Goal: Task Accomplishment & Management: Manage account settings

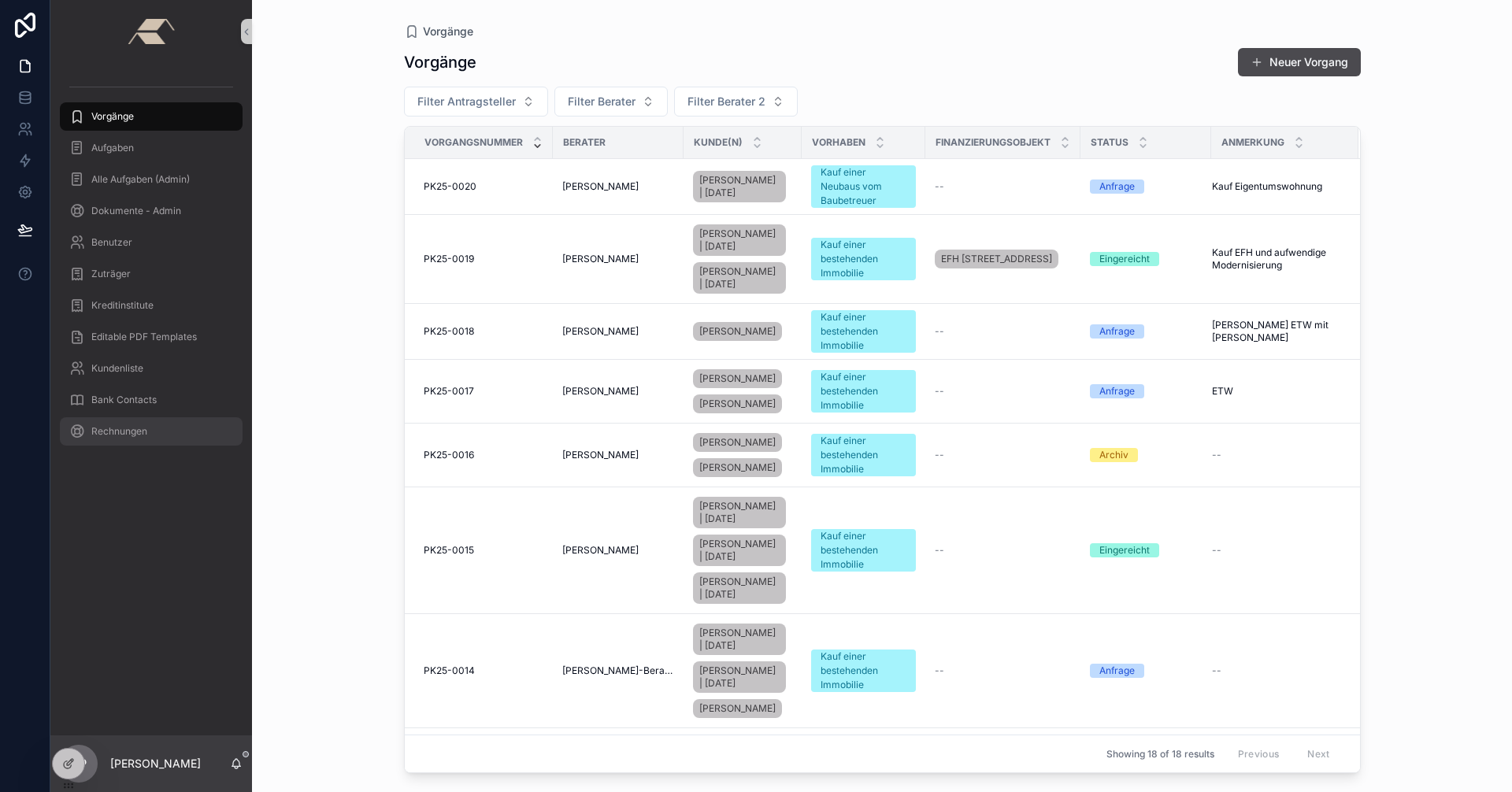
click at [108, 428] on span "Rechnungen" at bounding box center [119, 431] width 56 height 12
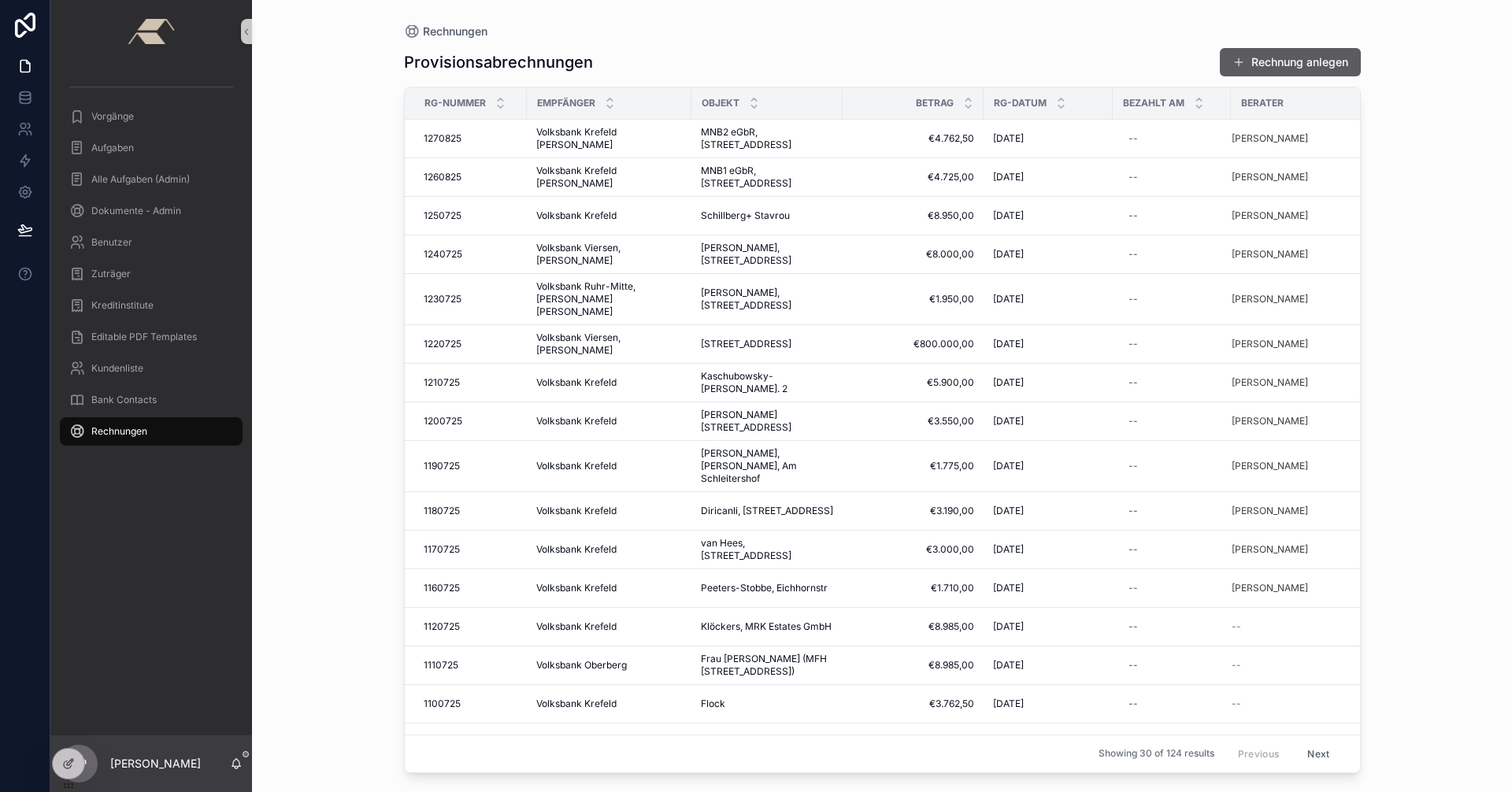
click at [1277, 60] on button "Rechnung anlegen" at bounding box center [1290, 62] width 141 height 29
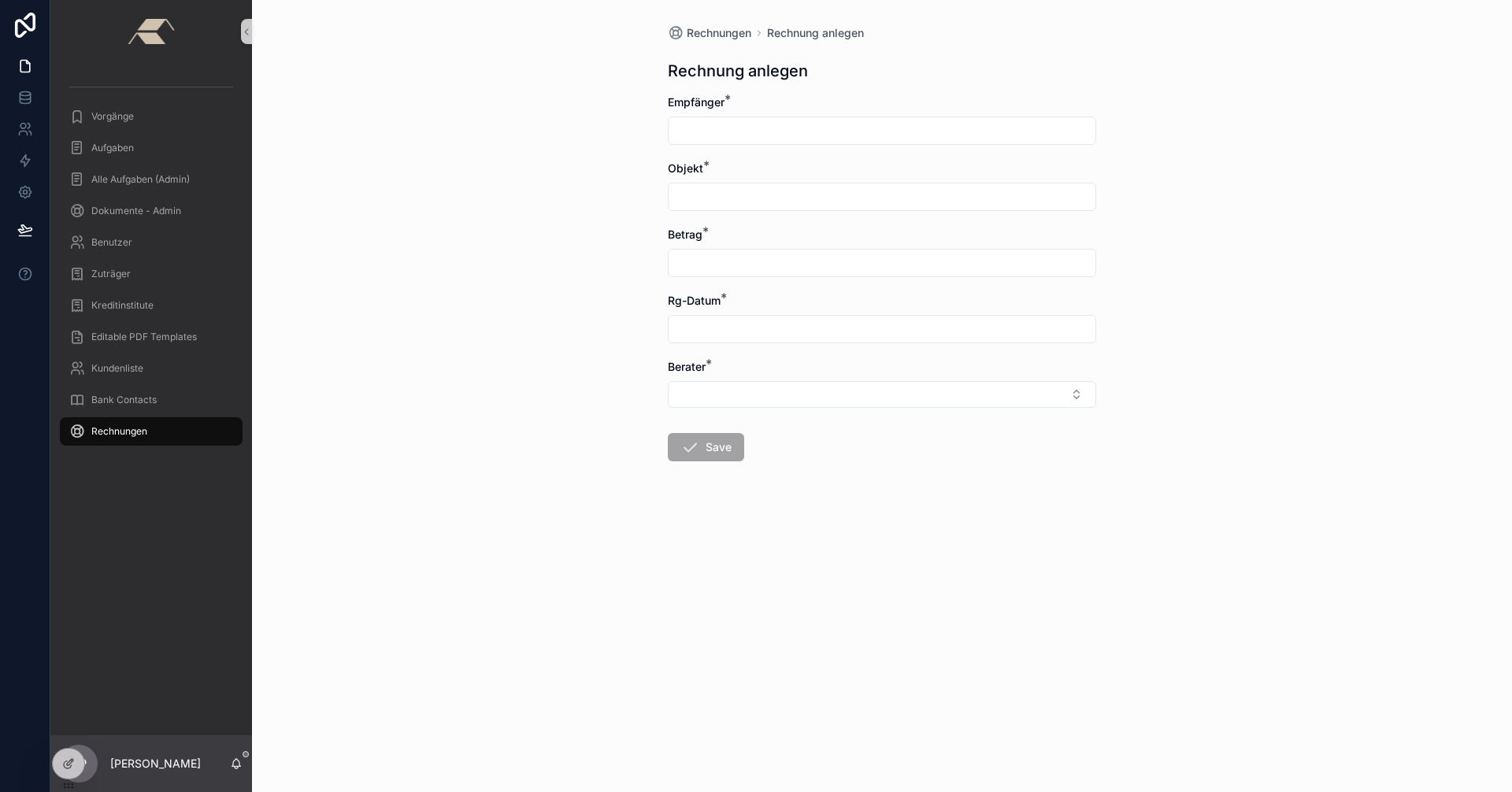
click at [738, 124] on input "scrollable content" at bounding box center [881, 130] width 427 height 22
type input "**********"
type input "********"
type input "*********"
click at [892, 366] on button "Today" at bounding box center [882, 367] width 59 height 29
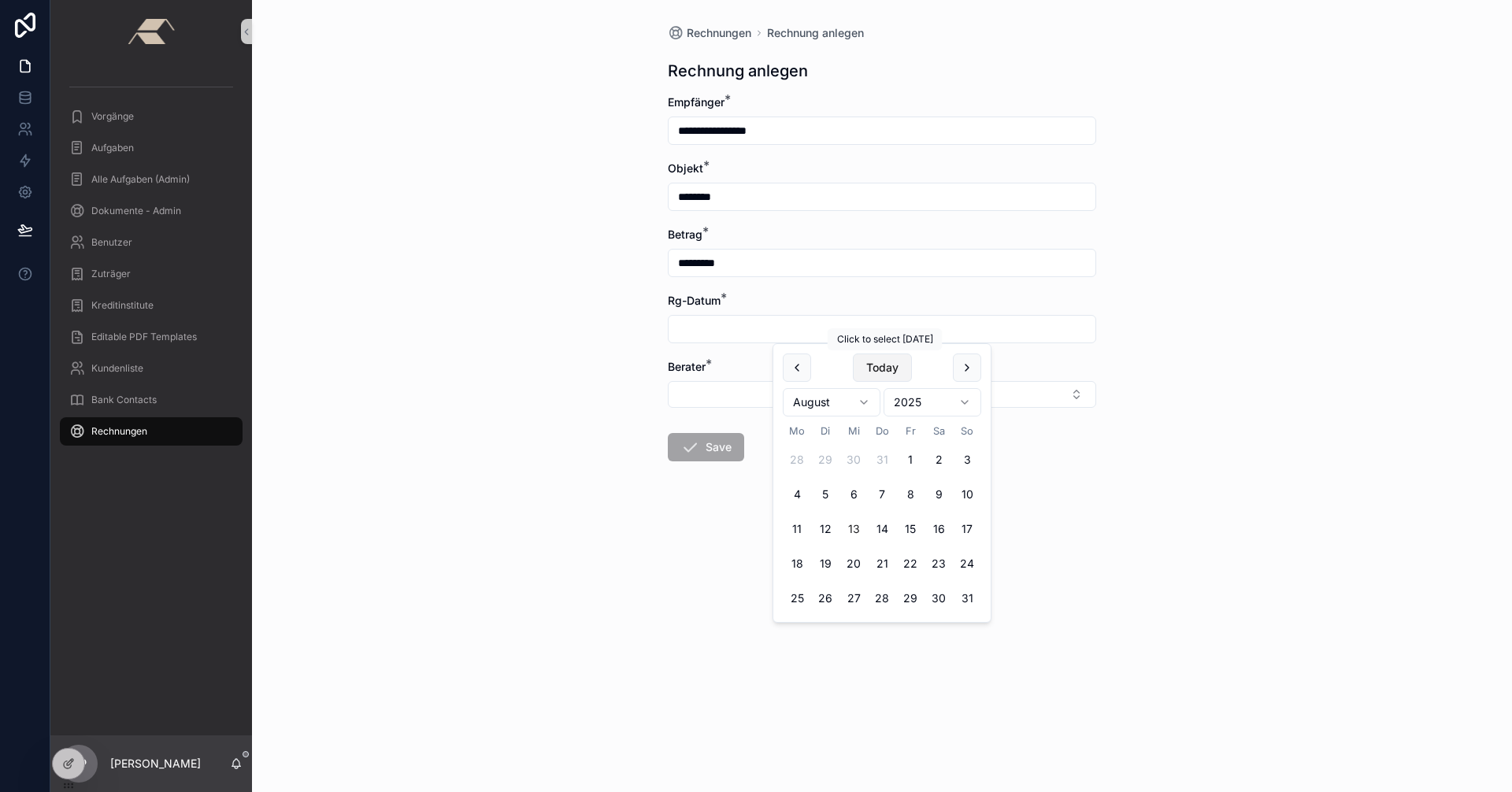
type input "*********"
click at [557, 362] on div "**********" at bounding box center [882, 396] width 1260 height 792
click at [725, 390] on button "Select Button" at bounding box center [881, 394] width 428 height 27
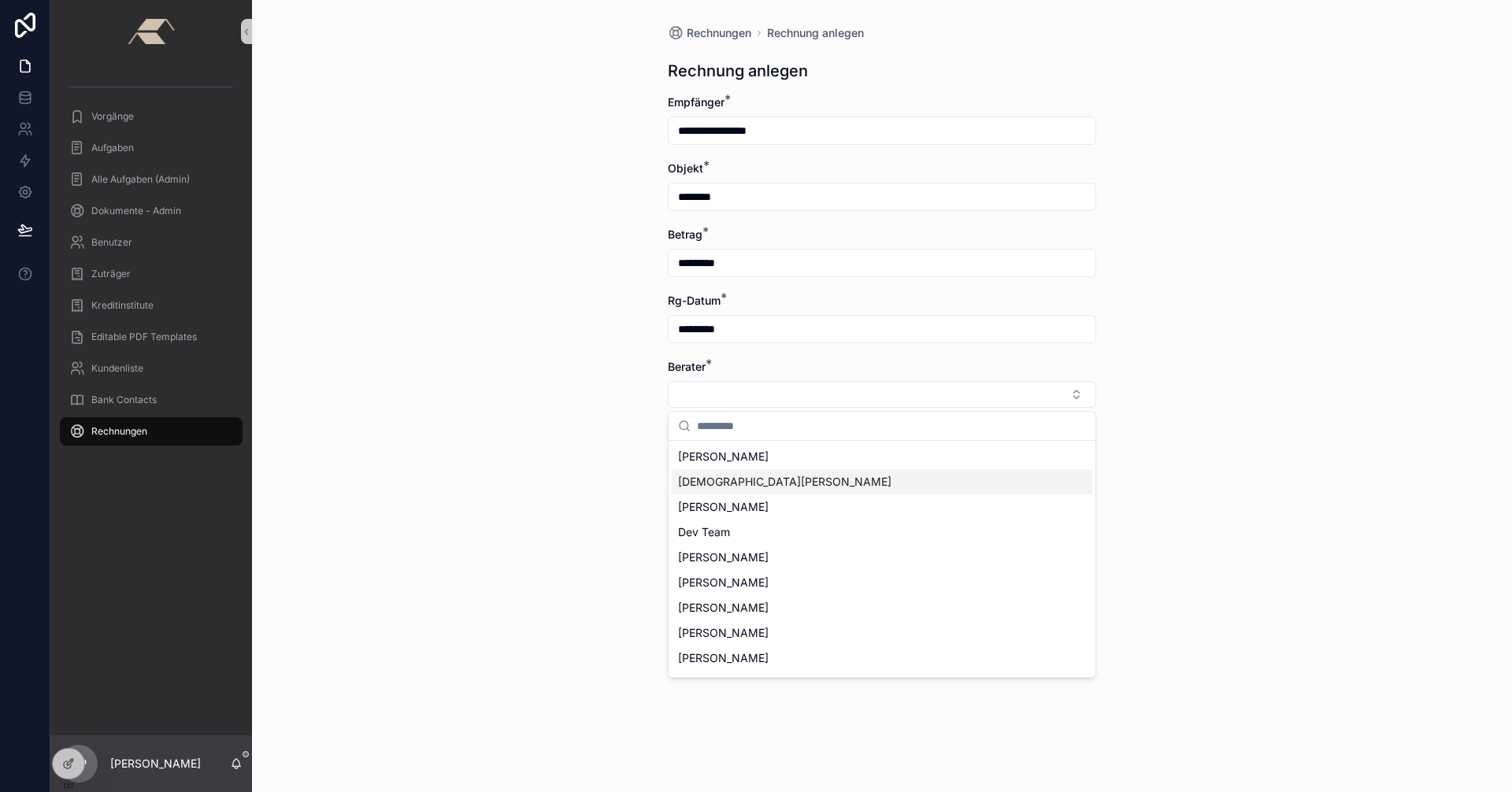
click at [777, 483] on div "Christian Küsters" at bounding box center [882, 481] width 421 height 25
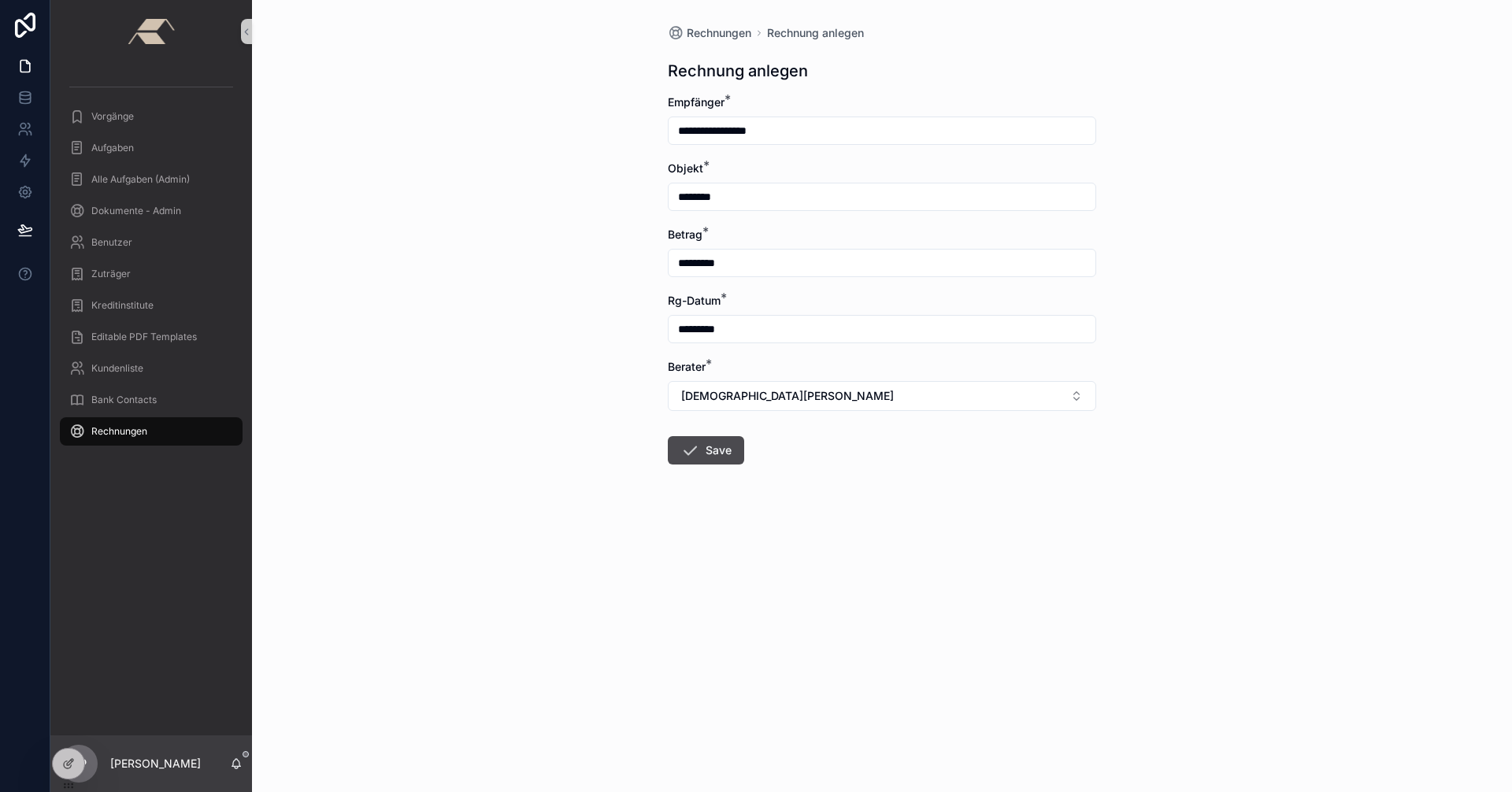
click at [121, 432] on span "Rechnungen" at bounding box center [119, 431] width 56 height 12
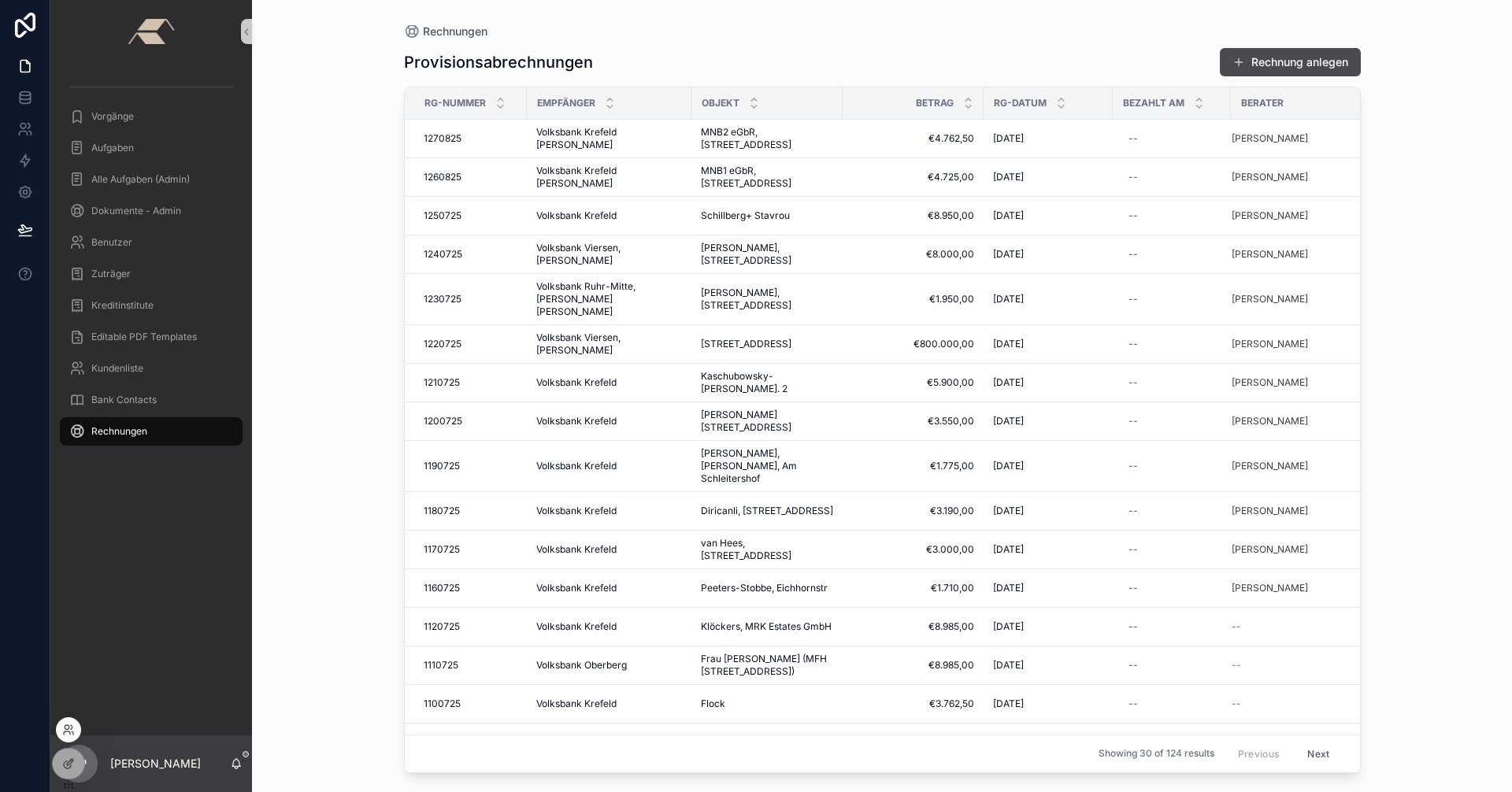
click at [61, 730] on div at bounding box center [68, 729] width 25 height 25
click at [63, 735] on icon at bounding box center [69, 729] width 12 height 12
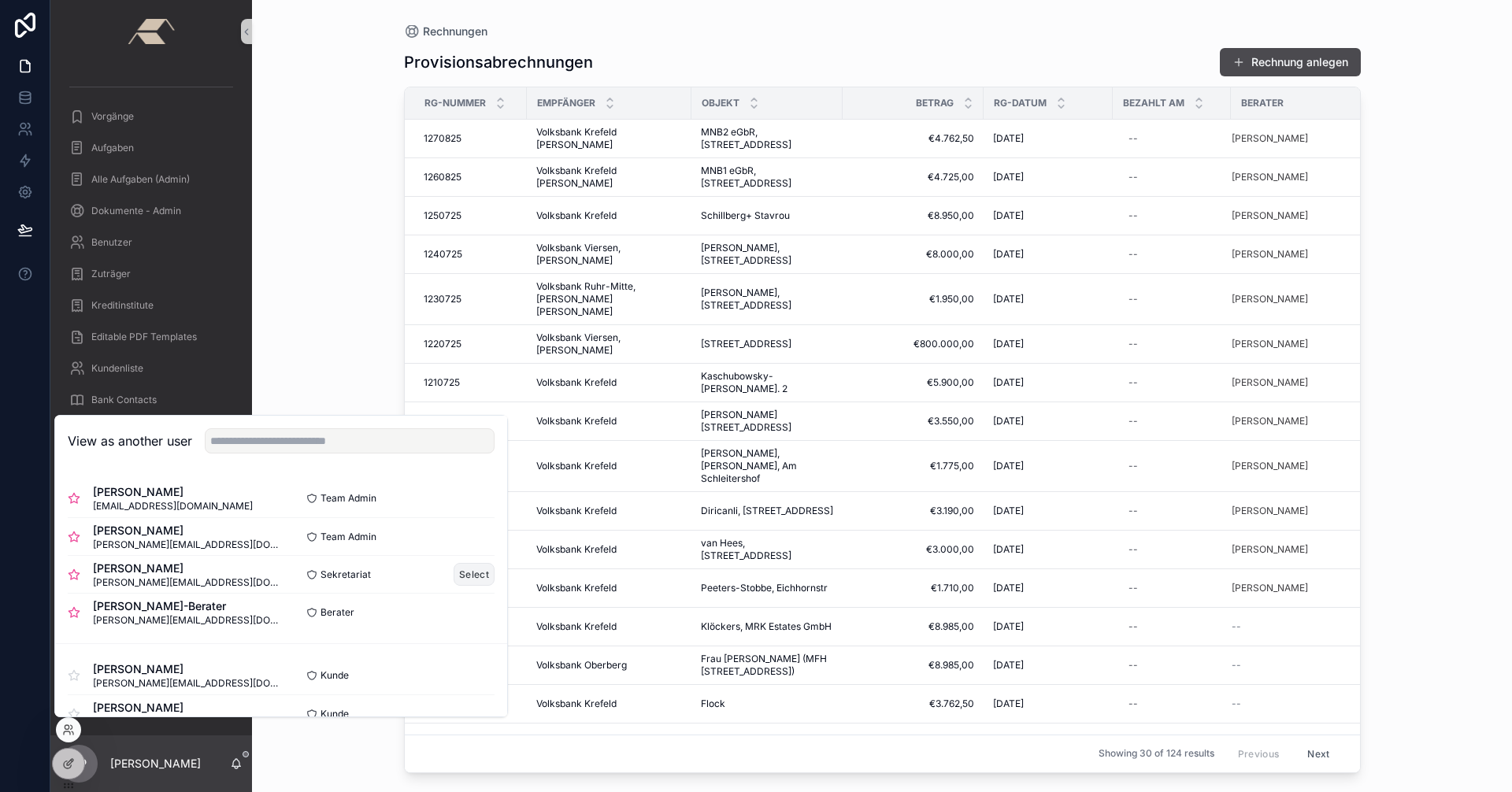
click at [454, 575] on button "Select" at bounding box center [474, 574] width 41 height 23
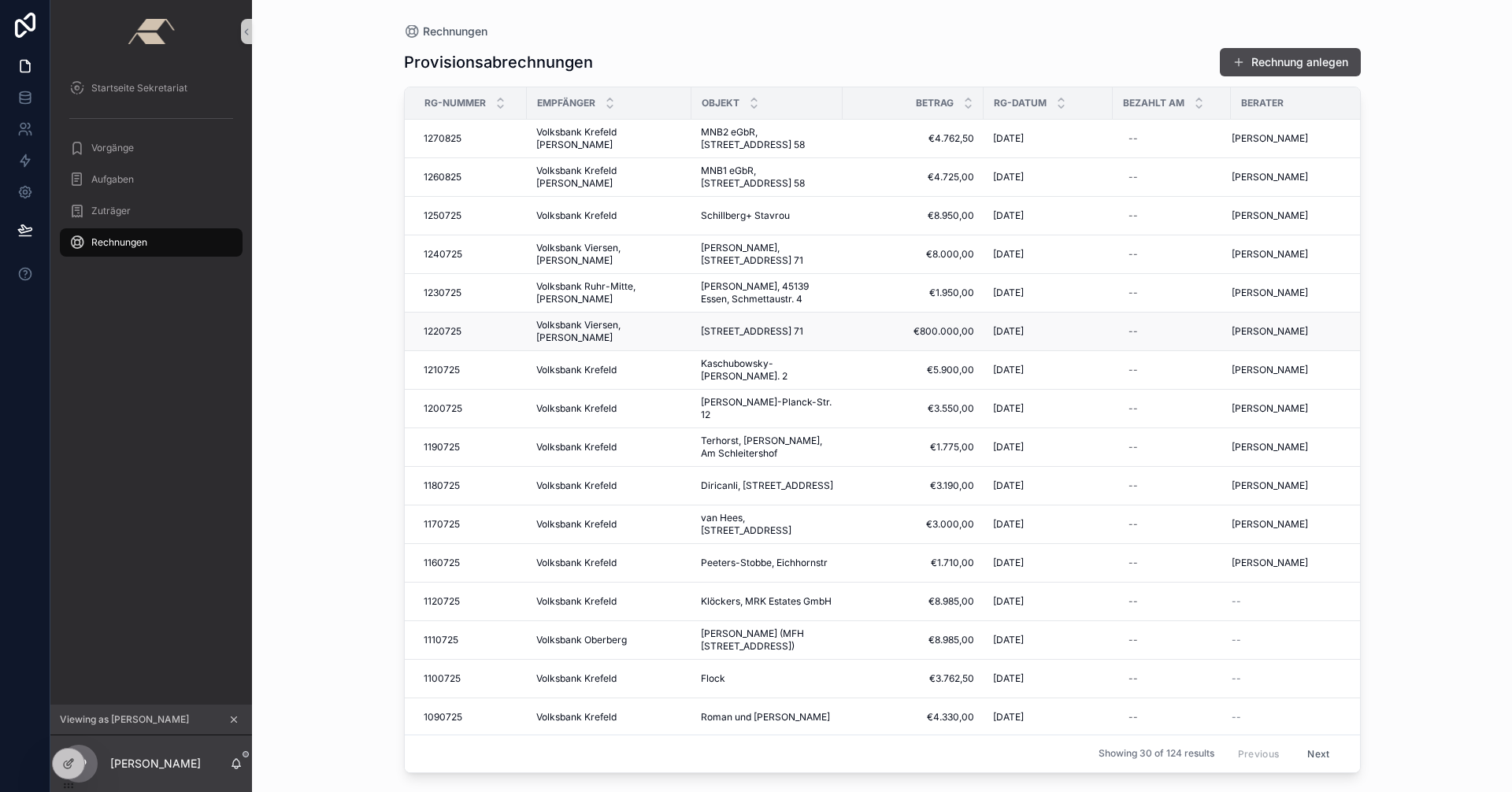
click at [939, 331] on span "€800.000,00" at bounding box center [912, 331] width 122 height 12
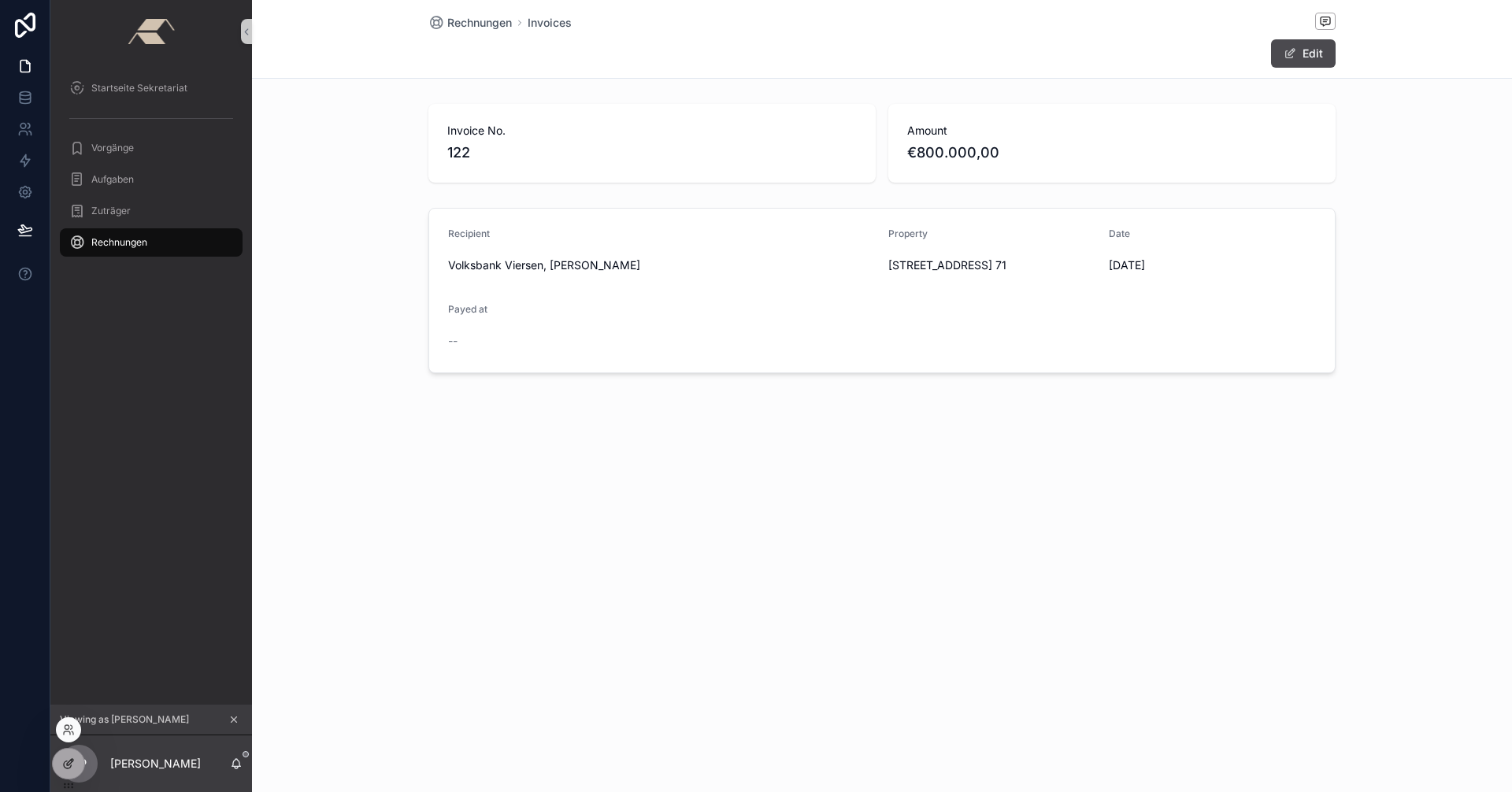
click at [69, 760] on icon at bounding box center [69, 763] width 12 height 12
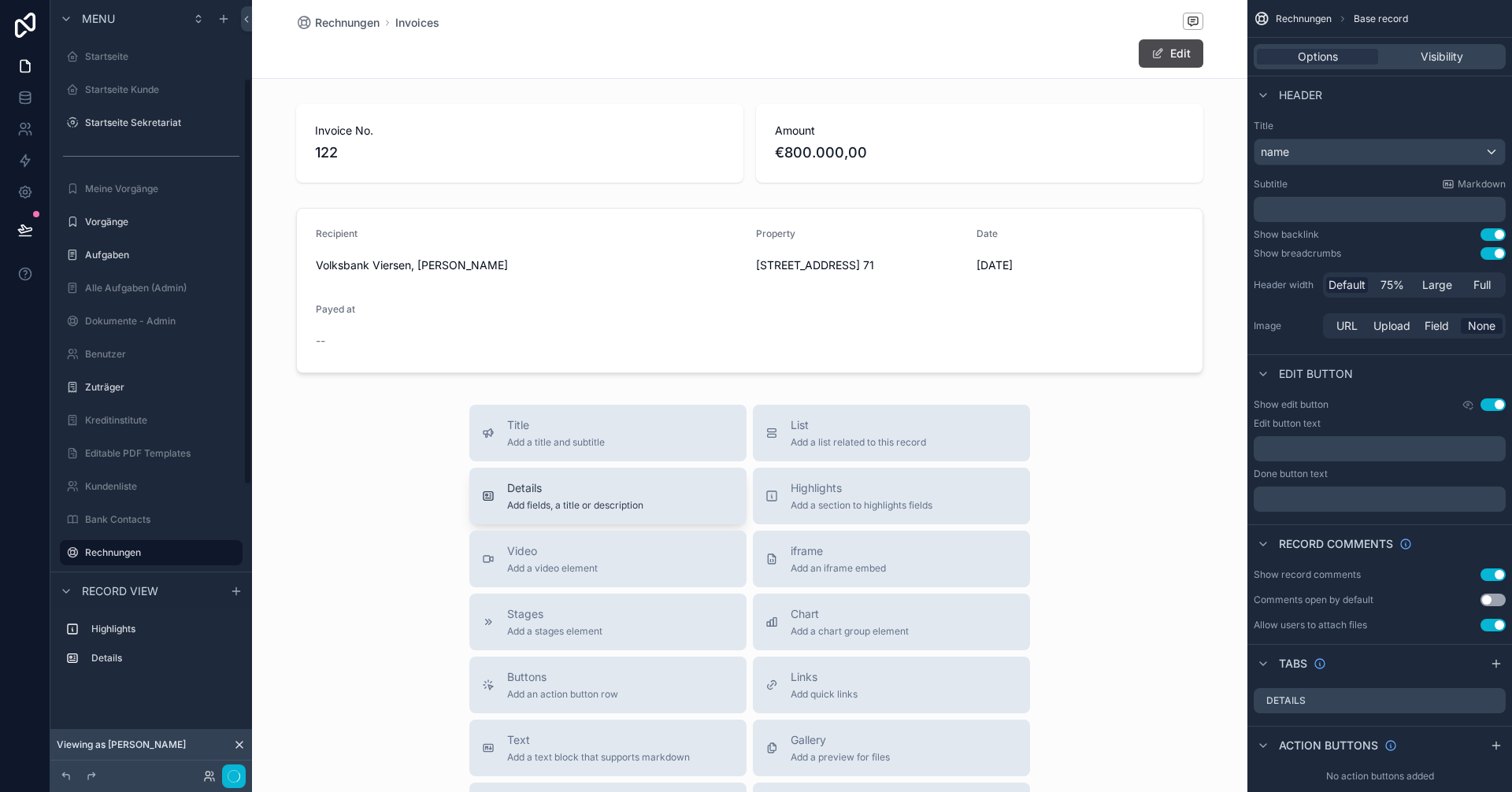
scroll to position [148, 0]
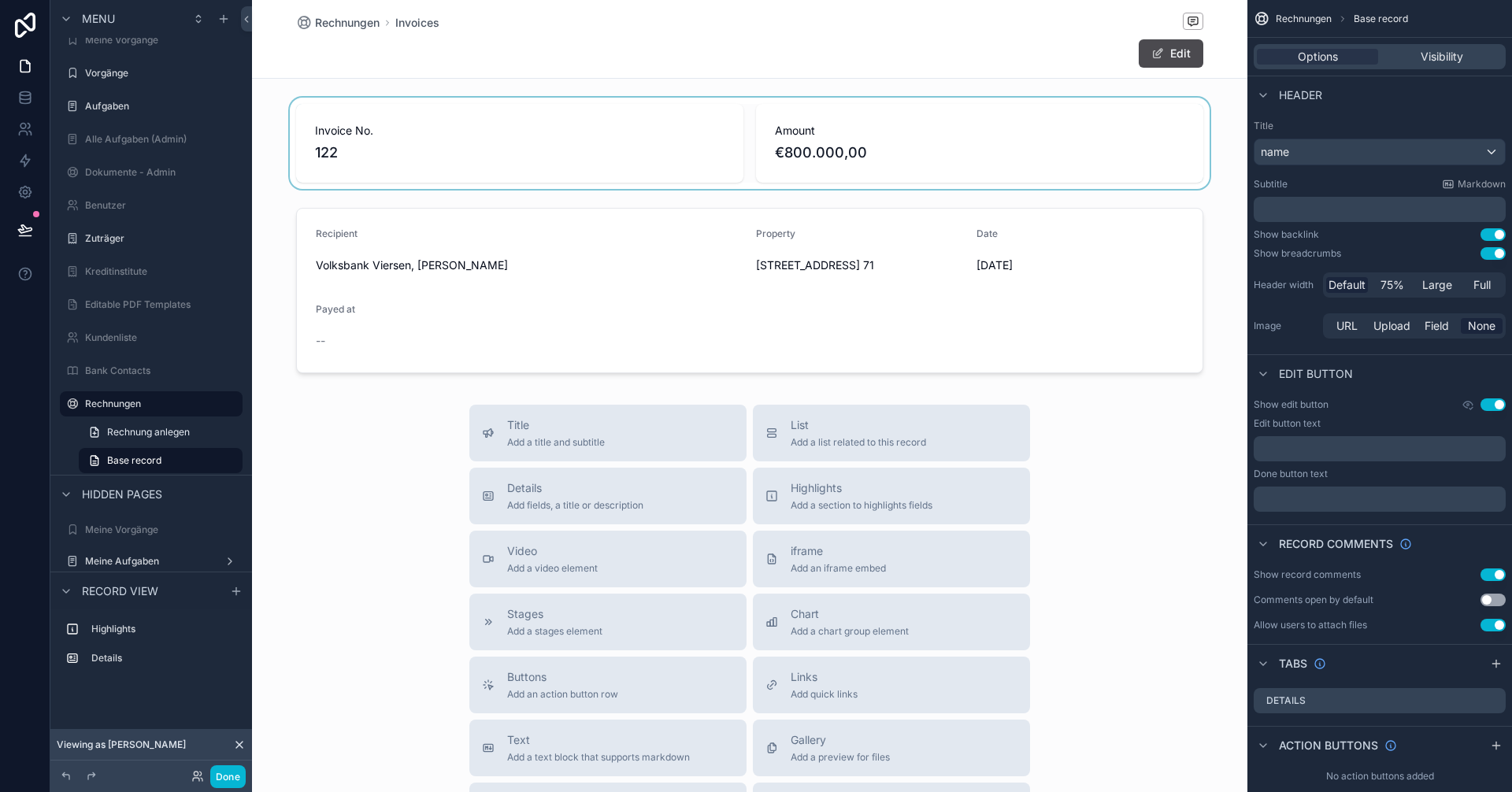
click at [812, 138] on div "scrollable content" at bounding box center [749, 142] width 995 height 91
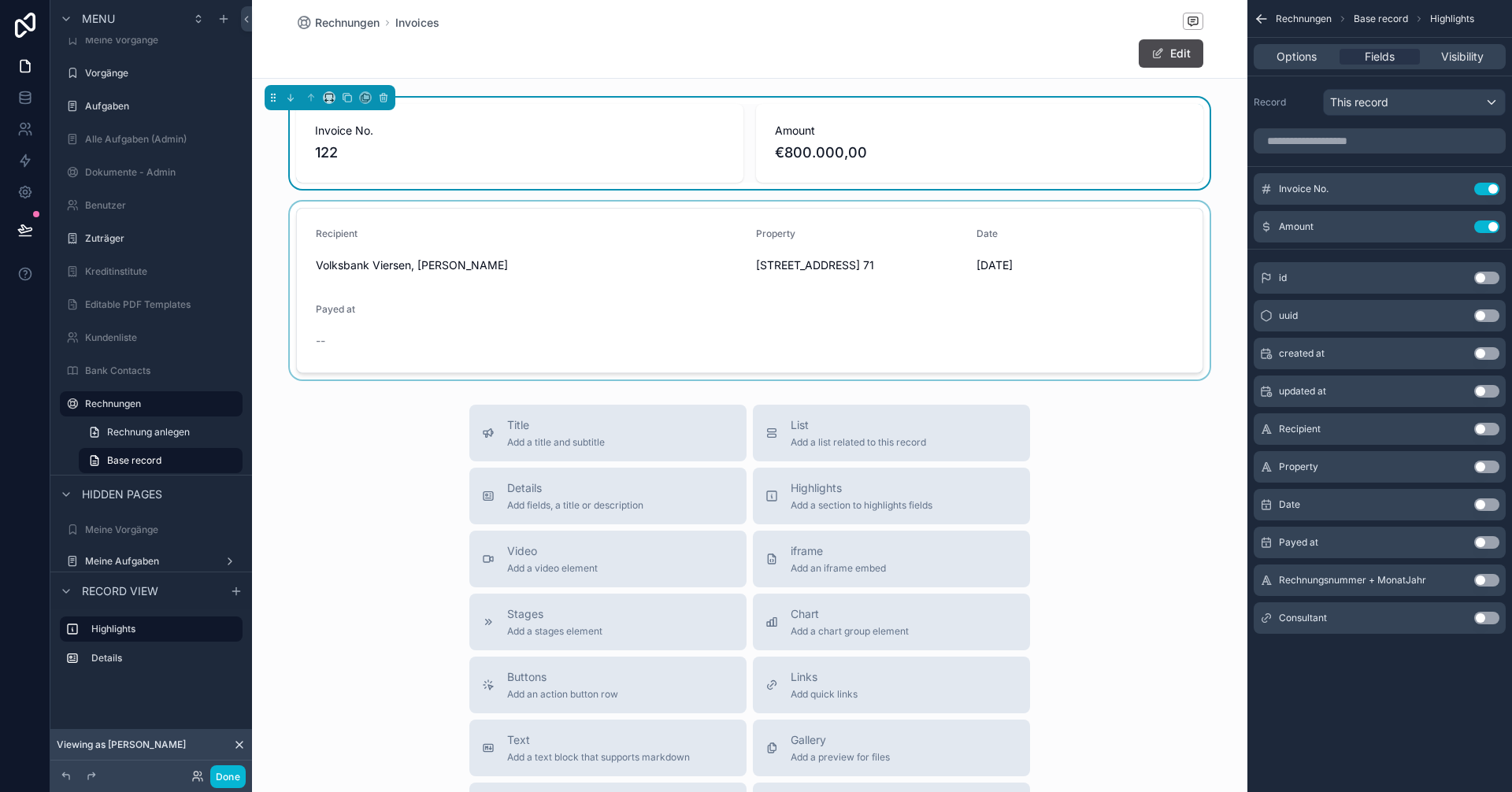
click at [818, 294] on div "scrollable content" at bounding box center [749, 290] width 995 height 178
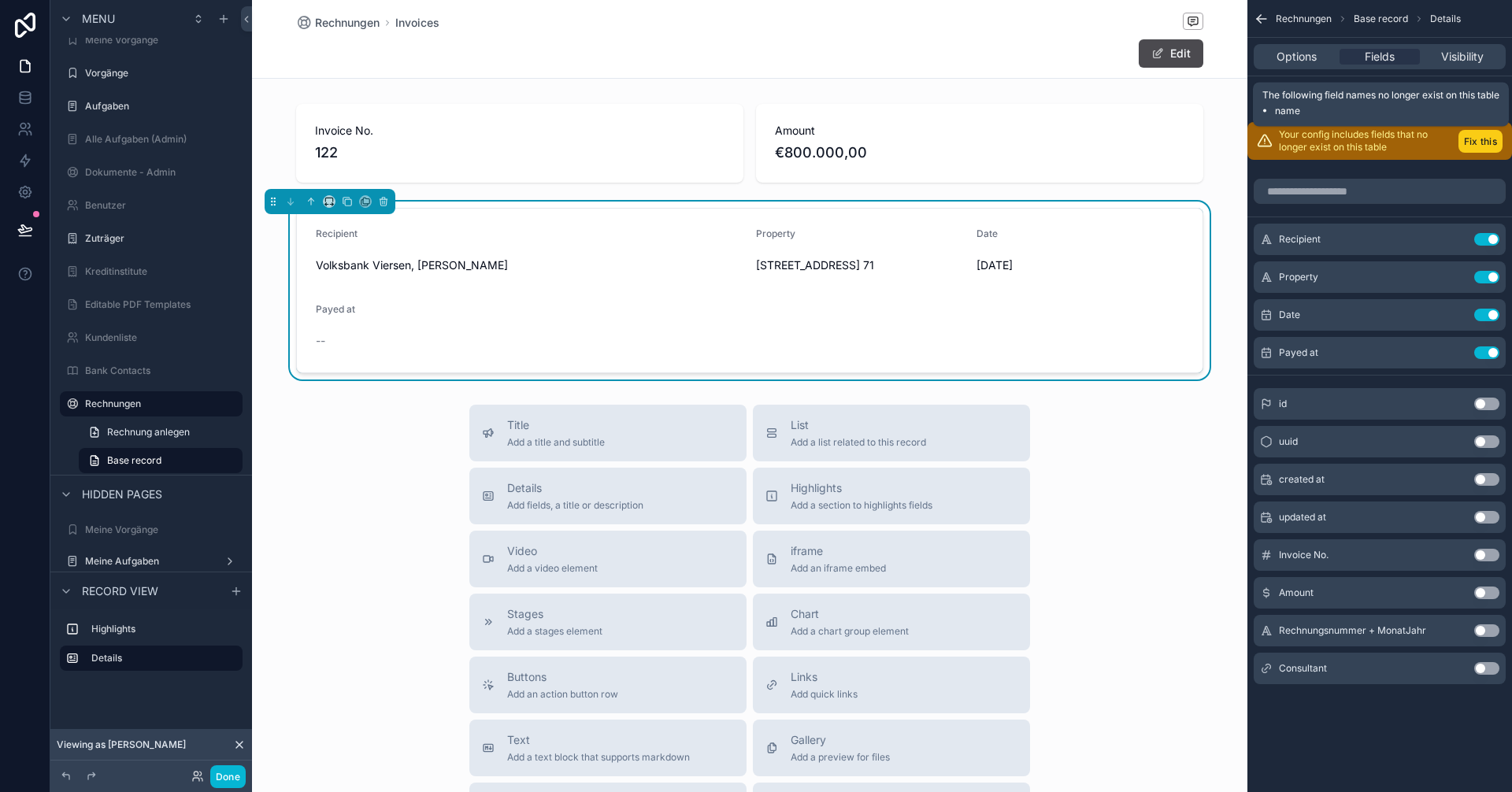
click at [1478, 142] on button "Fix this" at bounding box center [1480, 142] width 44 height 23
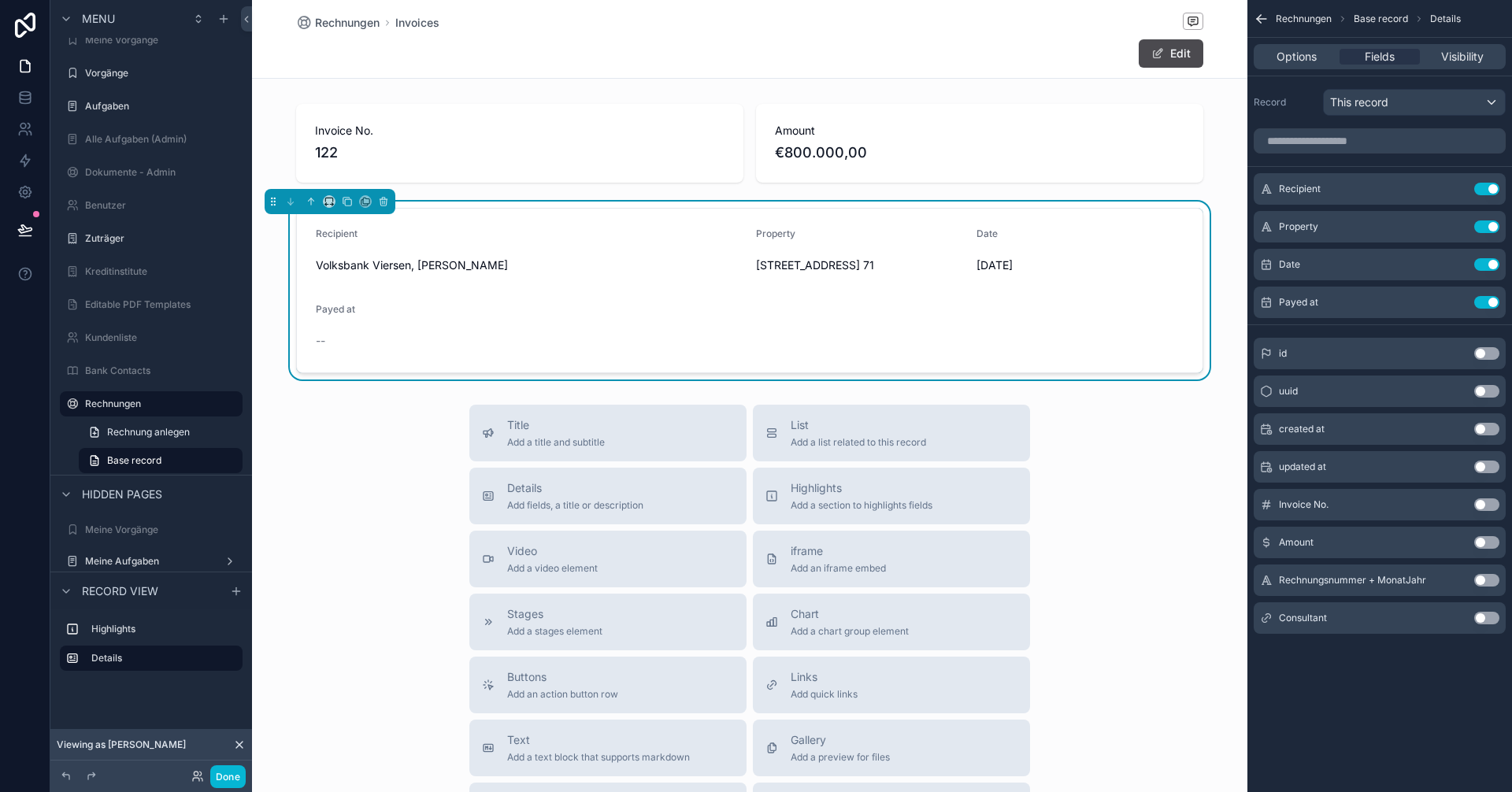
click at [1492, 541] on button "Use setting" at bounding box center [1486, 542] width 25 height 12
click at [233, 776] on button "Done" at bounding box center [228, 776] width 36 height 23
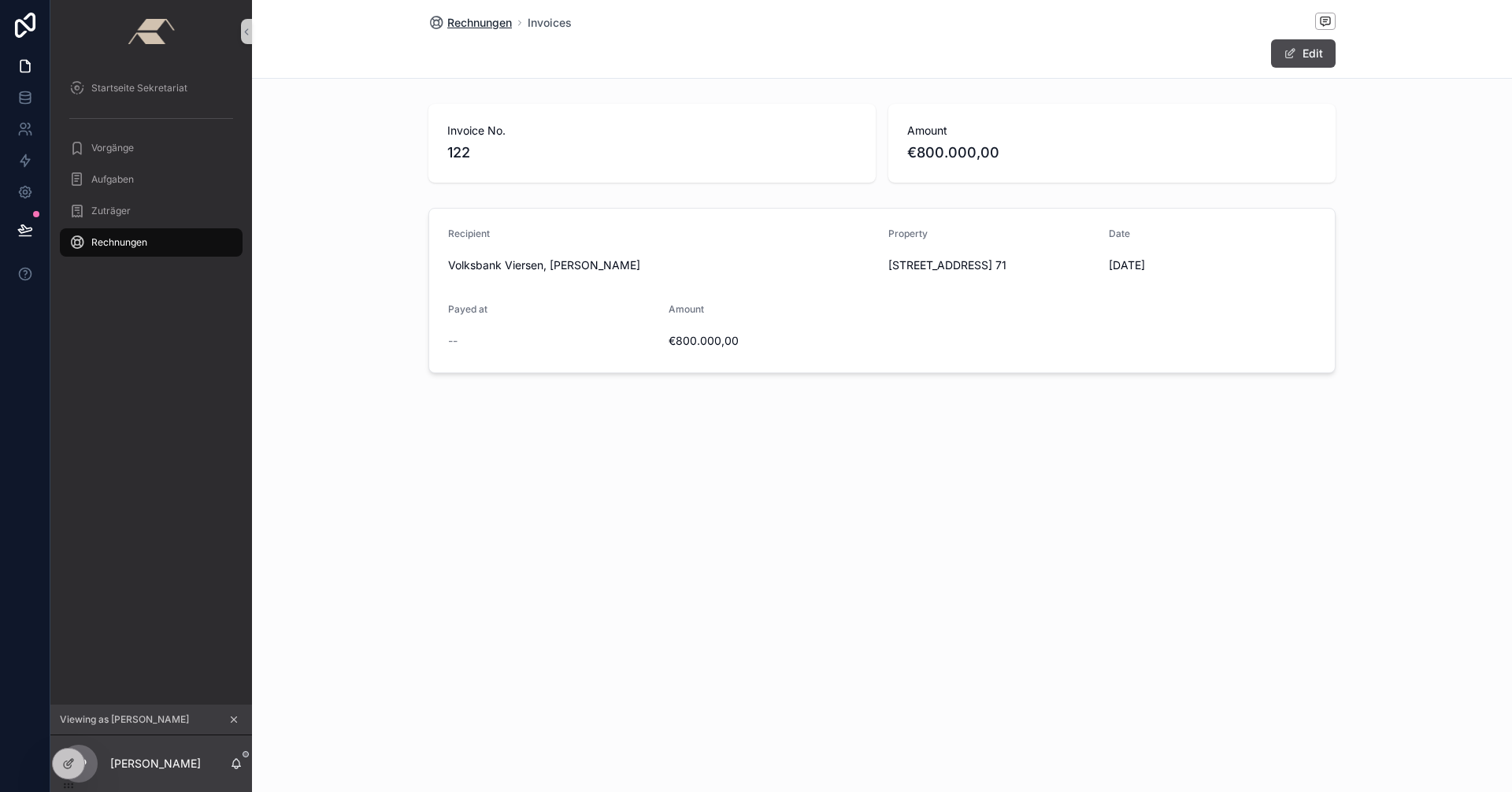
click at [468, 19] on span "Rechnungen" at bounding box center [480, 23] width 64 height 16
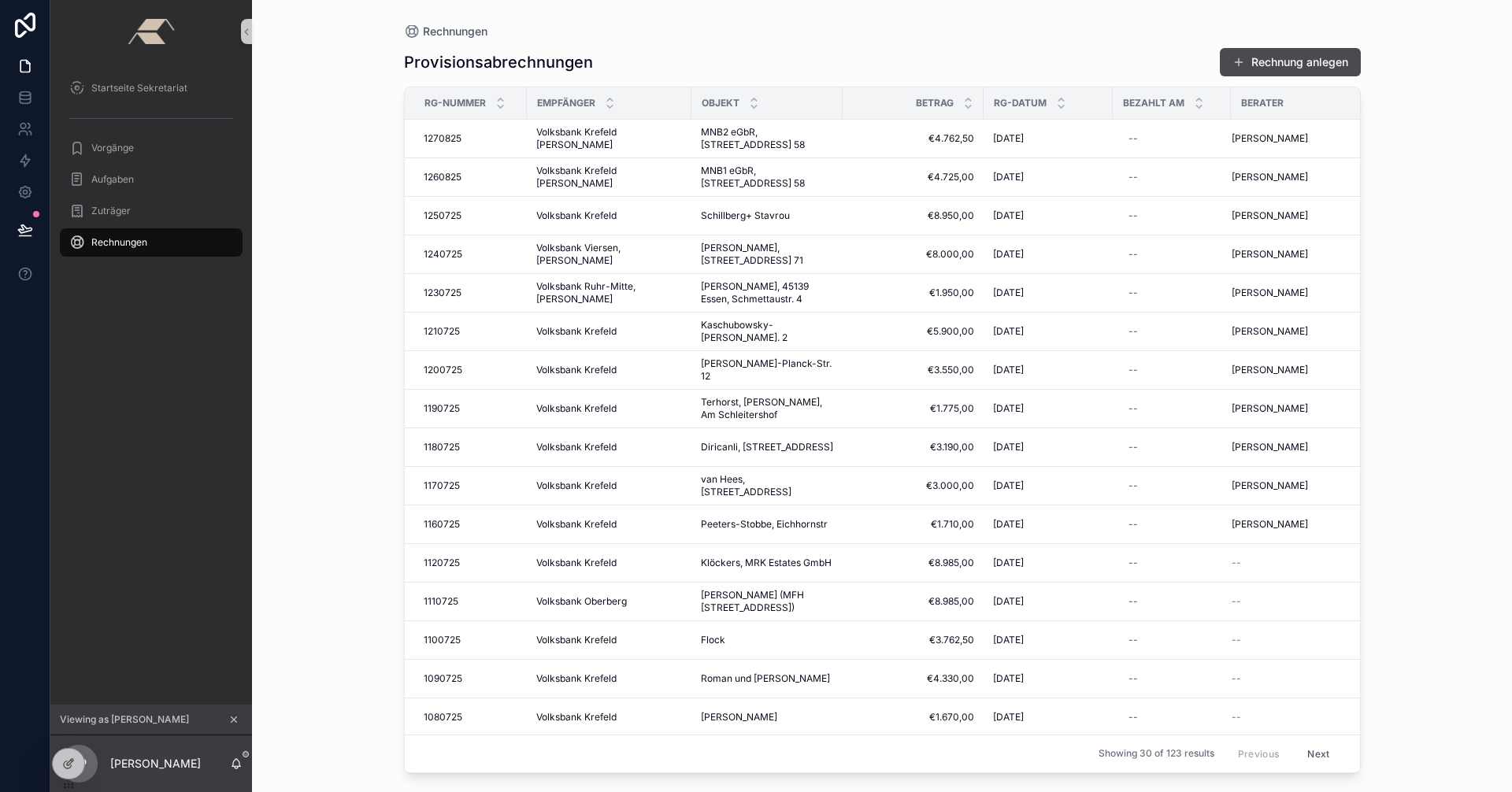
click at [236, 722] on icon "scrollable content" at bounding box center [234, 719] width 5 height 5
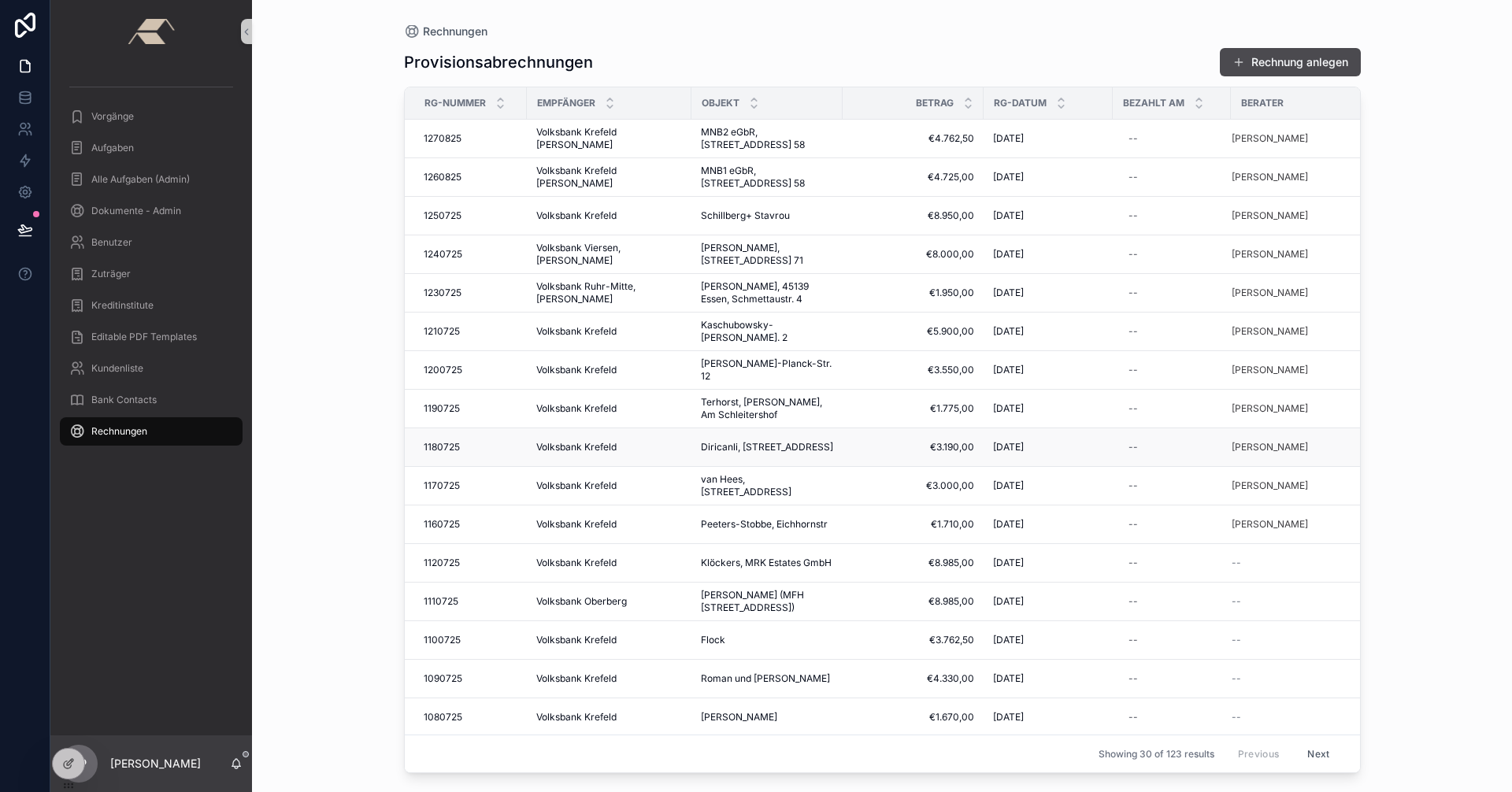
scroll to position [565, 0]
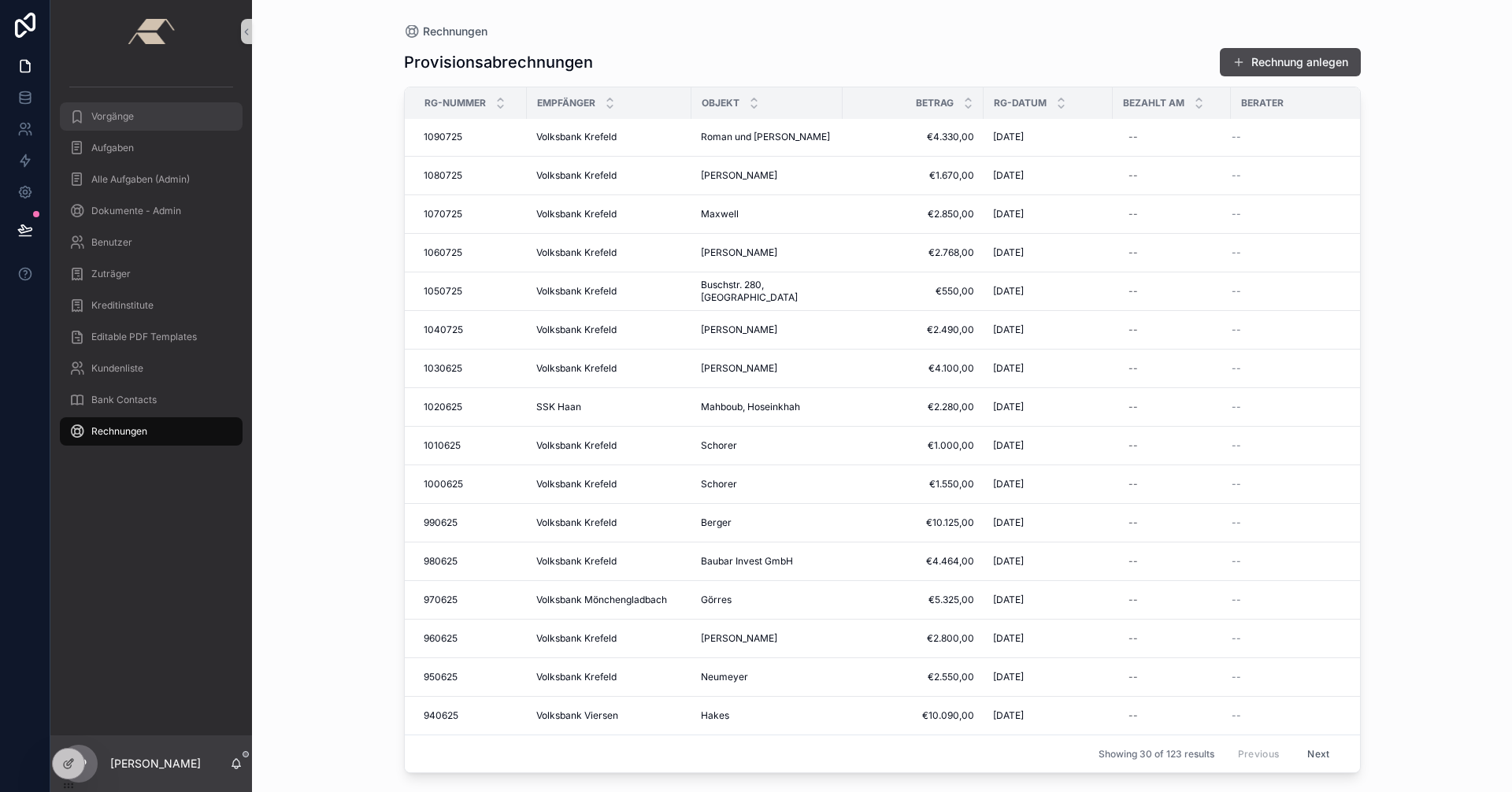
click at [123, 116] on span "Vorgänge" at bounding box center [112, 116] width 43 height 12
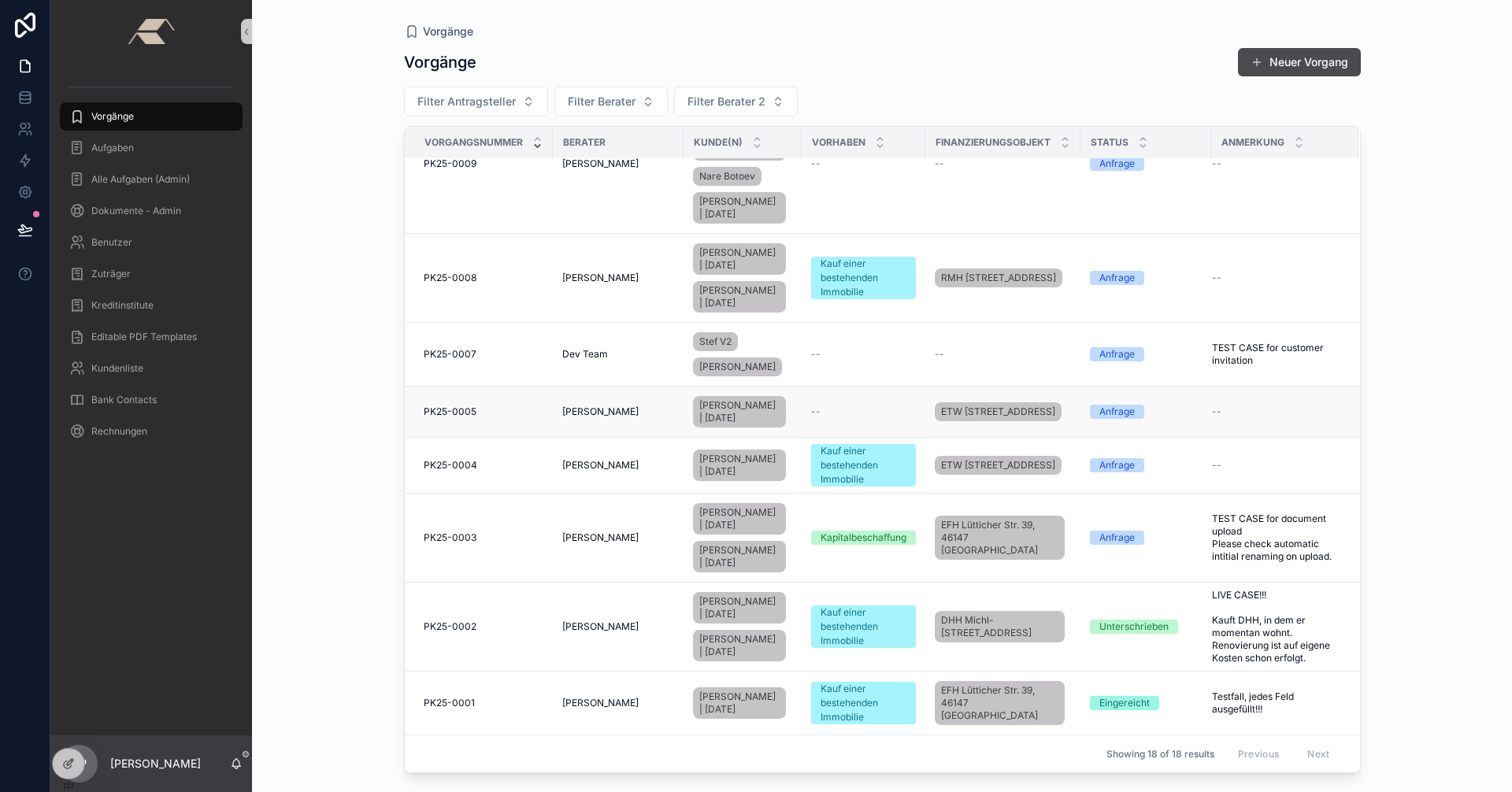
scroll to position [917, 0]
click at [594, 613] on td "[PERSON_NAME]" at bounding box center [618, 626] width 130 height 89
click at [594, 620] on span "[PERSON_NAME]" at bounding box center [600, 626] width 76 height 12
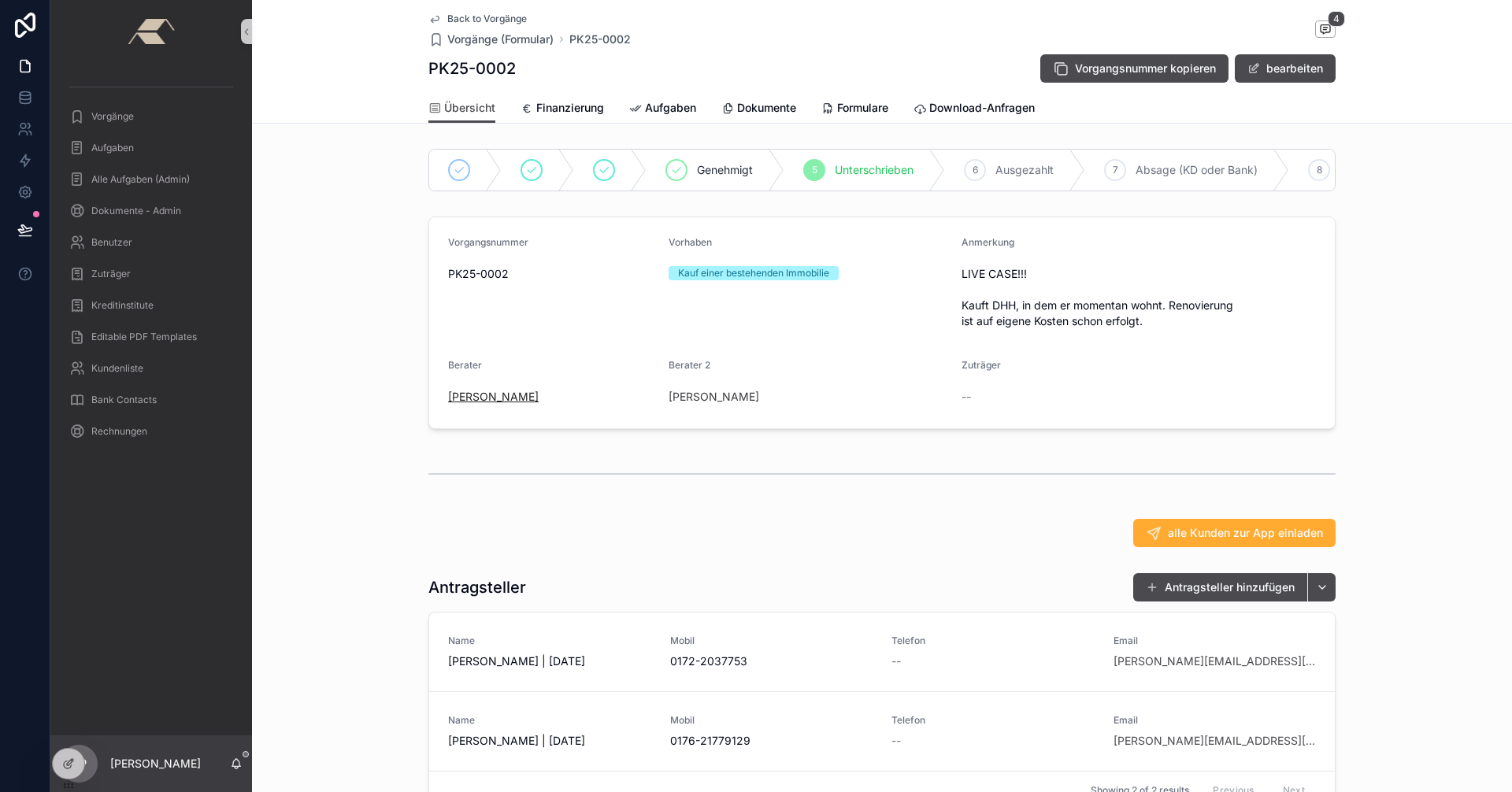
scroll to position [828, 0]
click at [740, 107] on span "Dokumente" at bounding box center [766, 108] width 59 height 16
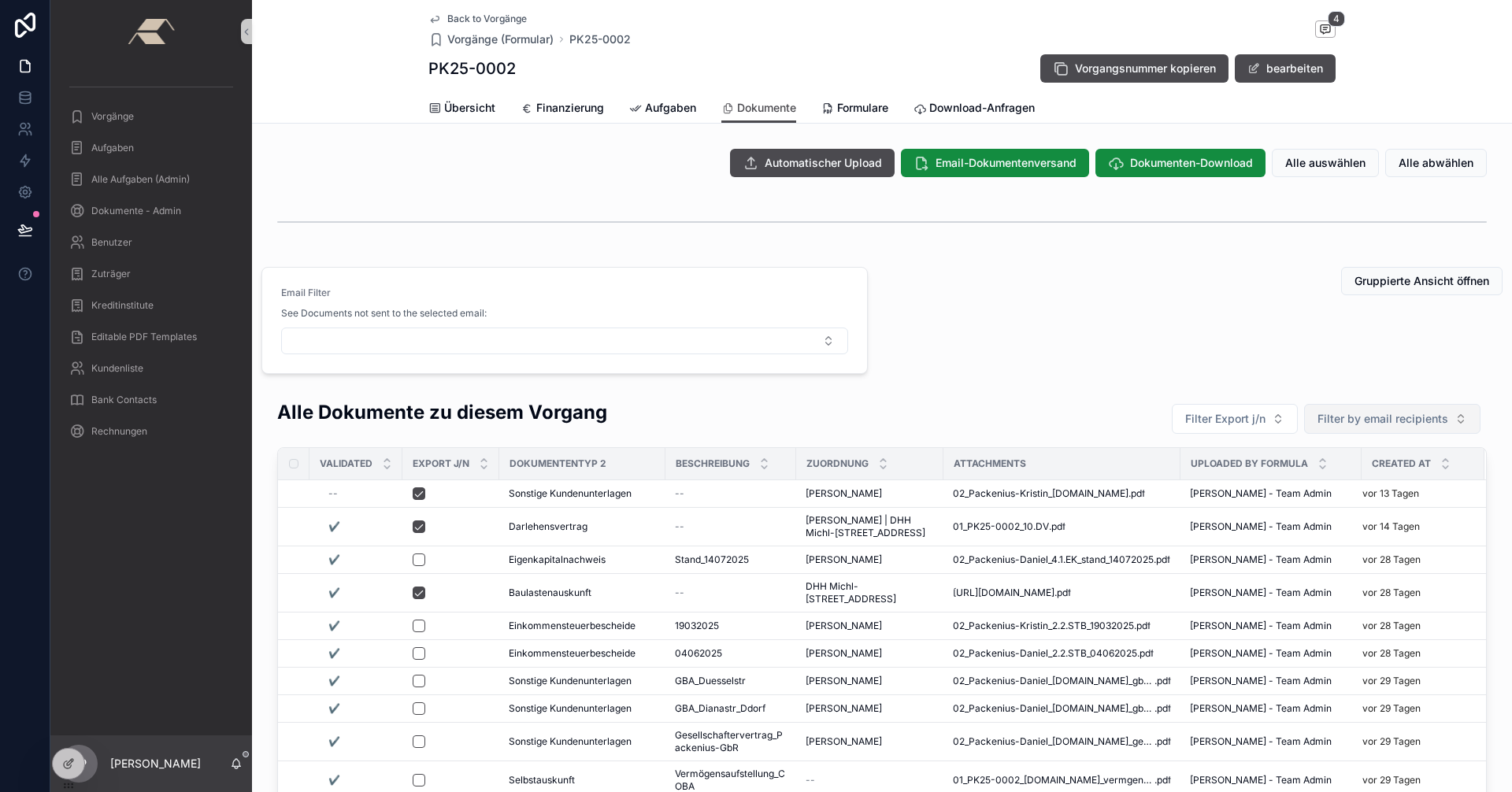
click at [1396, 419] on span "Filter by email recipients" at bounding box center [1383, 419] width 130 height 16
click at [1369, 481] on span "detlef.pohl@sskduesseldorf.de" at bounding box center [1377, 482] width 157 height 16
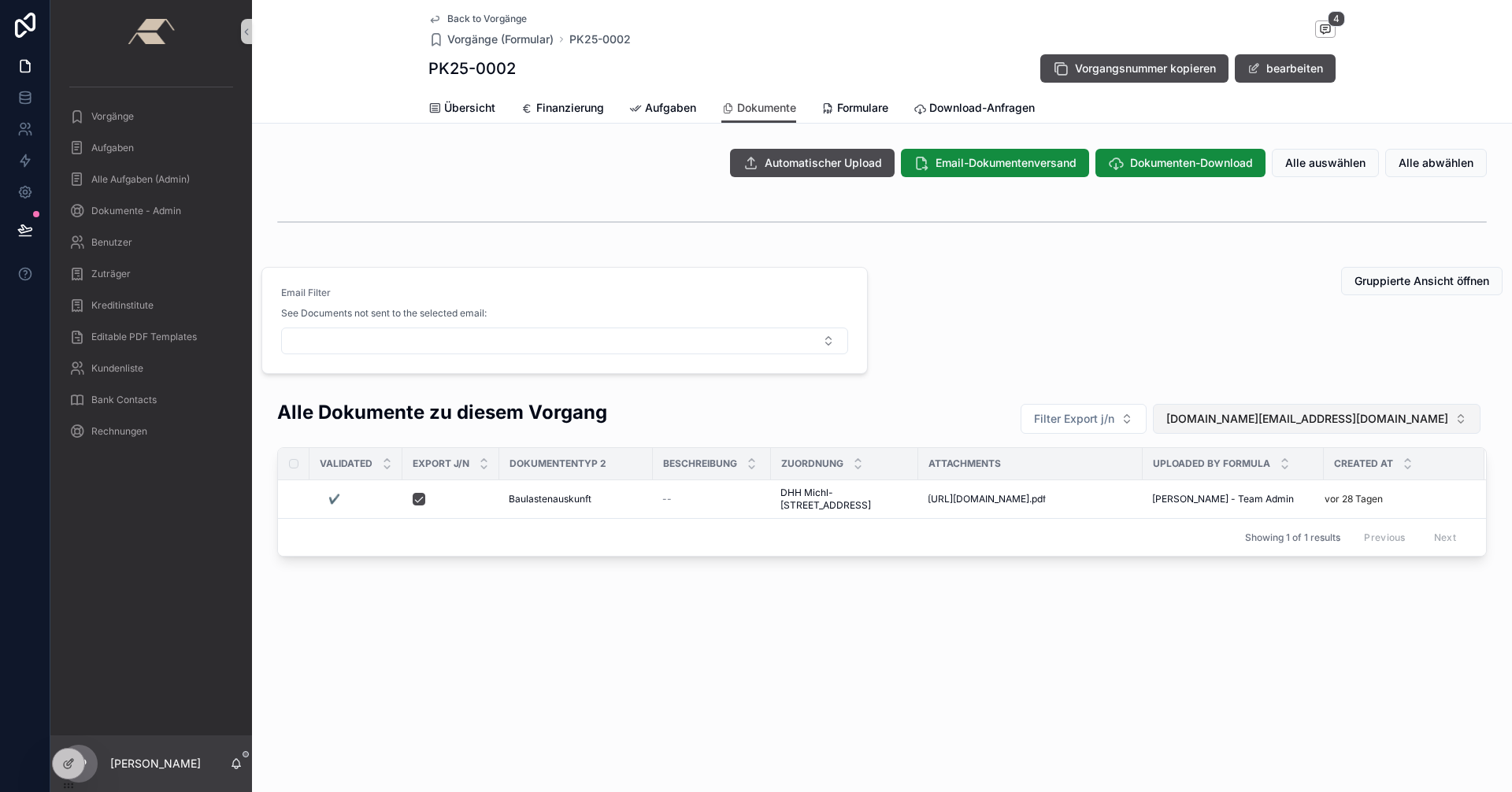
click at [1464, 417] on button "detlef.pohl@sskduesseldorf.de" at bounding box center [1316, 419] width 328 height 30
click at [1307, 488] on div "None" at bounding box center [1376, 482] width 202 height 25
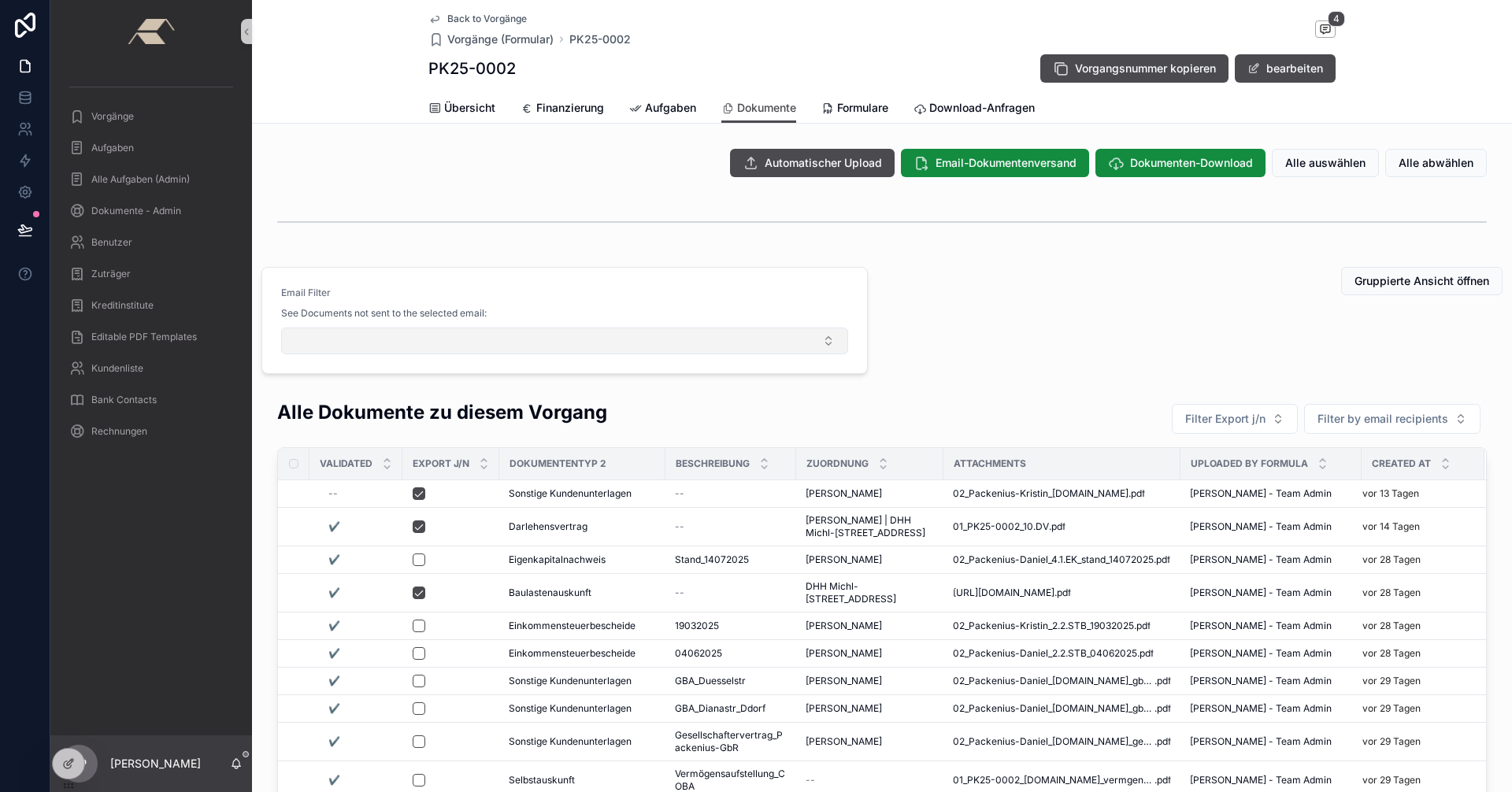
click at [629, 342] on button "Select Button" at bounding box center [564, 340] width 567 height 27
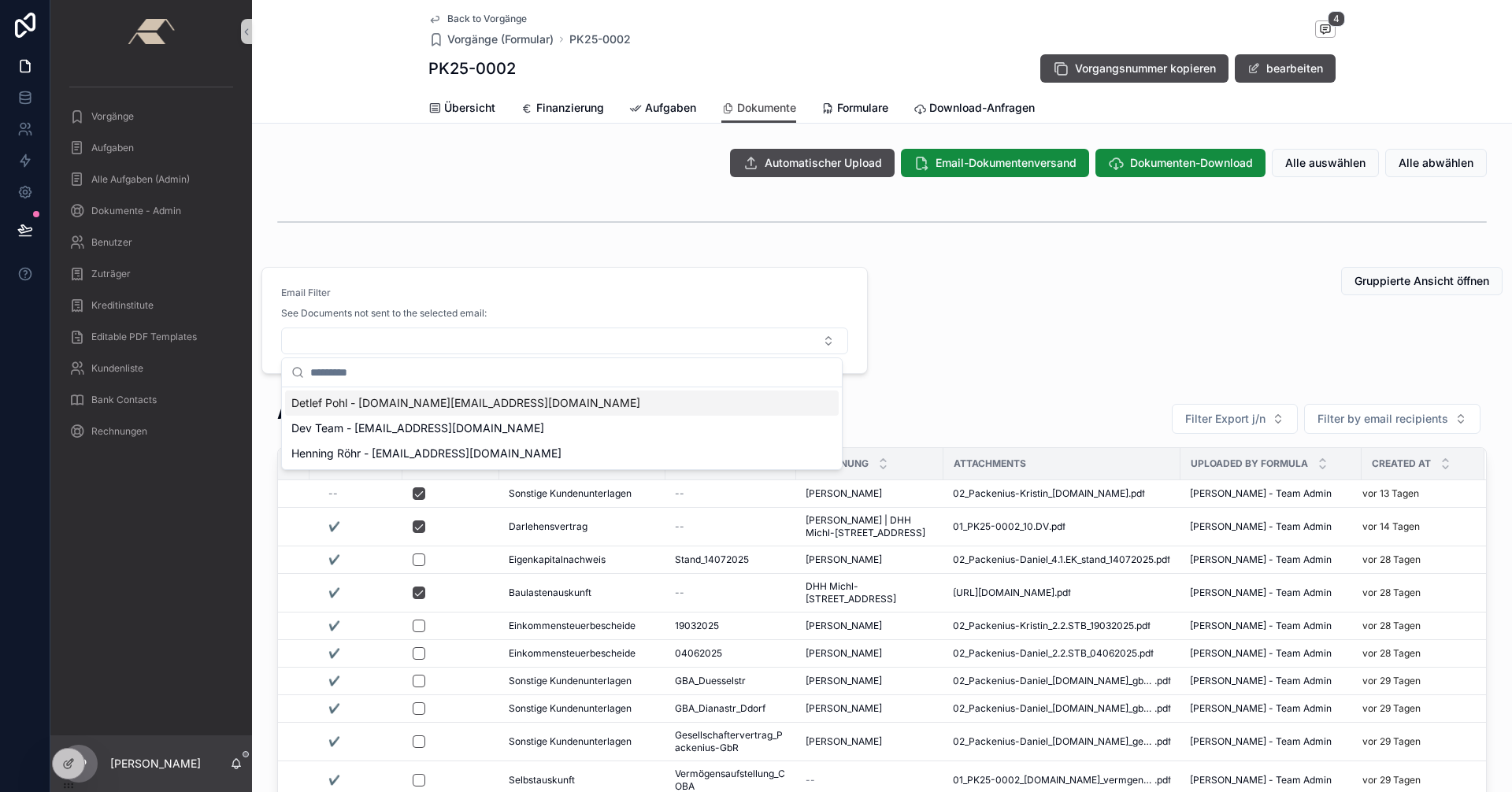
click at [342, 401] on span "Detlef Pohl - detlef.pohl@sskduesseldorf.de" at bounding box center [465, 403] width 348 height 16
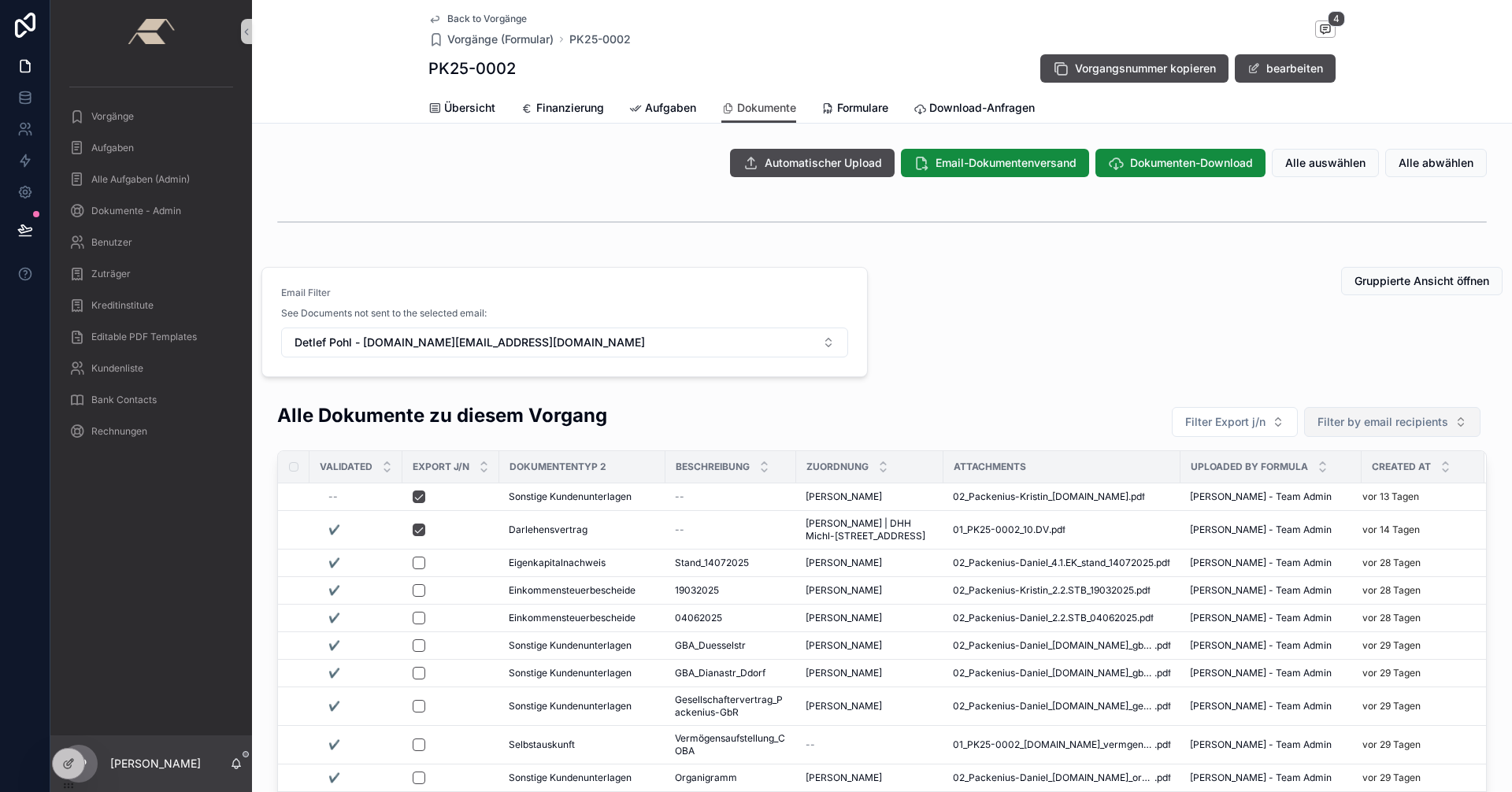
click at [1451, 421] on button "Filter by email recipients" at bounding box center [1391, 421] width 176 height 30
click at [1390, 483] on span "detlef.pohl@sskduesseldorf.de" at bounding box center [1377, 485] width 157 height 16
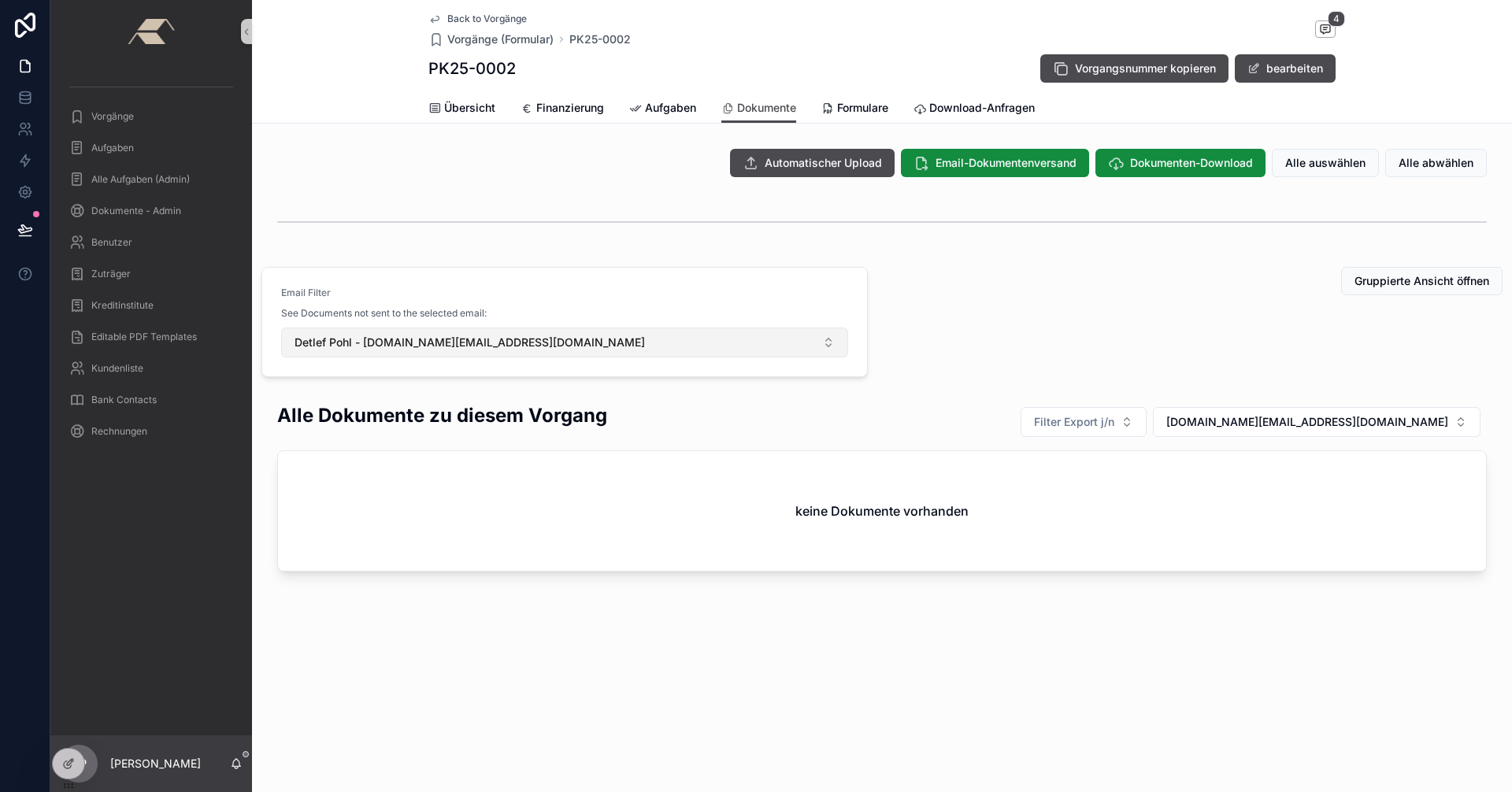
click at [833, 347] on button "Detlef Pohl - detlef.pohl@sskduesseldorf.de" at bounding box center [564, 342] width 567 height 30
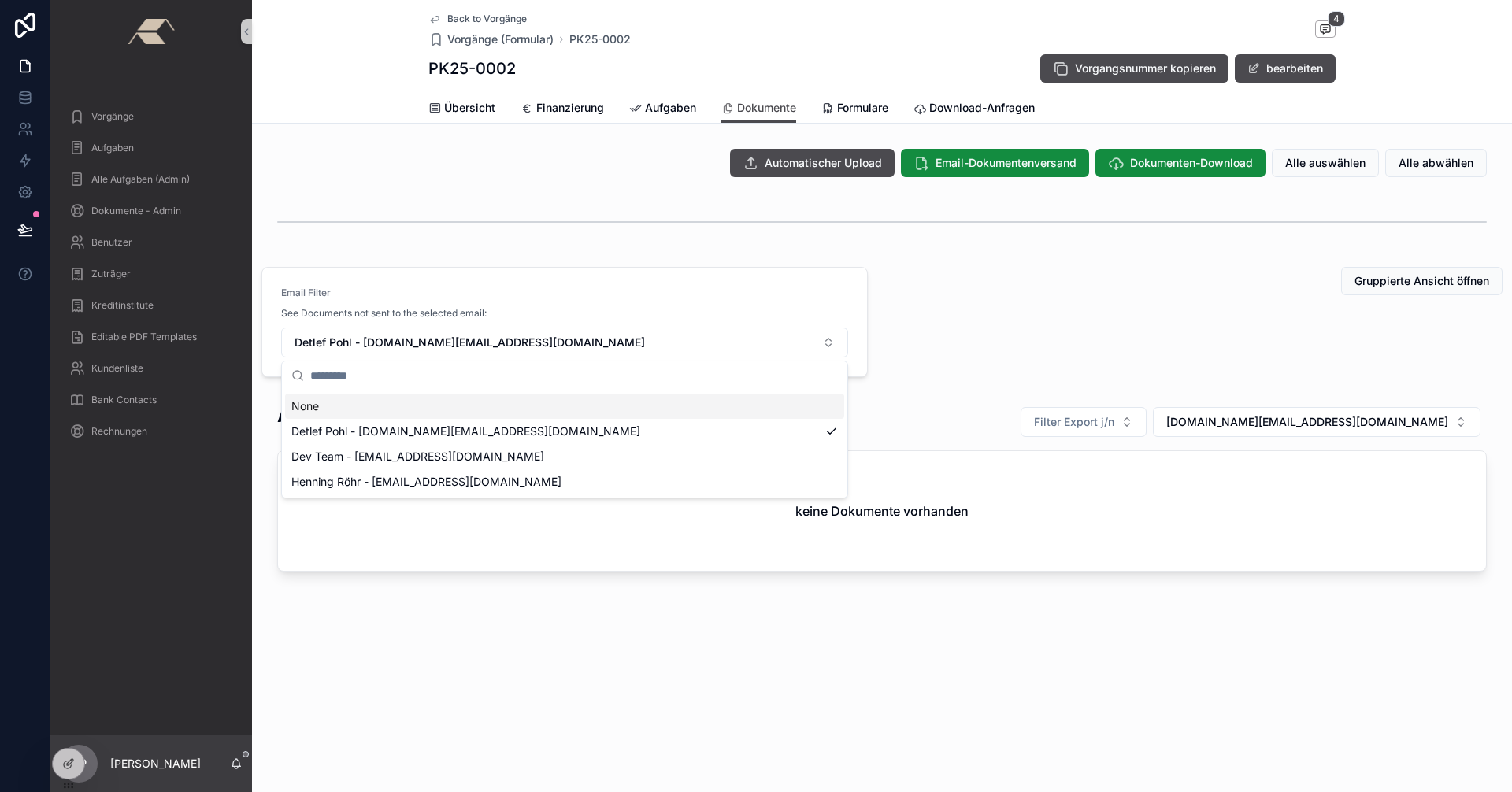
click at [329, 400] on div "None" at bounding box center [564, 406] width 559 height 25
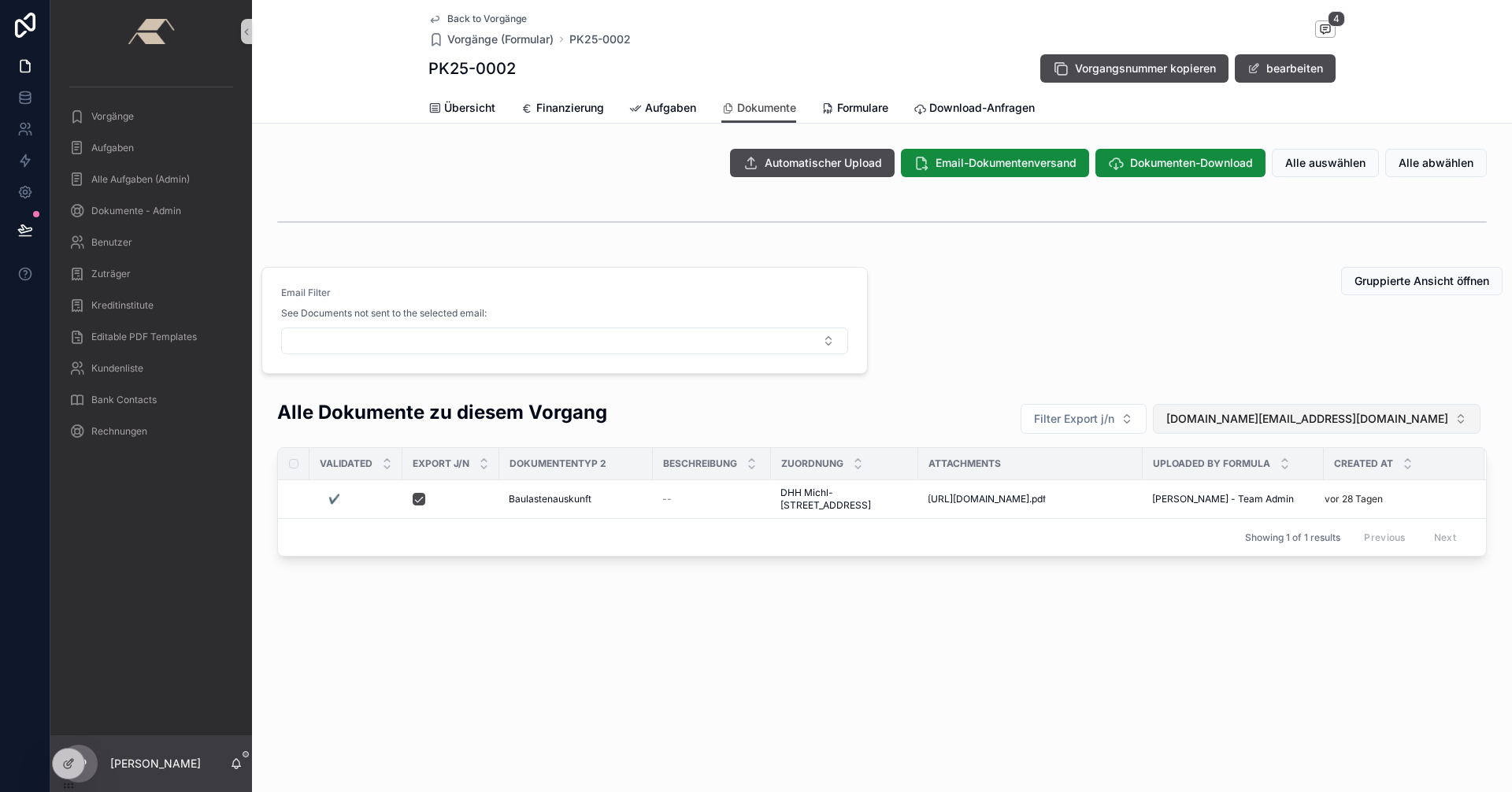
click at [1345, 426] on span "detlef.pohl@sskduesseldorf.de" at bounding box center [1307, 419] width 282 height 16
click at [1307, 481] on div "None" at bounding box center [1376, 482] width 202 height 25
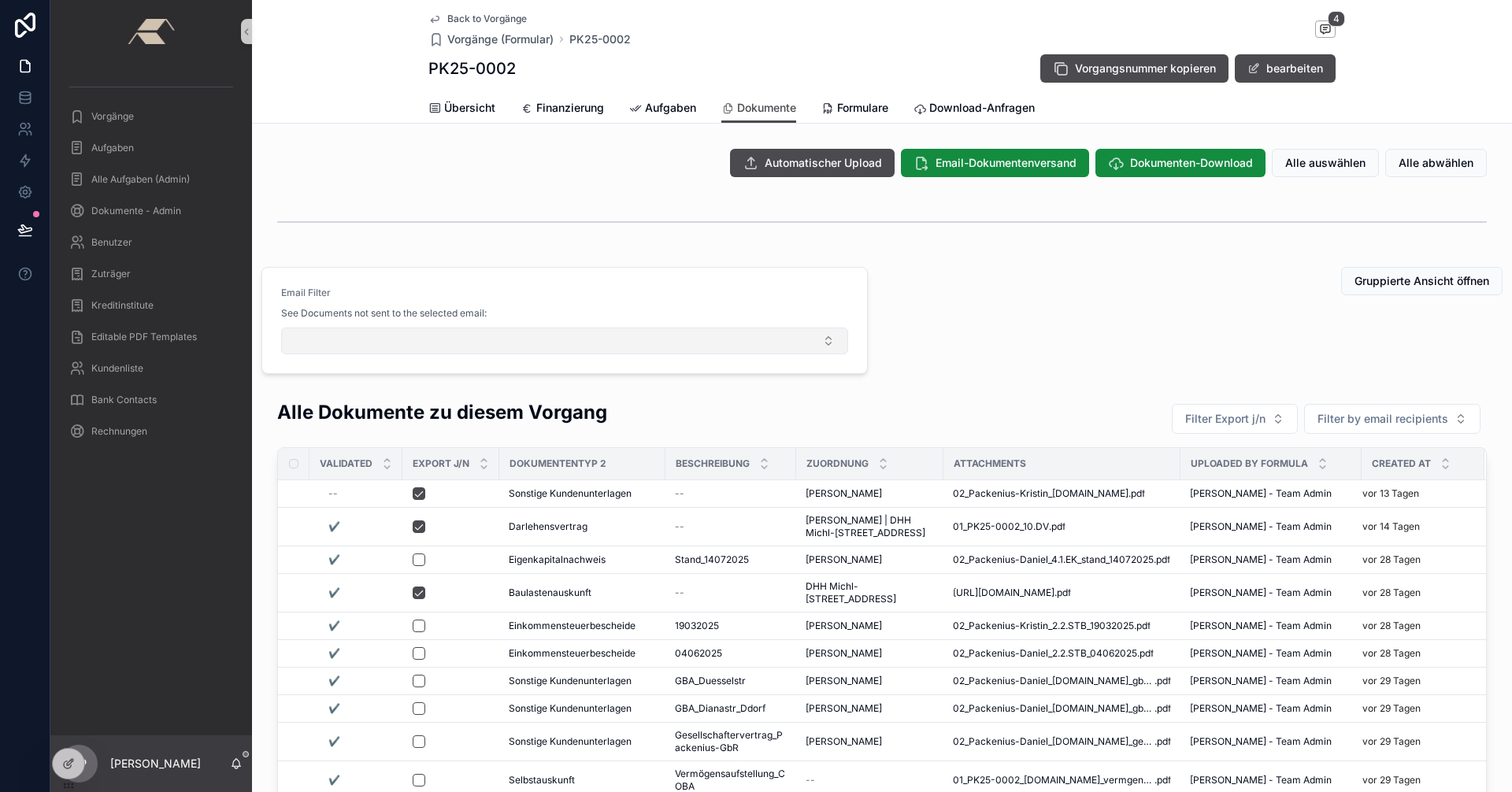
click at [827, 341] on button "Select Button" at bounding box center [564, 340] width 567 height 27
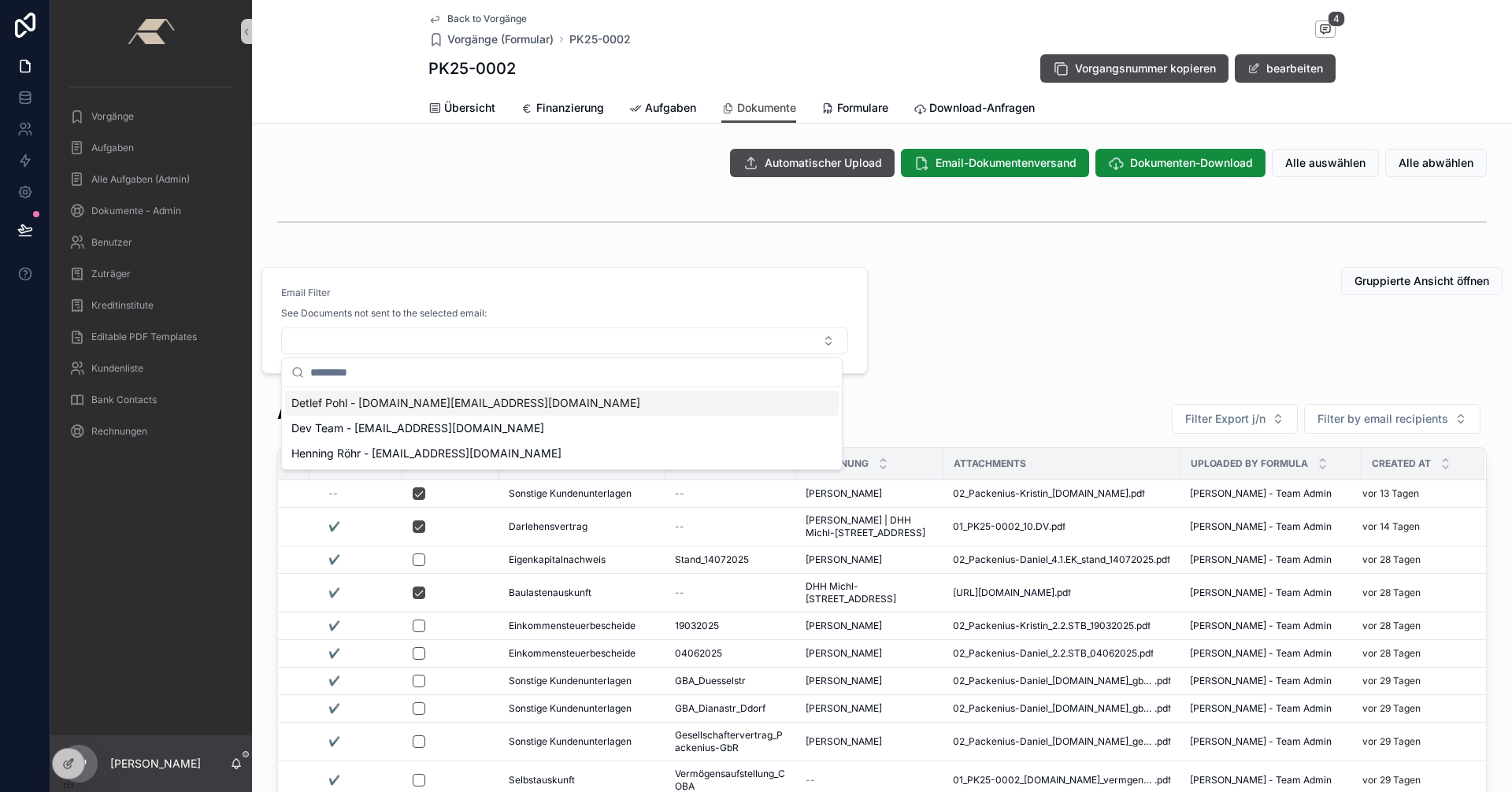
click at [381, 399] on span "Detlef Pohl - detlef.pohl@sskduesseldorf.de" at bounding box center [465, 403] width 348 height 16
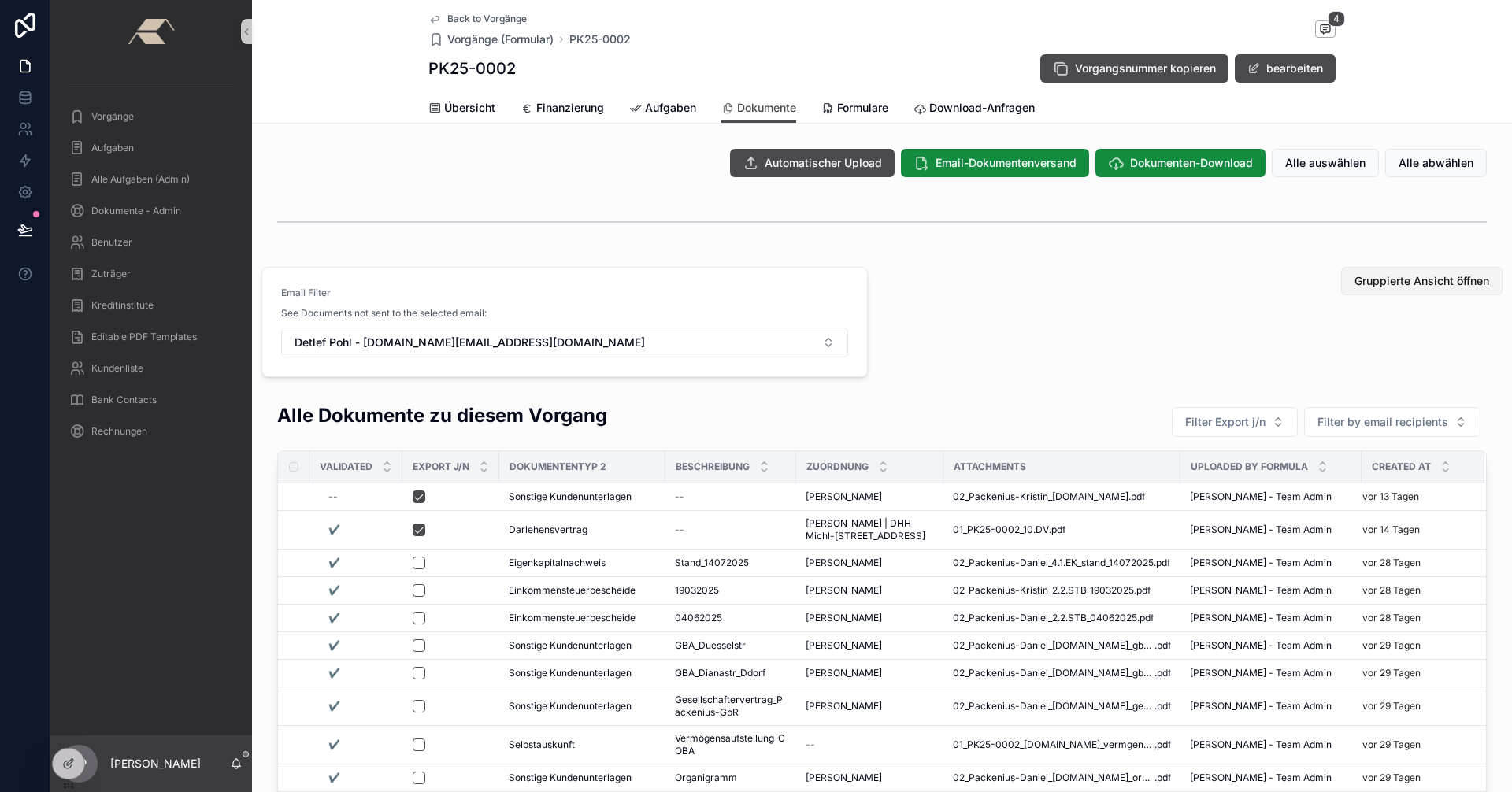
click at [1392, 283] on span "Gruppierte Ansicht öffnen" at bounding box center [1421, 280] width 135 height 16
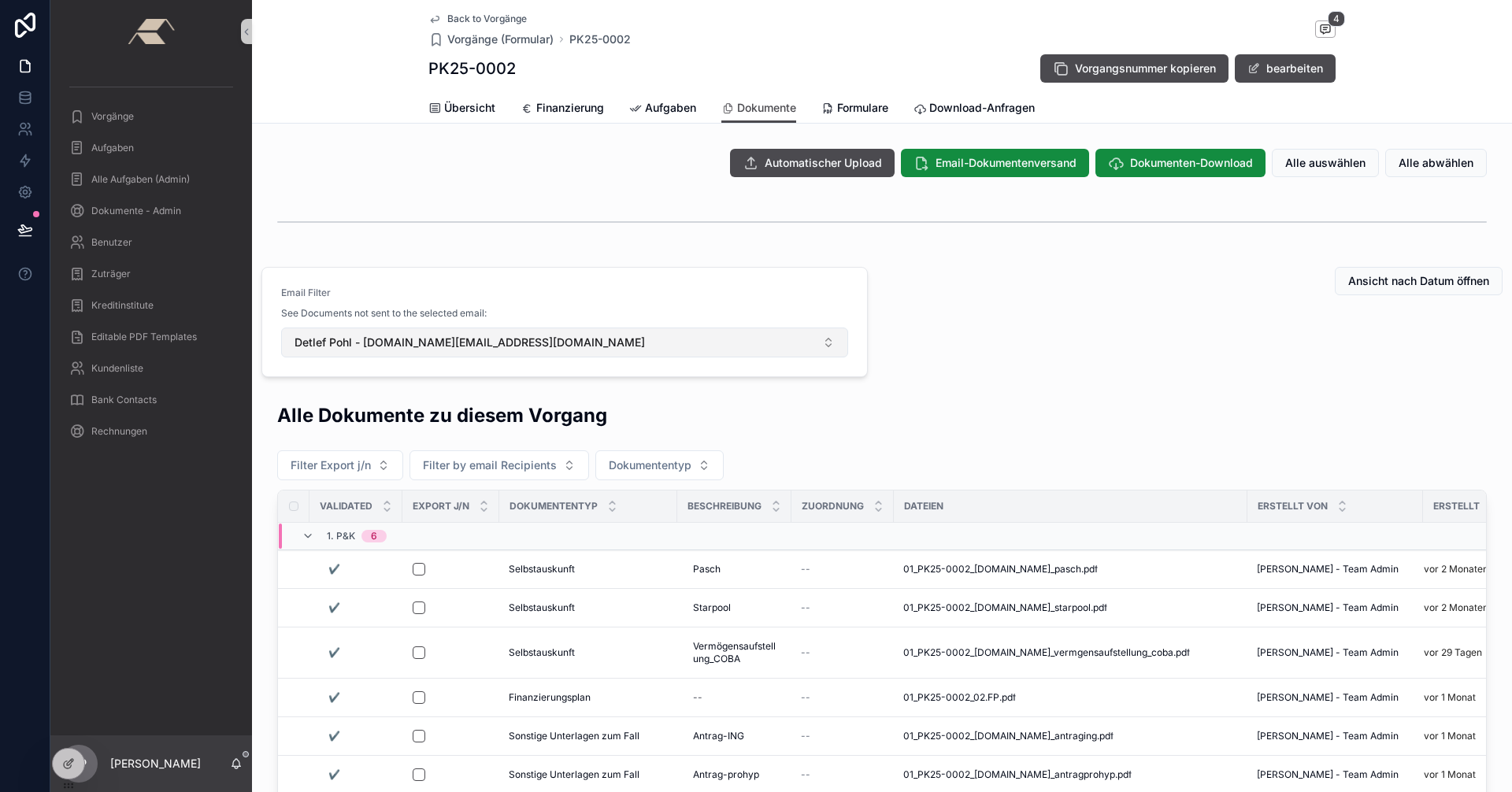
click at [829, 346] on button "Detlef Pohl - detlef.pohl@sskduesseldorf.de" at bounding box center [564, 342] width 567 height 30
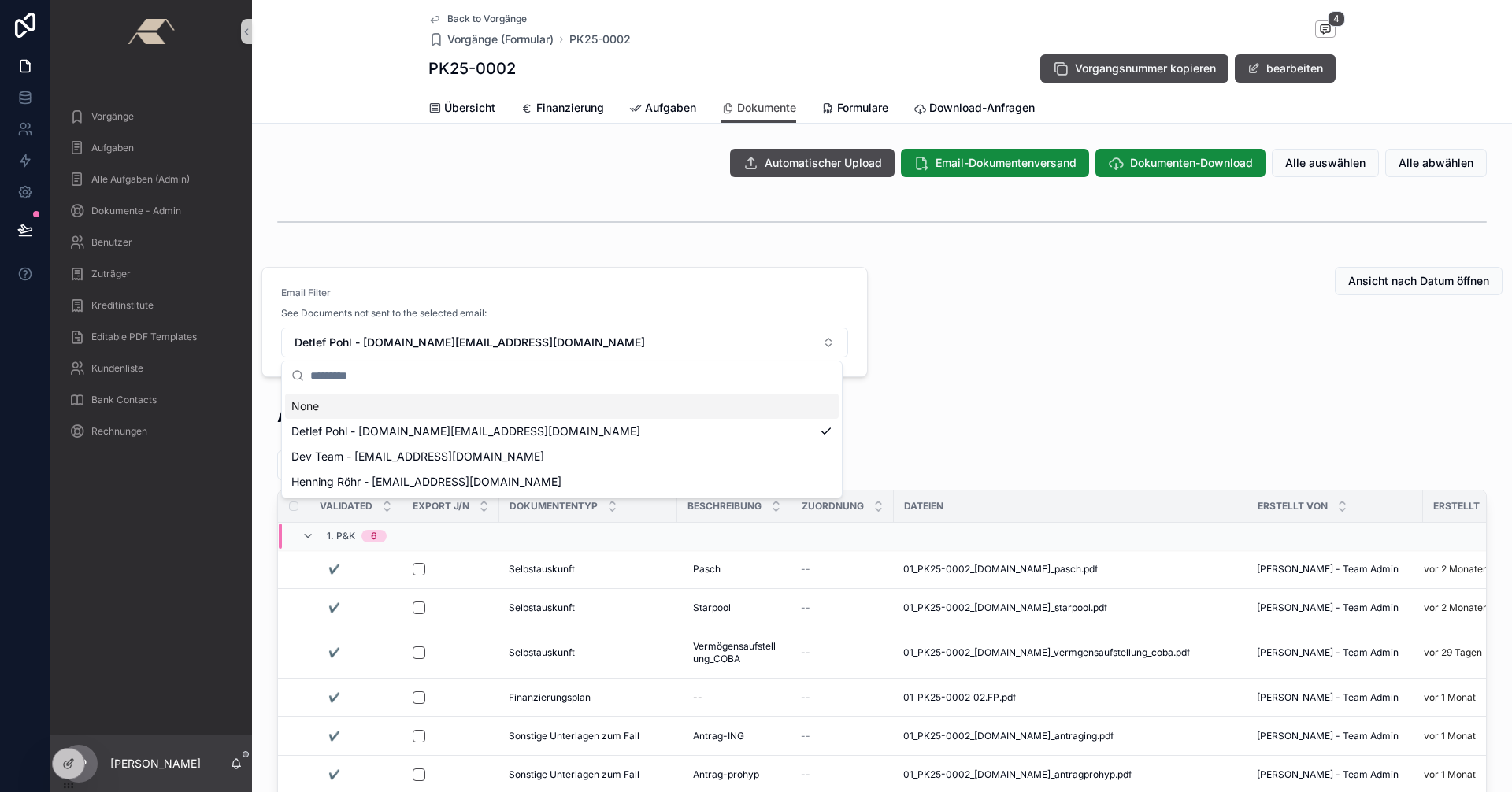
click at [346, 400] on div "None" at bounding box center [561, 406] width 554 height 25
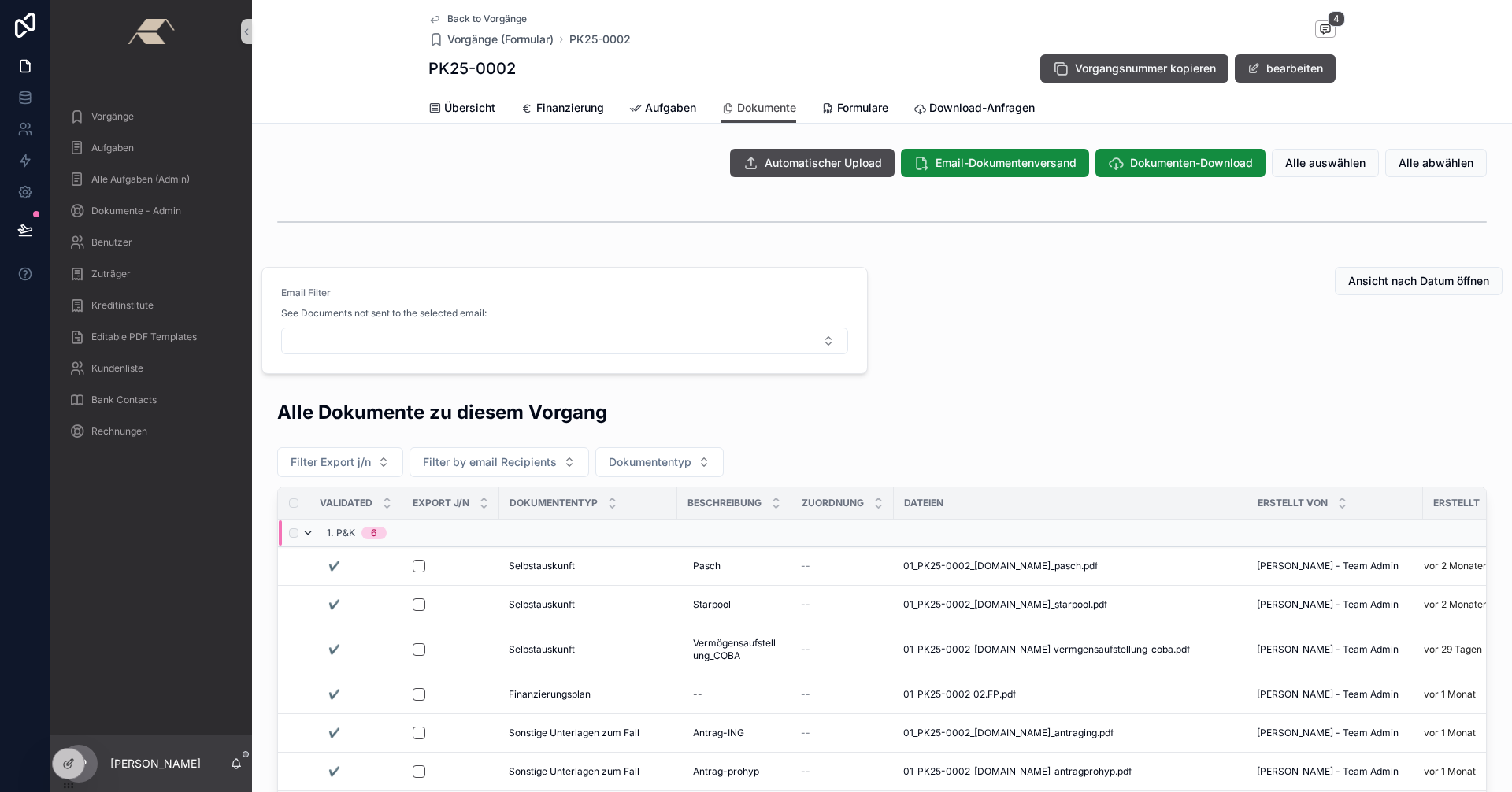
click at [302, 532] on icon "scrollable content" at bounding box center [308, 532] width 12 height 12
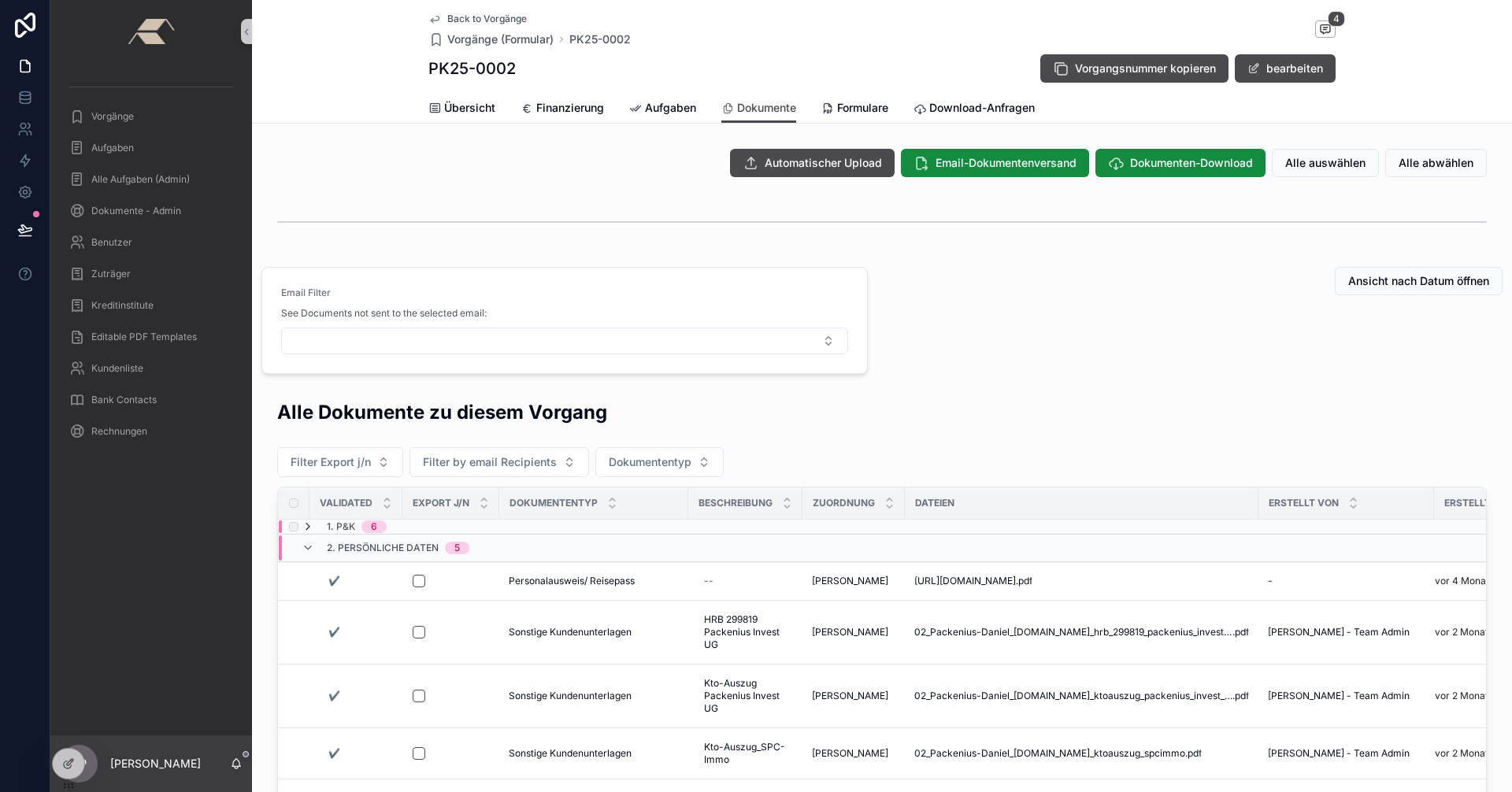
click at [304, 524] on icon "scrollable content" at bounding box center [308, 526] width 12 height 12
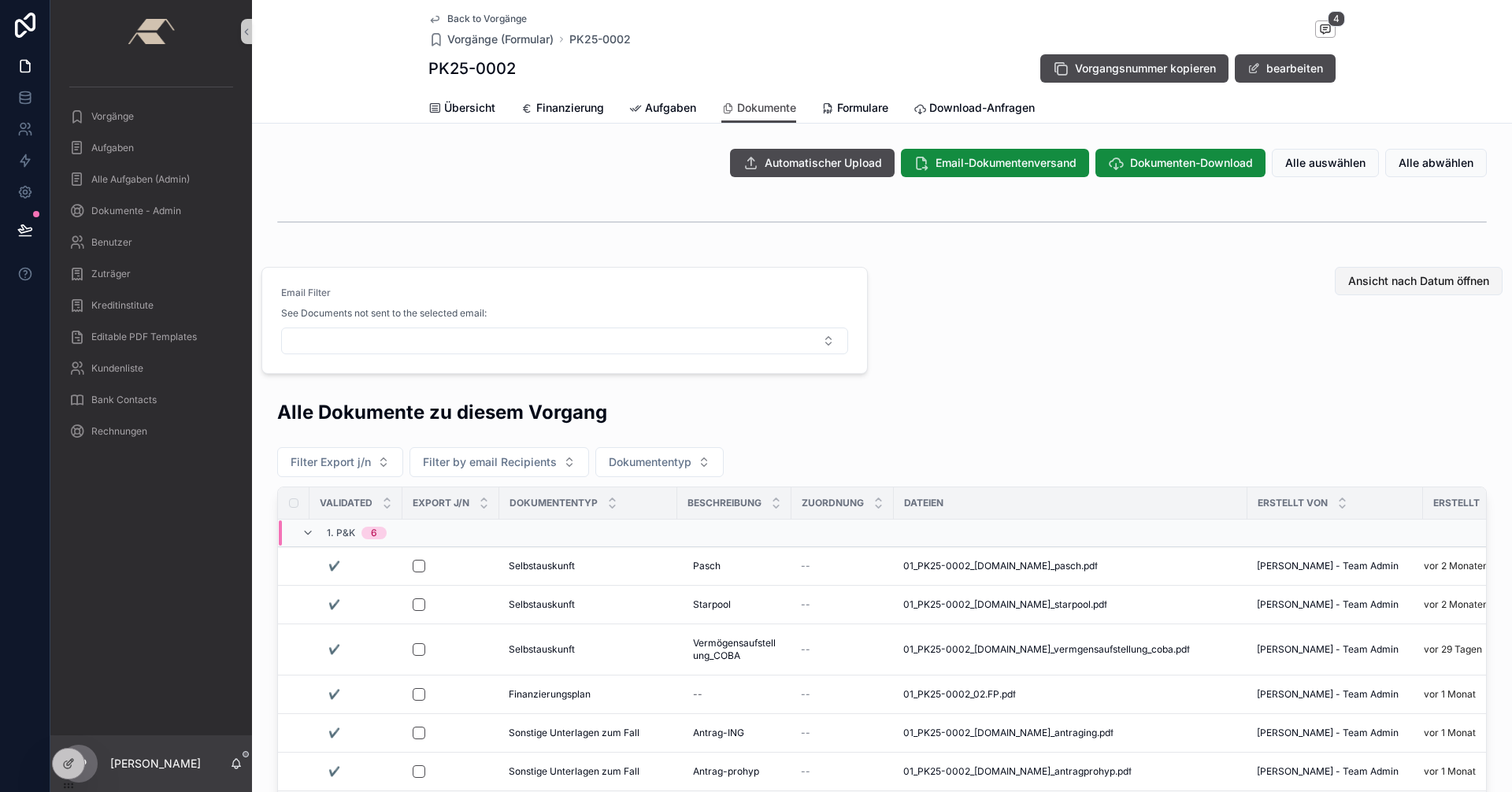
click at [1403, 280] on span "Ansicht nach Datum öffnen" at bounding box center [1418, 280] width 141 height 16
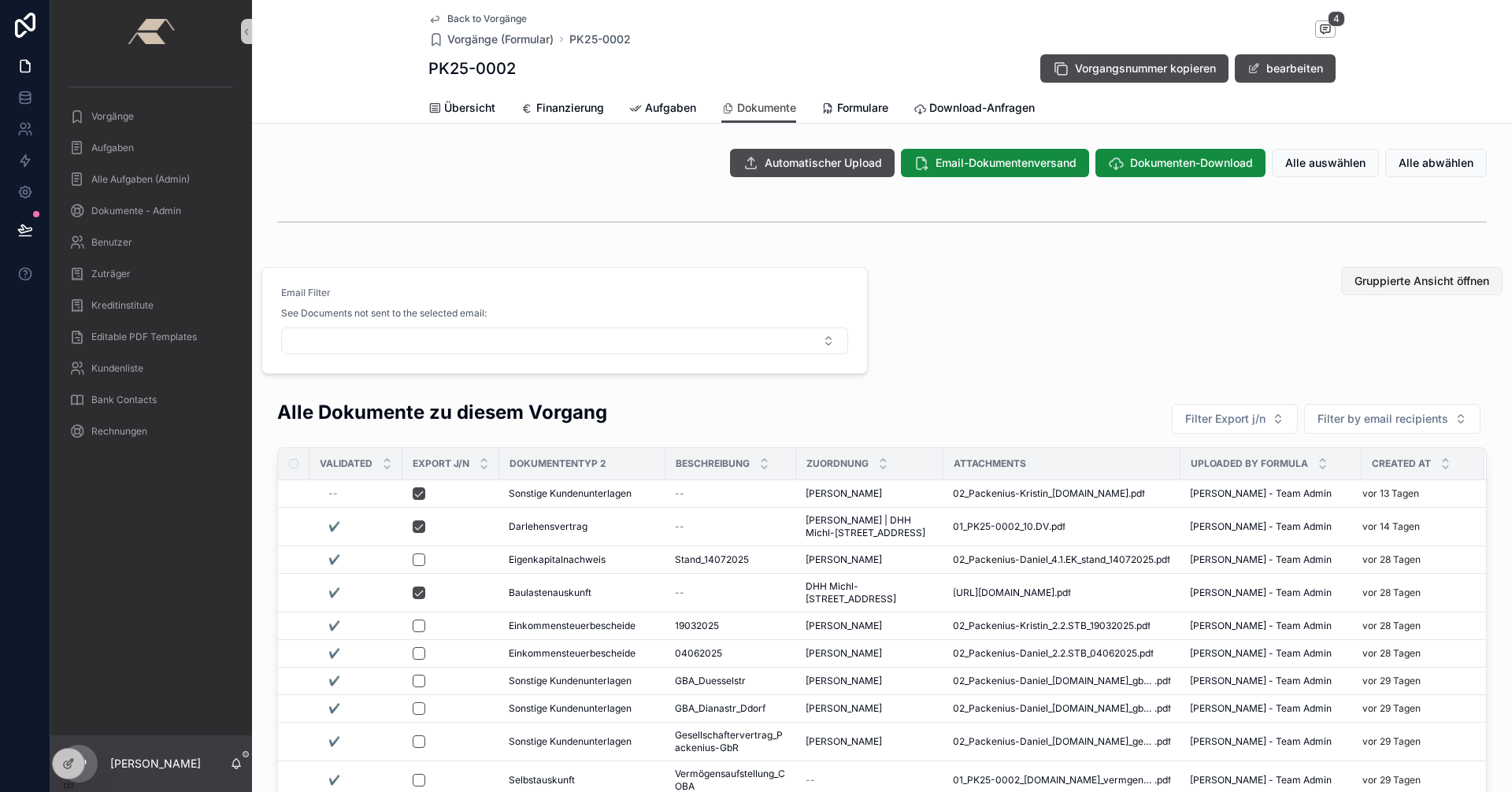
click at [1370, 277] on span "Gruppierte Ansicht öffnen" at bounding box center [1421, 280] width 135 height 16
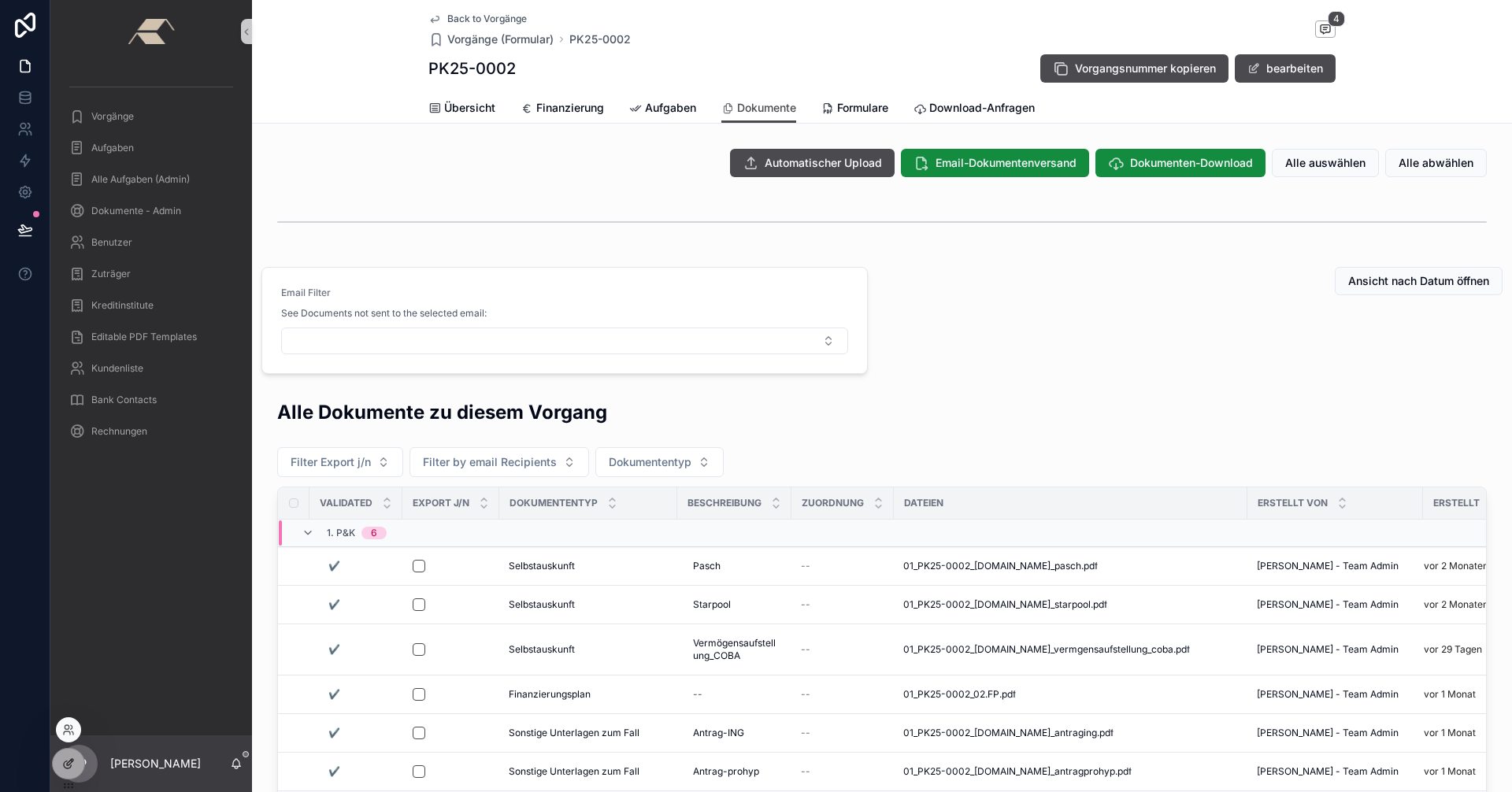
click at [68, 767] on icon at bounding box center [67, 764] width 7 height 7
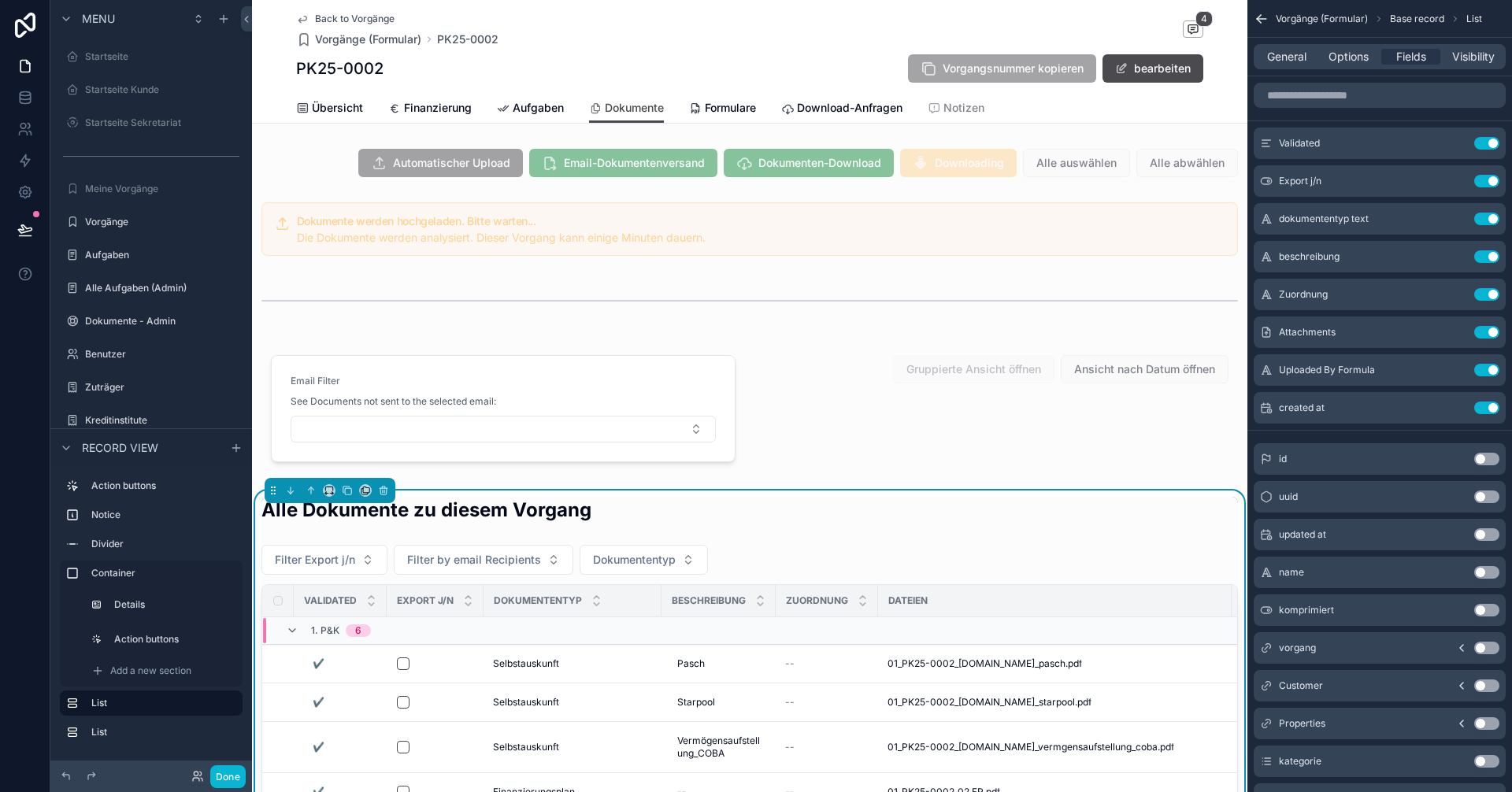
scroll to position [660, 0]
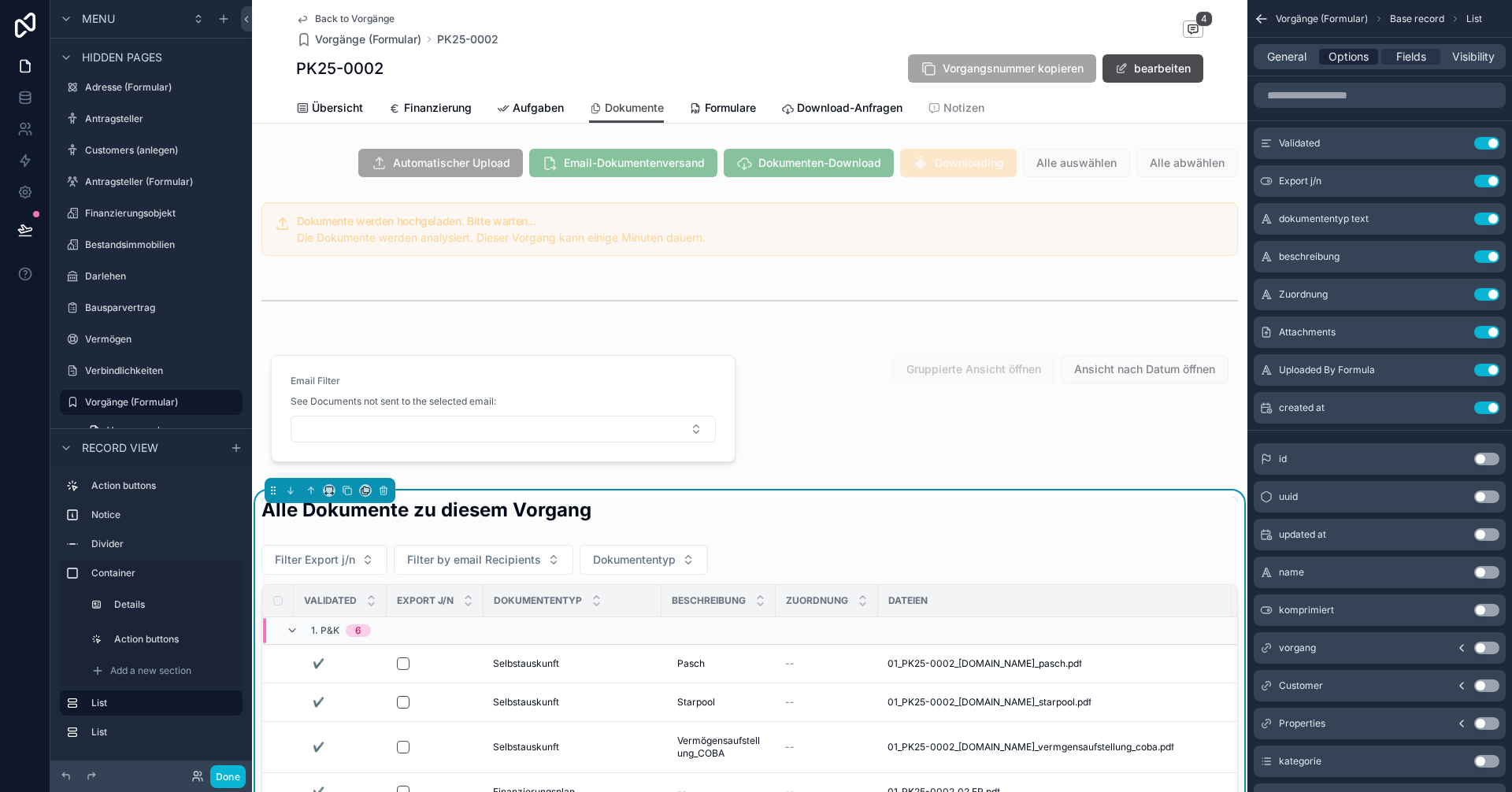
click at [1345, 63] on span "Options" at bounding box center [1349, 56] width 40 height 16
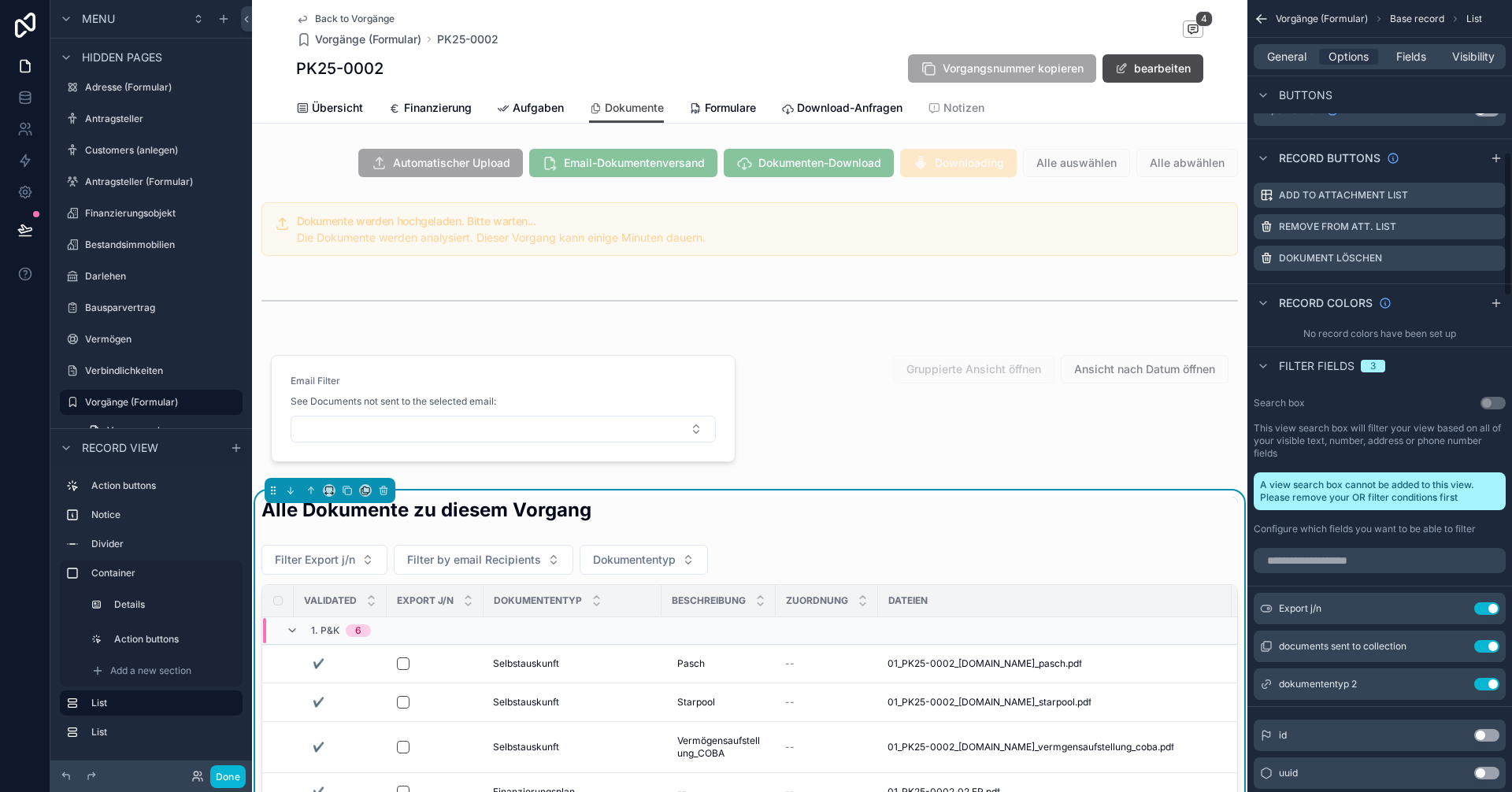
scroll to position [944, 0]
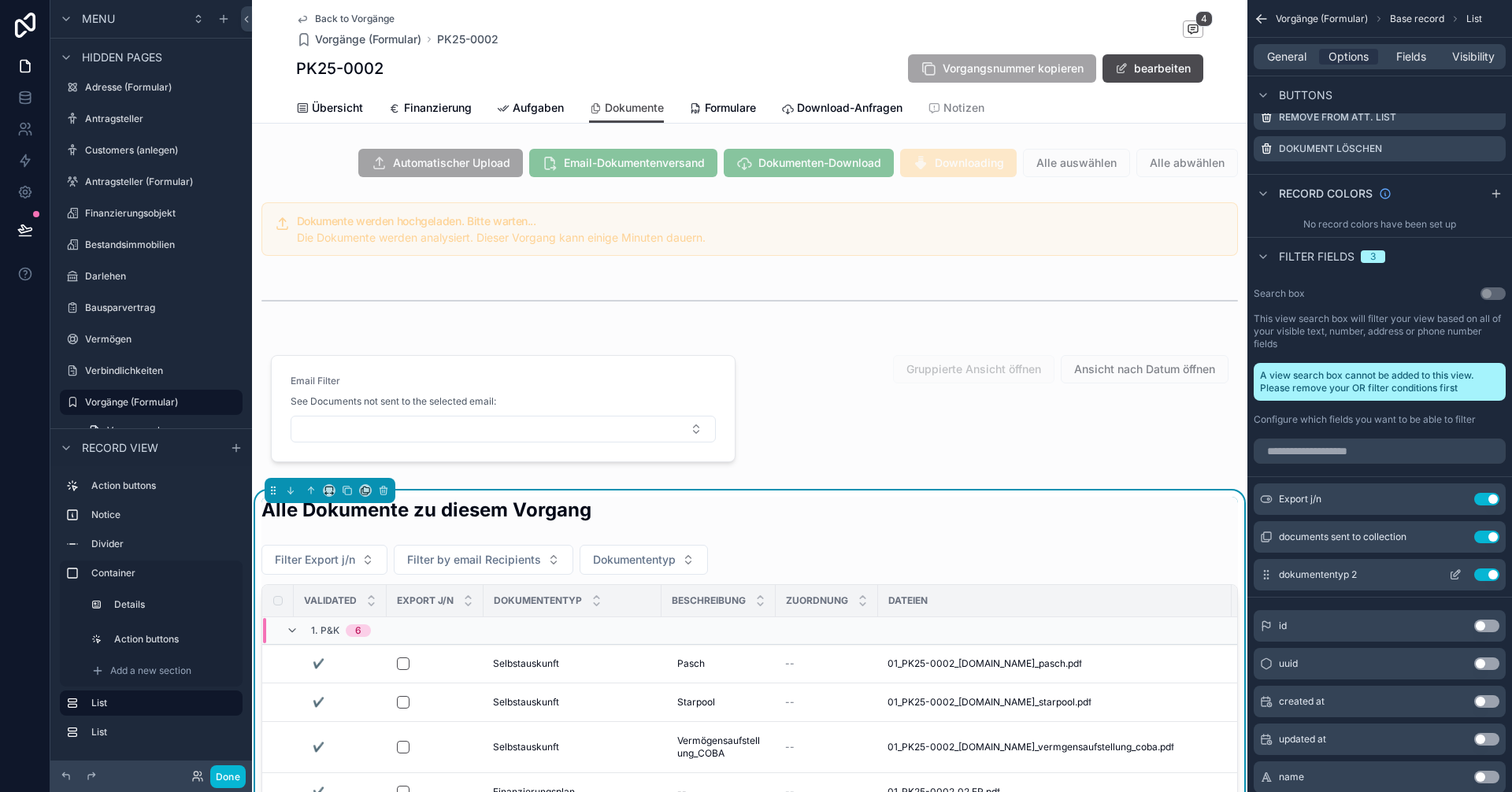
click at [1488, 573] on button "Use setting" at bounding box center [1486, 574] width 25 height 12
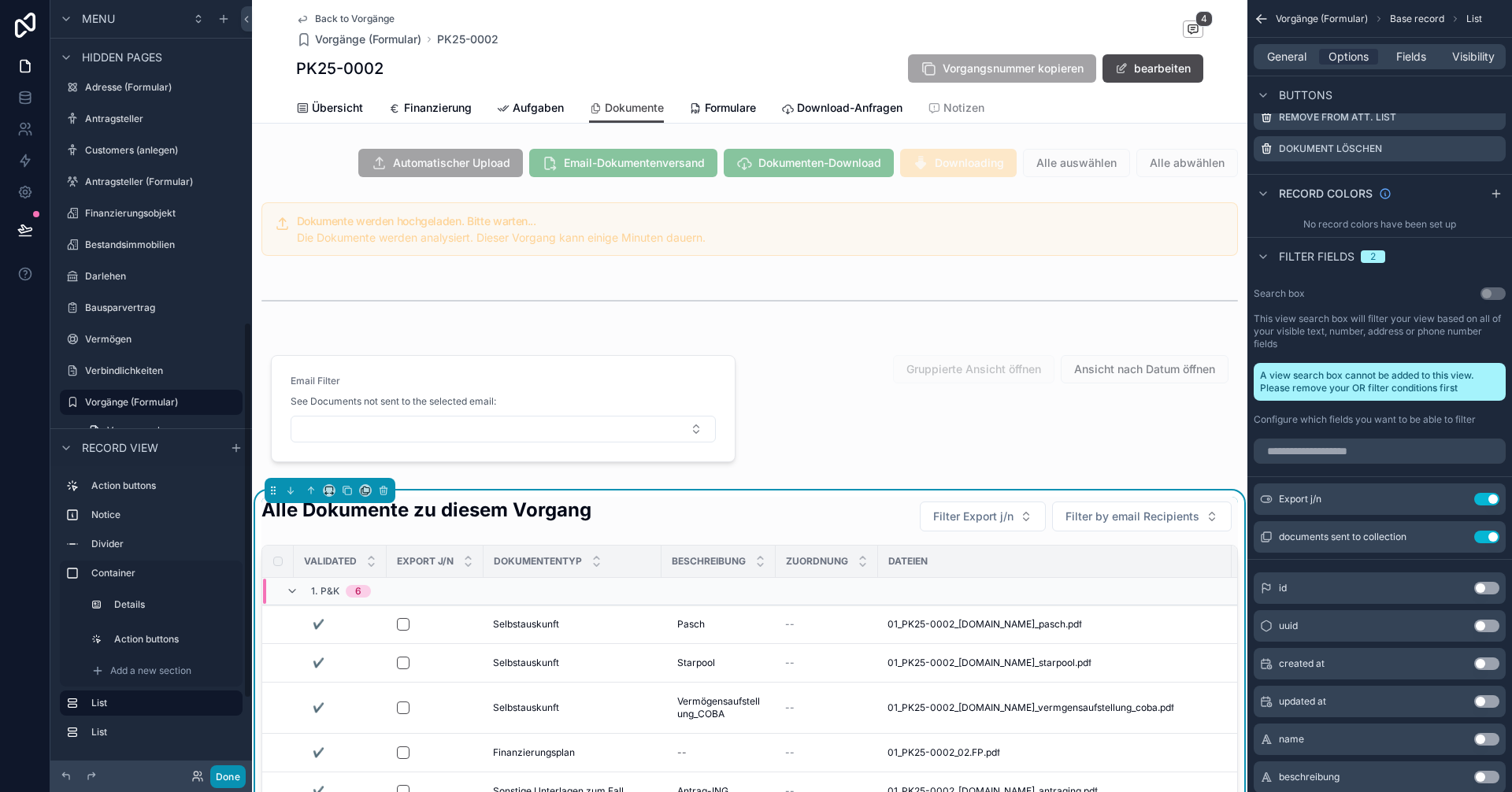
click at [230, 773] on button "Done" at bounding box center [228, 776] width 36 height 23
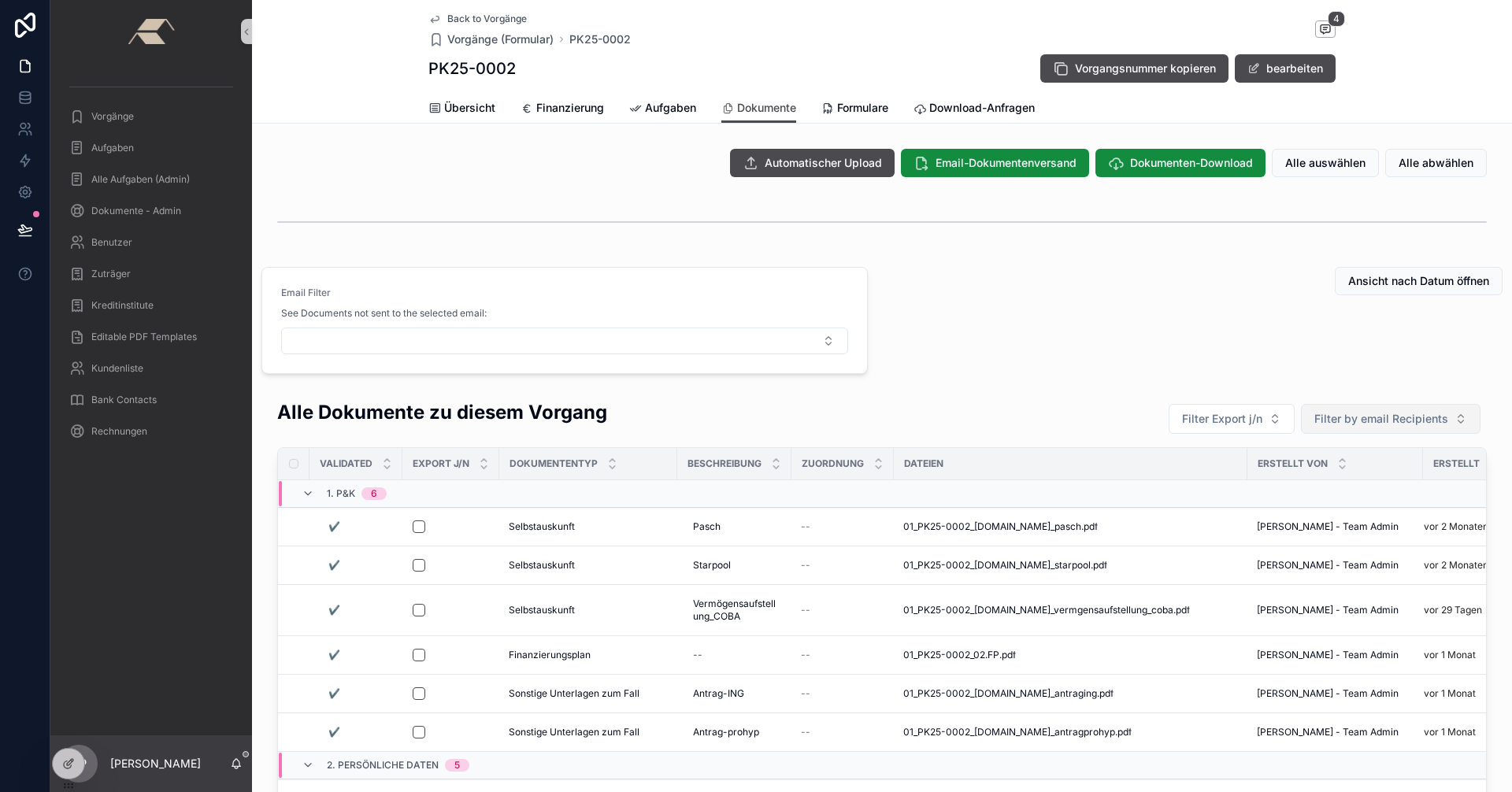
click at [1372, 419] on span "Filter by email Recipients" at bounding box center [1381, 419] width 134 height 16
click at [1345, 481] on span "detlef.pohl@sskduesseldorf.de" at bounding box center [1376, 482] width 157 height 16
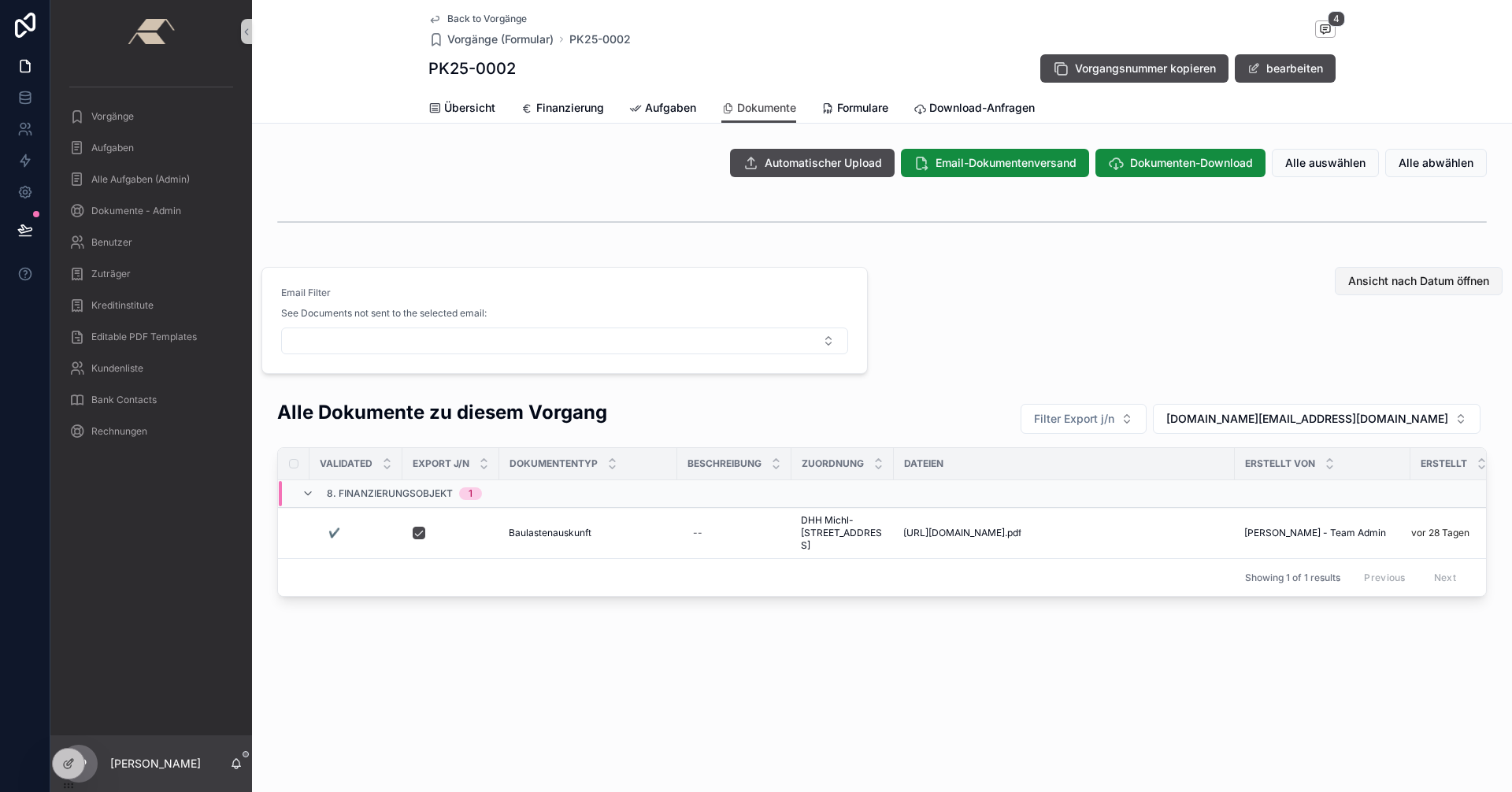
click at [1388, 285] on span "Ansicht nach Datum öffnen" at bounding box center [1418, 280] width 141 height 16
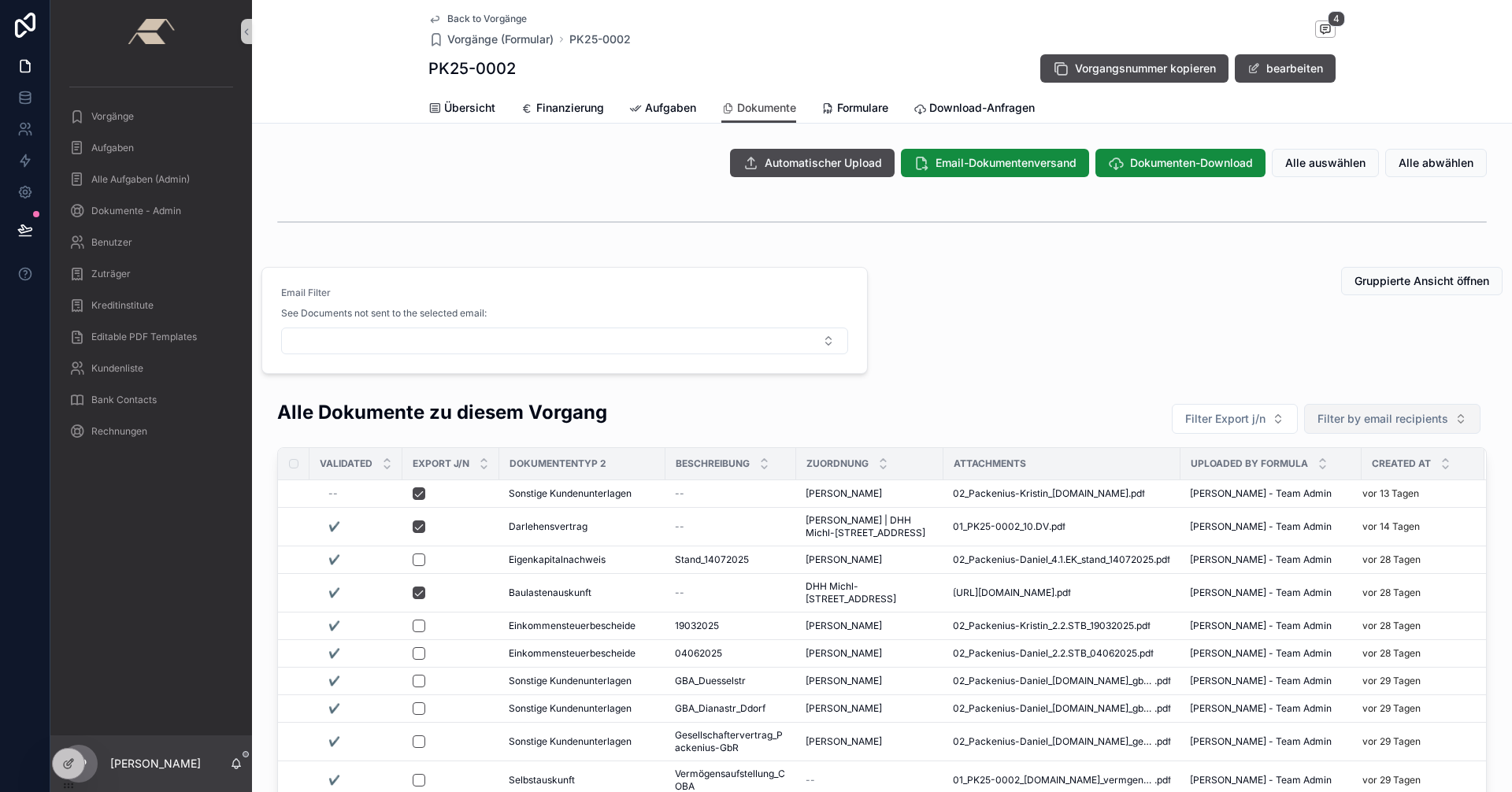
click at [1368, 426] on button "Filter by email recipients" at bounding box center [1391, 419] width 176 height 30
click at [1360, 477] on span "detlef.pohl@sskduesseldorf.de" at bounding box center [1377, 482] width 157 height 16
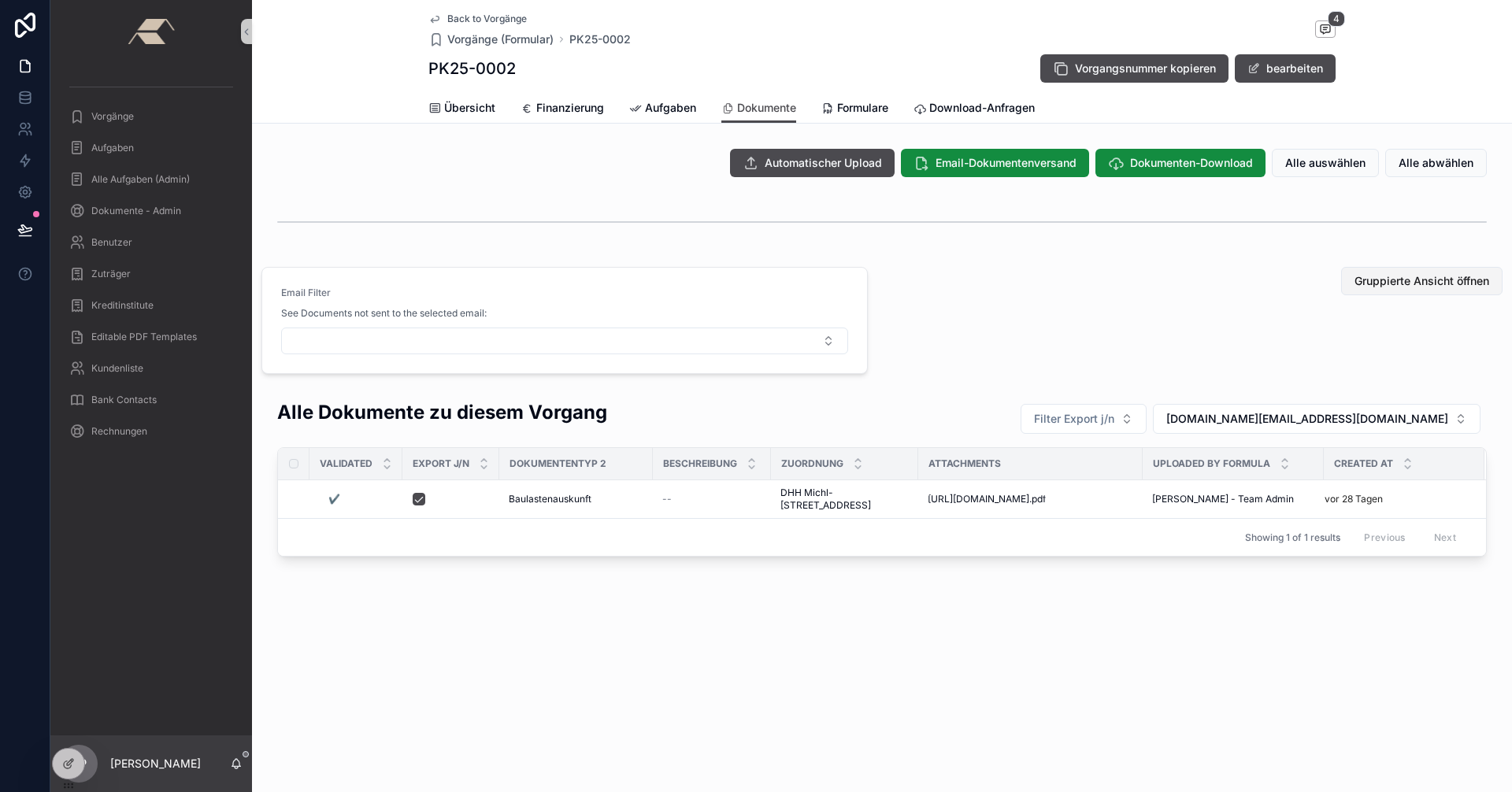
click at [1383, 283] on span "Gruppierte Ansicht öffnen" at bounding box center [1421, 280] width 135 height 16
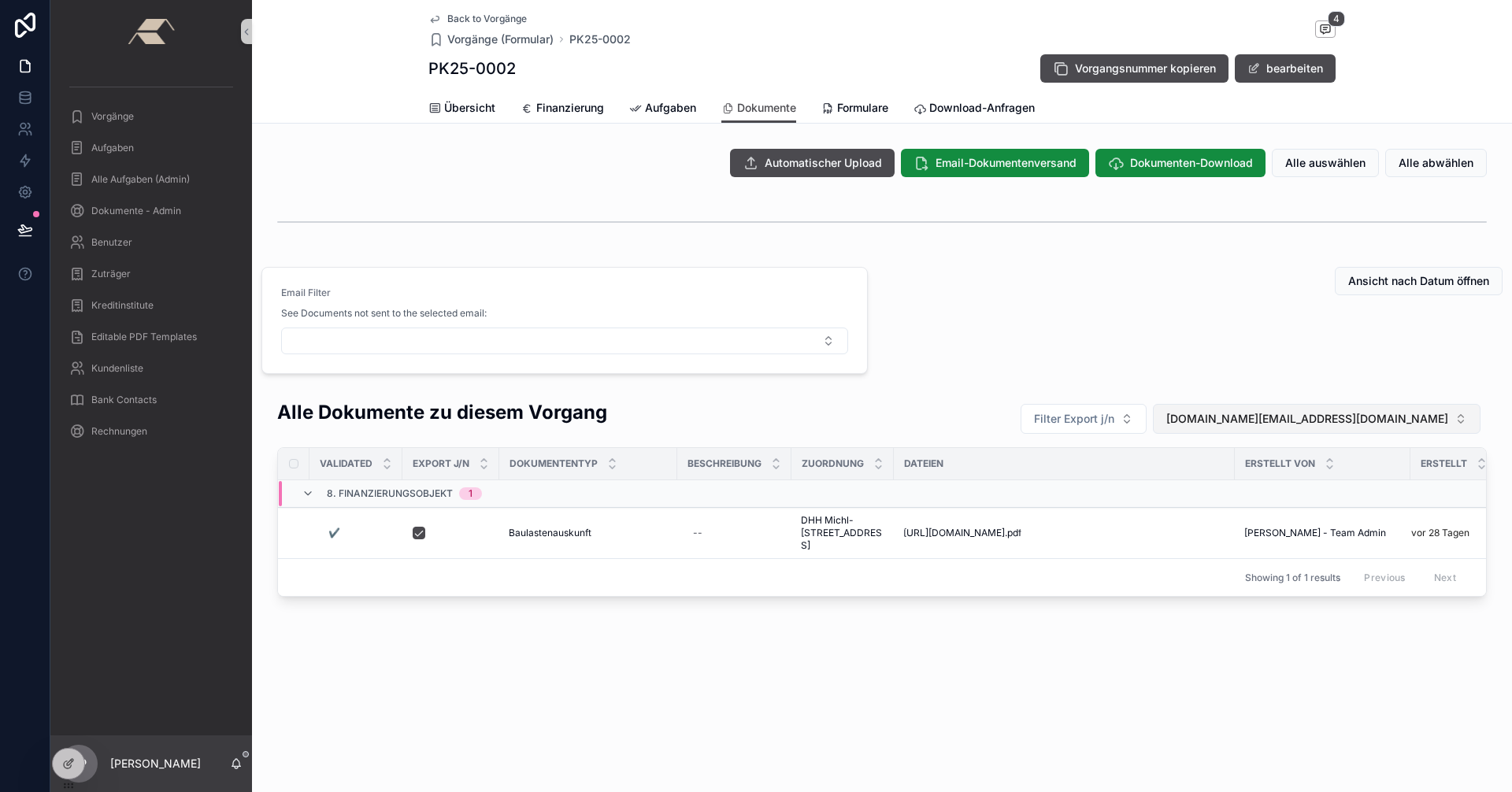
click at [1353, 417] on span "detlef.pohl@sskduesseldorf.de" at bounding box center [1307, 419] width 282 height 16
drag, startPoint x: 1301, startPoint y: 478, endPoint x: 1372, endPoint y: 365, distance: 133.5
click at [1302, 478] on div "None" at bounding box center [1376, 482] width 202 height 25
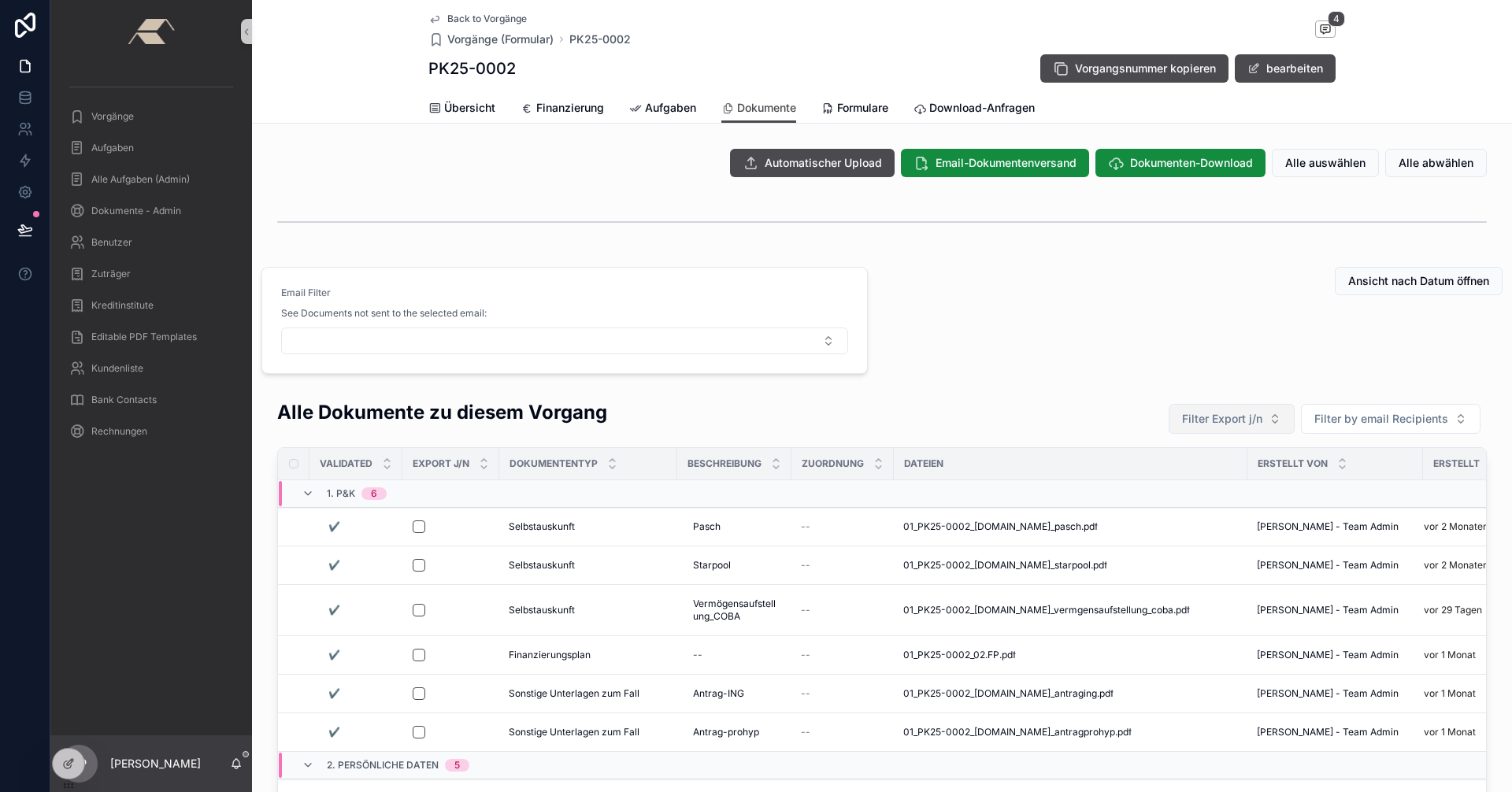
click at [1274, 420] on button "Filter Export j/n" at bounding box center [1231, 419] width 126 height 30
click at [1155, 530] on div "Yes" at bounding box center [1228, 532] width 189 height 25
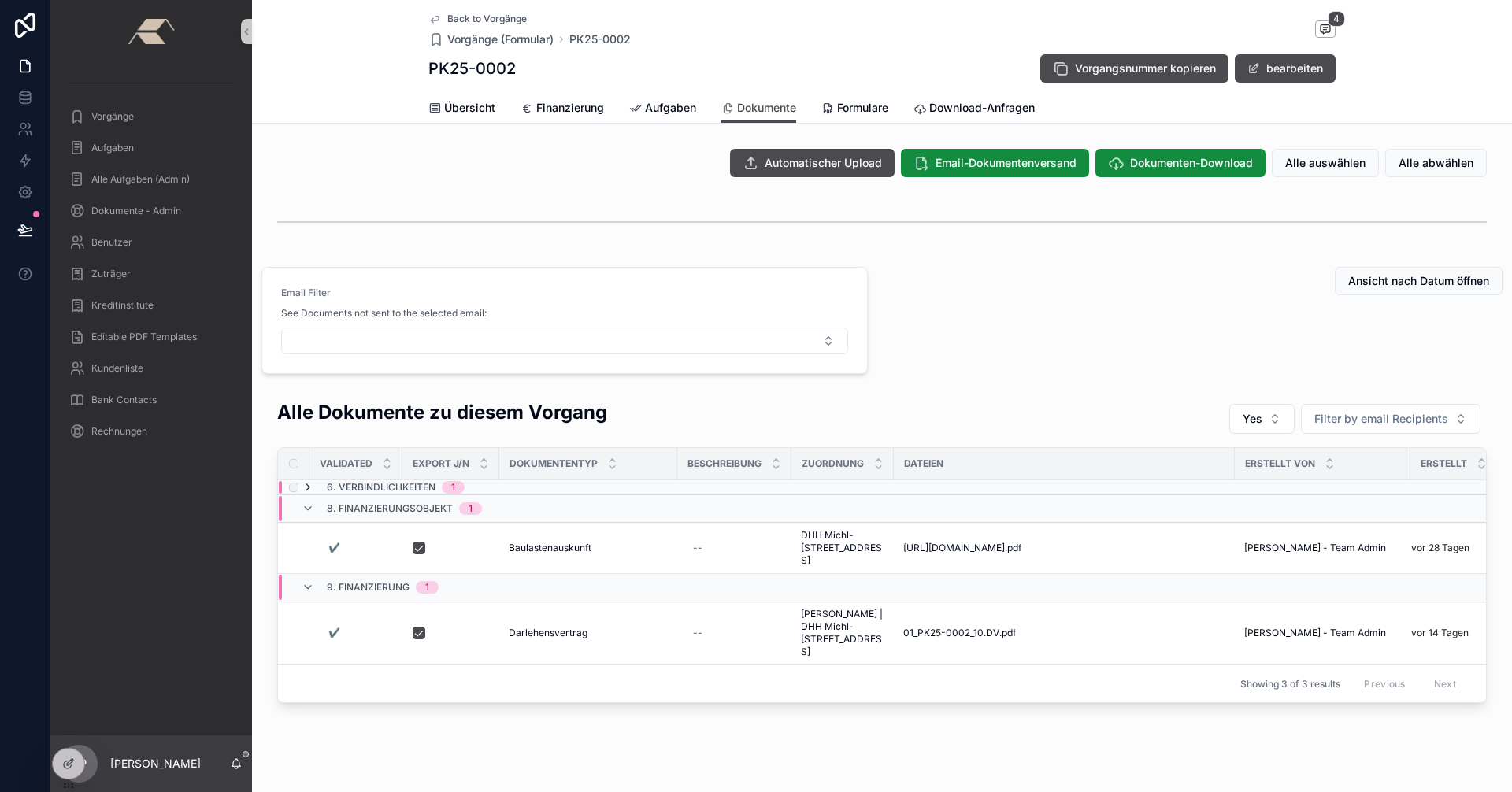
click at [302, 488] on icon "scrollable content" at bounding box center [308, 487] width 12 height 12
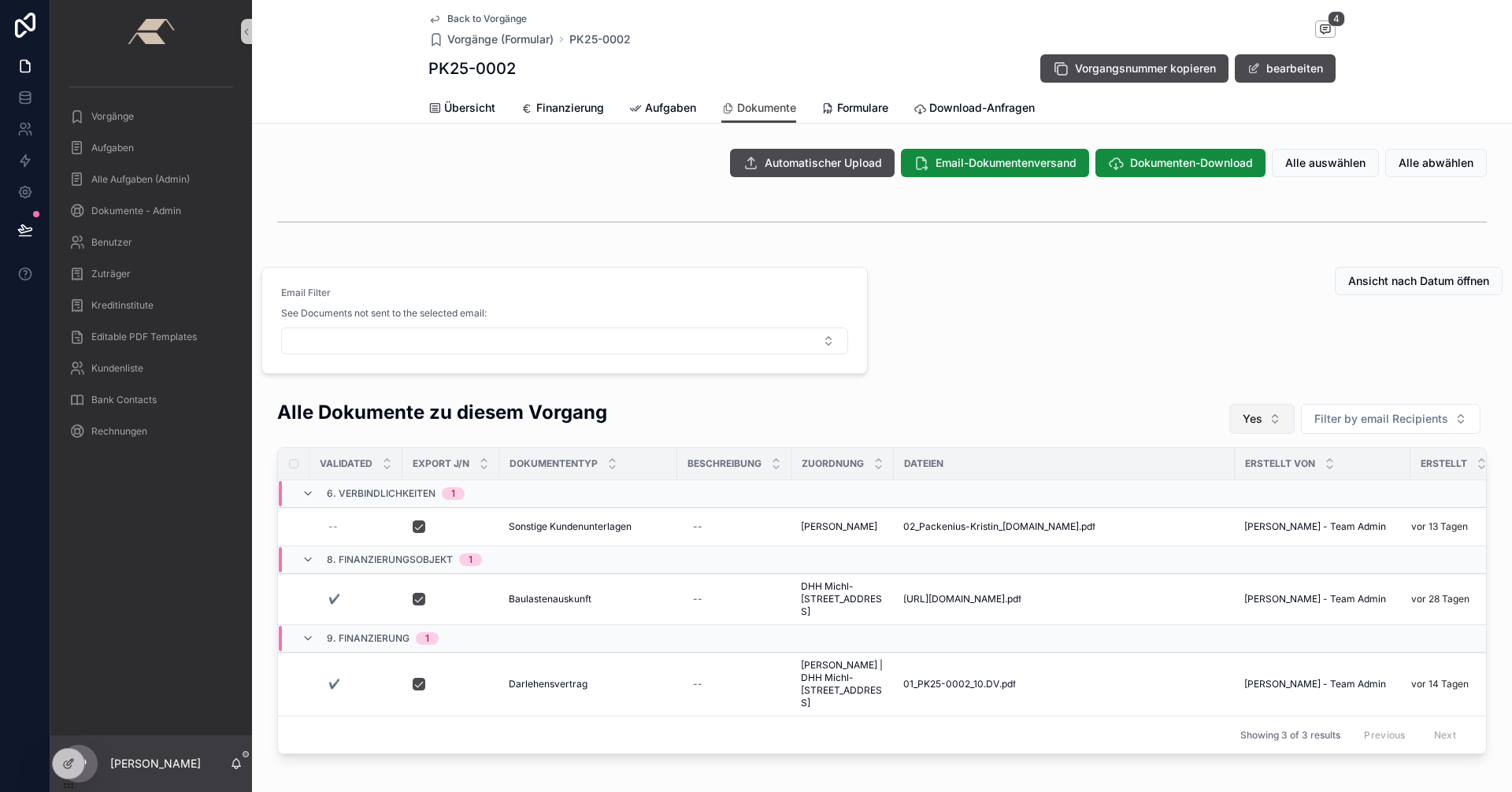
click at [1263, 421] on button "Yes" at bounding box center [1261, 419] width 65 height 30
click at [1203, 512] on div "No" at bounding box center [1258, 507] width 189 height 25
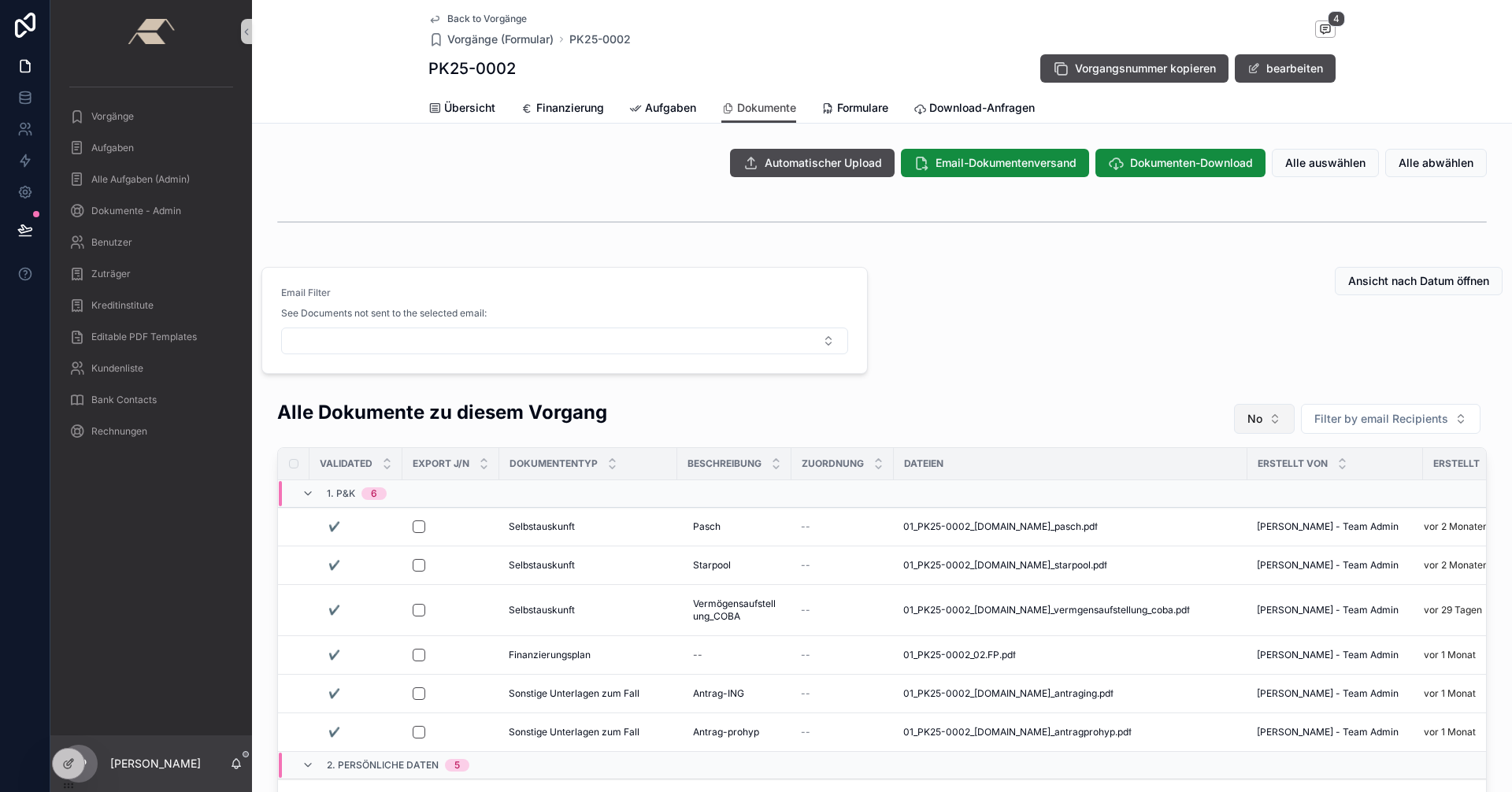
click at [1279, 412] on button "No" at bounding box center [1264, 419] width 61 height 30
click at [1192, 483] on div "----" at bounding box center [1260, 482] width 189 height 25
click at [821, 342] on button "Select Button" at bounding box center [564, 340] width 567 height 27
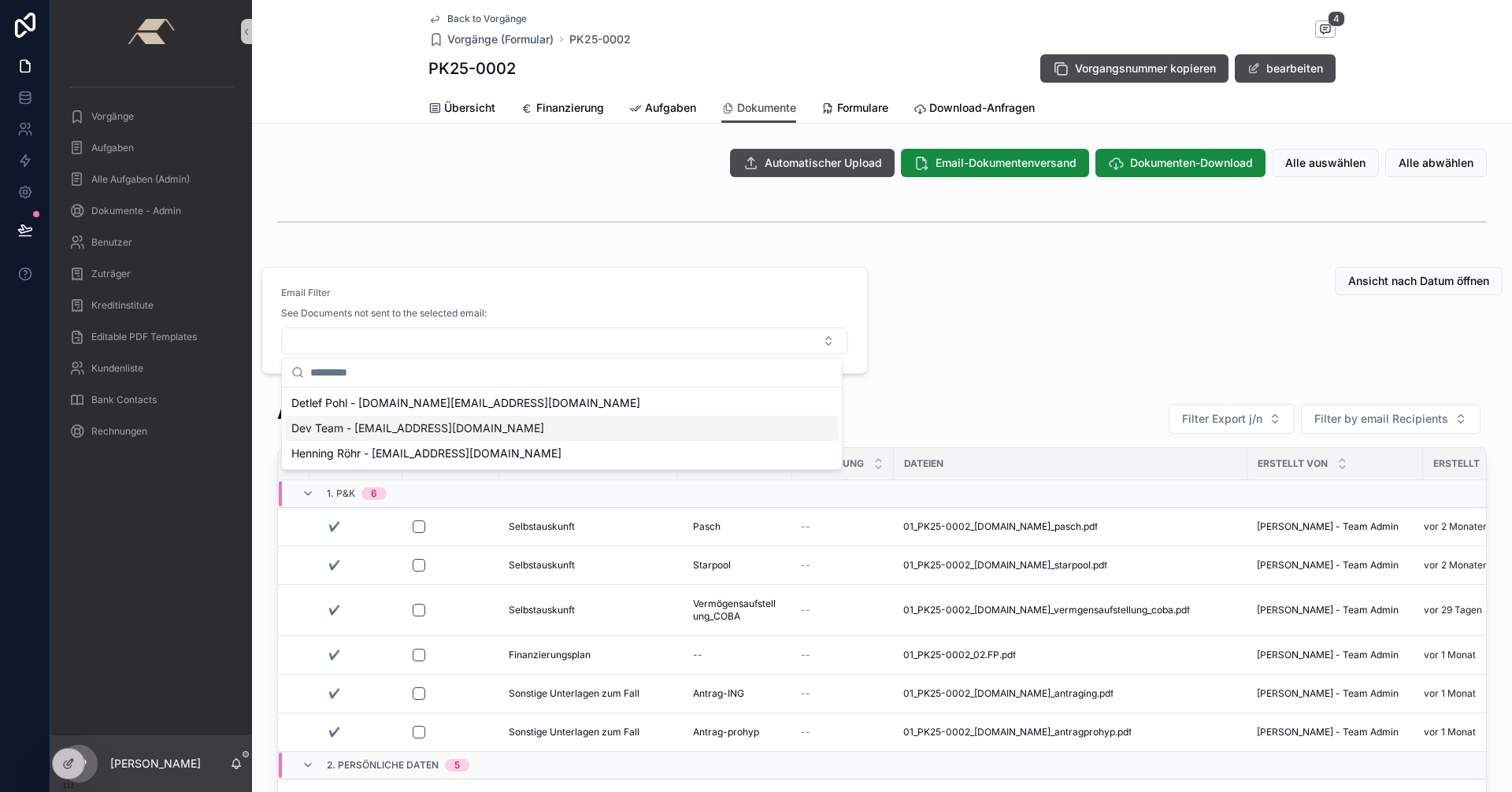
click at [381, 424] on span "Dev Team - devteam@sonorus.co.uk" at bounding box center [417, 428] width 253 height 16
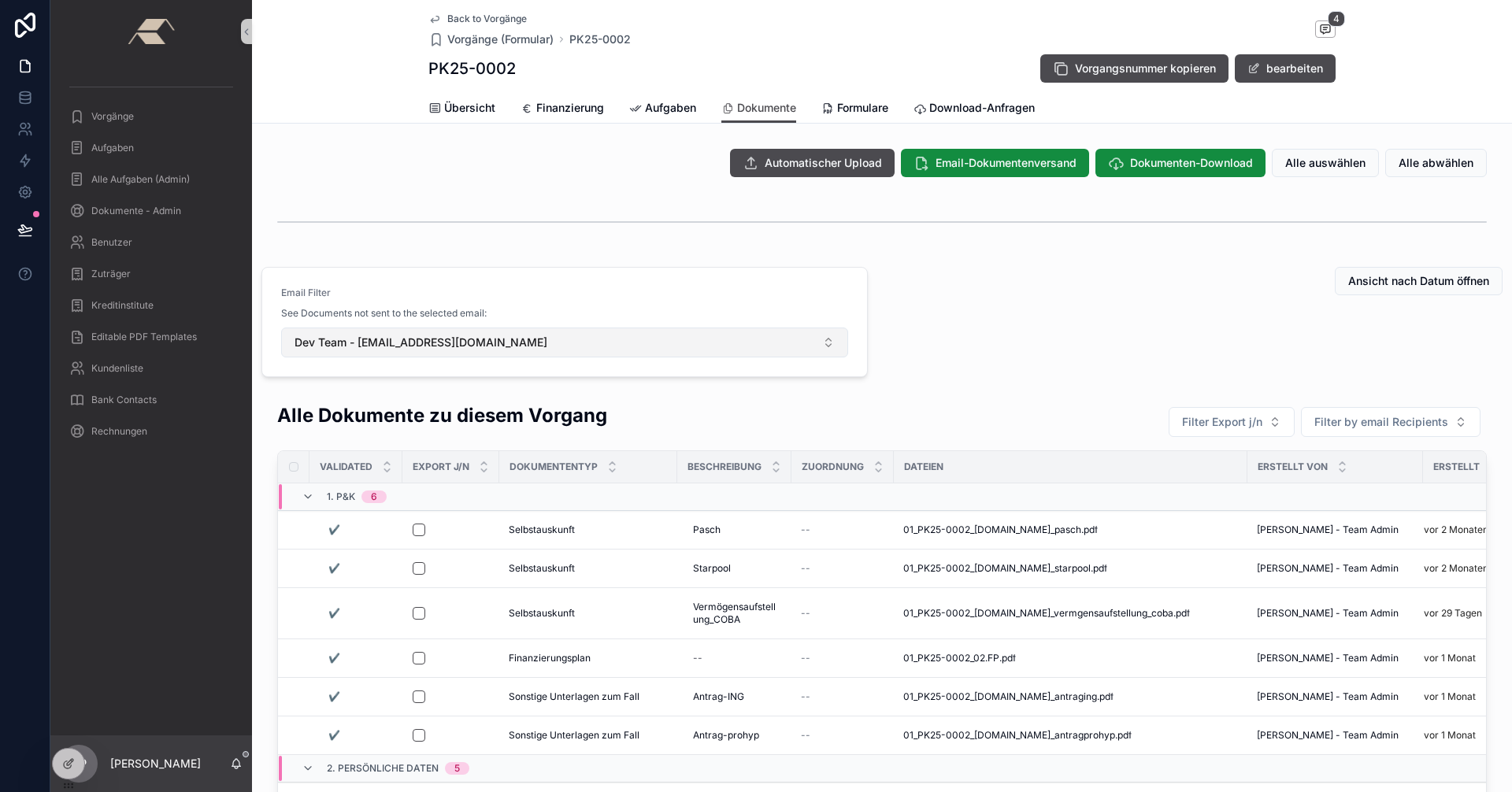
click at [520, 335] on button "Dev Team - devteam@sonorus.co.uk" at bounding box center [564, 342] width 567 height 30
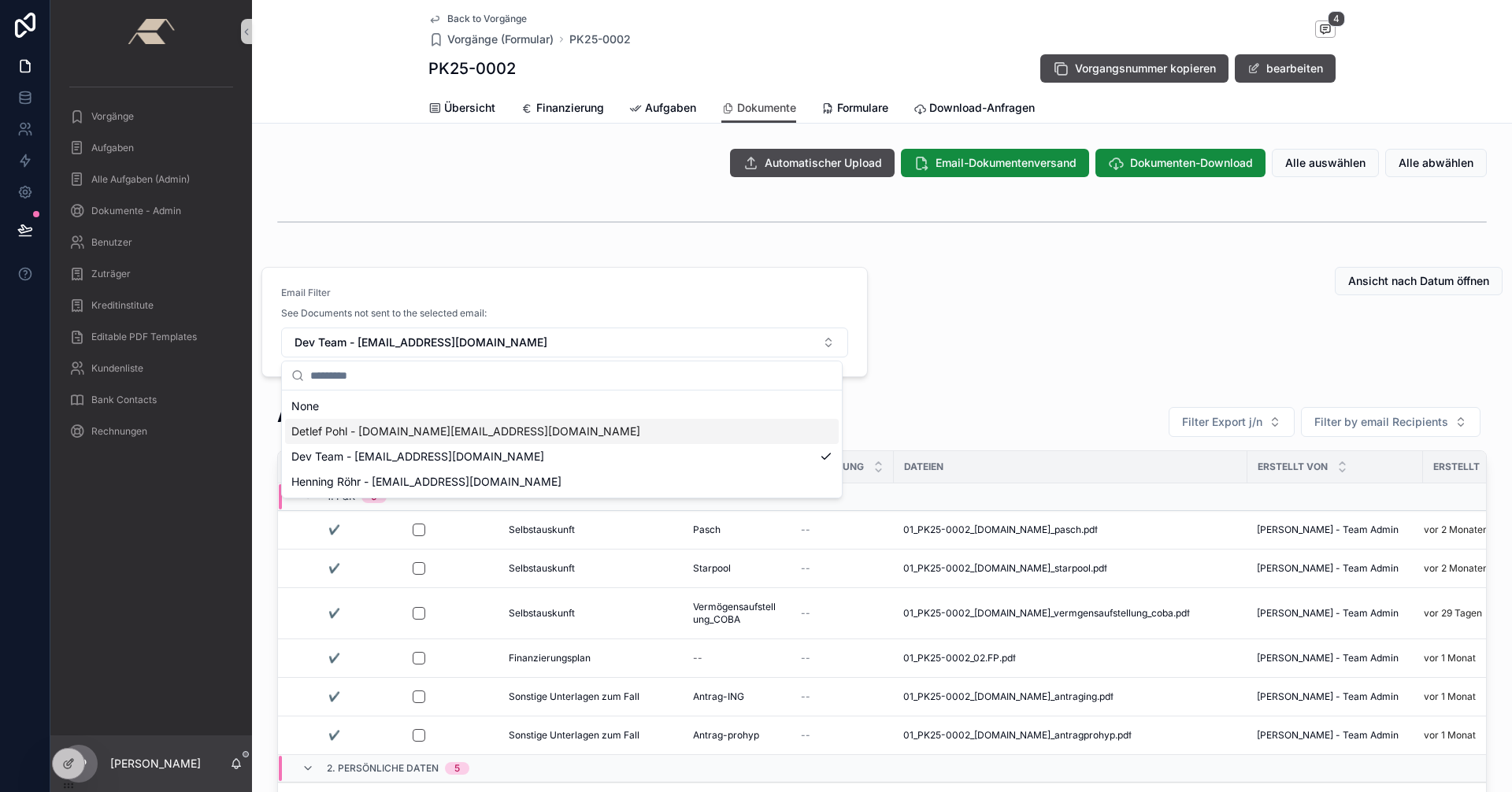
click at [398, 437] on span "Detlef Pohl - detlef.pohl@sskduesseldorf.de" at bounding box center [465, 431] width 348 height 16
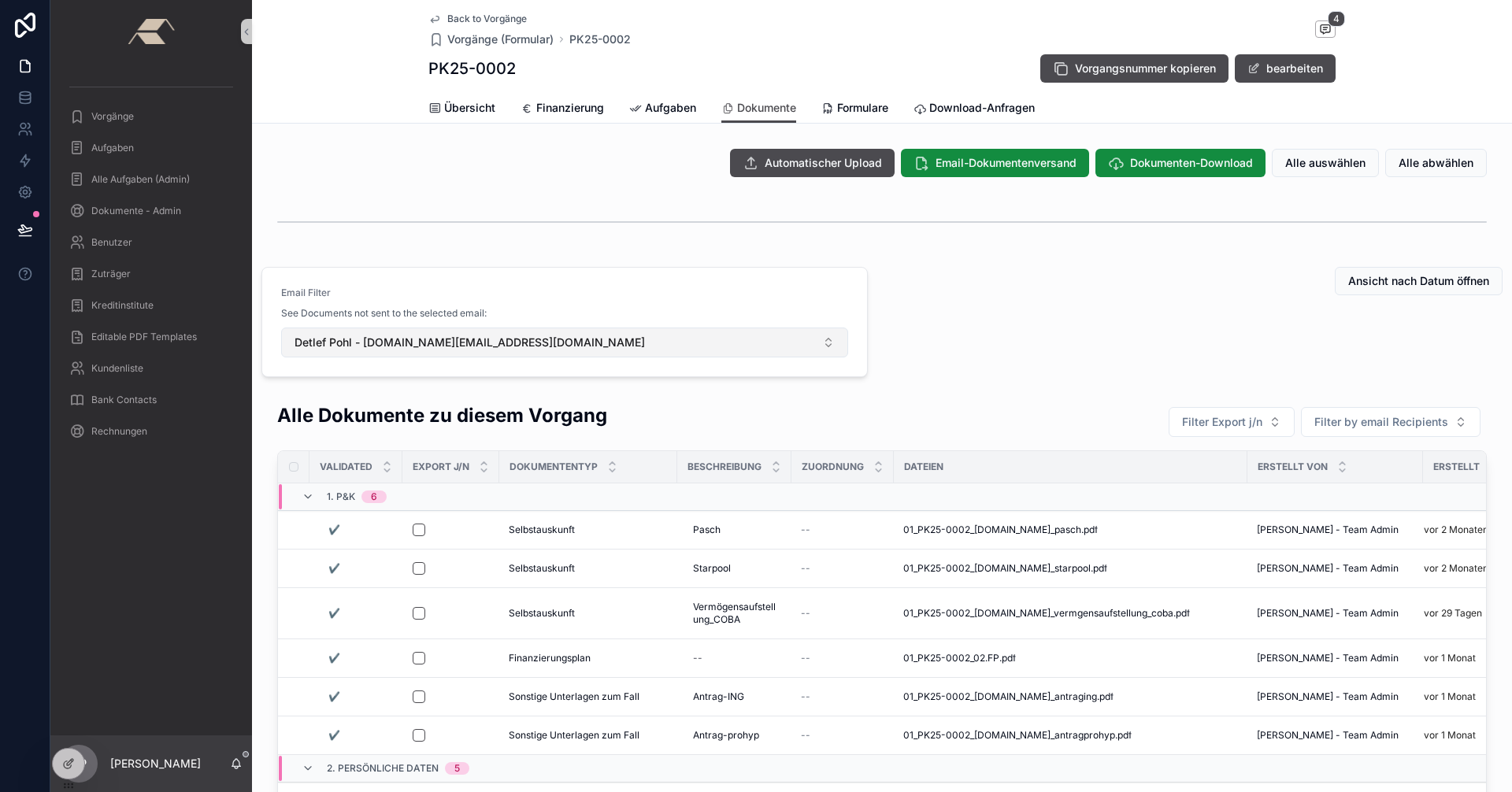
click at [833, 339] on button "Detlef Pohl - detlef.pohl@sskduesseldorf.de" at bounding box center [564, 342] width 567 height 30
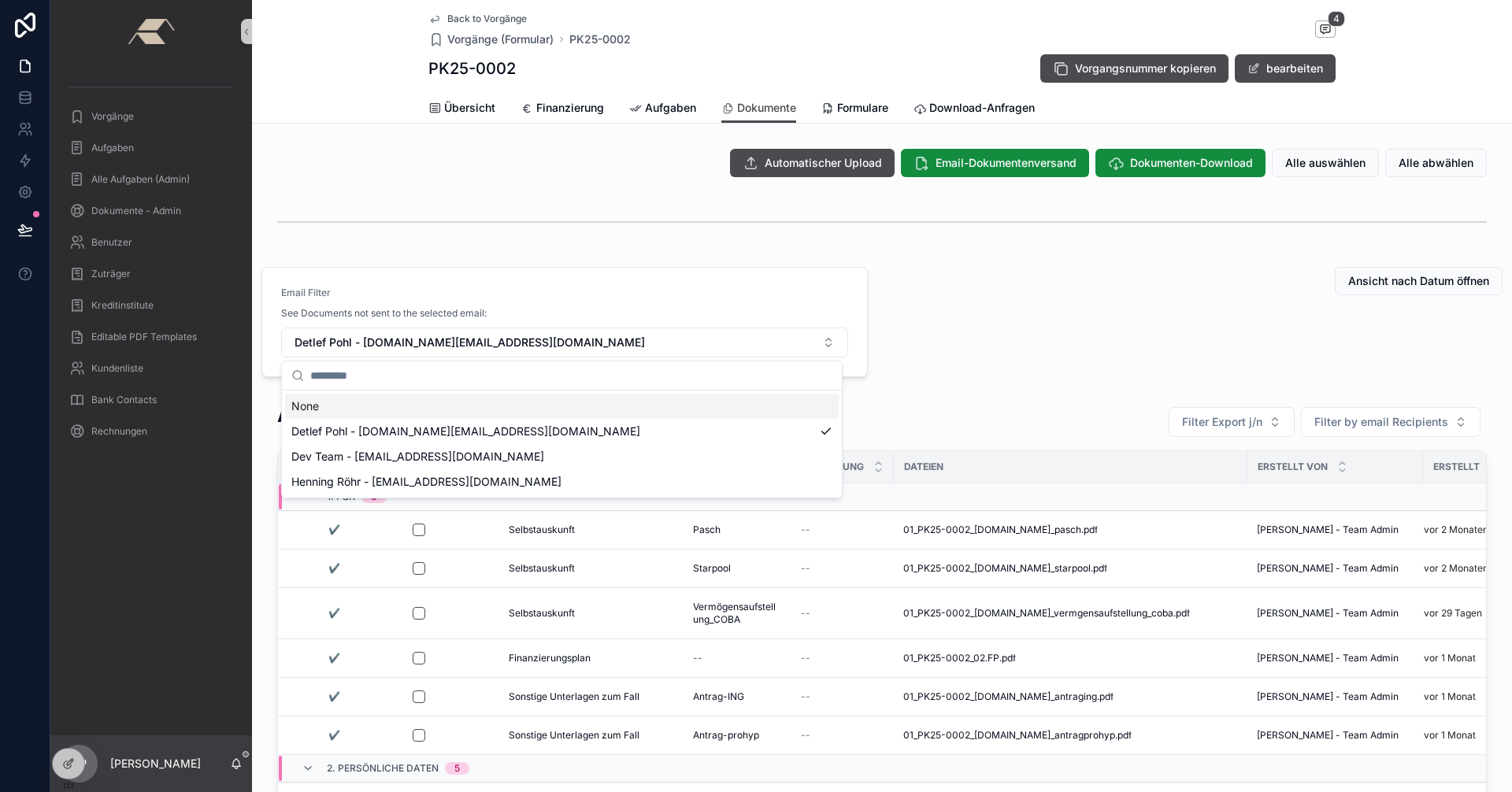
click at [461, 408] on div "None" at bounding box center [561, 406] width 554 height 25
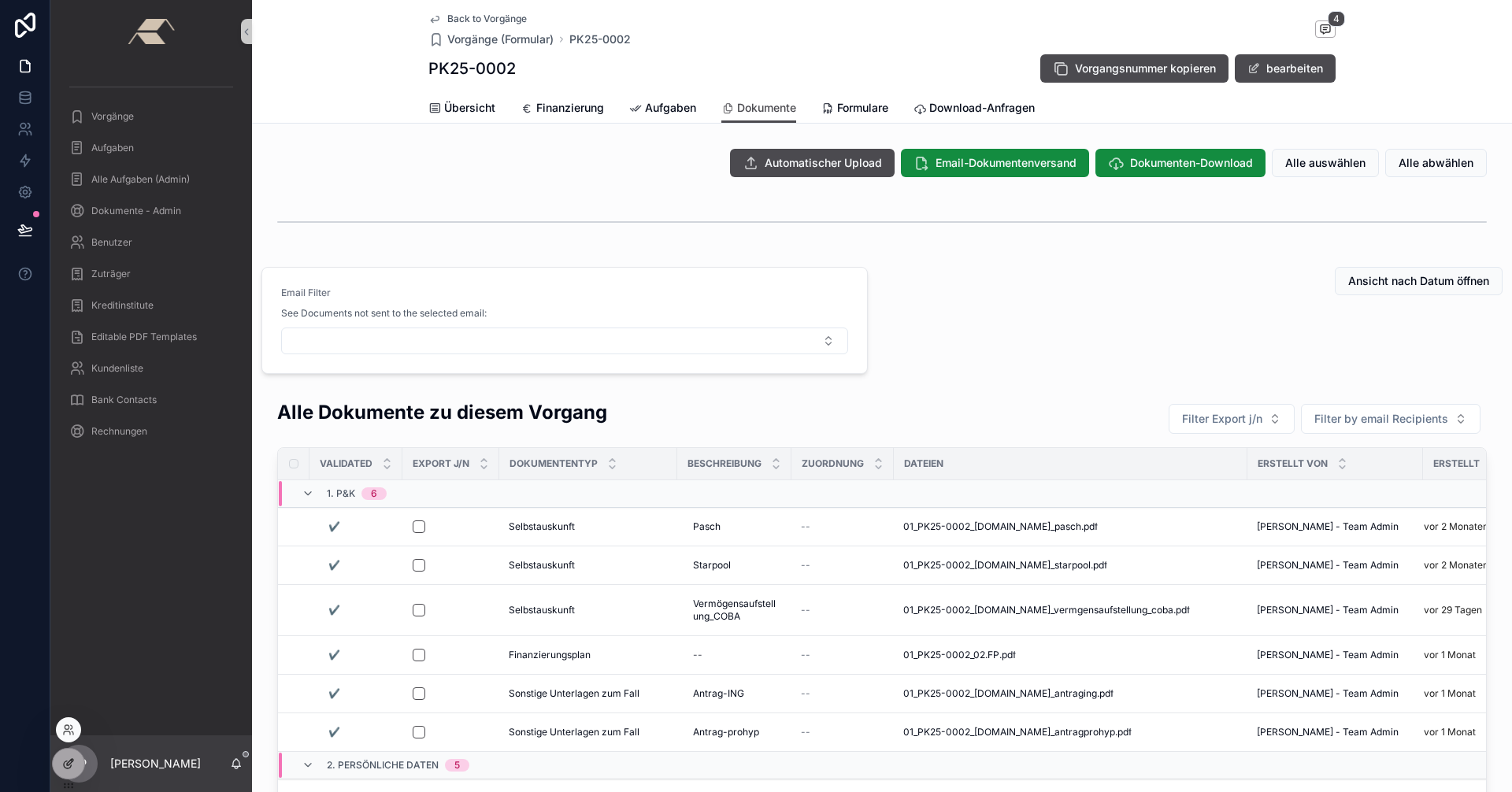
click at [73, 761] on icon at bounding box center [69, 763] width 12 height 12
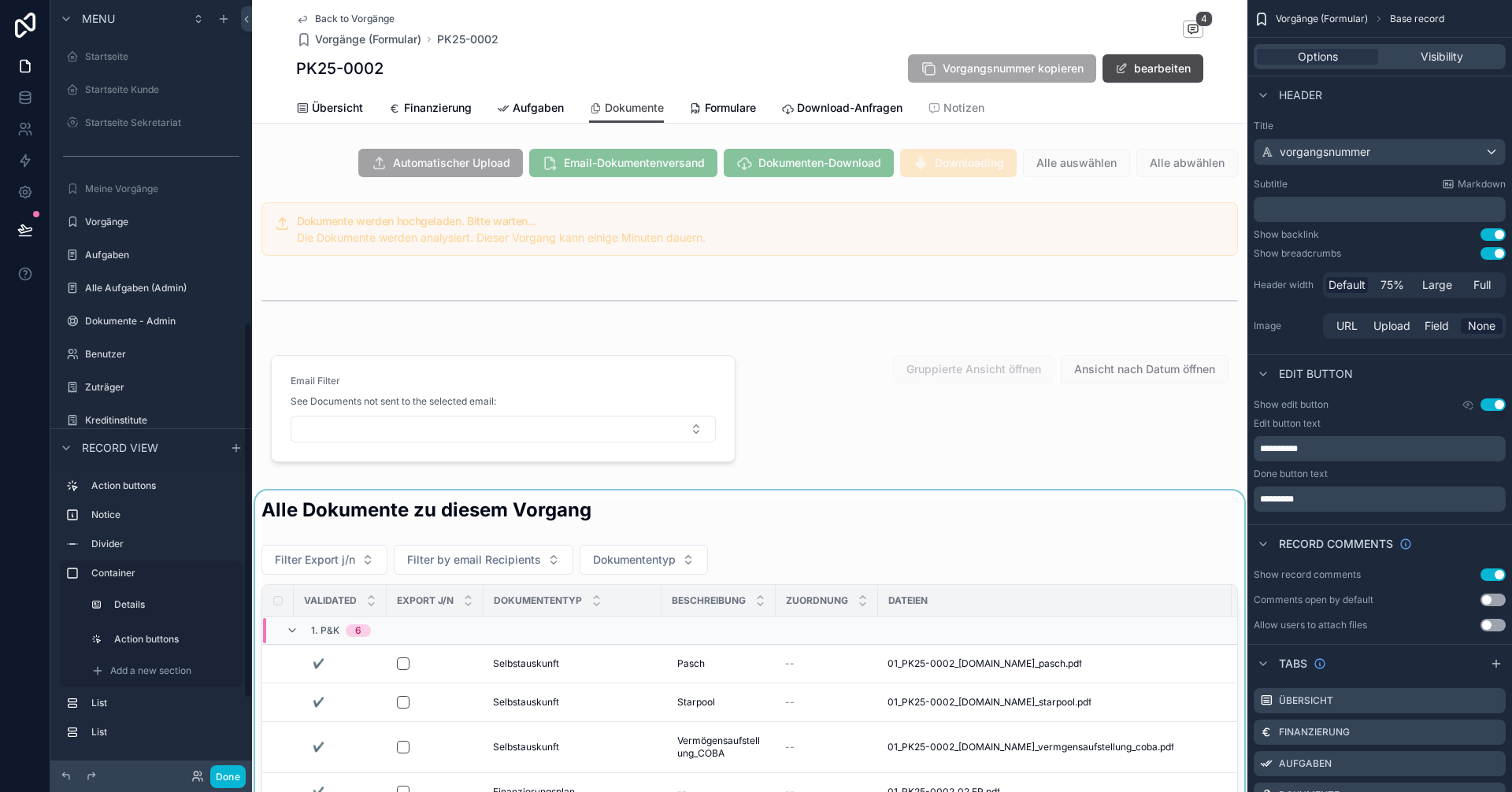
scroll to position [660, 0]
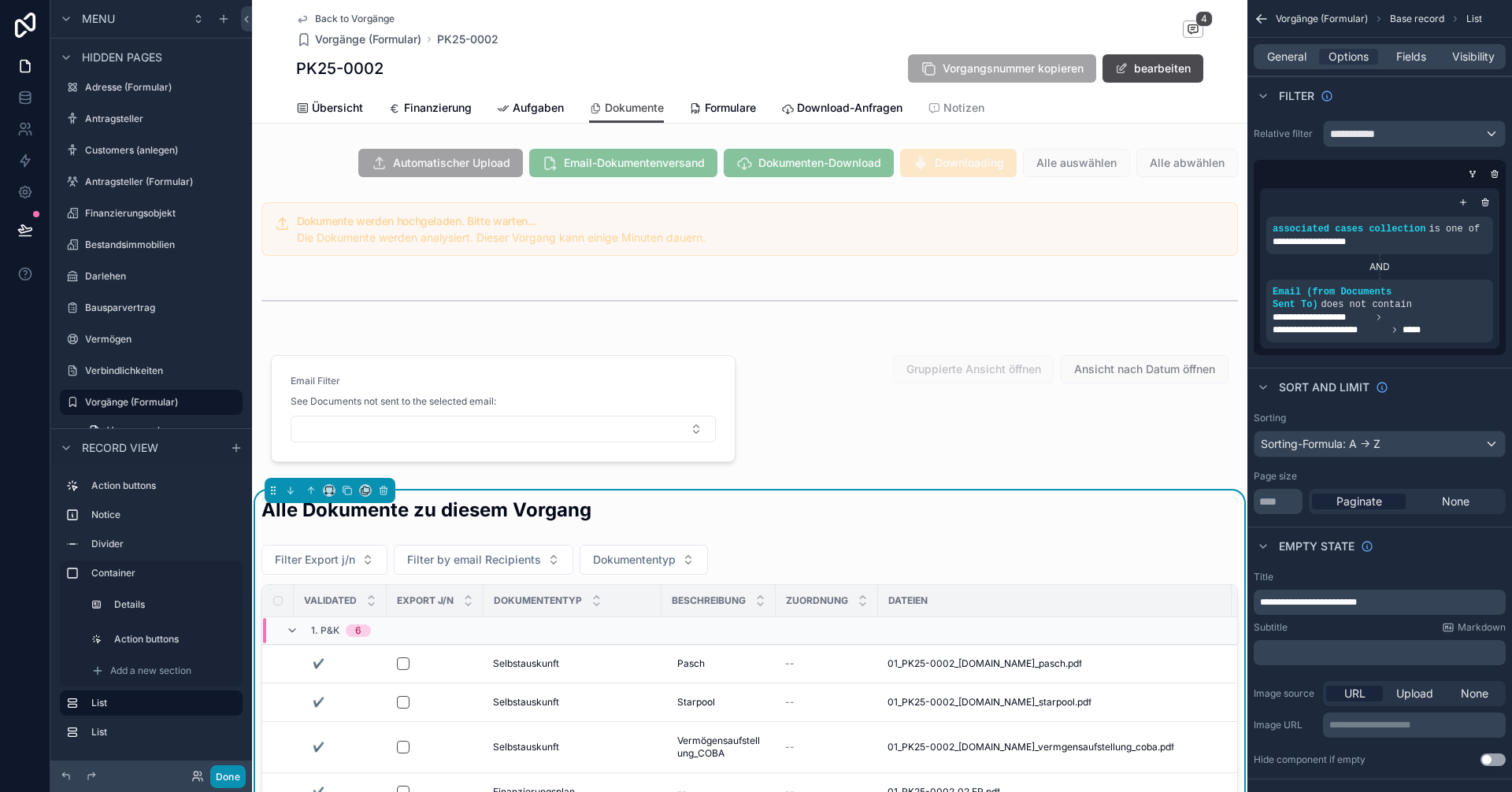
click at [230, 779] on button "Done" at bounding box center [228, 776] width 36 height 23
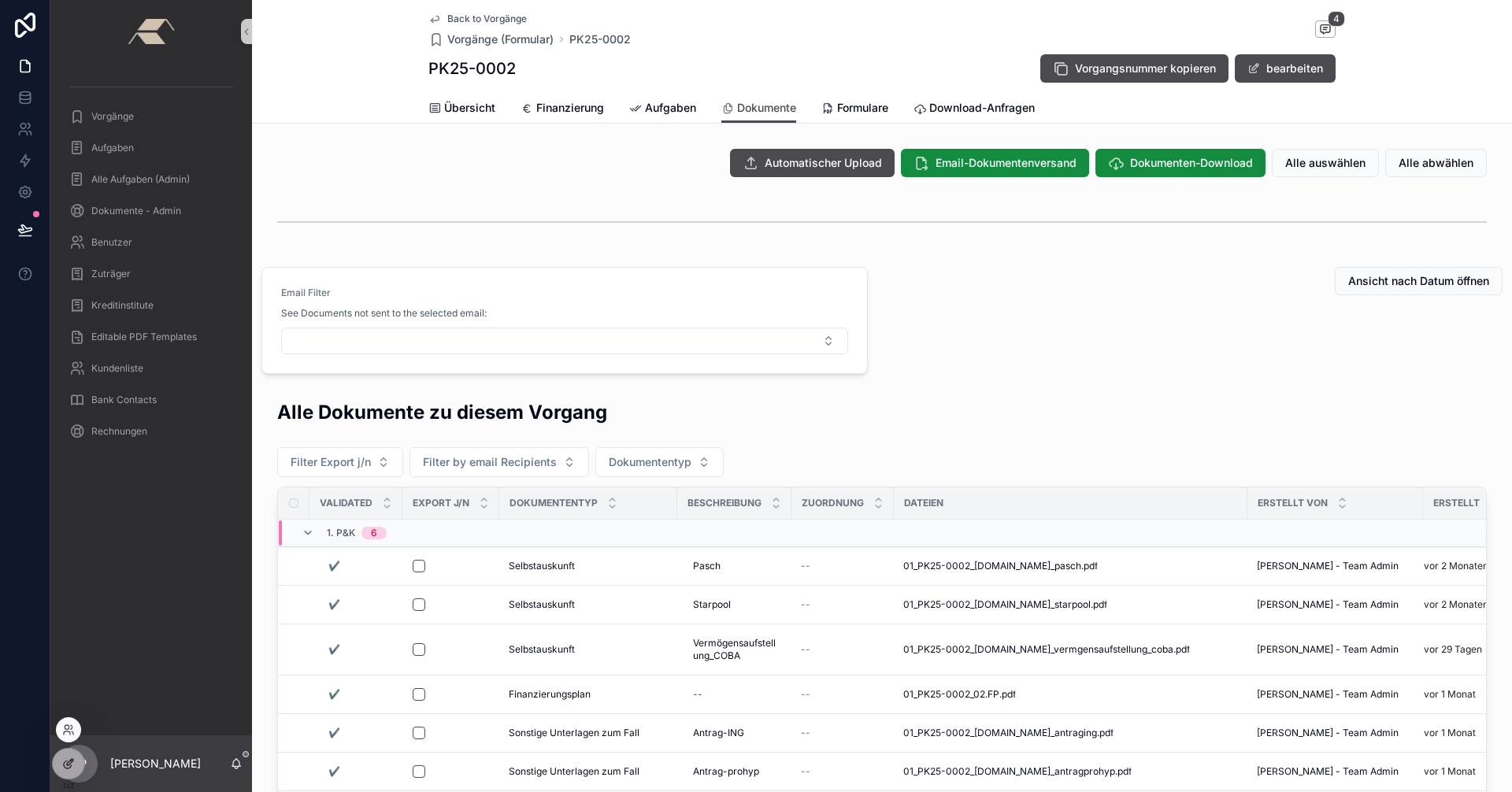
click at [66, 761] on icon at bounding box center [67, 764] width 7 height 7
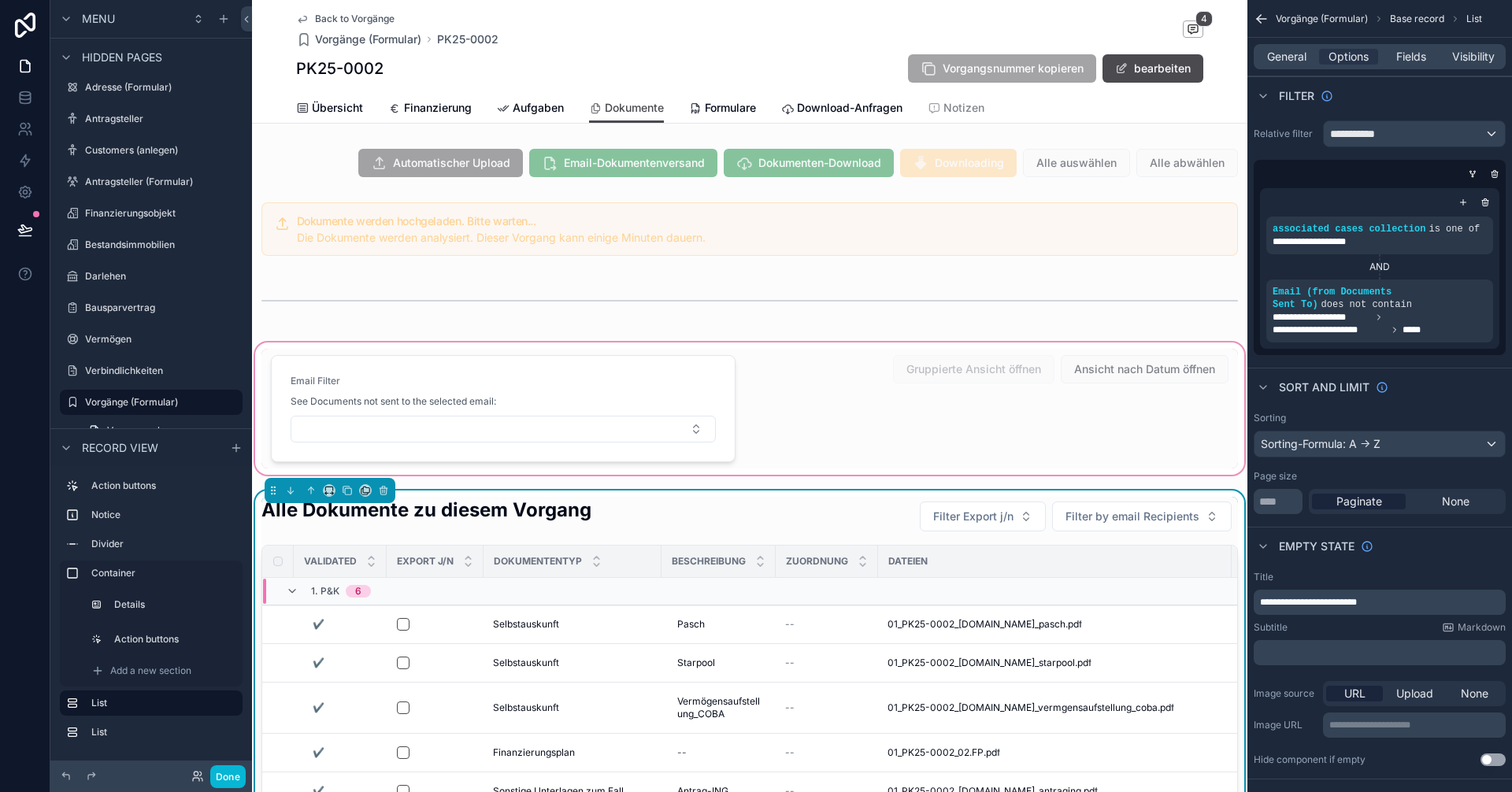
click at [498, 365] on div "scrollable content" at bounding box center [749, 408] width 995 height 138
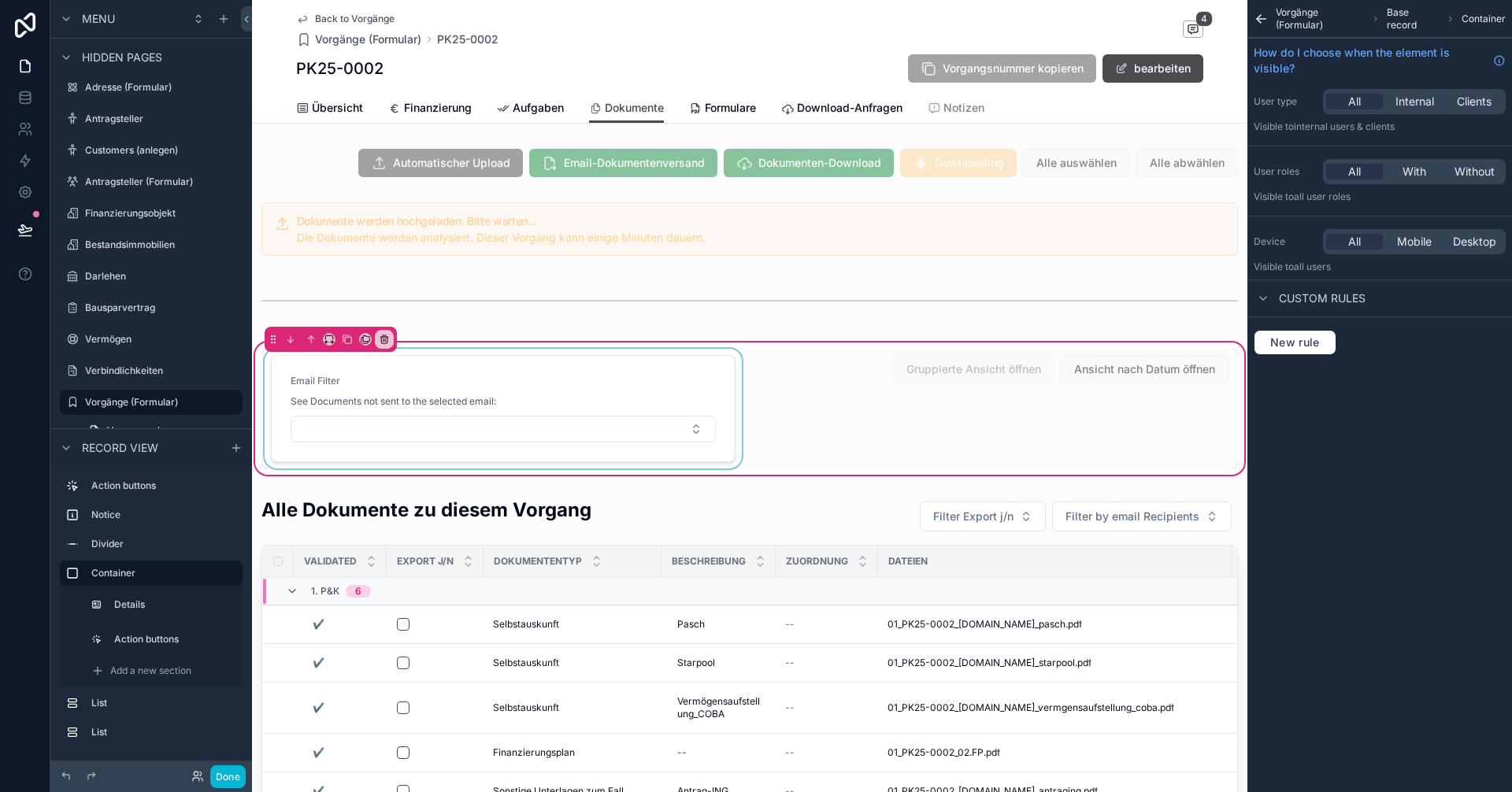
click at [627, 382] on div "scrollable content" at bounding box center [503, 408] width 483 height 120
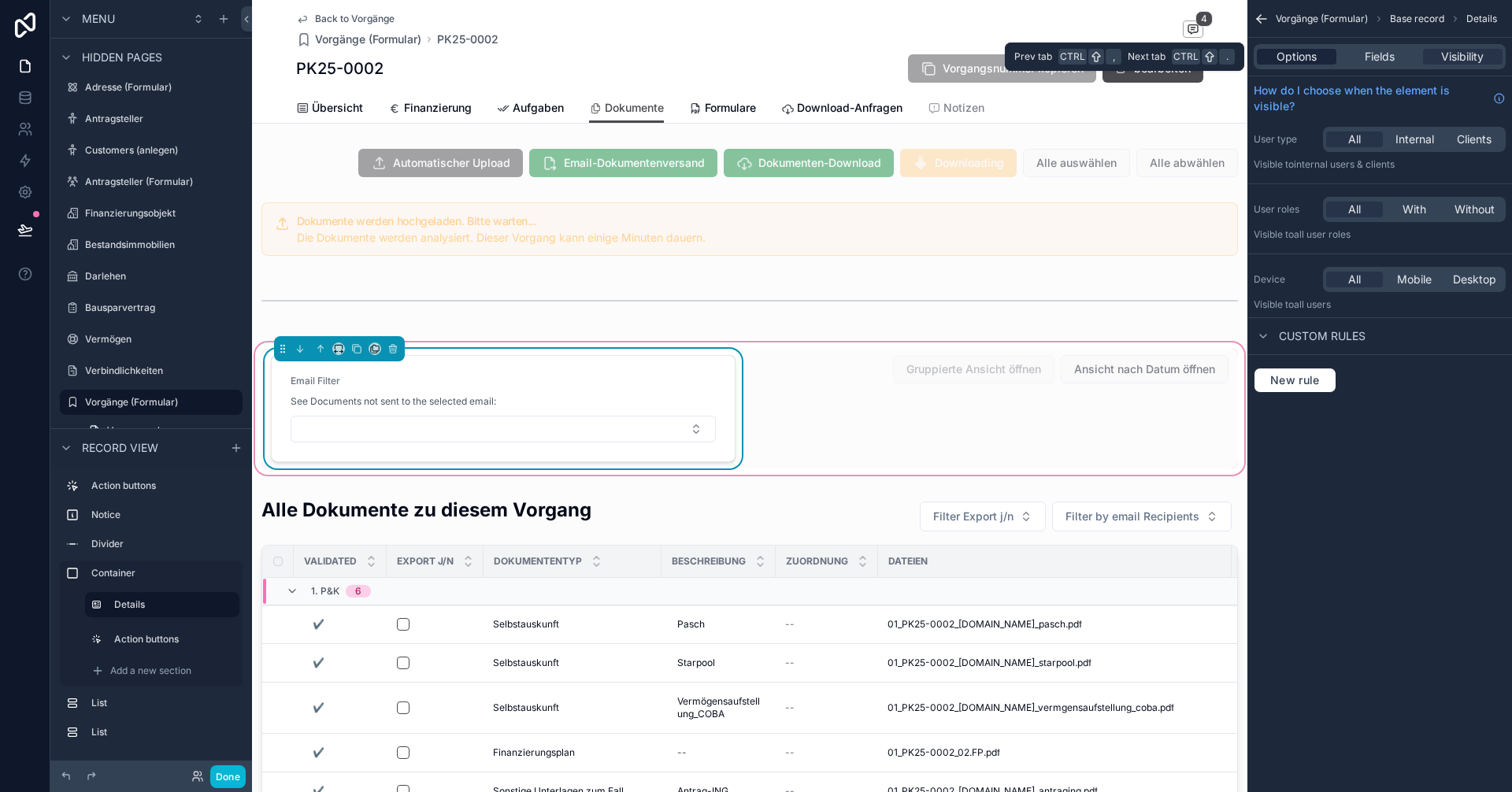
click at [1303, 62] on span "Options" at bounding box center [1296, 56] width 40 height 16
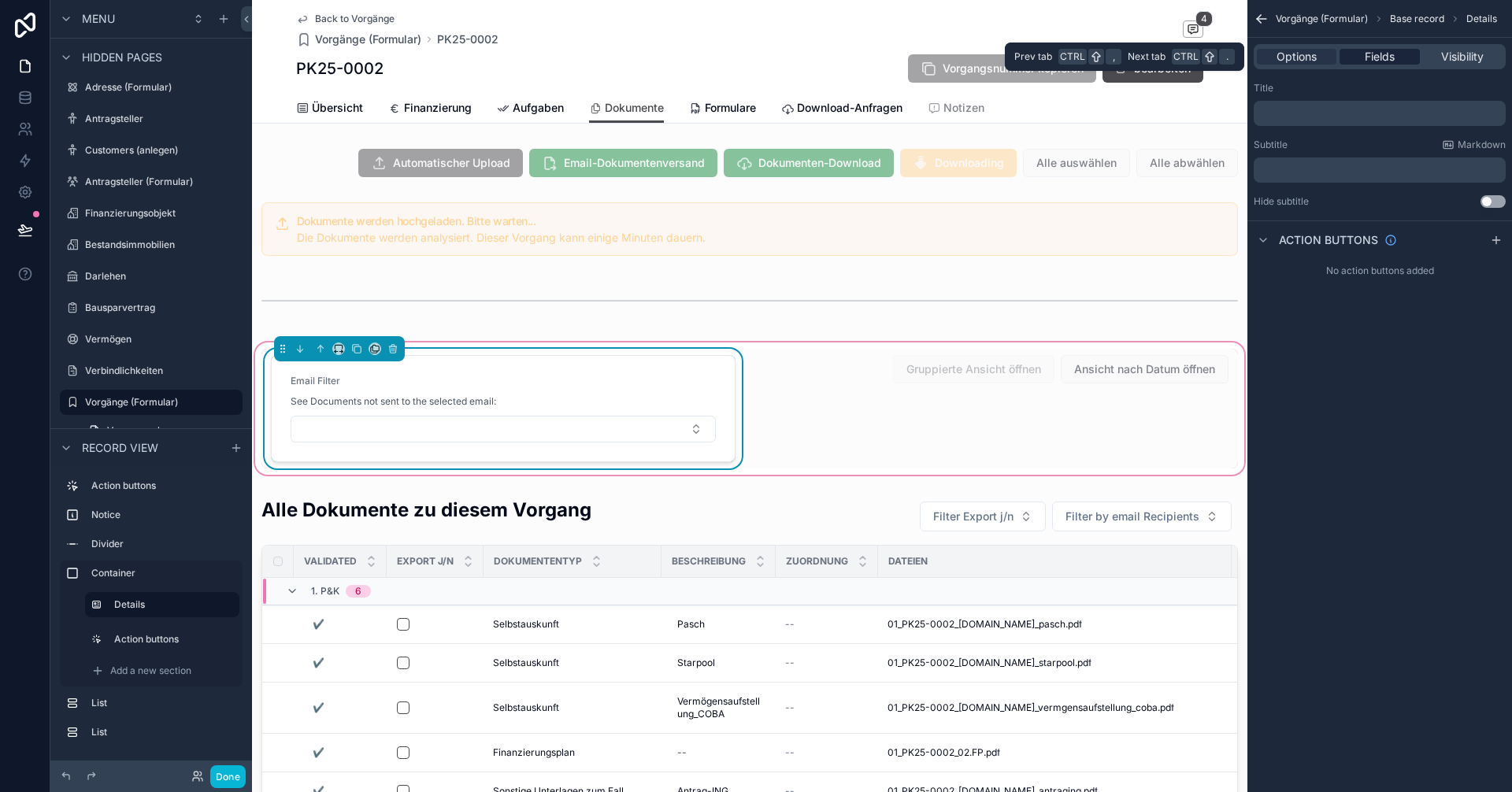
click at [1360, 52] on div "Fields" at bounding box center [1379, 56] width 80 height 16
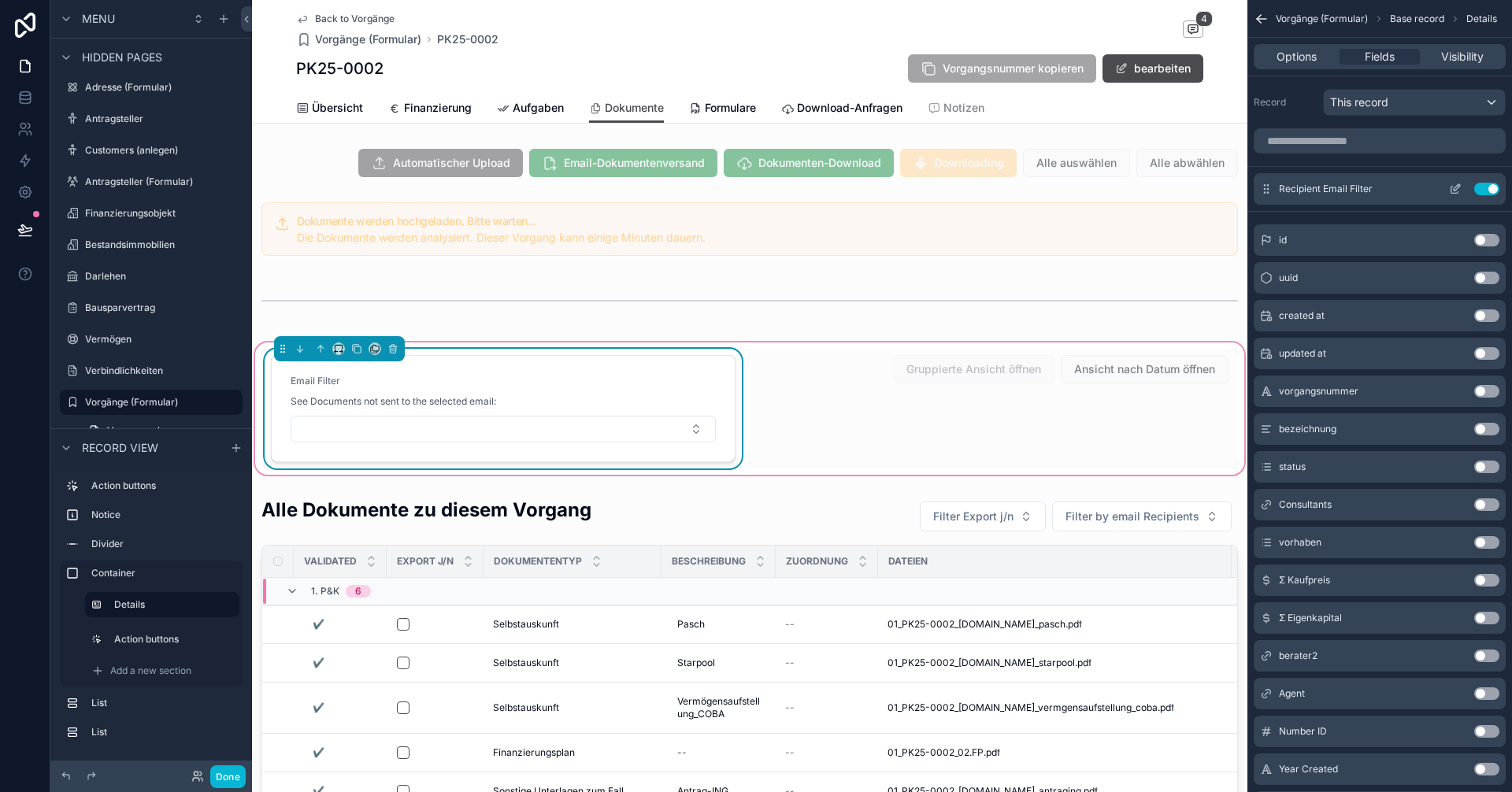
click at [1457, 185] on icon "scrollable content" at bounding box center [1458, 186] width 2 height 2
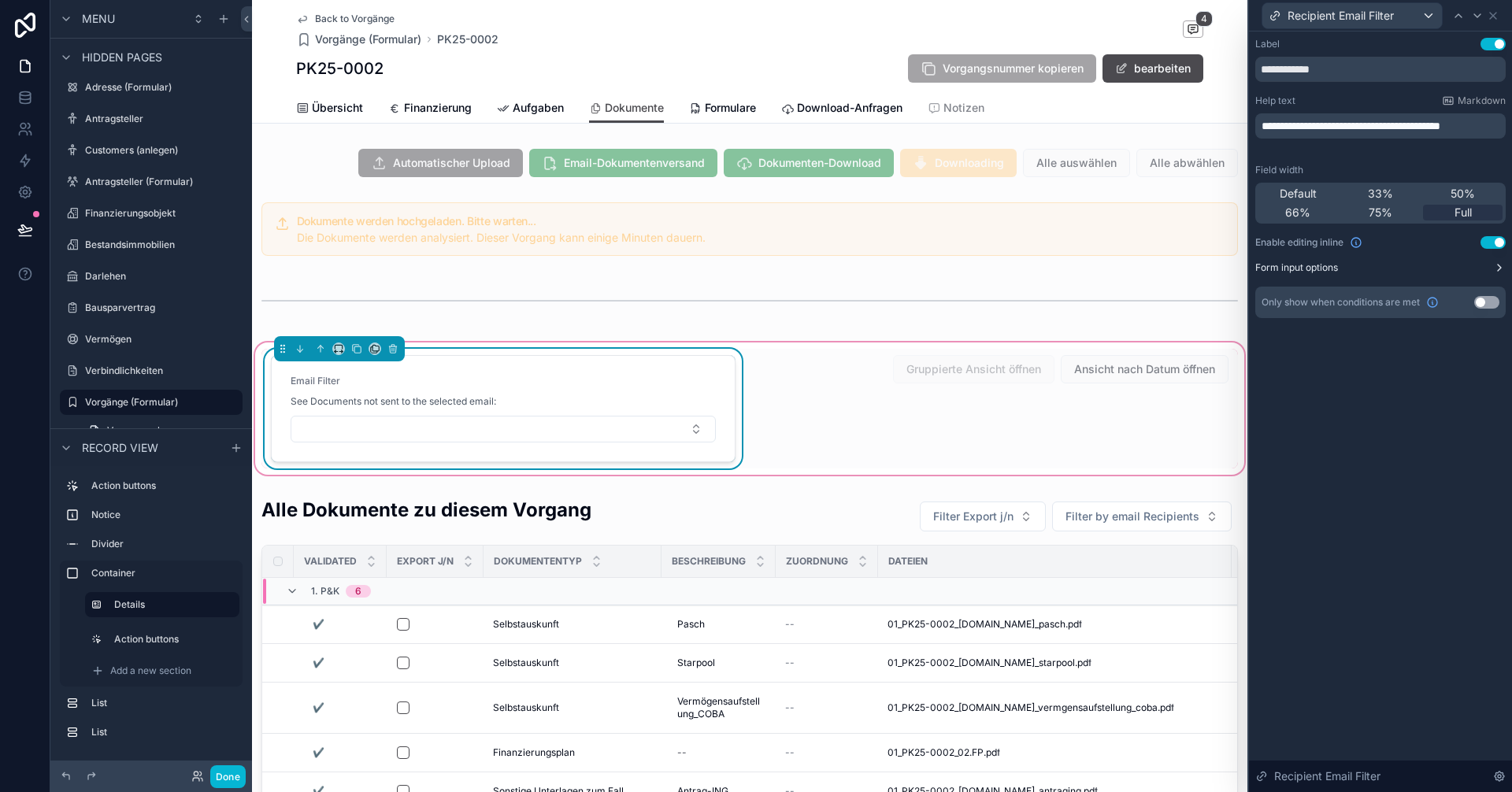
click at [1388, 271] on button "Form input options" at bounding box center [1380, 267] width 250 height 12
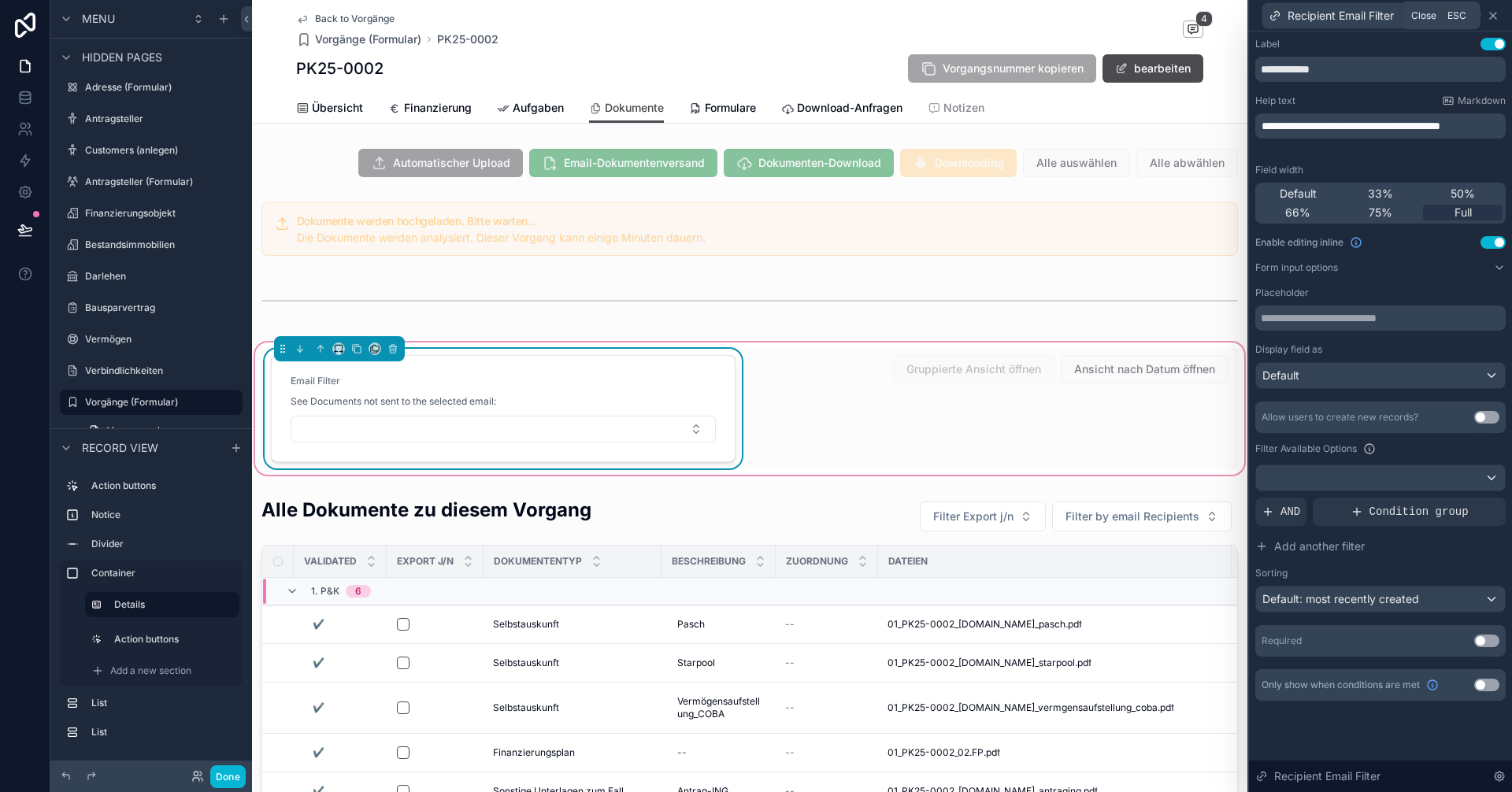
click at [1495, 12] on icon at bounding box center [1492, 15] width 6 height 6
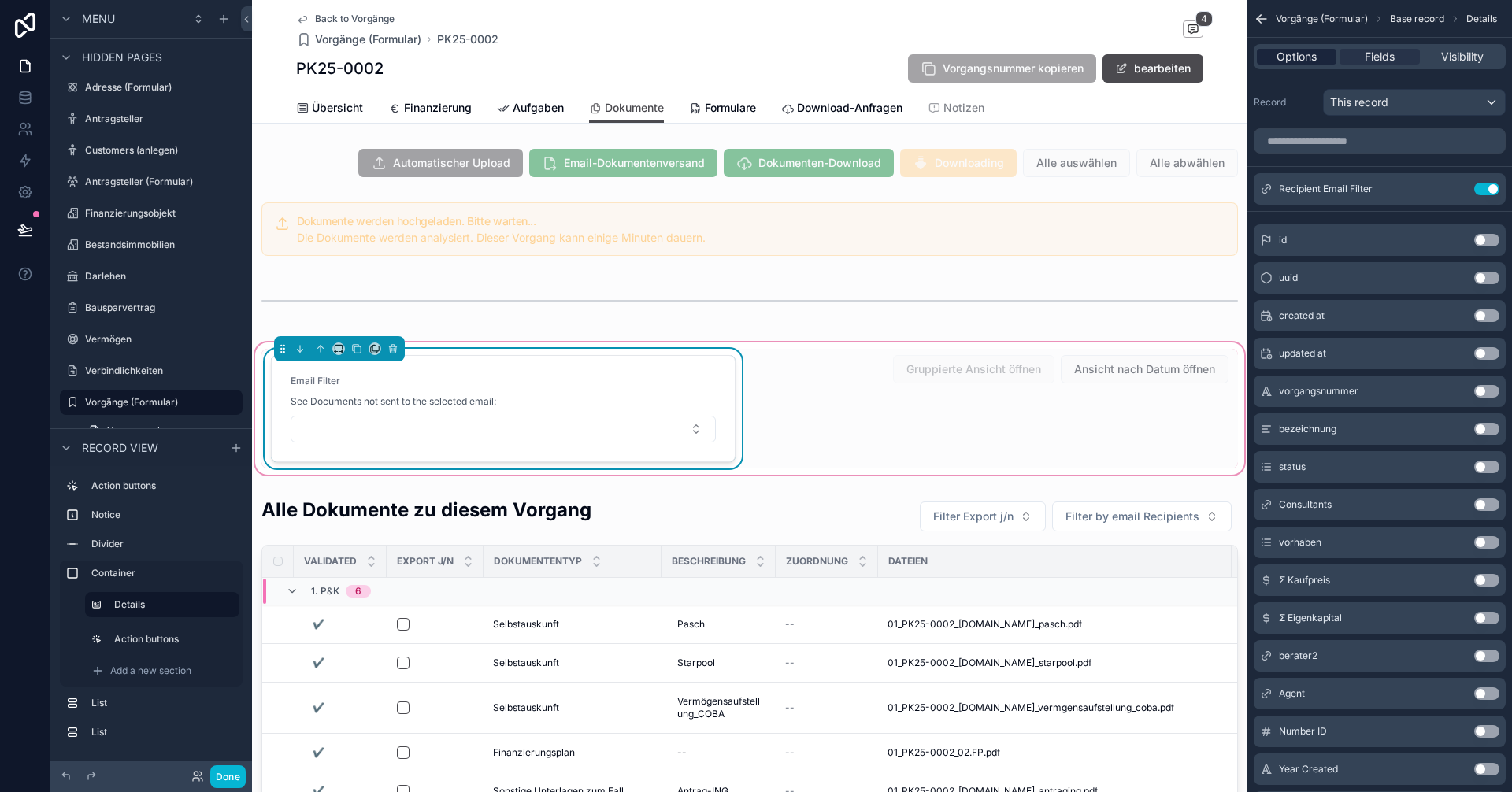
click at [1302, 49] on span "Options" at bounding box center [1296, 56] width 40 height 16
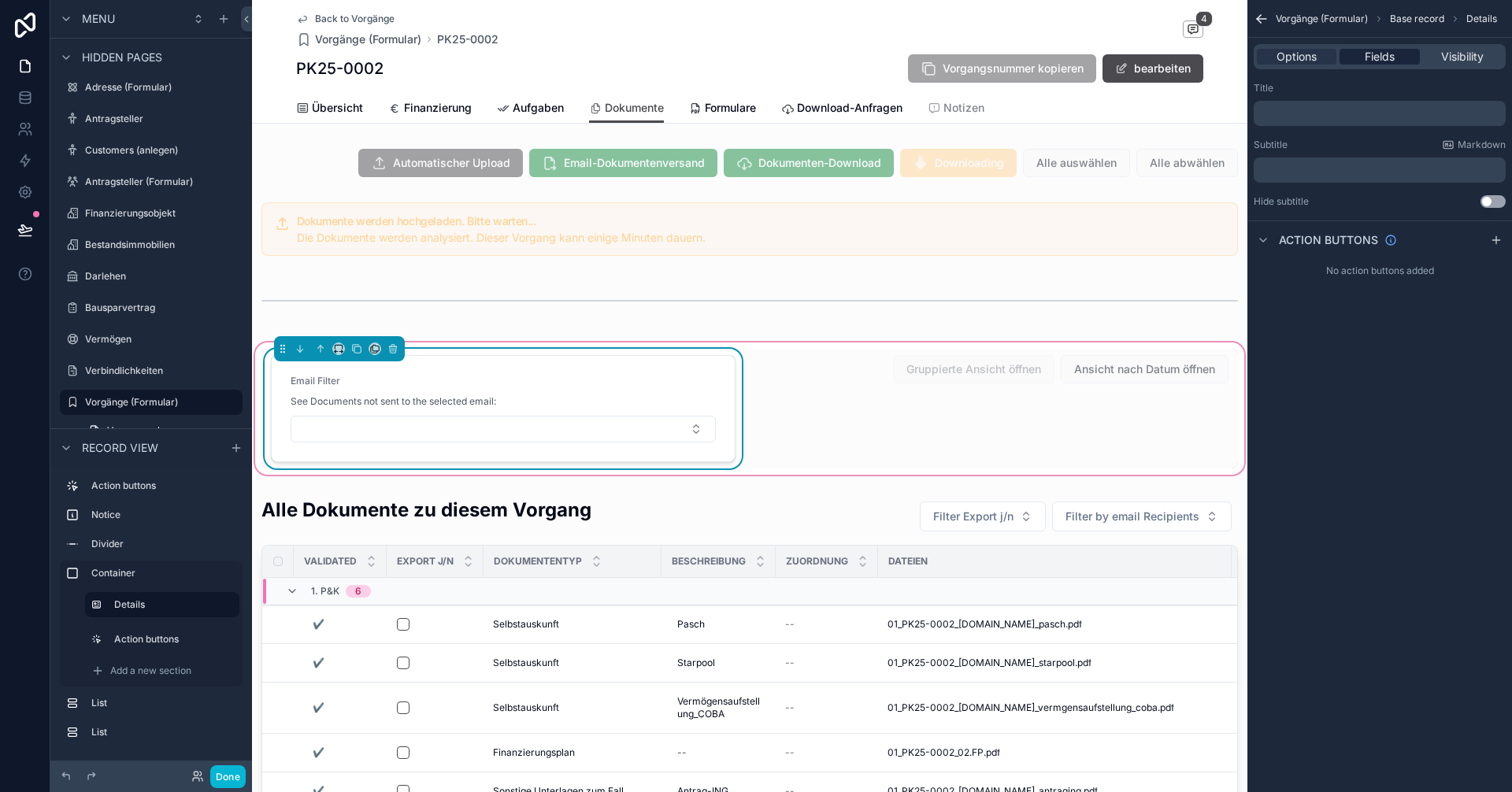
click at [1383, 59] on span "Fields" at bounding box center [1379, 56] width 30 height 16
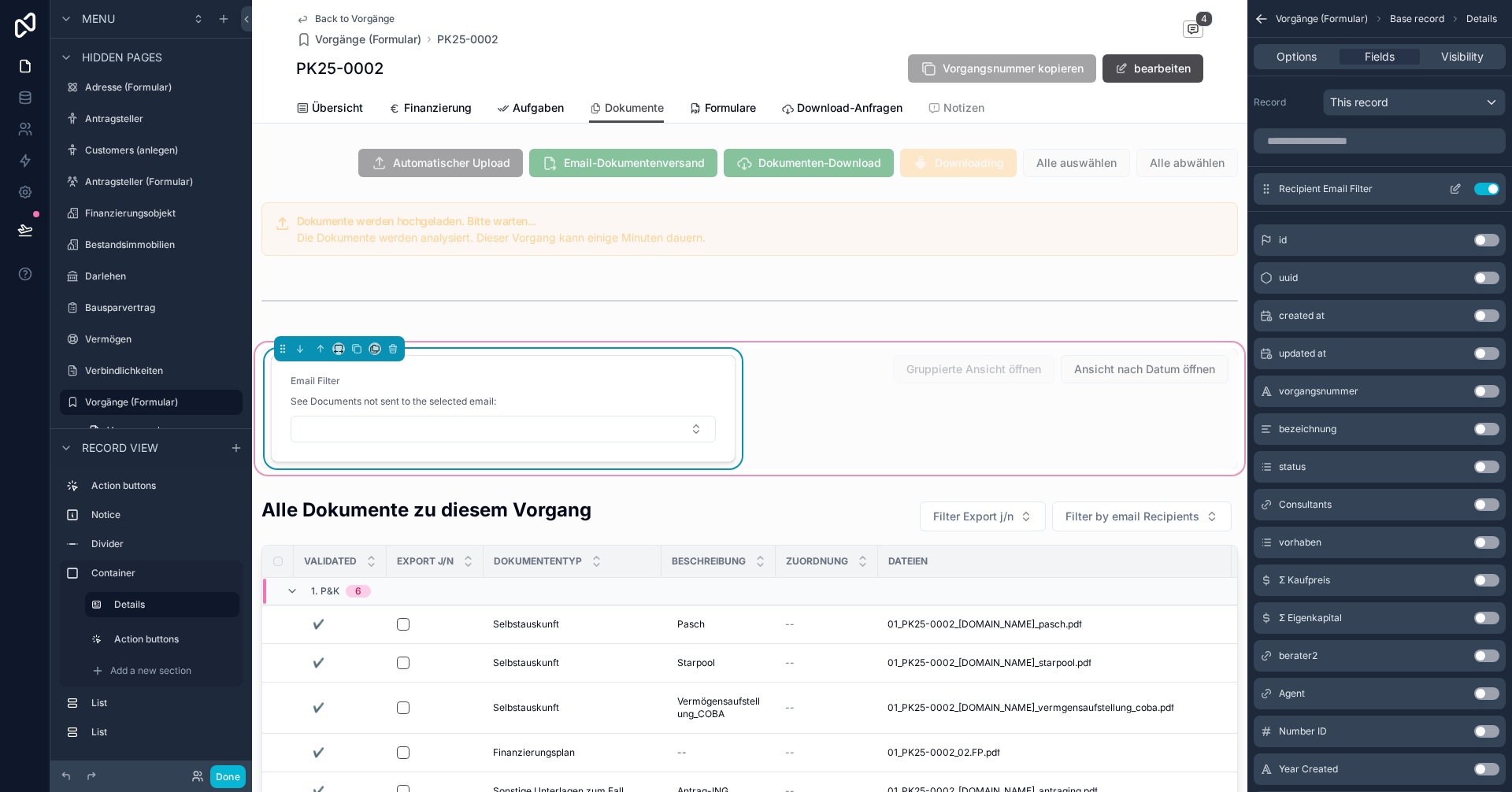
click at [1455, 190] on icon "scrollable content" at bounding box center [1456, 187] width 6 height 6
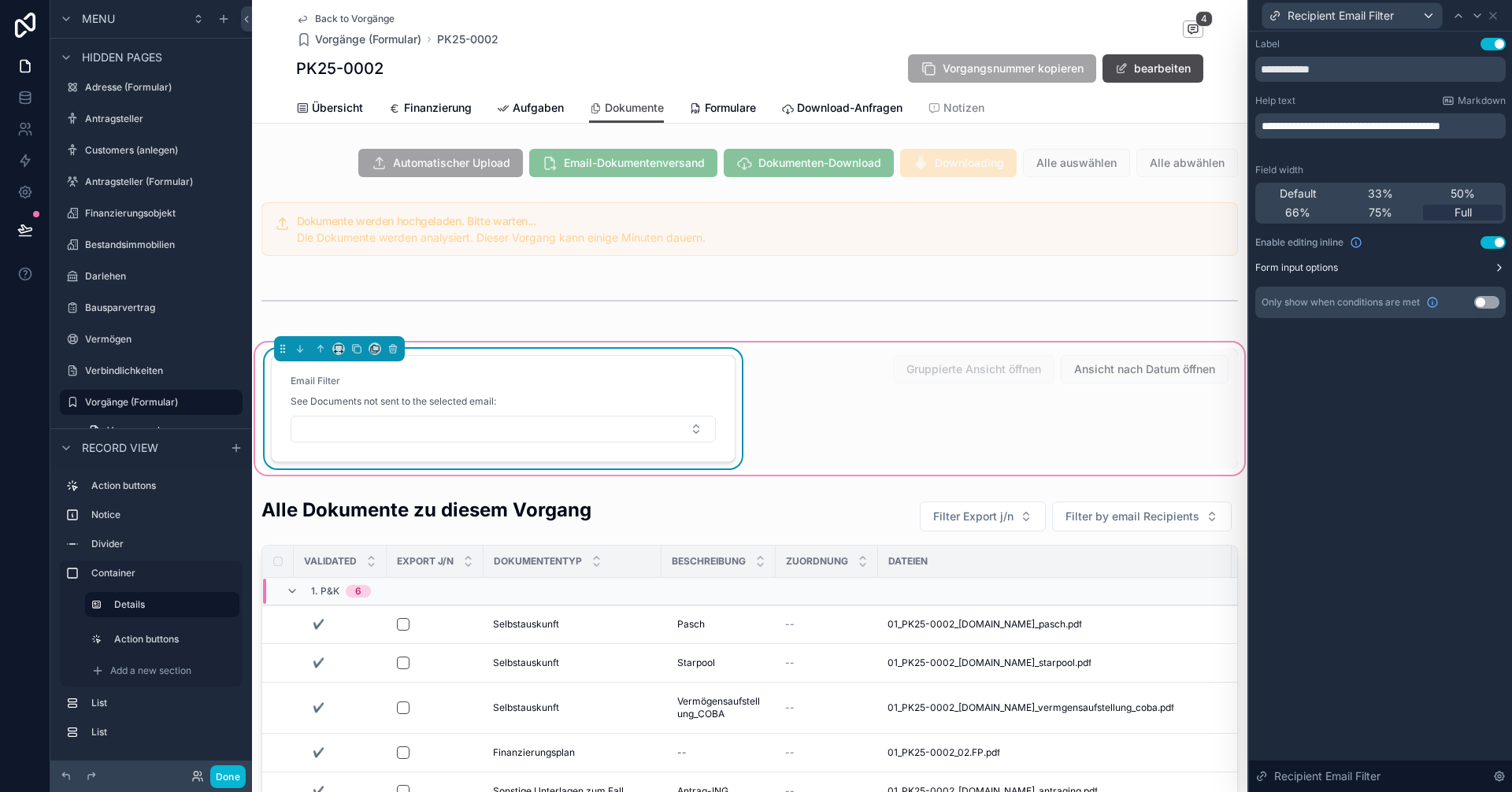
click at [1482, 267] on button "Form input options" at bounding box center [1380, 267] width 250 height 12
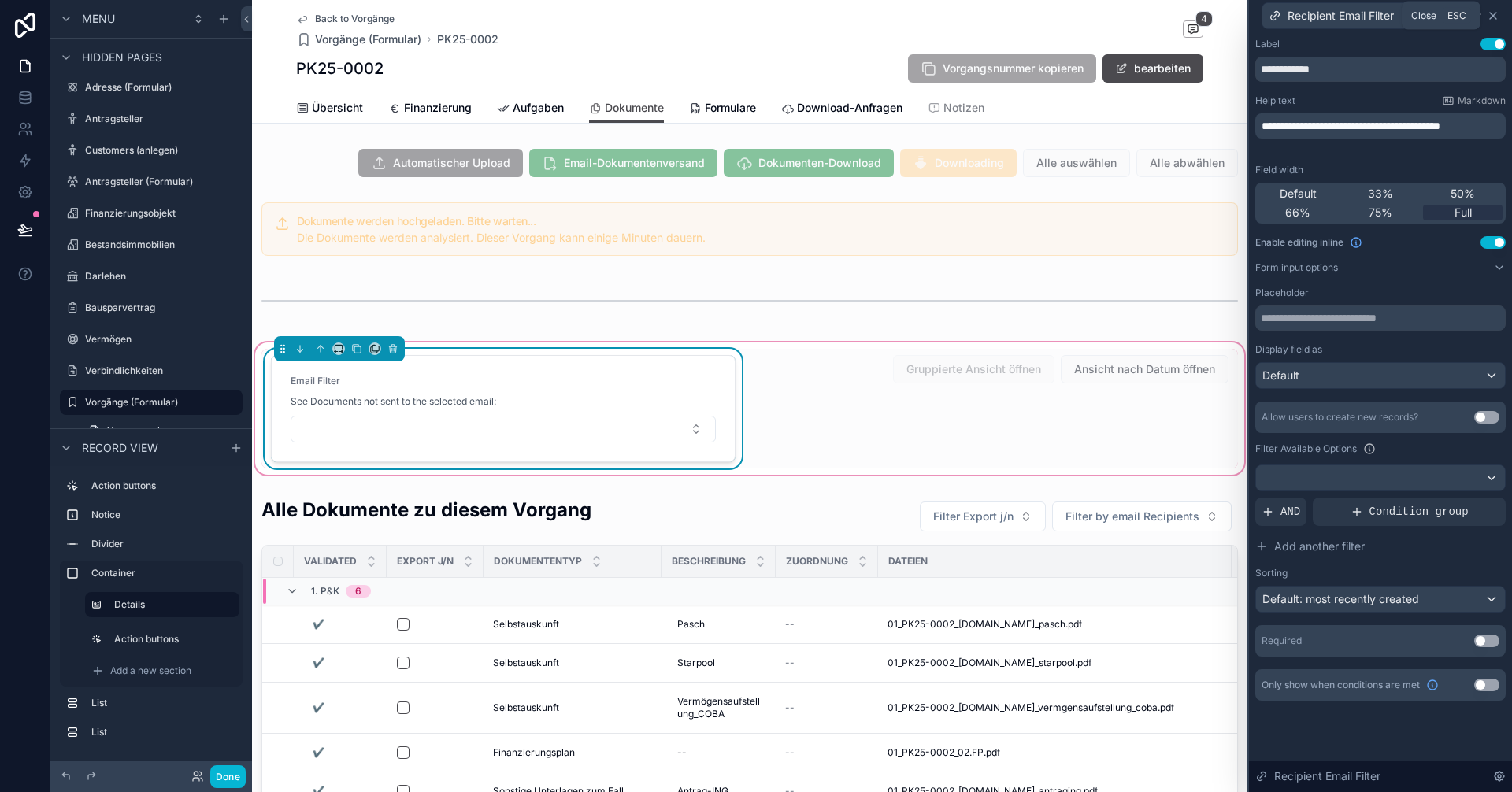
click at [1496, 11] on icon at bounding box center [1493, 16] width 12 height 12
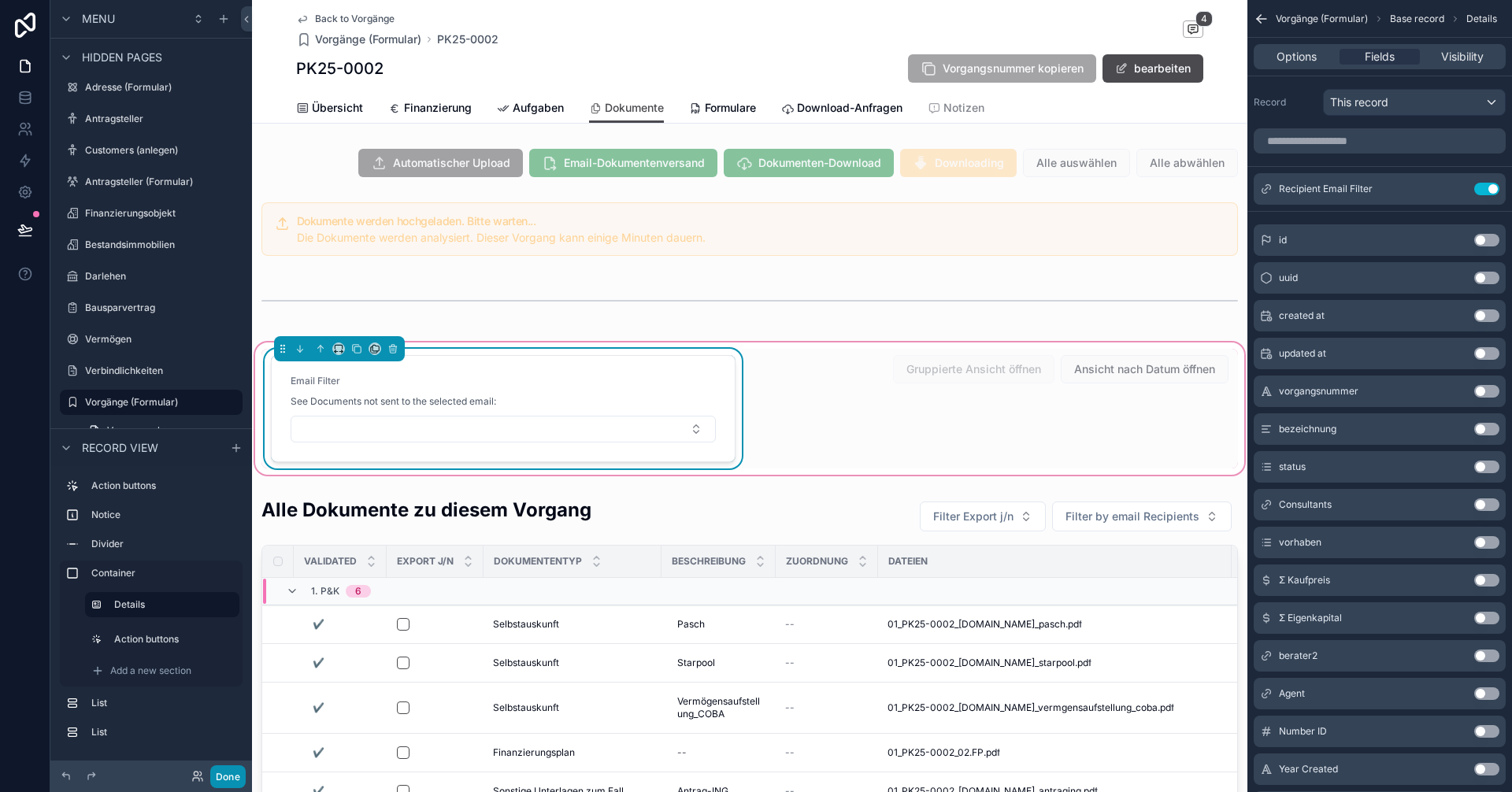
click at [232, 776] on button "Done" at bounding box center [228, 776] width 36 height 23
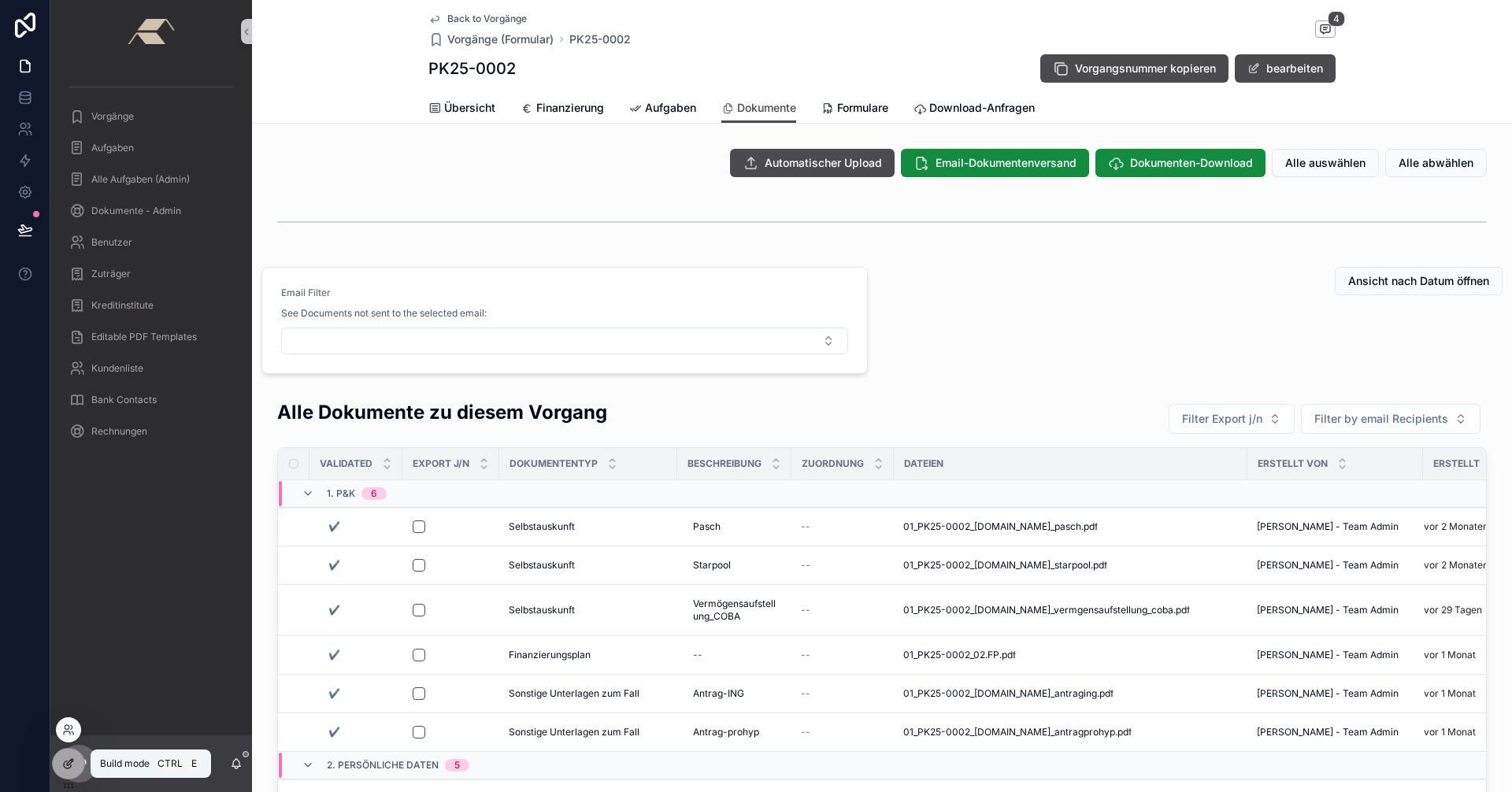
click at [58, 773] on div at bounding box center [69, 763] width 31 height 30
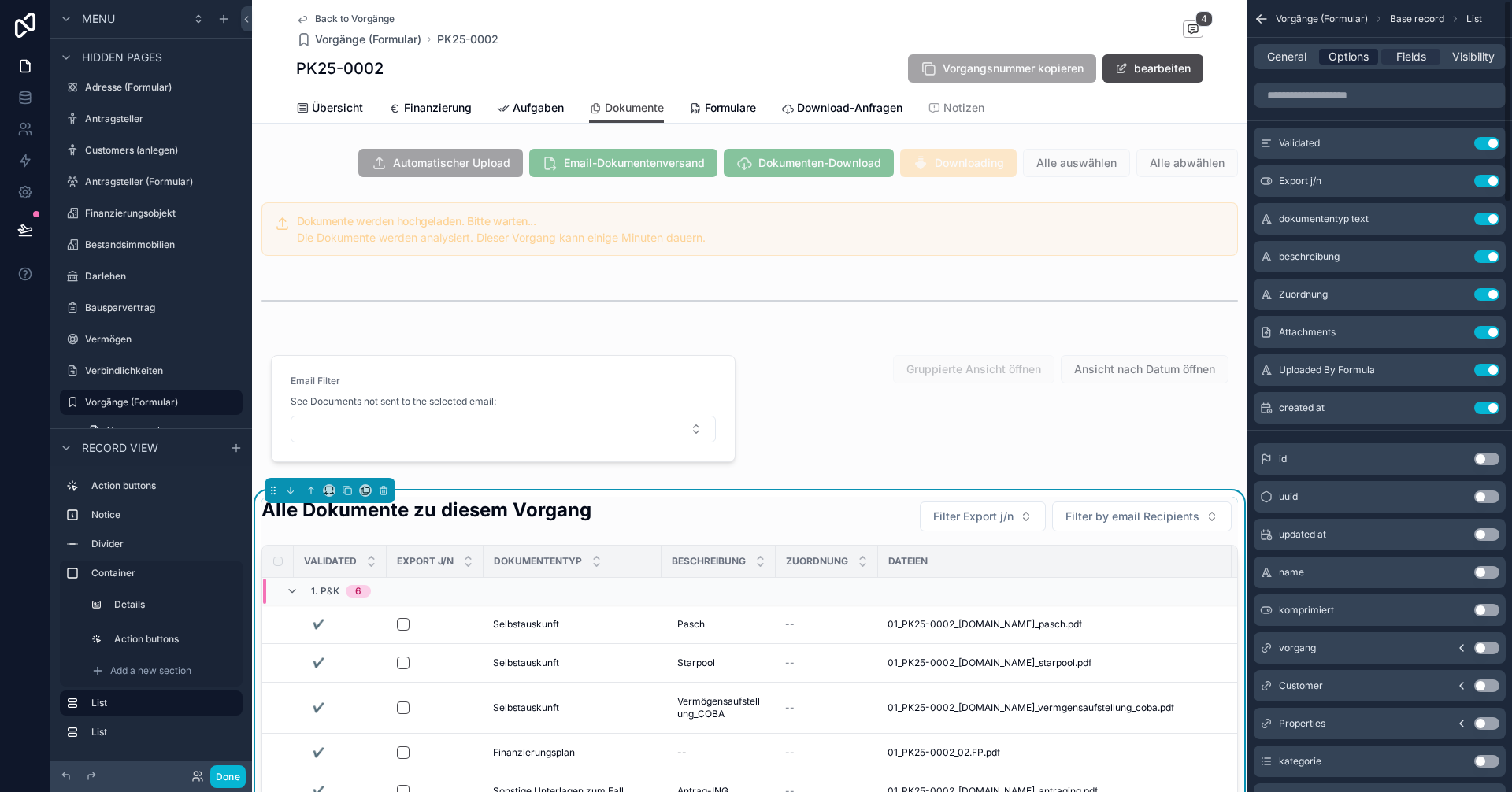
click at [1347, 50] on span "Options" at bounding box center [1349, 56] width 40 height 16
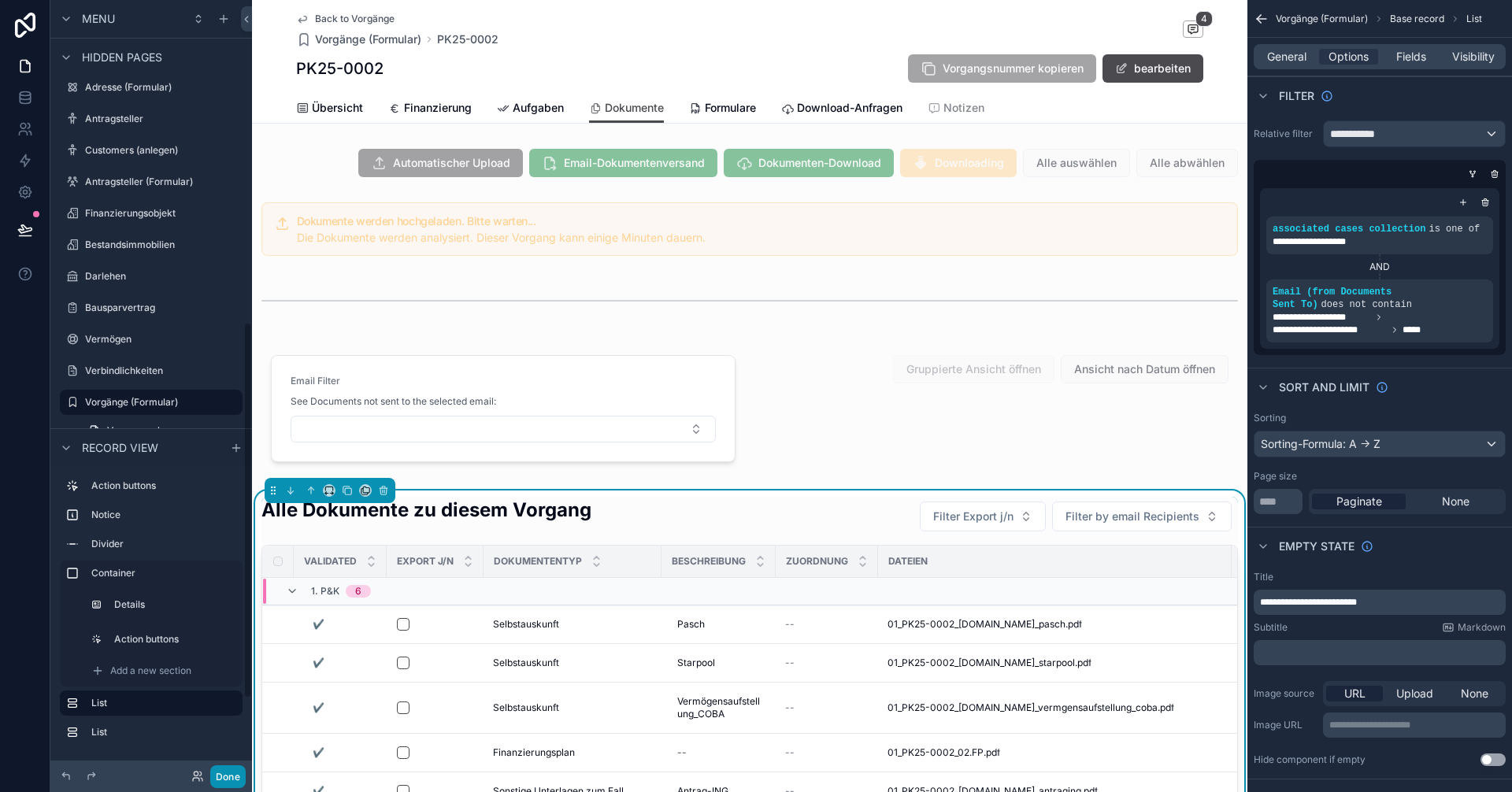
click at [222, 777] on button "Done" at bounding box center [228, 776] width 36 height 23
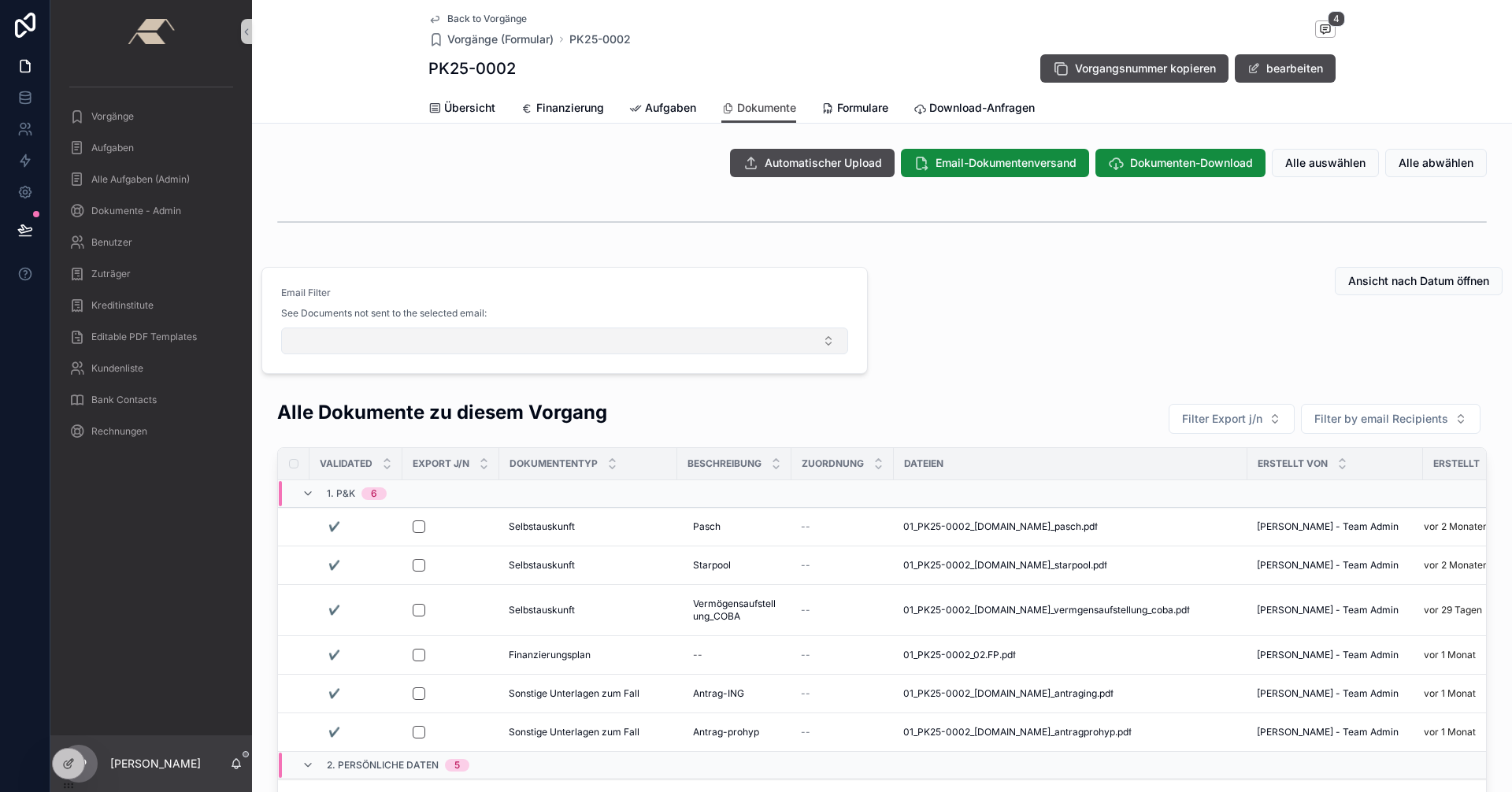
click at [788, 344] on button "Select Button" at bounding box center [564, 340] width 567 height 27
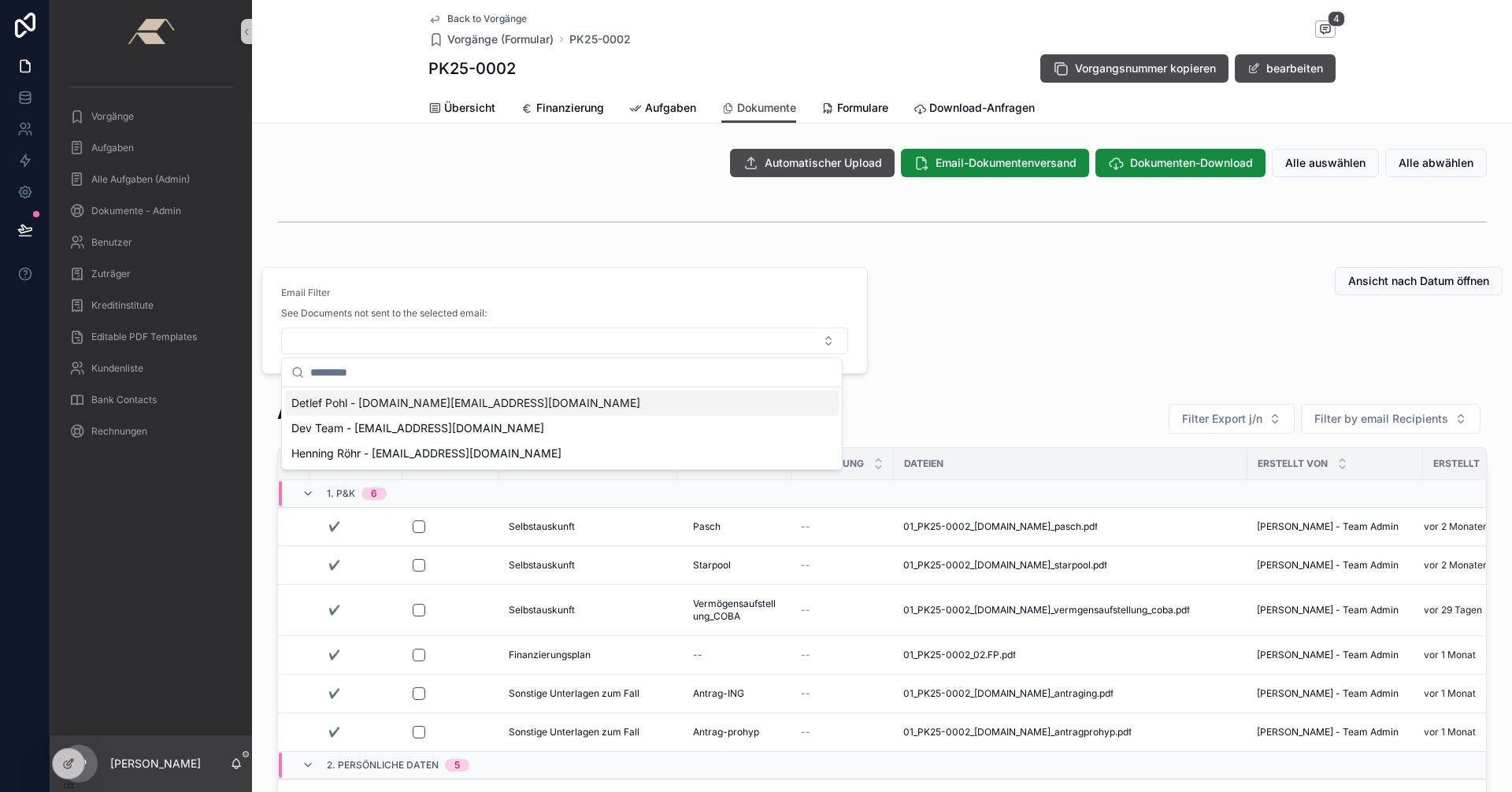
click at [381, 402] on span "Detlef Pohl - detlef.pohl@sskduesseldorf.de" at bounding box center [465, 403] width 348 height 16
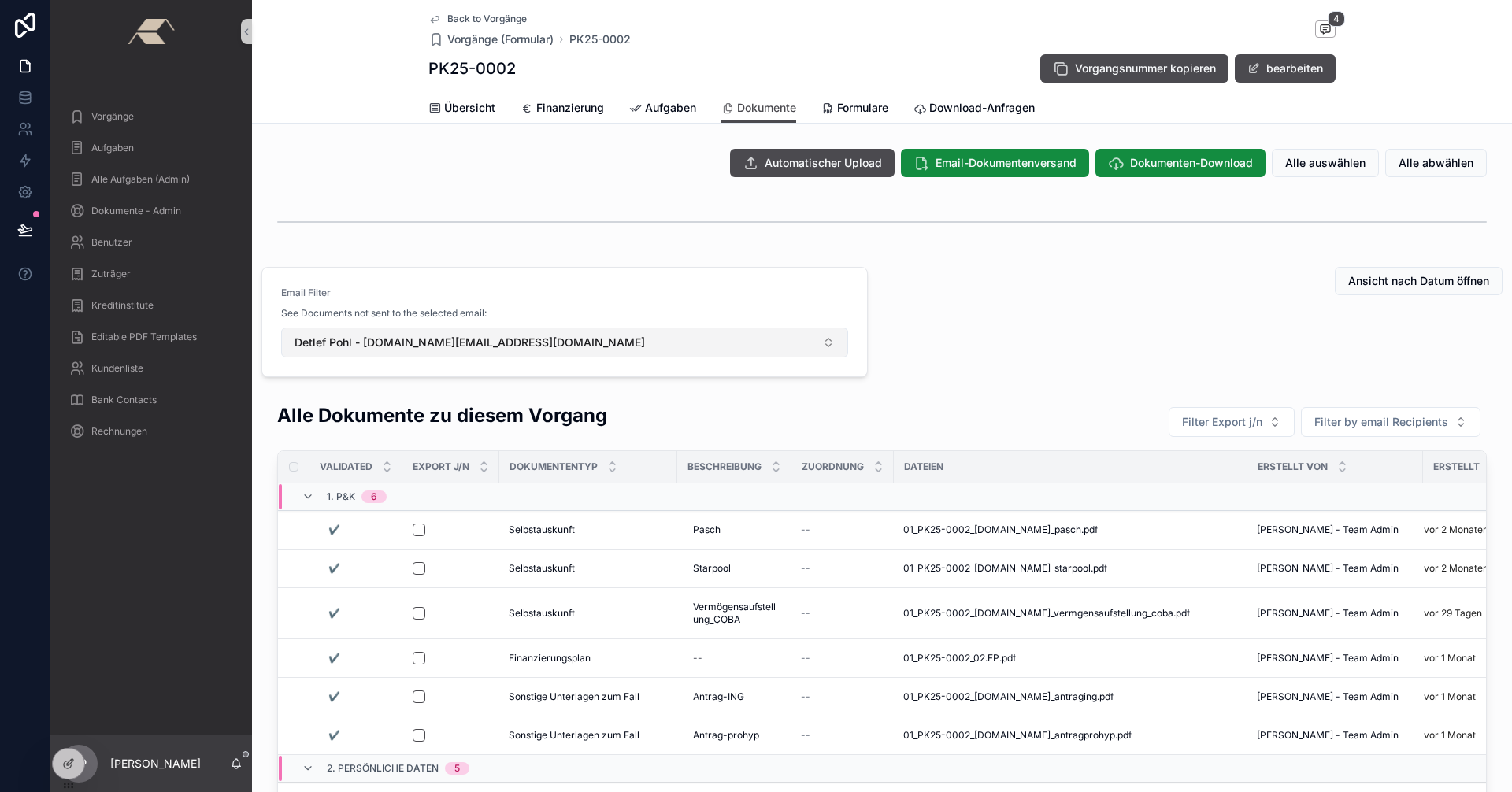
click at [829, 340] on button "Detlef Pohl - detlef.pohl@sskduesseldorf.de" at bounding box center [564, 342] width 567 height 30
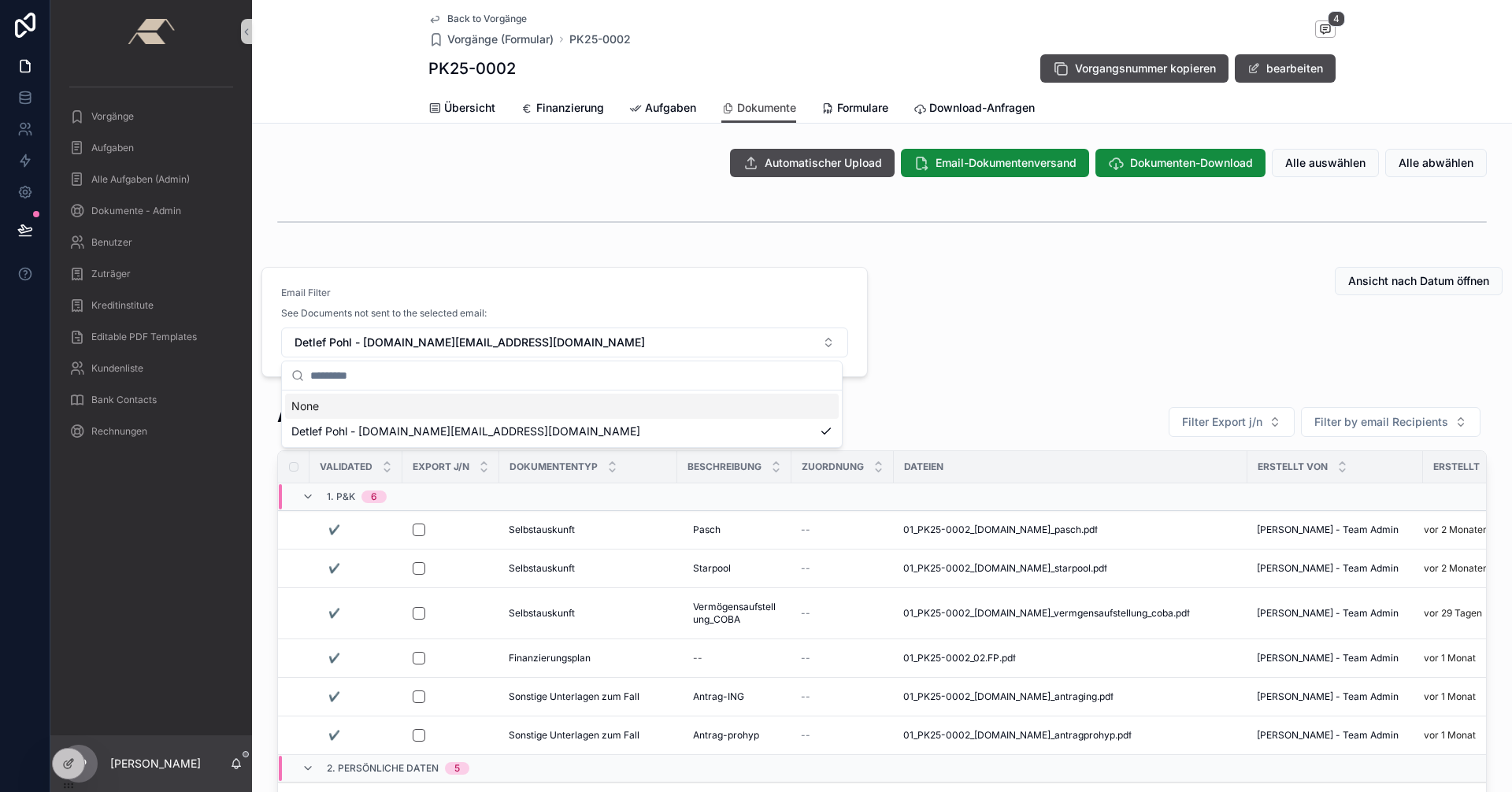
click at [980, 301] on div "Ansicht nach Datum öffnen" at bounding box center [1198, 321] width 625 height 122
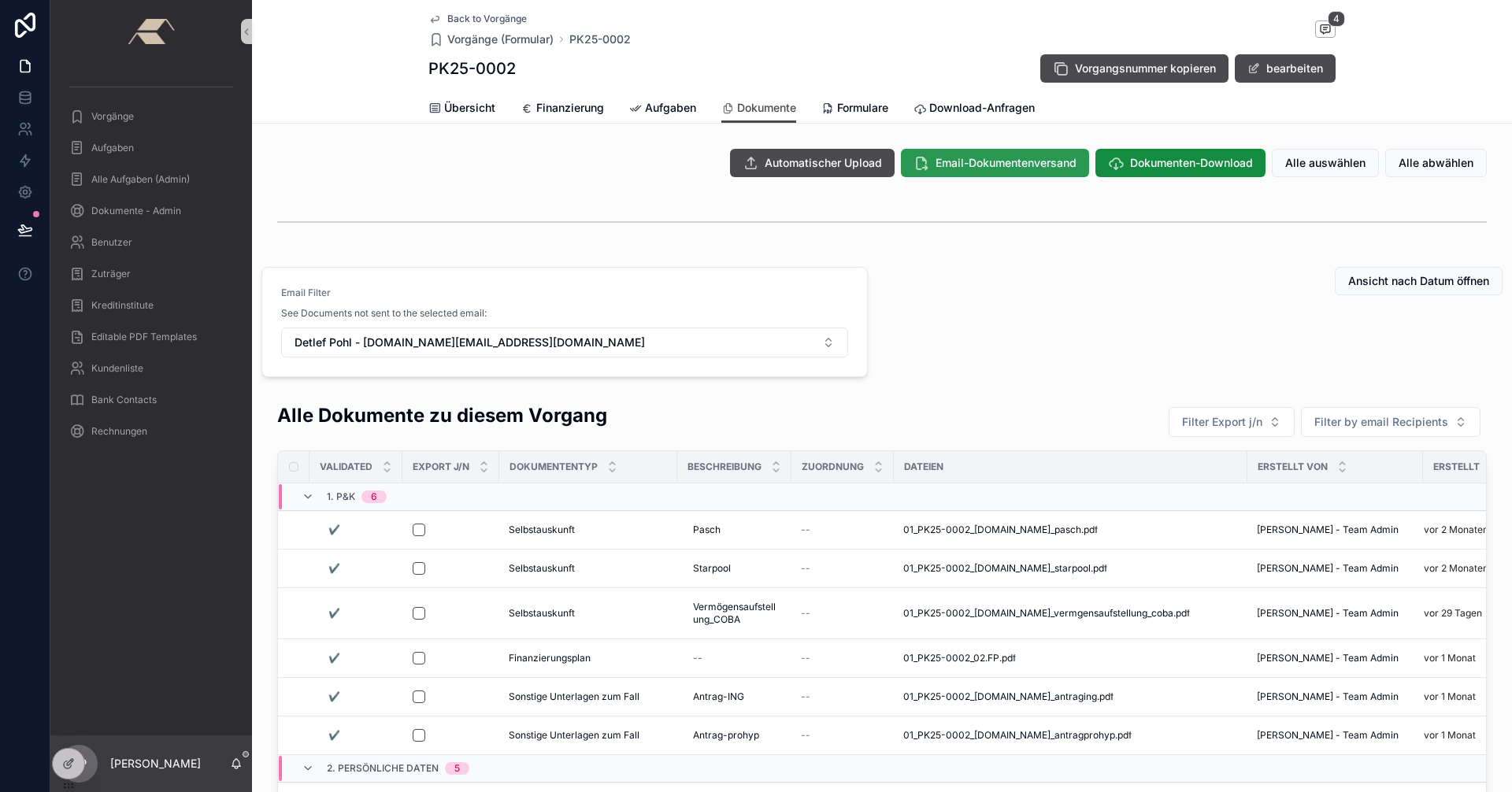
click at [966, 168] on span "Email-Dokumentenversand" at bounding box center [1005, 162] width 141 height 16
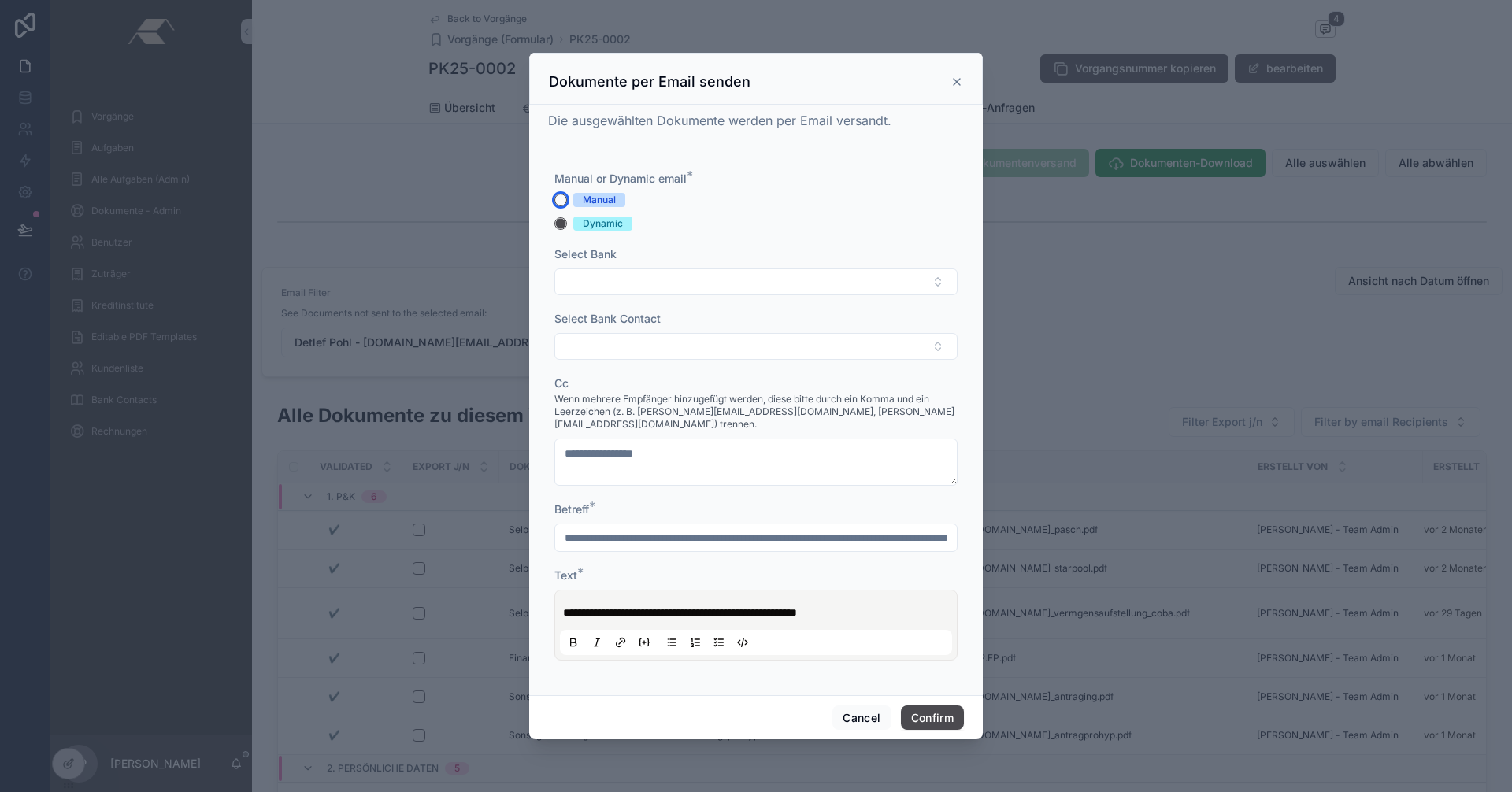
click at [564, 205] on button "Manual" at bounding box center [560, 200] width 12 height 12
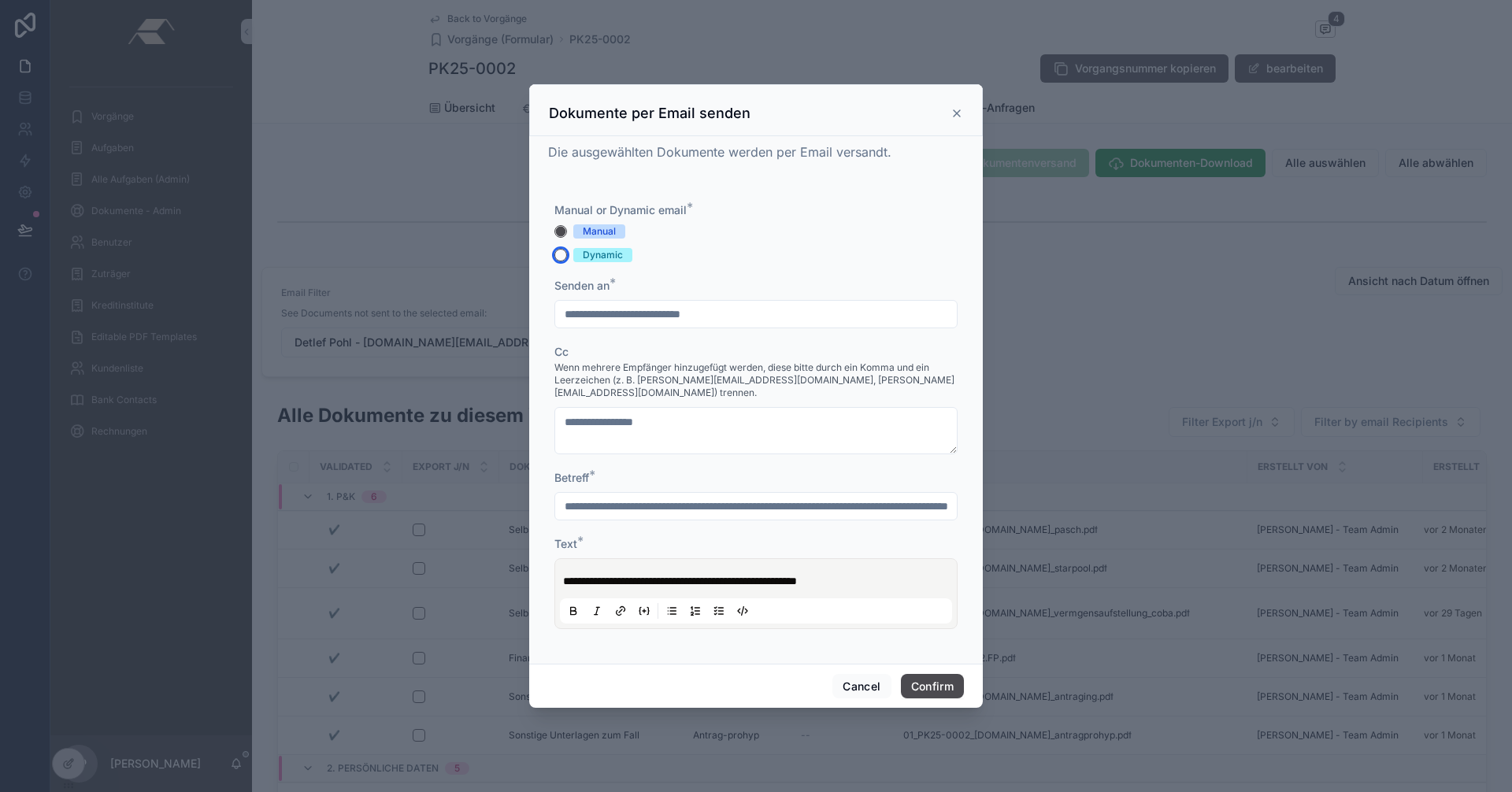
click at [561, 261] on button "Dynamic" at bounding box center [560, 254] width 12 height 12
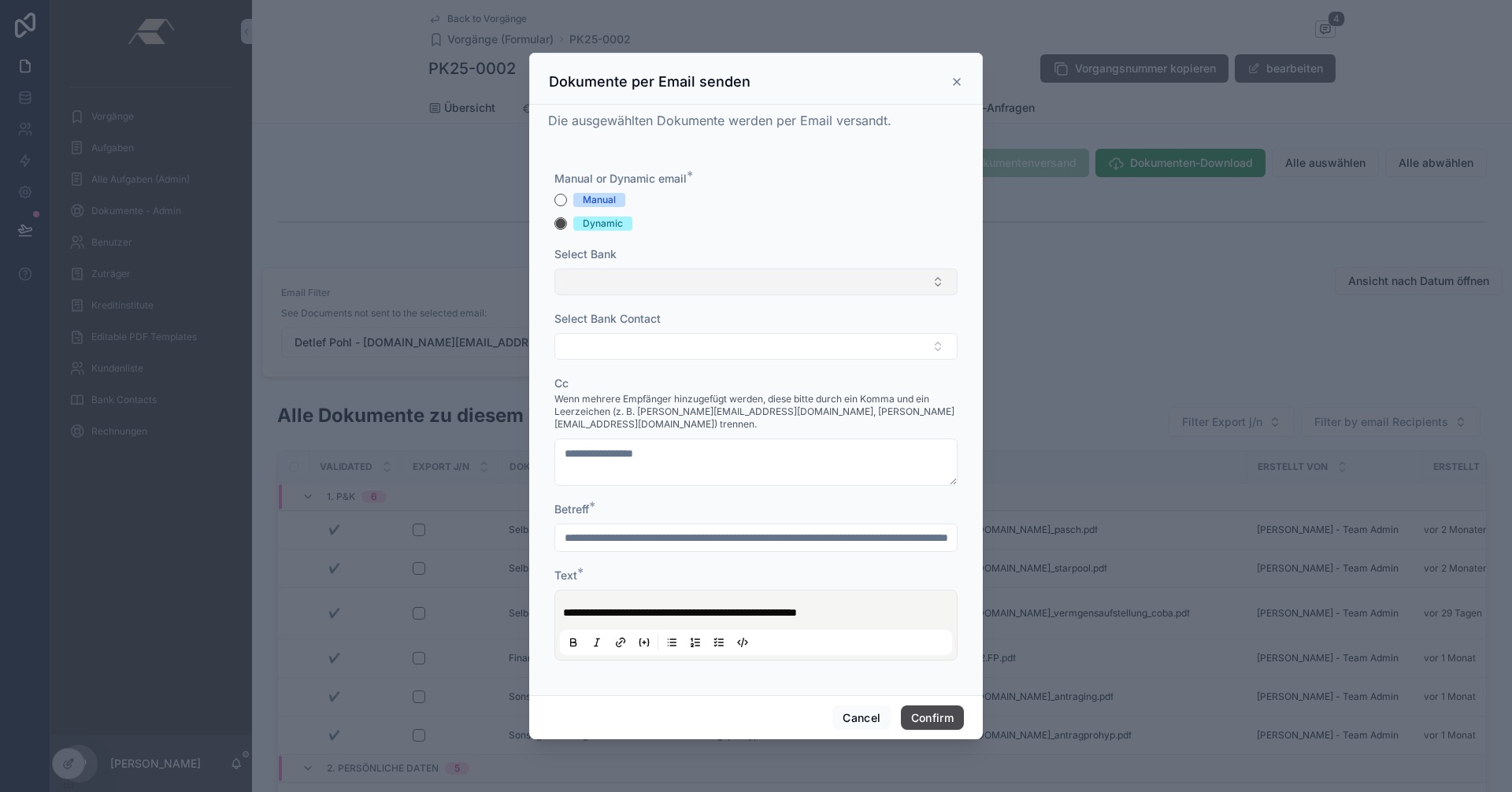
click at [629, 289] on button "Select Button" at bounding box center [756, 281] width 403 height 27
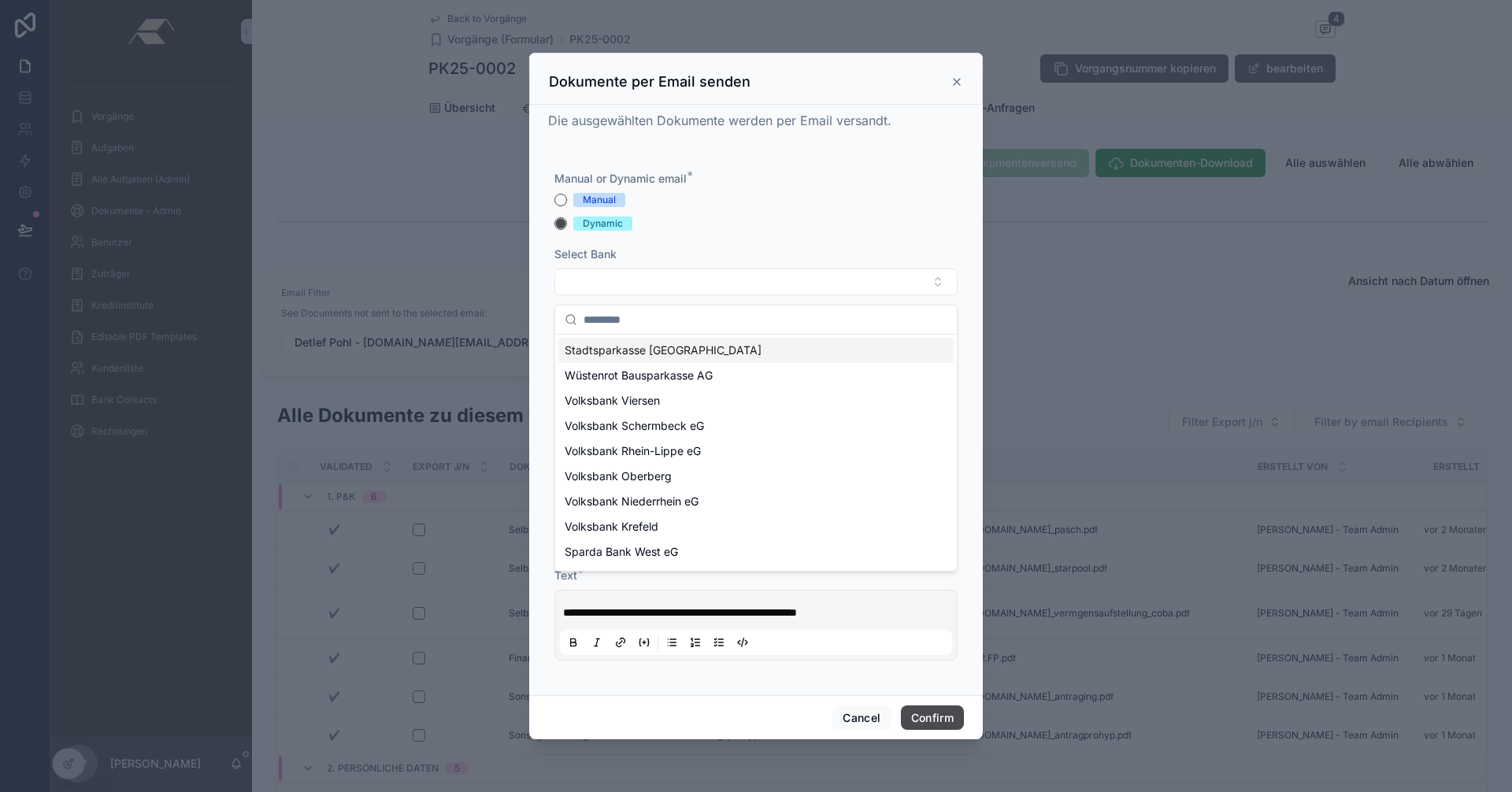
click at [649, 353] on span "Stadtsparkasse Düsseldorf" at bounding box center [663, 350] width 197 height 16
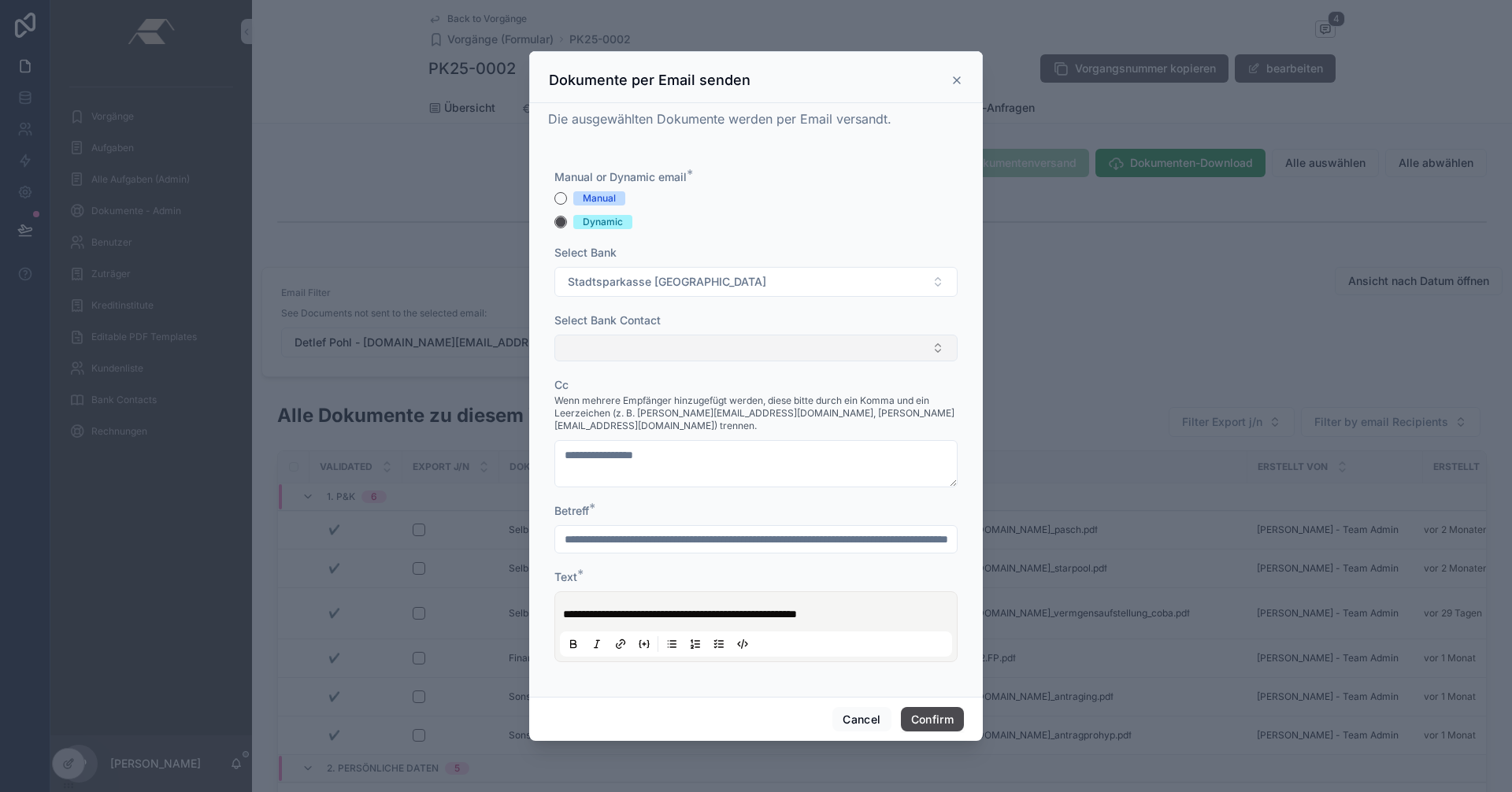
click at [656, 359] on button "Select Button" at bounding box center [756, 347] width 403 height 27
click at [654, 416] on span "Detlef Pohl - detlef.pohl@sskduesseldorf.de" at bounding box center [739, 416] width 348 height 16
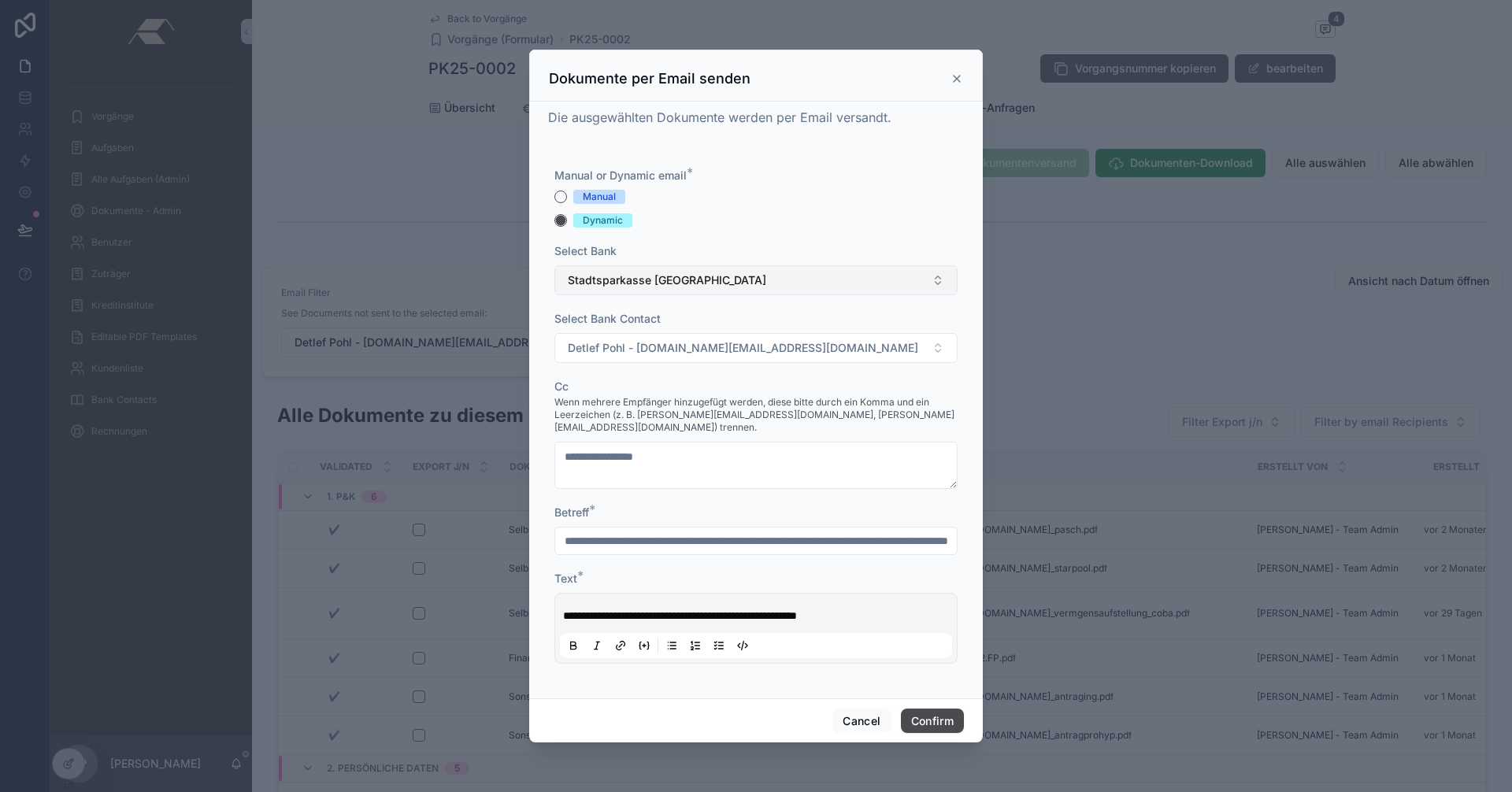
click at [687, 288] on span "Stadtsparkasse Düsseldorf" at bounding box center [666, 280] width 198 height 16
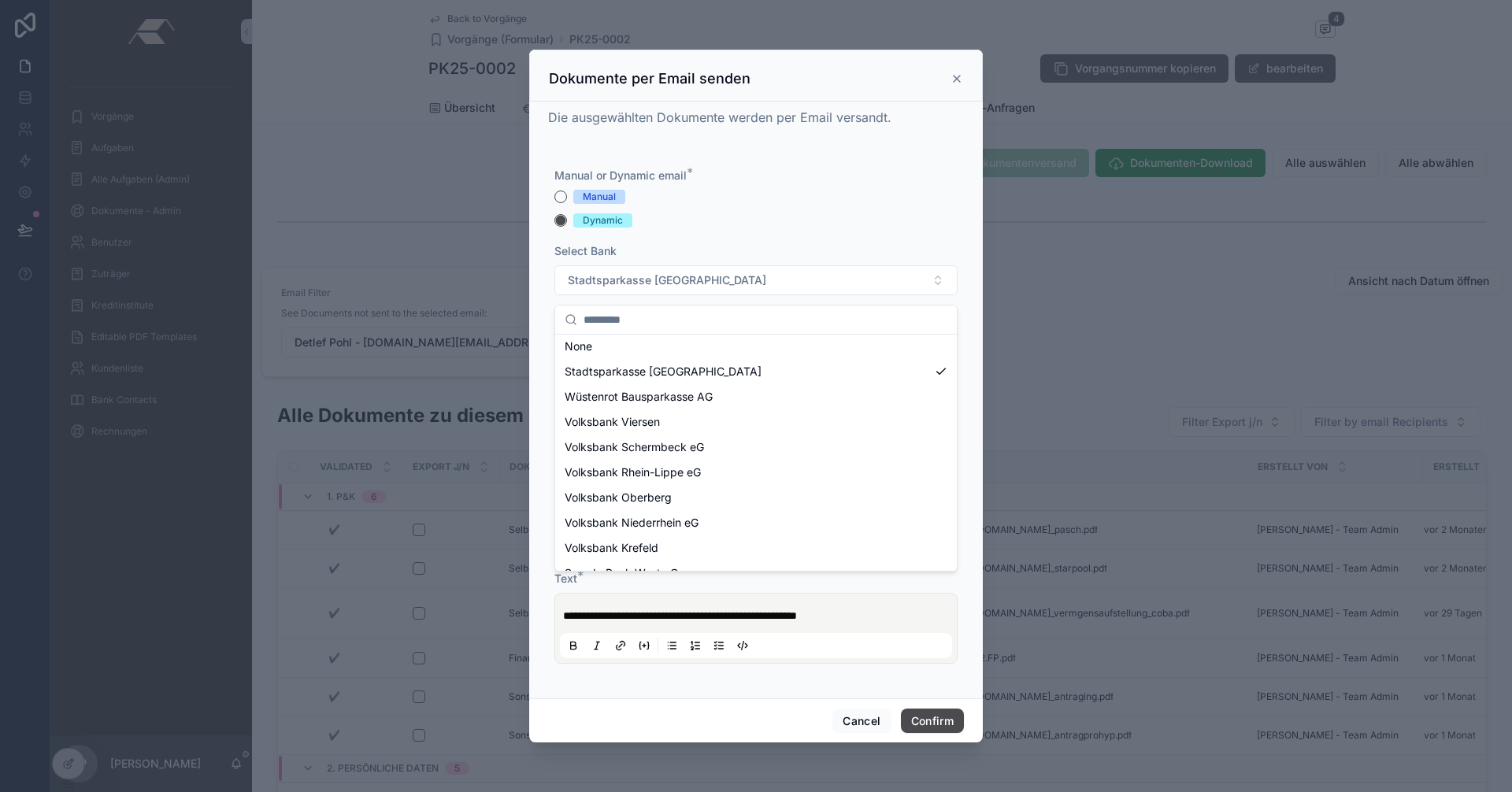
scroll to position [0, 0]
click at [729, 234] on div "**********" at bounding box center [756, 423] width 403 height 512
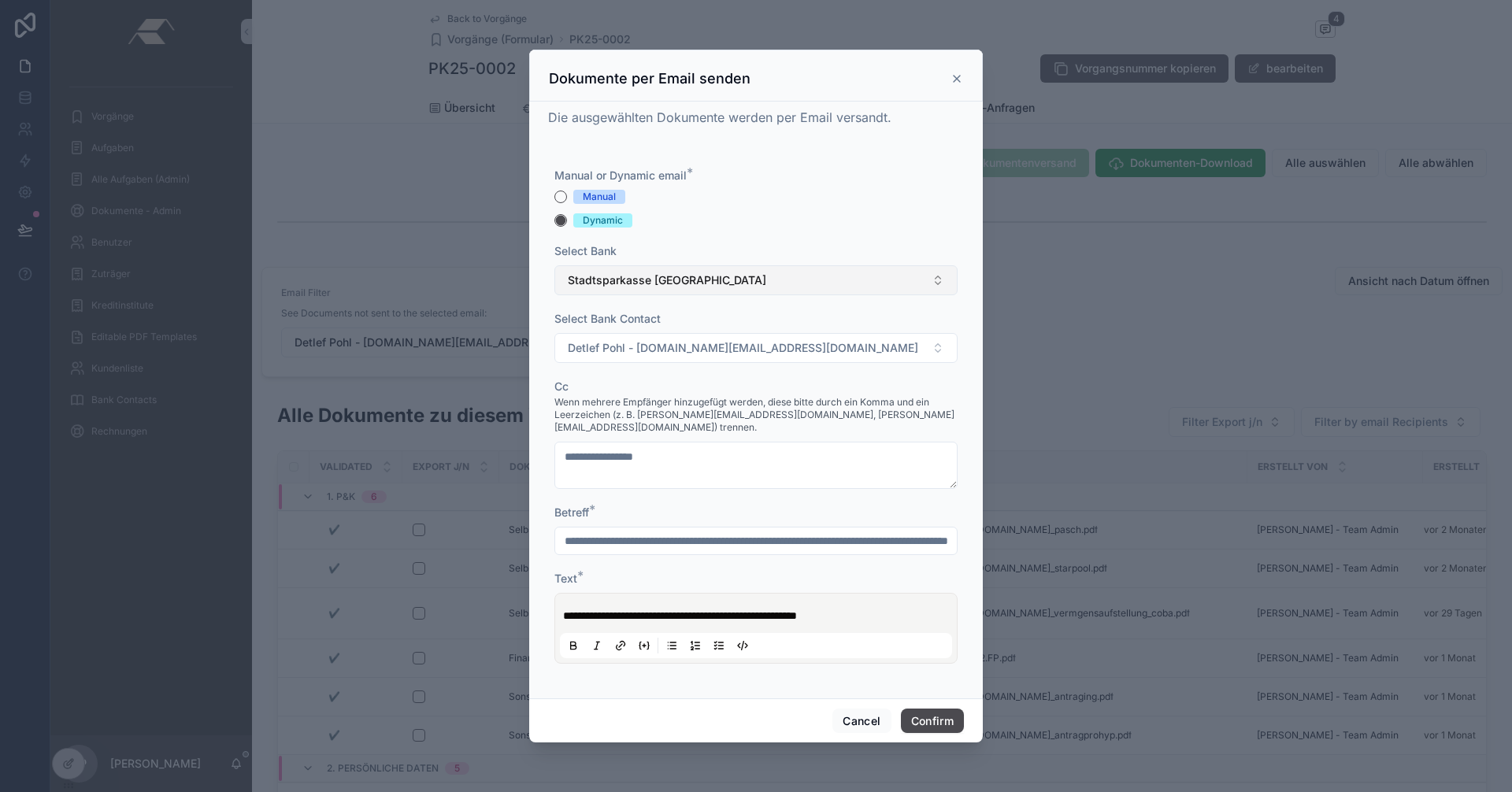
click at [653, 286] on span "Stadtsparkasse Düsseldorf" at bounding box center [666, 280] width 198 height 16
type input "****"
click at [661, 347] on div "Volksbank Viersen" at bounding box center [755, 350] width 395 height 25
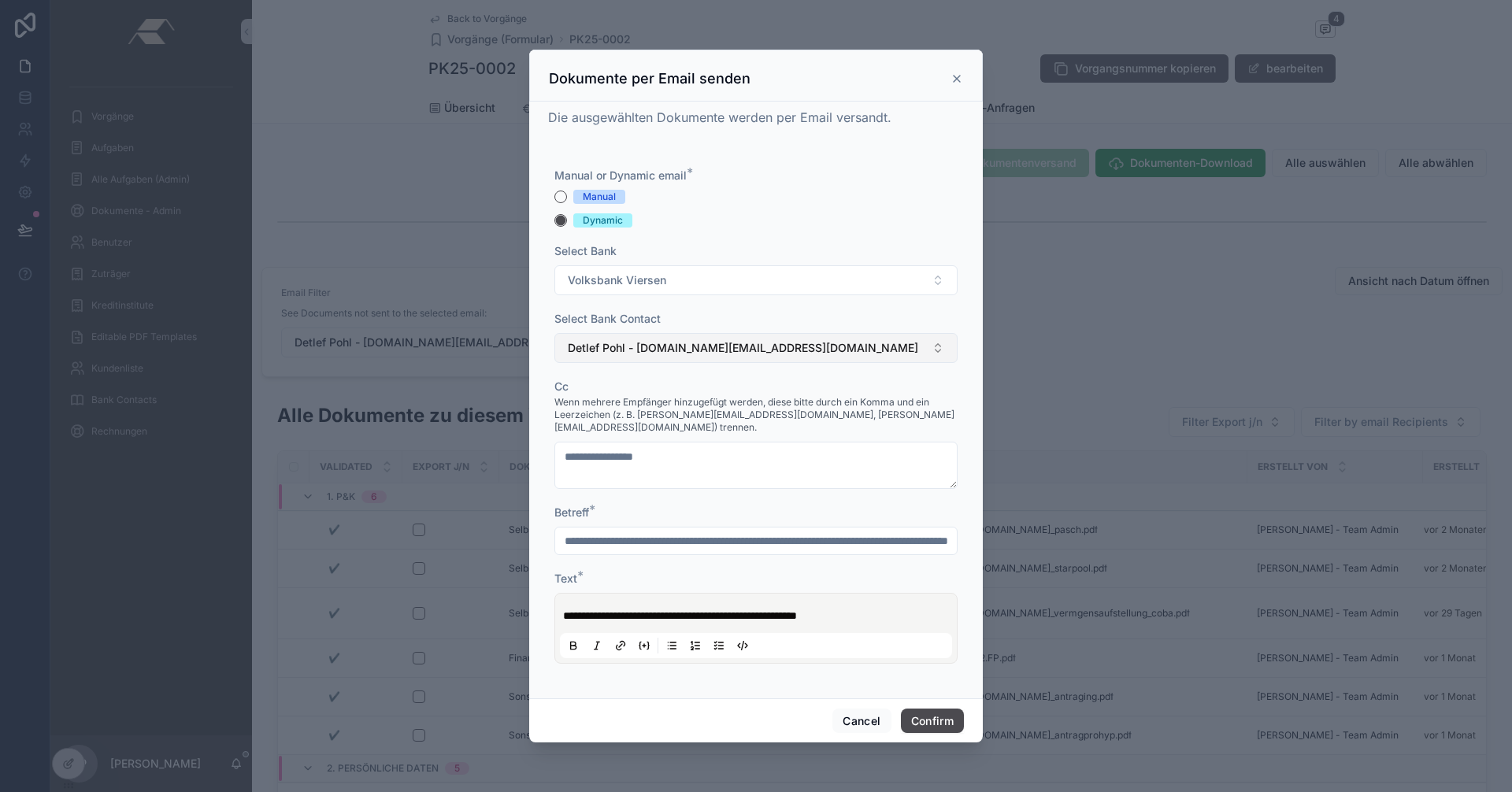
click at [672, 344] on button "Detlef Pohl - detlef.pohl@sskduesseldorf.de" at bounding box center [756, 347] width 403 height 30
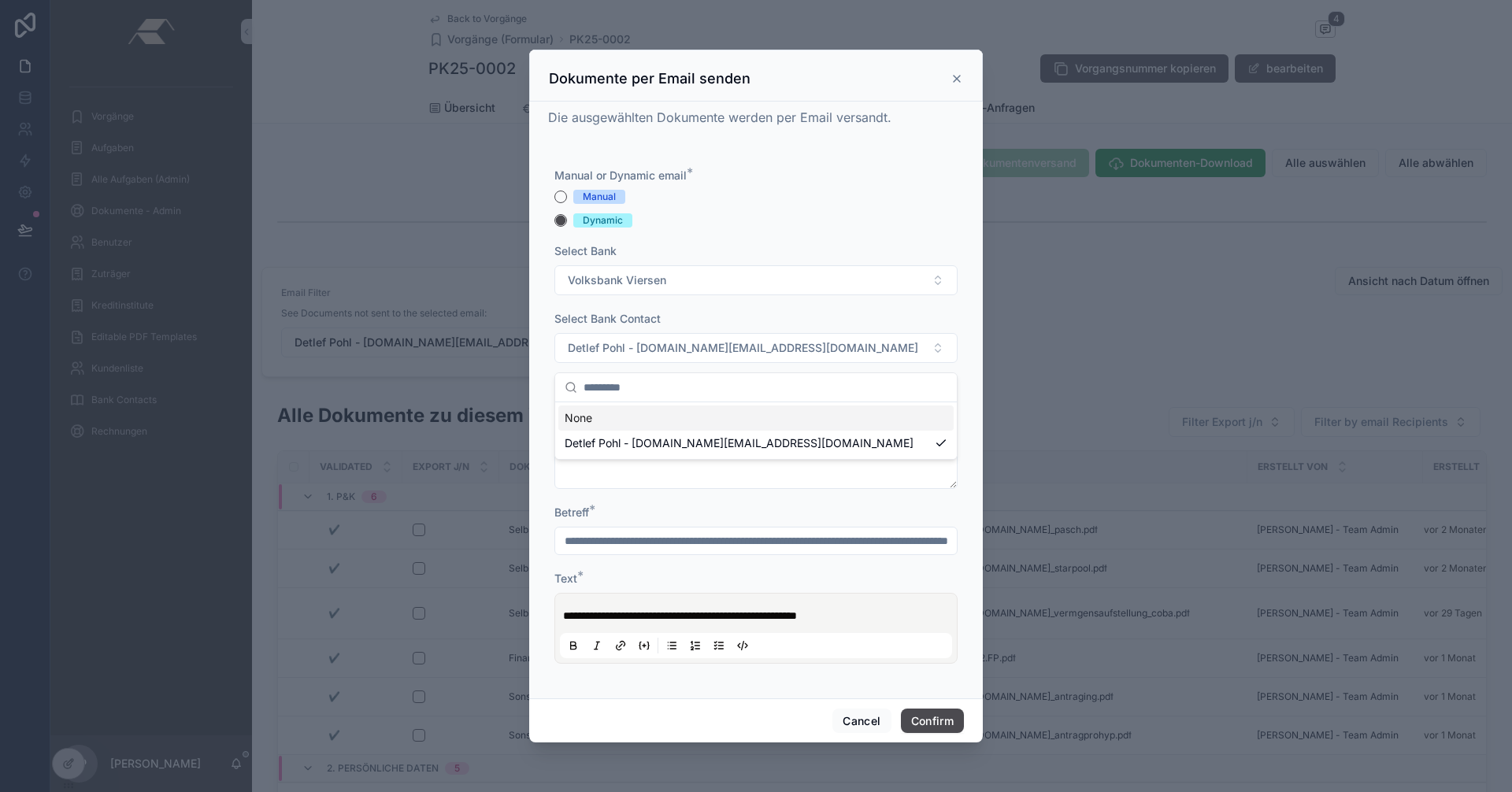
click at [619, 415] on div "None" at bounding box center [755, 418] width 395 height 25
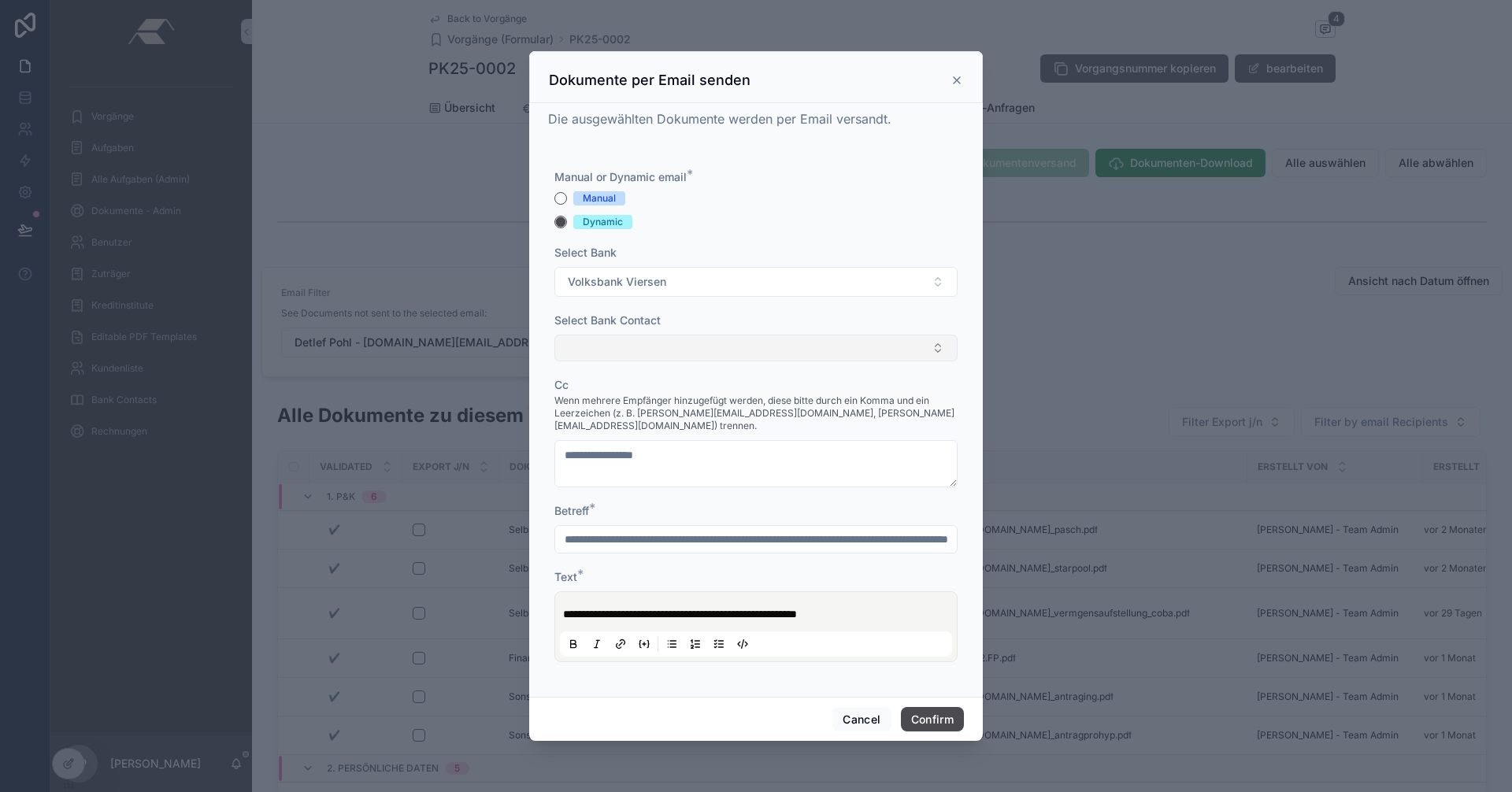
click at [635, 354] on button "Select Button" at bounding box center [756, 347] width 403 height 27
click at [725, 327] on div "Select Bank Contact" at bounding box center [756, 320] width 403 height 16
click at [867, 707] on button "Cancel" at bounding box center [861, 719] width 58 height 25
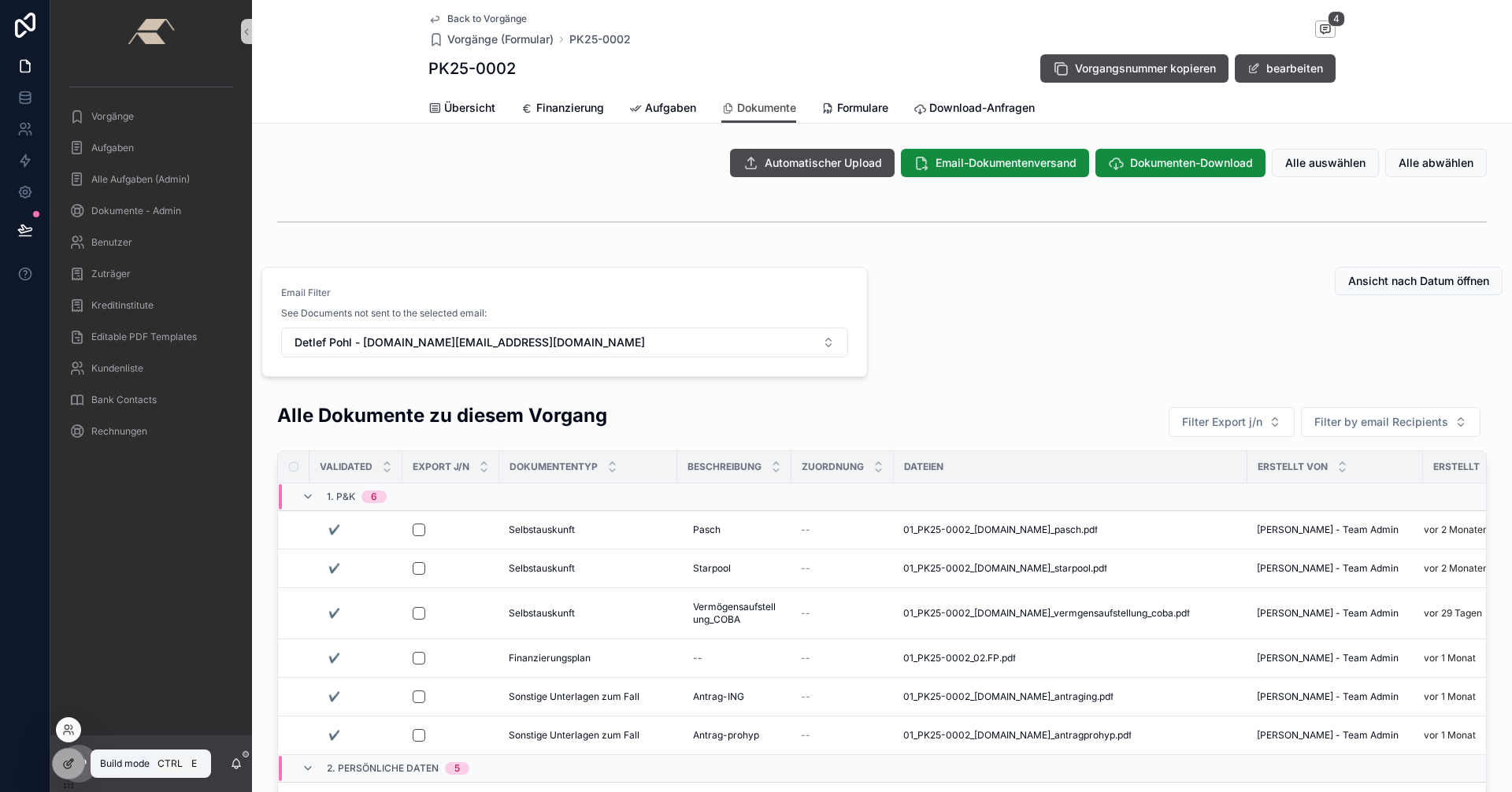
click at [73, 761] on icon at bounding box center [69, 763] width 12 height 12
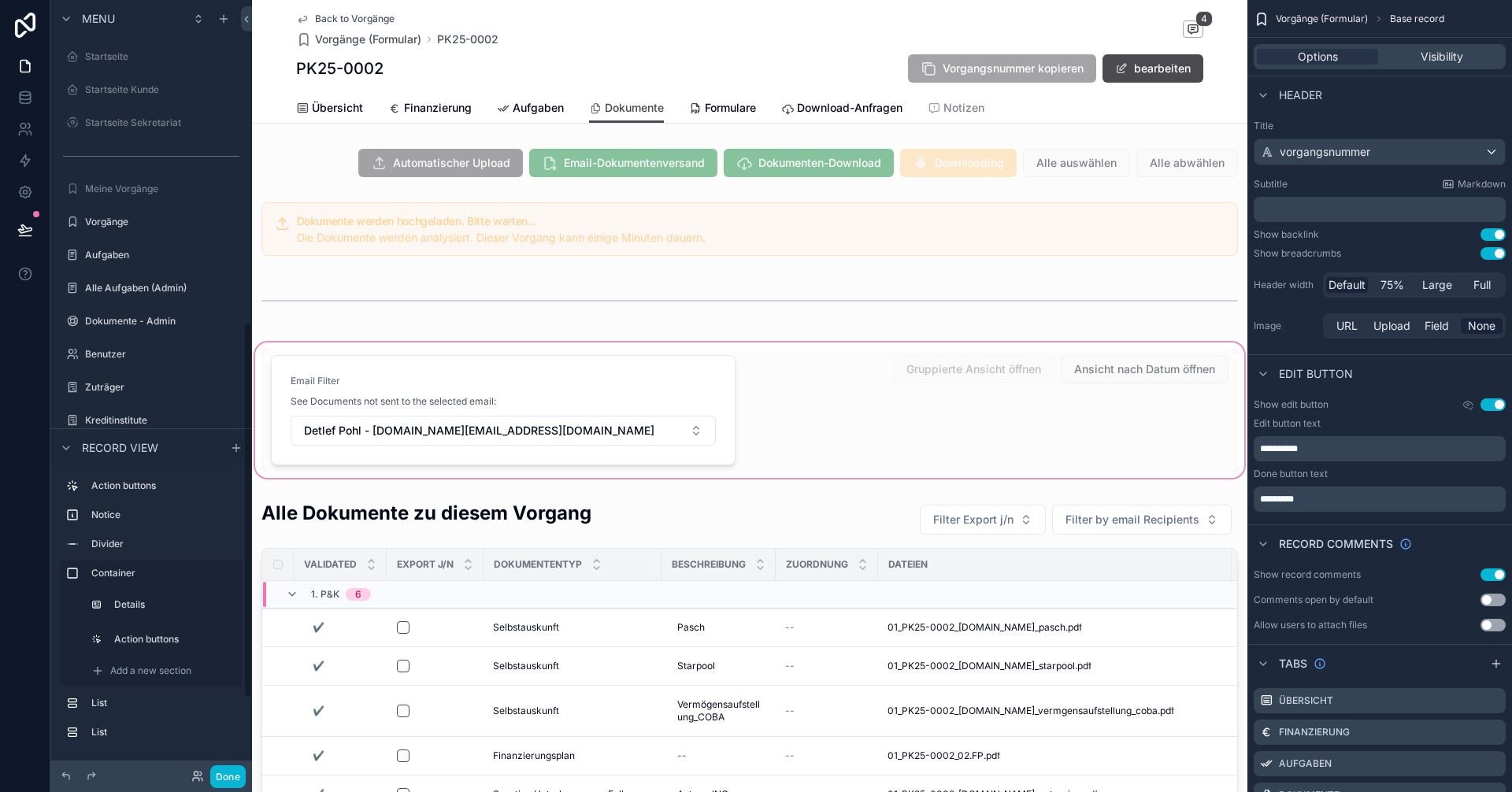
scroll to position [660, 0]
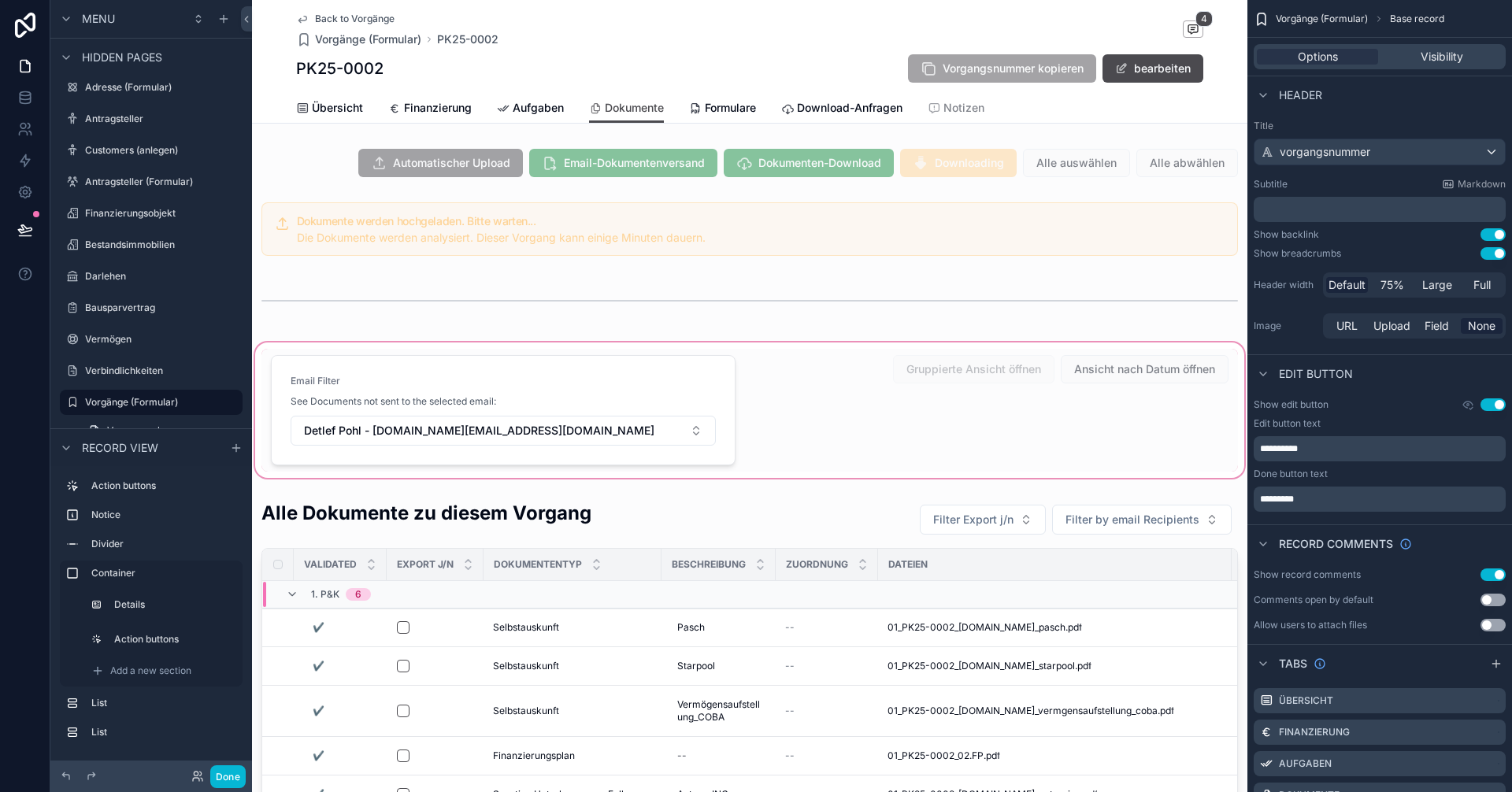
click at [598, 384] on div "scrollable content" at bounding box center [749, 410] width 995 height 142
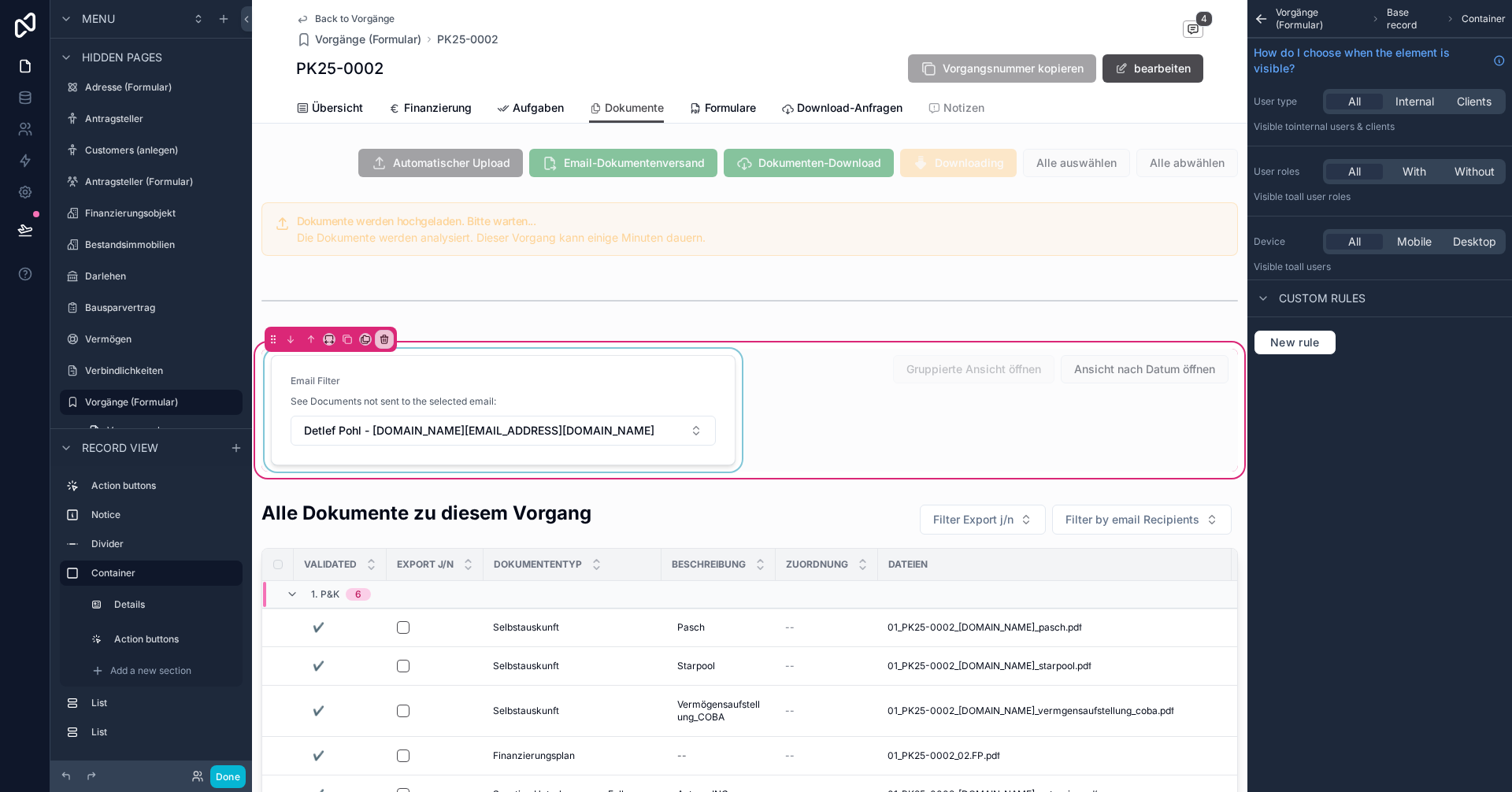
click at [687, 393] on div "scrollable content" at bounding box center [503, 409] width 483 height 122
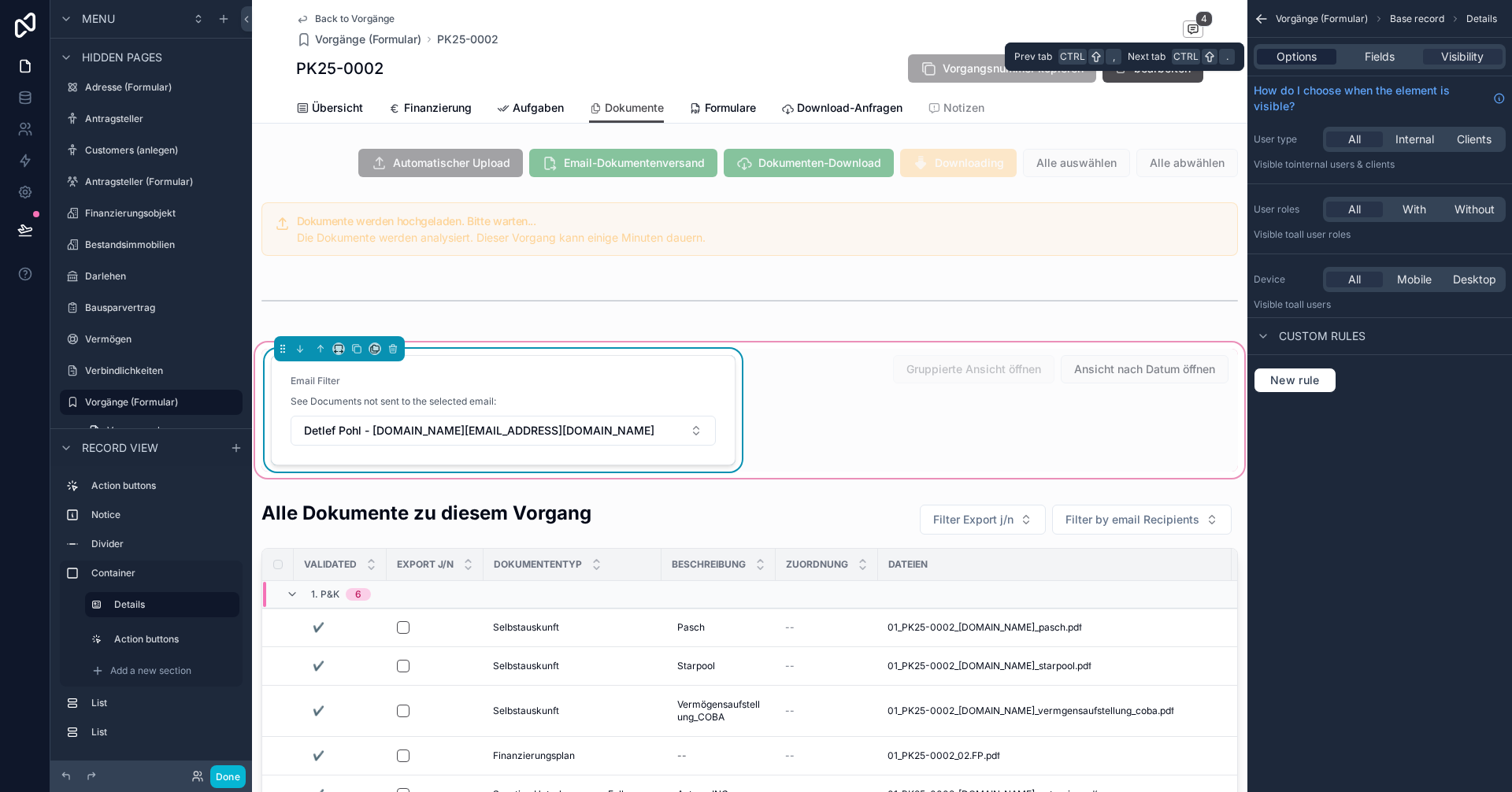
click at [1303, 63] on span "Options" at bounding box center [1296, 56] width 40 height 16
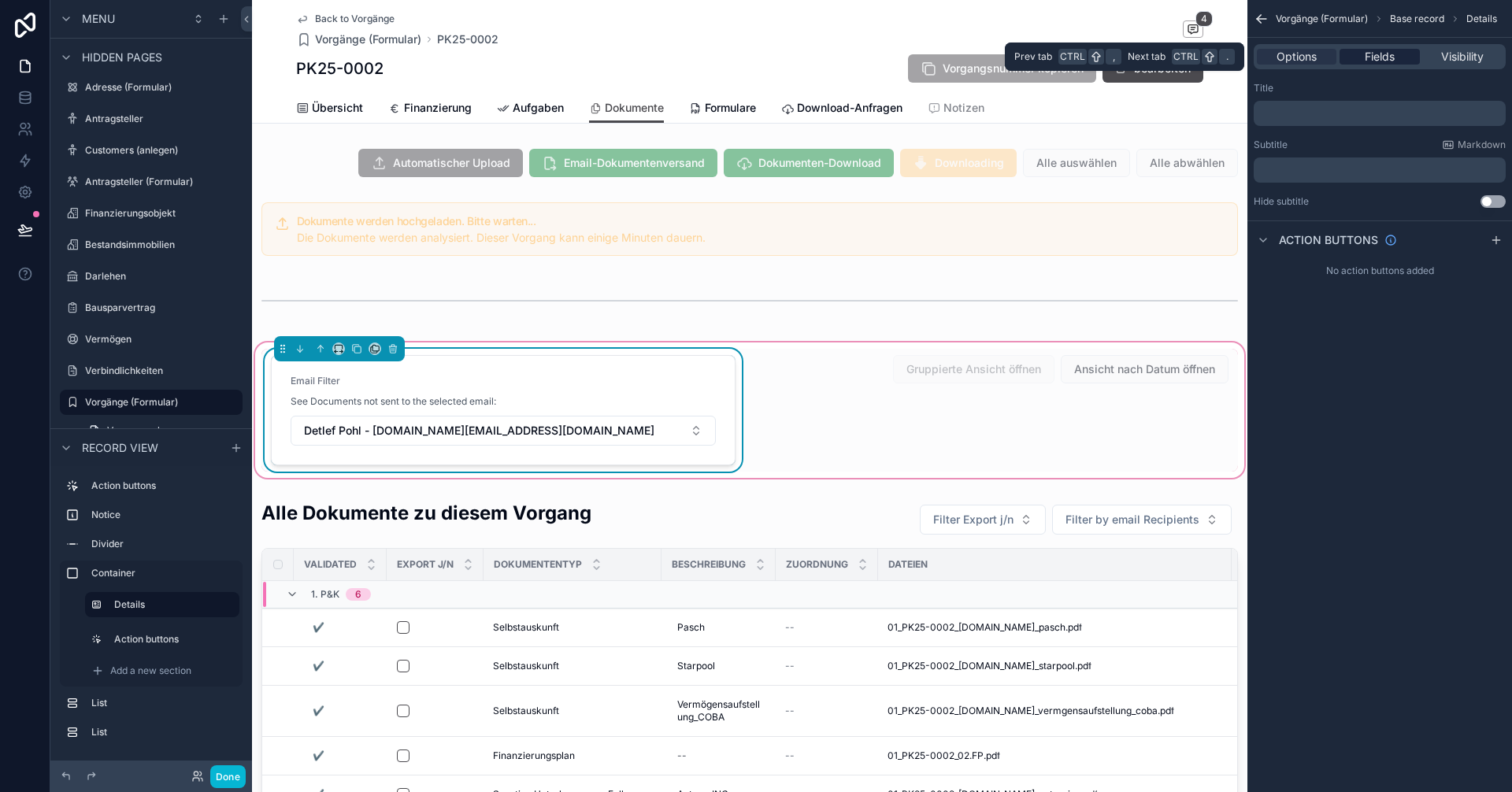
click at [1361, 52] on div "Fields" at bounding box center [1379, 56] width 80 height 16
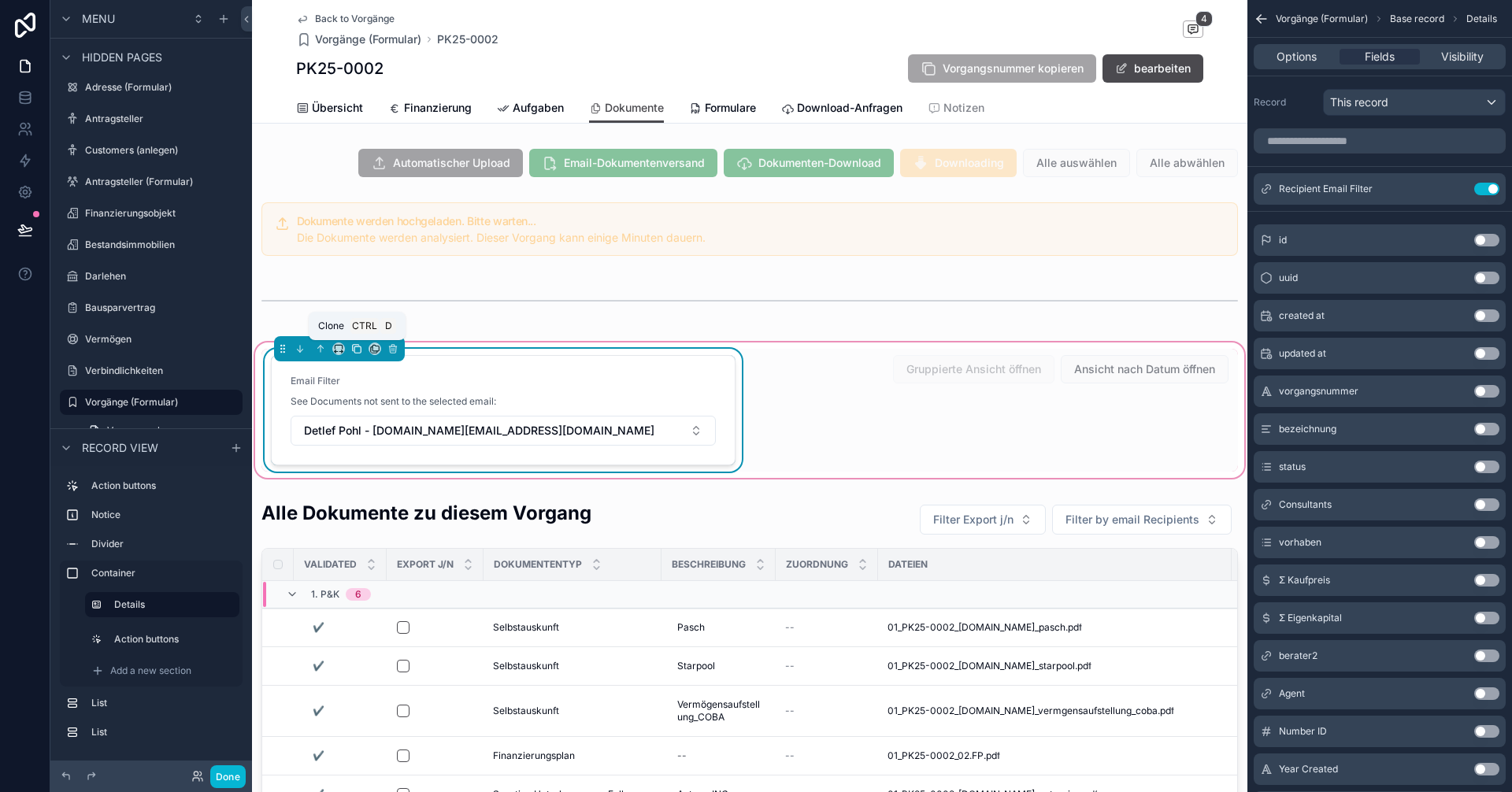
click at [360, 348] on icon "scrollable content" at bounding box center [356, 348] width 11 height 11
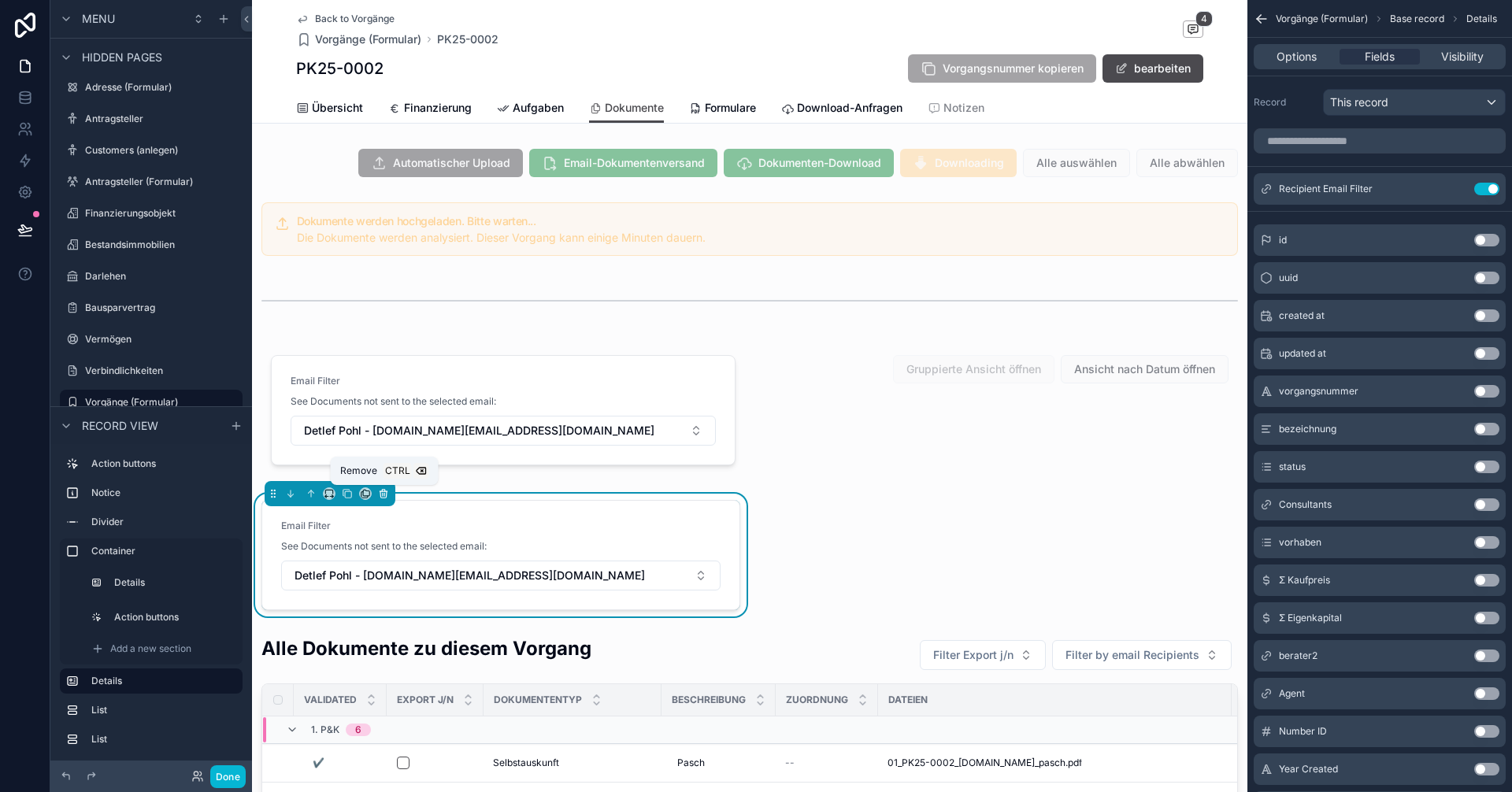
click at [382, 491] on icon "scrollable content" at bounding box center [383, 491] width 7 height 0
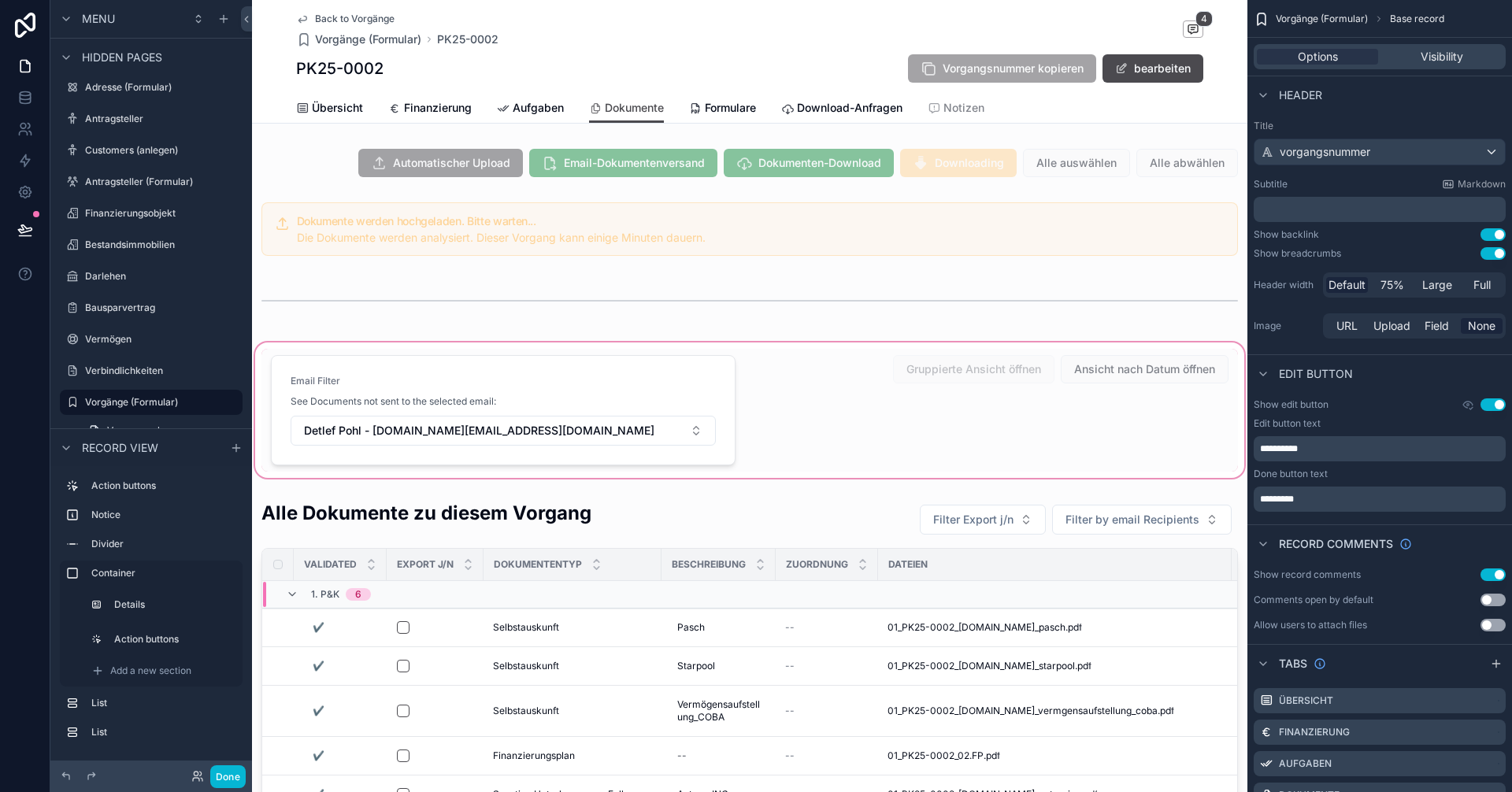
click at [356, 374] on div "scrollable content" at bounding box center [749, 410] width 995 height 142
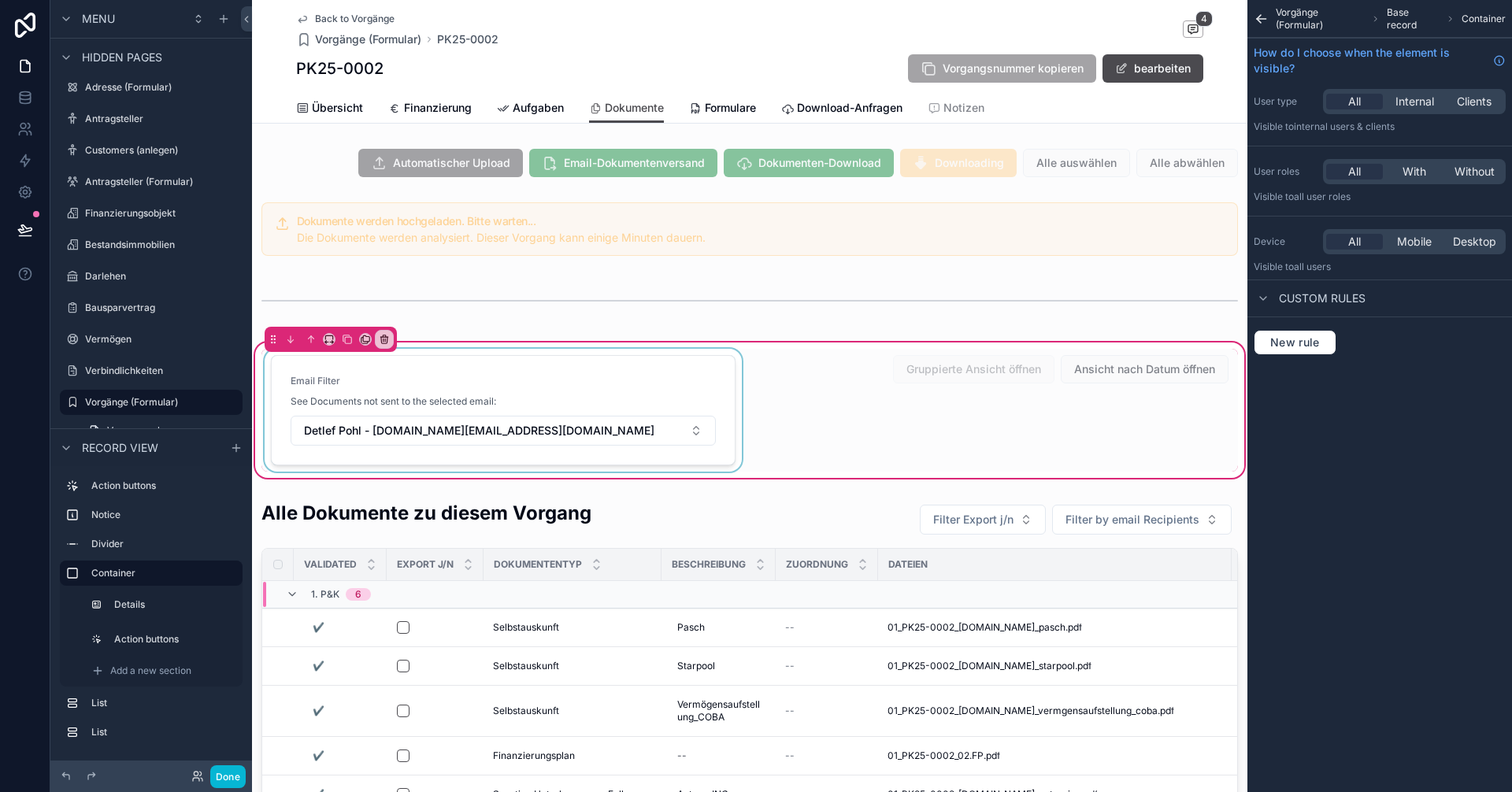
click at [395, 373] on div "scrollable content" at bounding box center [503, 409] width 483 height 122
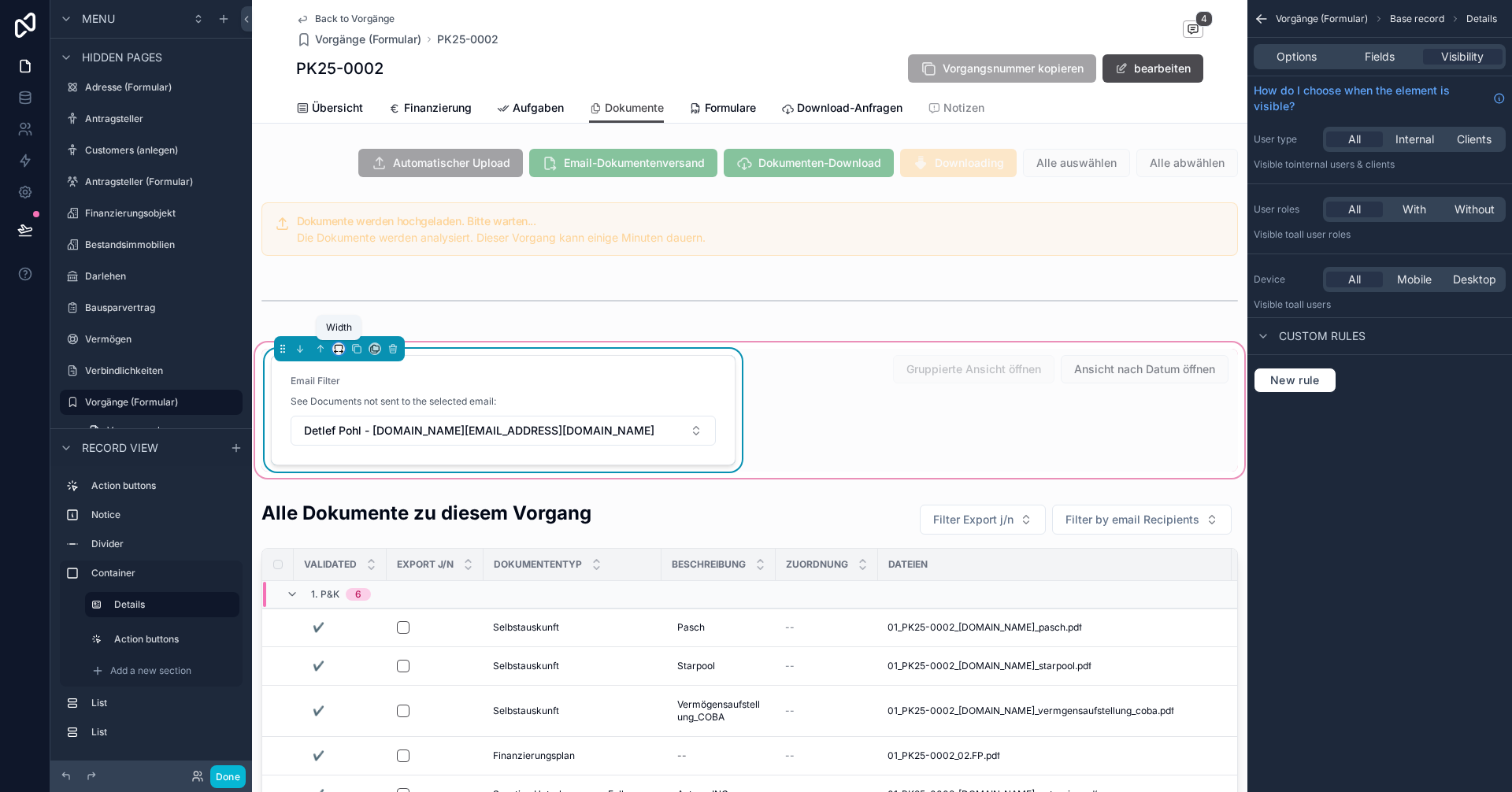
click at [338, 348] on icon "scrollable content" at bounding box center [338, 348] width 11 height 11
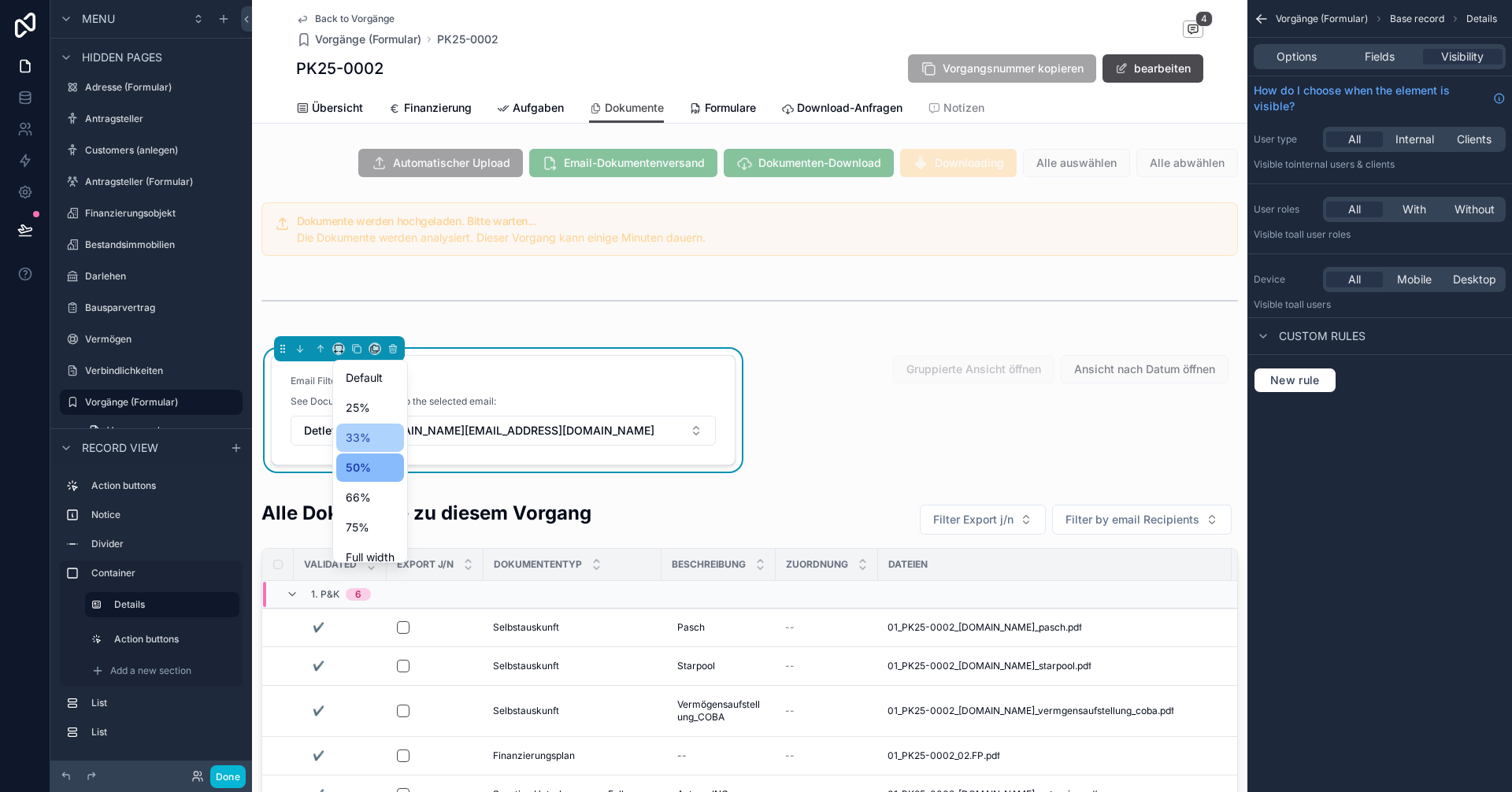
click at [370, 430] on div "33%" at bounding box center [370, 438] width 49 height 19
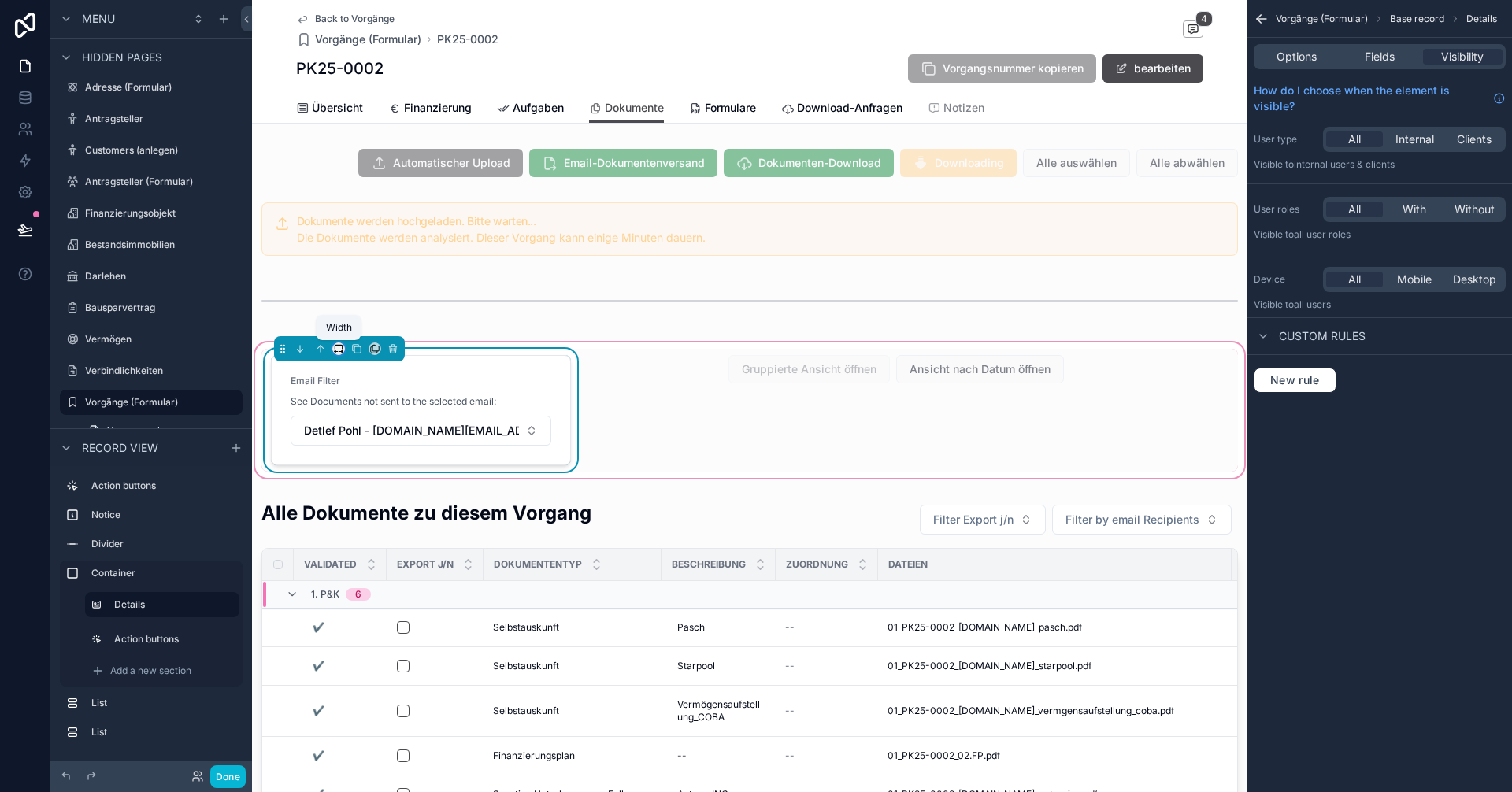
click at [340, 347] on icon "scrollable content" at bounding box center [338, 348] width 11 height 11
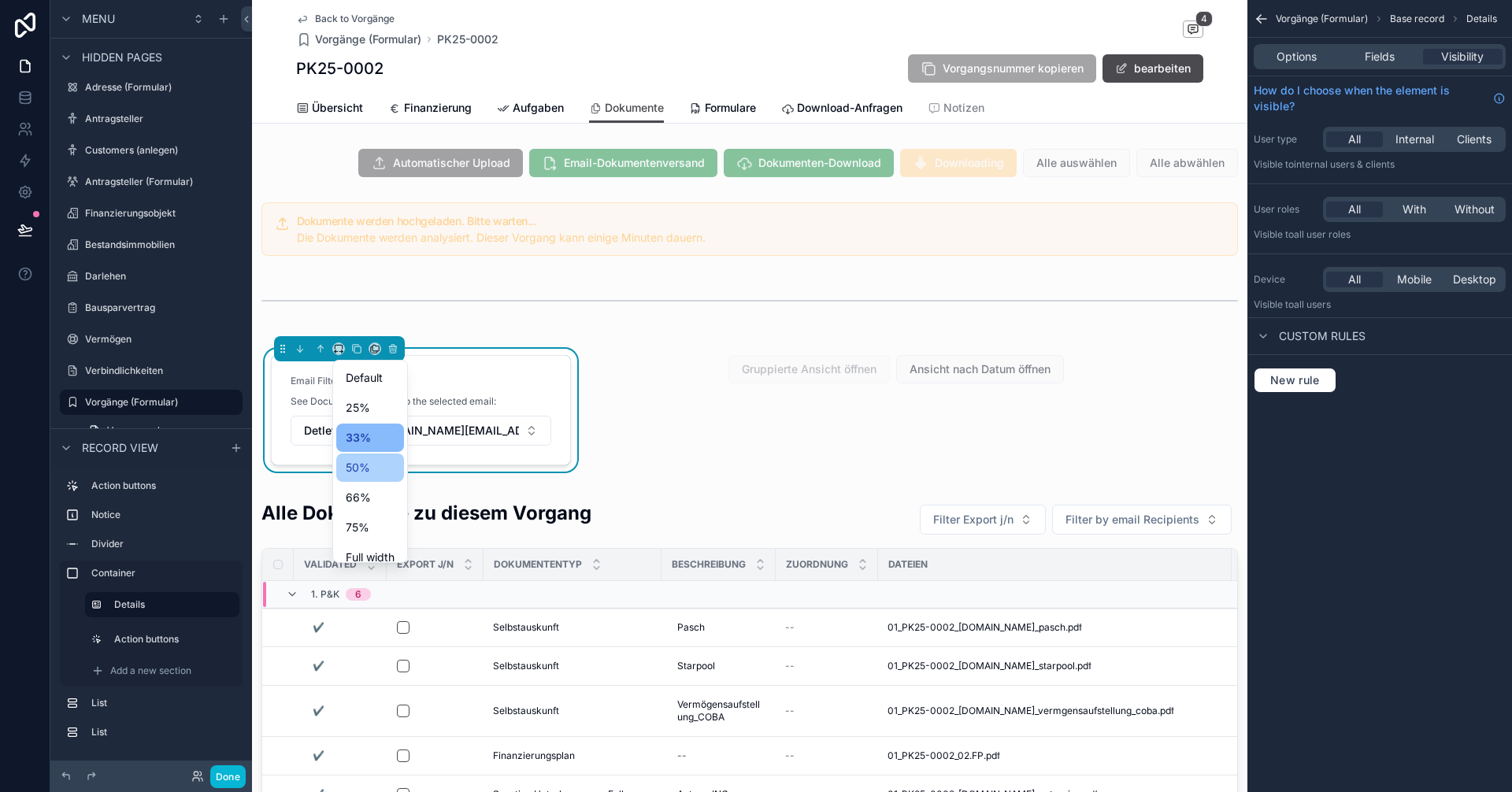
click at [368, 459] on span "50%" at bounding box center [358, 467] width 24 height 19
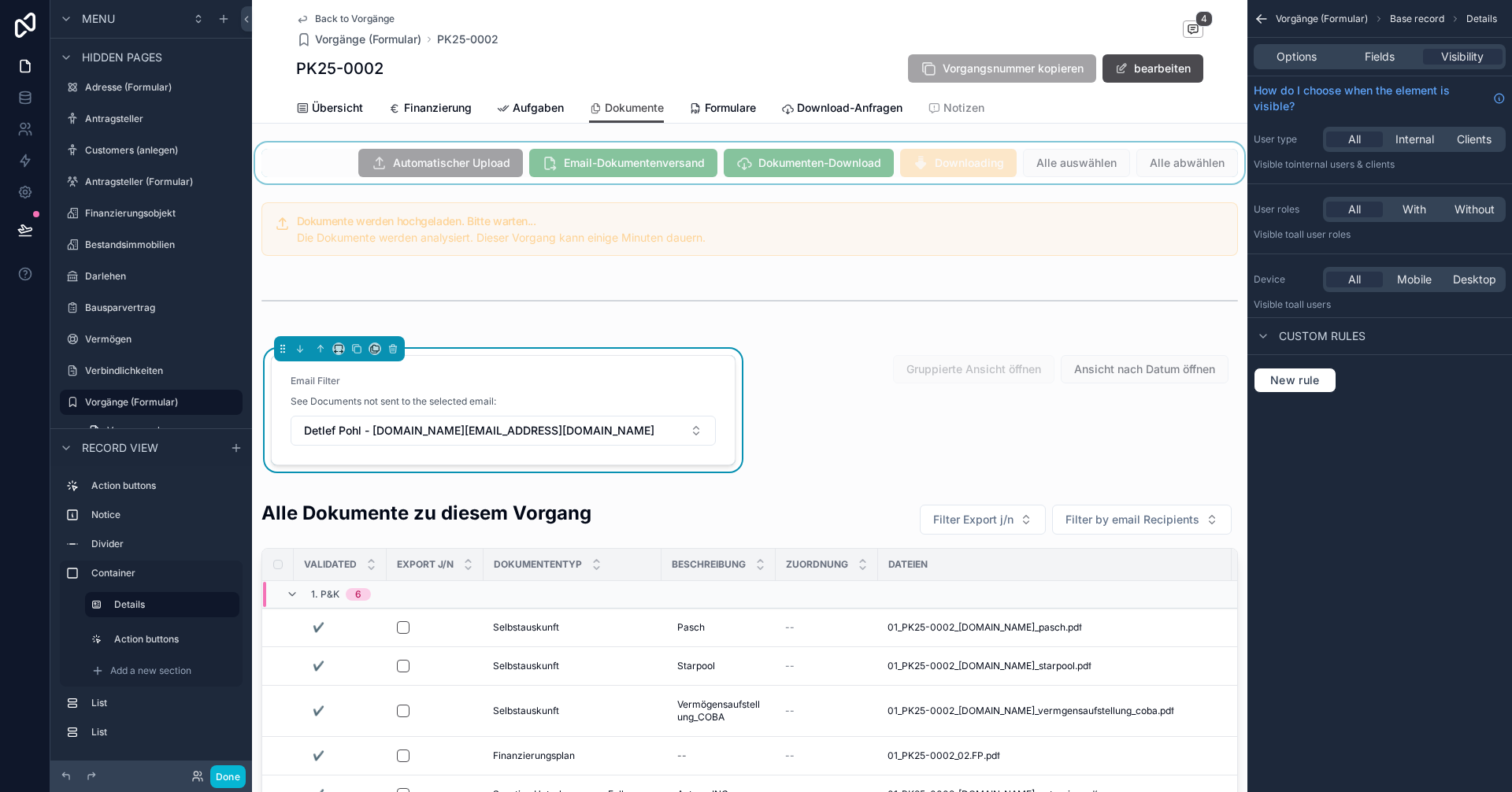
click at [442, 155] on div "scrollable content" at bounding box center [749, 162] width 995 height 41
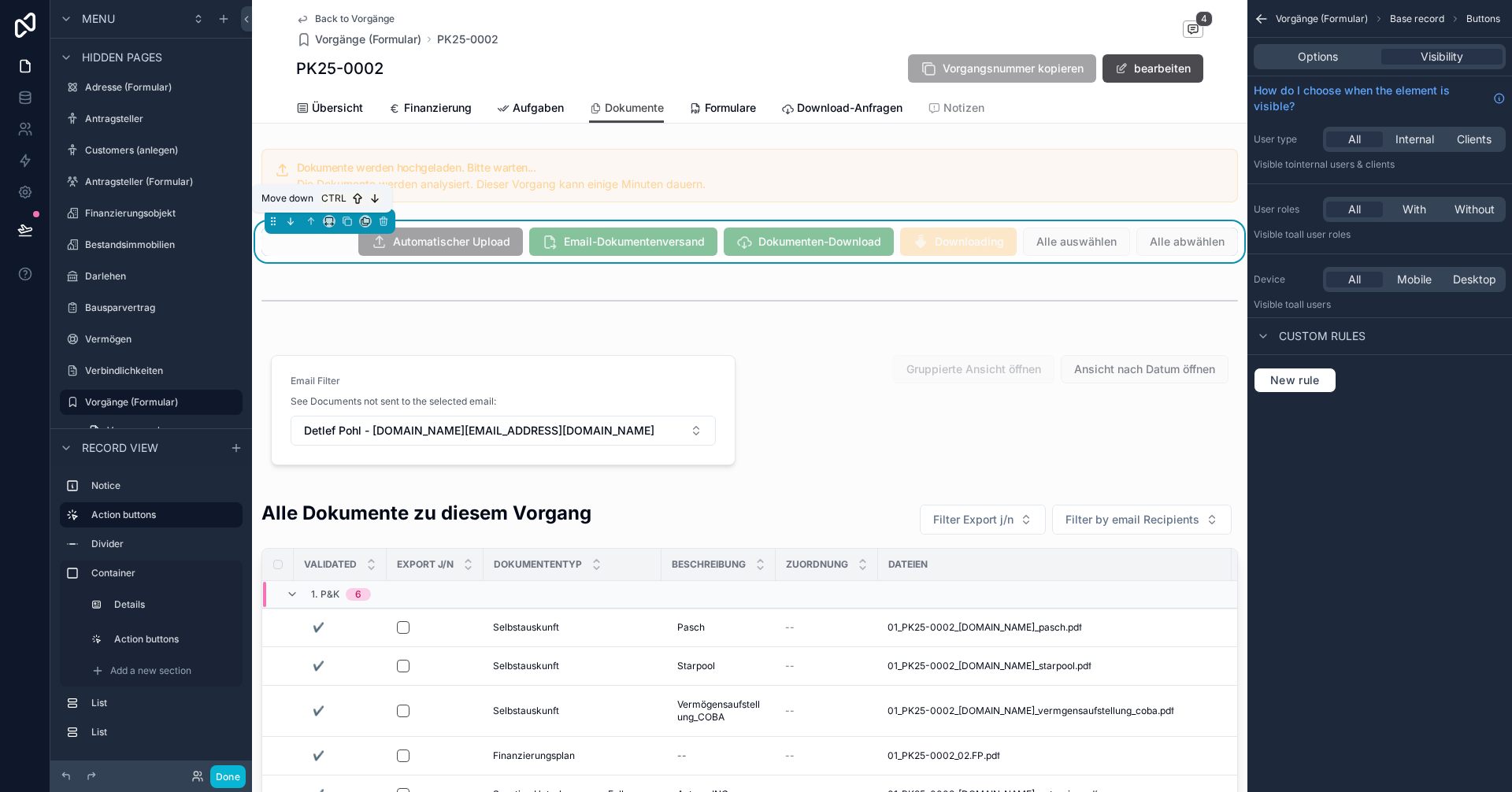
click at [293, 223] on icon "scrollable content" at bounding box center [290, 221] width 11 height 11
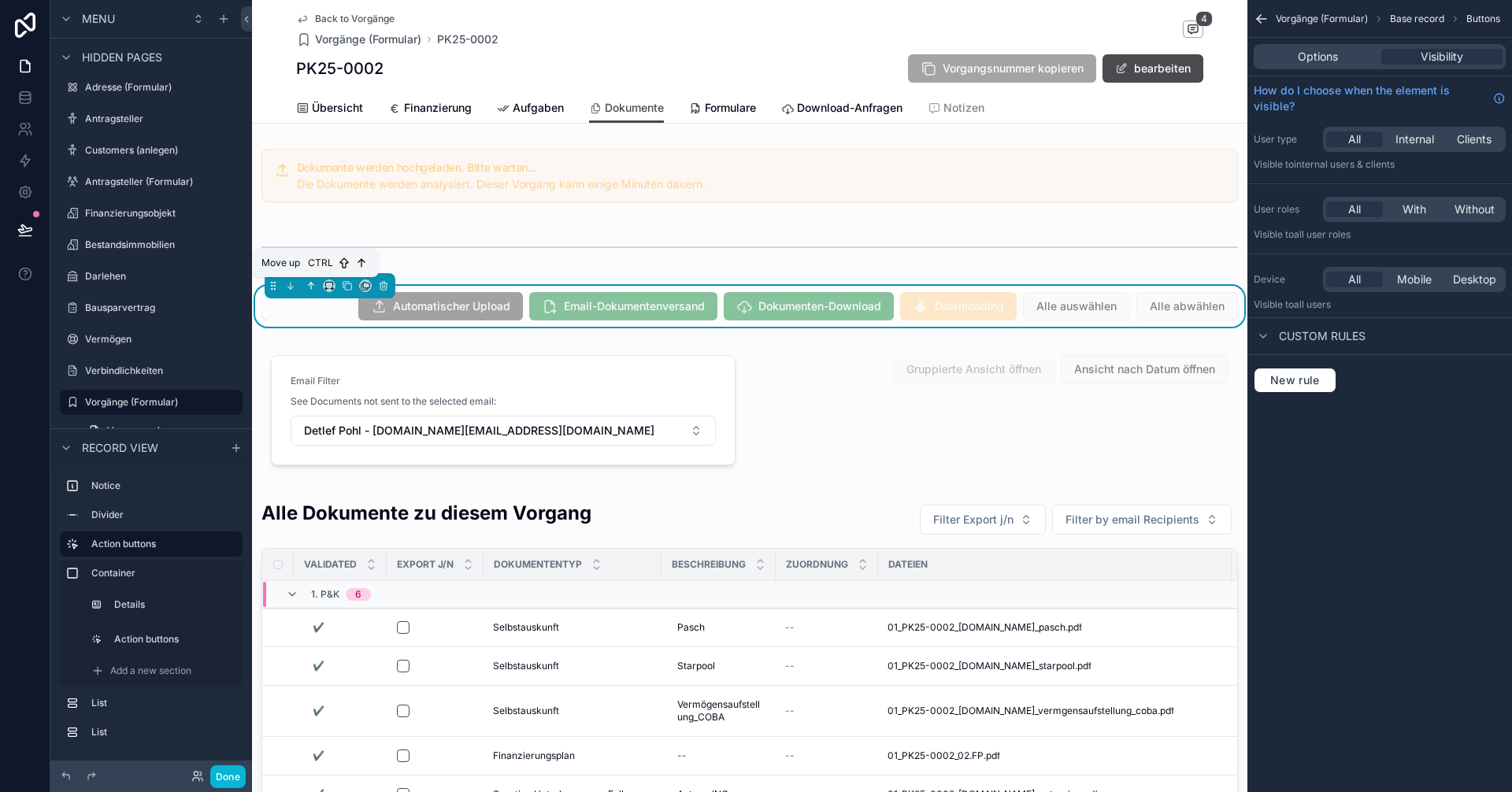
click at [311, 287] on icon "scrollable content" at bounding box center [311, 285] width 0 height 6
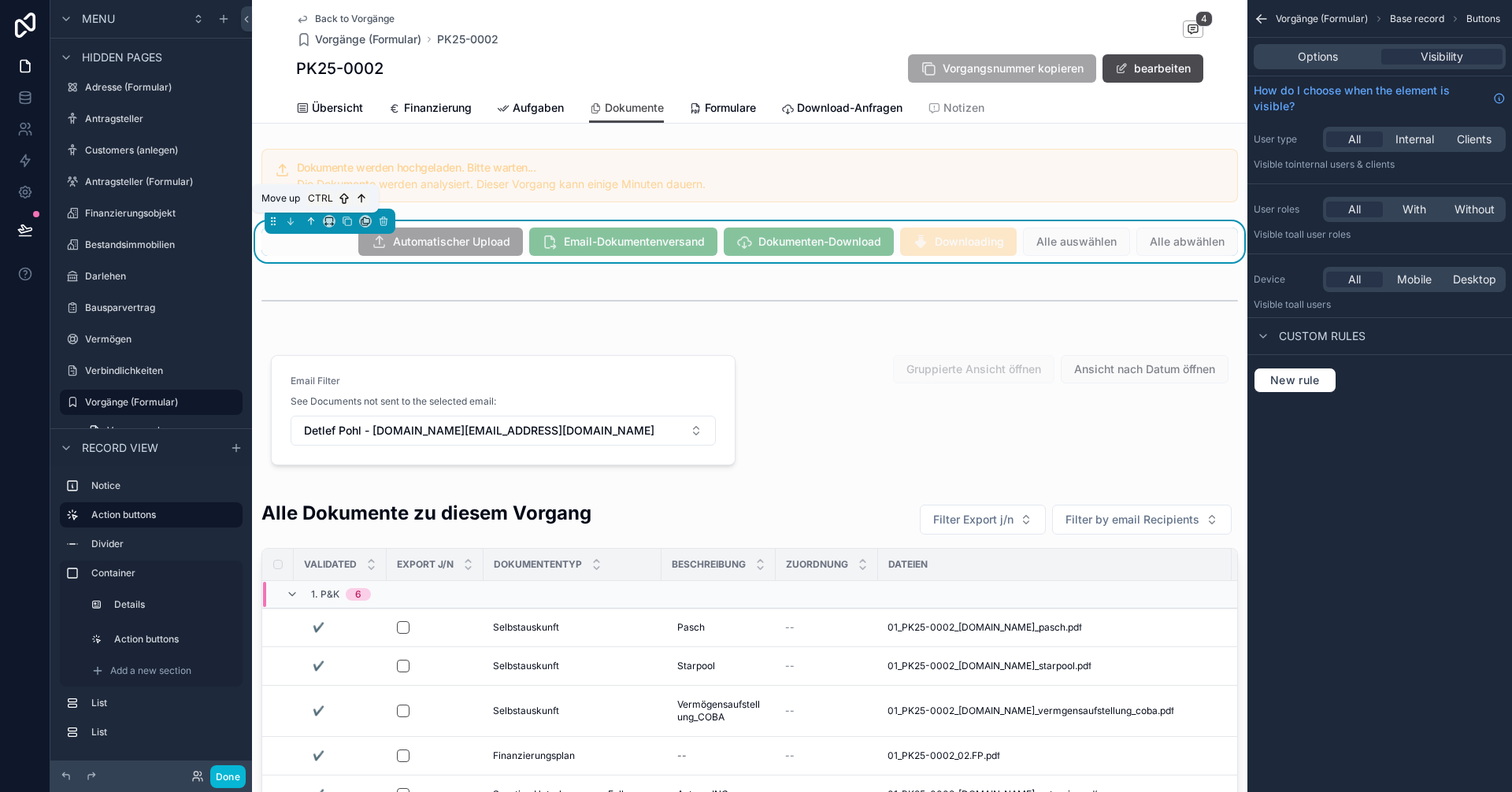
click at [311, 222] on icon "scrollable content" at bounding box center [311, 221] width 0 height 6
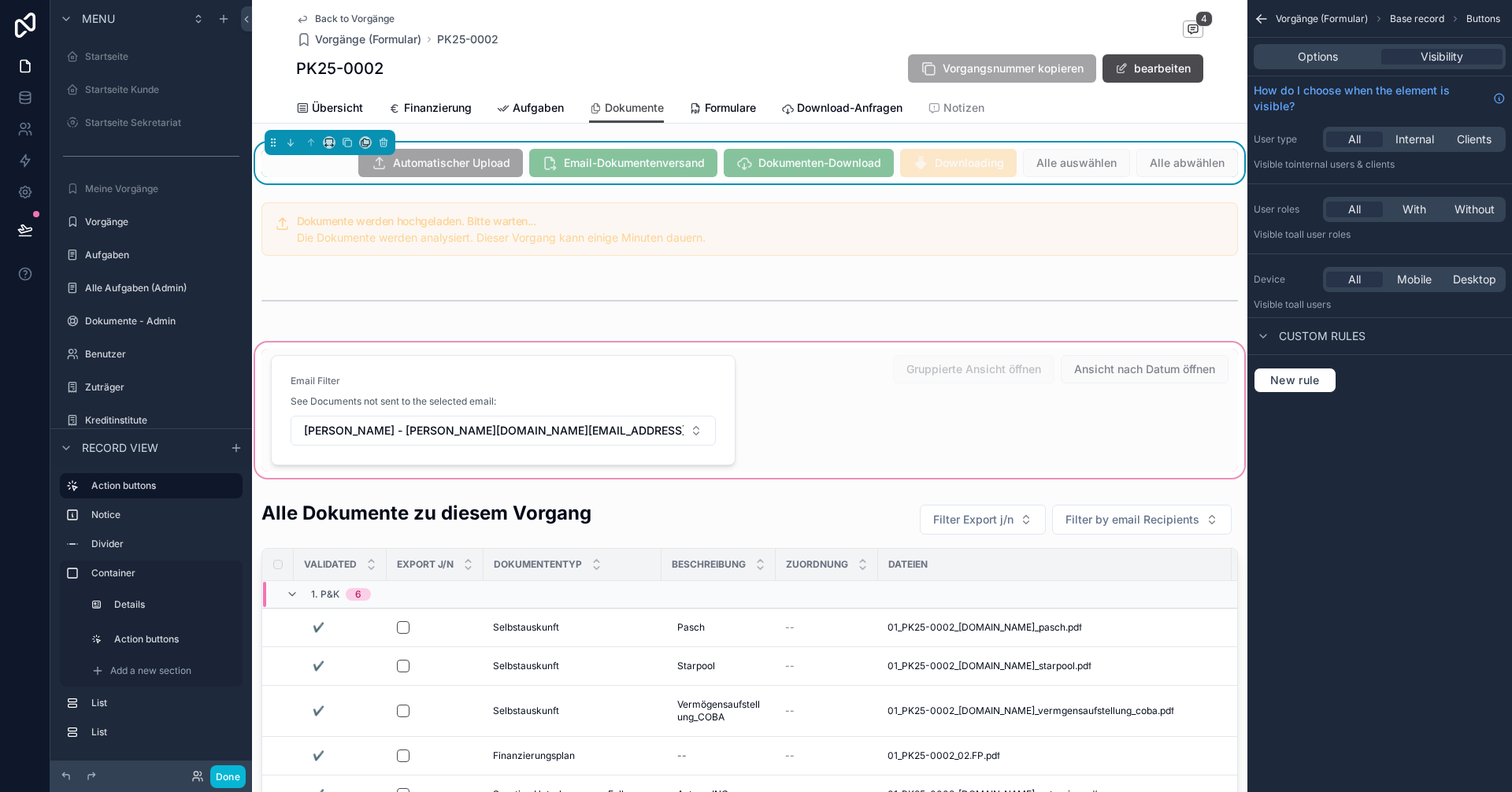
scroll to position [660, 0]
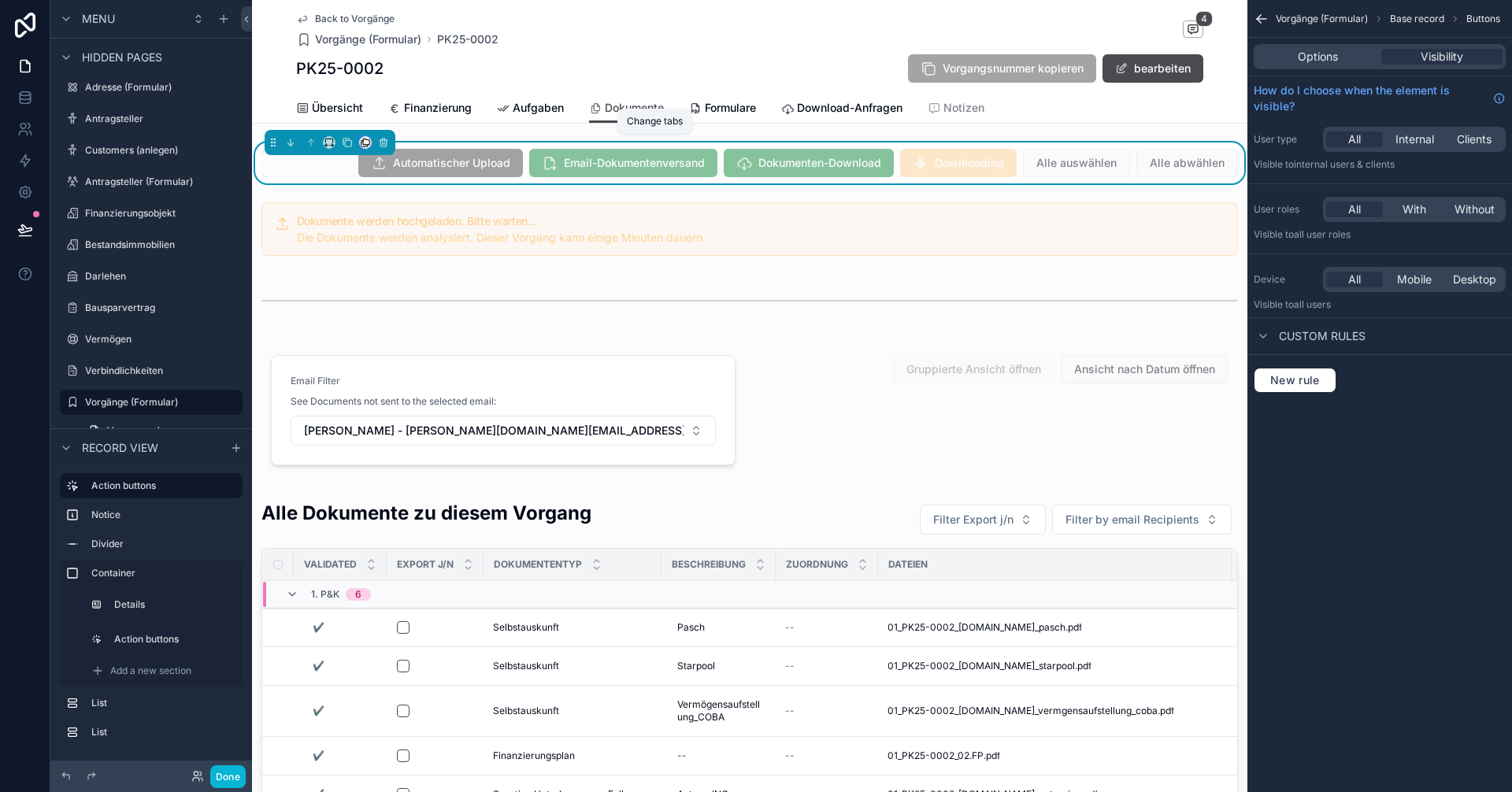
click at [368, 145] on icon "scrollable content" at bounding box center [364, 143] width 6 height 6
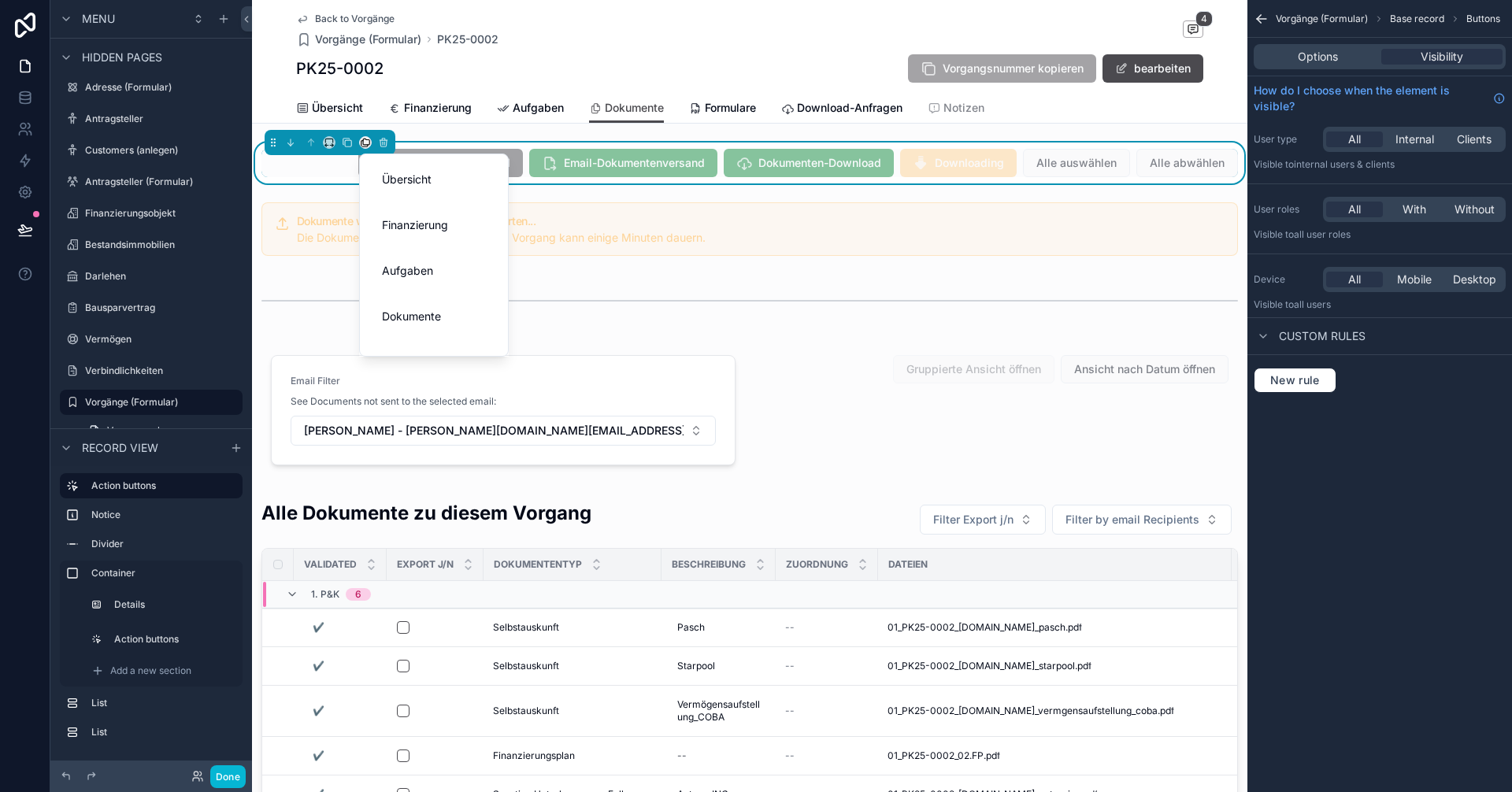
click at [345, 142] on div "scrollable content" at bounding box center [756, 396] width 1512 height 792
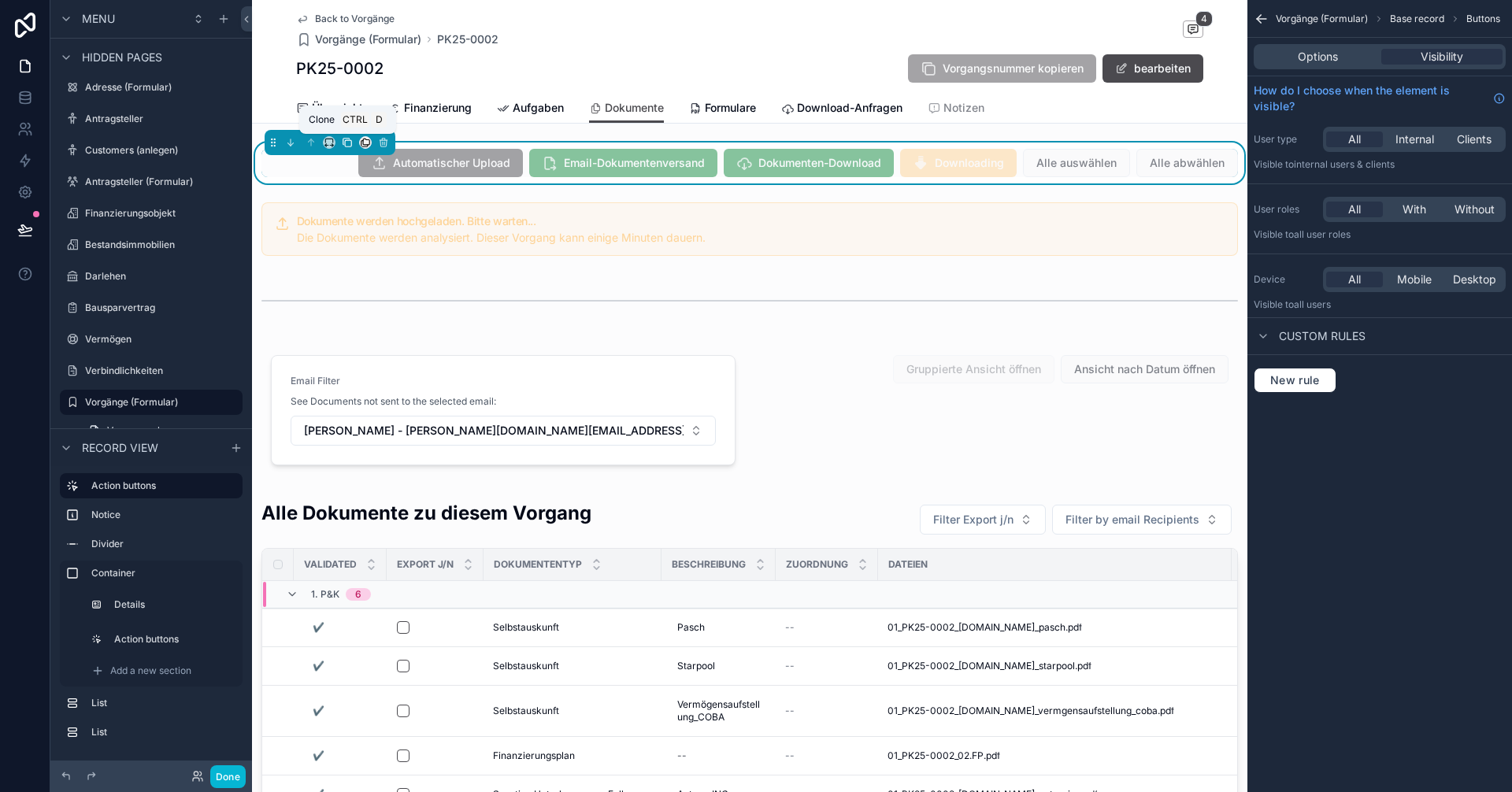
click at [348, 143] on icon "scrollable content" at bounding box center [347, 142] width 11 height 11
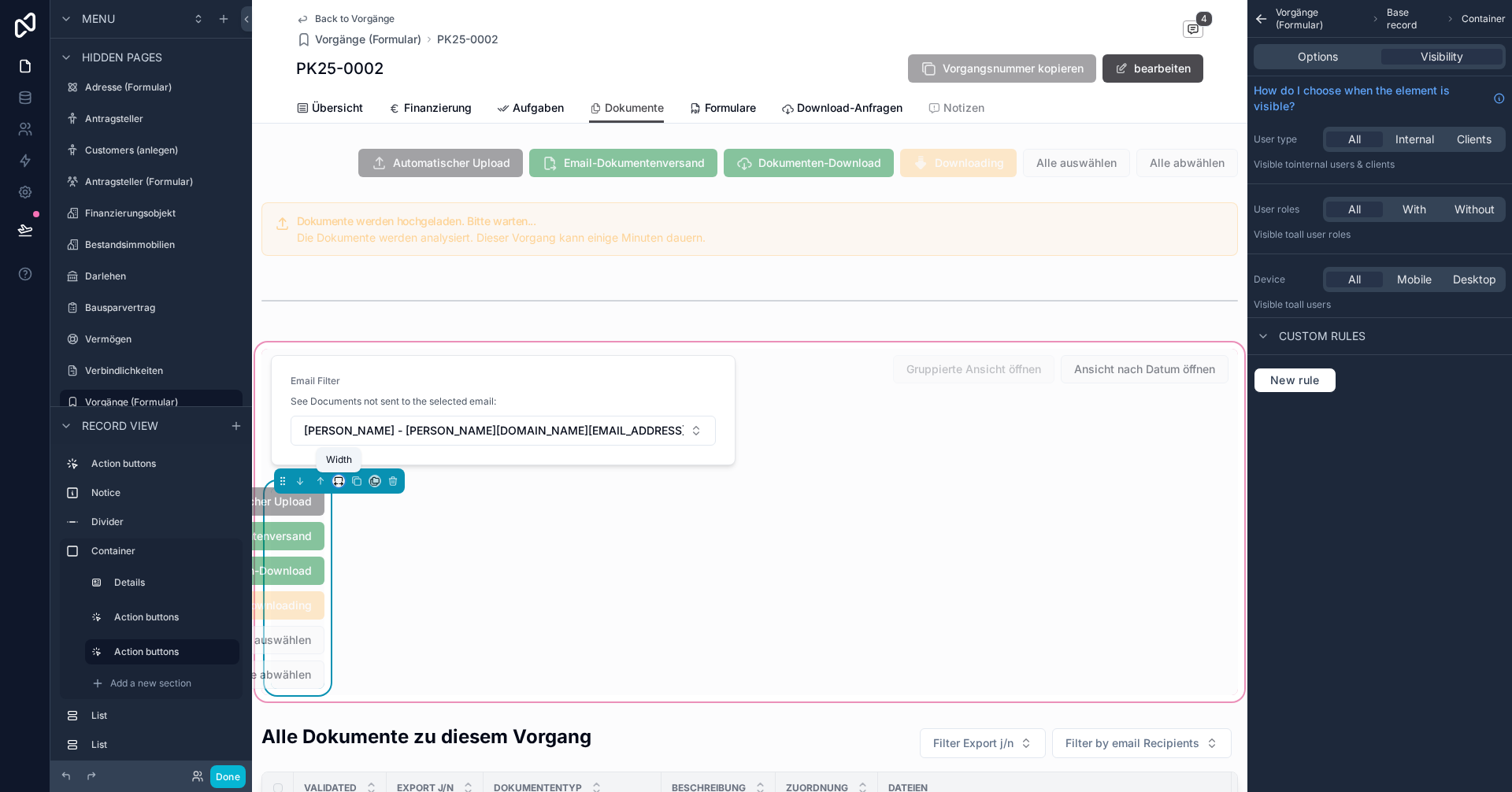
click at [337, 481] on icon "scrollable content" at bounding box center [338, 480] width 11 height 11
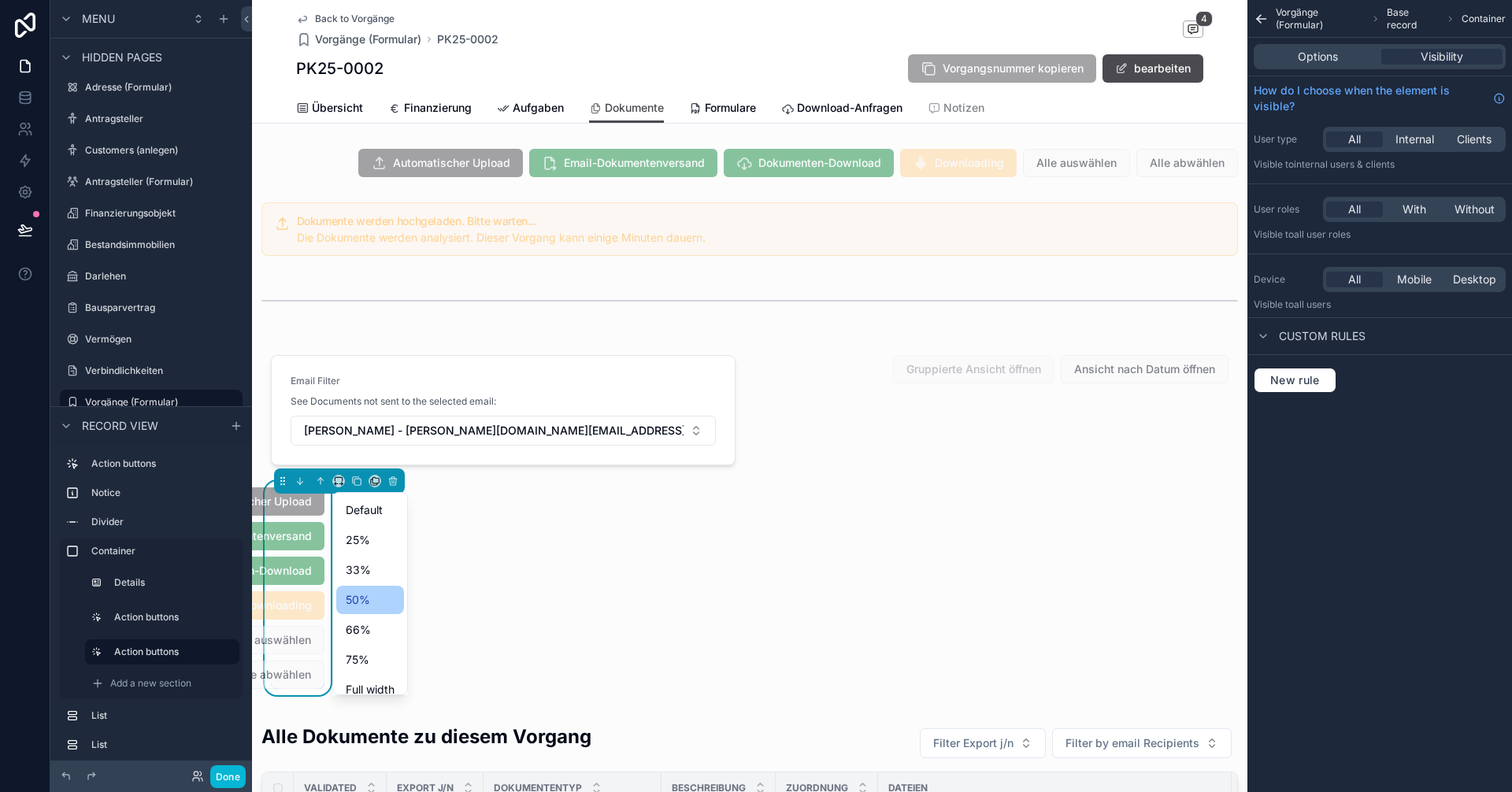
click at [356, 601] on span "50%" at bounding box center [358, 600] width 24 height 19
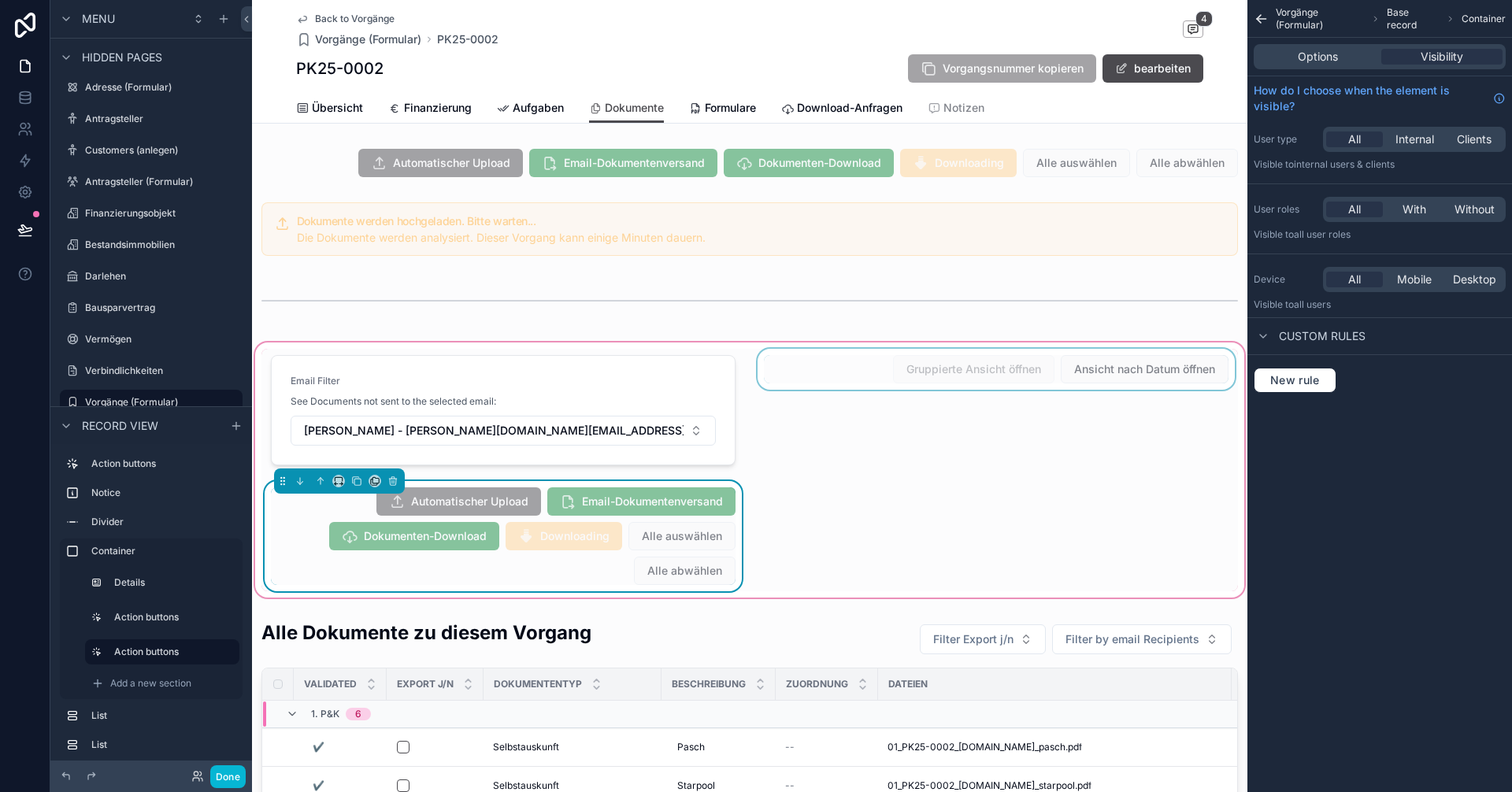
click at [803, 369] on div "scrollable content" at bounding box center [996, 409] width 483 height 122
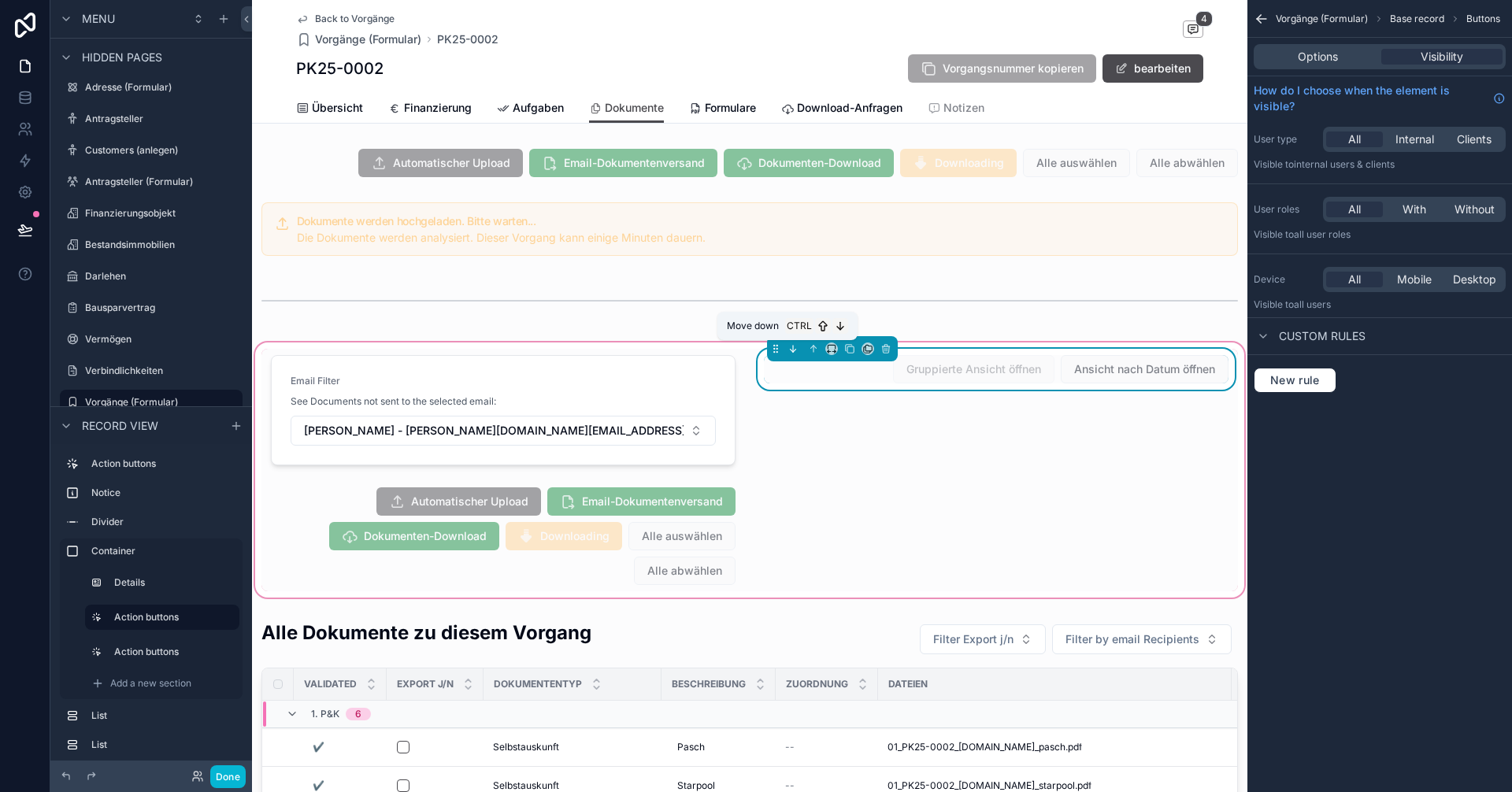
click at [792, 348] on icon "scrollable content" at bounding box center [792, 348] width 11 height 11
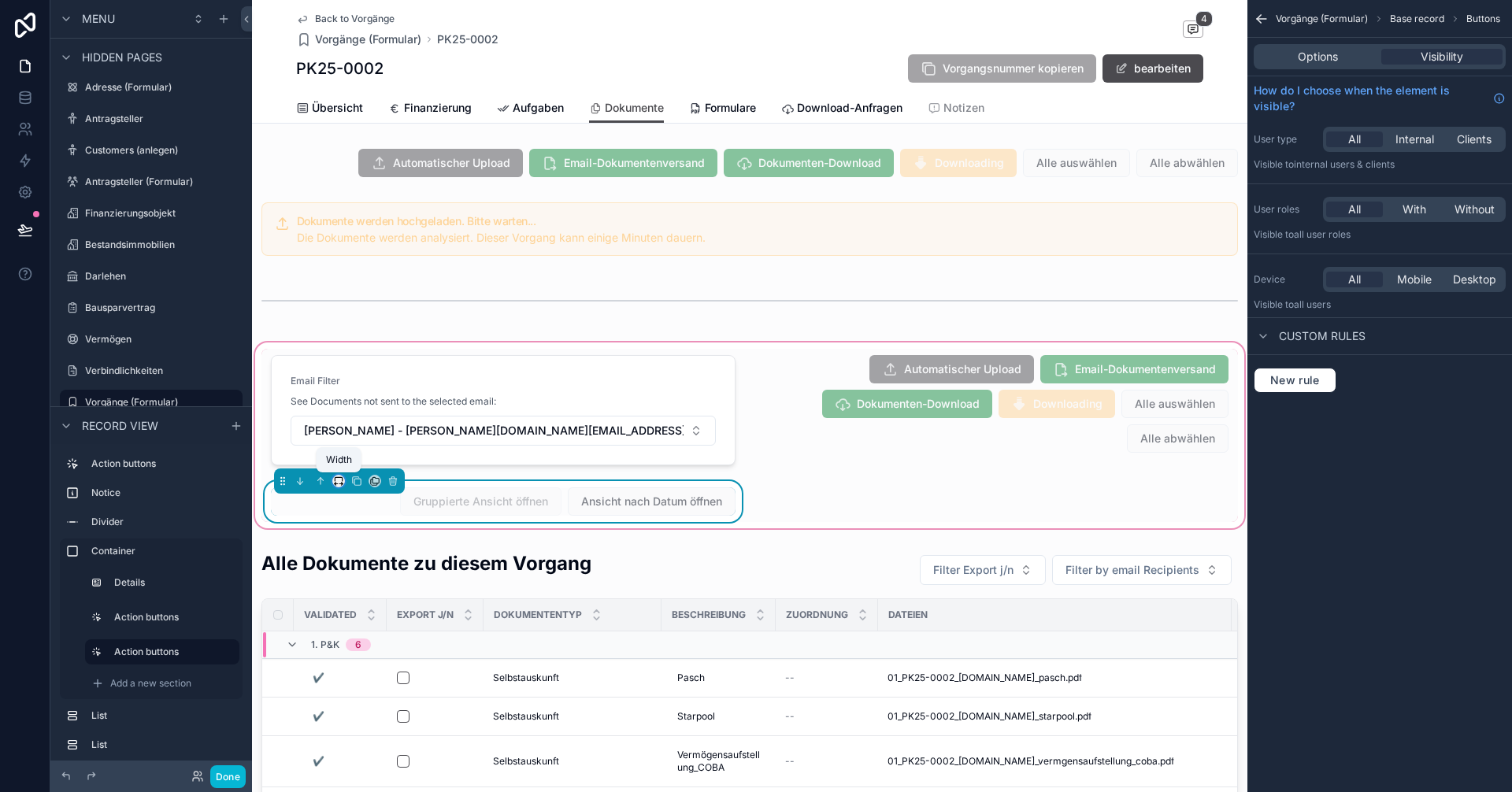
click at [340, 482] on icon "scrollable content" at bounding box center [338, 480] width 11 height 11
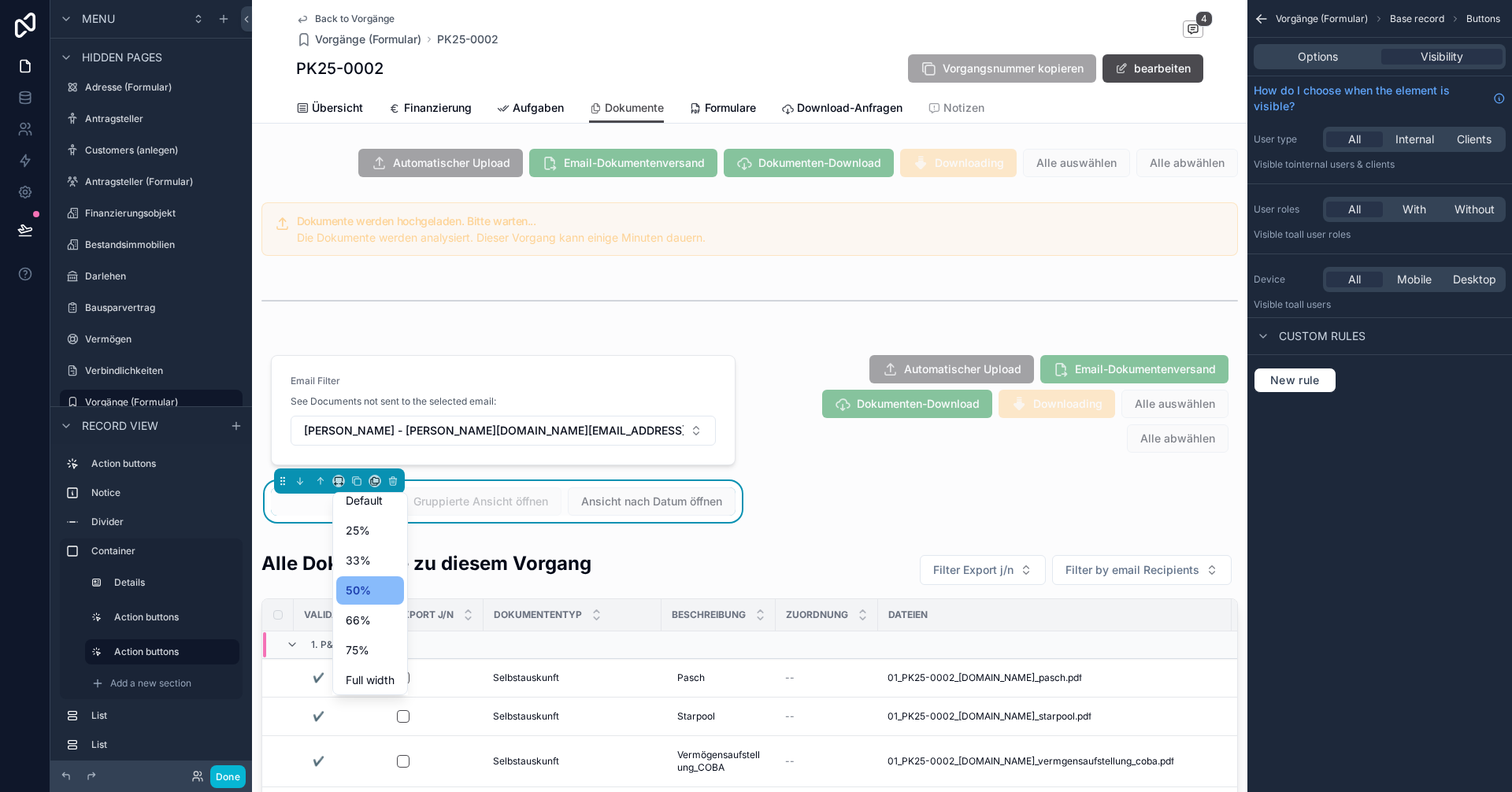
scroll to position [12, 0]
click at [373, 669] on span "Full width" at bounding box center [370, 676] width 49 height 19
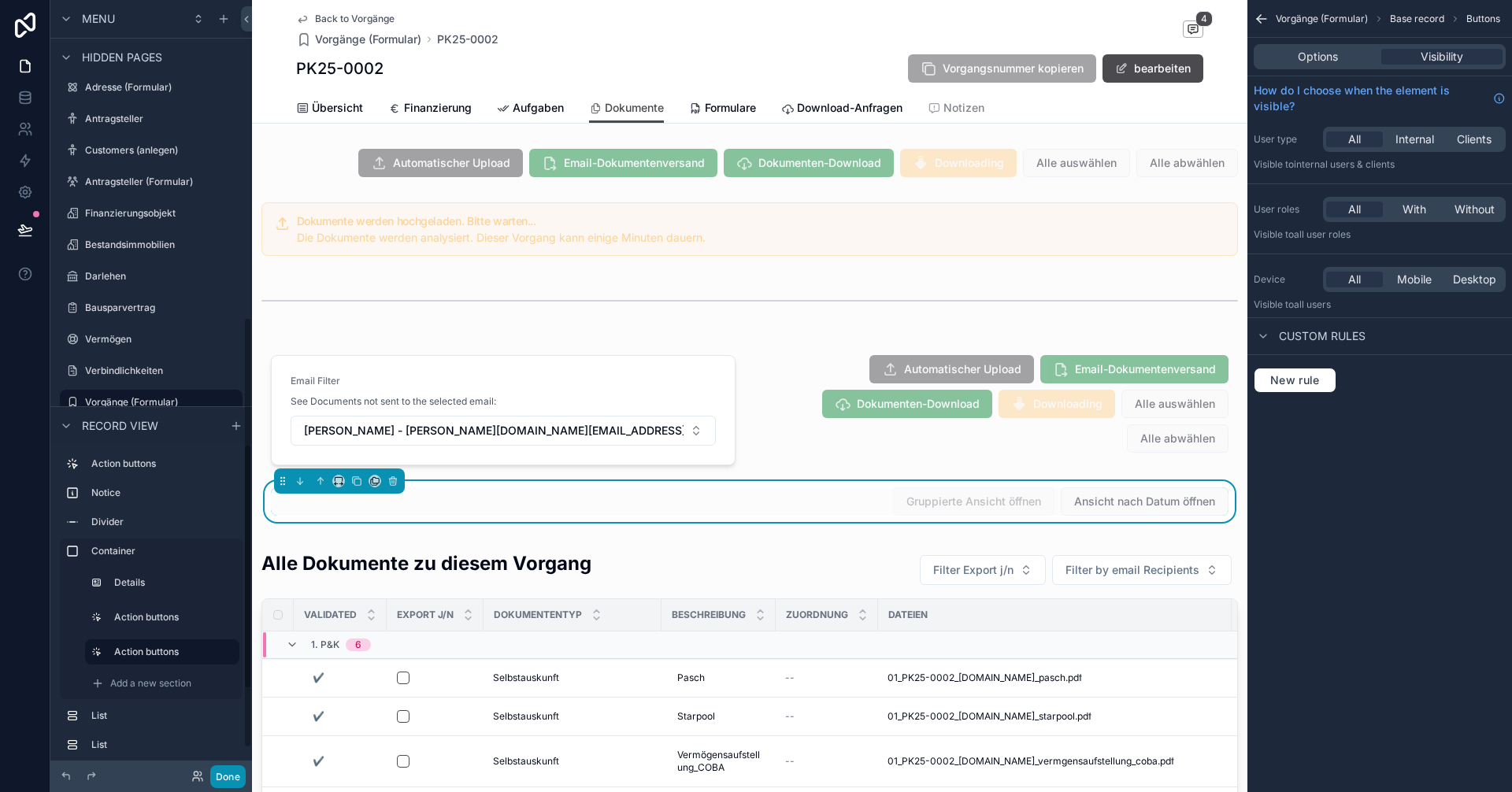
click at [227, 772] on button "Done" at bounding box center [228, 776] width 36 height 23
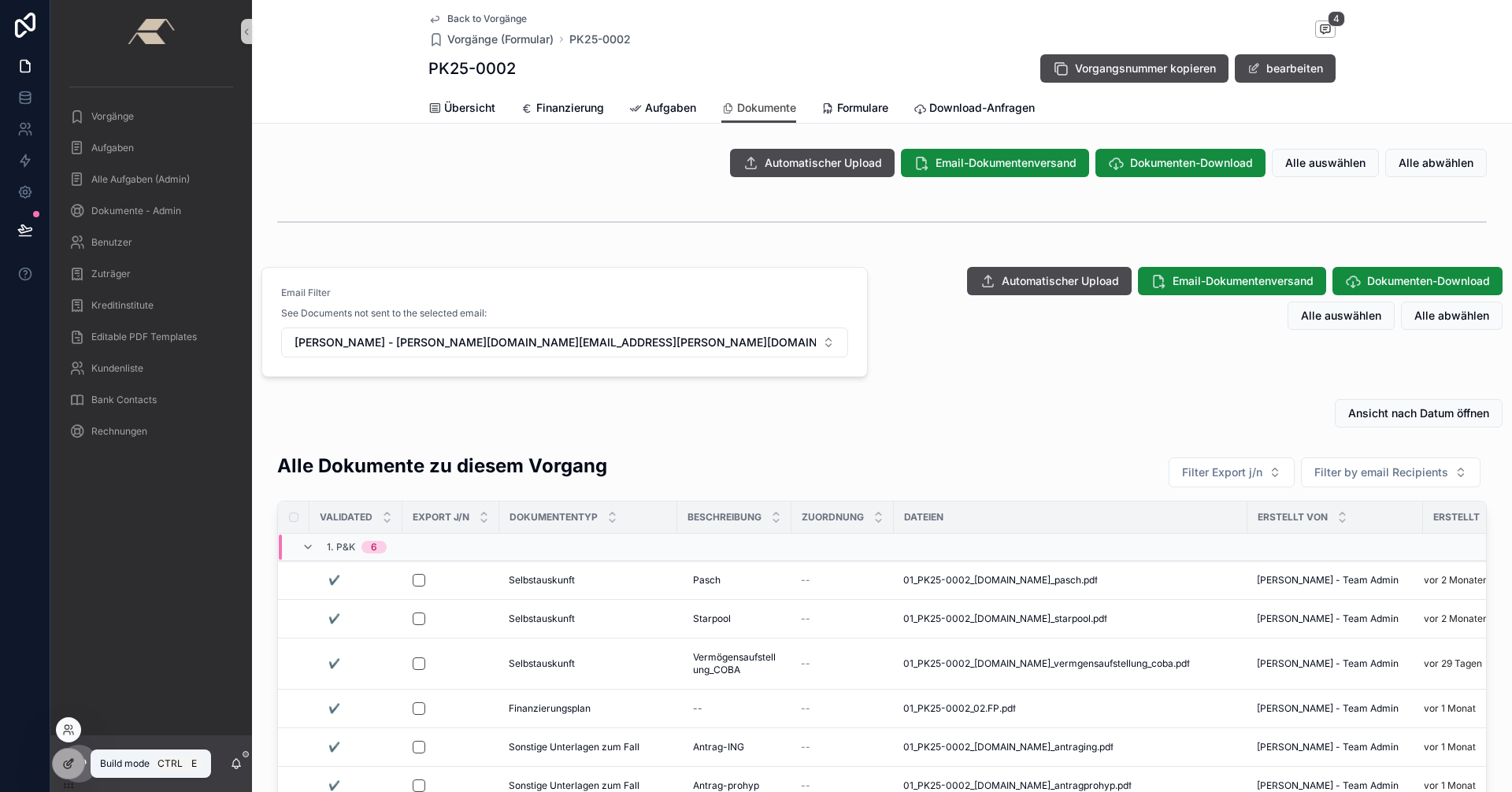
click at [71, 762] on icon at bounding box center [70, 761] width 6 height 6
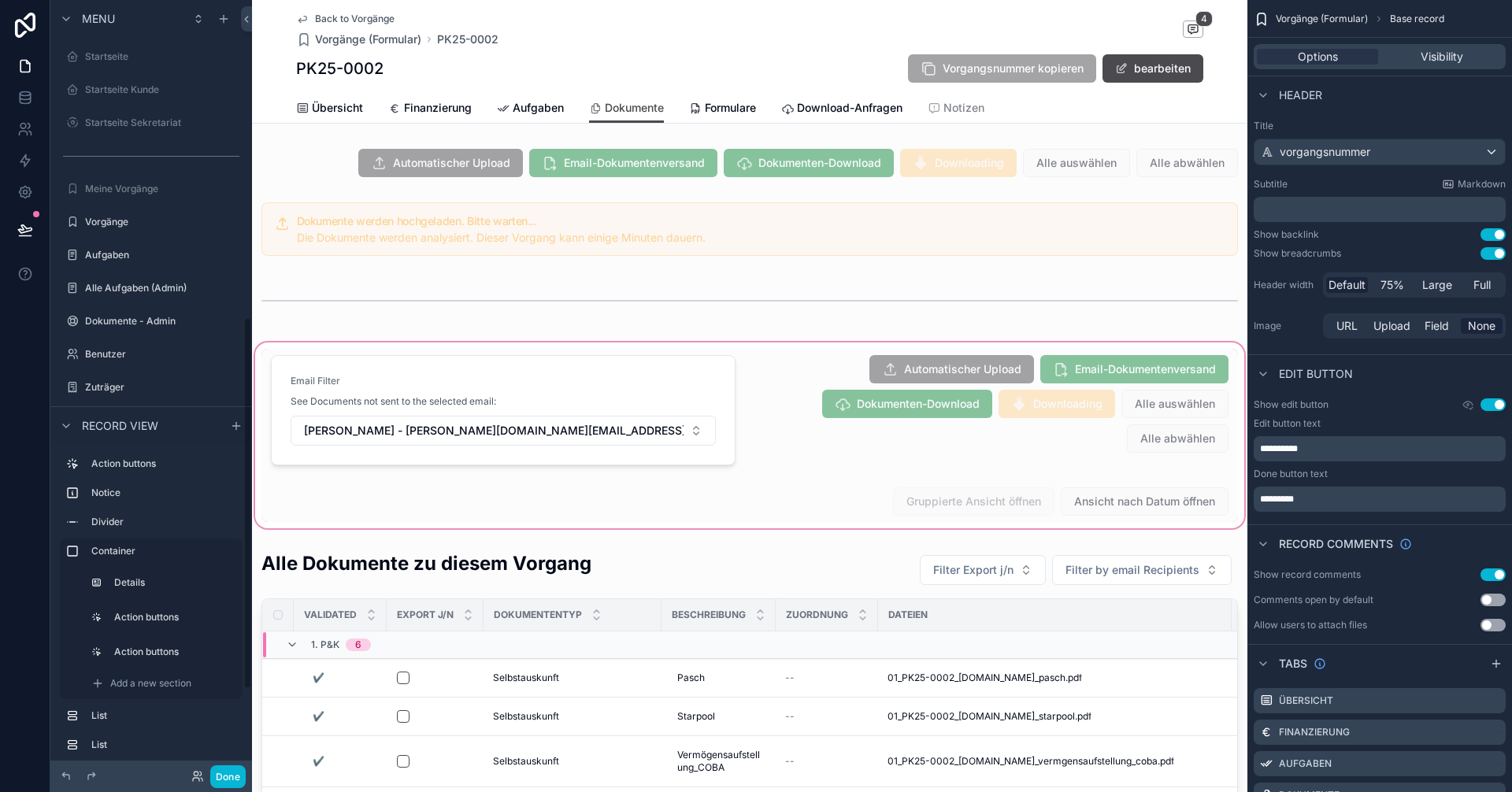
scroll to position [660, 0]
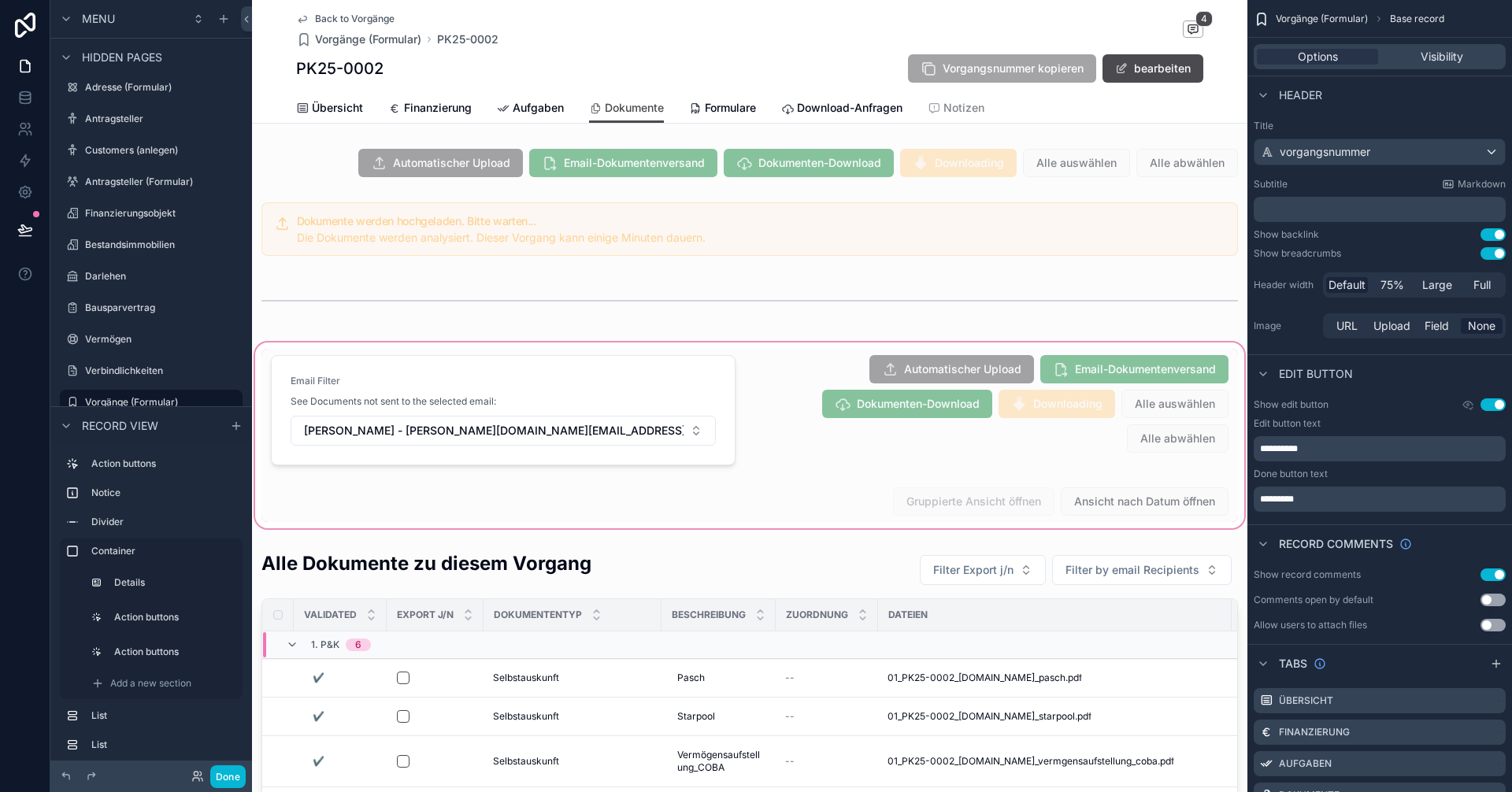
click at [901, 499] on div "scrollable content" at bounding box center [749, 435] width 995 height 192
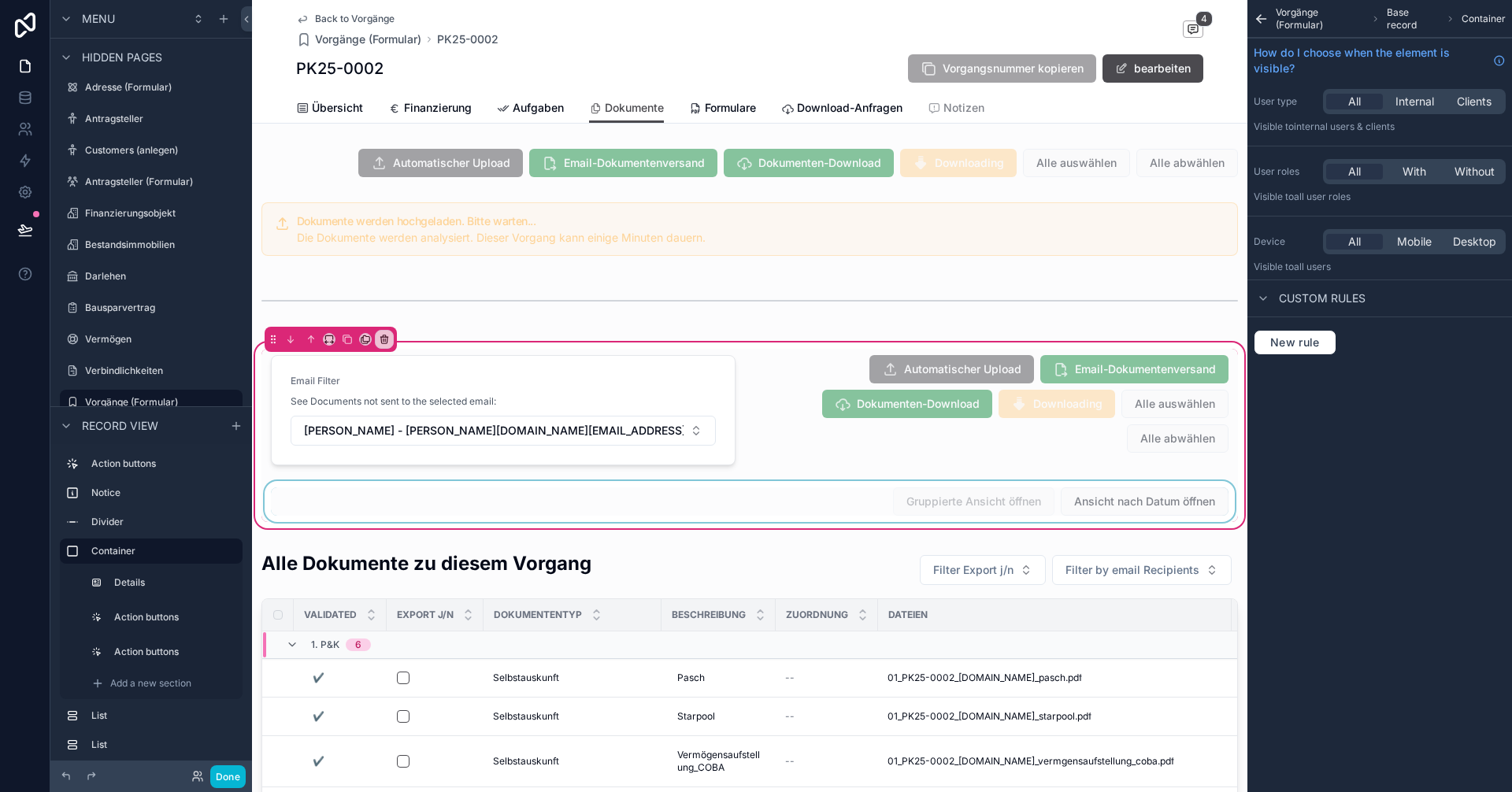
click at [673, 496] on div "scrollable content" at bounding box center [750, 501] width 977 height 41
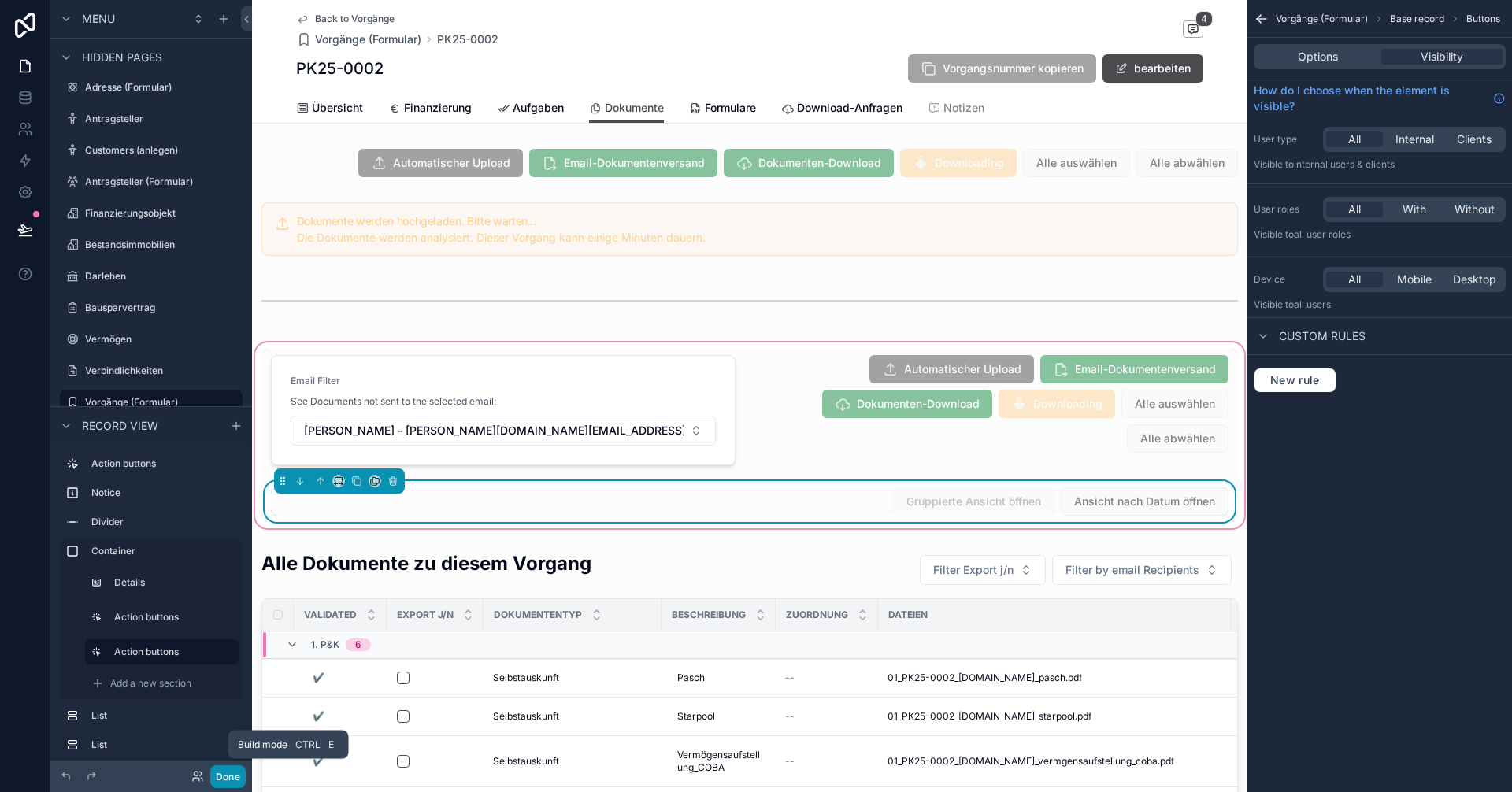
click at [230, 773] on button "Done" at bounding box center [228, 776] width 36 height 23
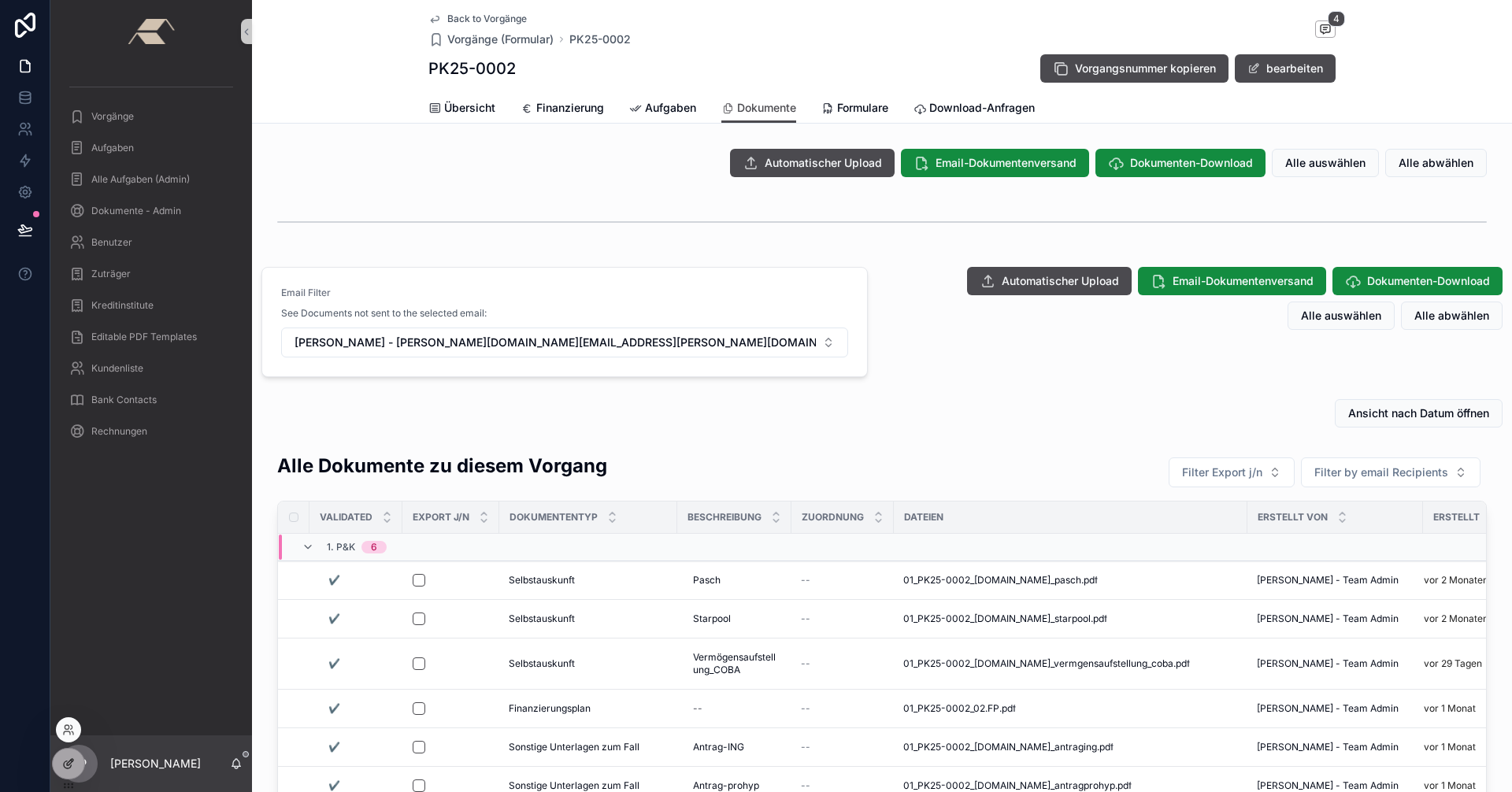
click at [73, 758] on icon at bounding box center [69, 763] width 12 height 12
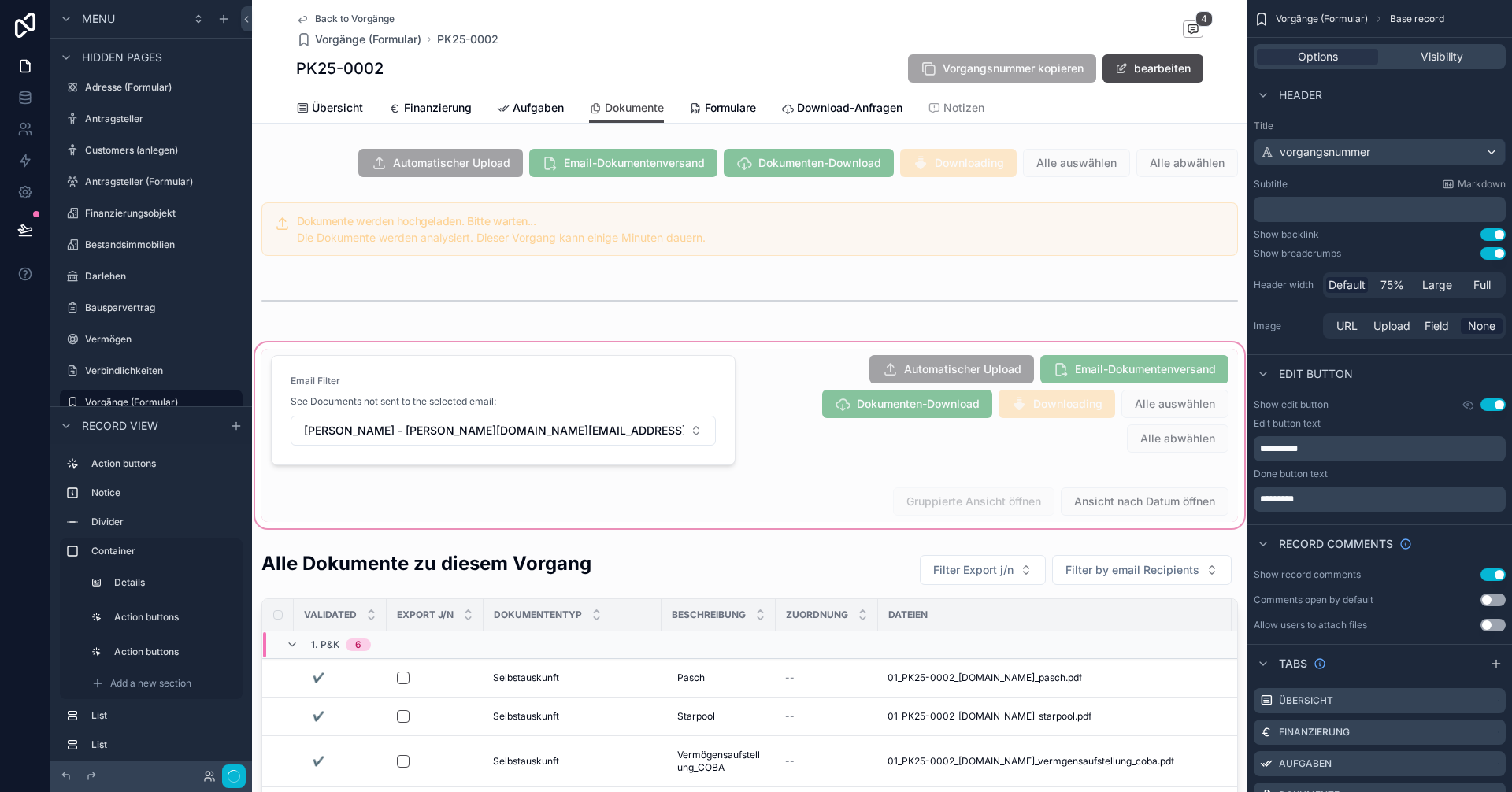
click at [1004, 496] on div "scrollable content" at bounding box center [749, 435] width 995 height 192
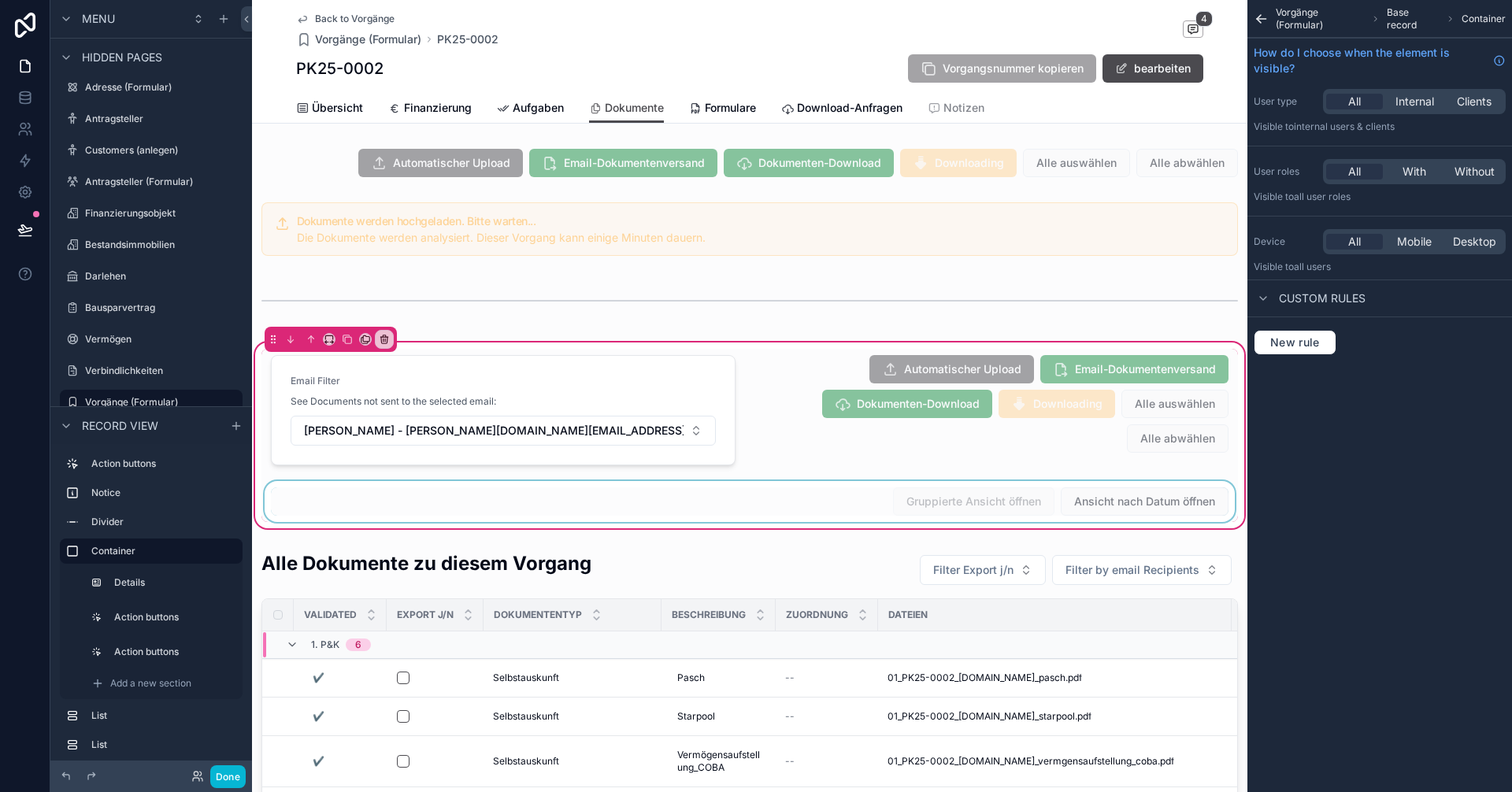
click at [978, 495] on div "scrollable content" at bounding box center [750, 501] width 977 height 41
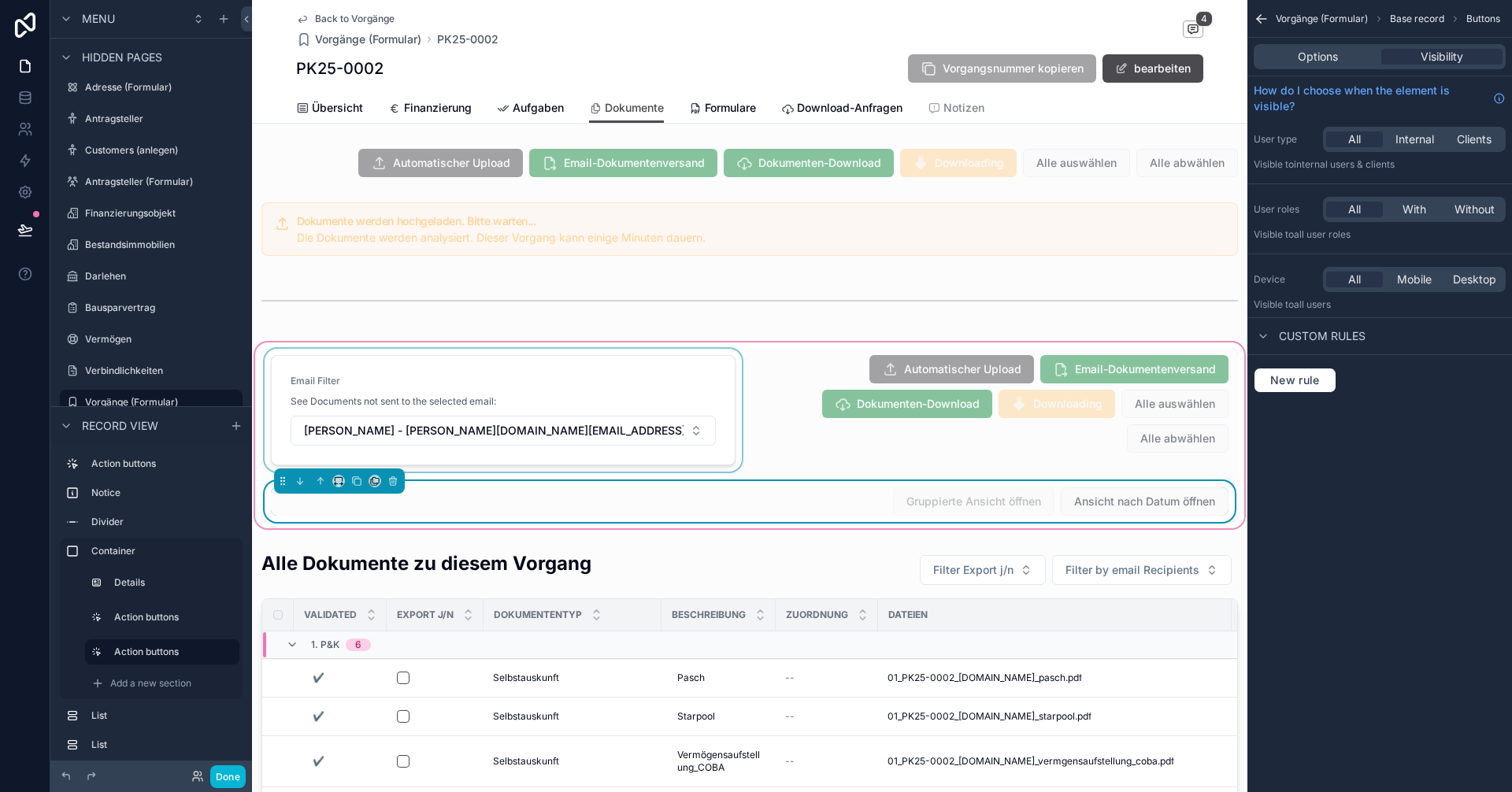
click at [642, 380] on div "scrollable content" at bounding box center [503, 409] width 483 height 122
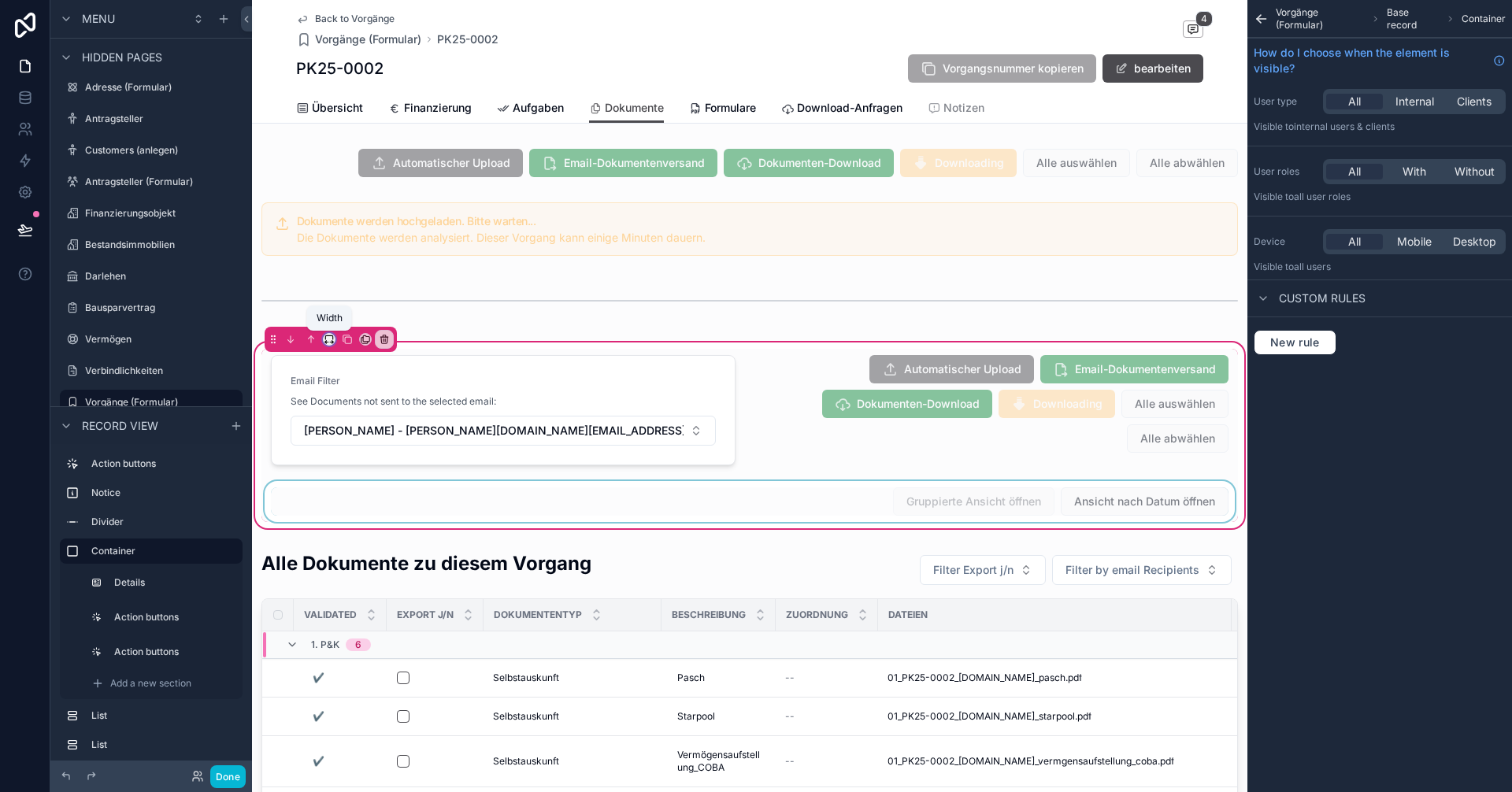
click at [332, 338] on icon "scrollable content" at bounding box center [328, 337] width 7 height 4
click at [356, 429] on span "33%" at bounding box center [348, 428] width 25 height 19
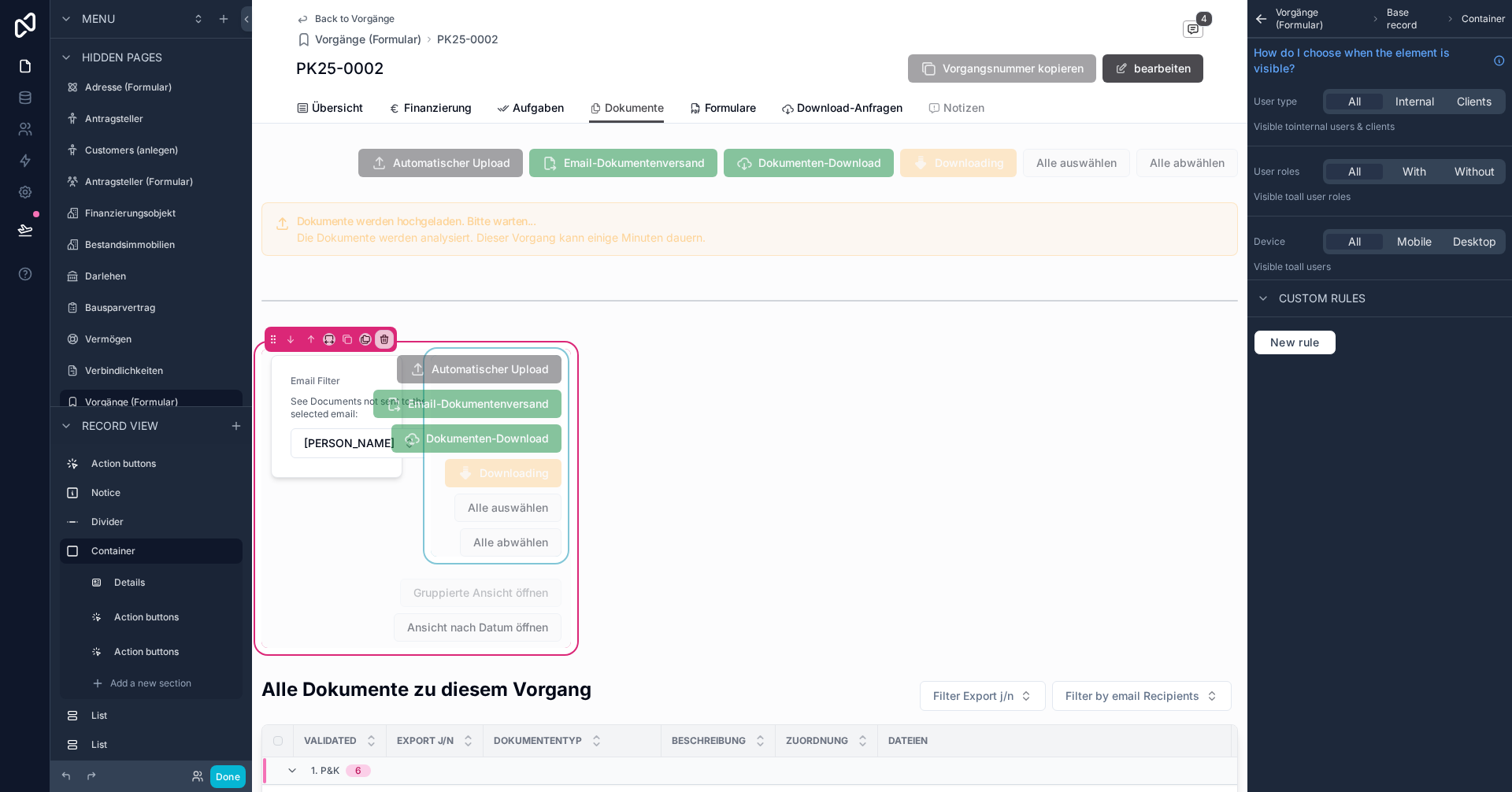
click at [491, 412] on div "scrollable content" at bounding box center [496, 455] width 150 height 214
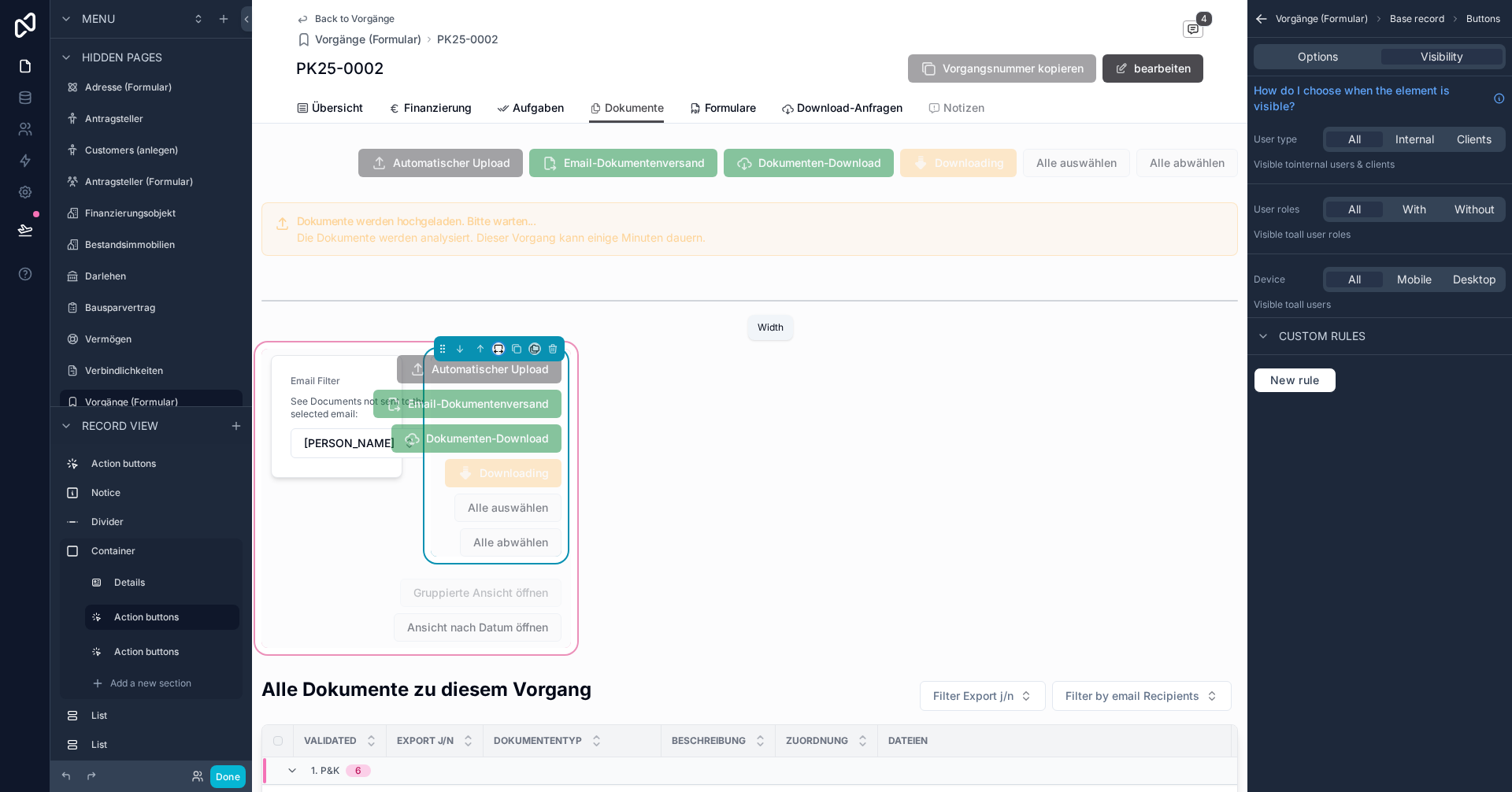
click at [494, 345] on icon "scrollable content" at bounding box center [498, 346] width 7 height 4
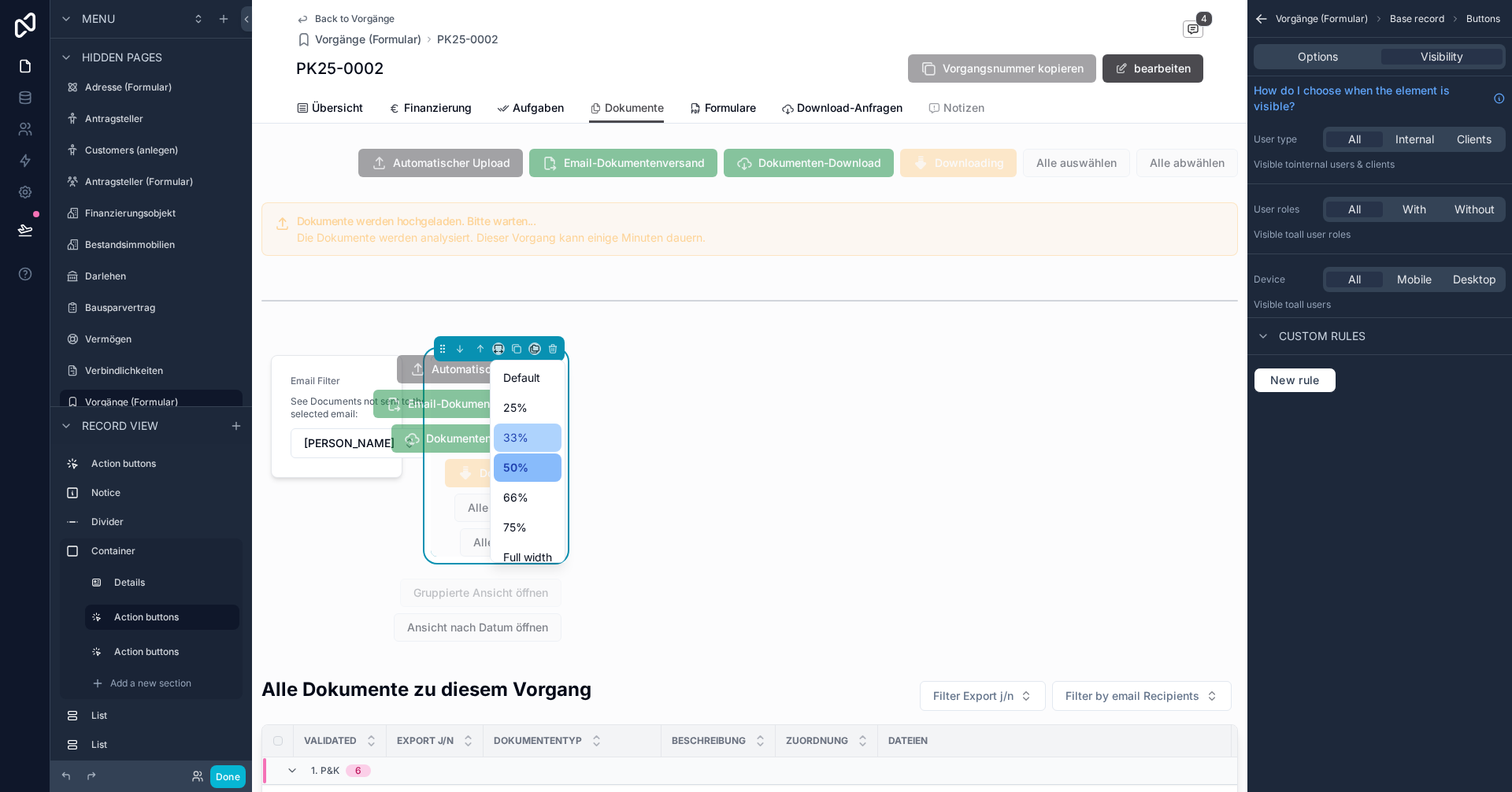
click at [517, 435] on span "33%" at bounding box center [515, 438] width 25 height 19
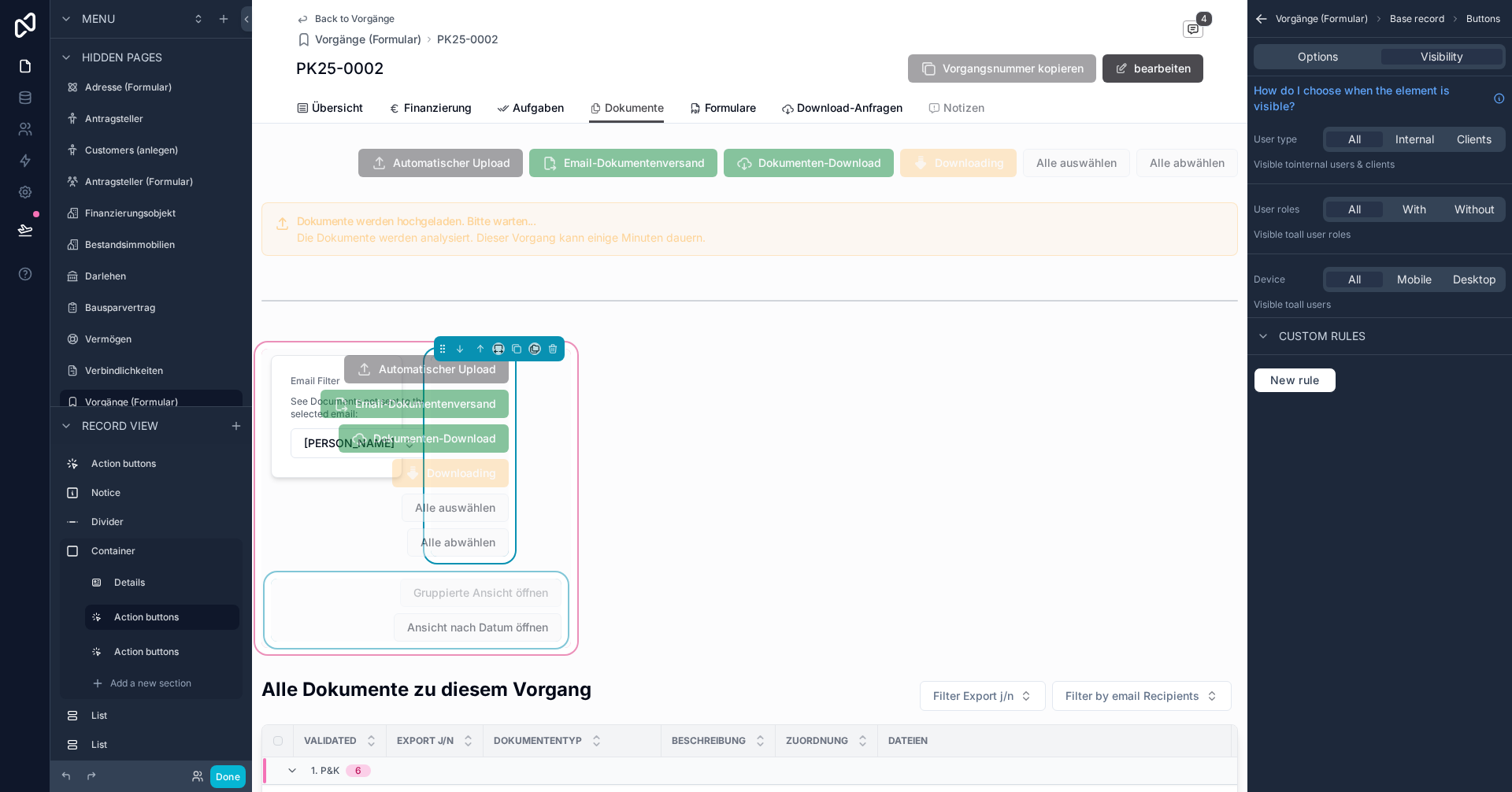
click at [491, 588] on div "scrollable content" at bounding box center [416, 610] width 309 height 76
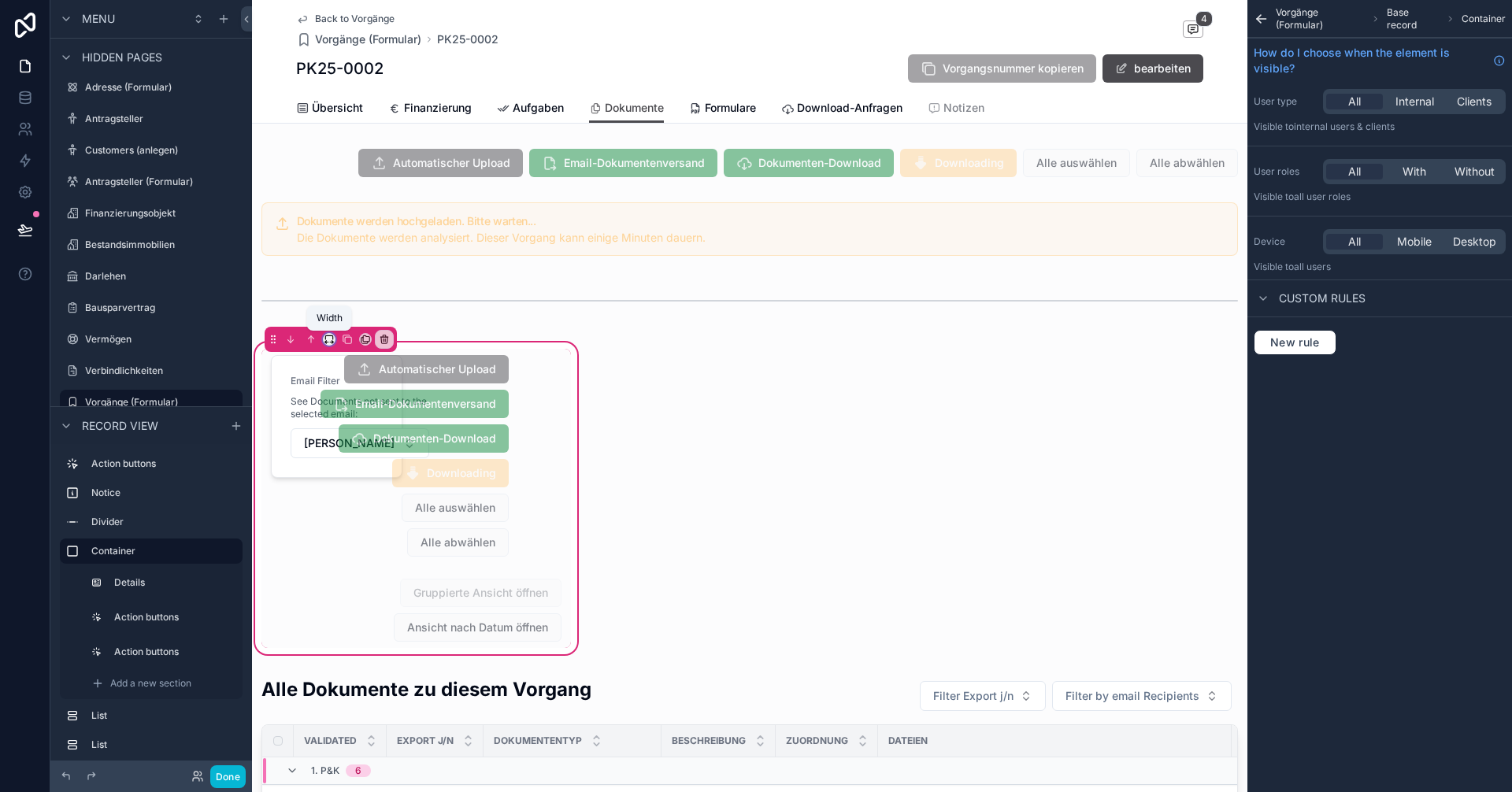
click at [332, 336] on icon "scrollable content" at bounding box center [328, 337] width 7 height 4
click at [356, 426] on span "33%" at bounding box center [348, 428] width 25 height 19
click at [331, 339] on icon "scrollable content" at bounding box center [328, 339] width 11 height 11
click at [373, 506] on span "Full width" at bounding box center [361, 505] width 49 height 19
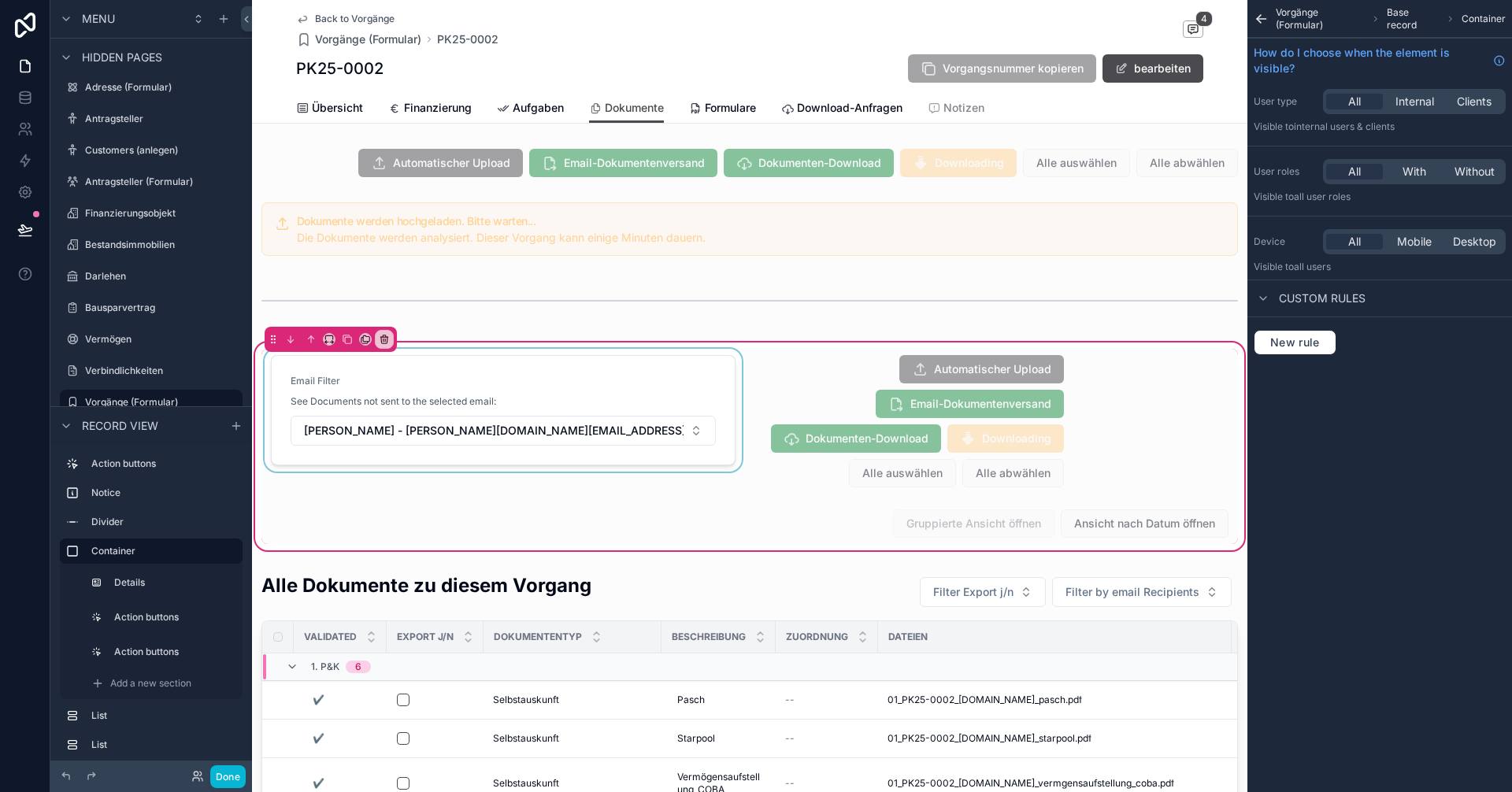
click at [562, 379] on div "scrollable content" at bounding box center [503, 420] width 483 height 145
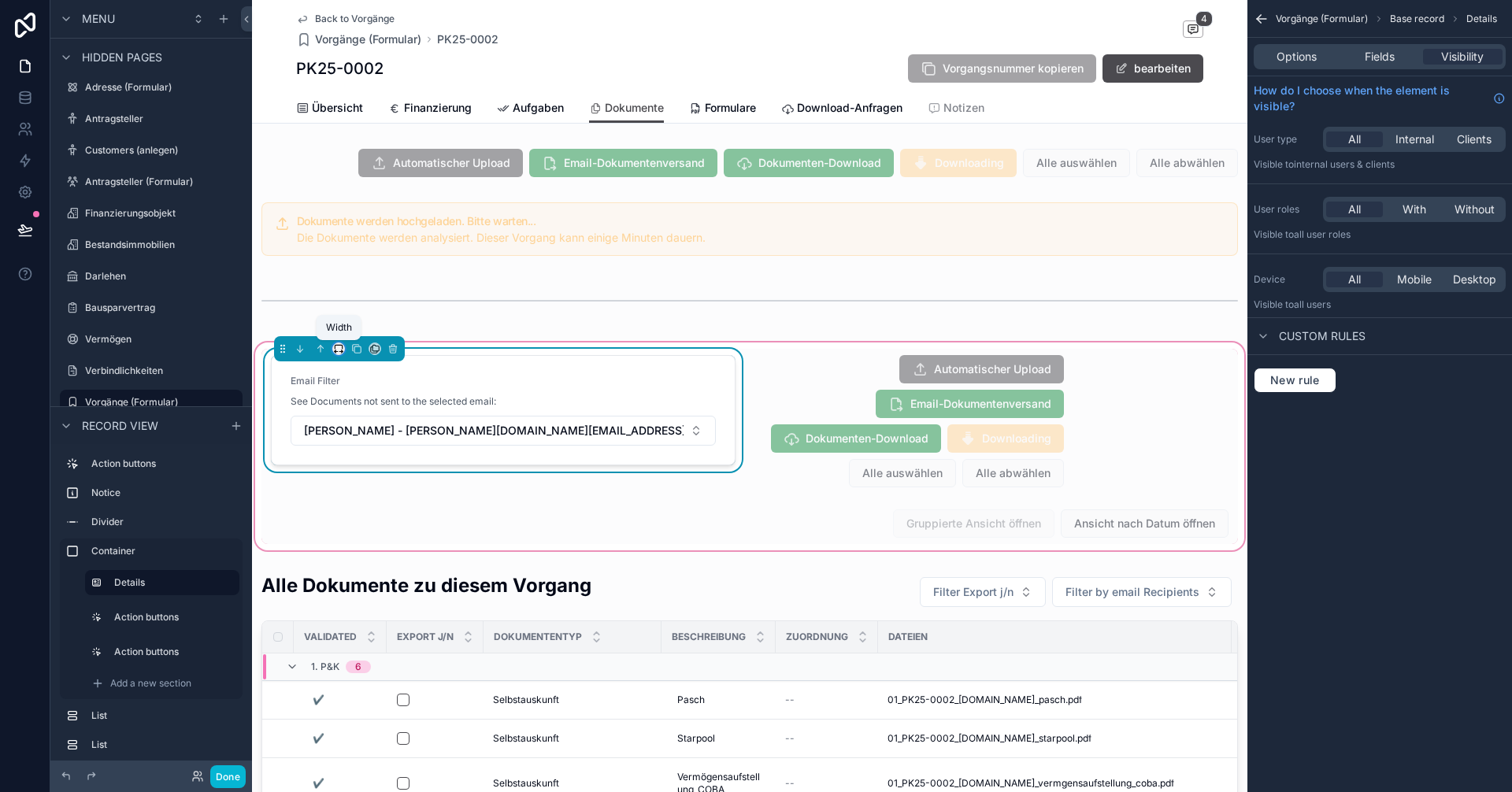
click at [341, 352] on icon "scrollable content" at bounding box center [342, 352] width 3 height 0
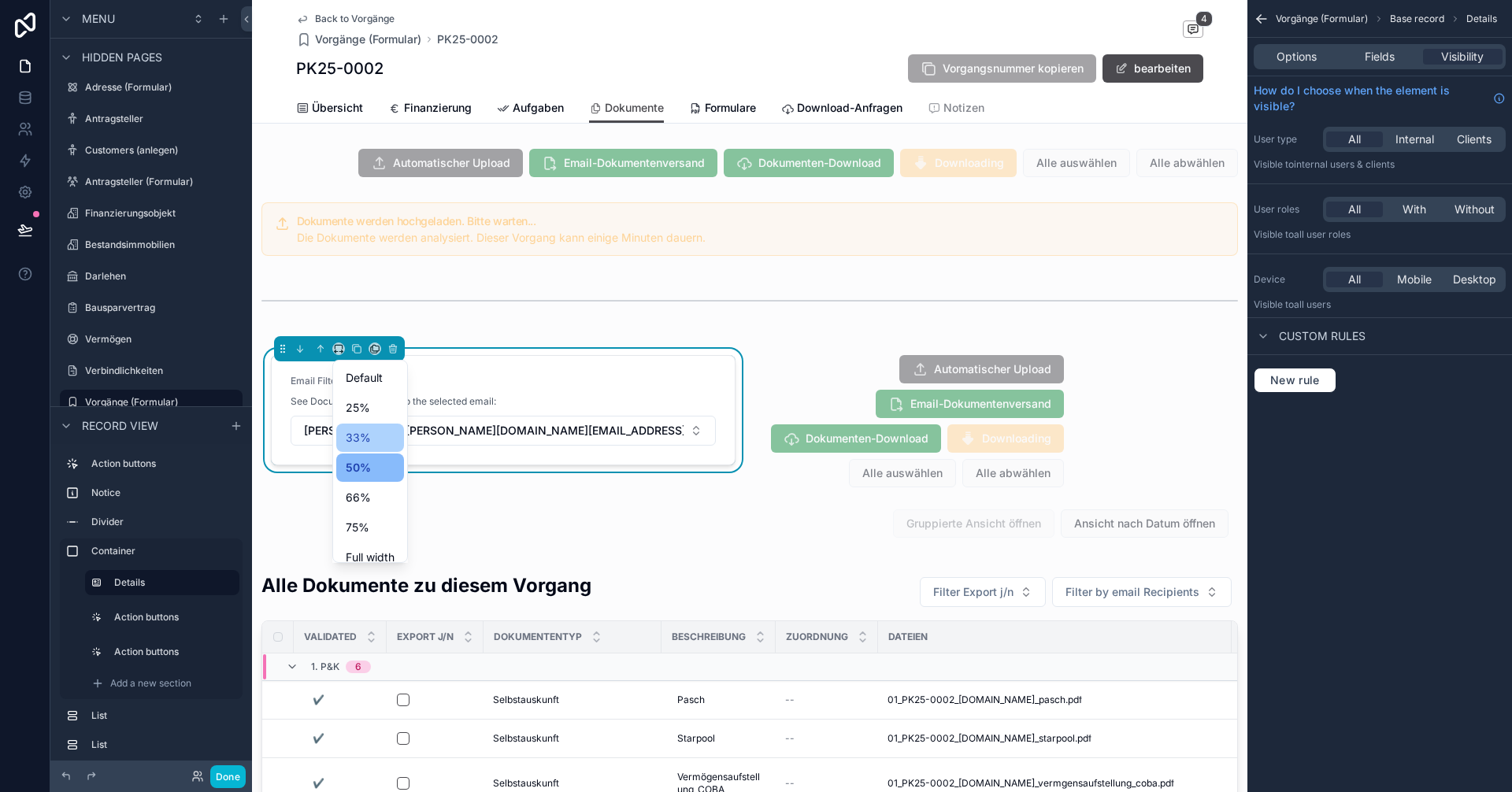
click at [368, 442] on span "33%" at bounding box center [358, 438] width 25 height 19
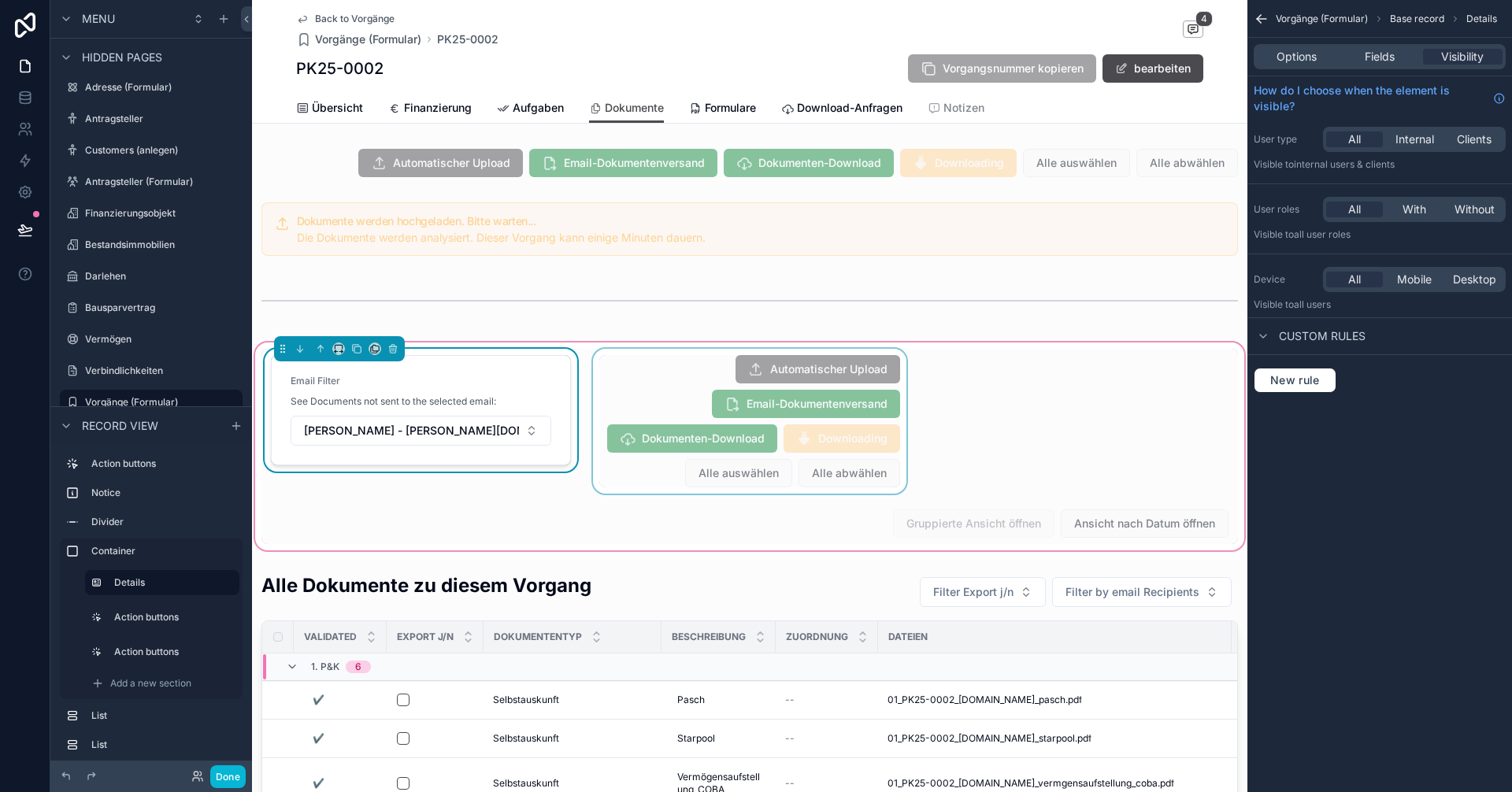
click at [608, 392] on div "scrollable content" at bounding box center [749, 420] width 319 height 145
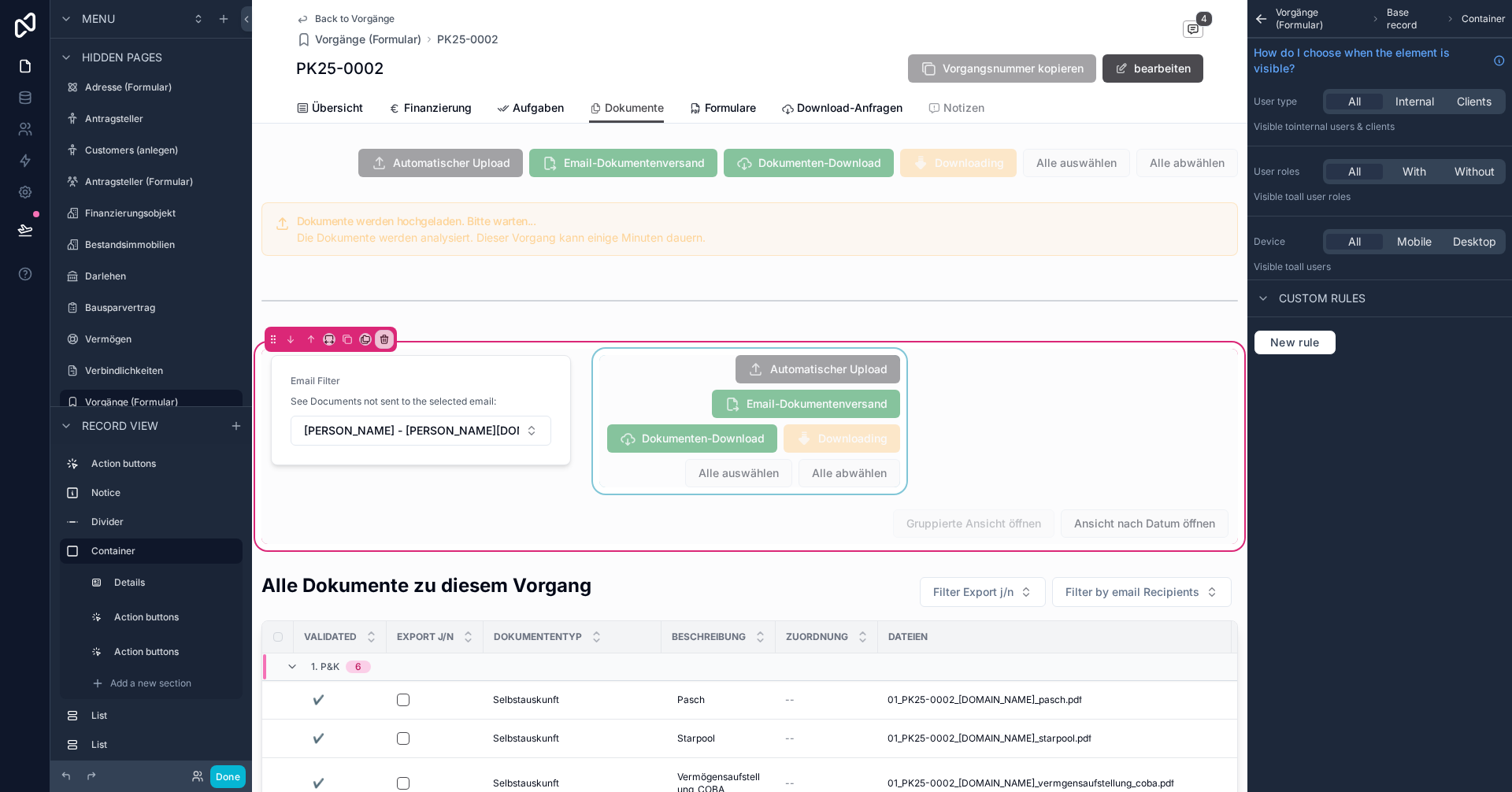
click at [612, 372] on div "scrollable content" at bounding box center [749, 420] width 319 height 145
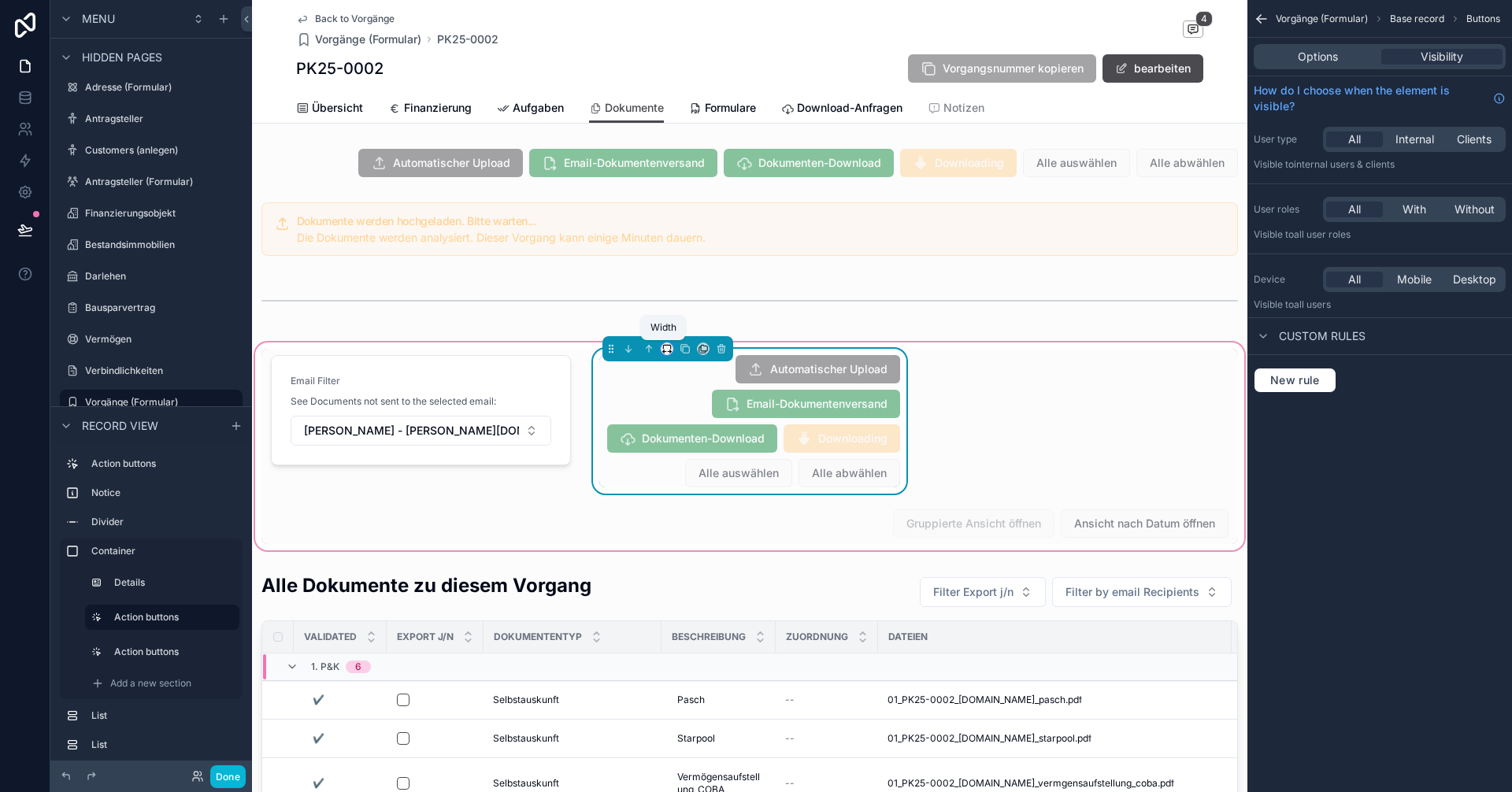
click at [666, 347] on icon "scrollable content" at bounding box center [666, 348] width 11 height 11
click at [954, 515] on div "scrollable content" at bounding box center [756, 396] width 1512 height 792
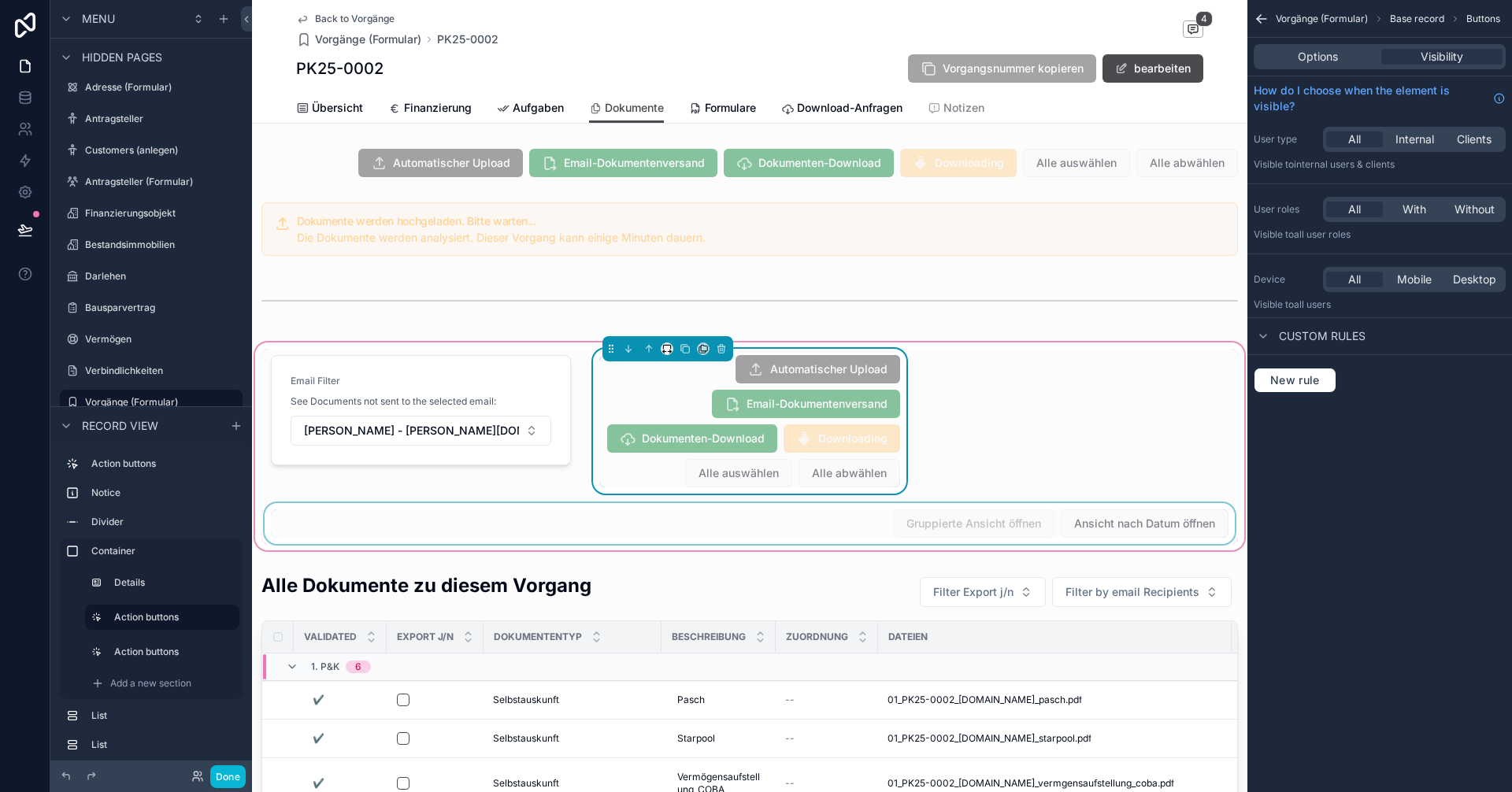
click at [828, 515] on div "scrollable content" at bounding box center [750, 523] width 977 height 41
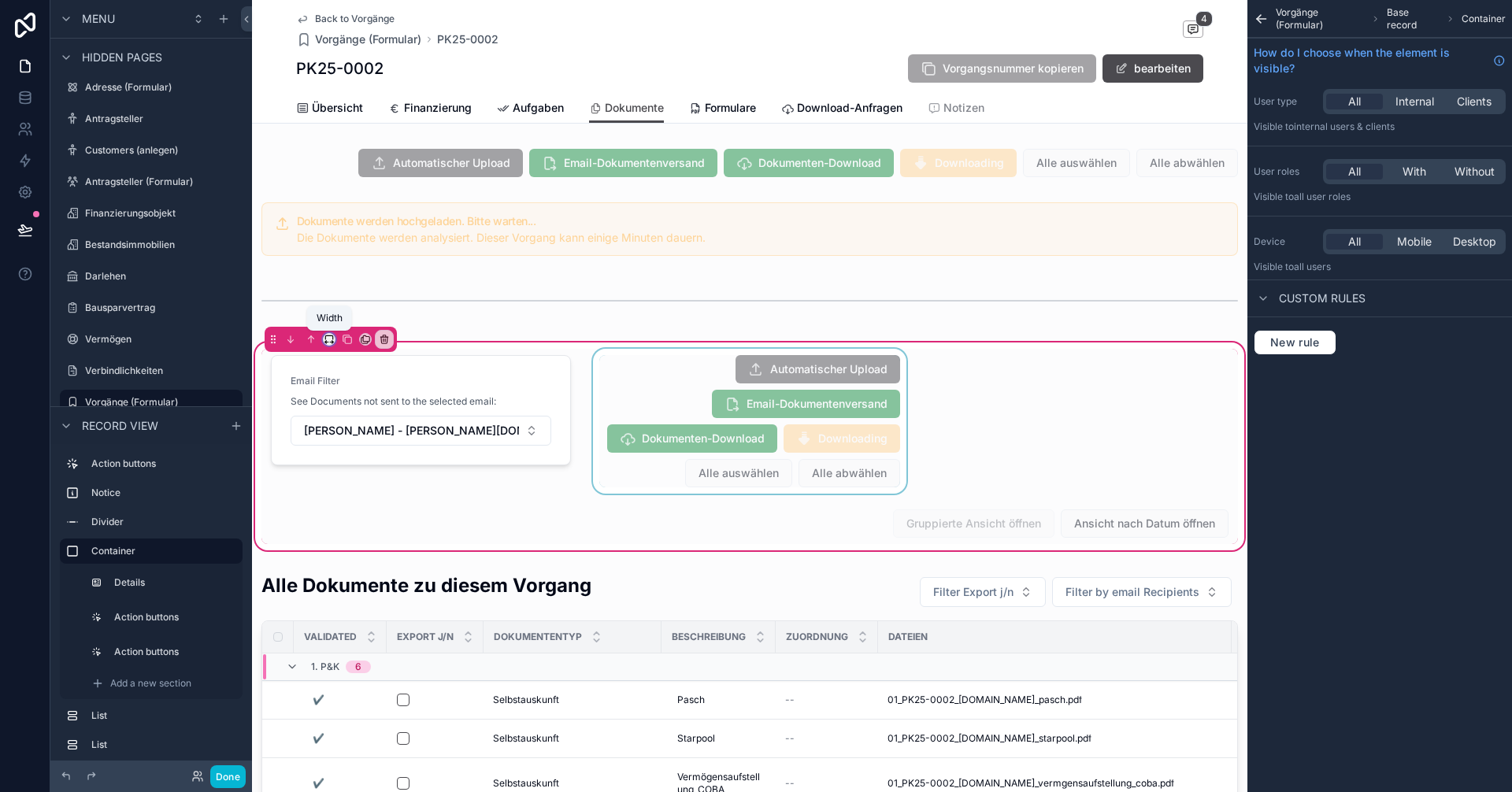
click at [328, 340] on icon "scrollable content" at bounding box center [328, 339] width 11 height 11
click at [885, 512] on div "scrollable content" at bounding box center [756, 396] width 1512 height 792
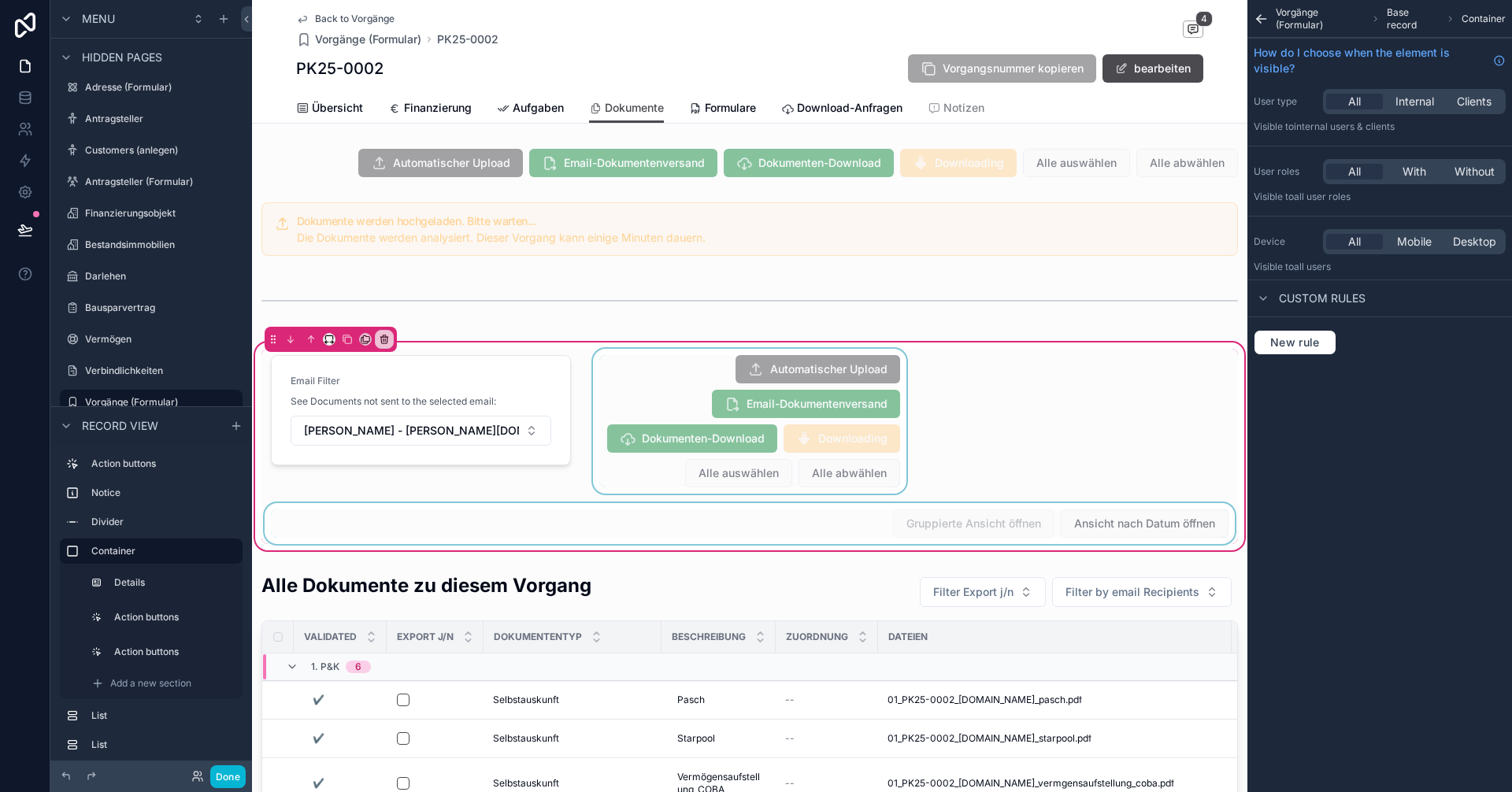
click at [786, 518] on div "scrollable content" at bounding box center [750, 523] width 977 height 41
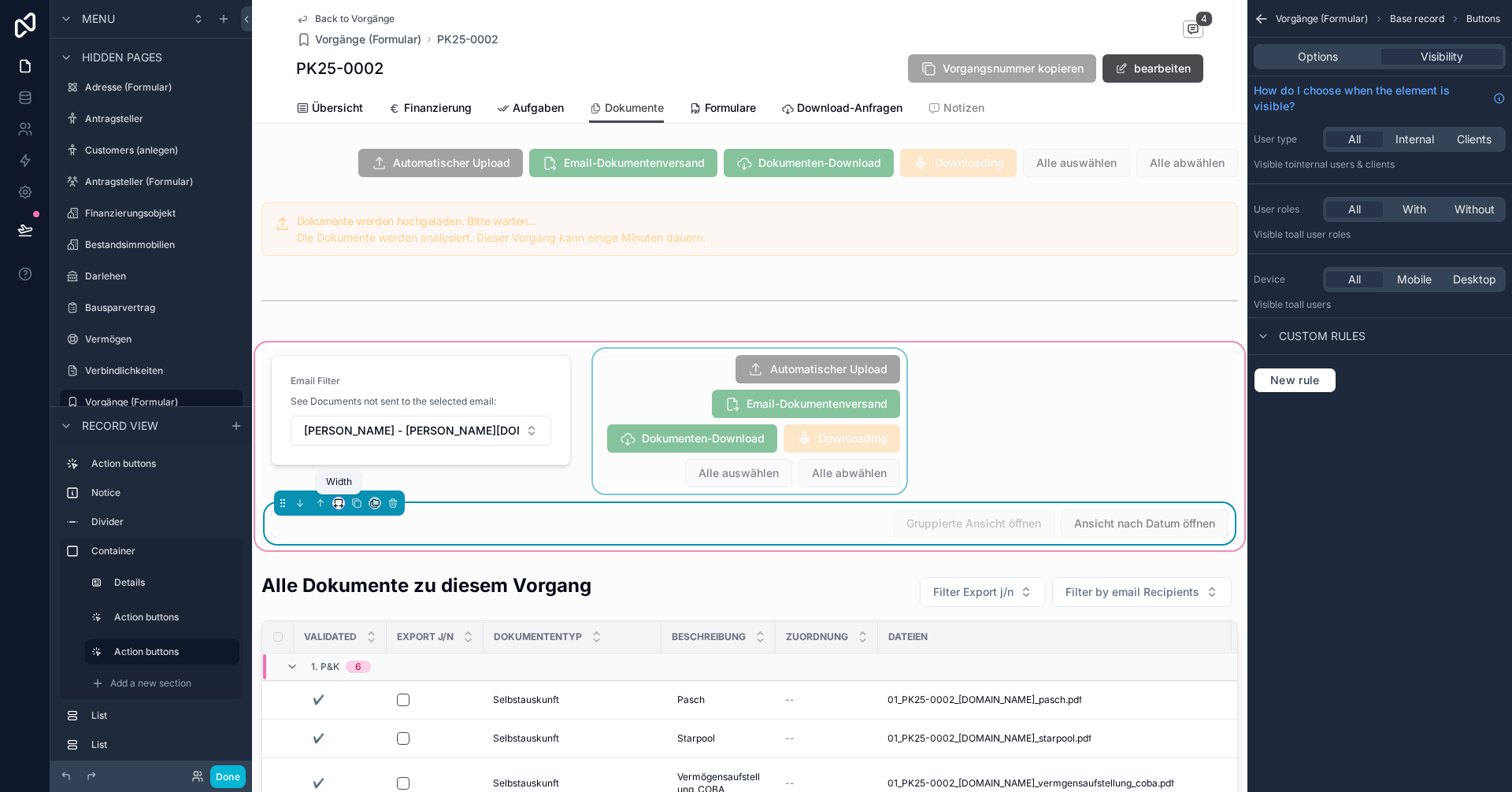
click at [339, 502] on icon "scrollable content" at bounding box center [338, 503] width 11 height 11
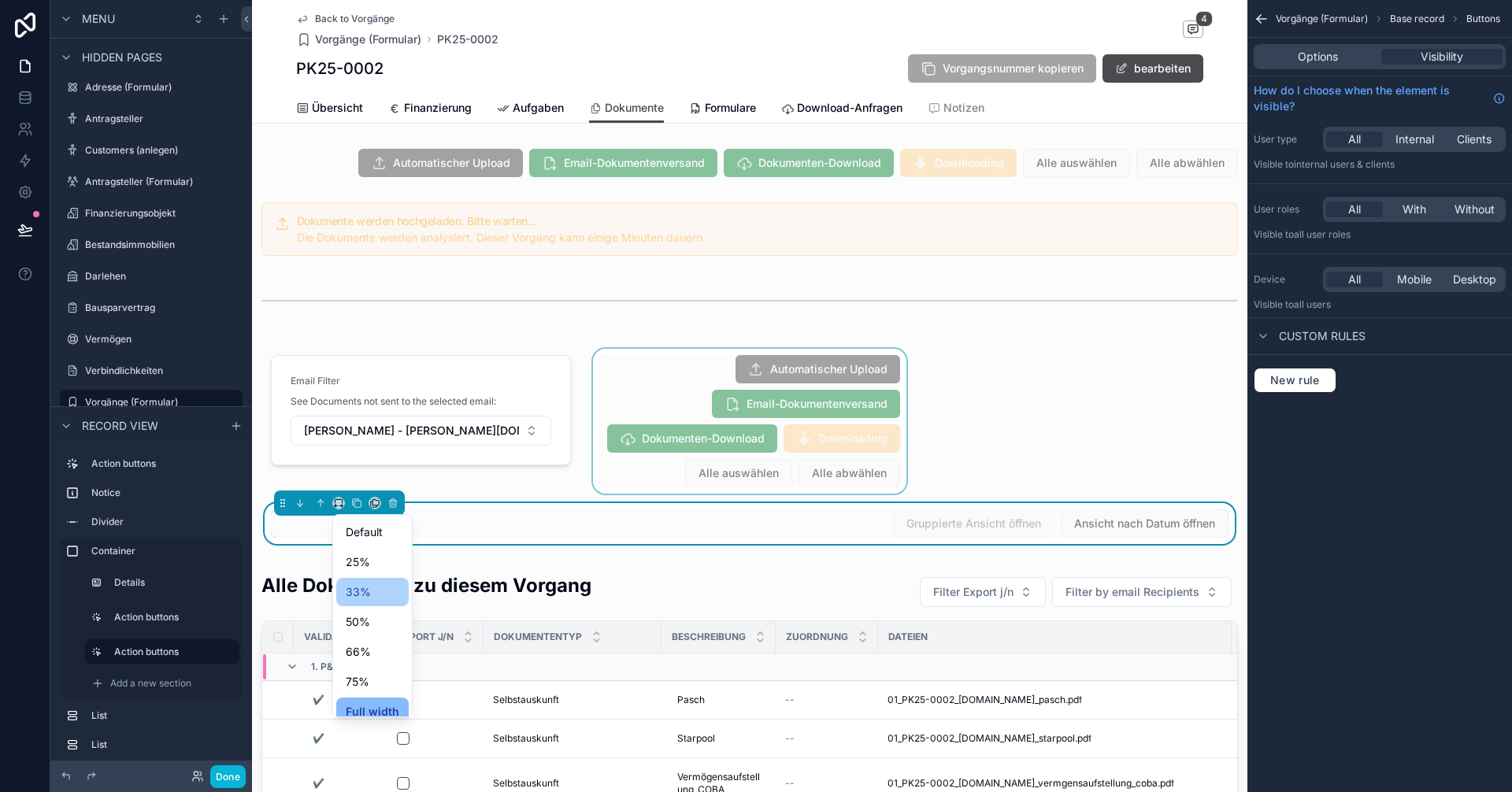
click at [368, 585] on span "33%" at bounding box center [358, 591] width 25 height 19
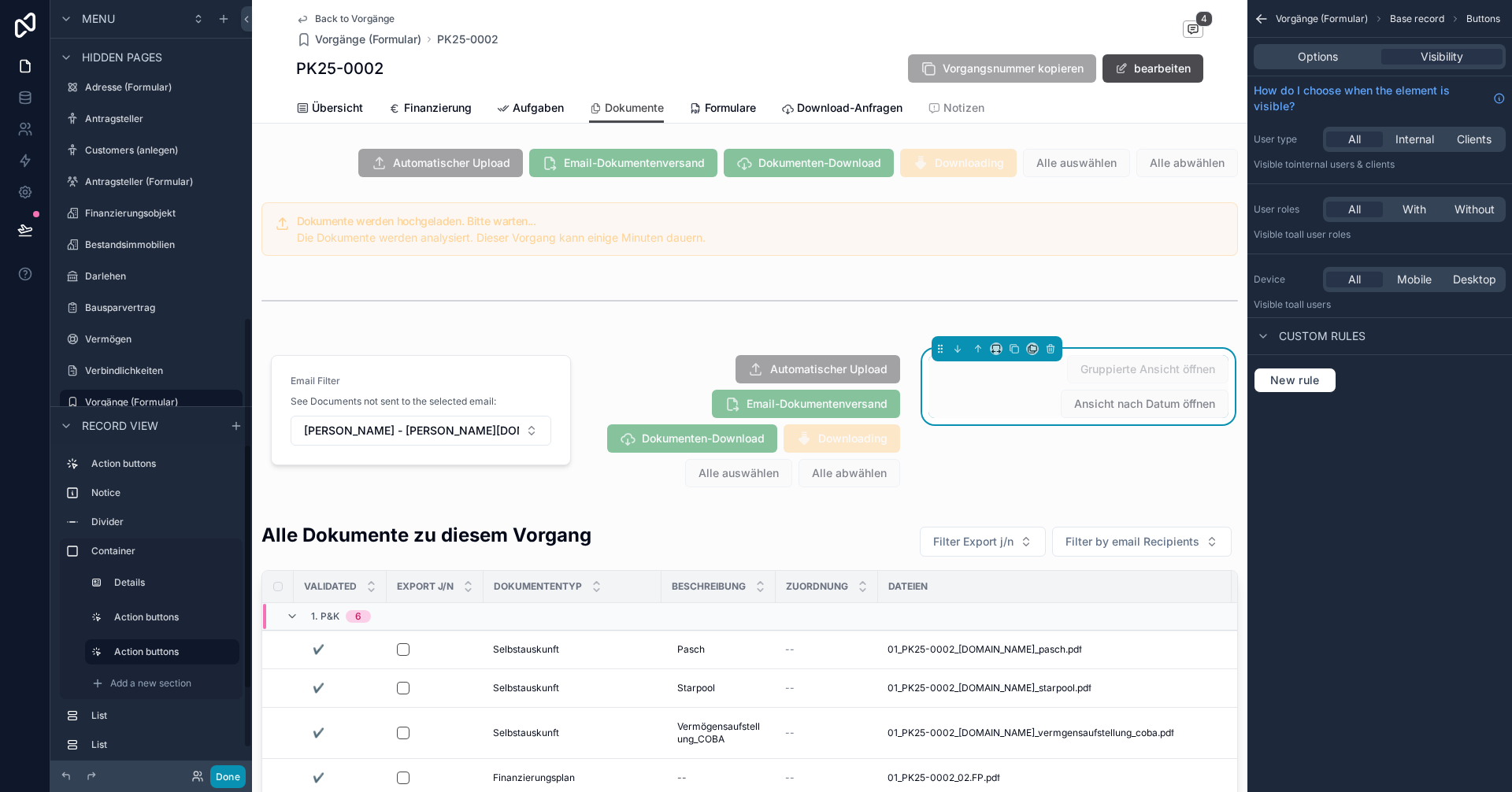
click at [229, 769] on button "Done" at bounding box center [228, 776] width 36 height 23
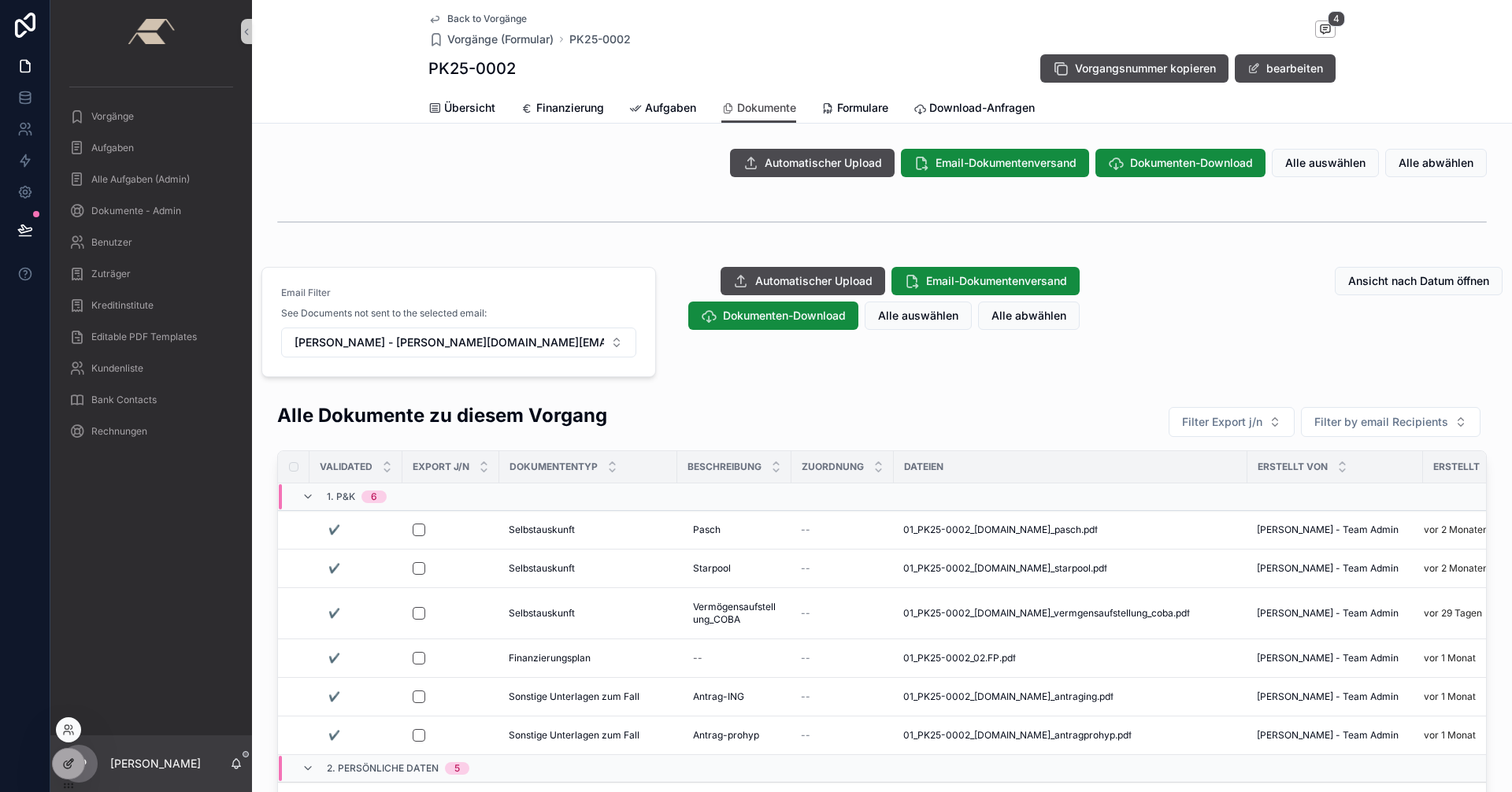
click at [69, 760] on icon at bounding box center [69, 763] width 12 height 12
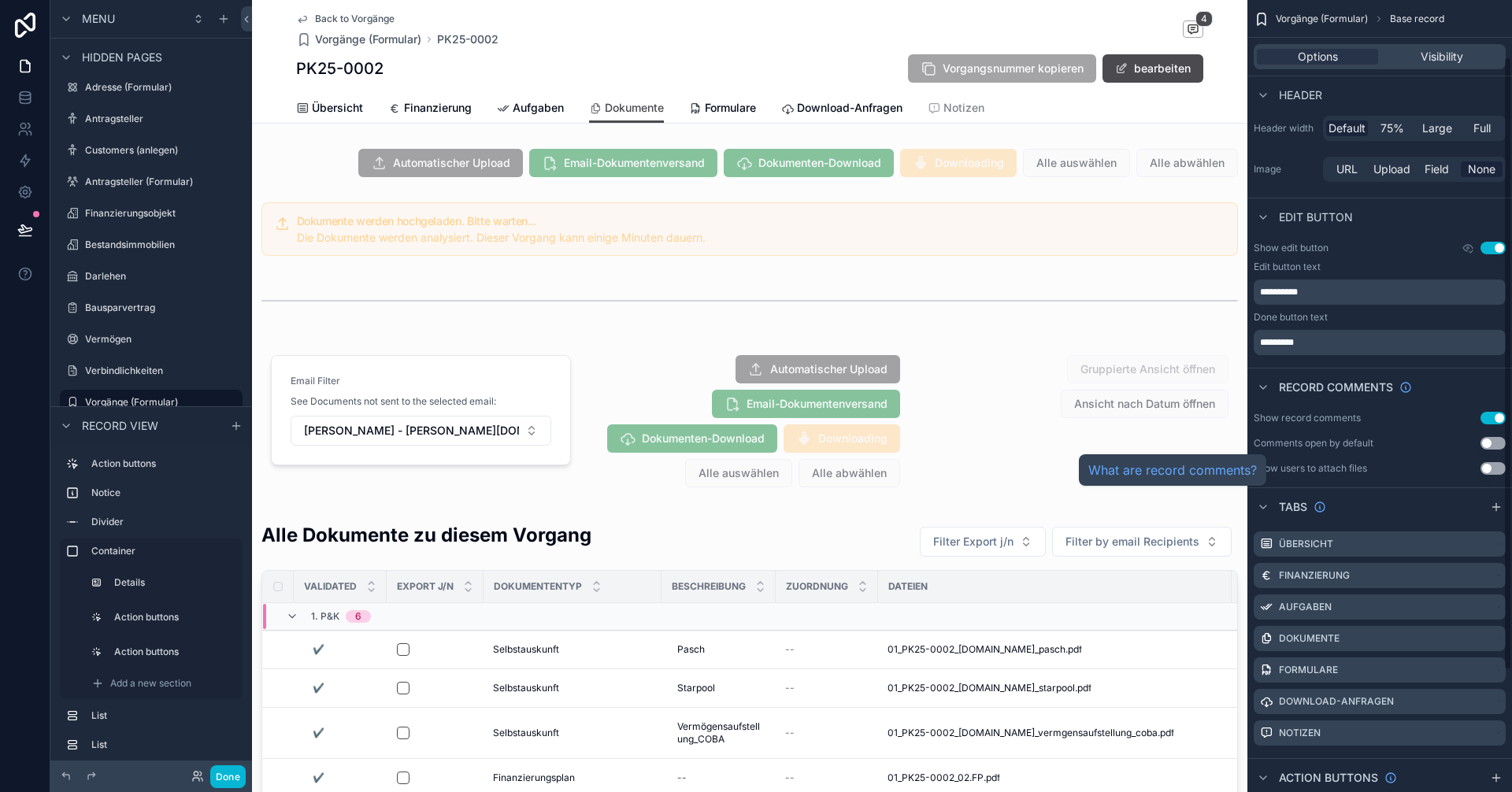
scroll to position [0, 0]
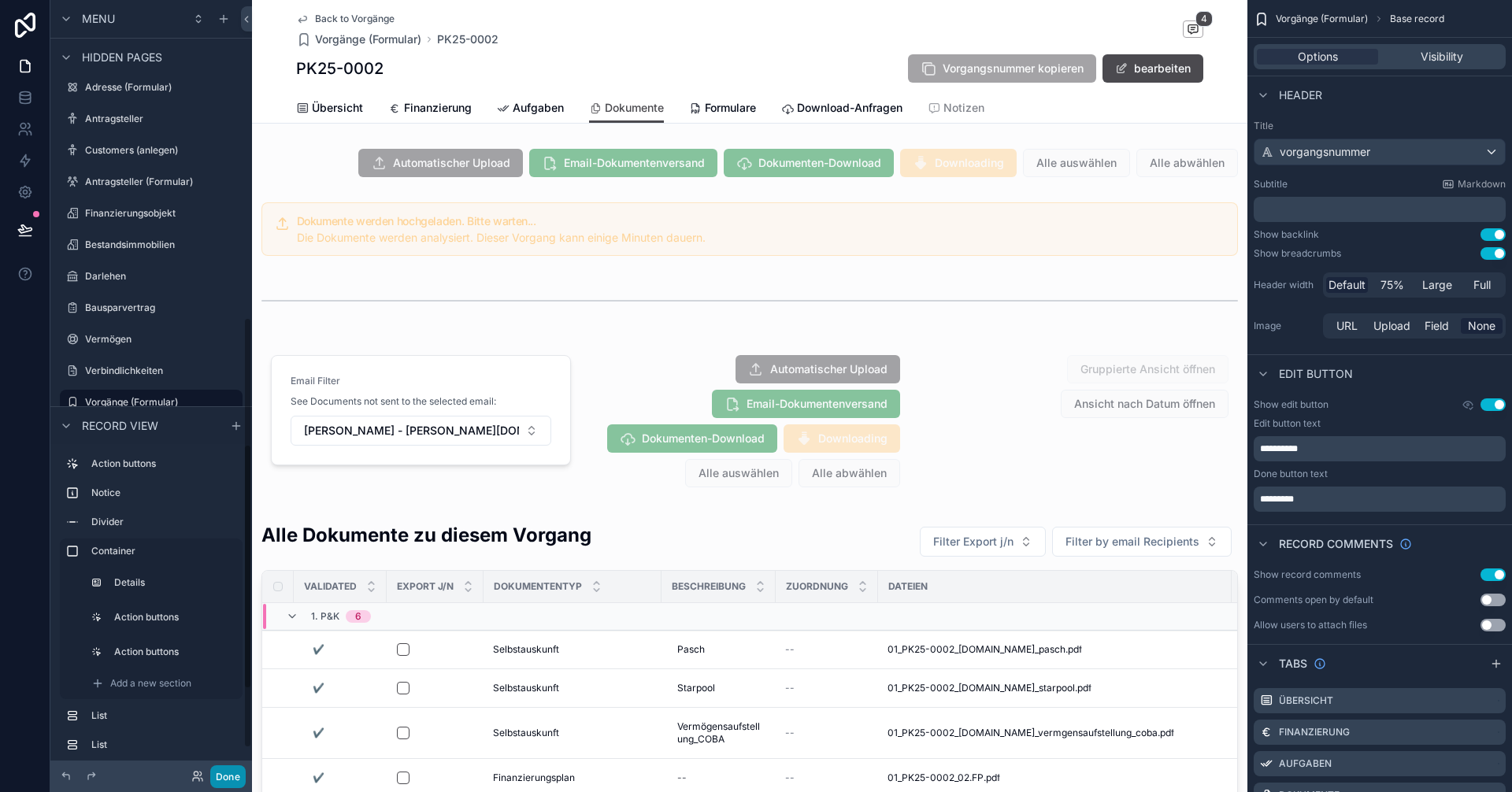
click at [234, 778] on button "Done" at bounding box center [228, 776] width 36 height 23
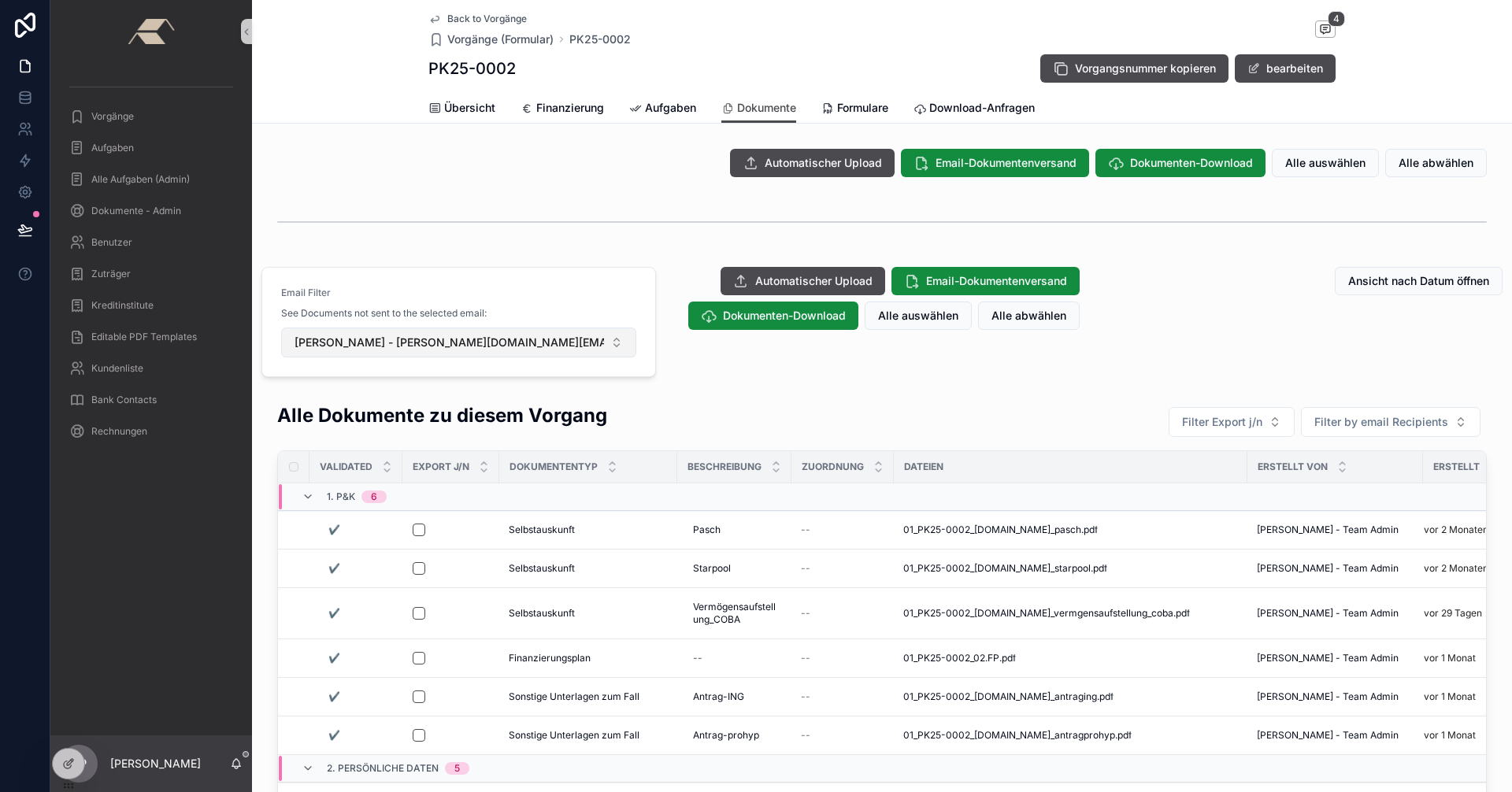
click at [609, 345] on button "Detlef Pohl - detlef.pohl@sskduesseldorf.de" at bounding box center [458, 342] width 355 height 30
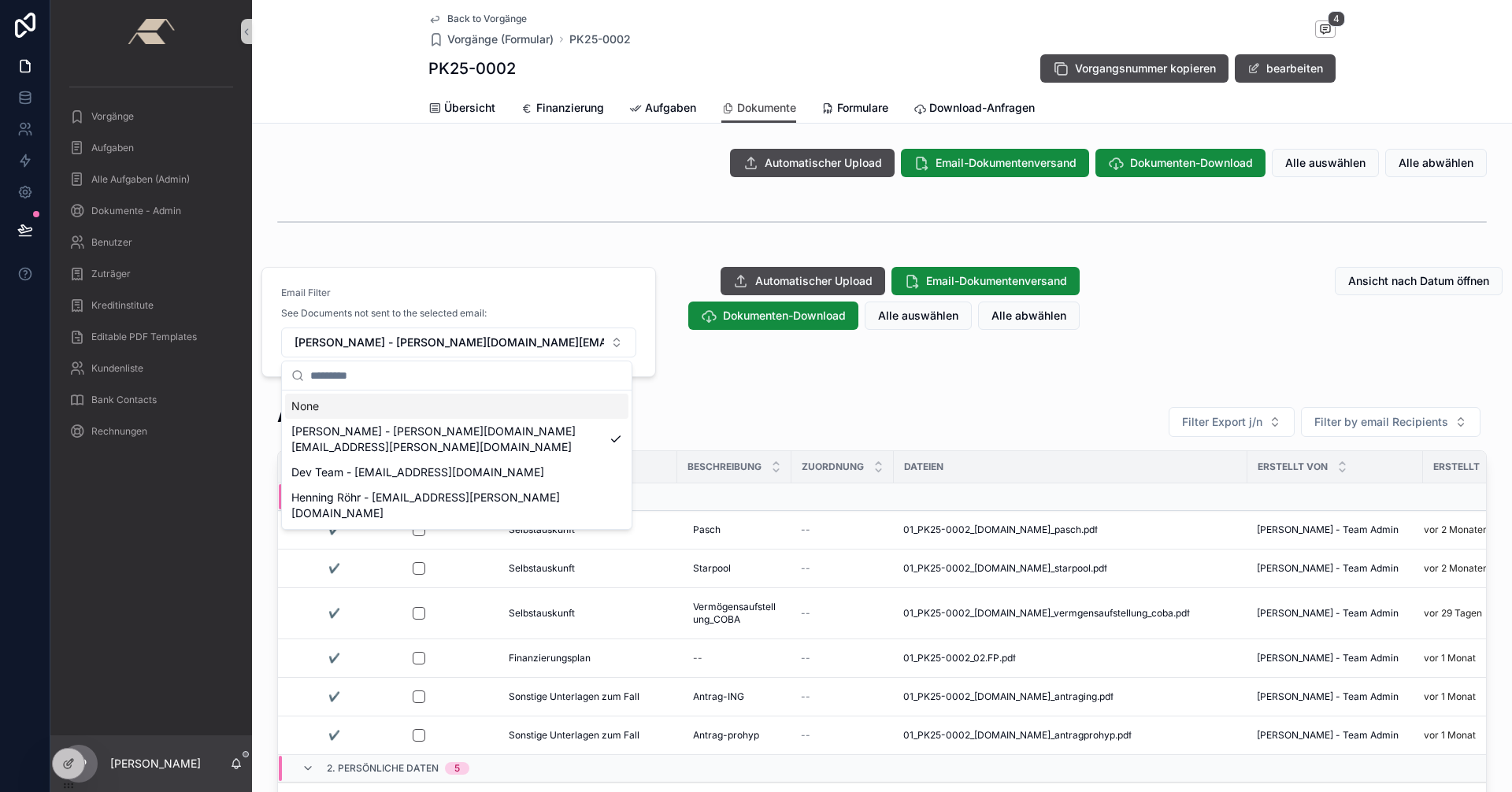
click at [332, 405] on div "None" at bounding box center [456, 406] width 343 height 25
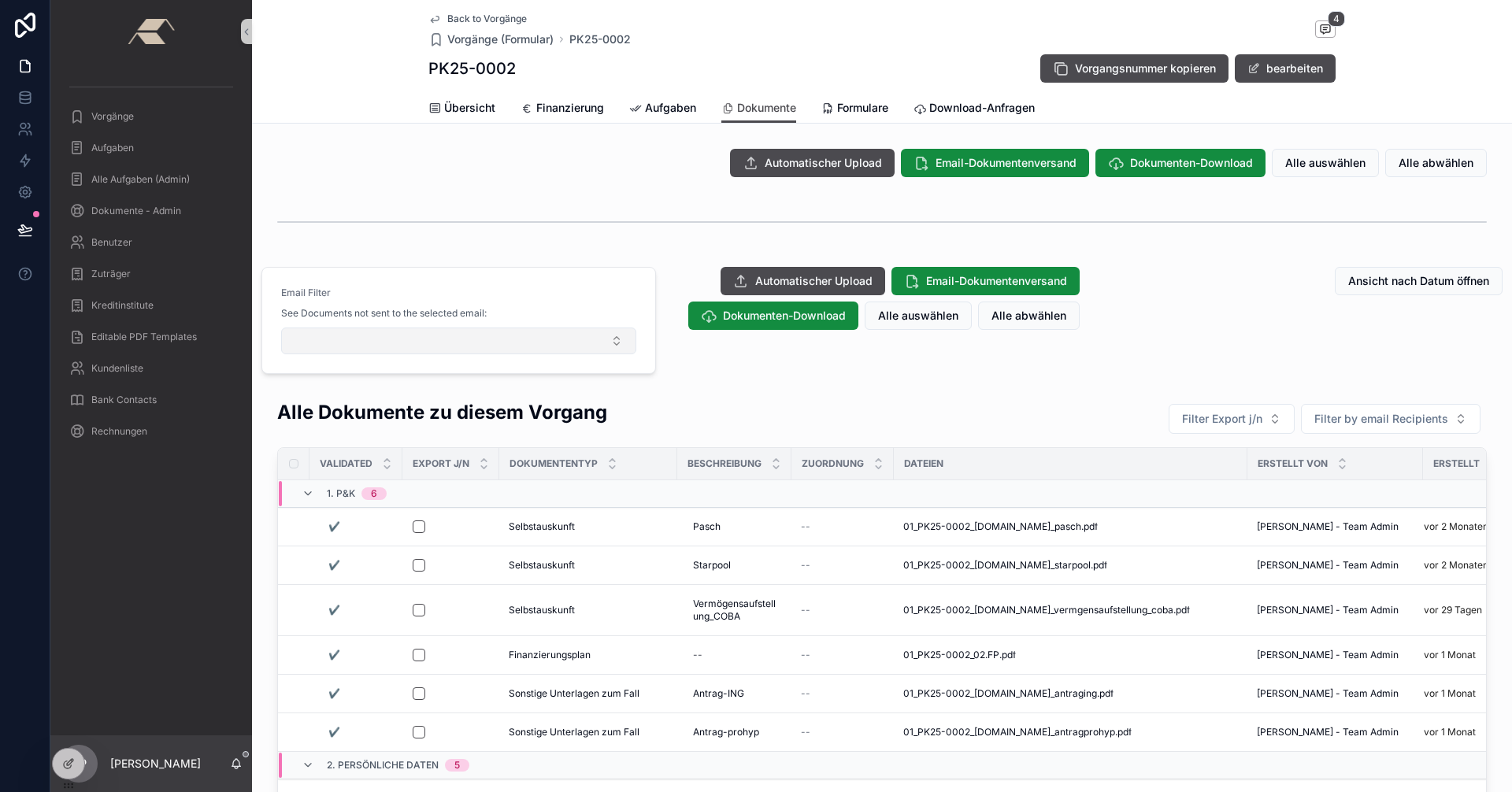
click at [616, 336] on button "Select Button" at bounding box center [458, 340] width 355 height 27
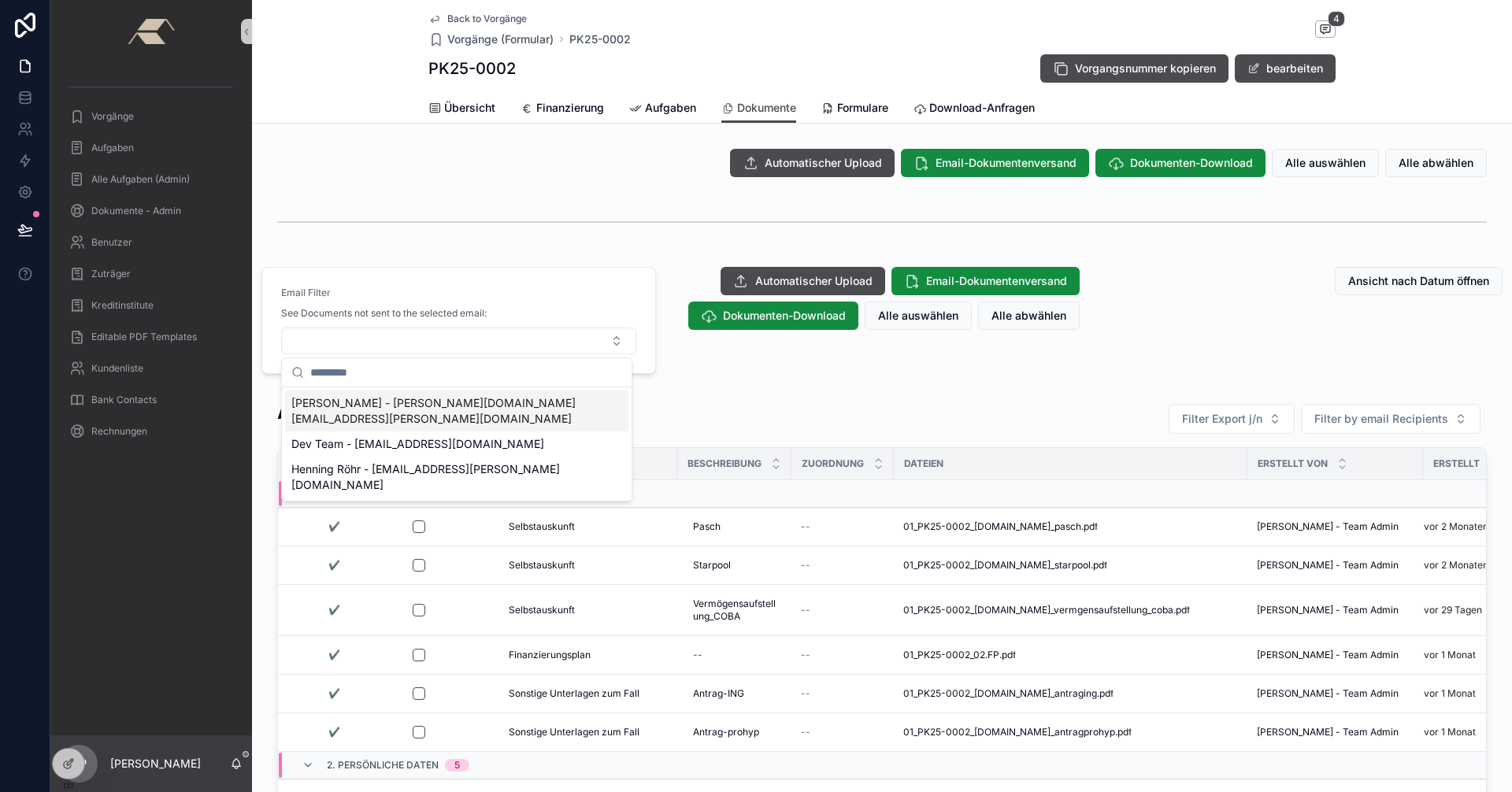
click at [398, 403] on span "Detlef Pohl - detlef.pohl@sskduesseldorf.de" at bounding box center [447, 411] width 312 height 31
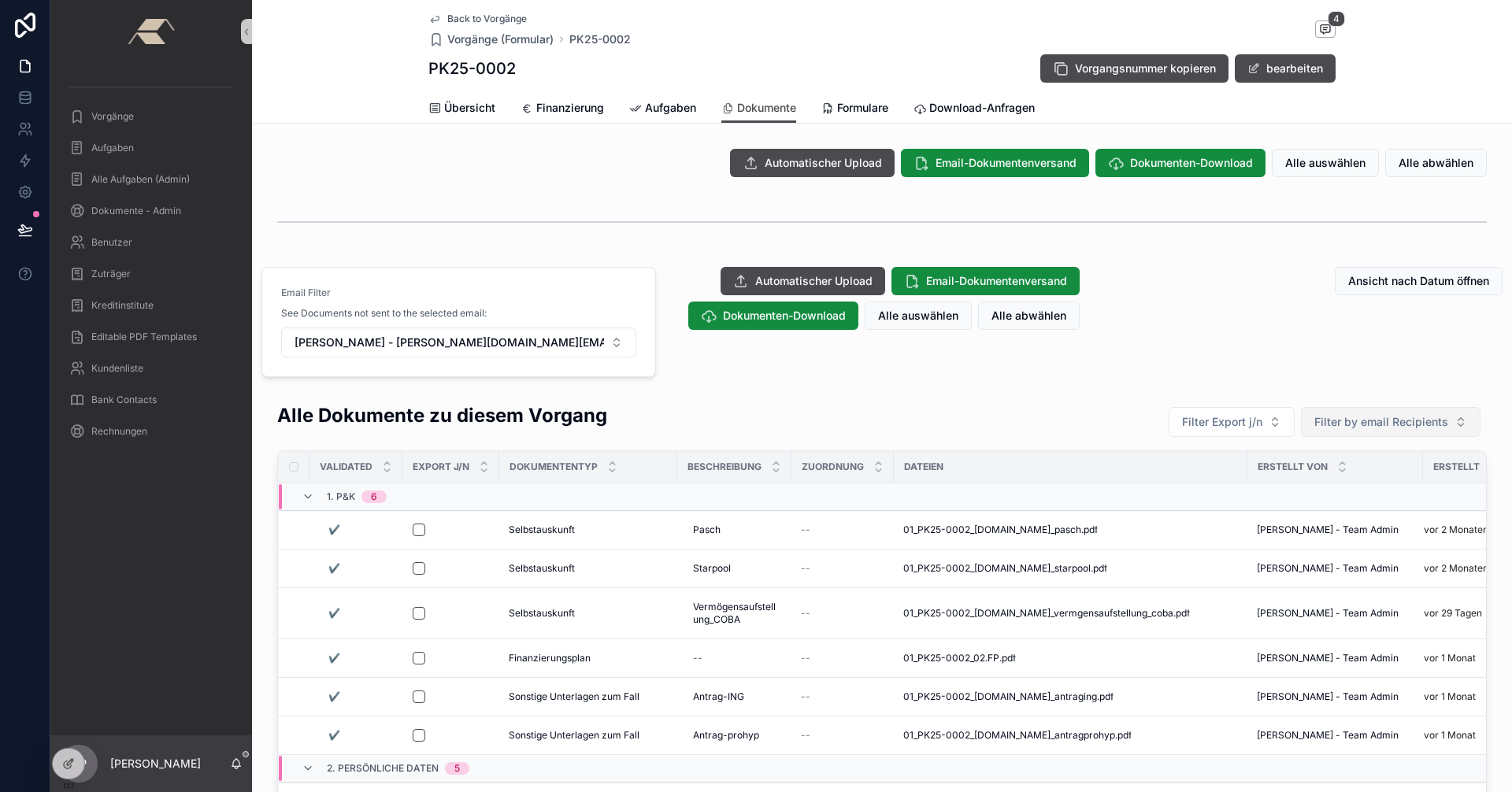
click at [1403, 422] on span "Filter by email Recipients" at bounding box center [1381, 422] width 134 height 16
click at [1367, 484] on span "detlef.pohl@sskduesseldorf.de" at bounding box center [1376, 485] width 157 height 16
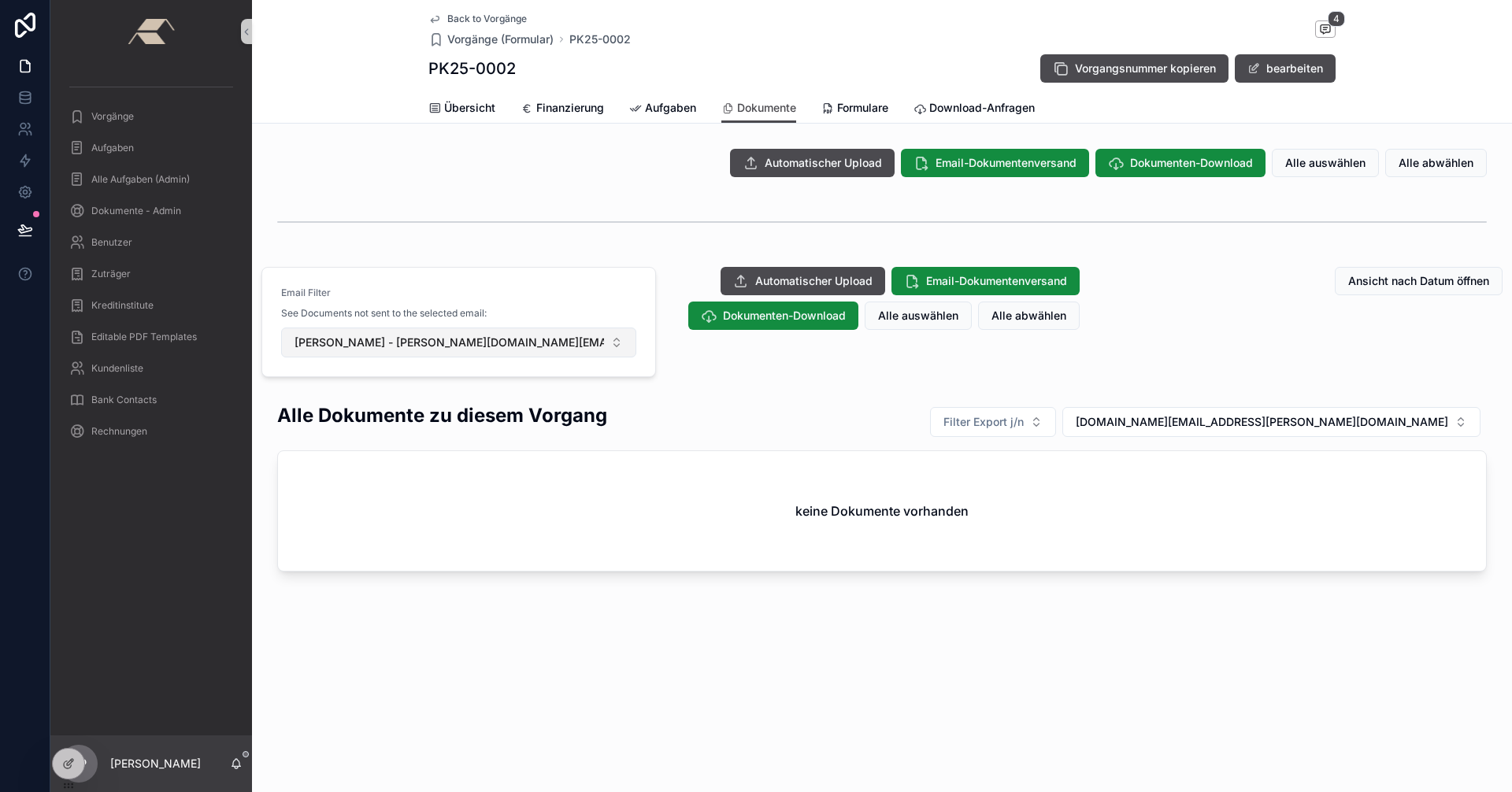
click at [620, 337] on button "Detlef Pohl - detlef.pohl@sskduesseldorf.de" at bounding box center [458, 342] width 355 height 30
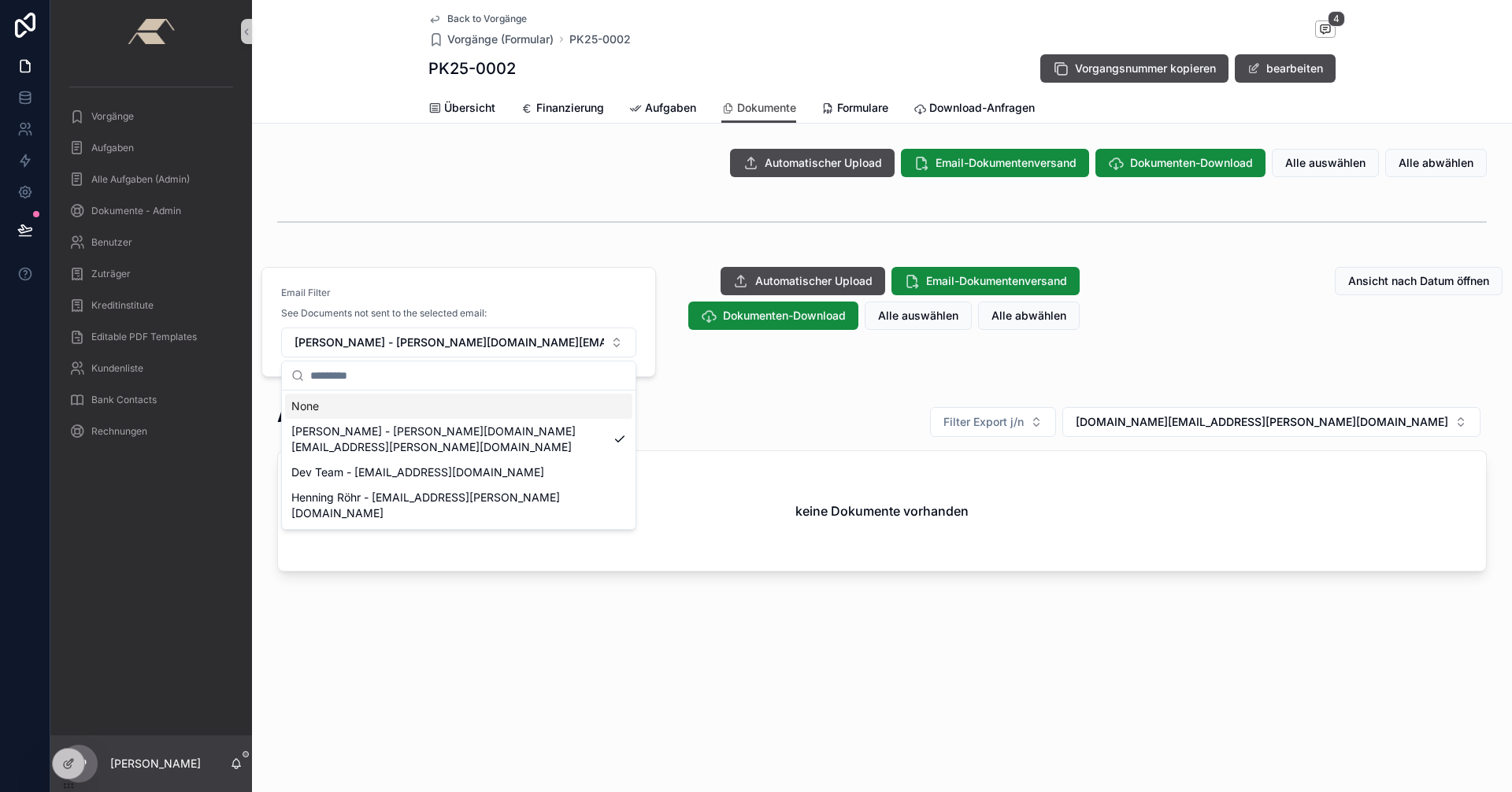
click at [348, 399] on div "None" at bounding box center [459, 406] width 348 height 25
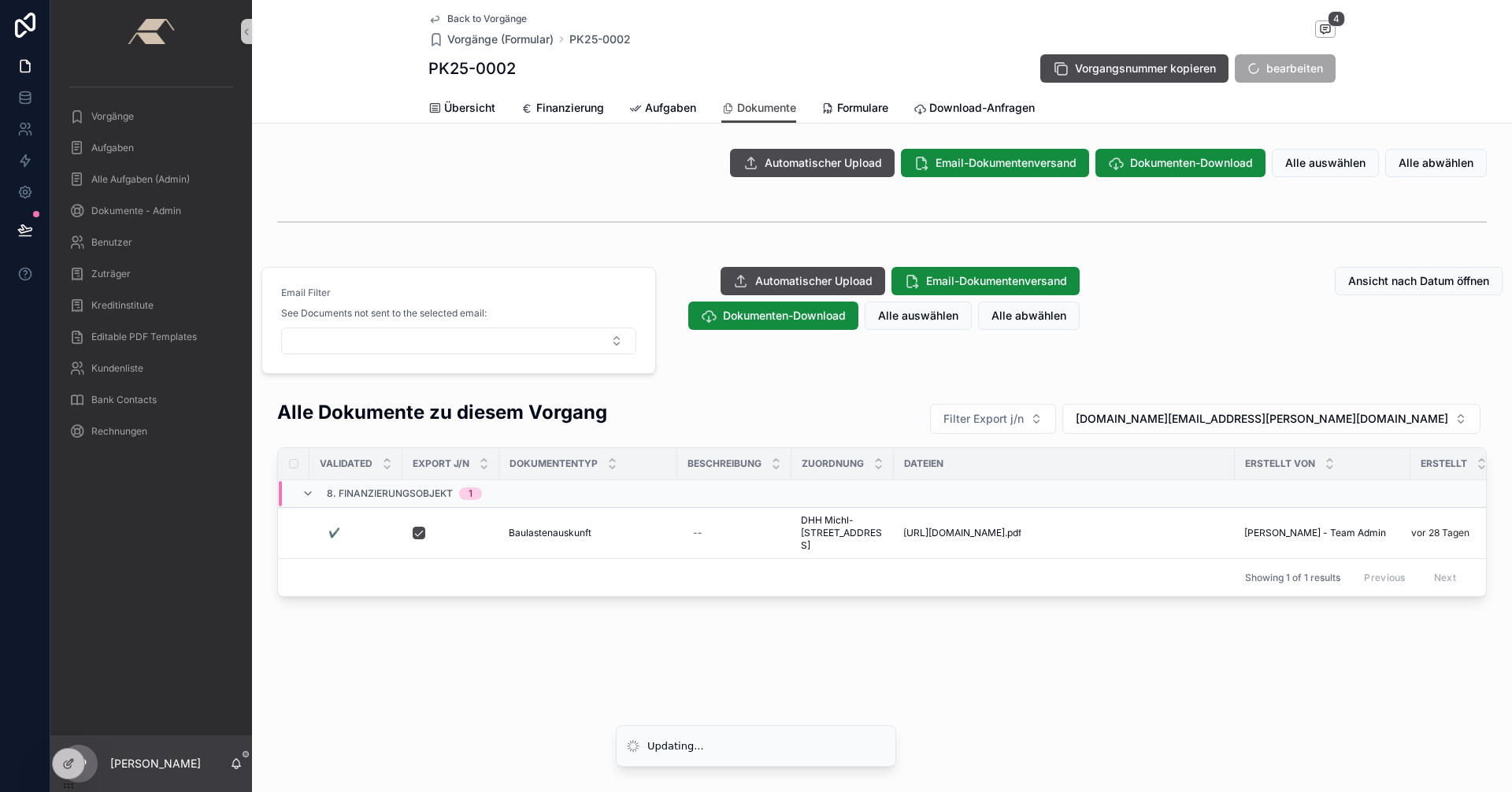
click at [1511, 427] on div "Alle Dokumente zu diesem Vorgang Filter Export j/n detlef.pohl@sskduesseldorf.d…" at bounding box center [882, 498] width 1260 height 210
click at [1442, 412] on span "detlef.pohl@sskduesseldorf.de" at bounding box center [1262, 419] width 373 height 16
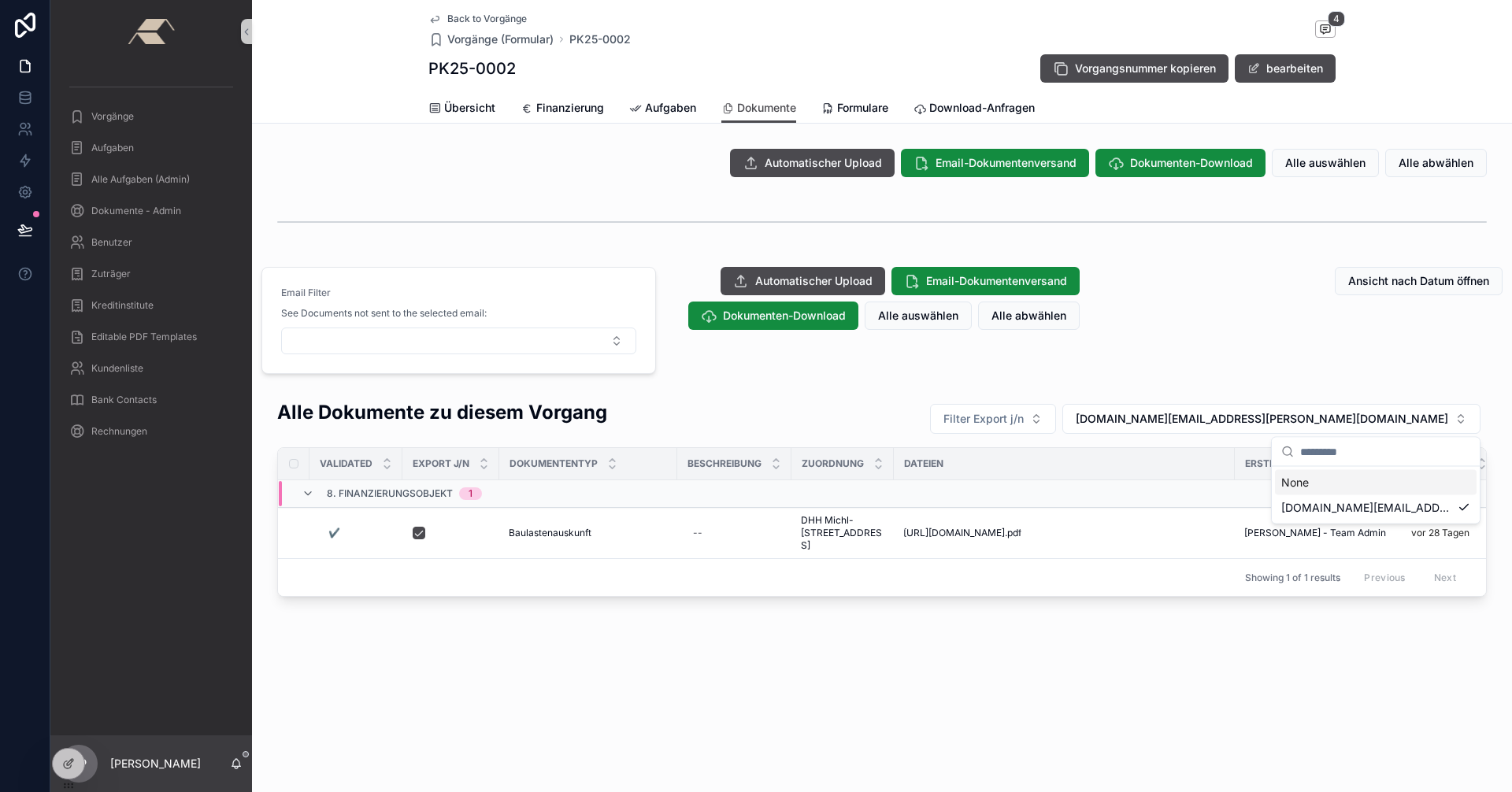
click at [1310, 480] on div "None" at bounding box center [1376, 482] width 202 height 25
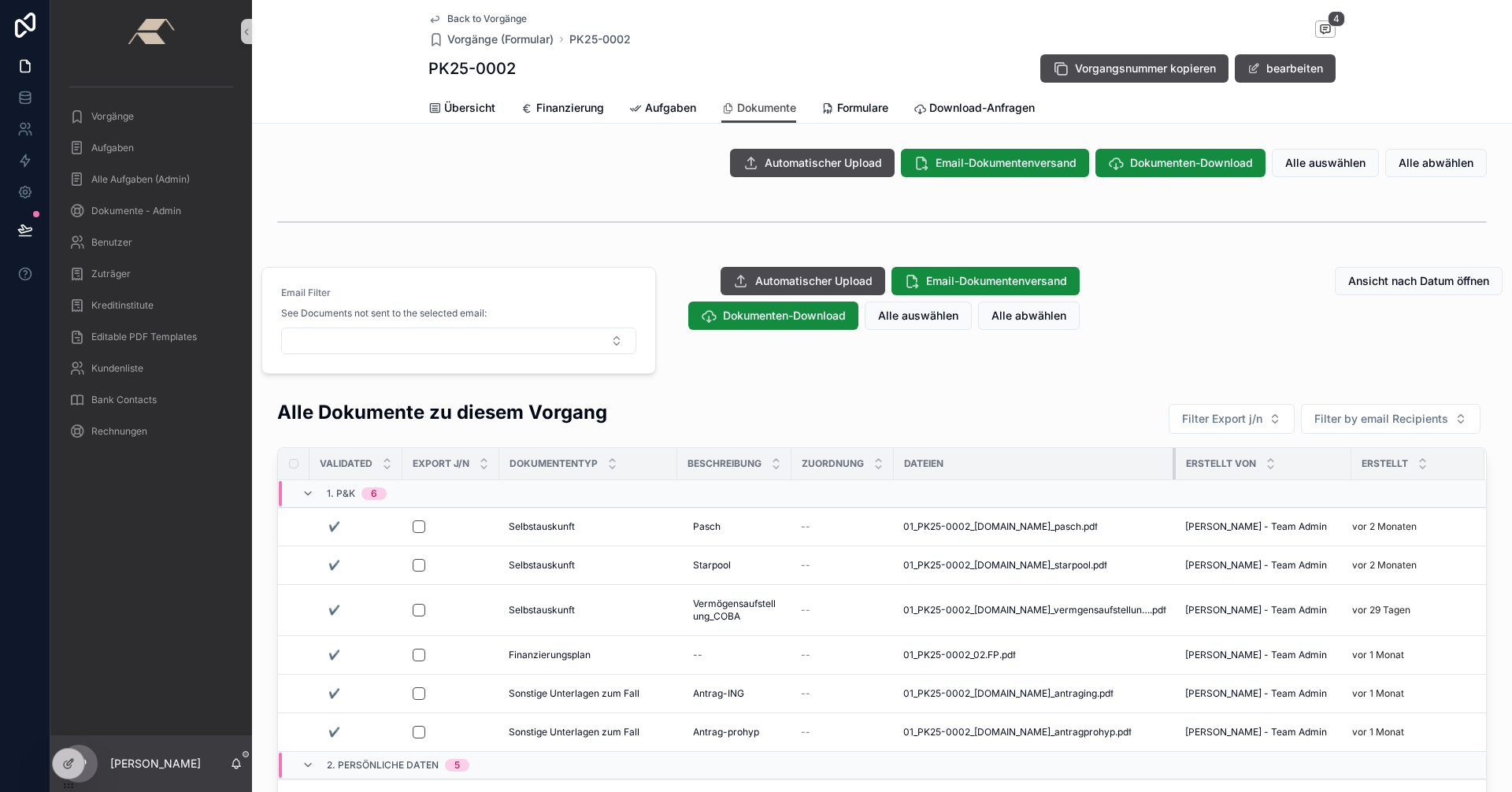
drag, startPoint x: 1228, startPoint y: 465, endPoint x: 1156, endPoint y: 475, distance: 72.7
click at [1156, 475] on th "Dateien" at bounding box center [1034, 464] width 282 height 32
click at [106, 390] on div "Bank Contacts" at bounding box center [151, 399] width 163 height 25
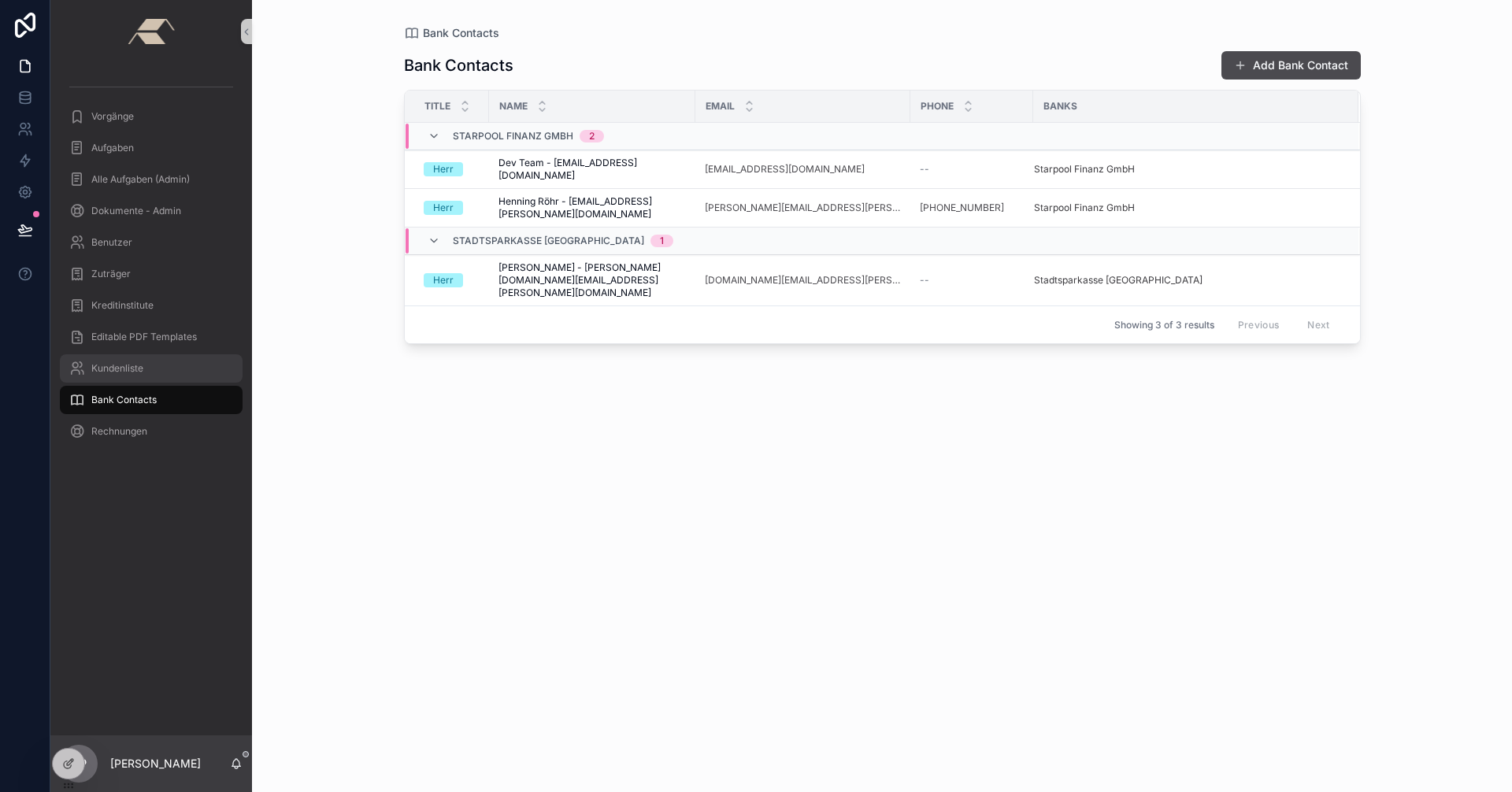
click at [149, 370] on div "Kundenliste" at bounding box center [151, 368] width 163 height 25
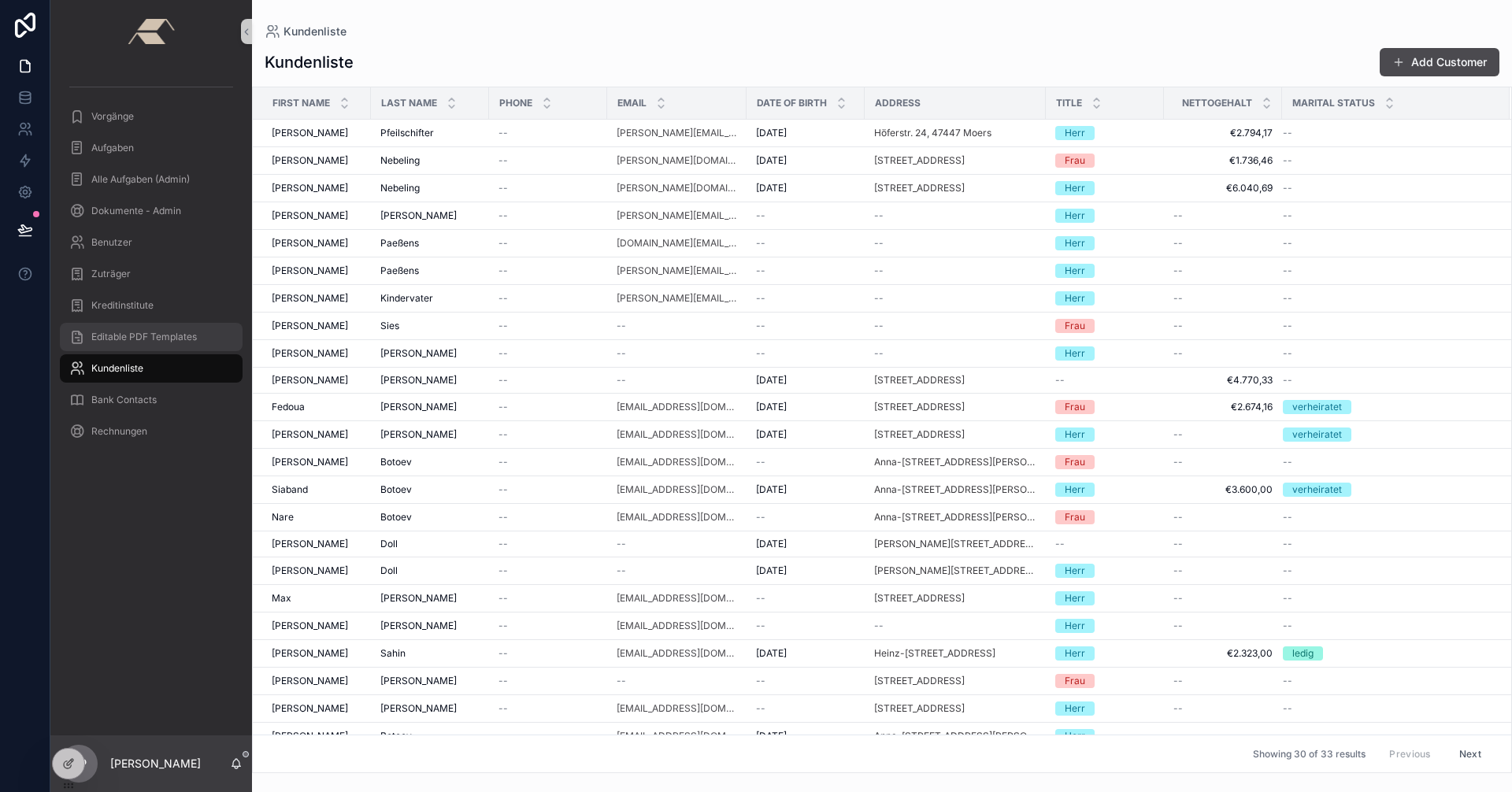
click at [120, 337] on span "Editable PDF Templates" at bounding box center [143, 337] width 105 height 12
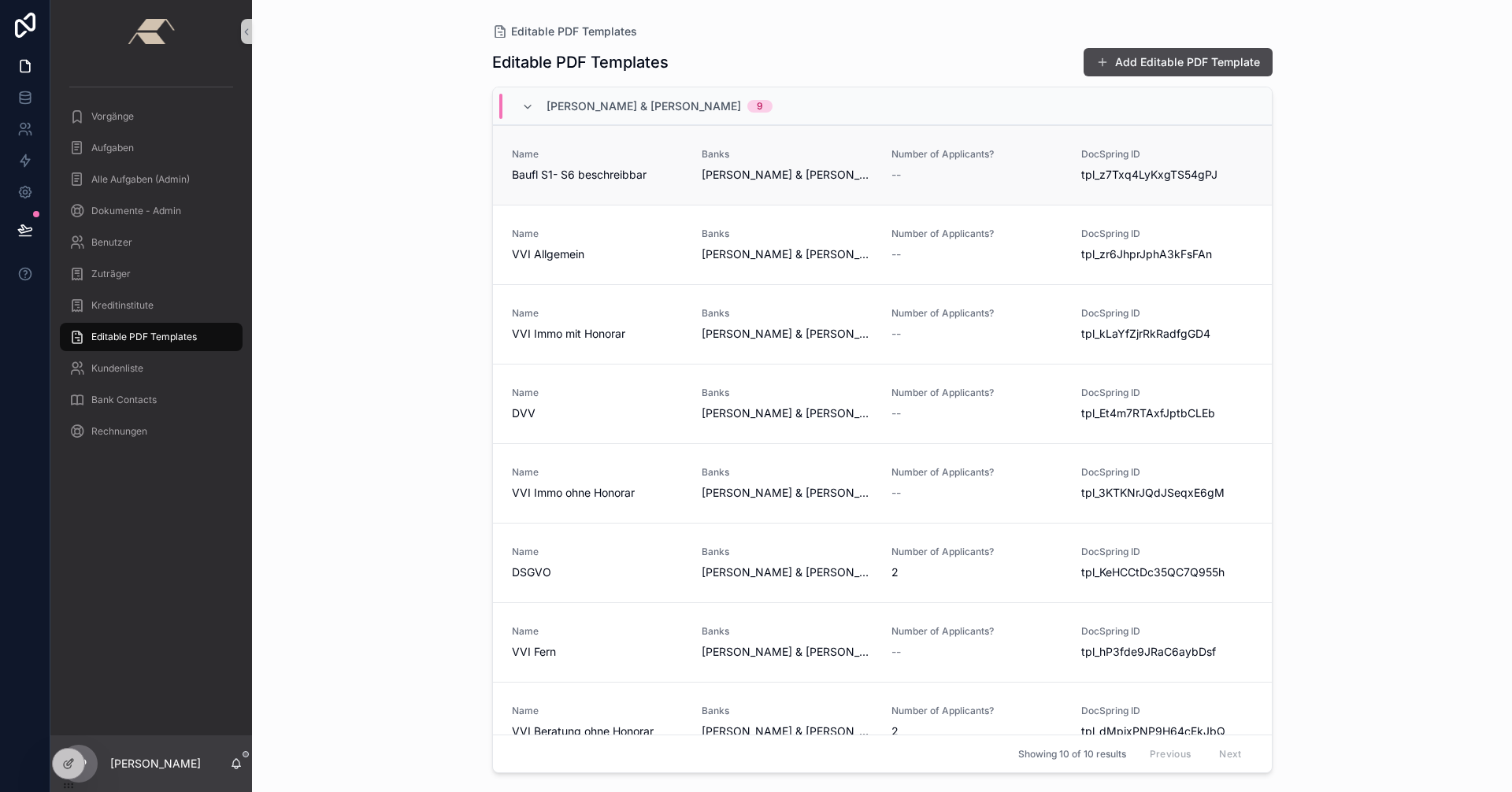
click at [622, 174] on span "Baufl S1- S6 beschreibbar" at bounding box center [597, 175] width 171 height 16
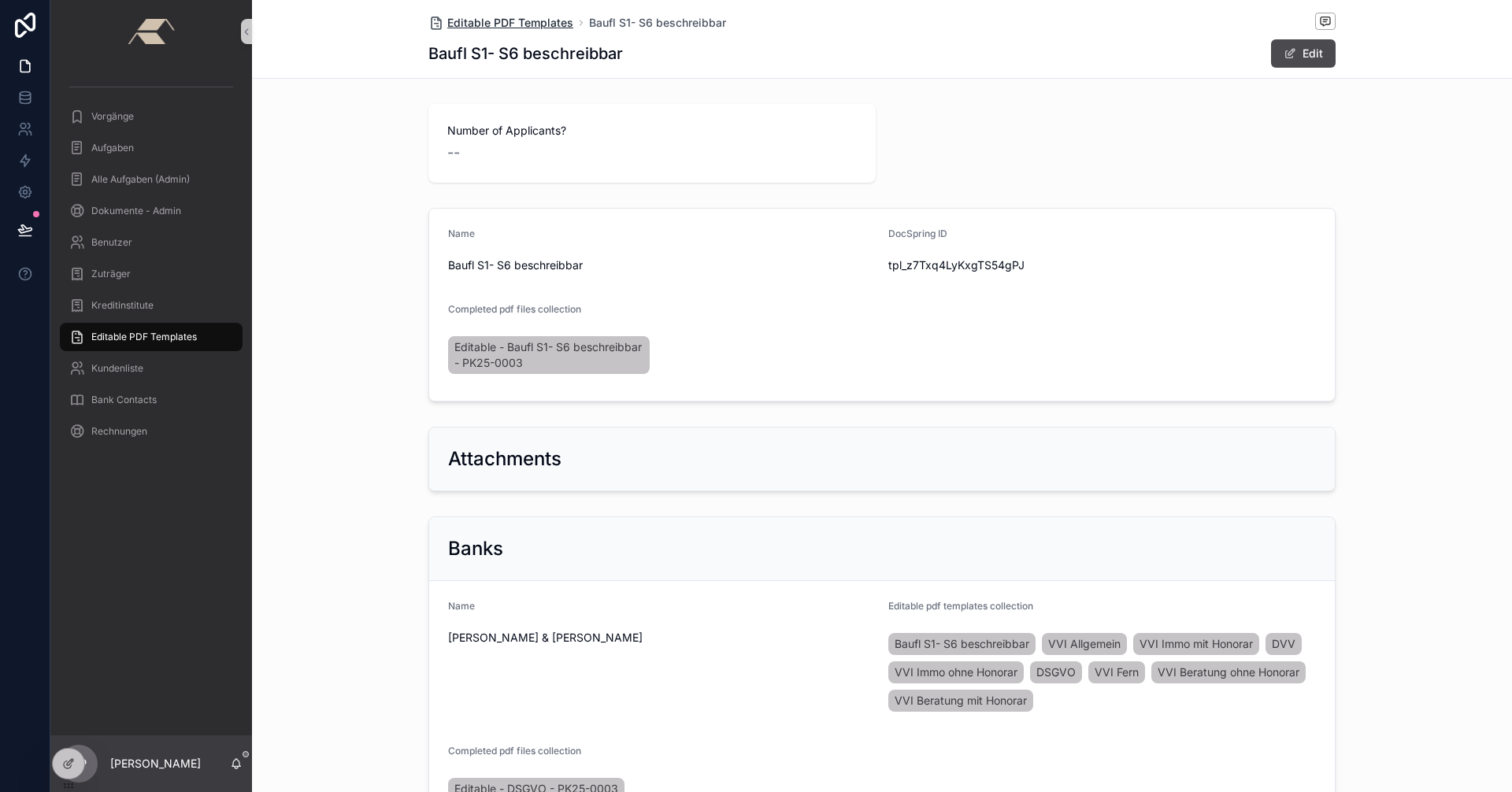
click at [484, 22] on span "Editable PDF Templates" at bounding box center [510, 23] width 126 height 16
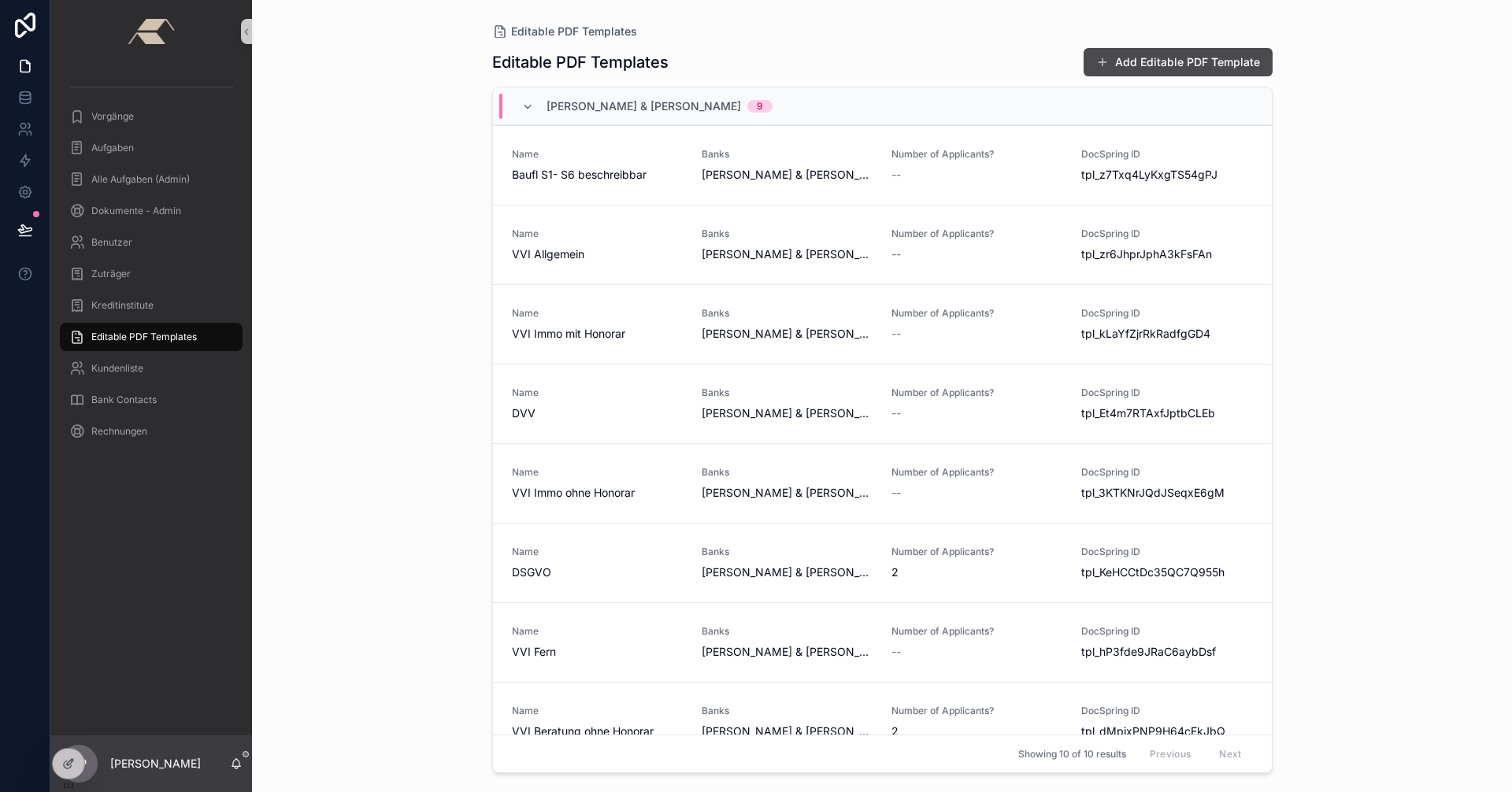
click at [154, 340] on span "Editable PDF Templates" at bounding box center [143, 337] width 105 height 12
click at [103, 121] on span "Vorgänge" at bounding box center [112, 116] width 43 height 12
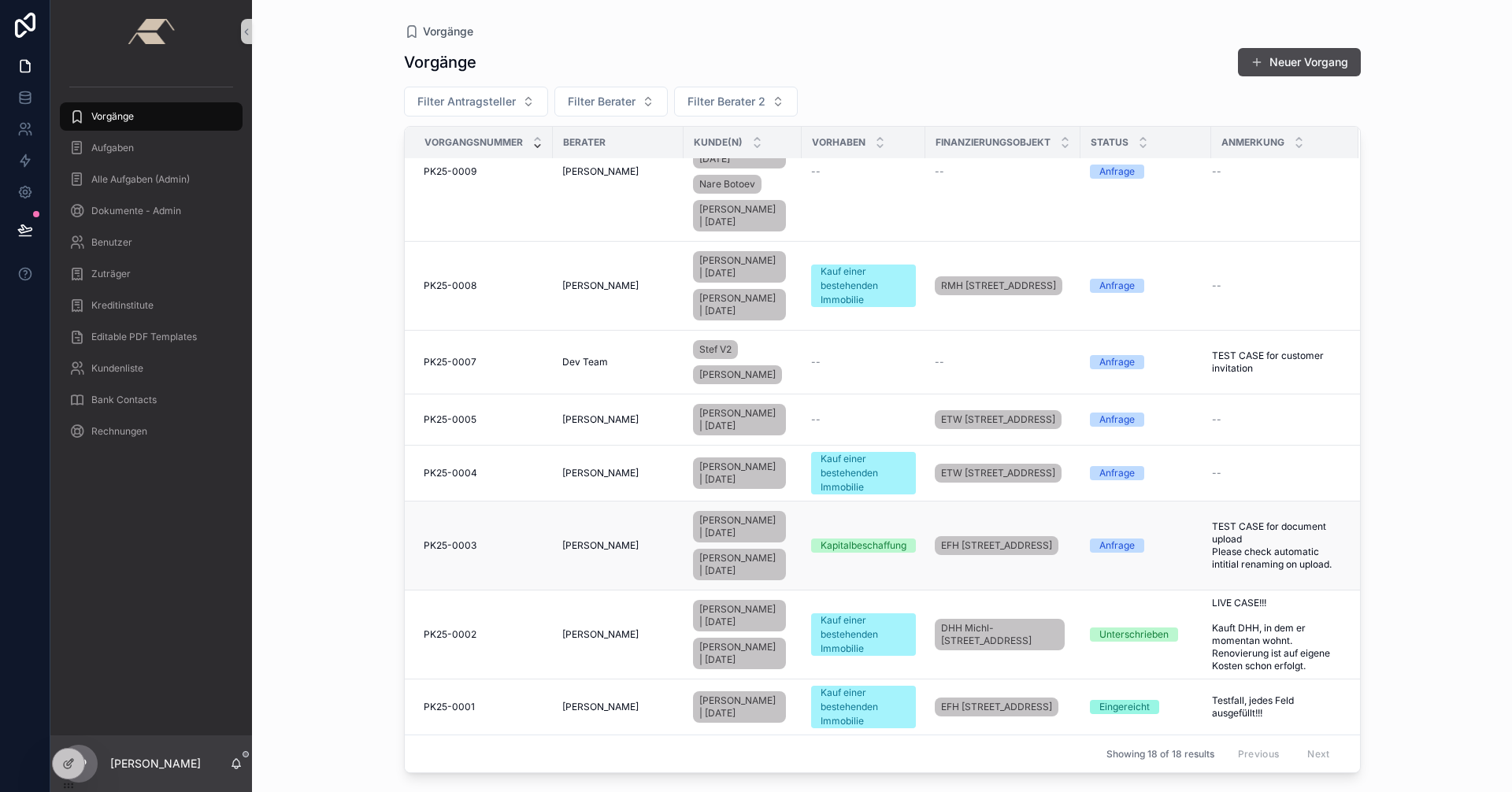
scroll to position [917, 0]
click at [455, 705] on span "PK25-0001" at bounding box center [448, 706] width 51 height 12
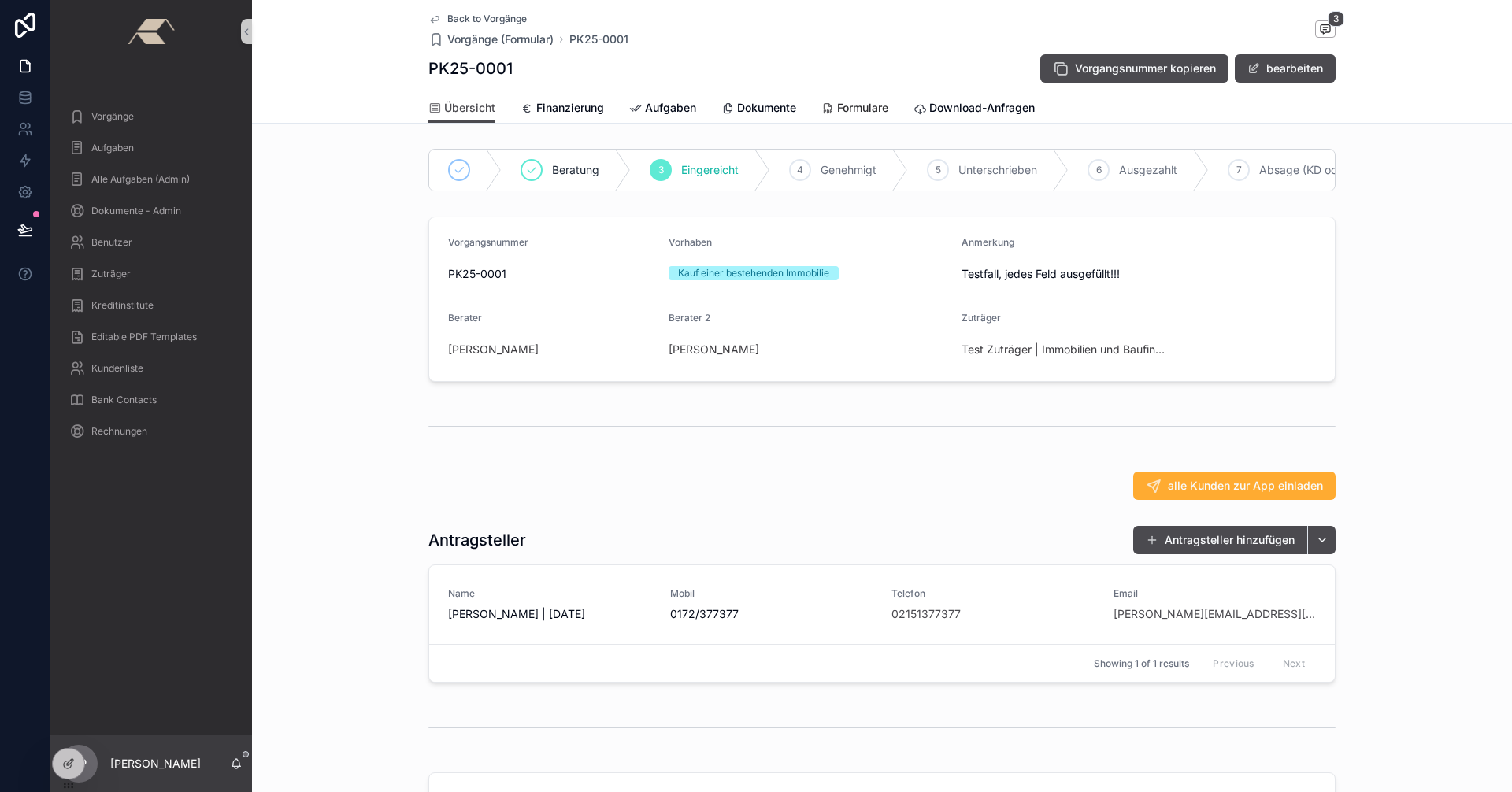
click at [855, 103] on span "Formulare" at bounding box center [862, 108] width 51 height 16
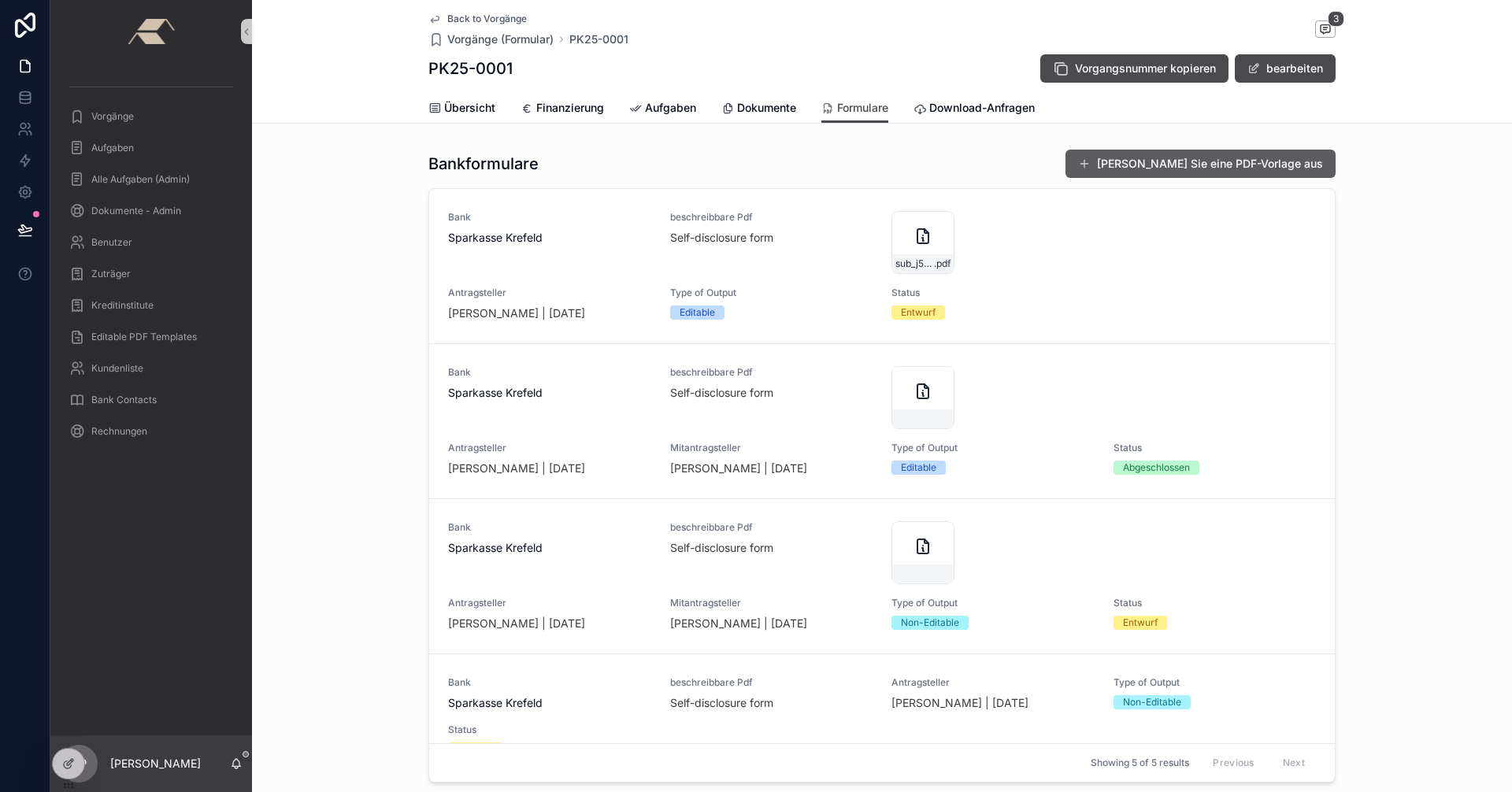
click at [1234, 161] on button "Füllen Sie eine PDF-Vorlage aus" at bounding box center [1200, 163] width 270 height 29
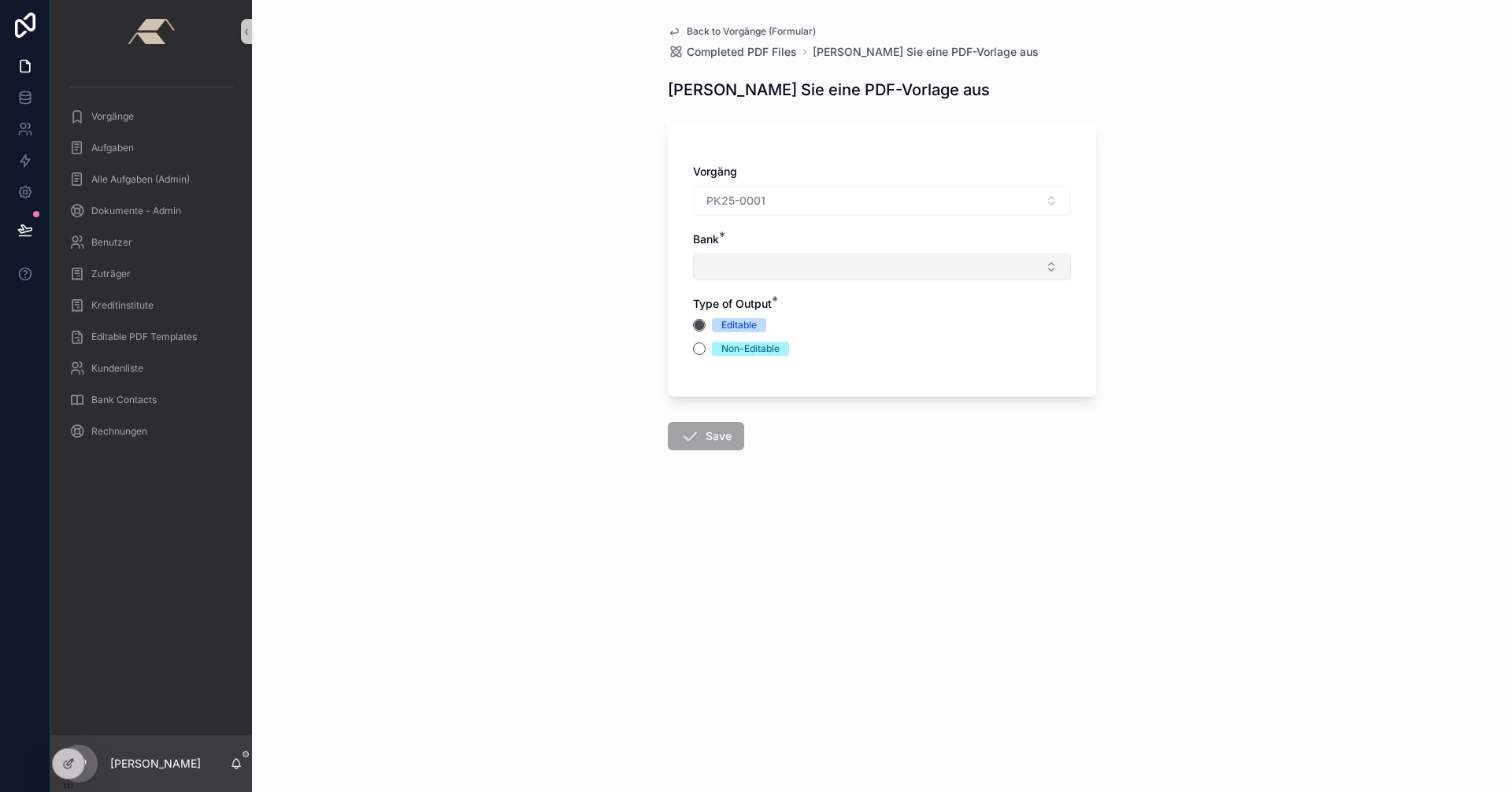
click at [832, 274] on button "Select Button" at bounding box center [881, 267] width 378 height 27
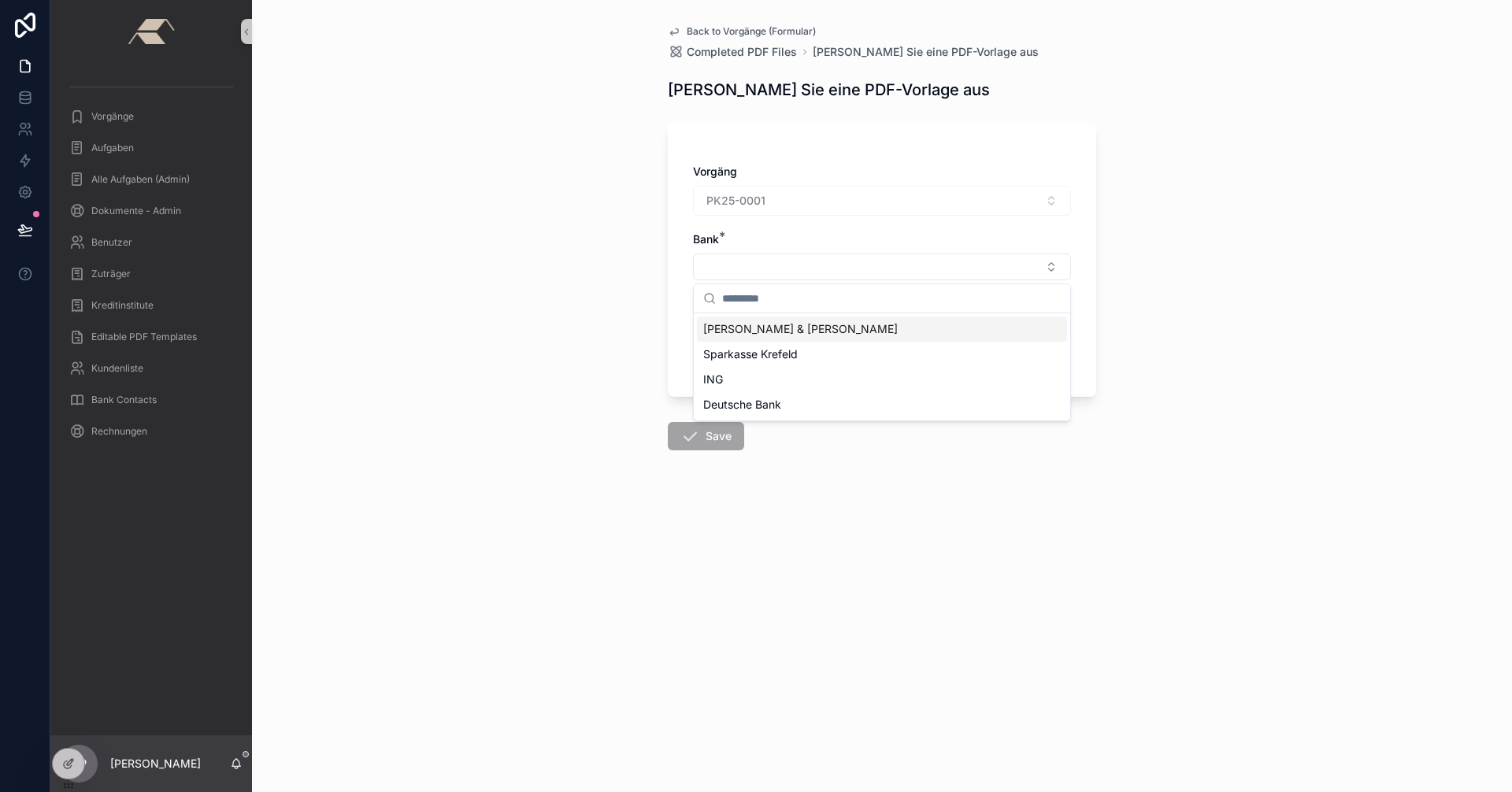
click at [749, 329] on span "Pasch & Kruszona" at bounding box center [800, 329] width 195 height 16
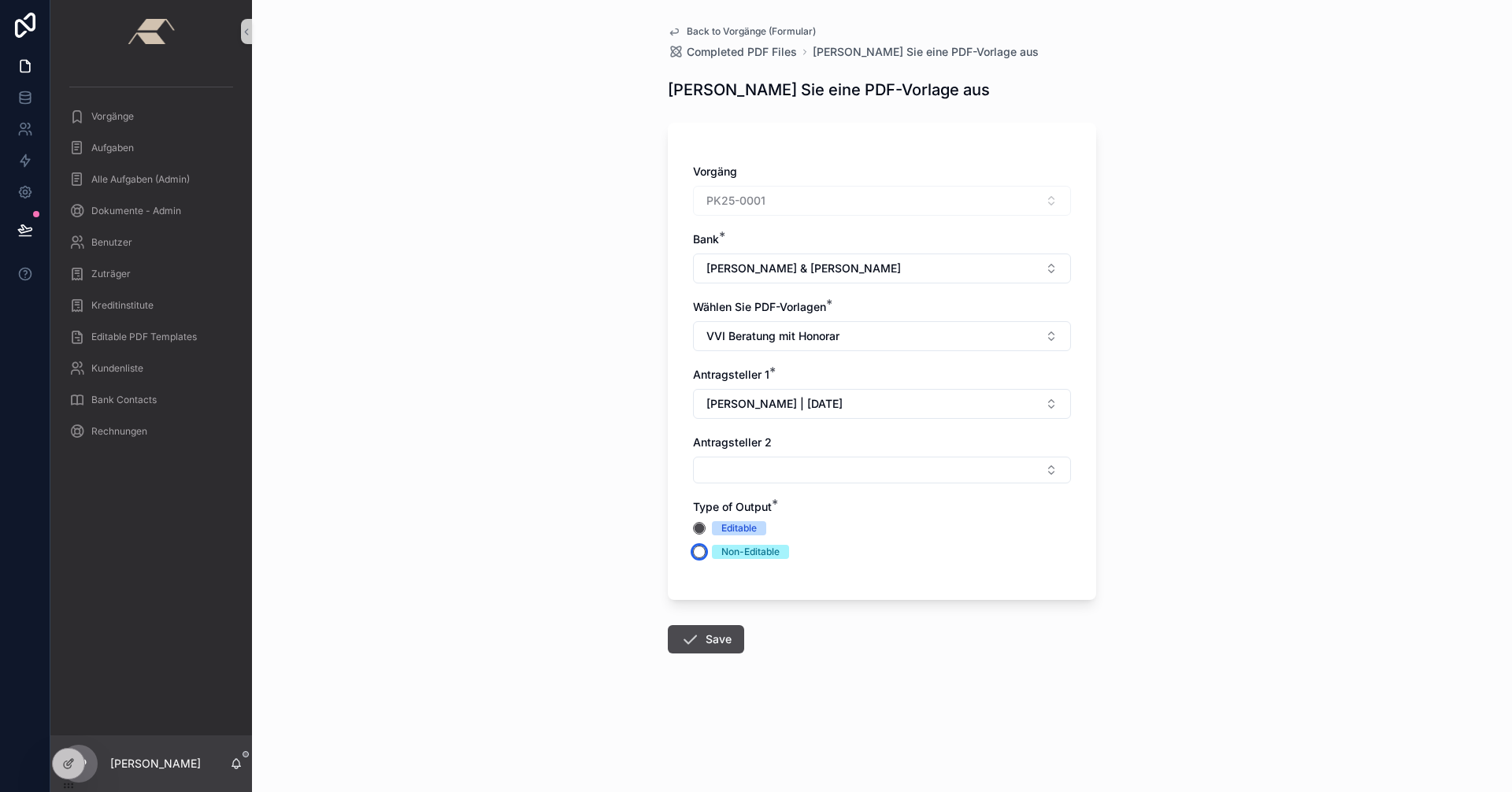
click at [700, 552] on button "Non-Editable" at bounding box center [699, 551] width 12 height 12
click at [694, 634] on icon "scrollable content" at bounding box center [690, 639] width 19 height 19
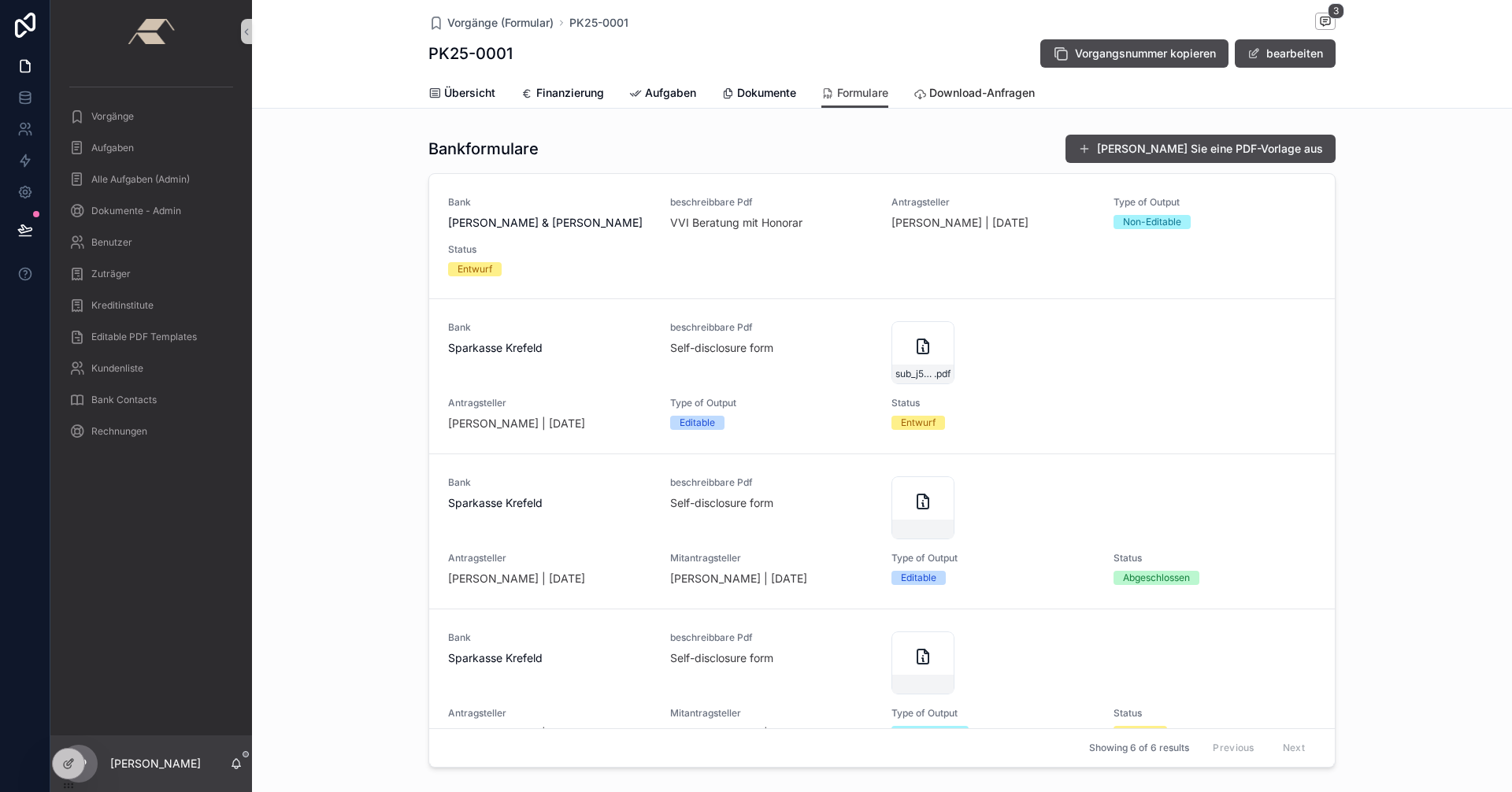
click at [943, 93] on span "Download-Anfragen" at bounding box center [981, 93] width 105 height 16
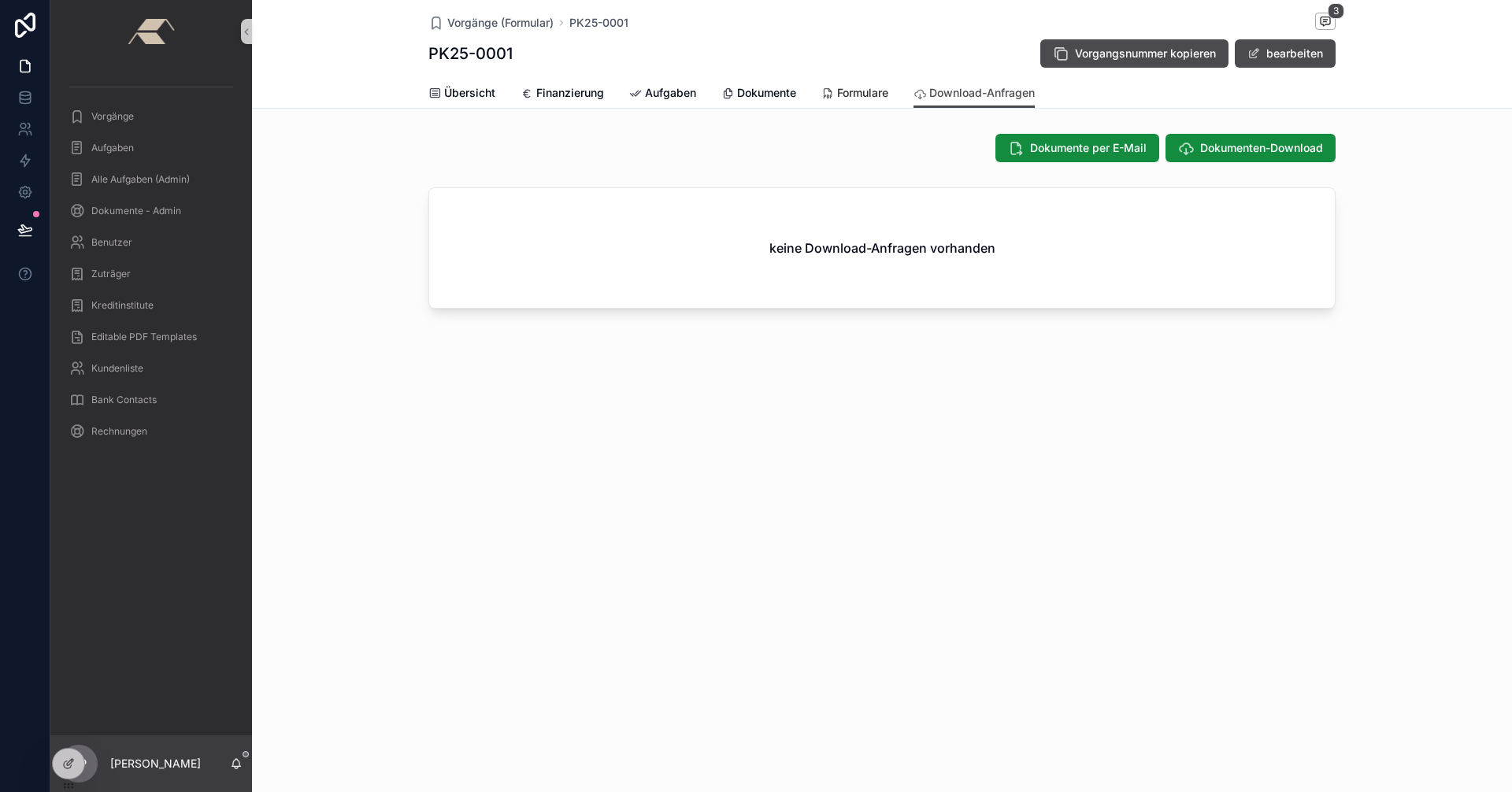
click at [851, 93] on span "Formulare" at bounding box center [862, 93] width 51 height 16
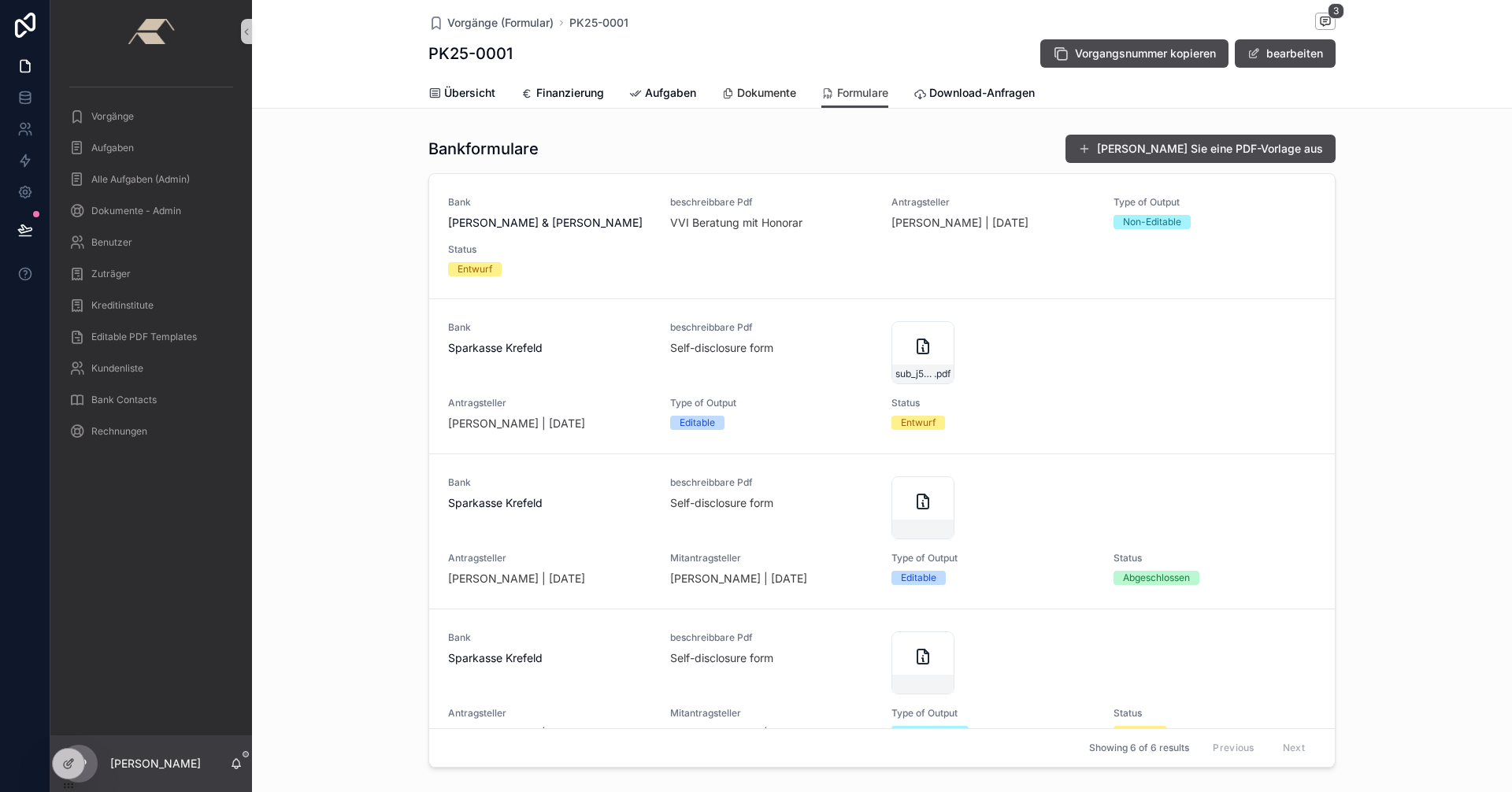
click at [748, 86] on span "Dokumente" at bounding box center [766, 93] width 59 height 16
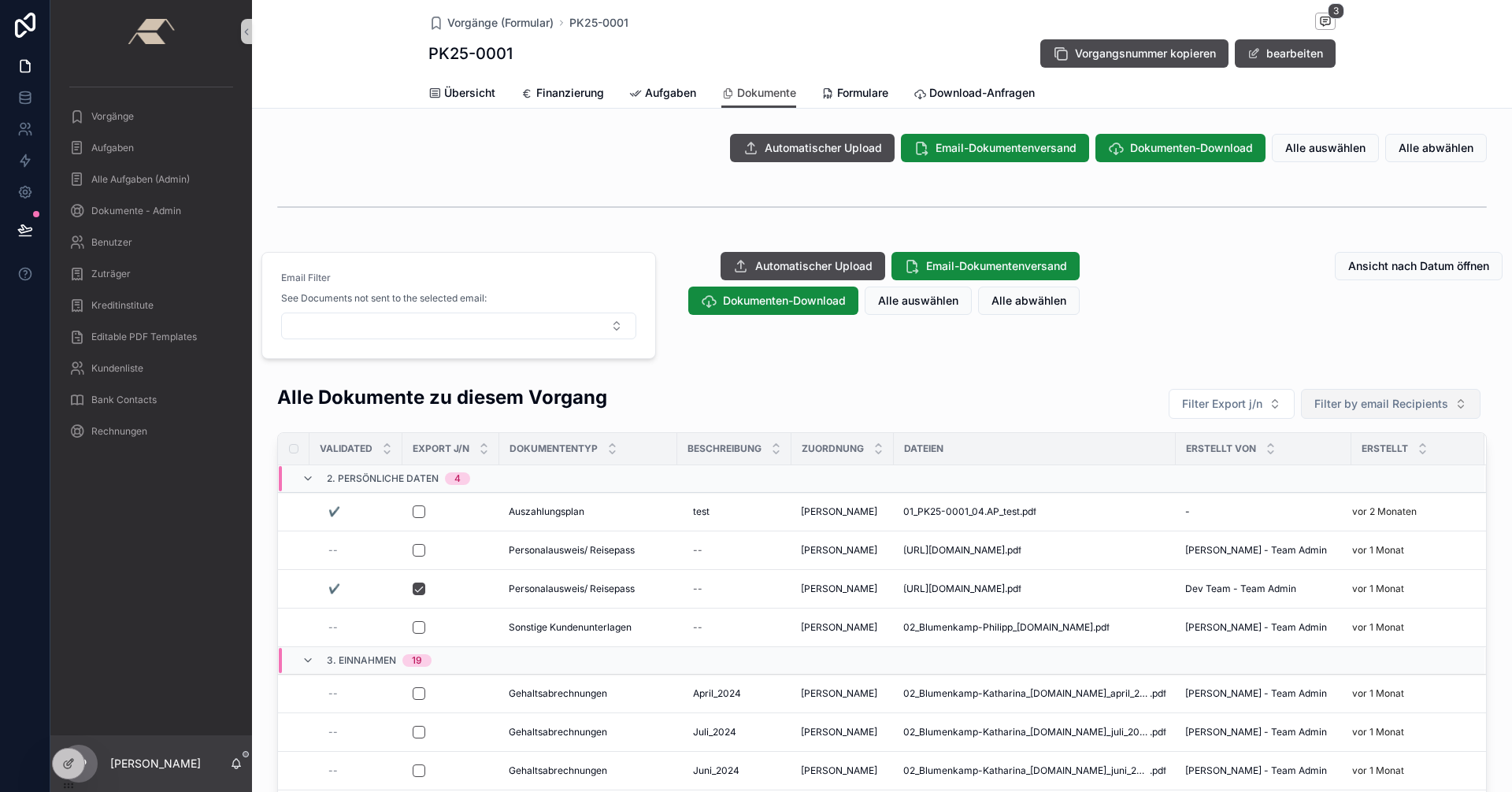
click at [1342, 405] on span "Filter by email Recipients" at bounding box center [1381, 404] width 134 height 16
click at [1363, 375] on div "Automatischer Upload Email-Dokumentenversand Dokumenten-Download Alle auswählen…" at bounding box center [882, 581] width 1260 height 907
click at [129, 113] on span "Vorgänge" at bounding box center [112, 116] width 43 height 12
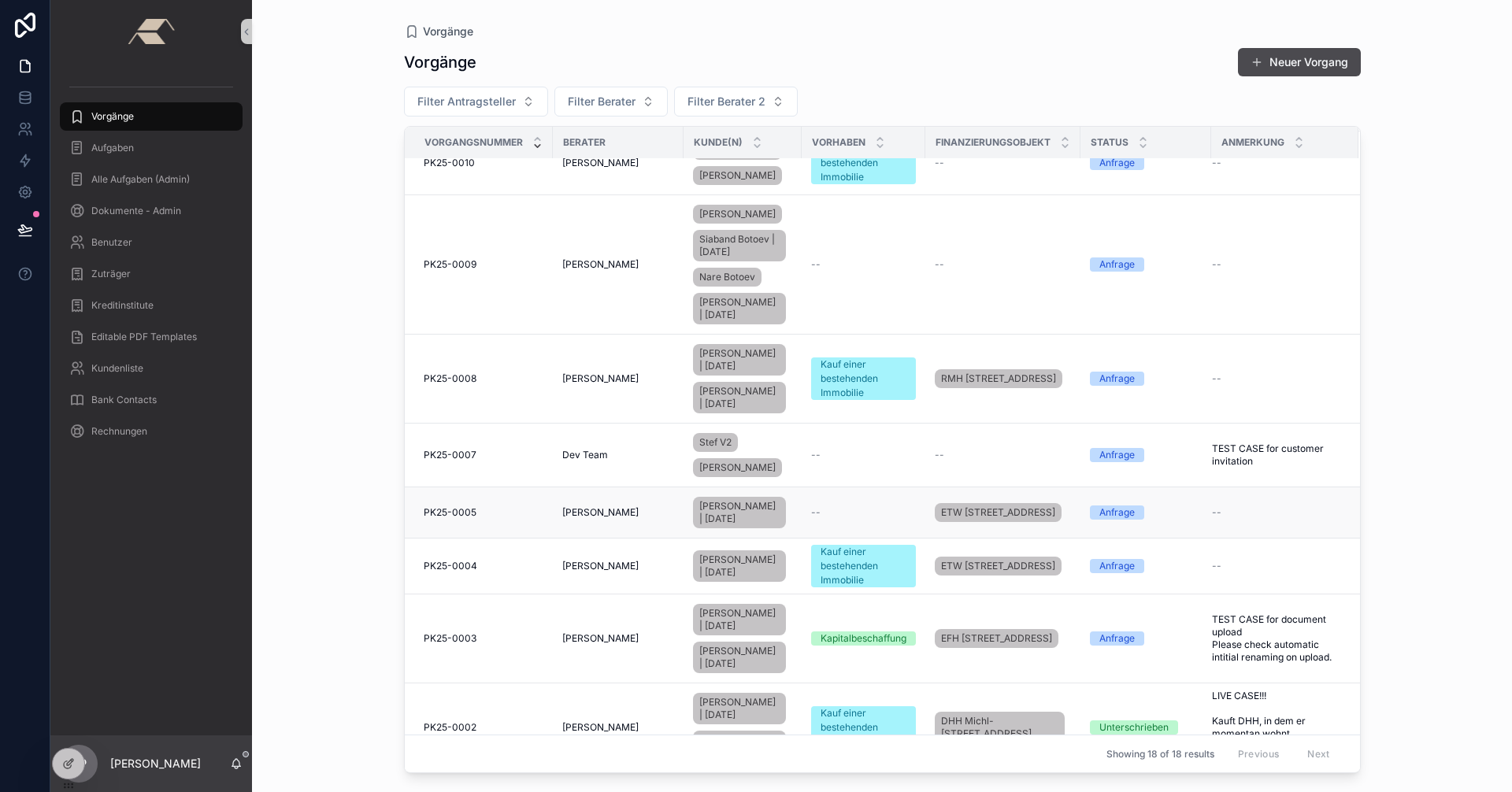
scroll to position [917, 0]
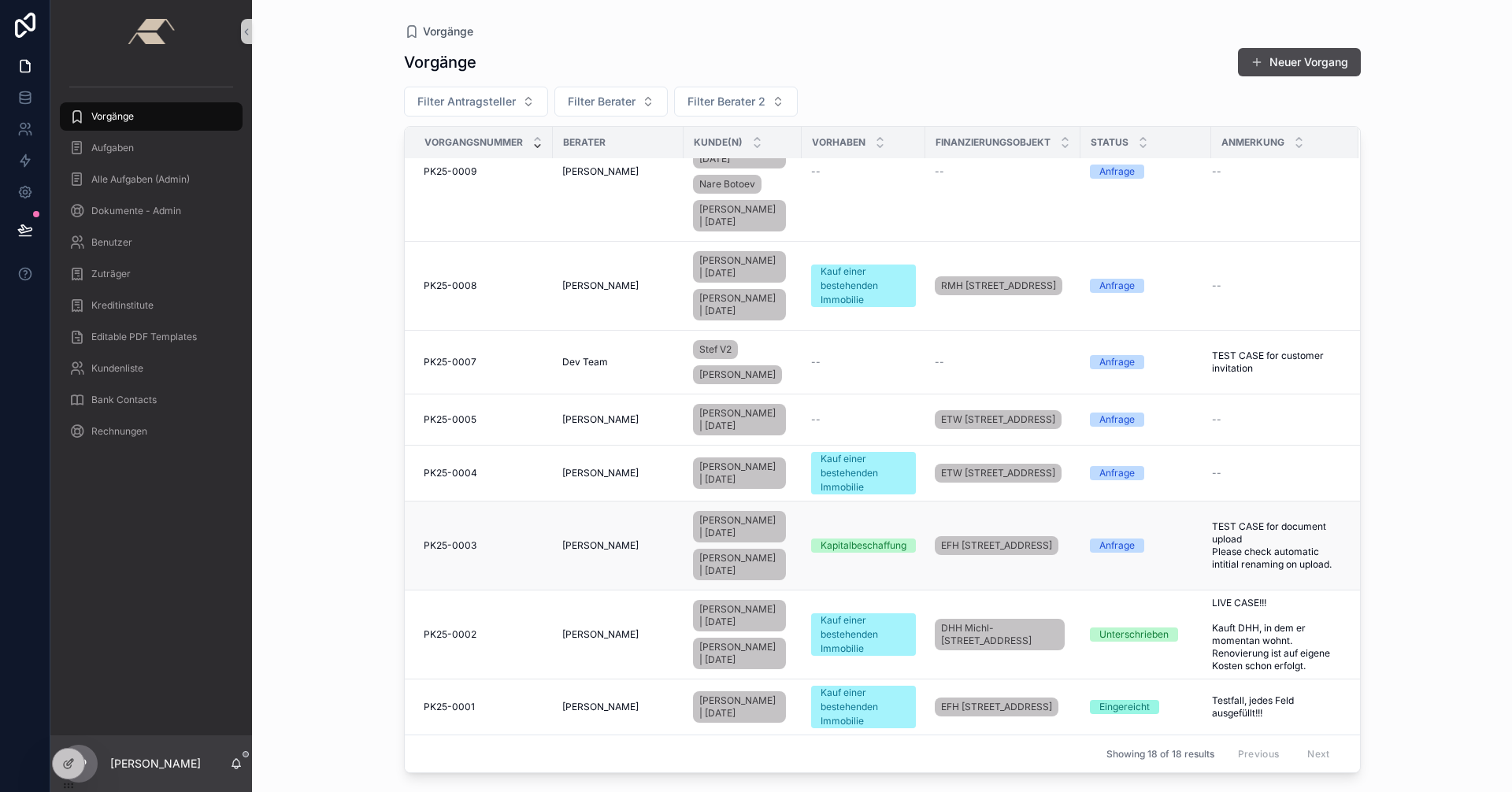
click at [454, 539] on span "PK25-0003" at bounding box center [449, 545] width 53 height 12
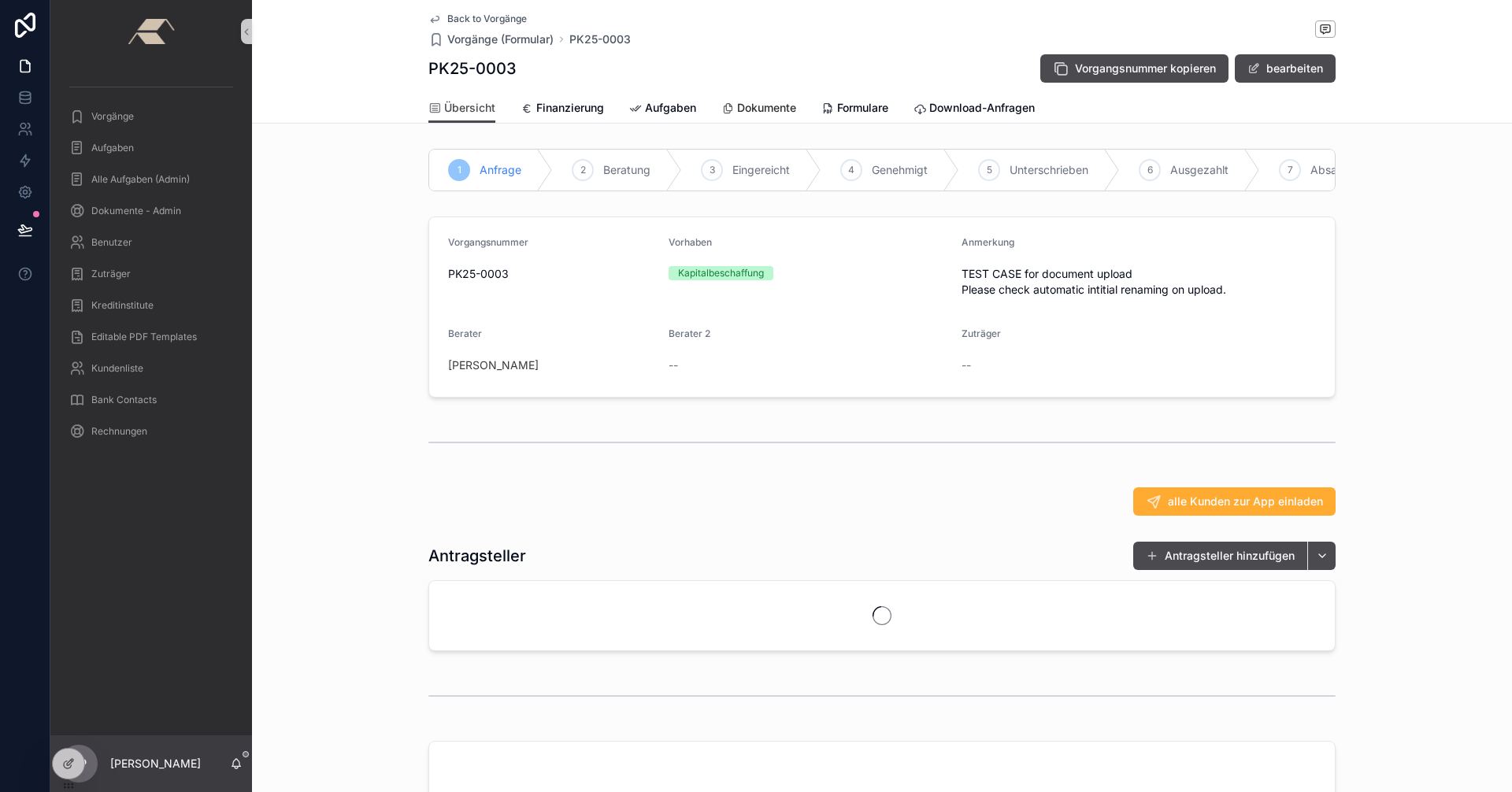
click at [772, 108] on span "Dokumente" at bounding box center [766, 108] width 59 height 16
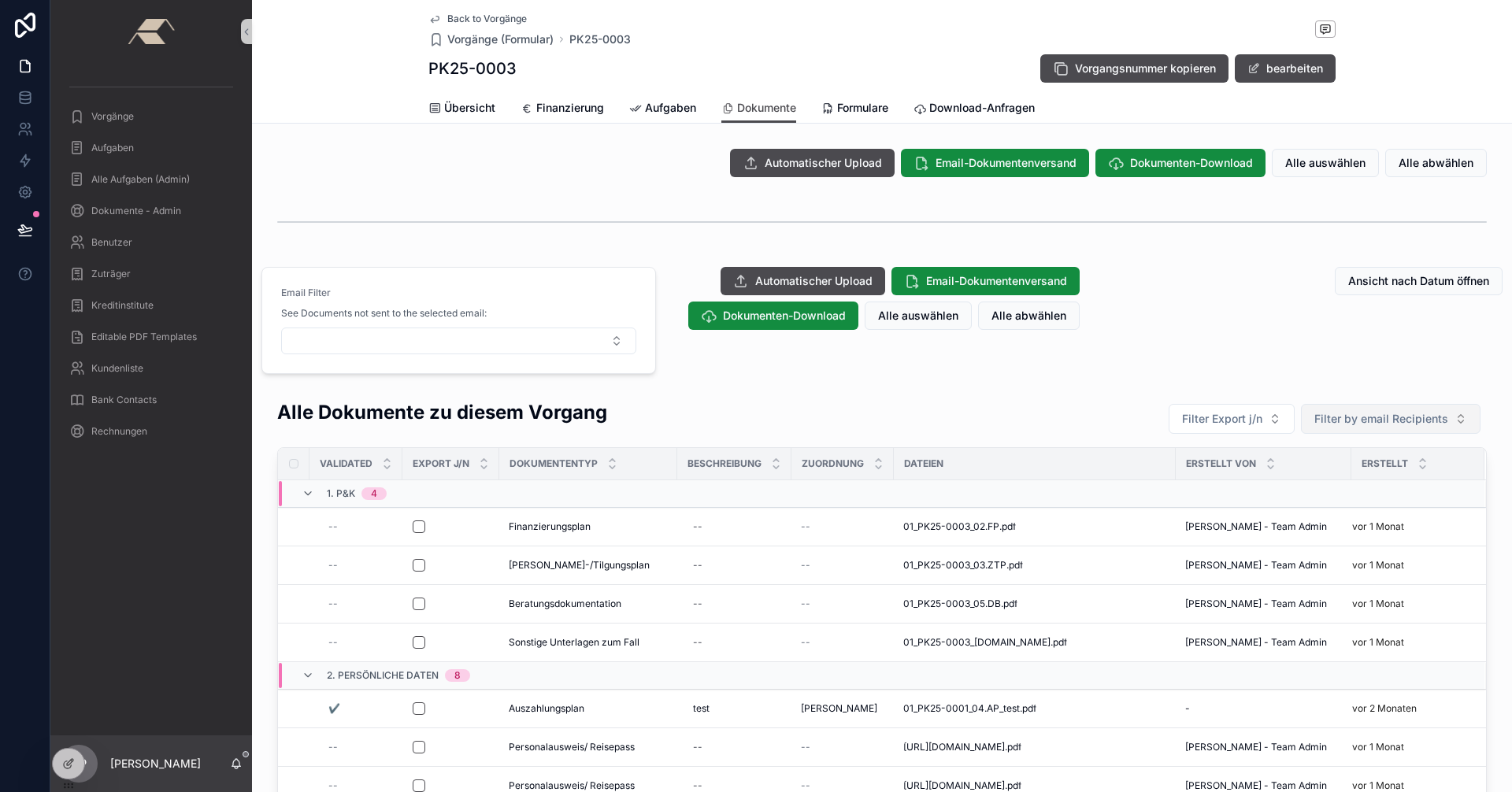
click at [1384, 412] on span "Filter by email Recipients" at bounding box center [1381, 419] width 134 height 16
click at [1233, 346] on div "Ansicht nach Datum öffnen" at bounding box center [1305, 320] width 414 height 120
click at [64, 727] on icon at bounding box center [66, 726] width 4 height 4
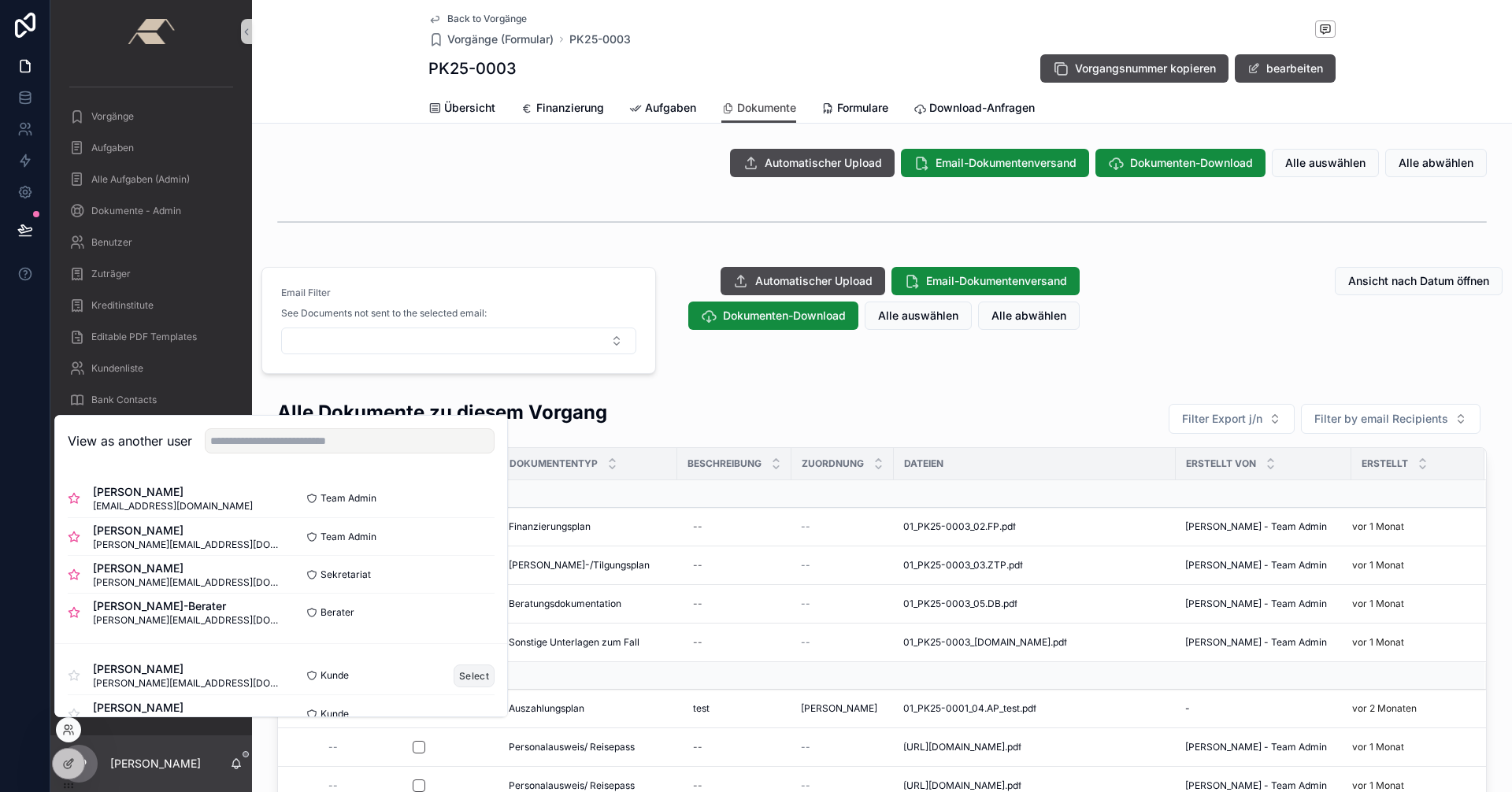
click at [461, 671] on button "Select" at bounding box center [474, 676] width 41 height 23
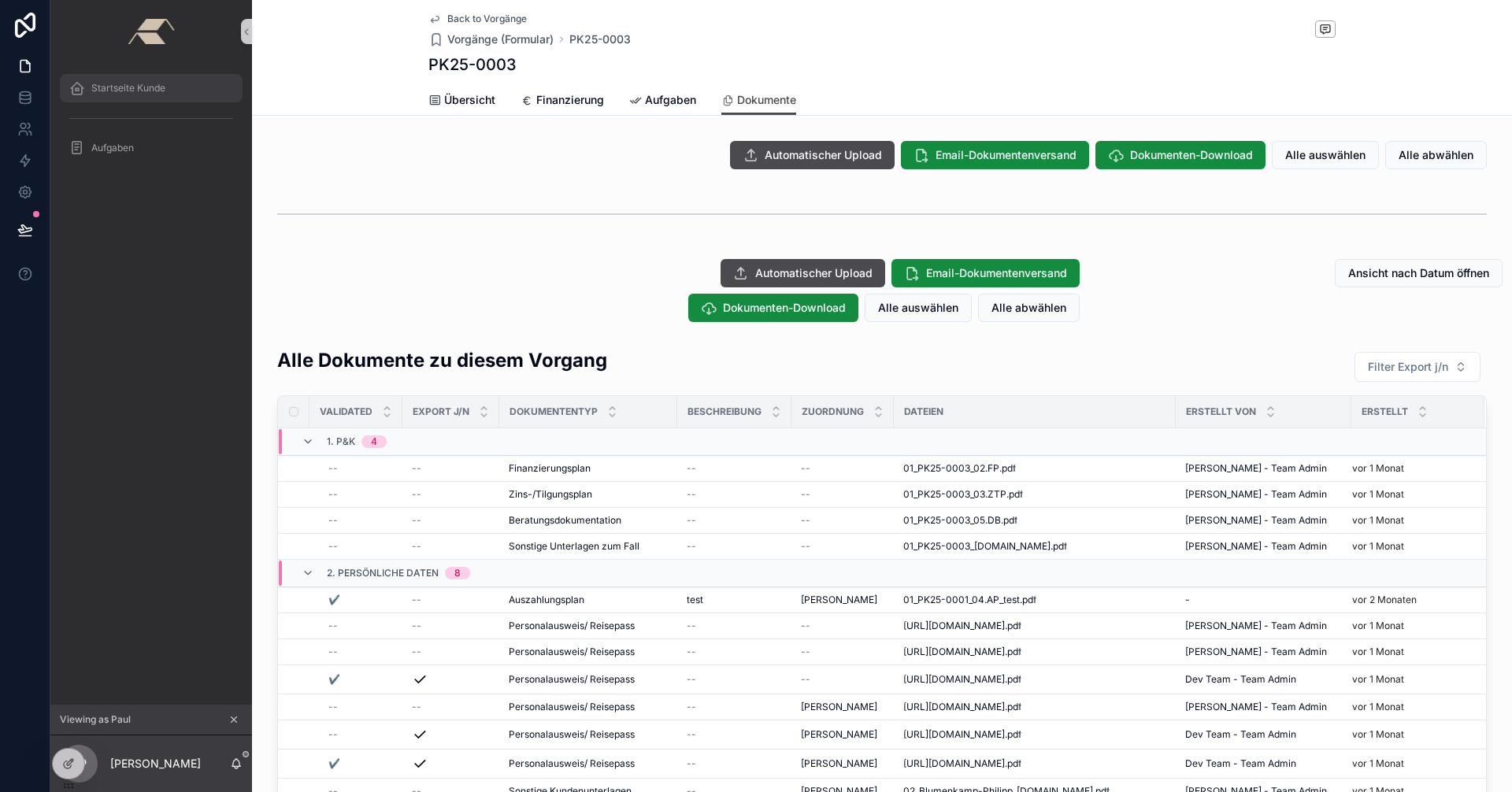
click at [181, 93] on div "Startseite Kunde" at bounding box center [151, 88] width 163 height 25
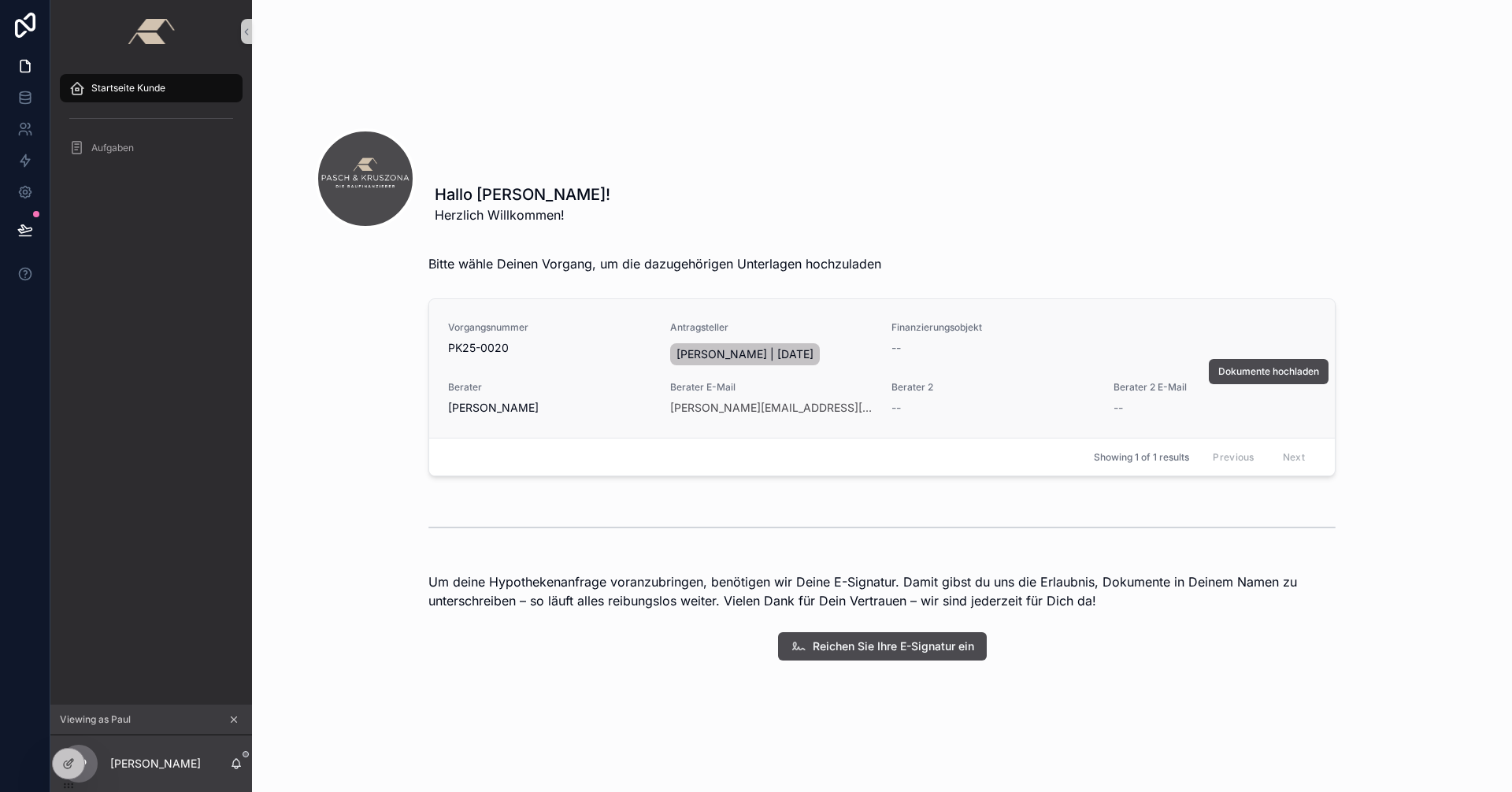
scroll to position [105, 0]
click at [870, 647] on span "Reichen Sie Ihre E-Signatur ein" at bounding box center [893, 645] width 162 height 16
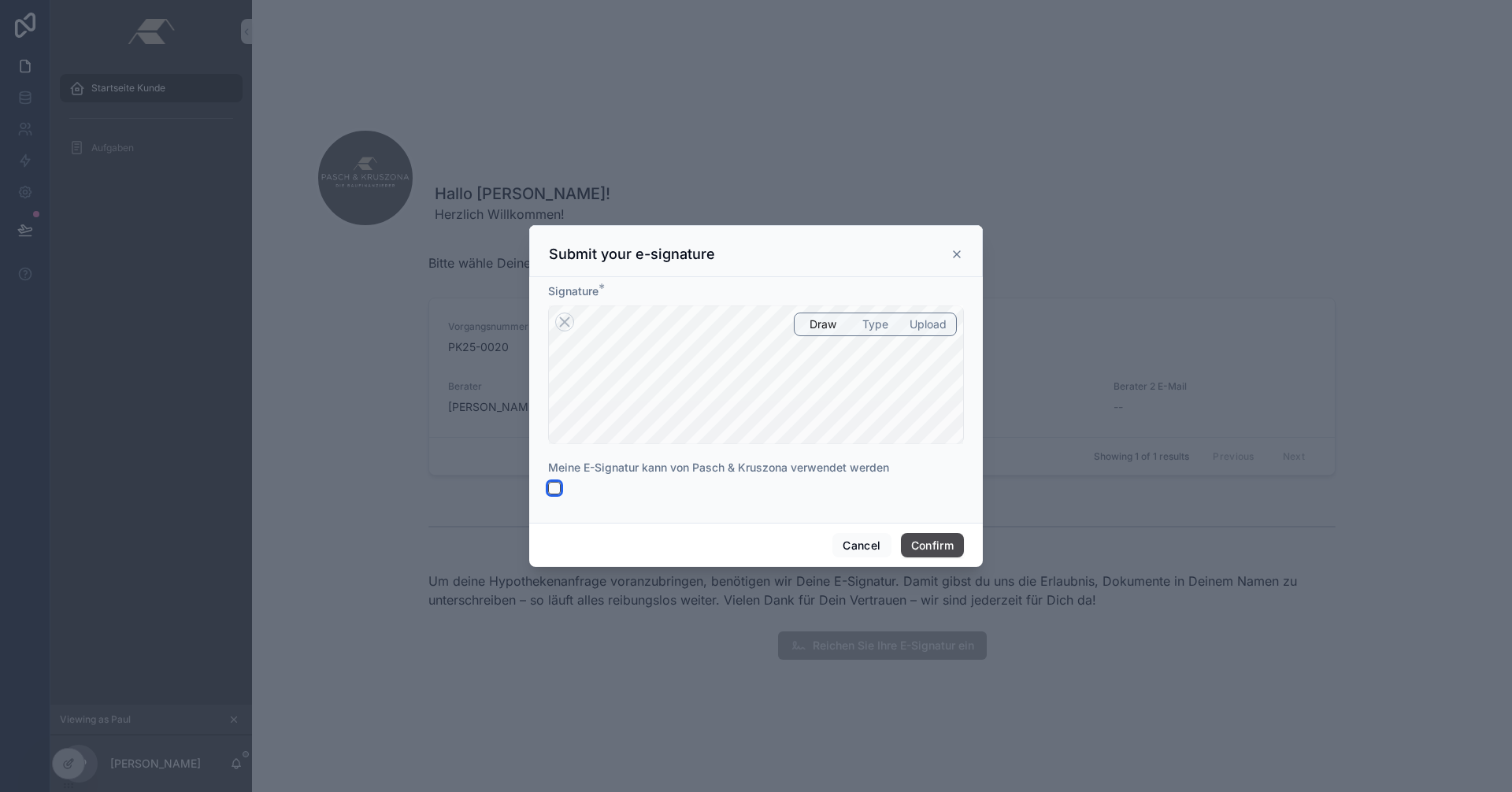
click at [552, 485] on button "button" at bounding box center [554, 488] width 12 height 12
click at [919, 549] on button "Confirm" at bounding box center [932, 544] width 63 height 25
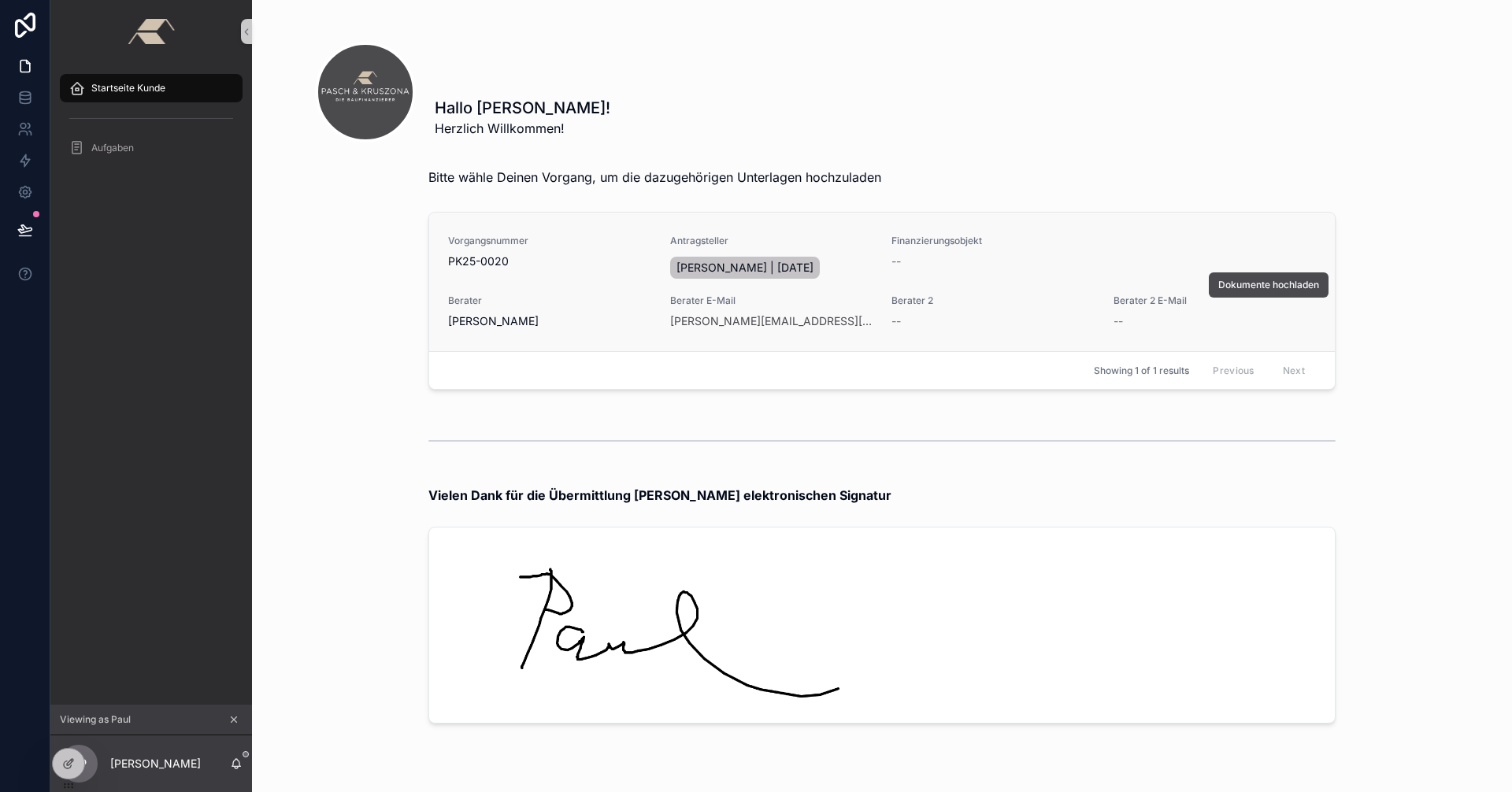
scroll to position [0, 0]
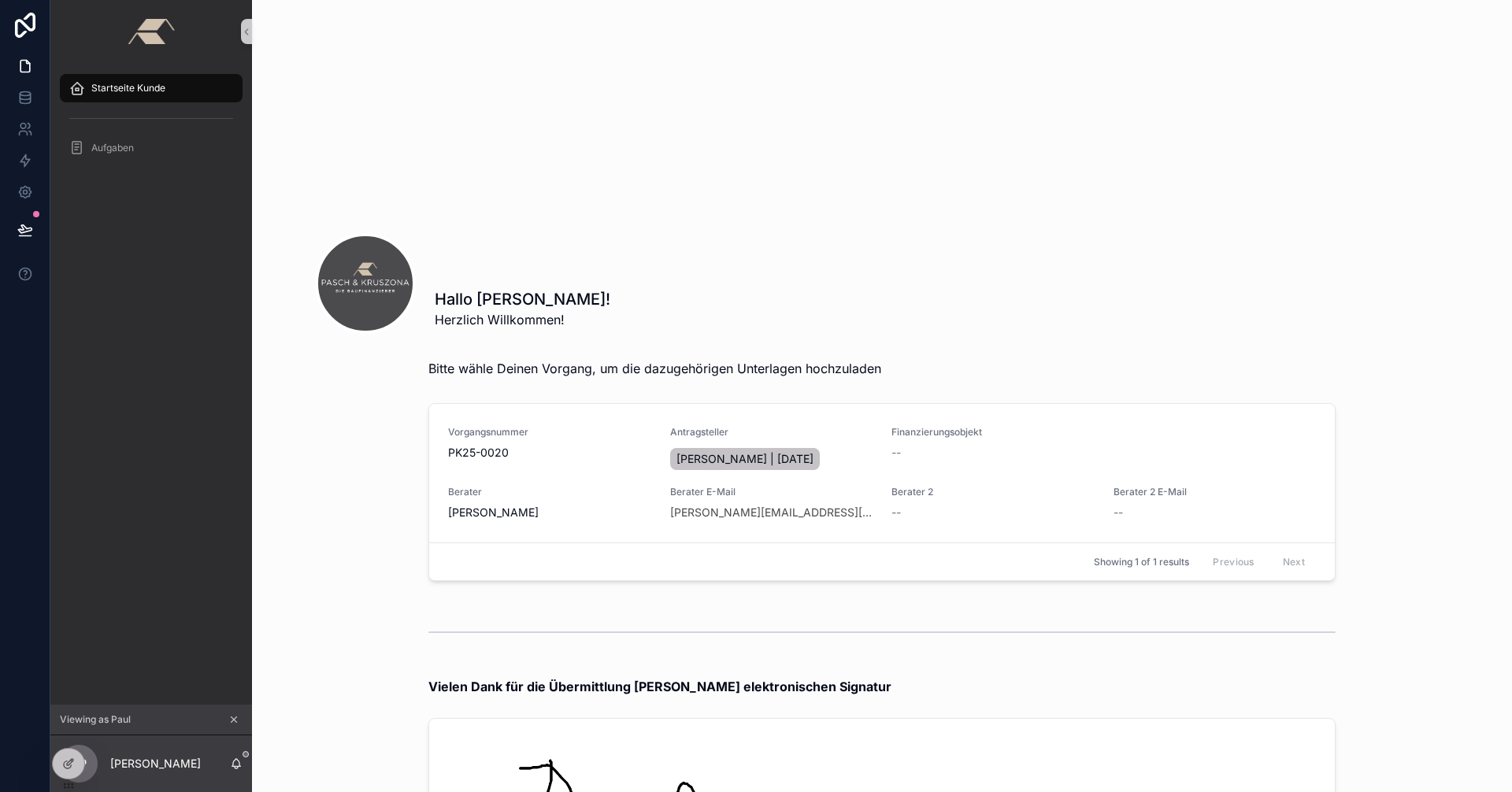
click at [230, 719] on icon "scrollable content" at bounding box center [234, 719] width 11 height 11
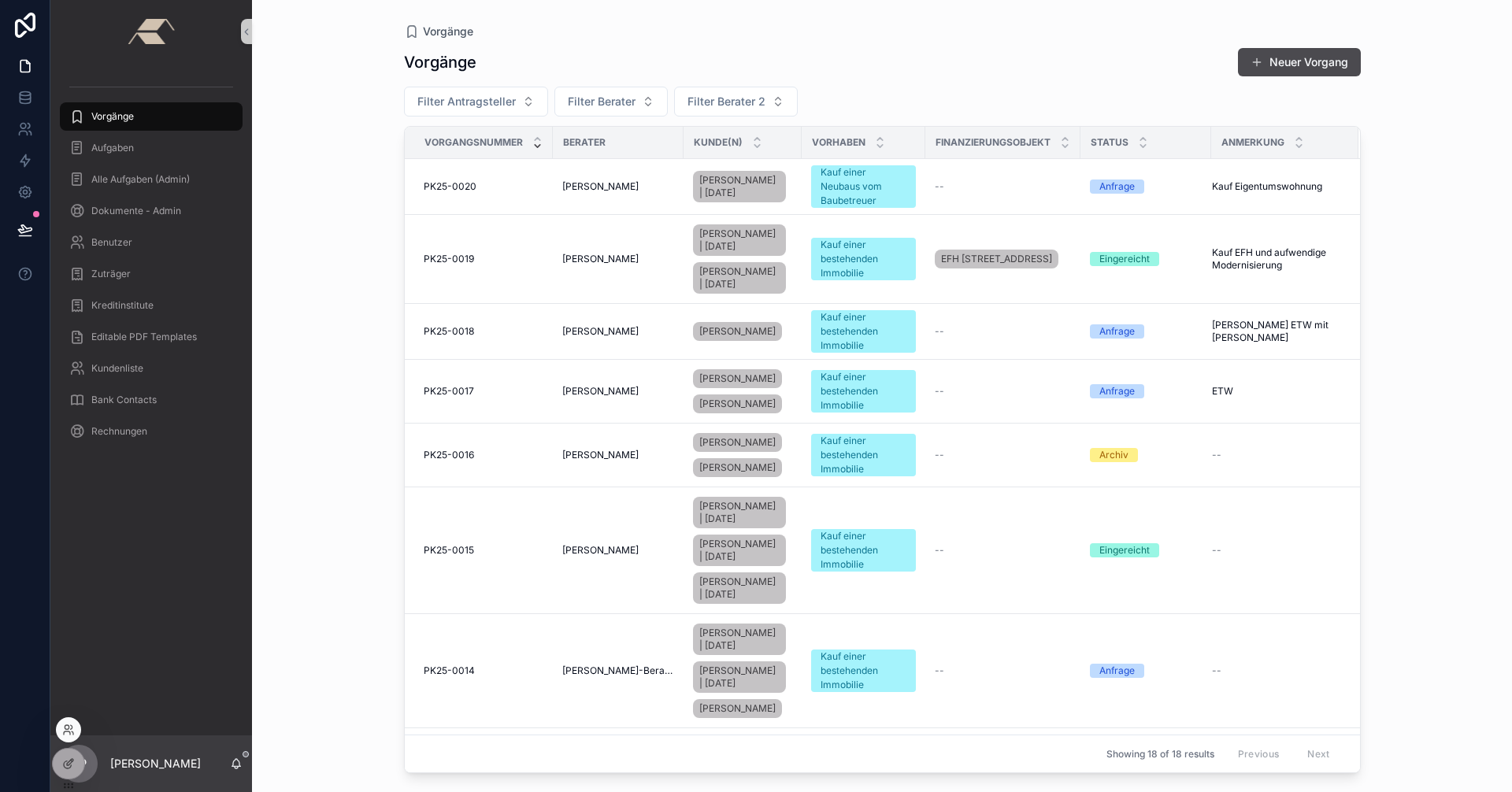
click at [73, 718] on div at bounding box center [68, 729] width 25 height 25
click at [70, 735] on icon at bounding box center [69, 729] width 12 height 12
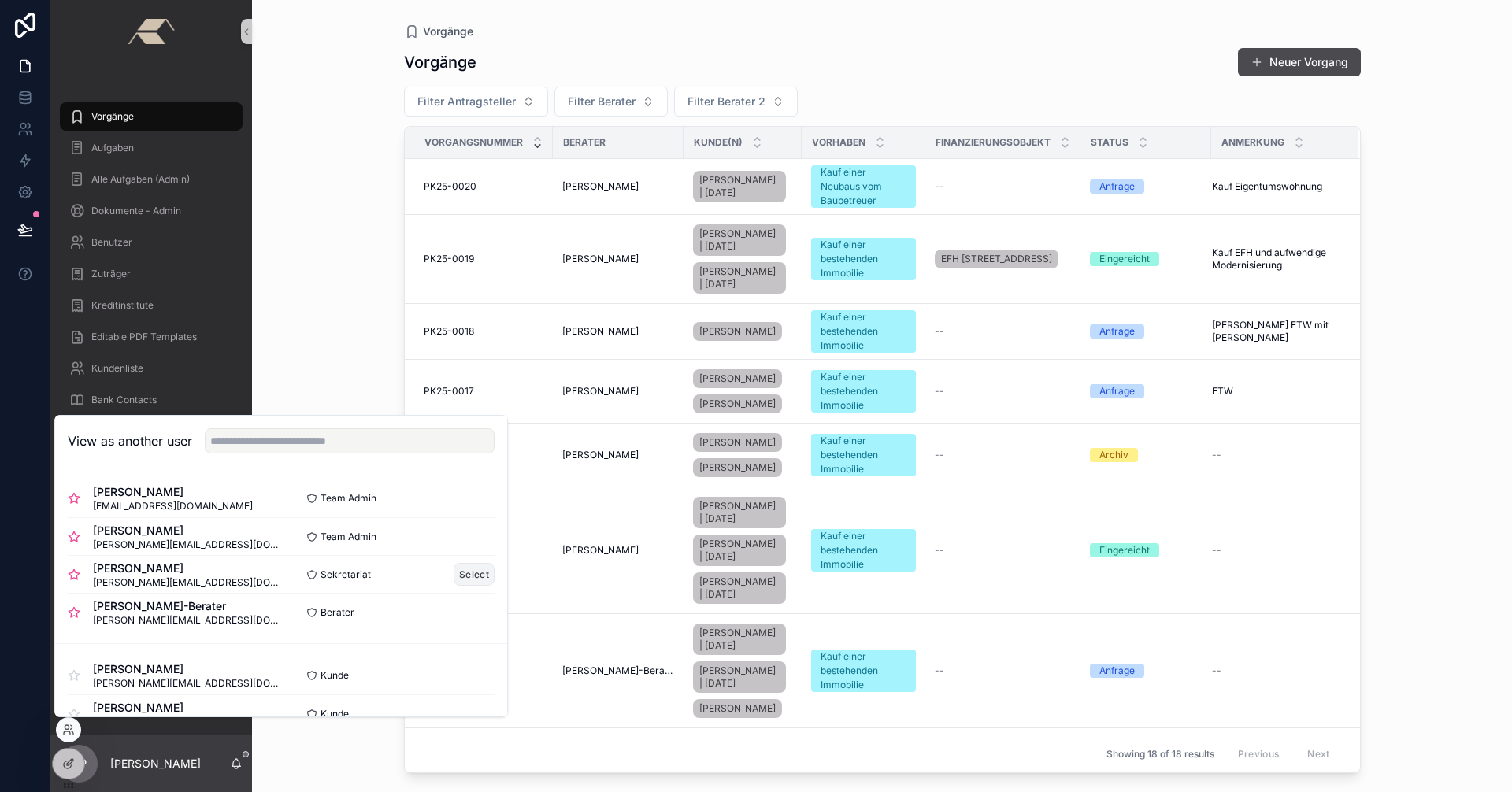
click at [461, 576] on button "Select" at bounding box center [474, 574] width 41 height 23
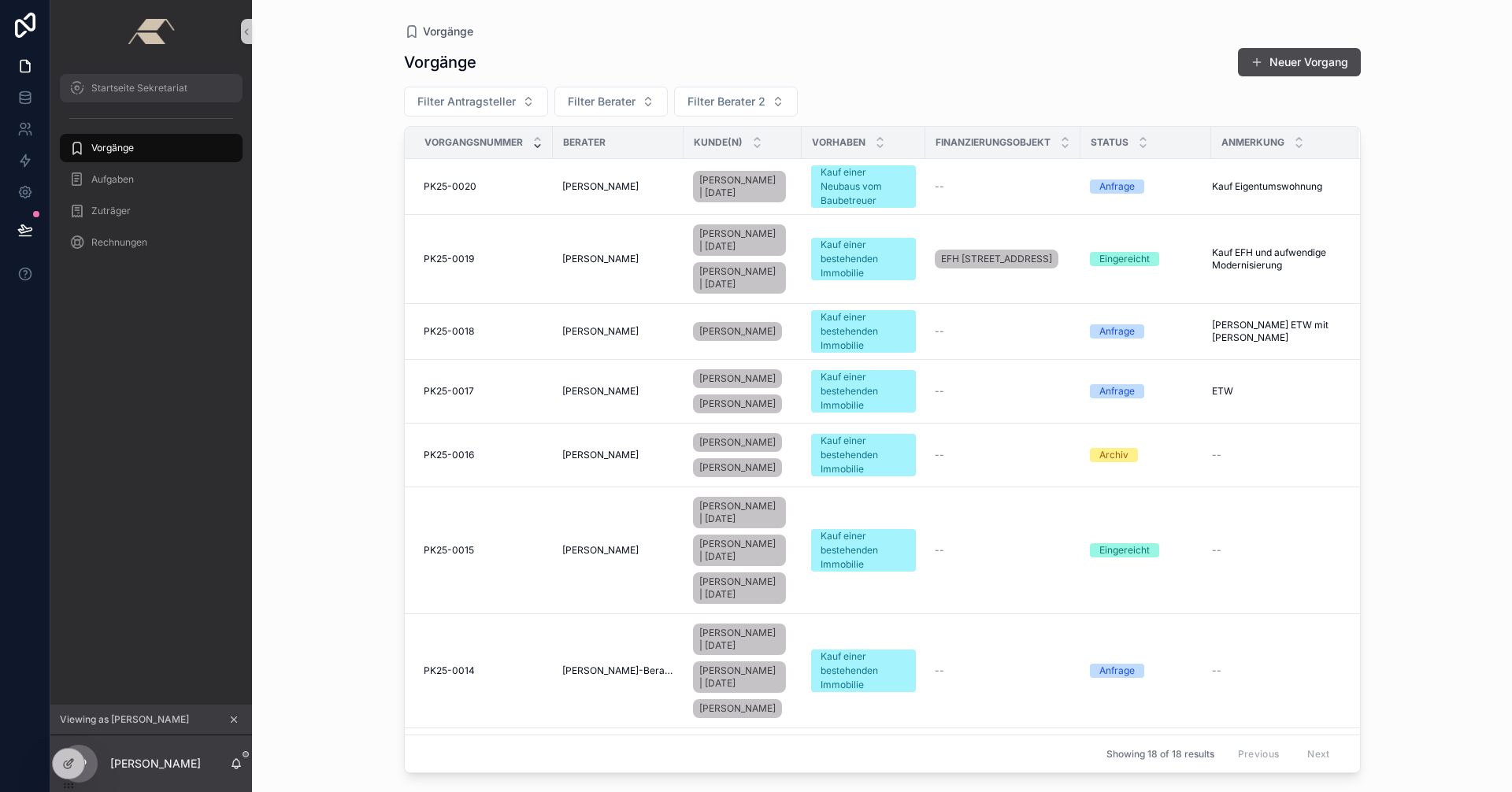
click at [141, 93] on span "Startseite Sekretariat" at bounding box center [139, 88] width 96 height 12
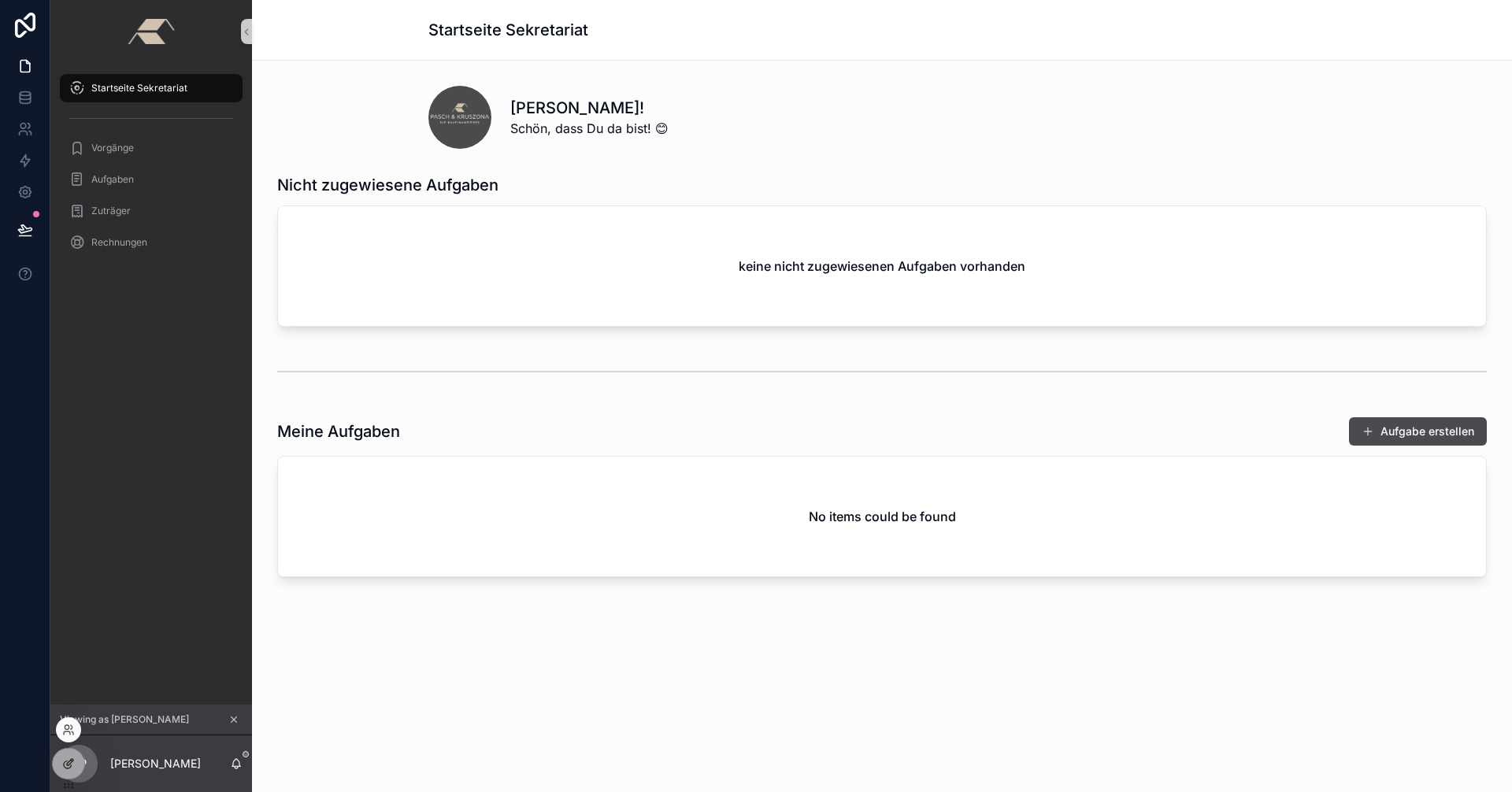
click at [72, 761] on icon at bounding box center [69, 763] width 12 height 12
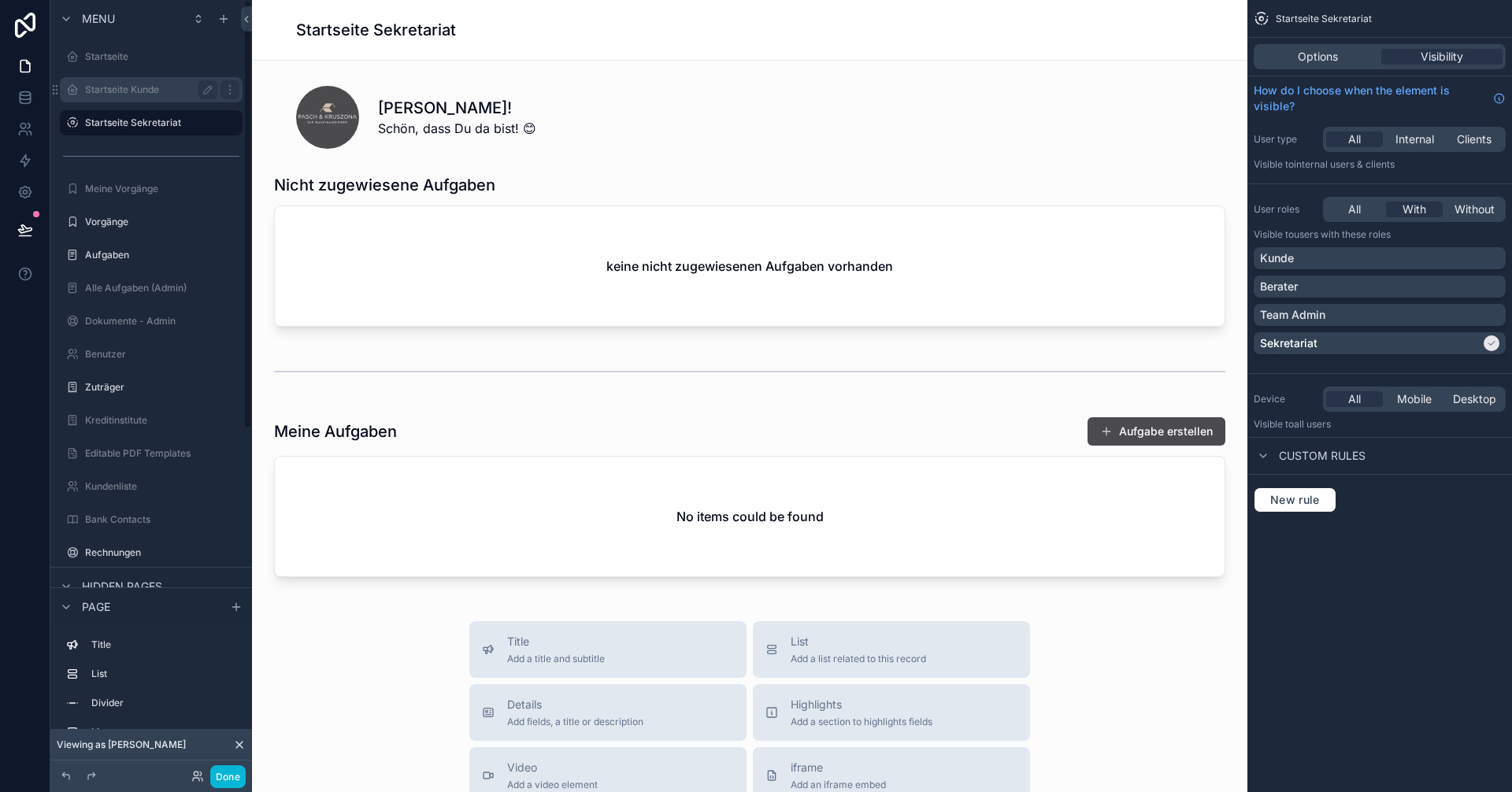
click at [137, 86] on label "Startseite Kunde" at bounding box center [148, 89] width 126 height 12
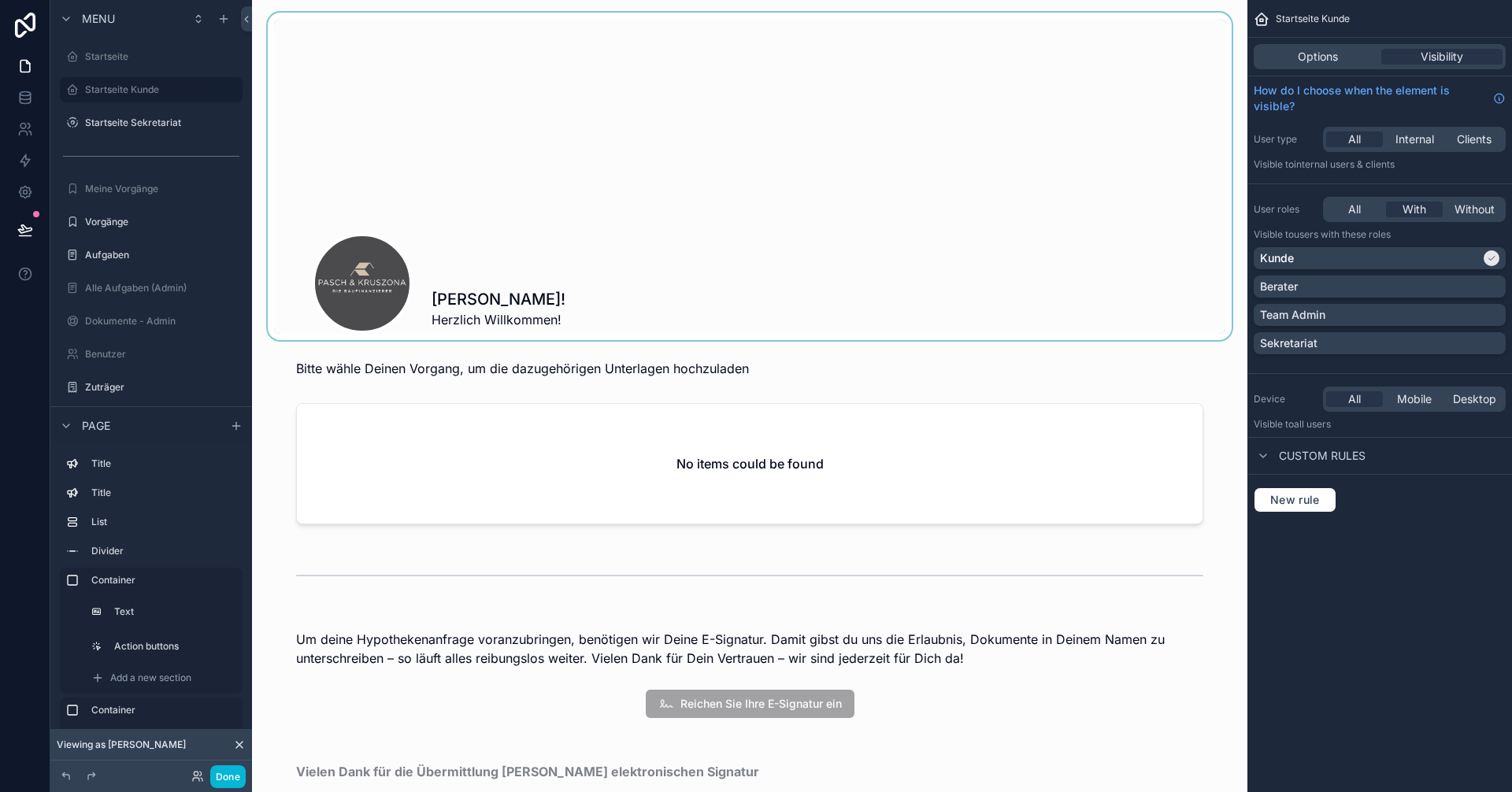
click at [658, 178] on div "scrollable content" at bounding box center [749, 175] width 970 height 327
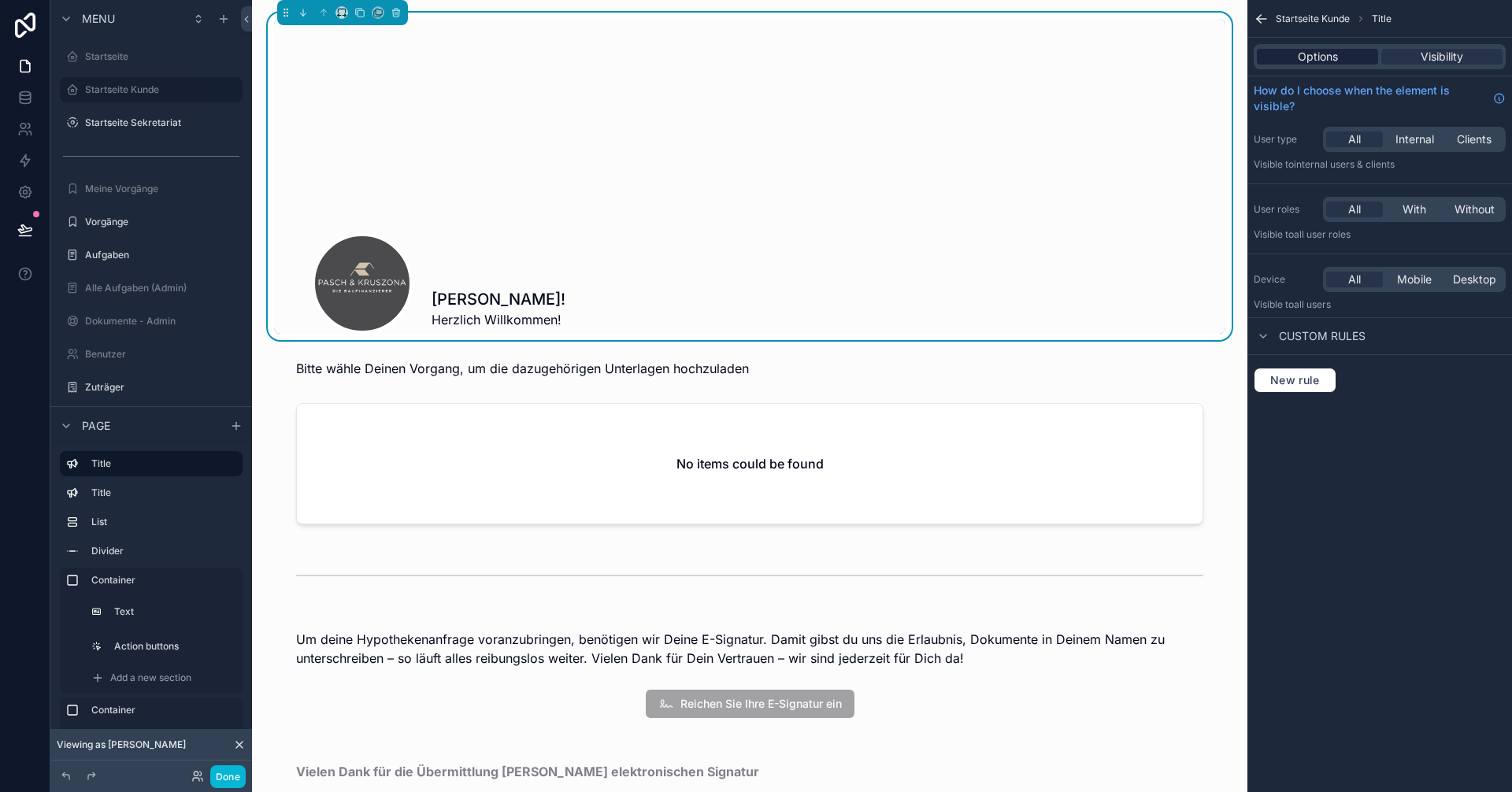
click at [1350, 56] on div "Options" at bounding box center [1317, 56] width 122 height 16
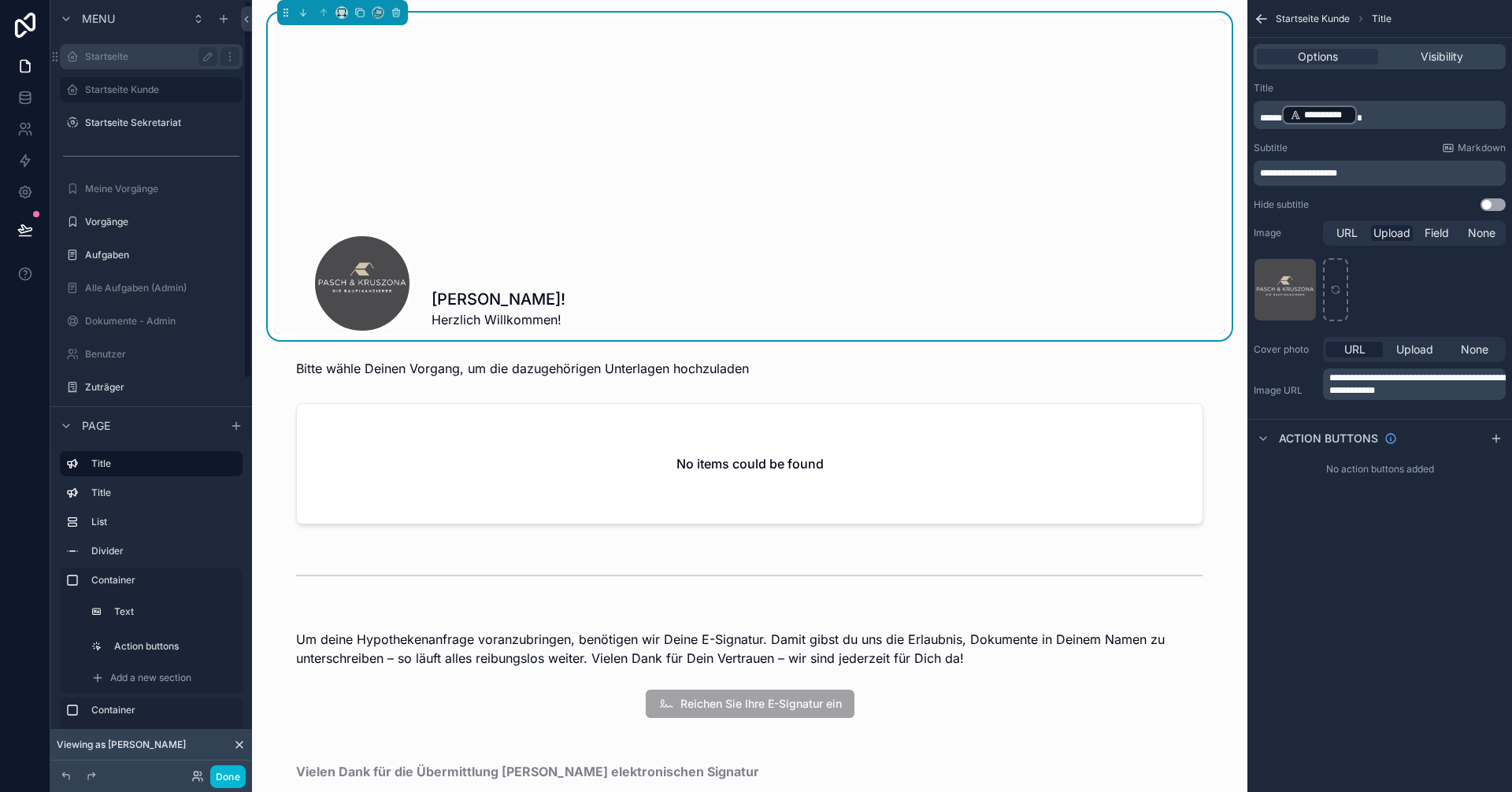
click at [124, 56] on label "Startseite" at bounding box center [148, 56] width 126 height 12
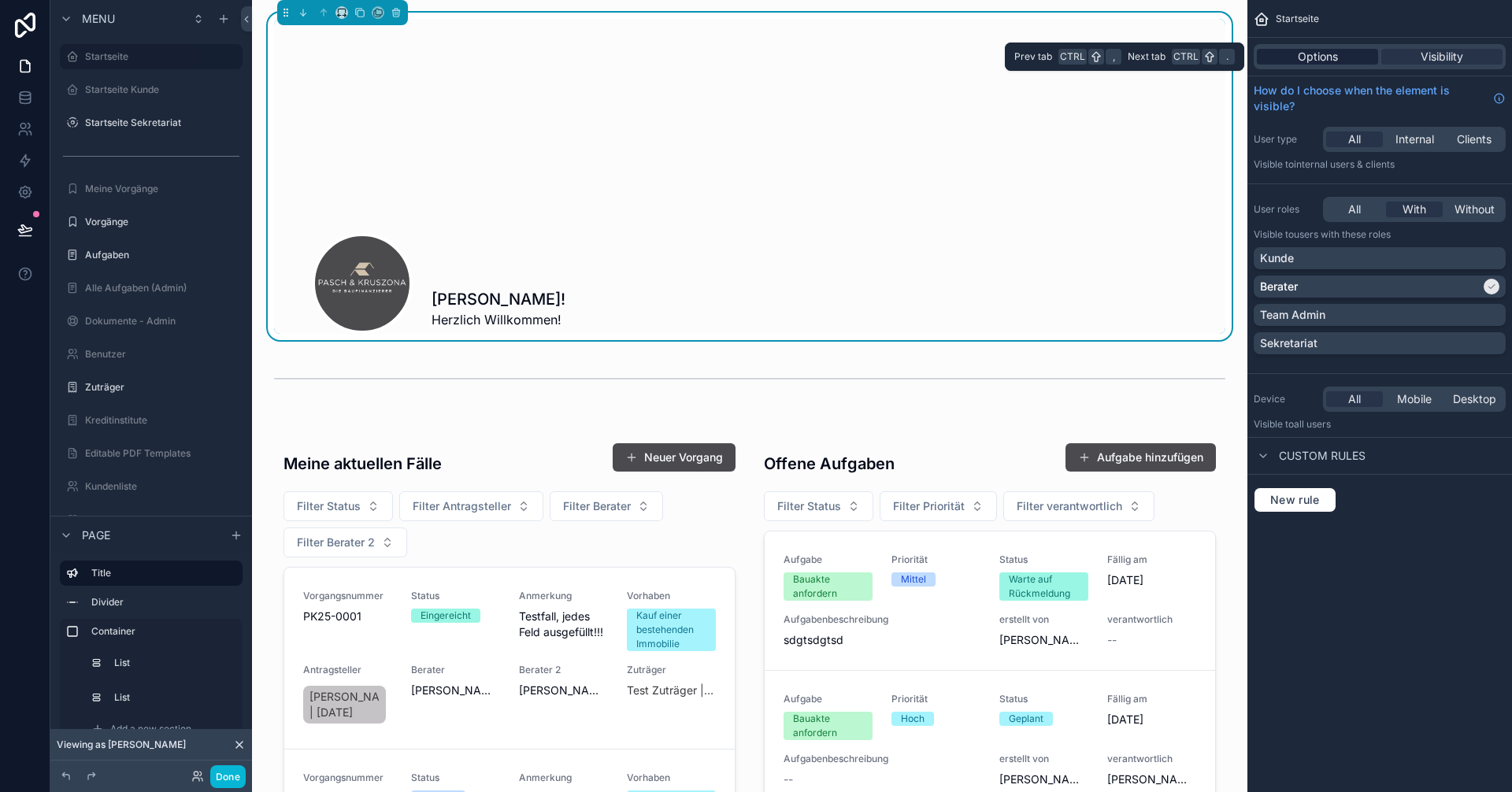
click at [1324, 61] on span "Options" at bounding box center [1317, 56] width 40 height 16
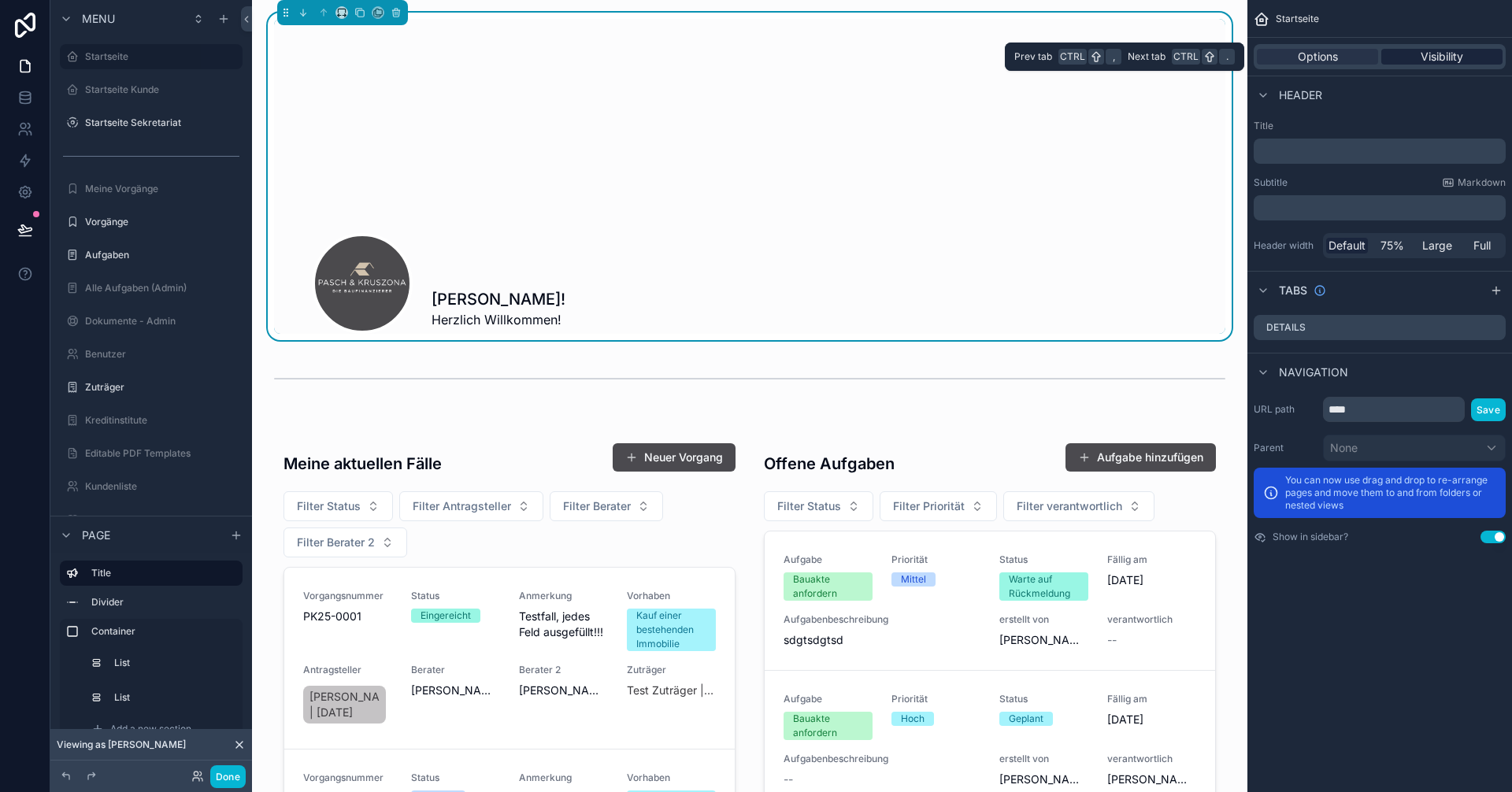
click at [1430, 55] on span "Visibility" at bounding box center [1442, 56] width 43 height 16
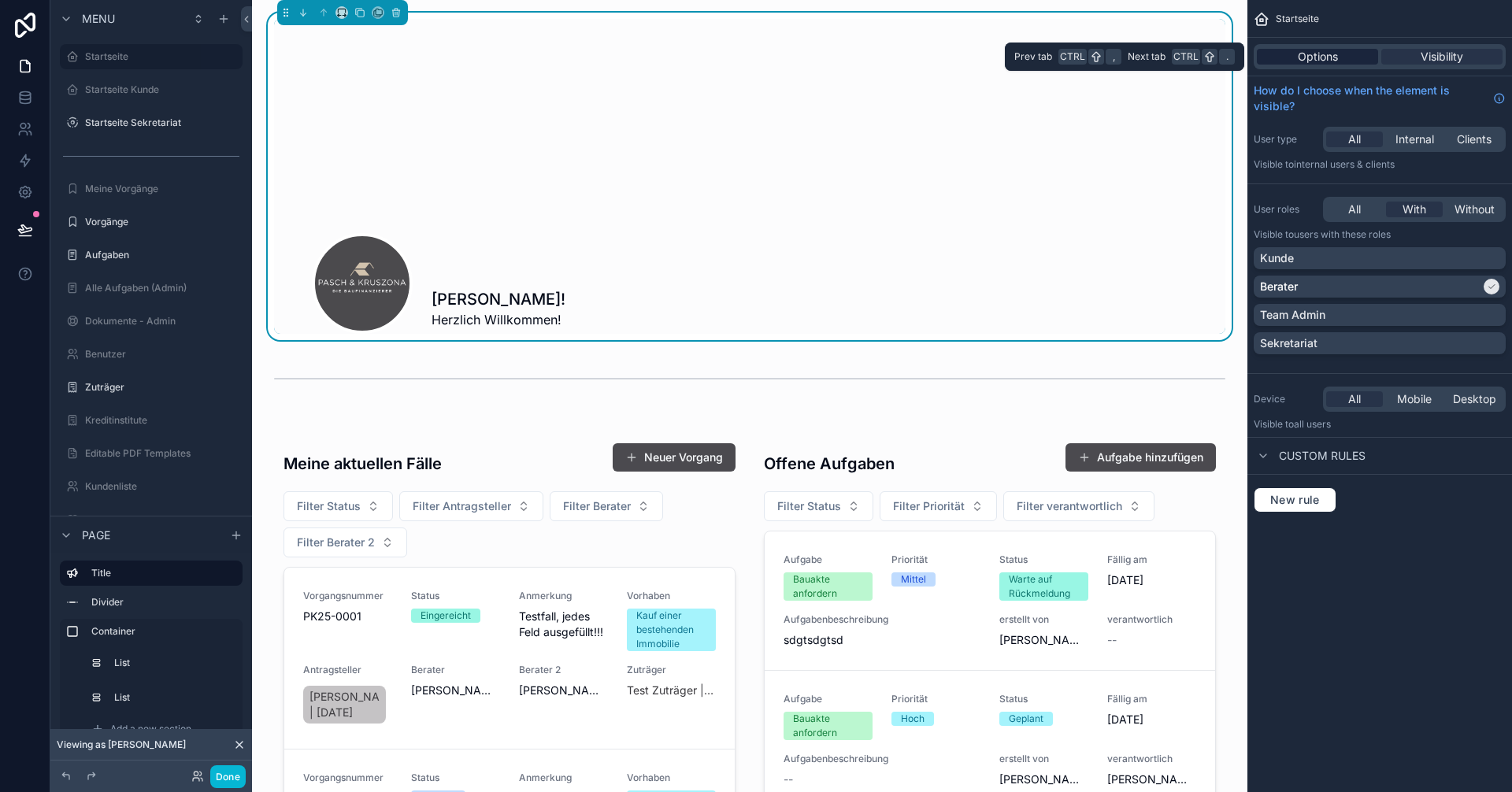
click at [1325, 60] on span "Options" at bounding box center [1317, 56] width 40 height 16
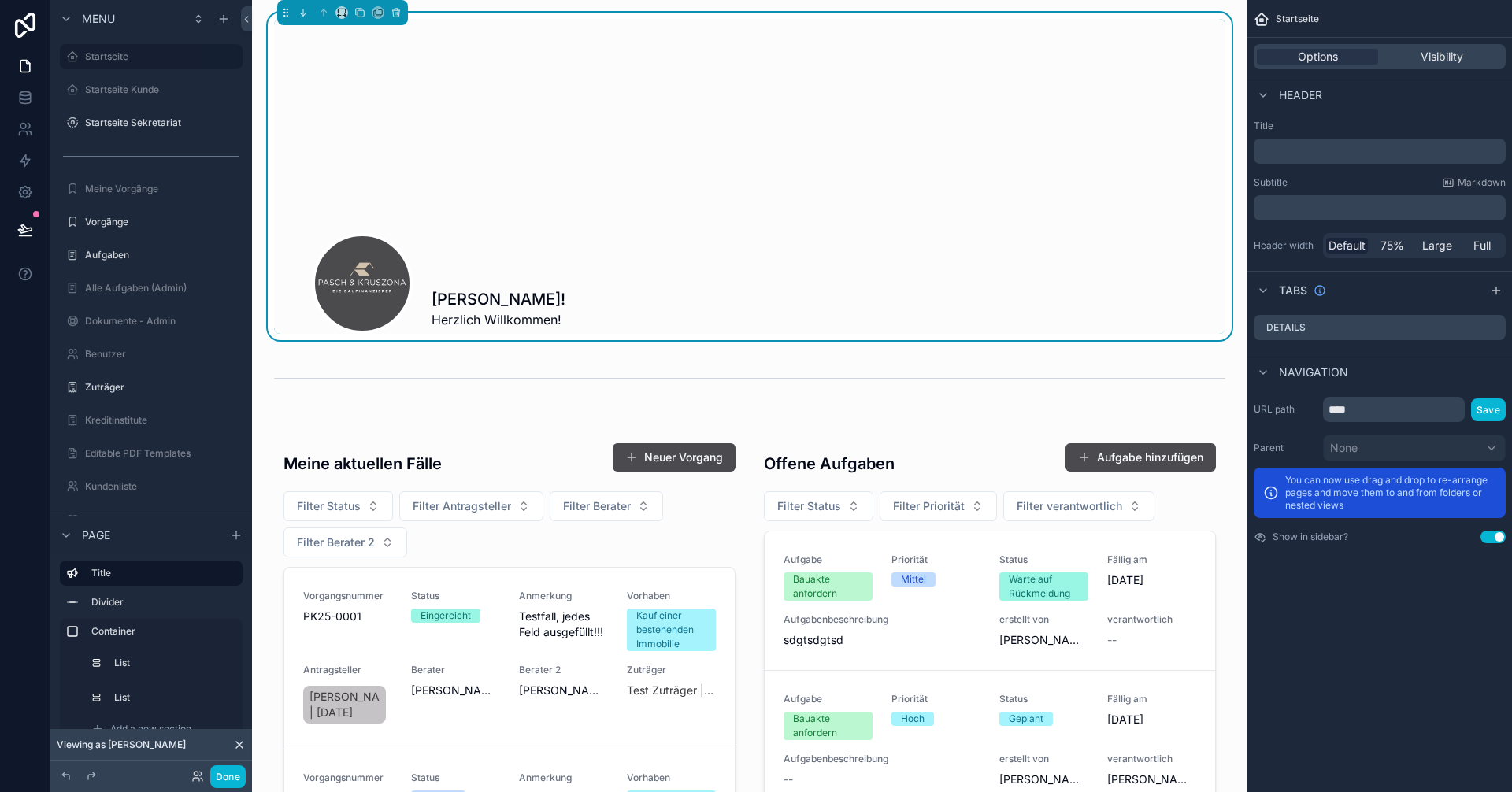
click at [726, 261] on div "scrollable content" at bounding box center [749, 145] width 952 height 252
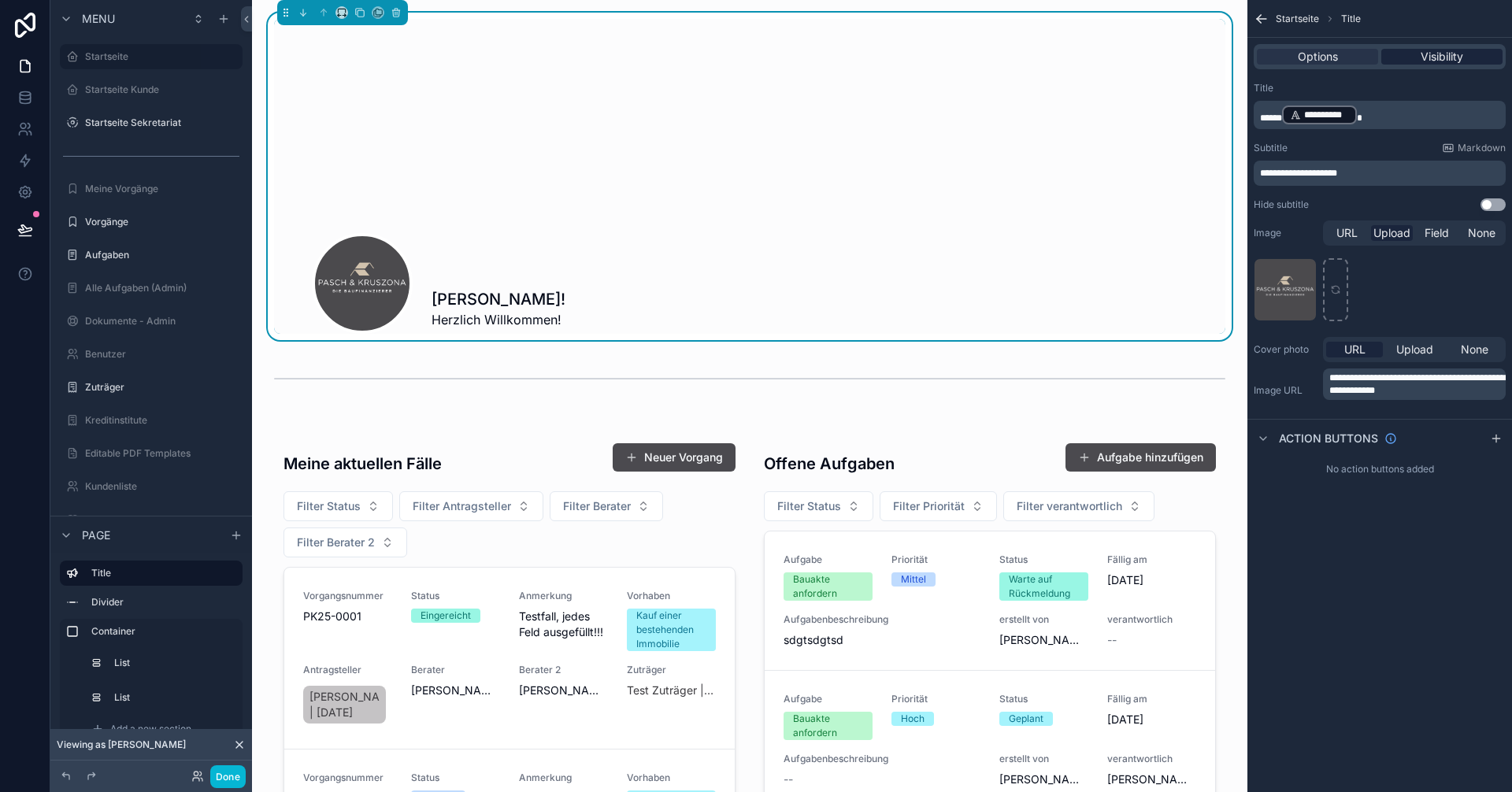
click at [1422, 58] on span "Visibility" at bounding box center [1442, 56] width 43 height 16
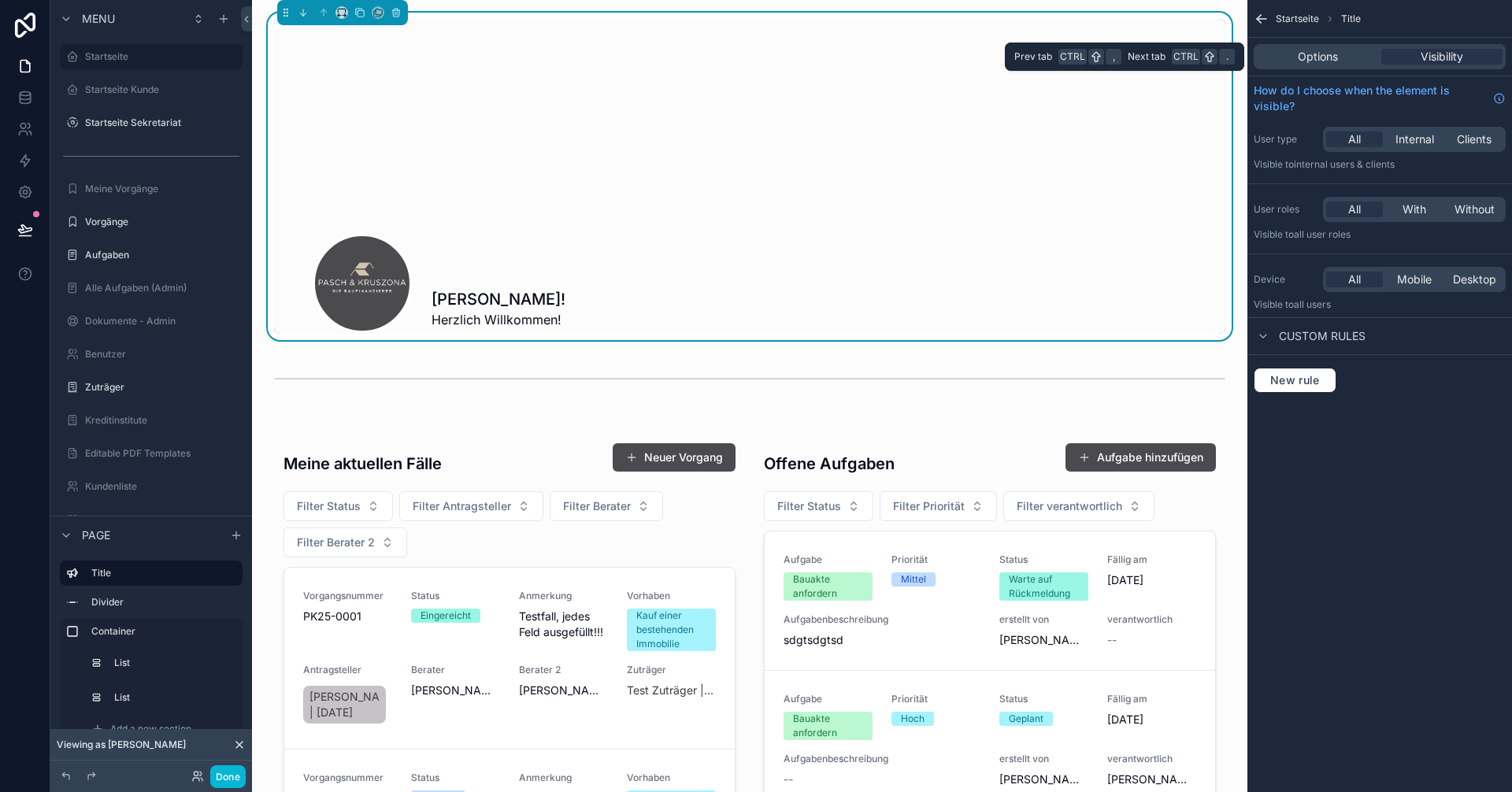
click at [1296, 66] on div "Options Visibility" at bounding box center [1379, 56] width 252 height 25
click at [1296, 56] on div "Options" at bounding box center [1317, 56] width 122 height 16
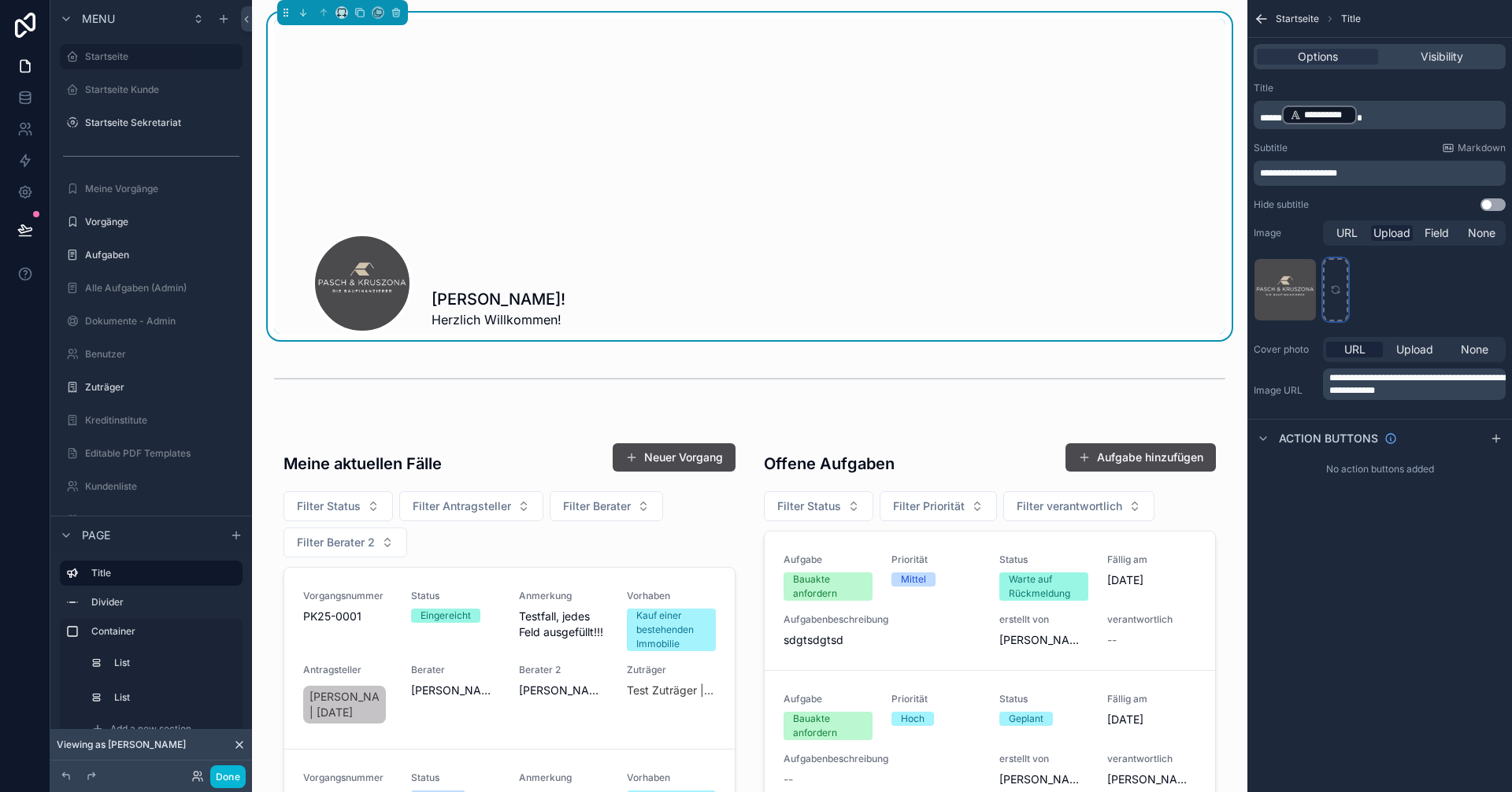
click at [1338, 288] on icon "scrollable content" at bounding box center [1335, 287] width 7 height 3
type input "**********"
click at [63, 775] on icon at bounding box center [66, 776] width 7 height 7
click at [625, 264] on div "scrollable content" at bounding box center [749, 145] width 952 height 252
click at [1427, 348] on span "Upload" at bounding box center [1414, 349] width 37 height 16
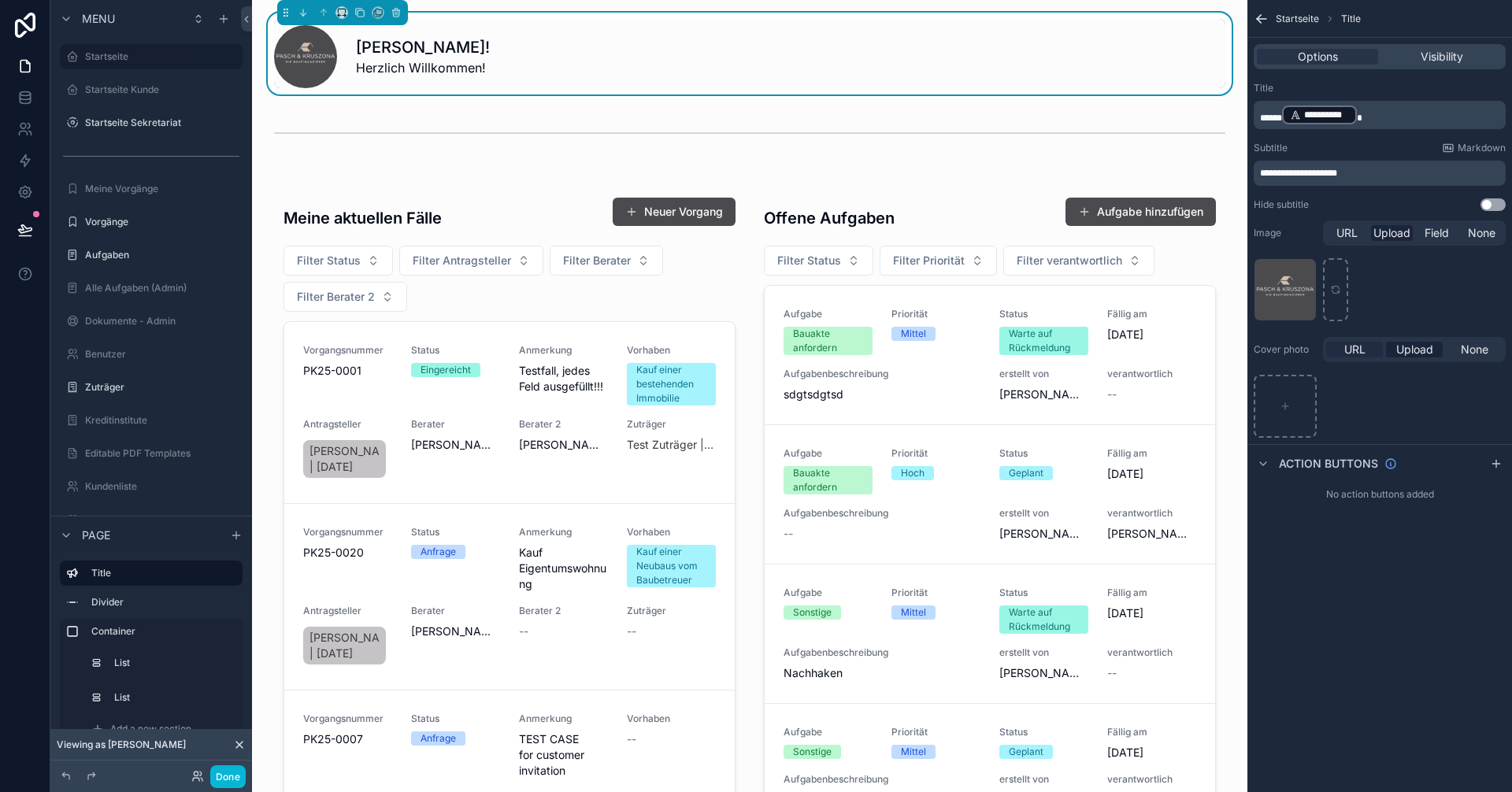
click at [1363, 348] on span "URL" at bounding box center [1355, 349] width 21 height 16
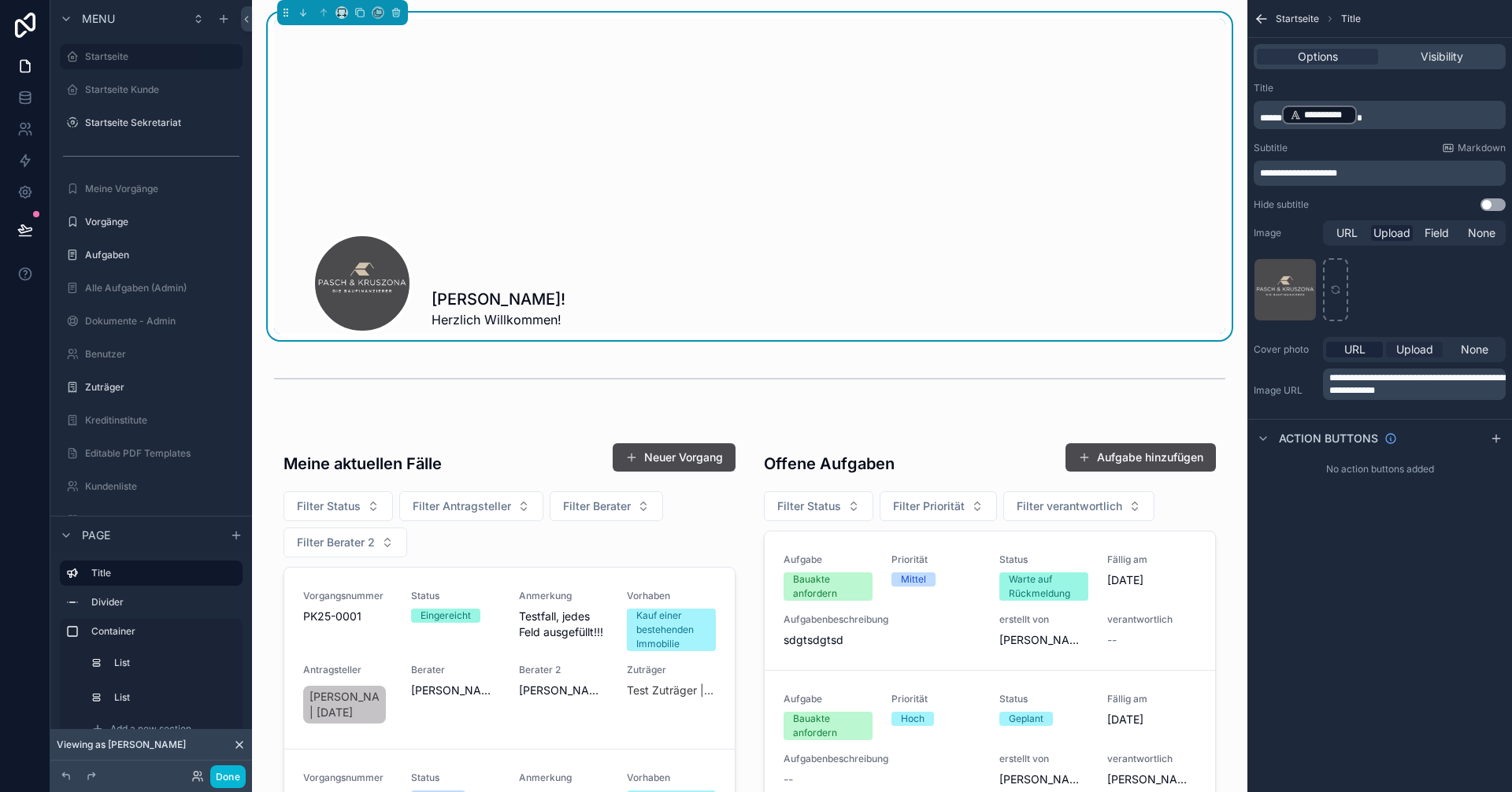
click at [1410, 350] on span "Upload" at bounding box center [1414, 349] width 37 height 16
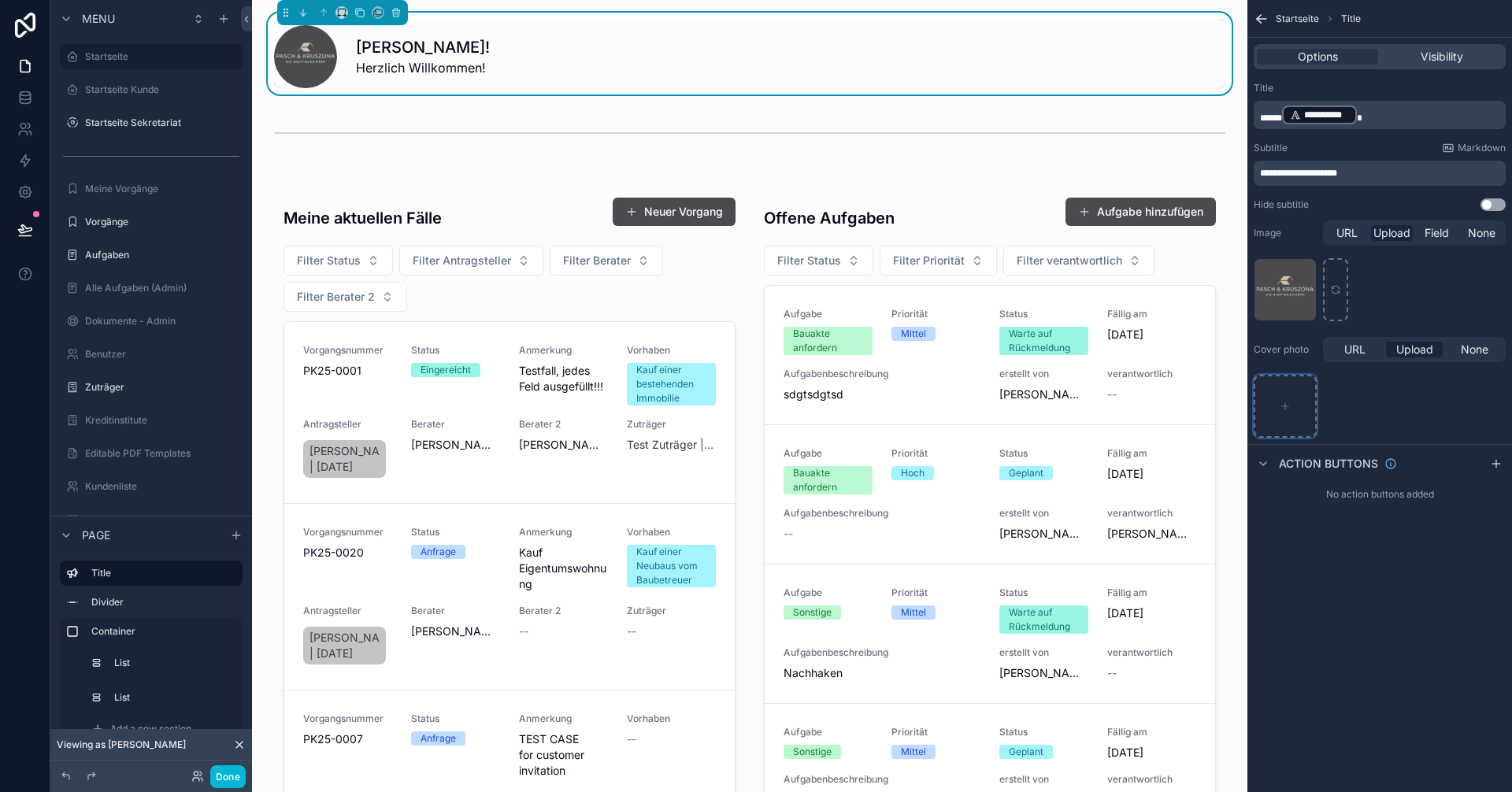
click at [1296, 412] on div "scrollable content" at bounding box center [1284, 406] width 63 height 63
type input "**********"
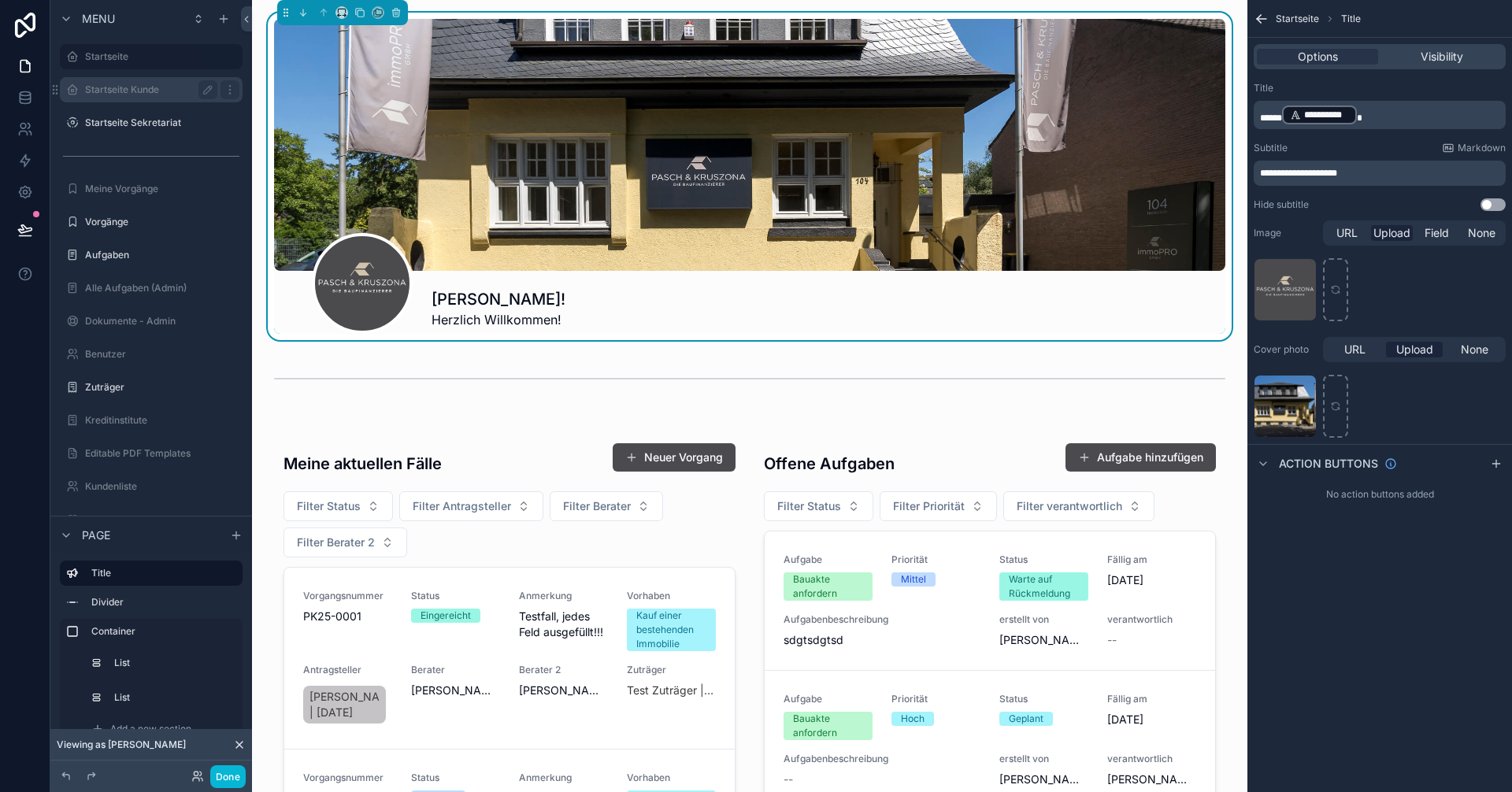
click at [127, 85] on label "Startseite Kunde" at bounding box center [148, 89] width 126 height 12
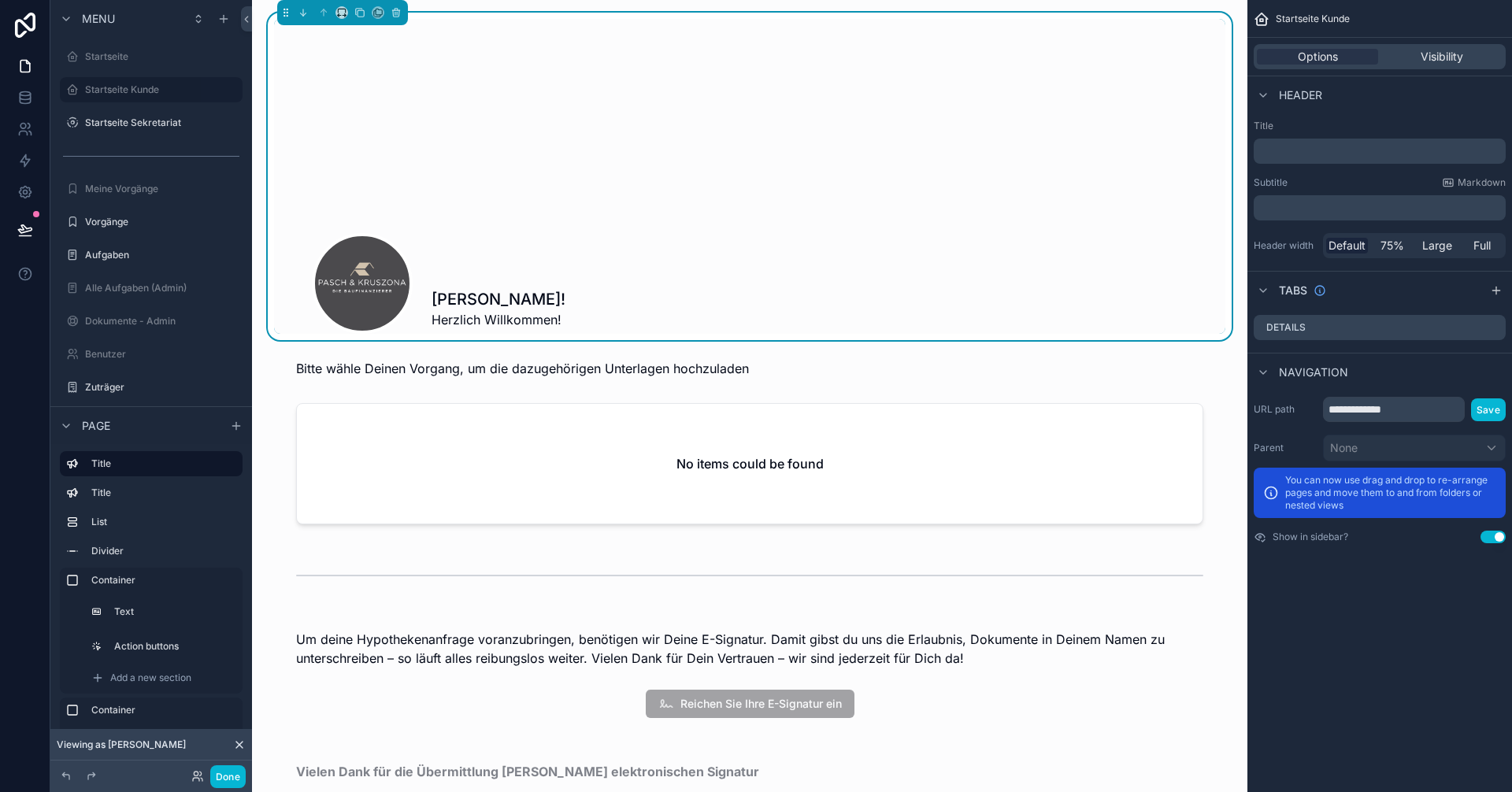
click at [826, 212] on div "scrollable content" at bounding box center [749, 145] width 952 height 252
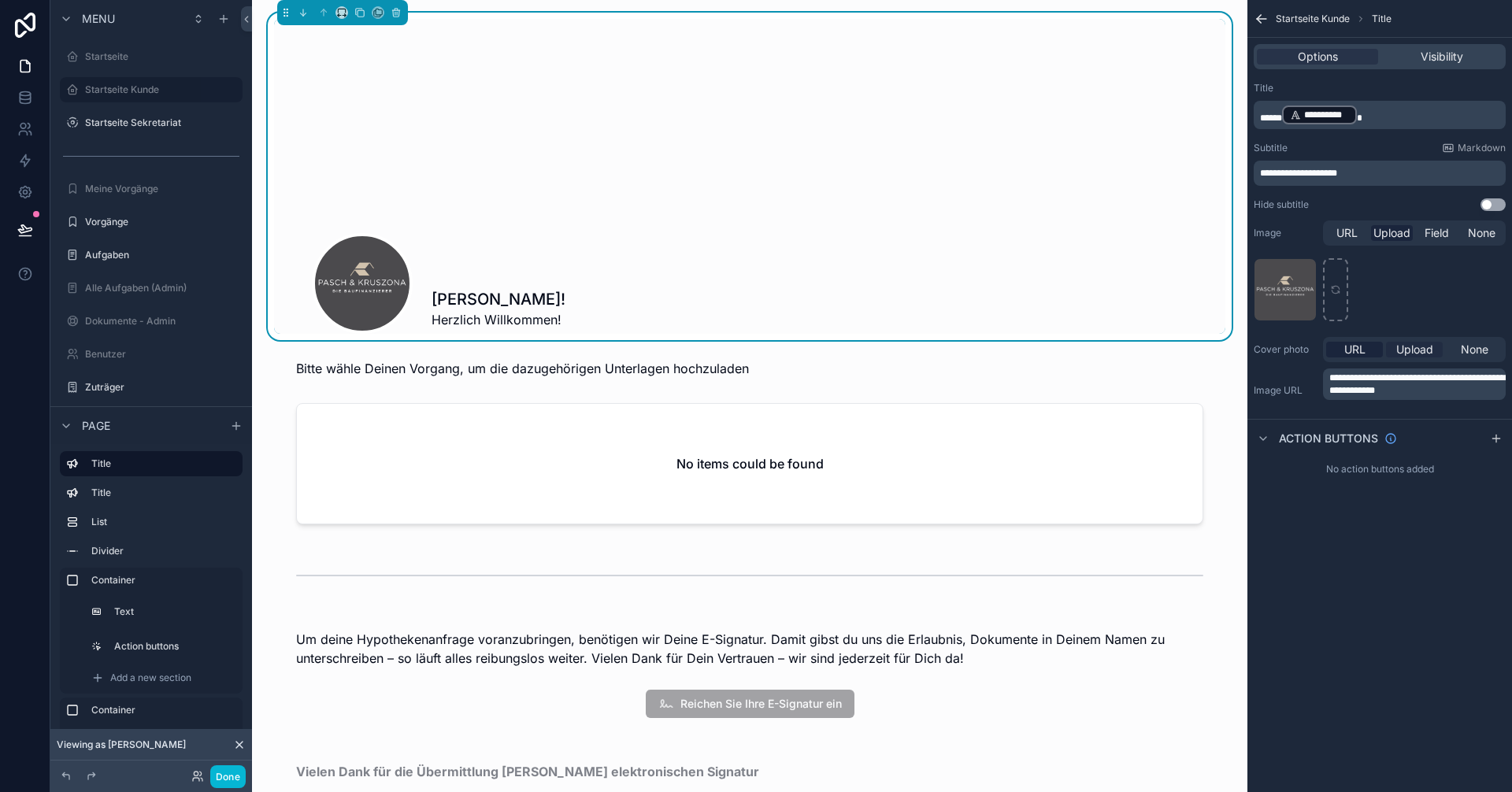
click at [1418, 347] on span "Upload" at bounding box center [1414, 349] width 37 height 16
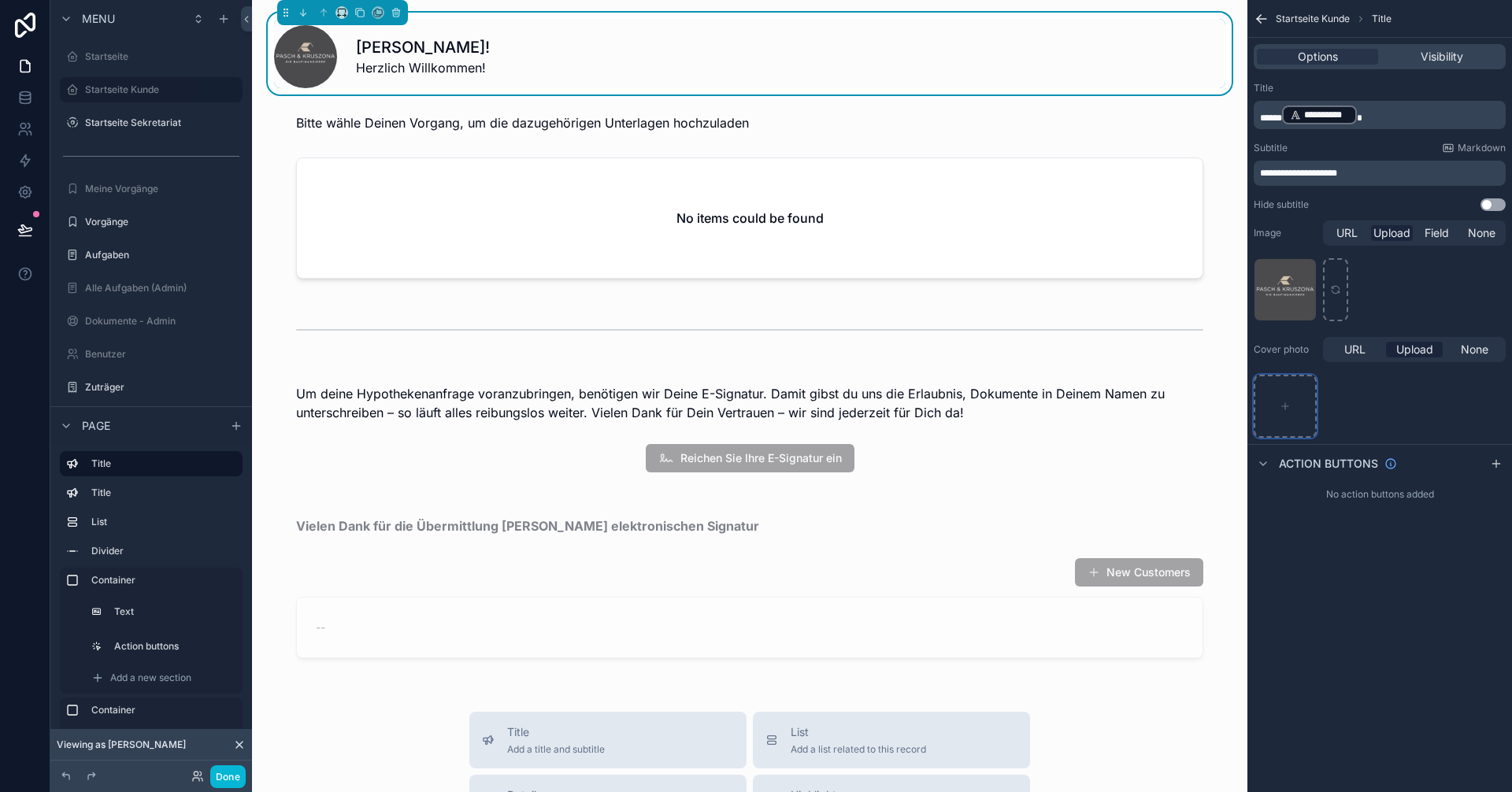
click at [1296, 416] on div "scrollable content" at bounding box center [1284, 406] width 63 height 63
type input "**********"
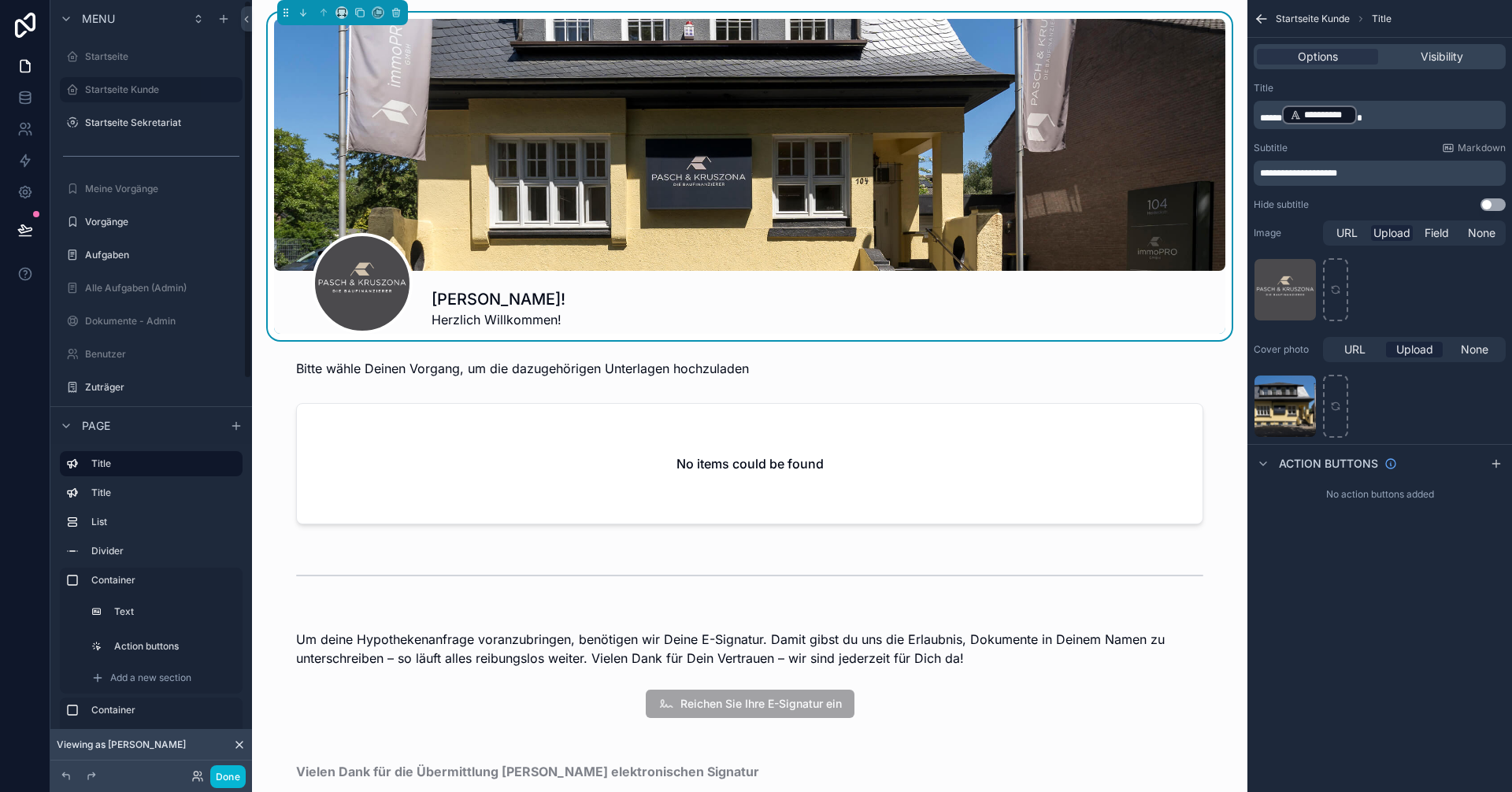
click at [109, 61] on label "Startseite" at bounding box center [162, 56] width 155 height 12
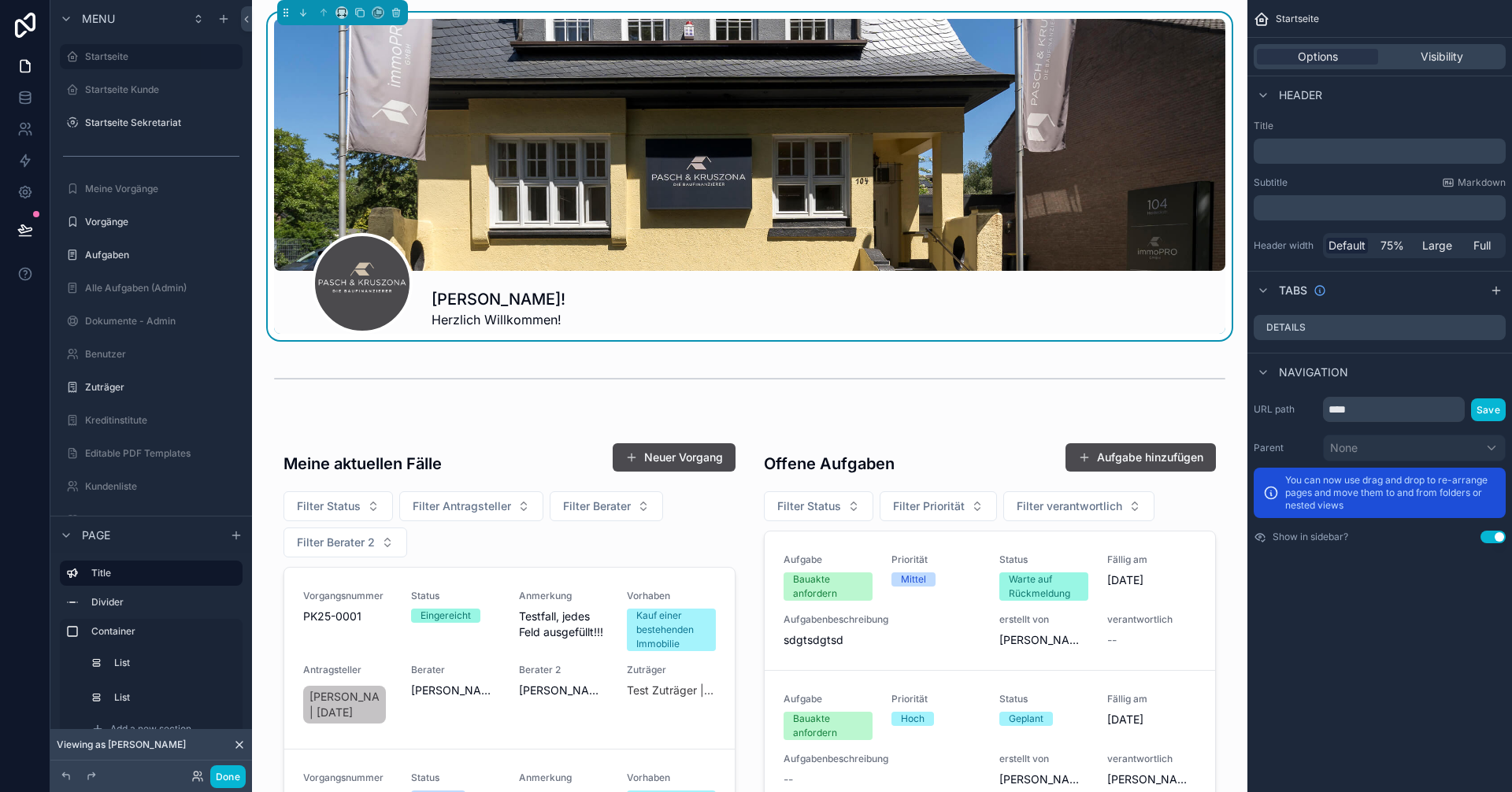
click at [718, 169] on div "scrollable content" at bounding box center [749, 145] width 952 height 252
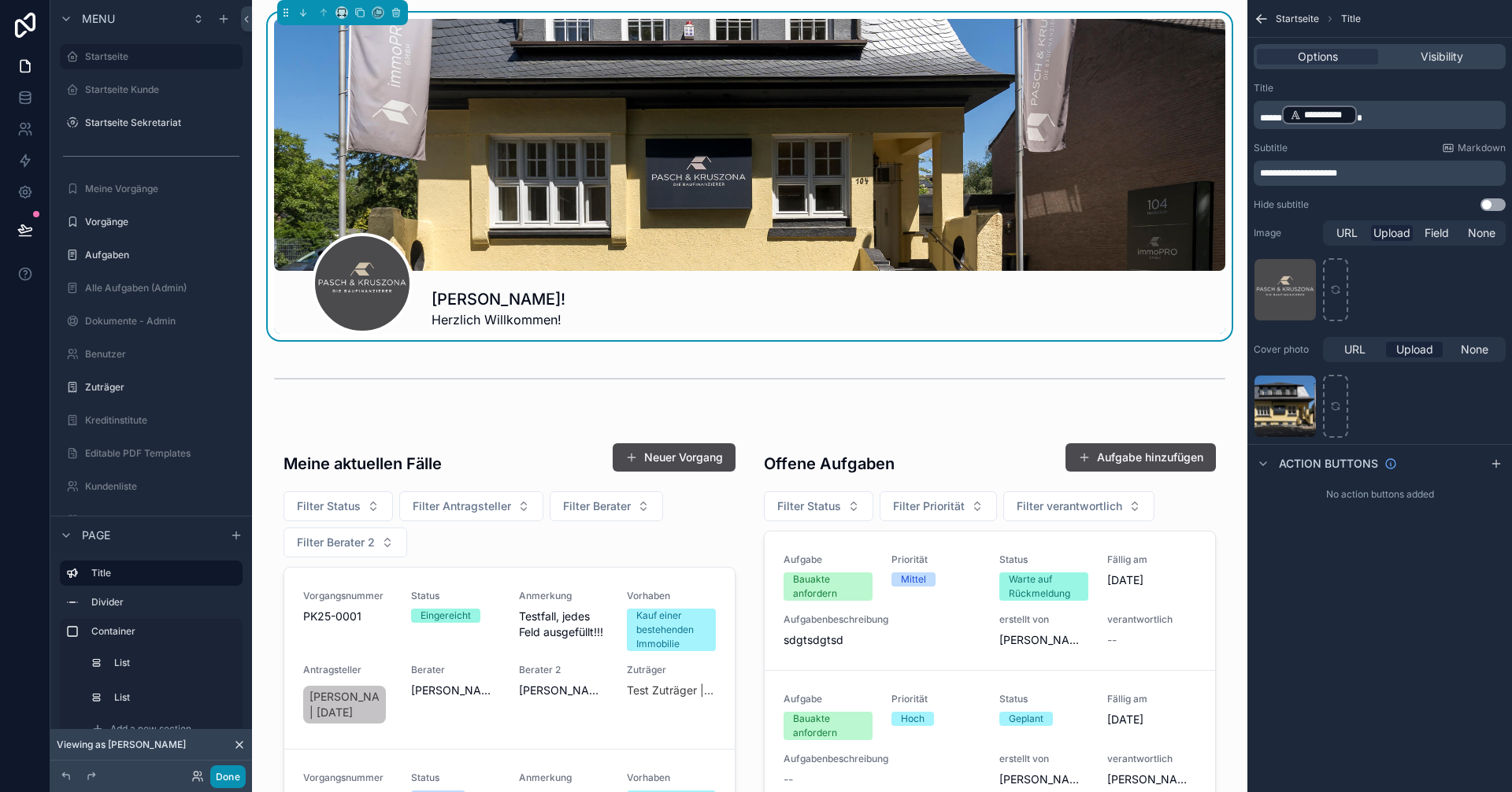
click at [237, 772] on button "Done" at bounding box center [228, 776] width 36 height 23
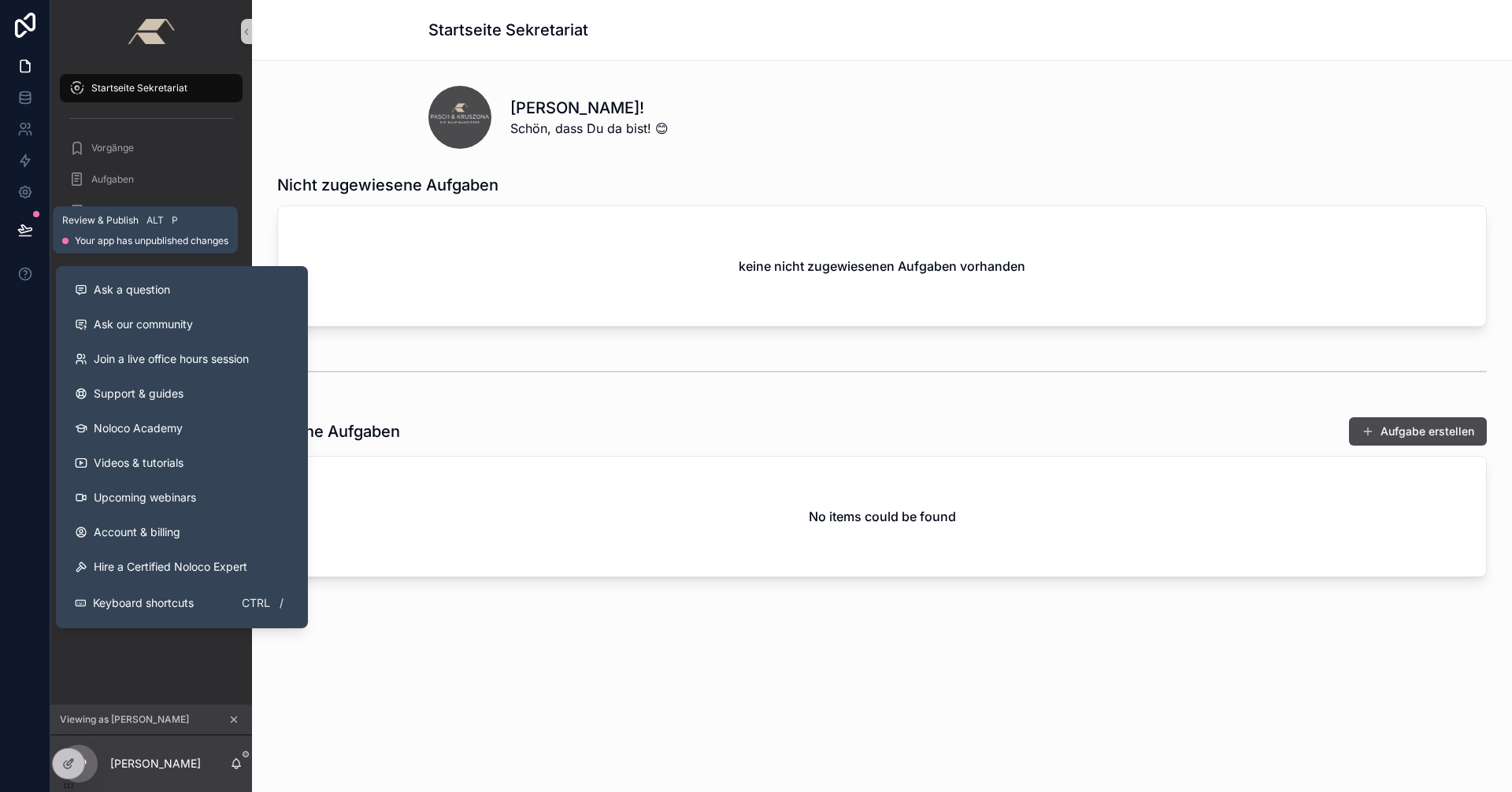
click at [29, 226] on icon at bounding box center [25, 230] width 16 height 16
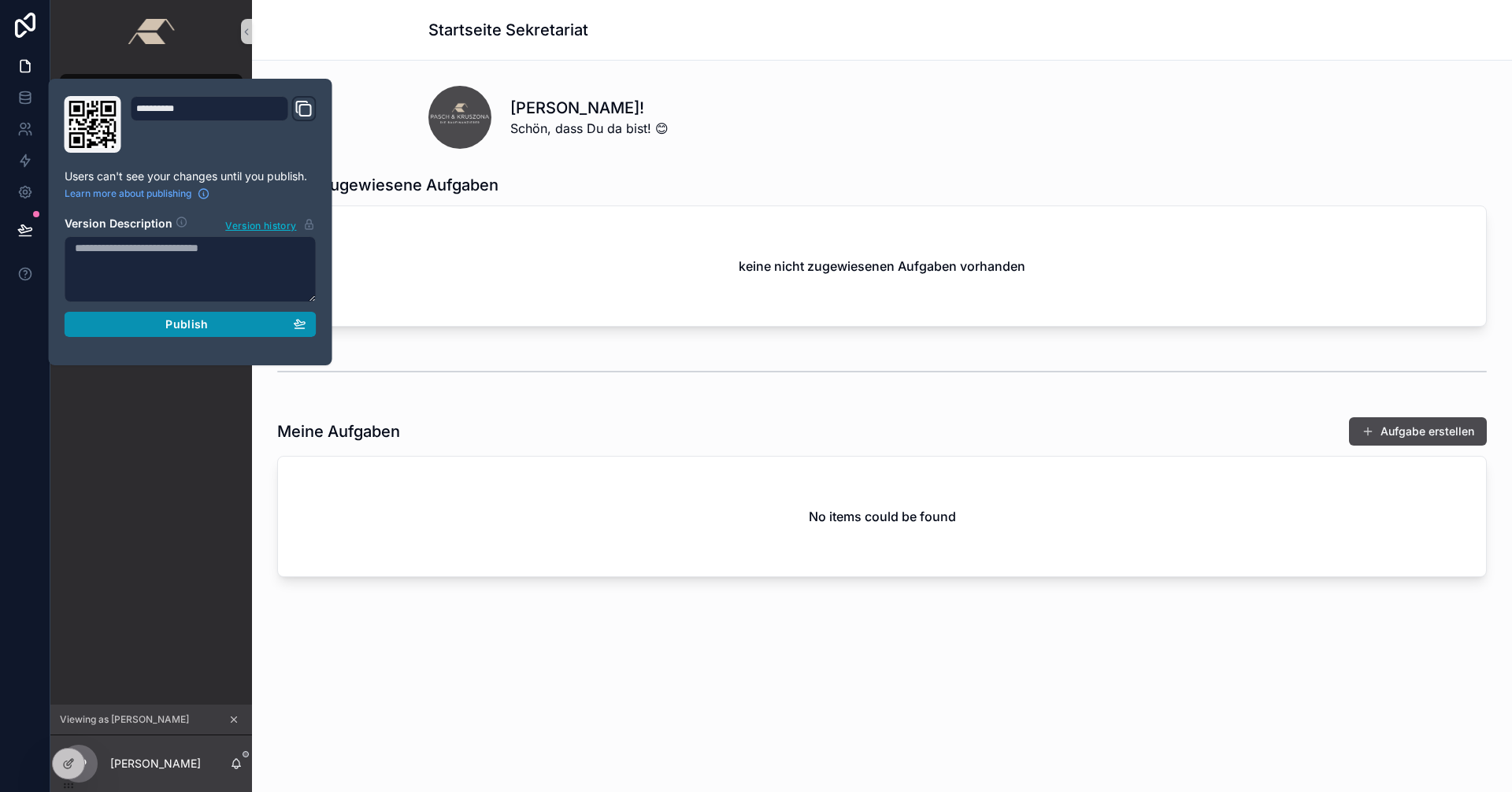
click at [191, 323] on span "Publish" at bounding box center [186, 324] width 43 height 14
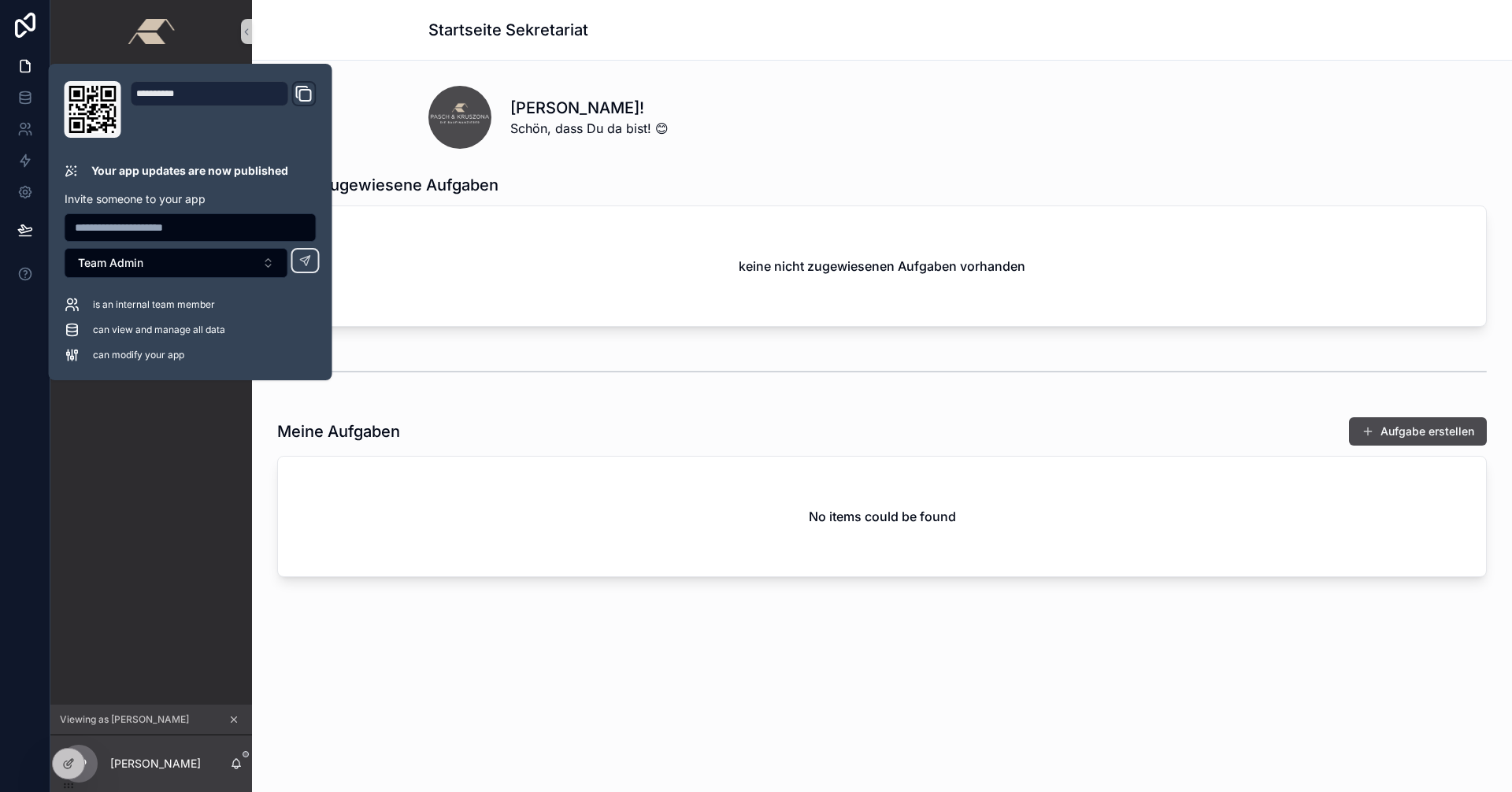
click at [173, 432] on div "Startseite Sekretariat Vorgänge Aufgaben Zuträger Rechnungen" at bounding box center [151, 383] width 202 height 641
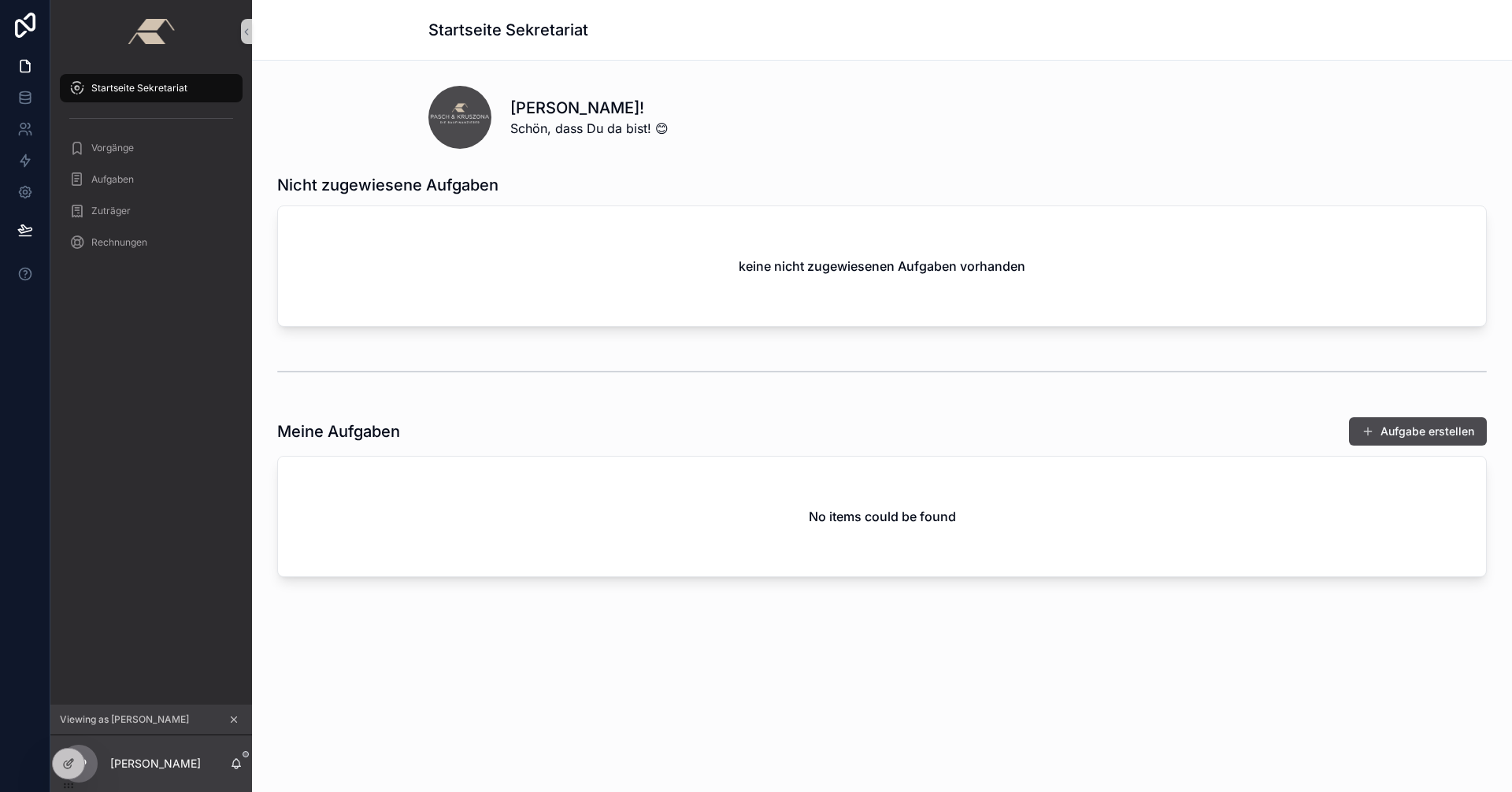
click at [235, 719] on icon "scrollable content" at bounding box center [234, 719] width 11 height 11
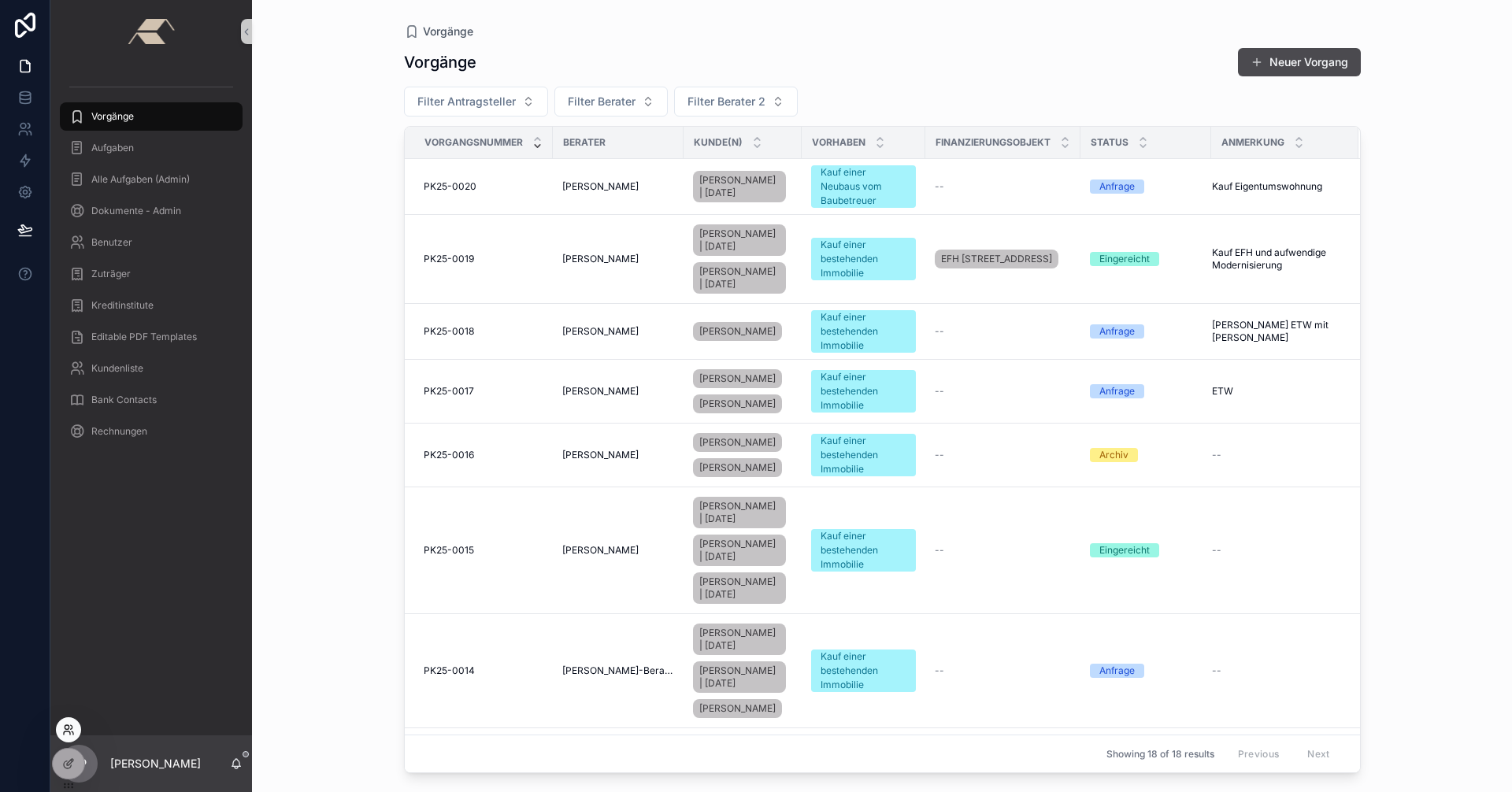
click at [68, 735] on icon at bounding box center [69, 729] width 12 height 12
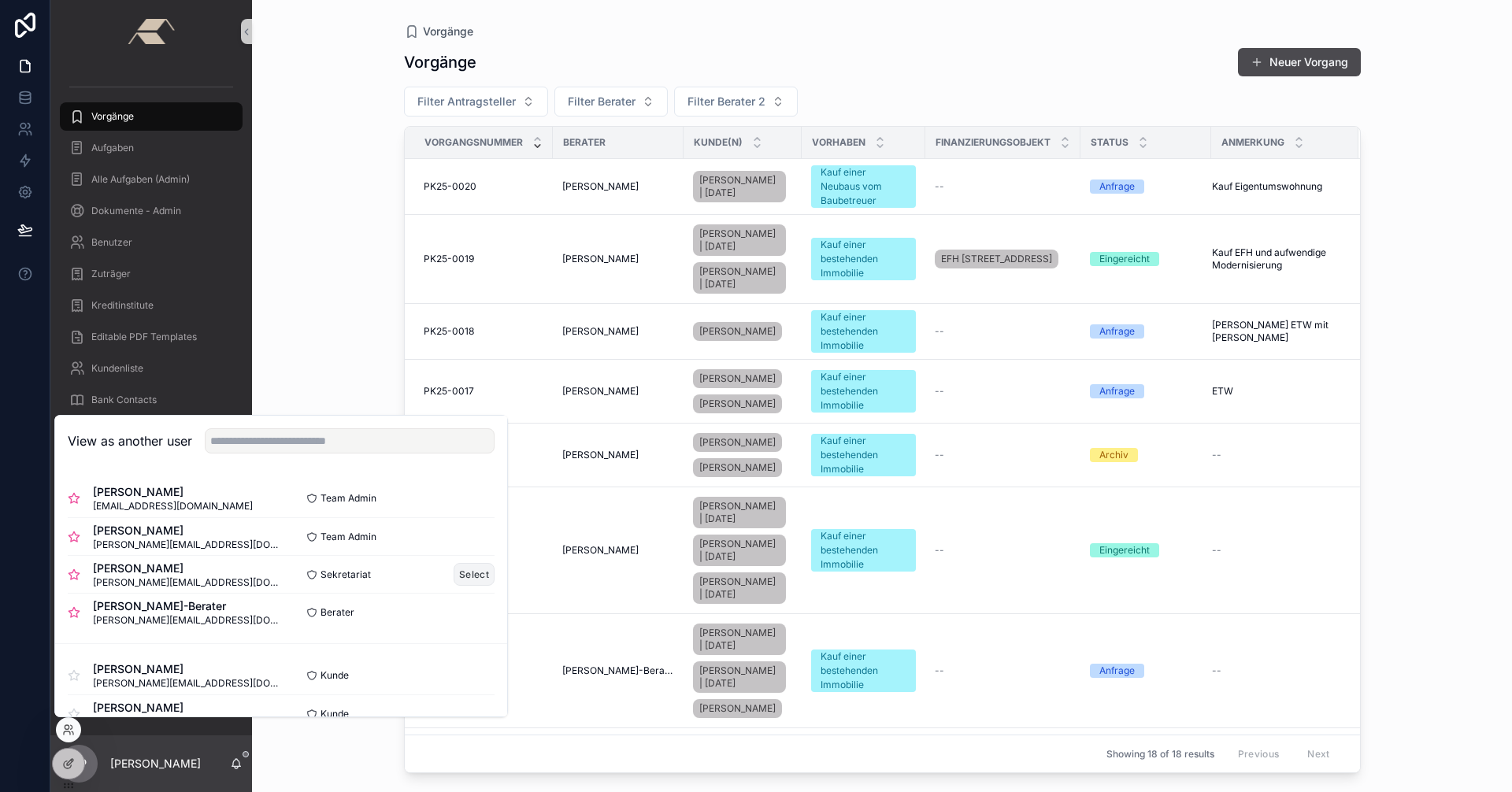
click at [467, 573] on button "Select" at bounding box center [474, 574] width 41 height 23
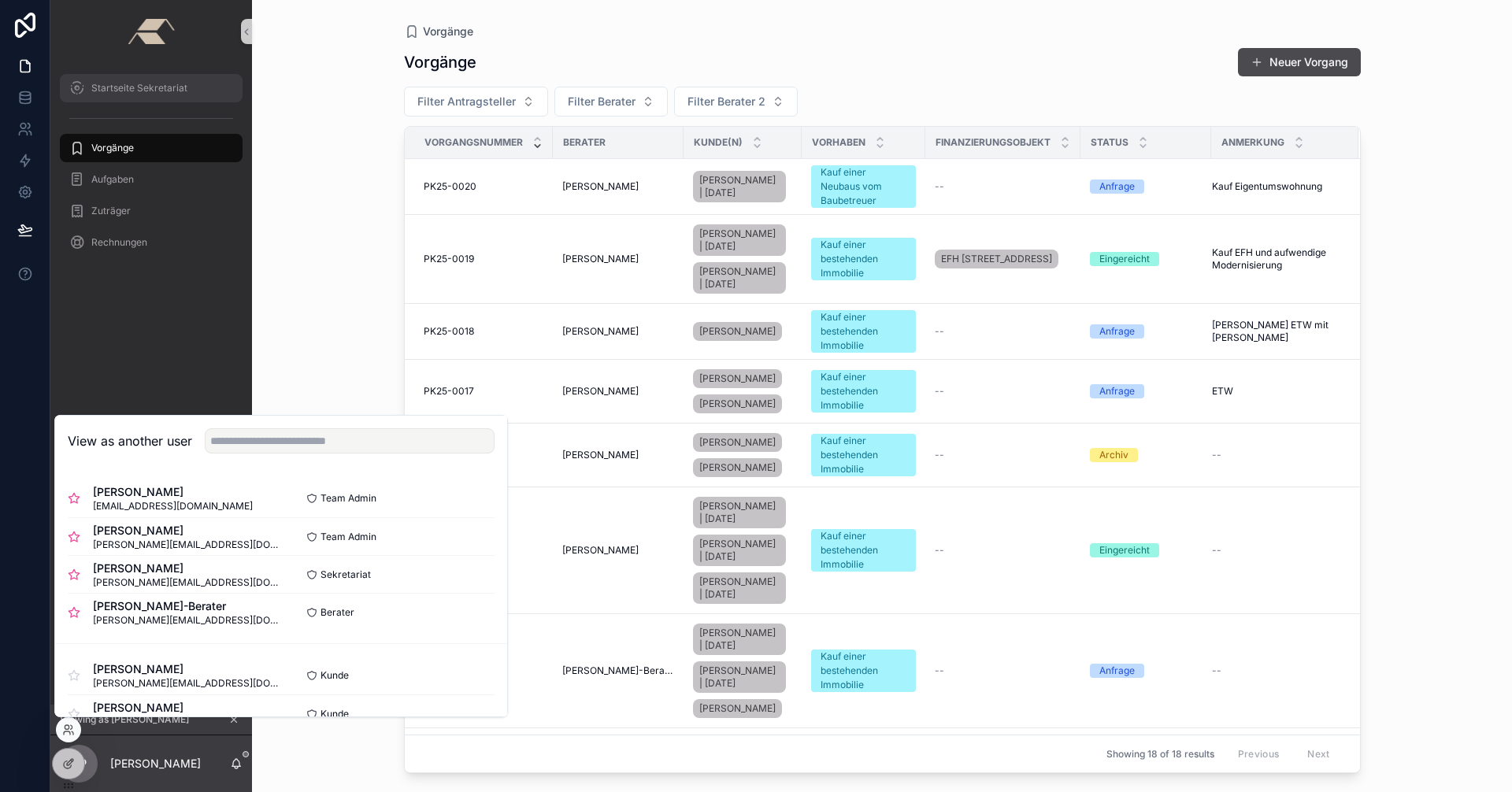
click at [119, 92] on span "Startseite Sekretariat" at bounding box center [139, 88] width 96 height 12
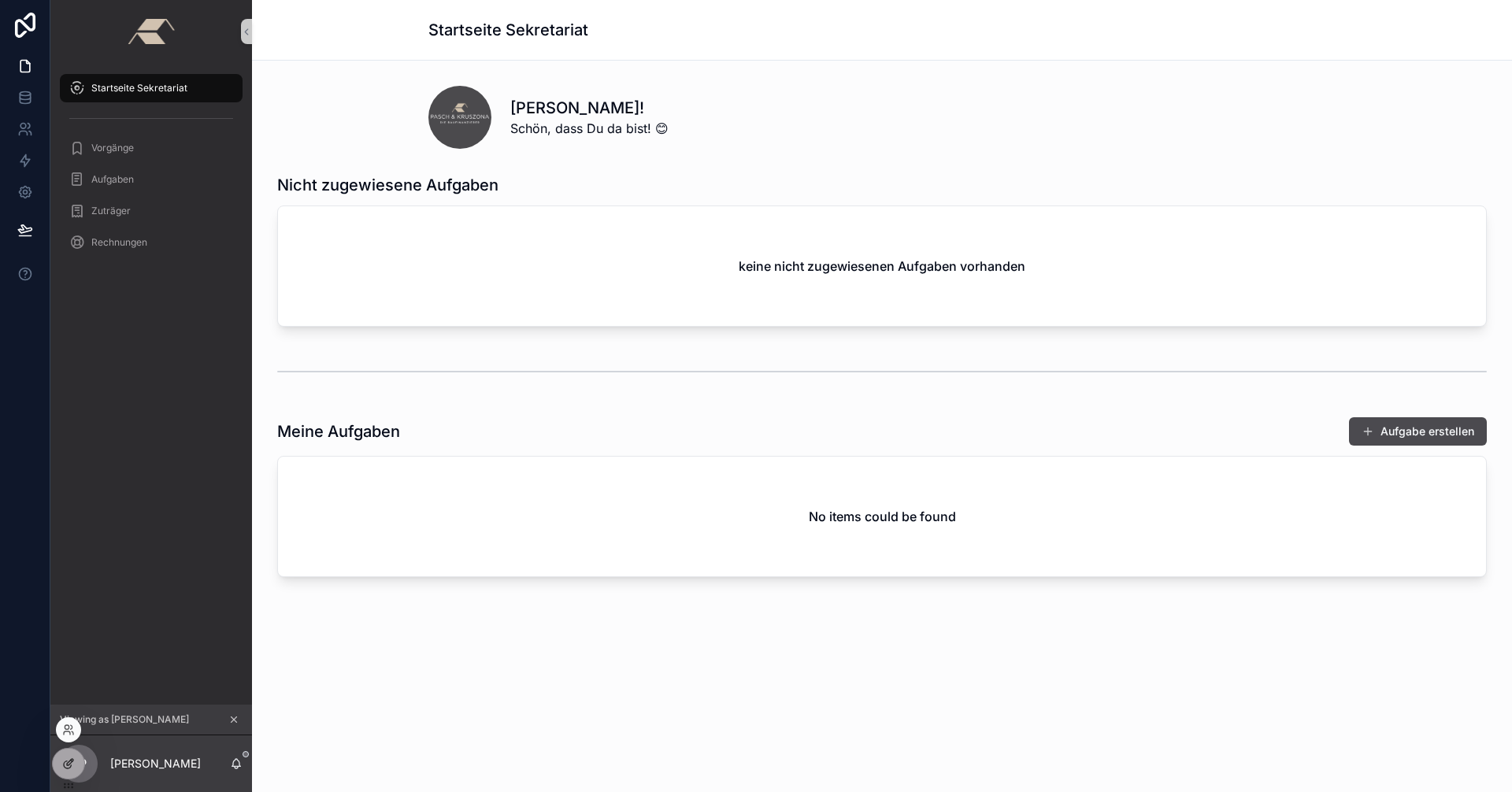
click at [58, 768] on div at bounding box center [69, 763] width 31 height 30
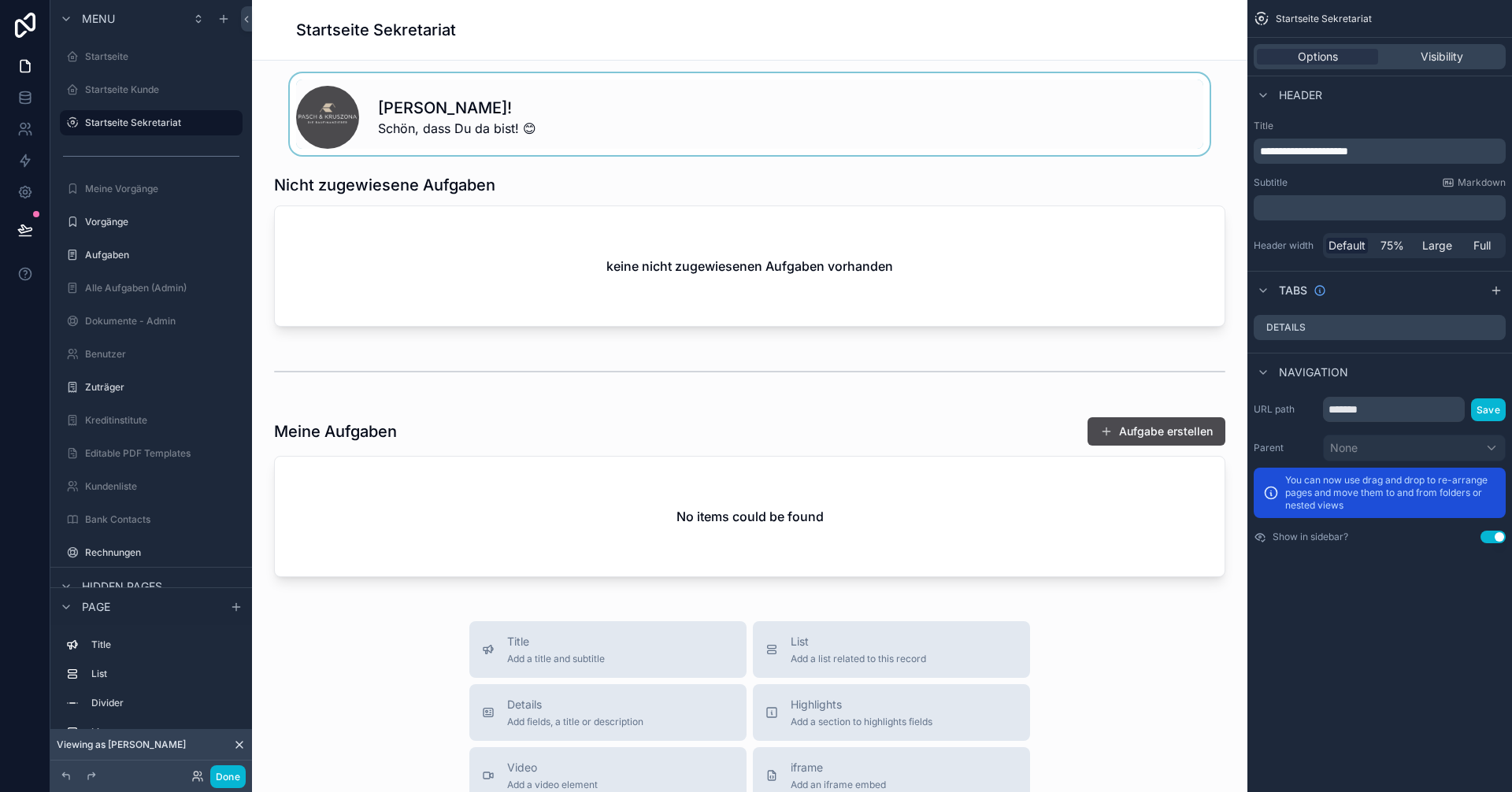
click at [636, 109] on div "scrollable content" at bounding box center [749, 114] width 970 height 82
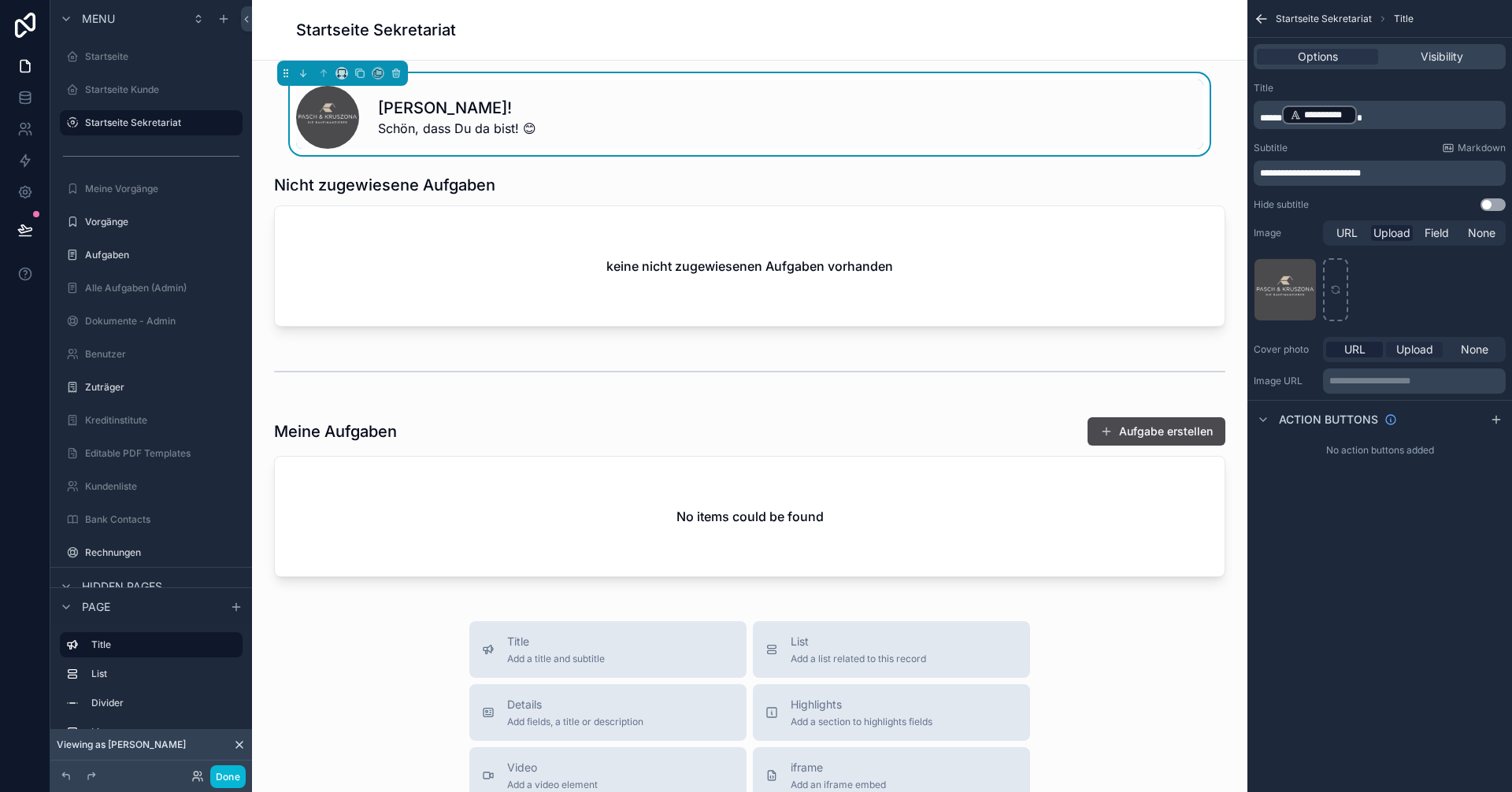
click at [1430, 347] on span "Upload" at bounding box center [1414, 349] width 37 height 16
click at [1300, 399] on div "scrollable content" at bounding box center [1284, 406] width 63 height 63
type input "**********"
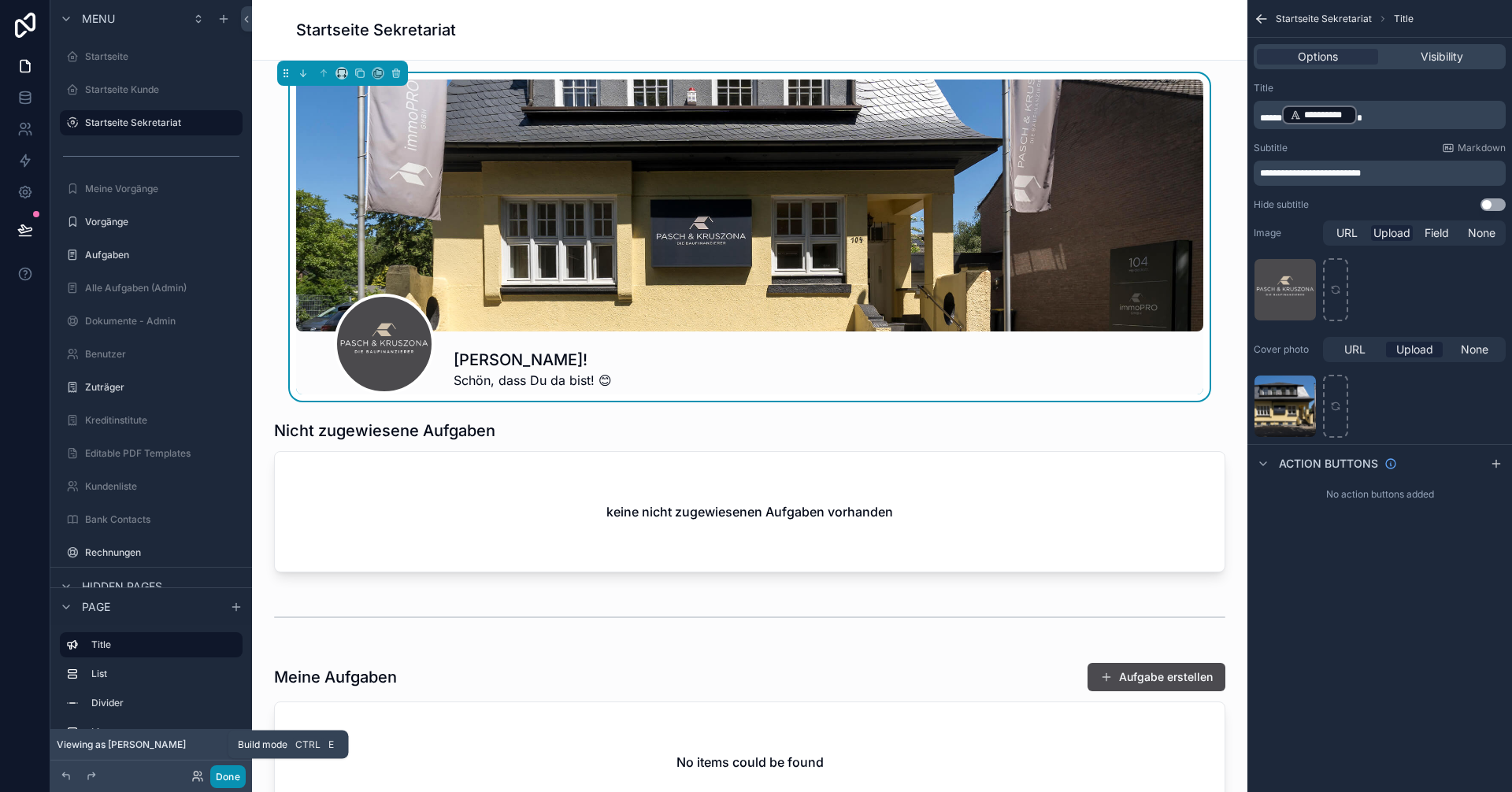
click at [235, 773] on button "Done" at bounding box center [228, 776] width 36 height 23
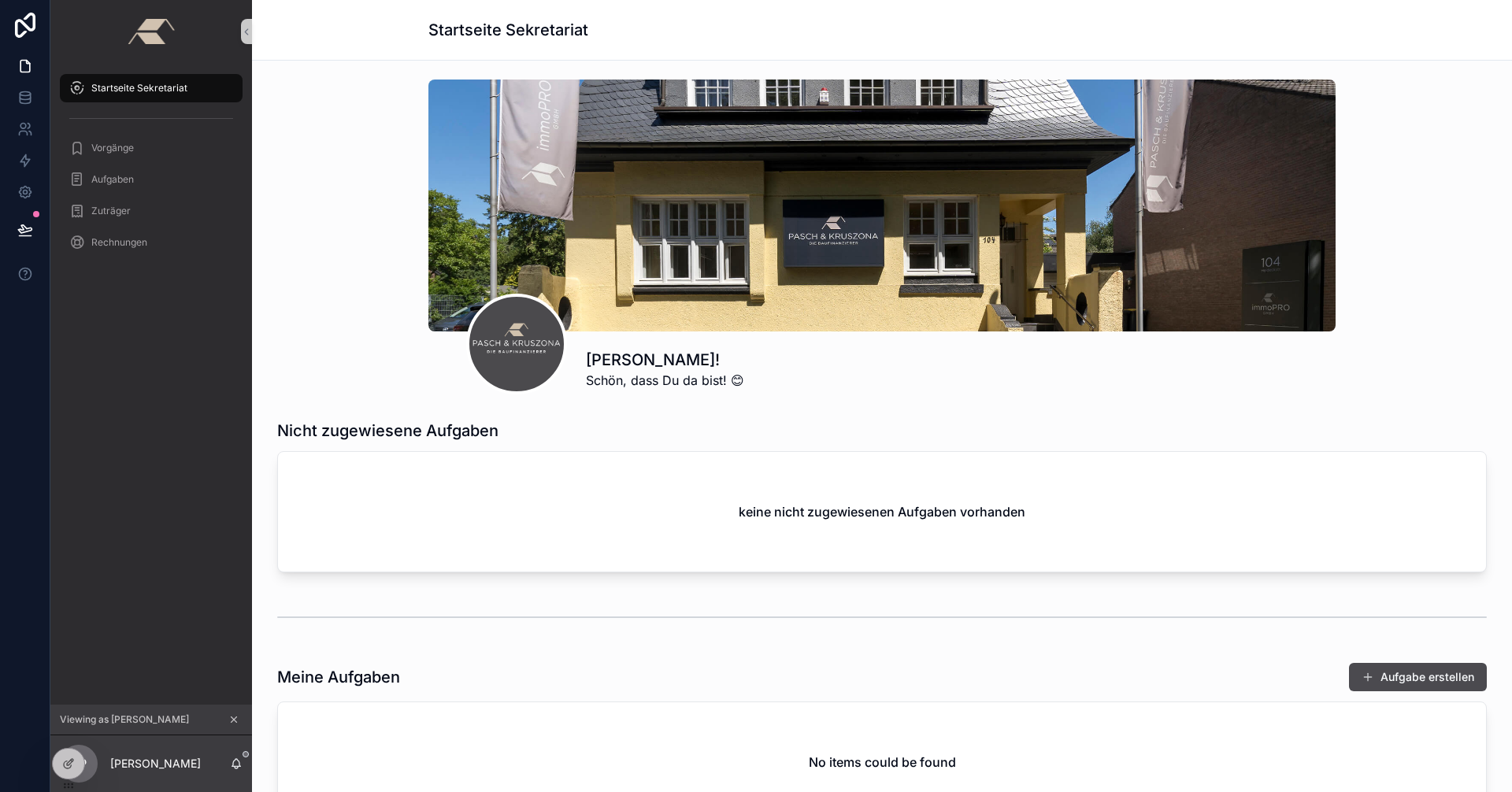
click at [239, 720] on icon "scrollable content" at bounding box center [234, 719] width 11 height 11
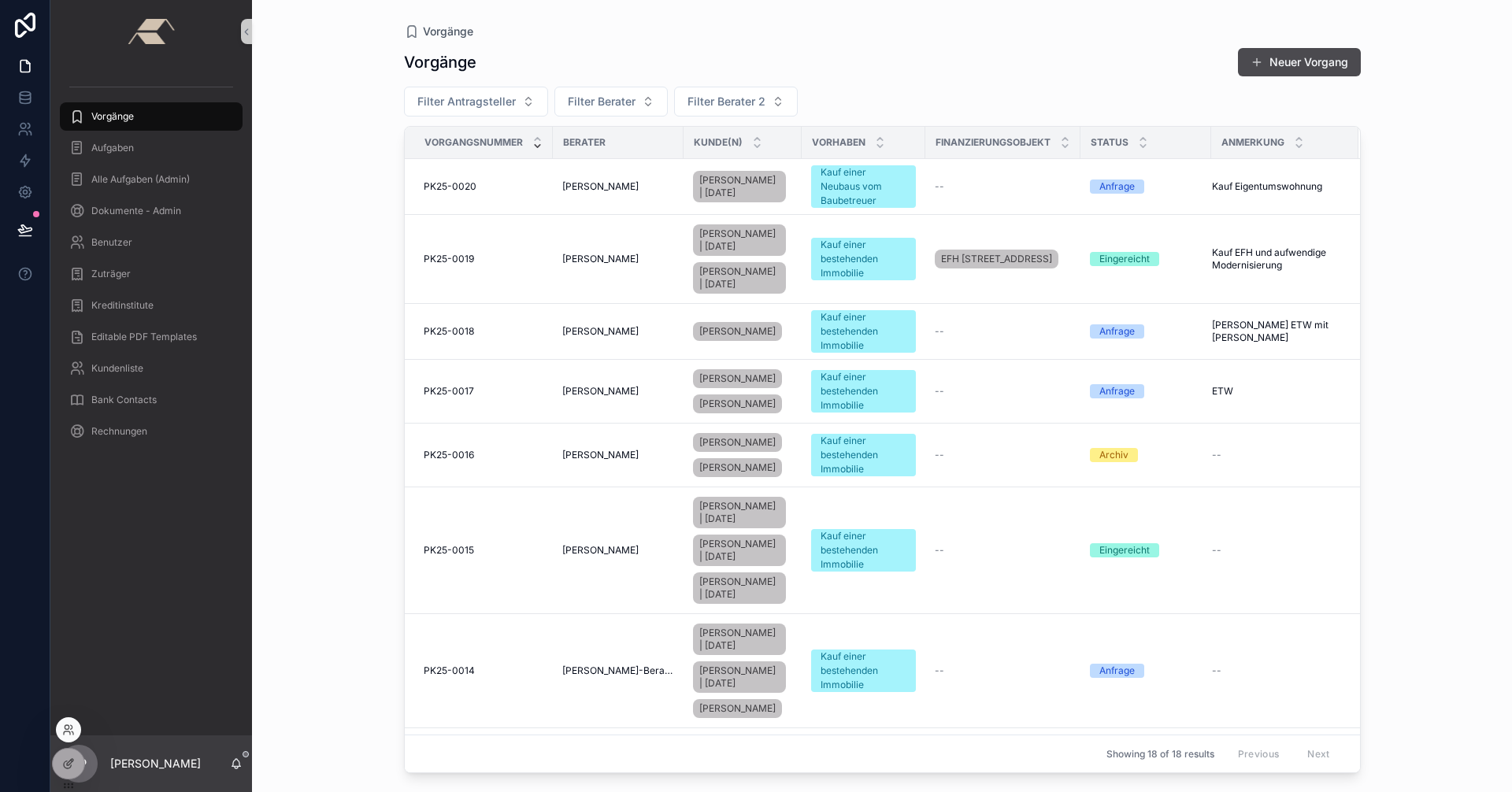
click at [71, 721] on div at bounding box center [68, 729] width 25 height 25
click at [69, 736] on div at bounding box center [68, 729] width 25 height 25
click at [68, 730] on icon at bounding box center [69, 729] width 12 height 12
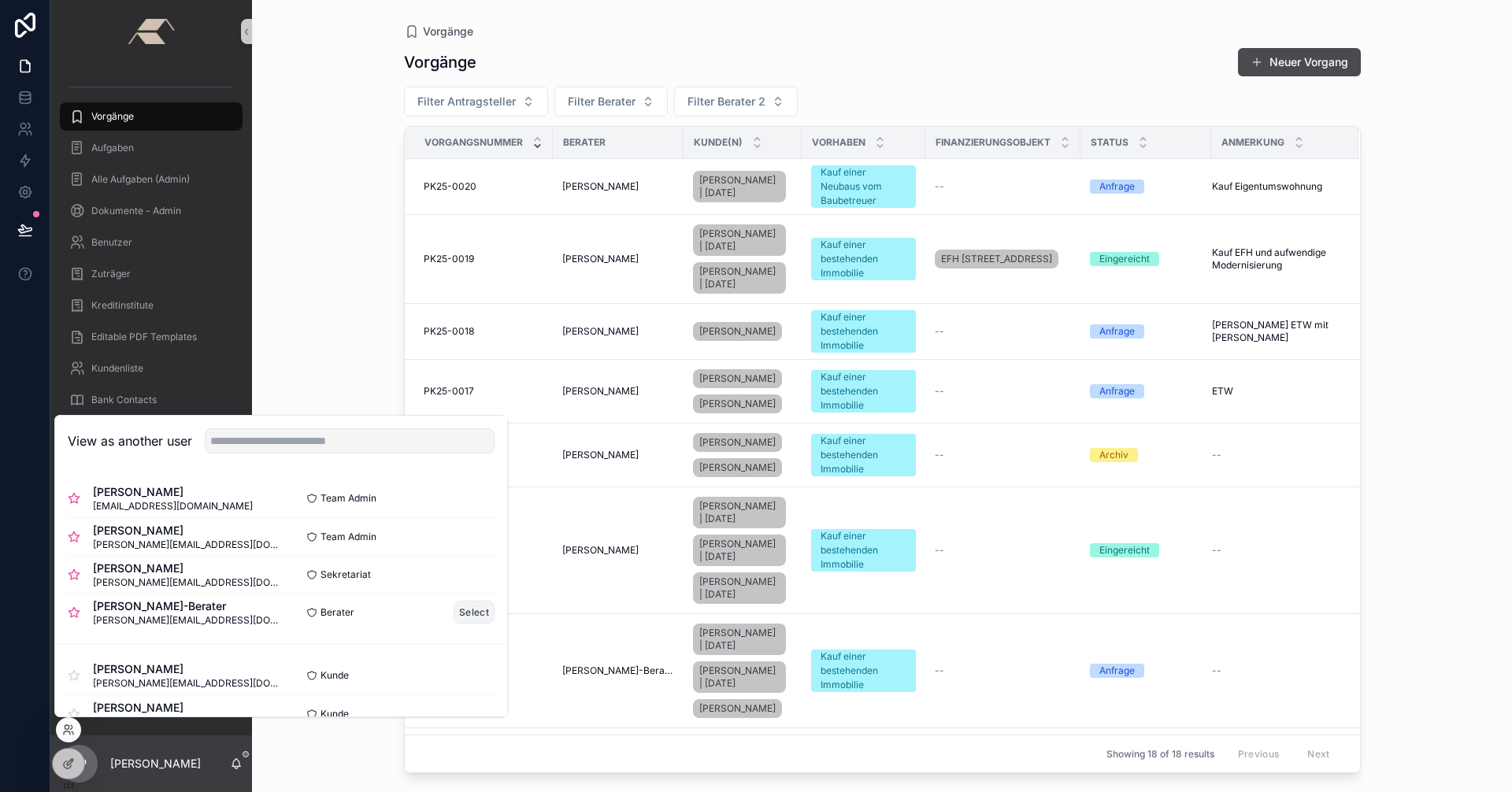
click at [463, 617] on button "Select" at bounding box center [474, 611] width 41 height 23
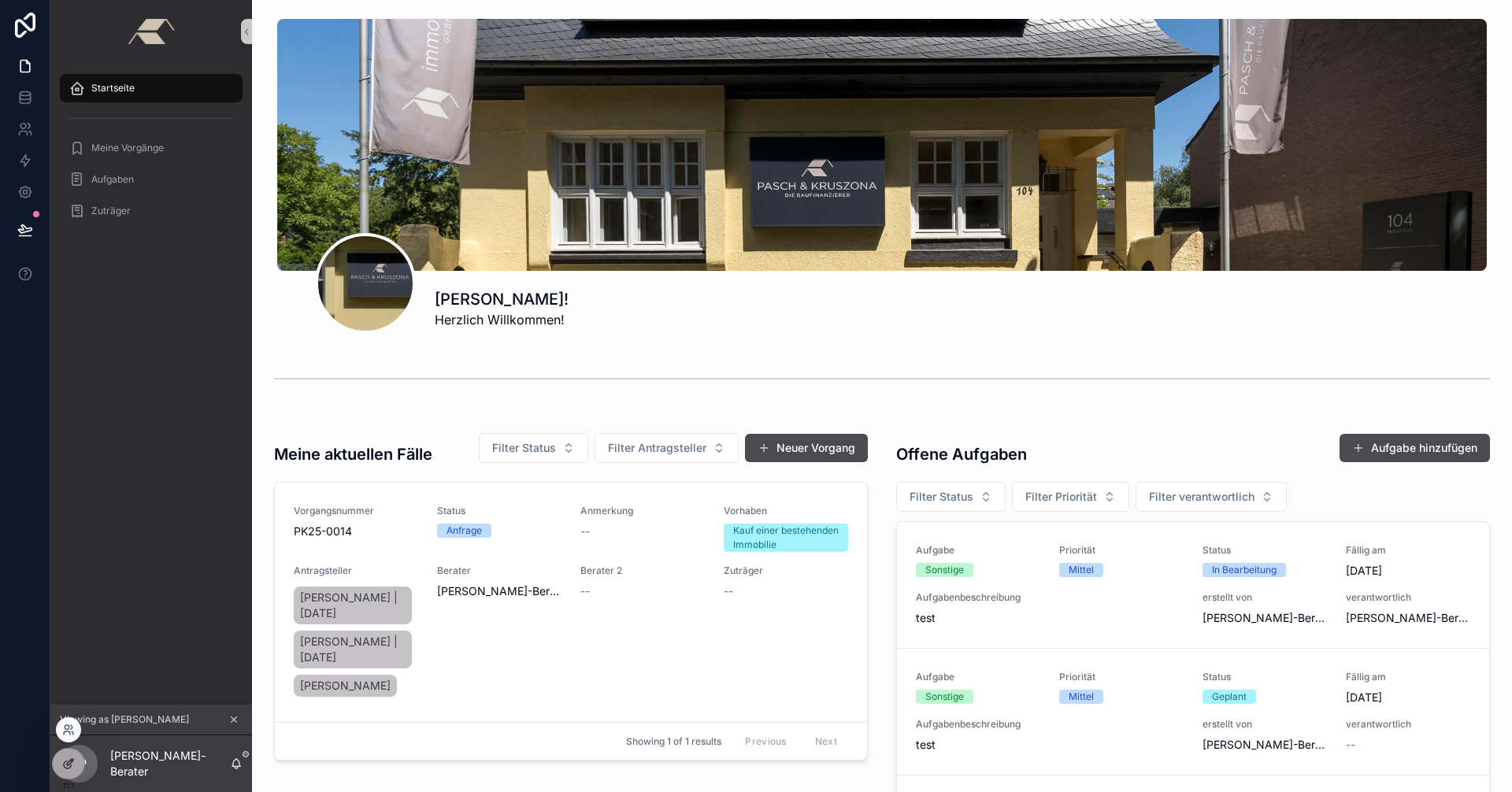
click at [66, 761] on icon at bounding box center [67, 764] width 7 height 7
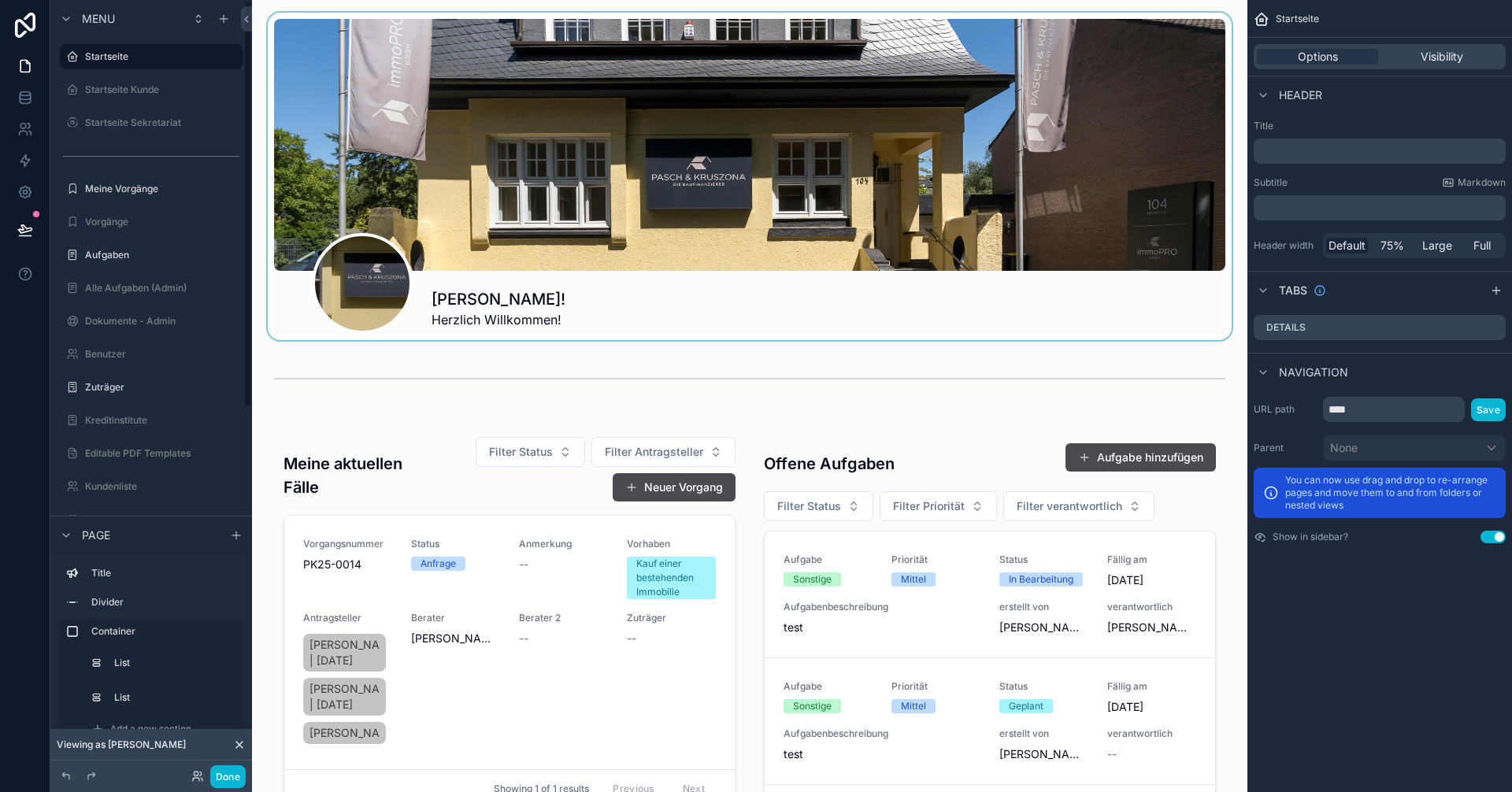
click at [382, 287] on div "scrollable content" at bounding box center [749, 175] width 970 height 327
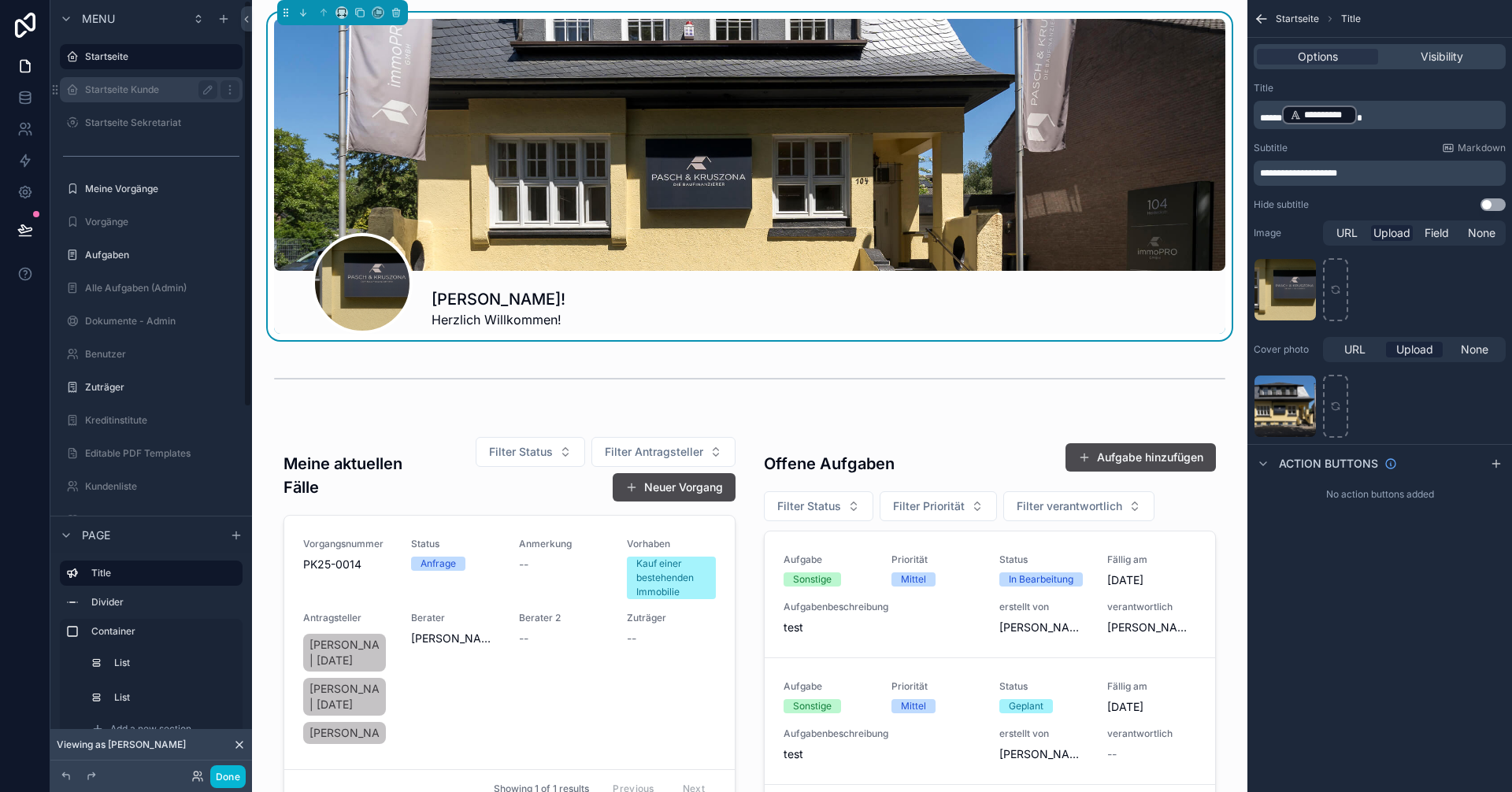
click at [103, 83] on label "Startseite Kunde" at bounding box center [148, 89] width 126 height 12
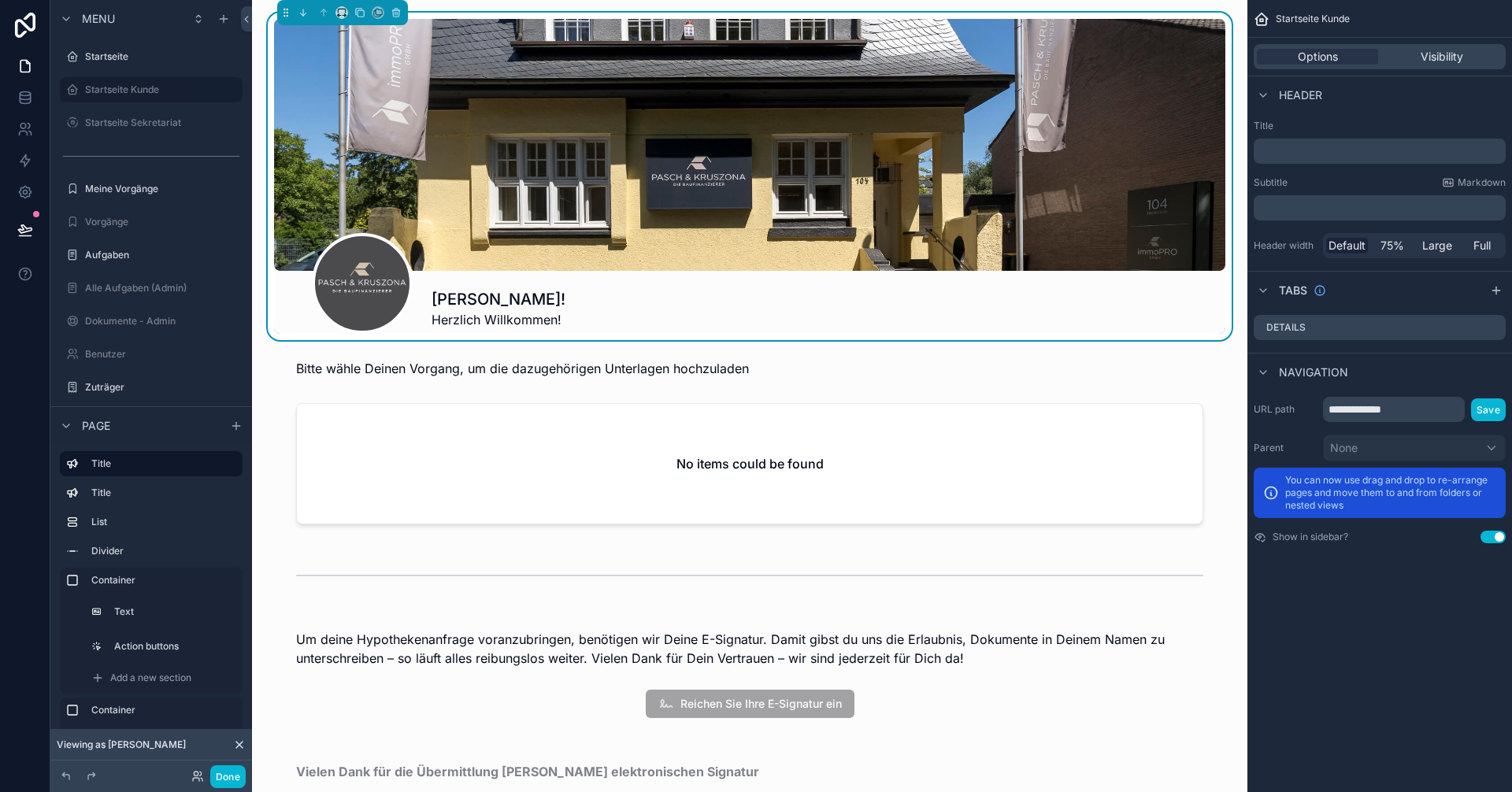
click at [387, 289] on span "scrollable content" at bounding box center [361, 283] width 95 height 95
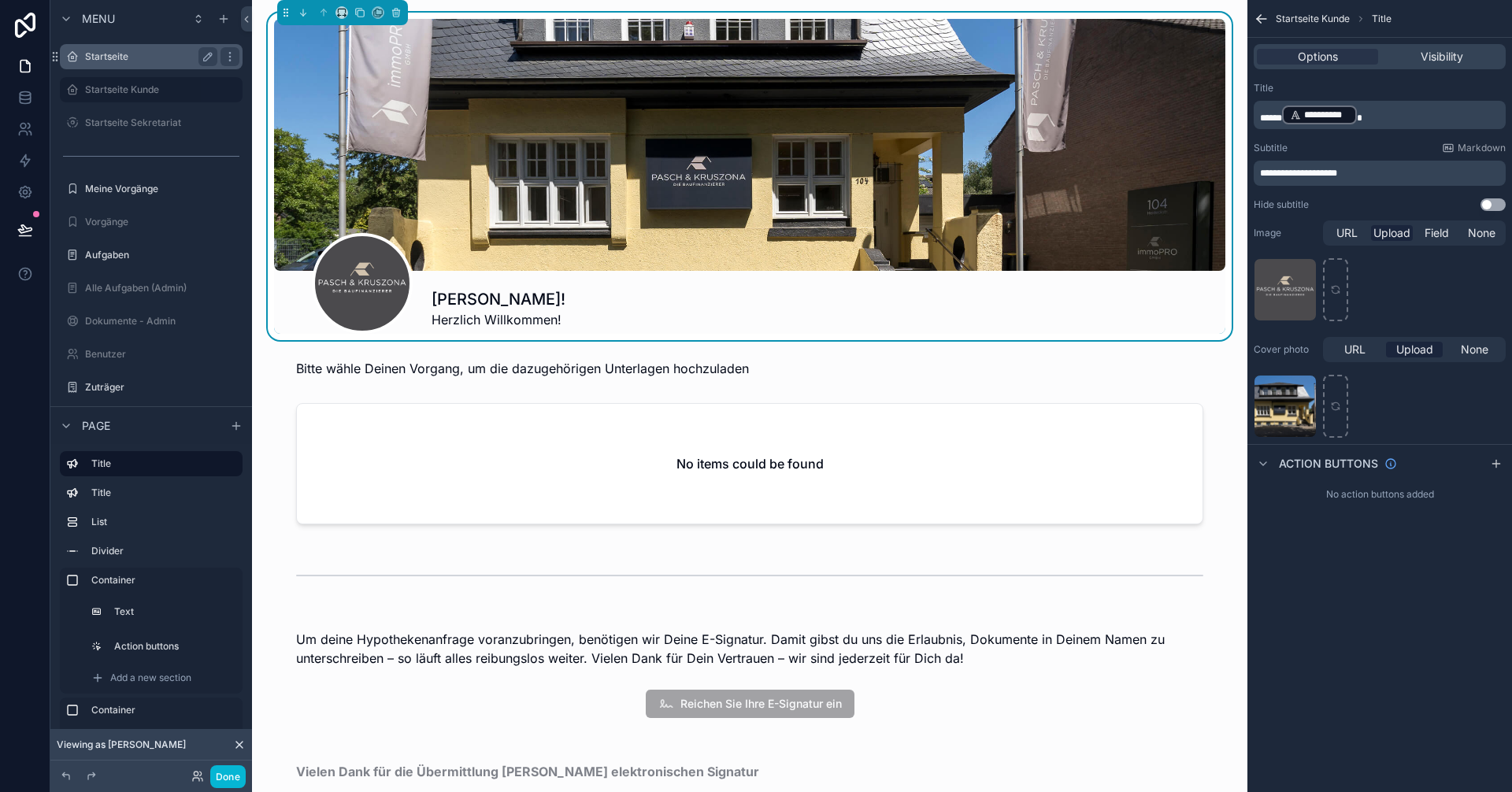
click at [118, 60] on label "Startseite" at bounding box center [148, 56] width 126 height 12
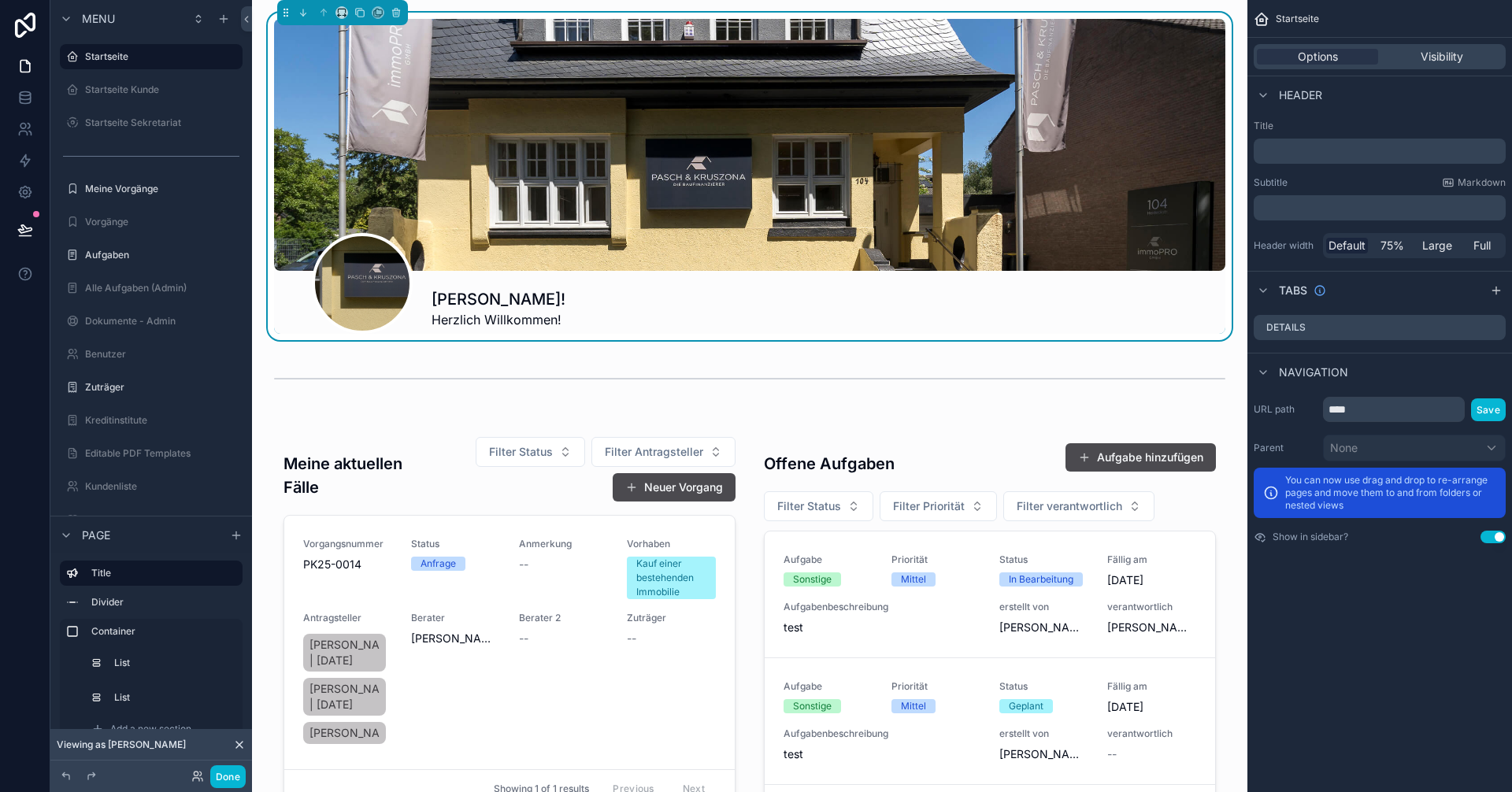
click at [849, 235] on div "scrollable content" at bounding box center [749, 145] width 952 height 252
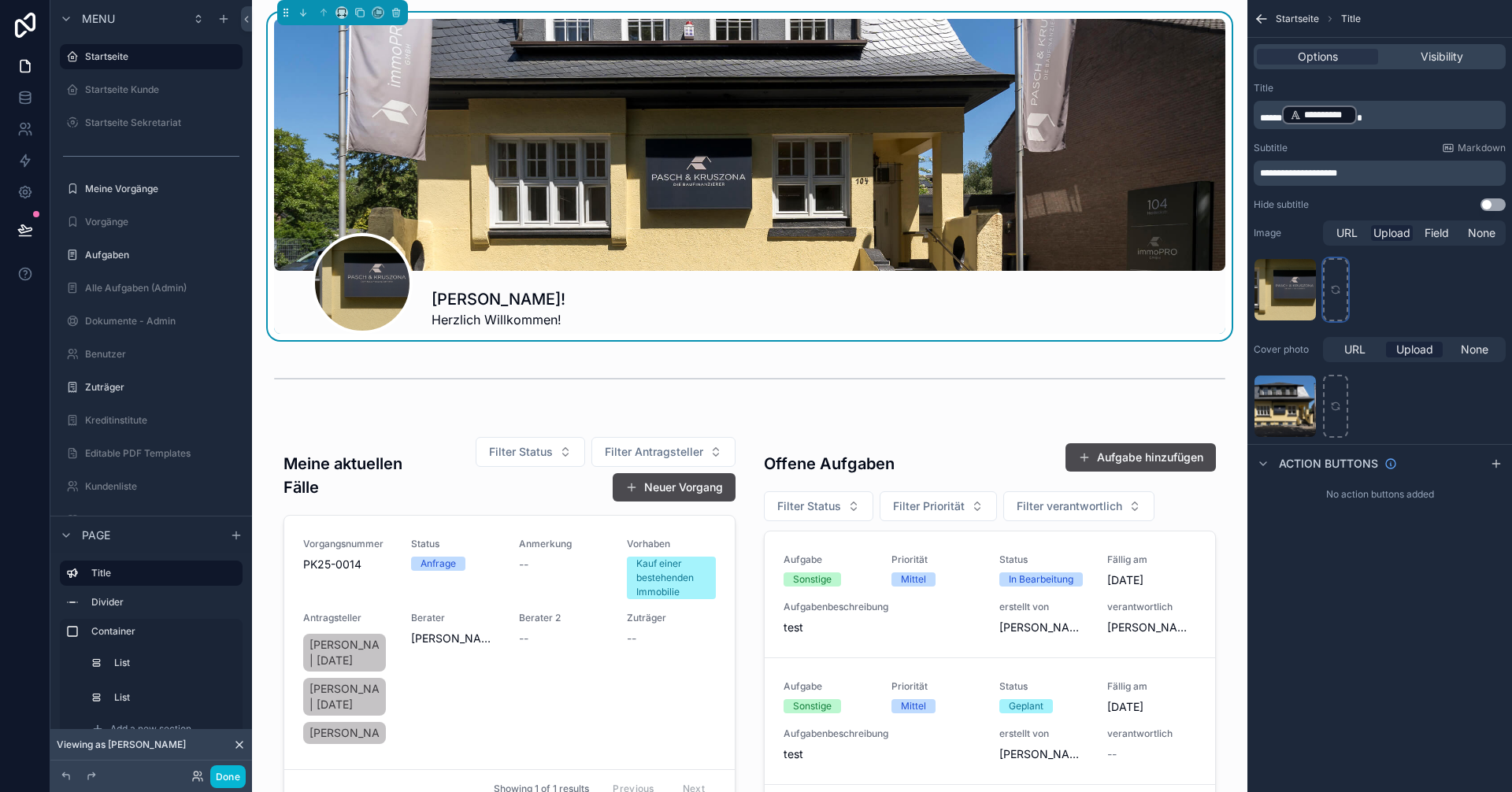
click at [1341, 280] on div "scrollable content" at bounding box center [1335, 289] width 25 height 63
type input "**********"
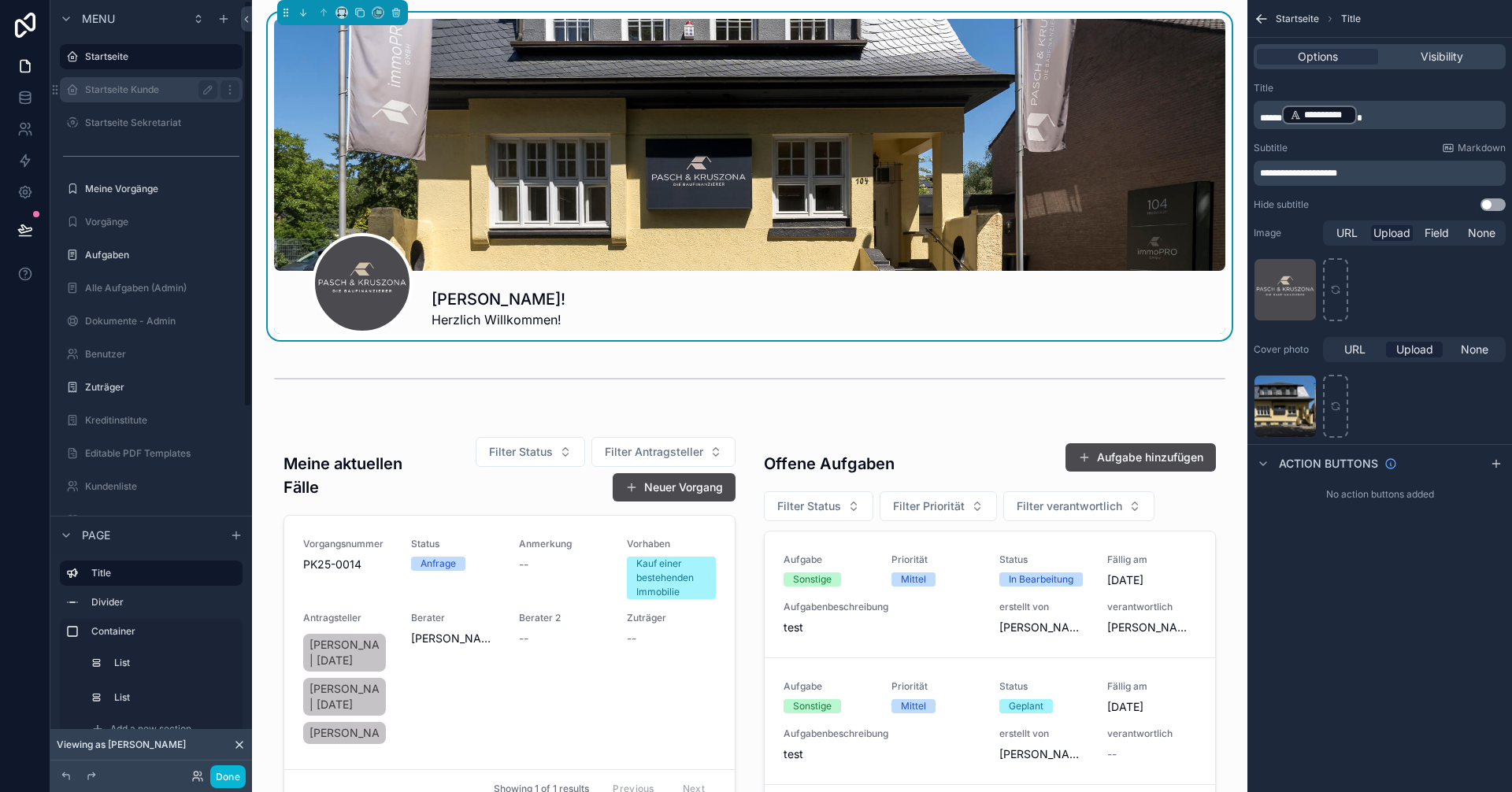
click at [140, 86] on label "Startseite Kunde" at bounding box center [148, 89] width 126 height 12
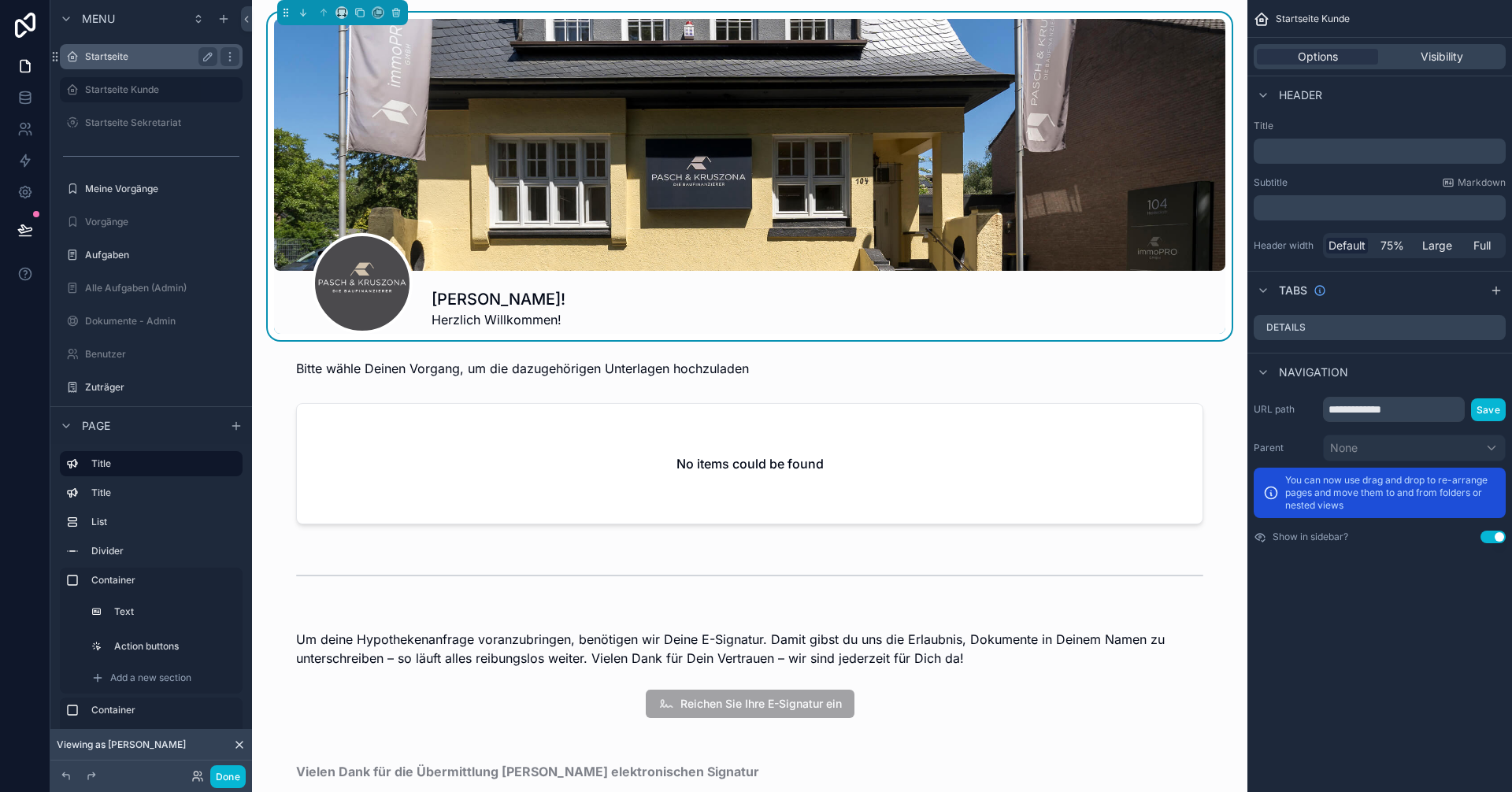
click at [126, 66] on div "Startseite" at bounding box center [150, 56] width 176 height 25
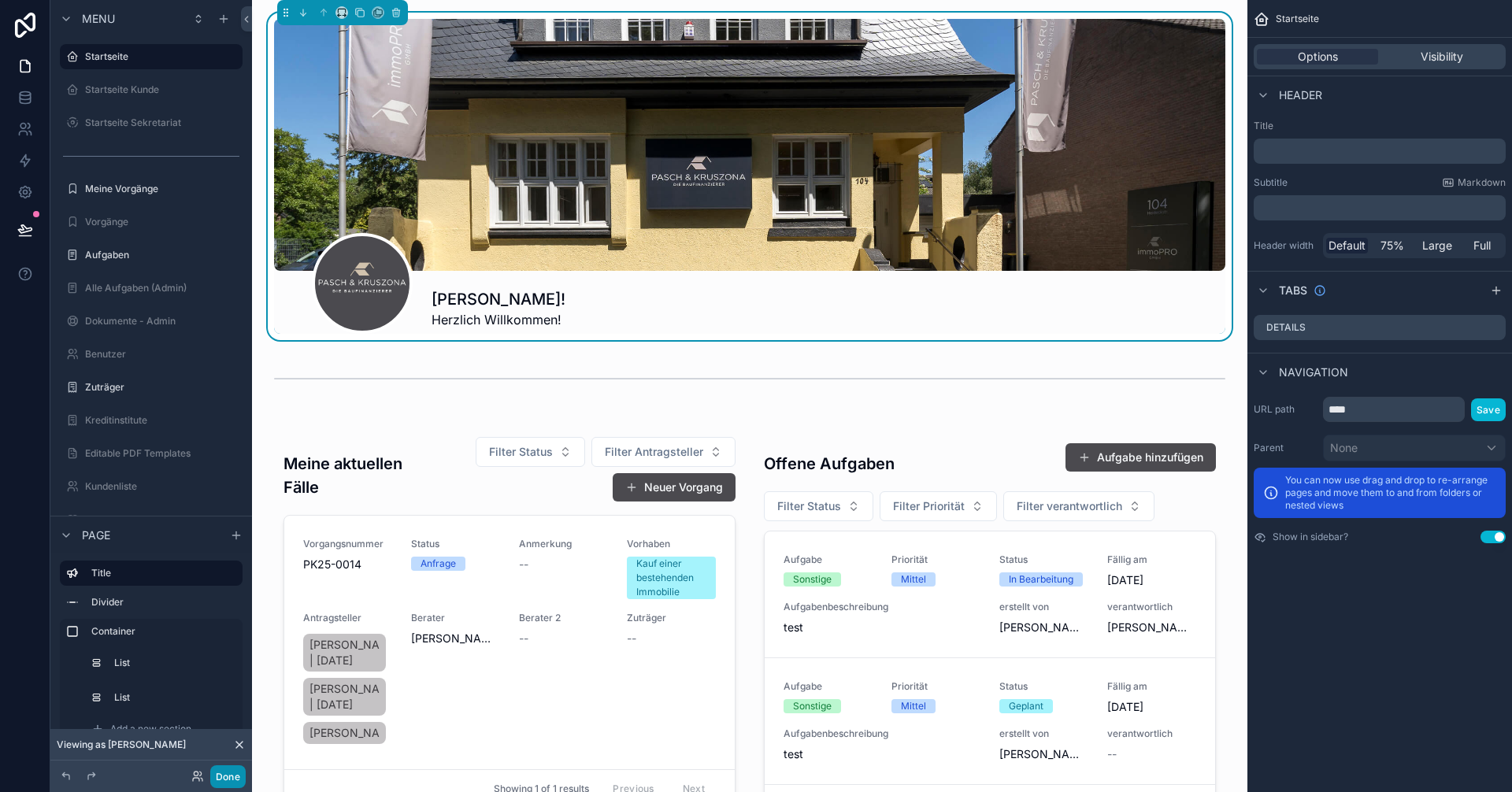
click at [229, 776] on button "Done" at bounding box center [228, 776] width 36 height 23
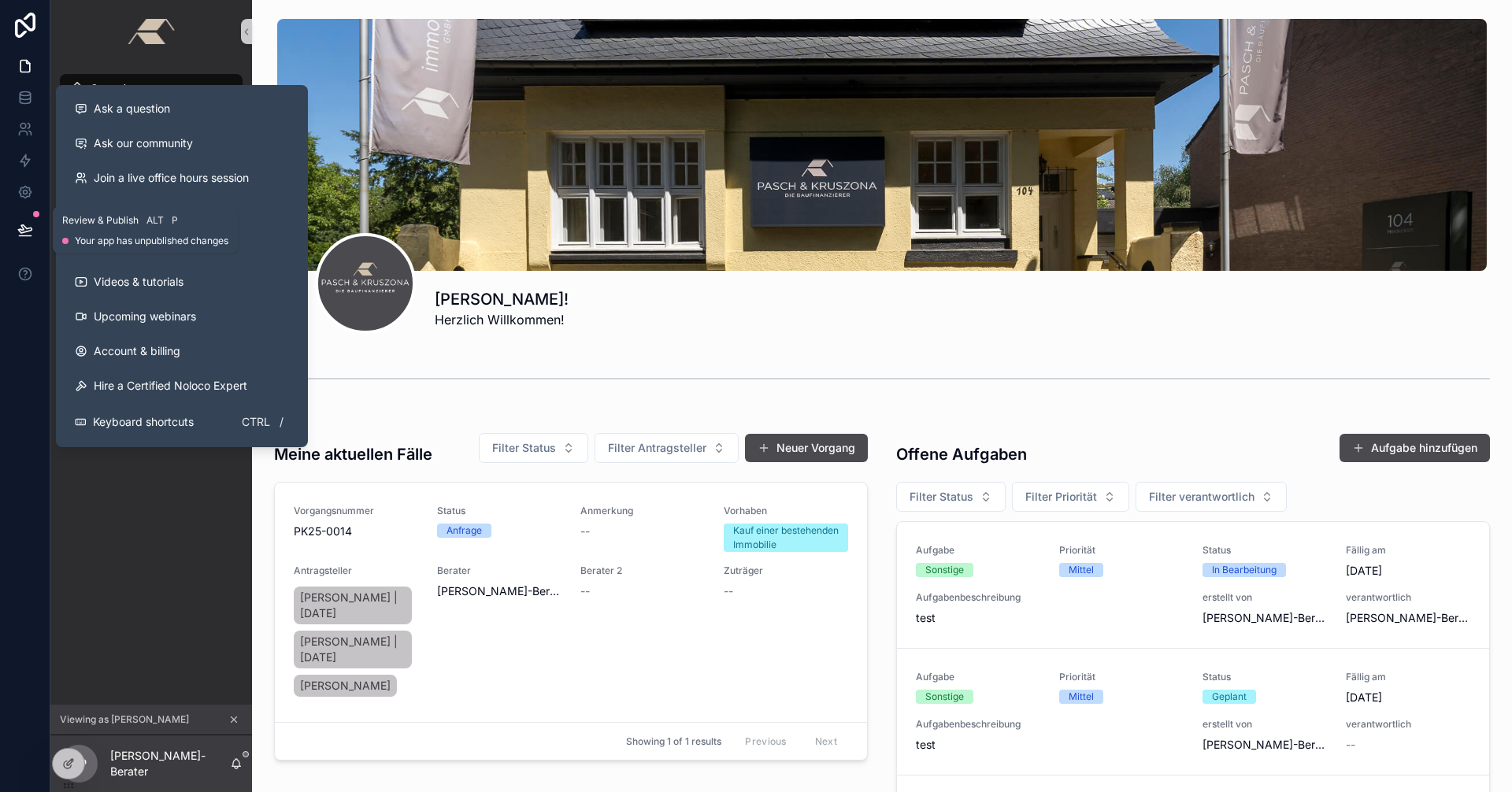
click at [17, 230] on icon at bounding box center [25, 230] width 16 height 16
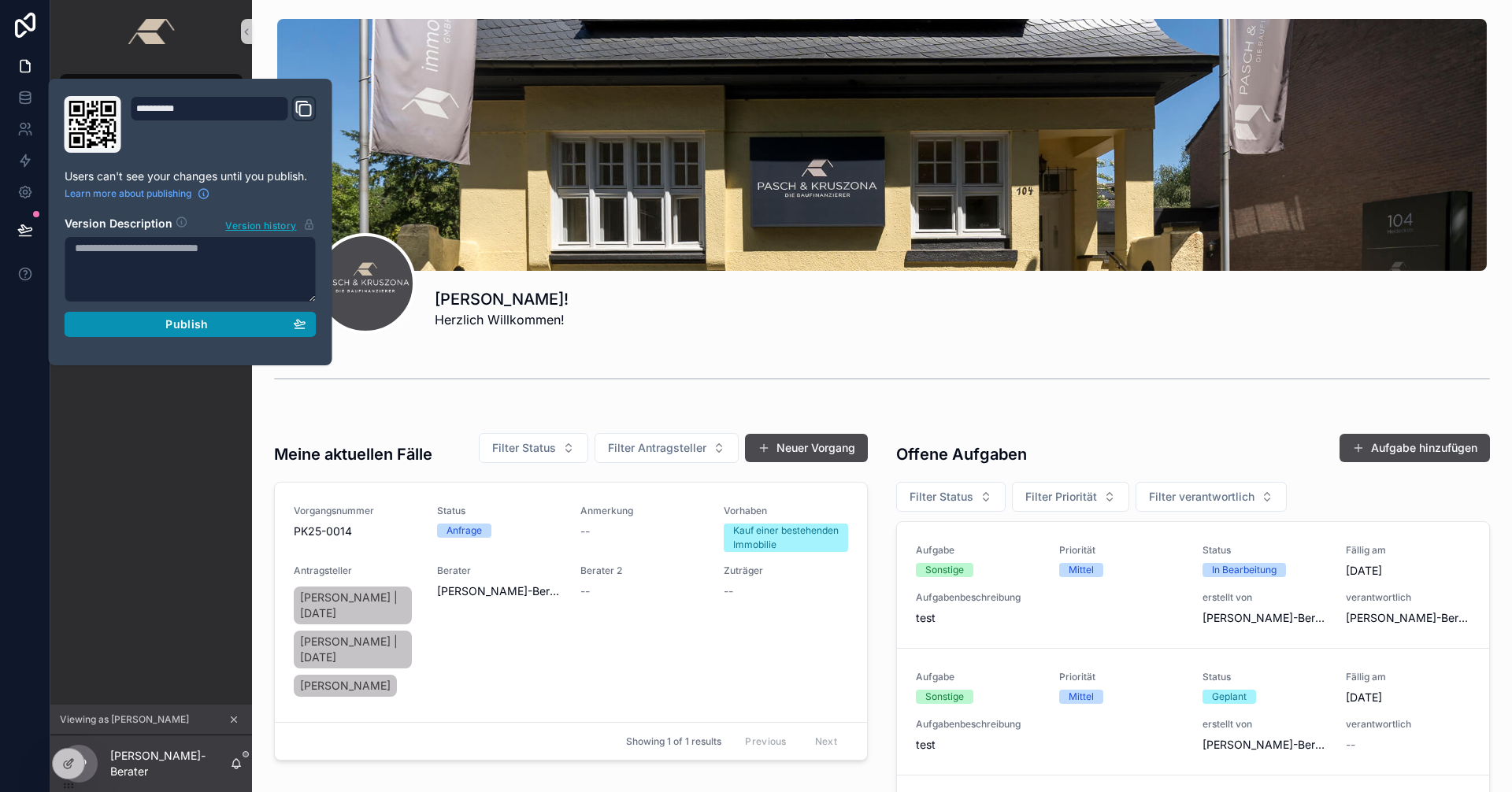
click at [184, 323] on span "Publish" at bounding box center [186, 324] width 43 height 14
